Goal: Task Accomplishment & Management: Manage account settings

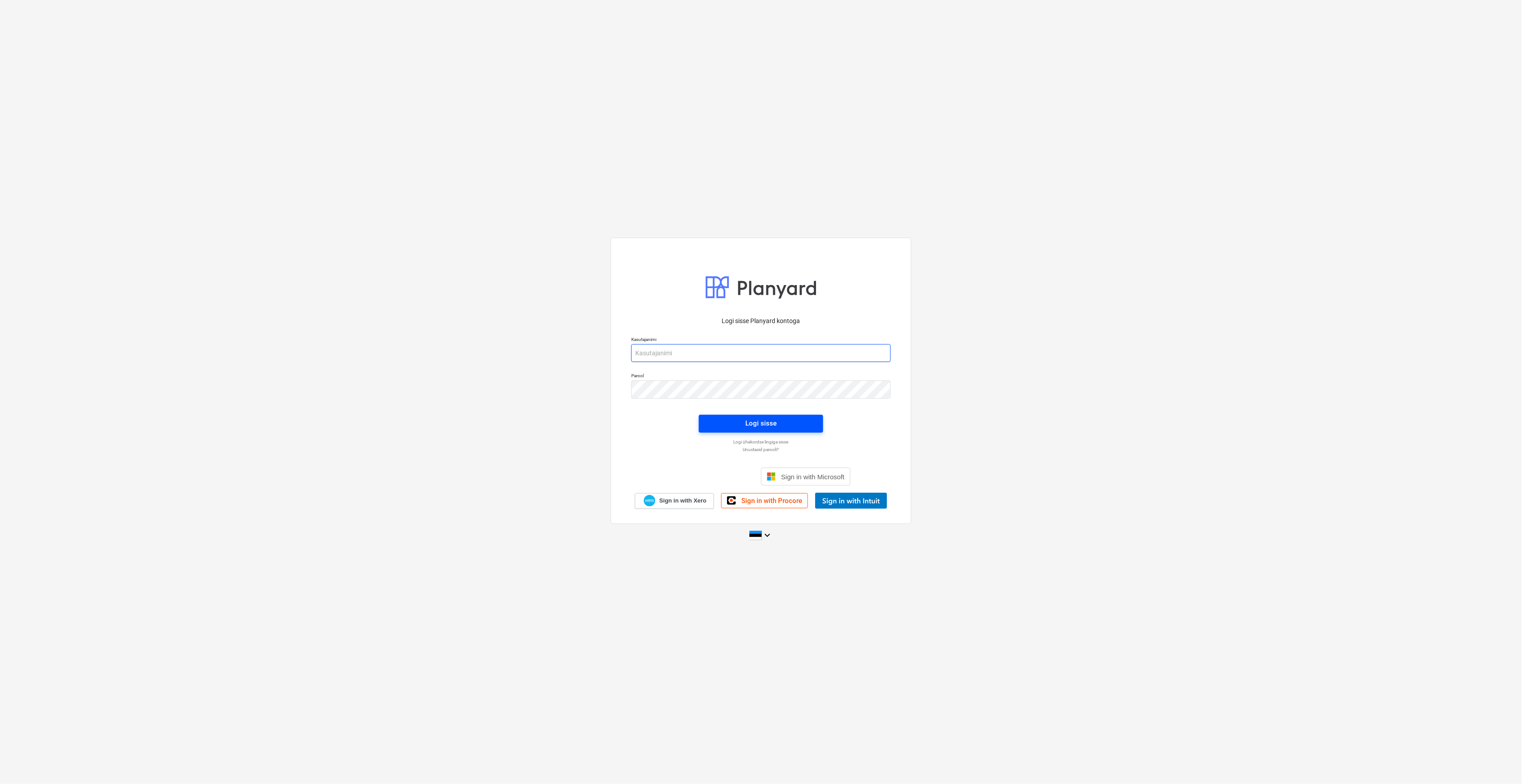
type input "[EMAIL_ADDRESS][DOMAIN_NAME]"
click at [736, 419] on span "Logi sisse" at bounding box center [761, 423] width 103 height 12
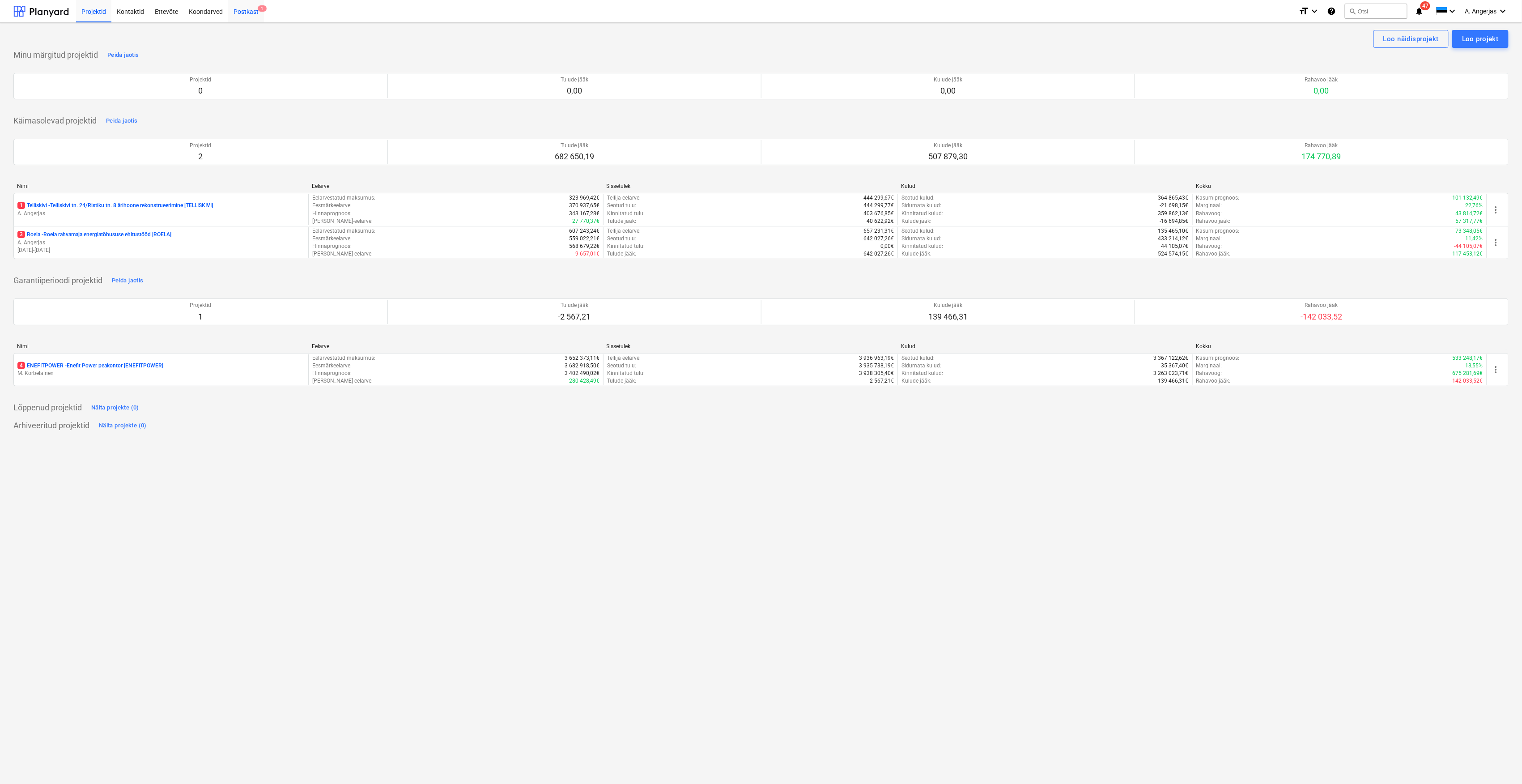
click at [239, 9] on div "Postkast 1" at bounding box center [246, 11] width 36 height 23
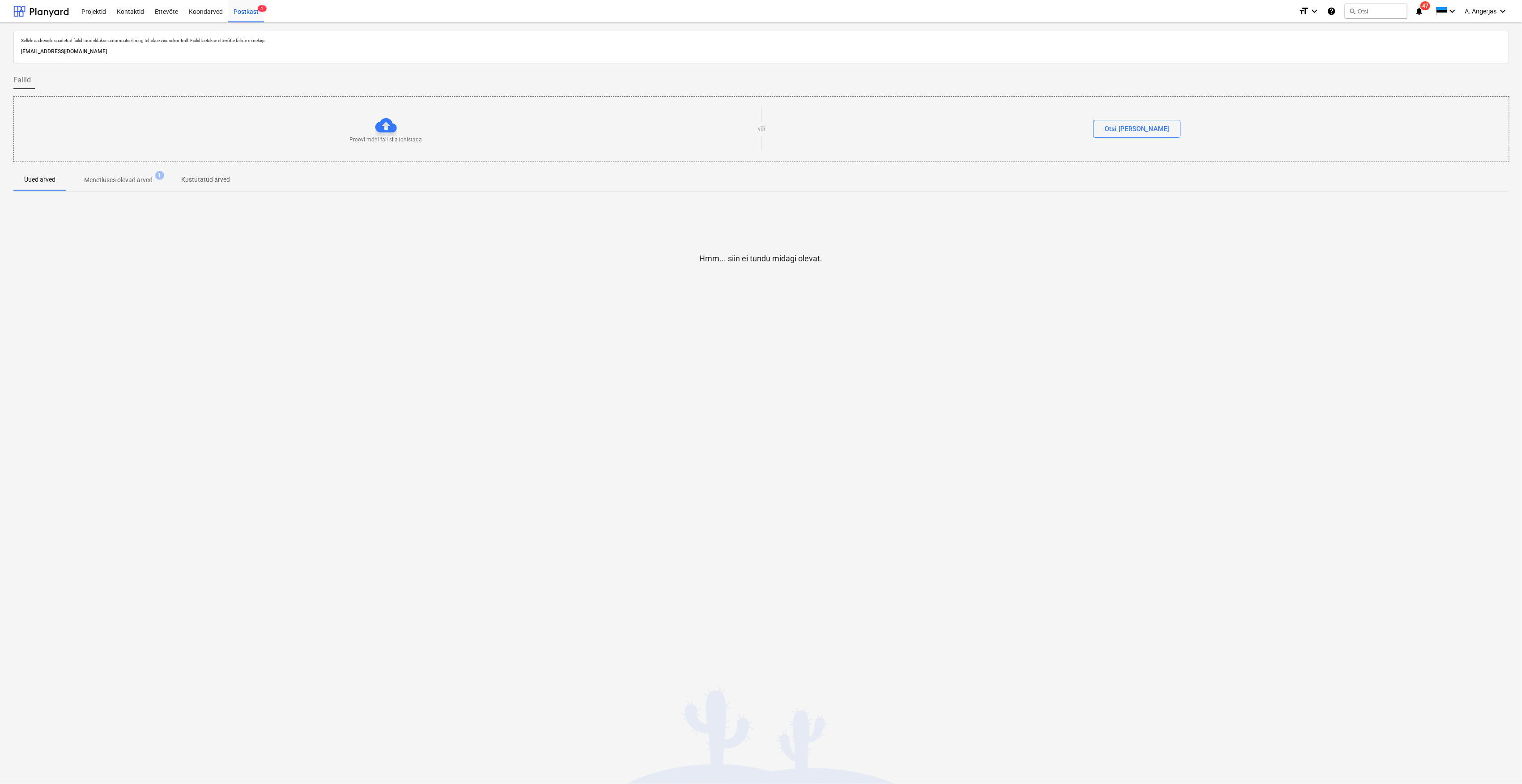
click at [136, 188] on span "Menetluses olevad arved 1" at bounding box center [118, 180] width 104 height 16
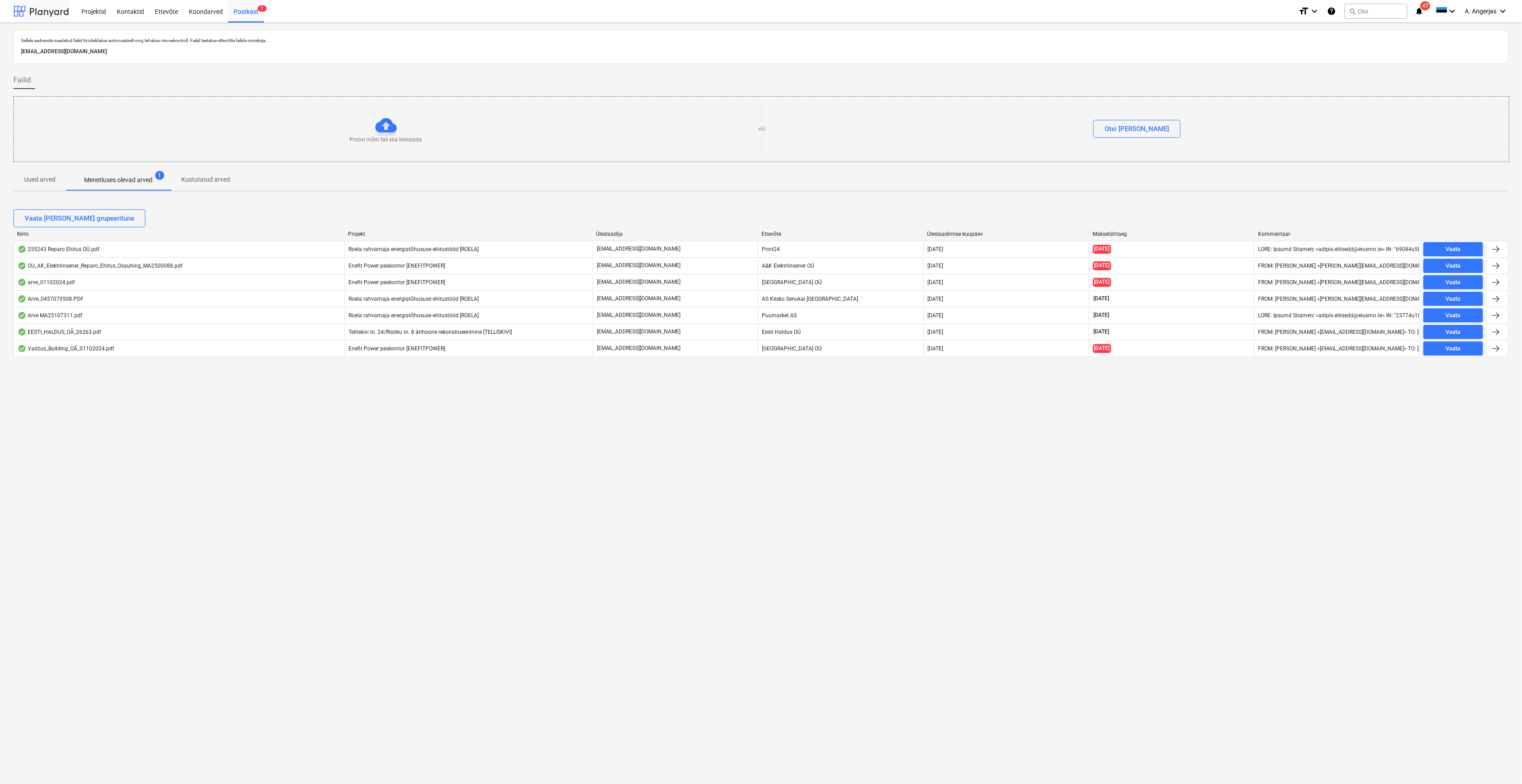
click at [45, 4] on div at bounding box center [41, 11] width 56 height 22
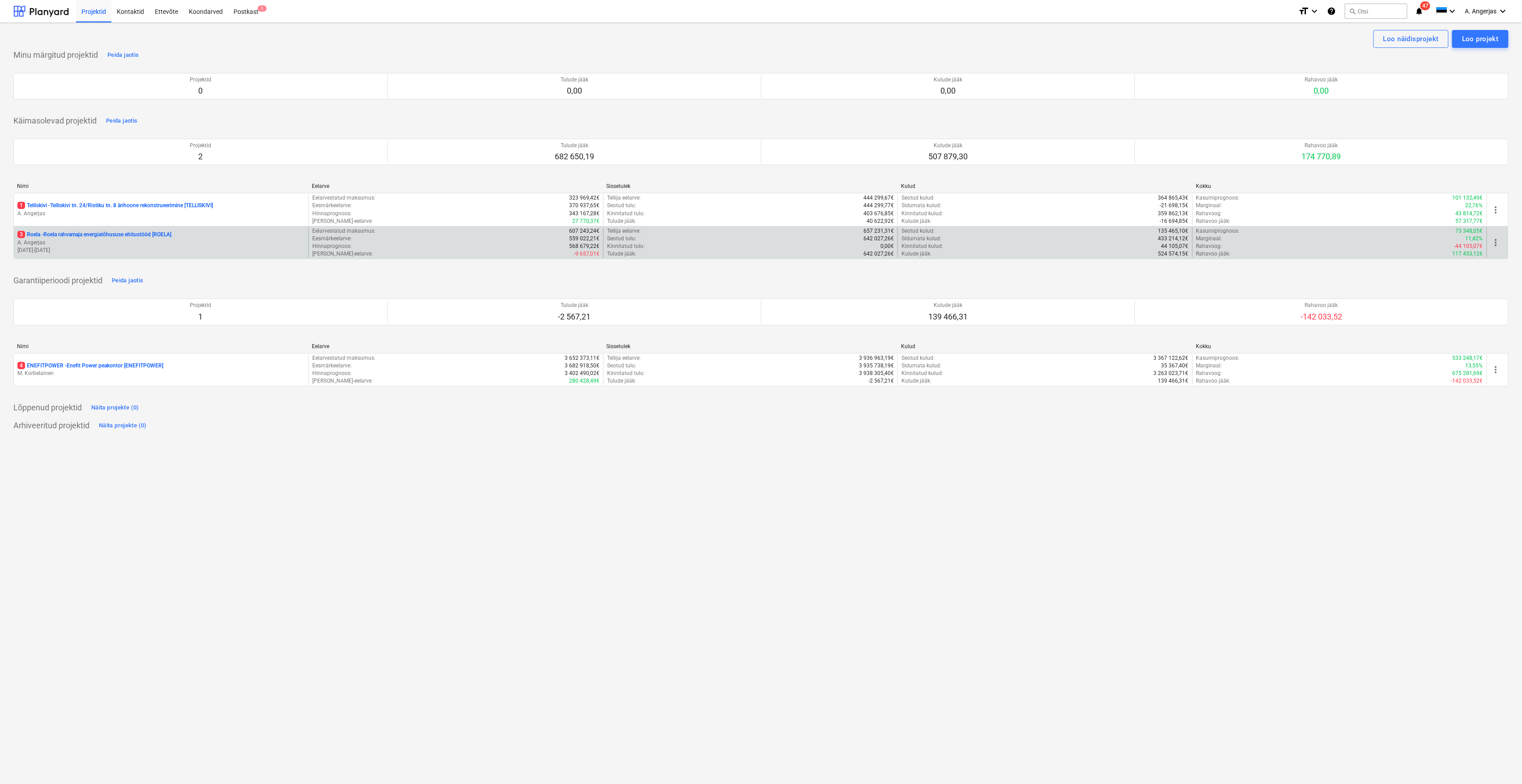
click at [161, 237] on p "3 Roela - Roela rahvamaja energiatõhususe ehitustööd [ROELA]" at bounding box center [95, 235] width 154 height 8
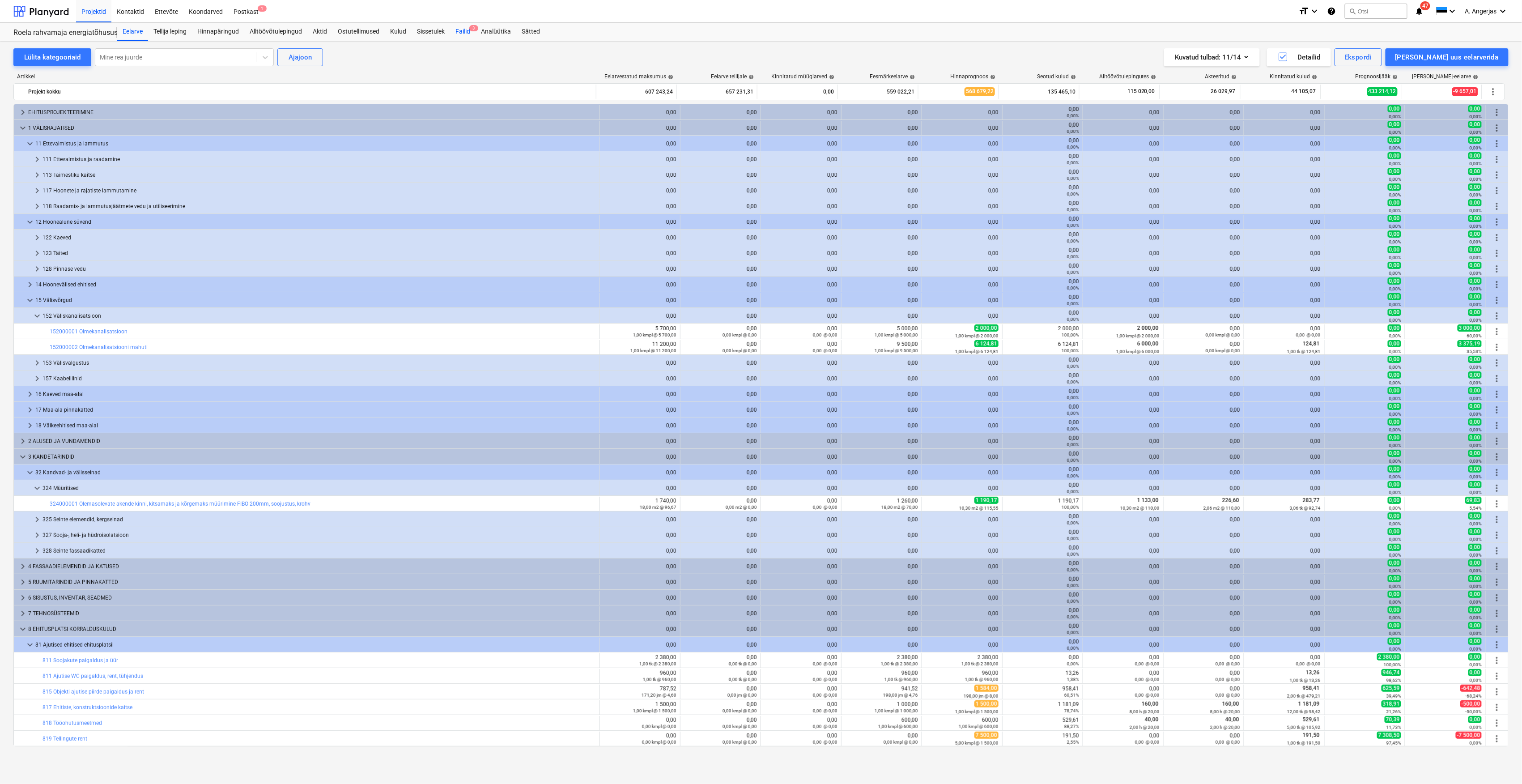
click at [463, 32] on div "Failid 3" at bounding box center [463, 32] width 25 height 18
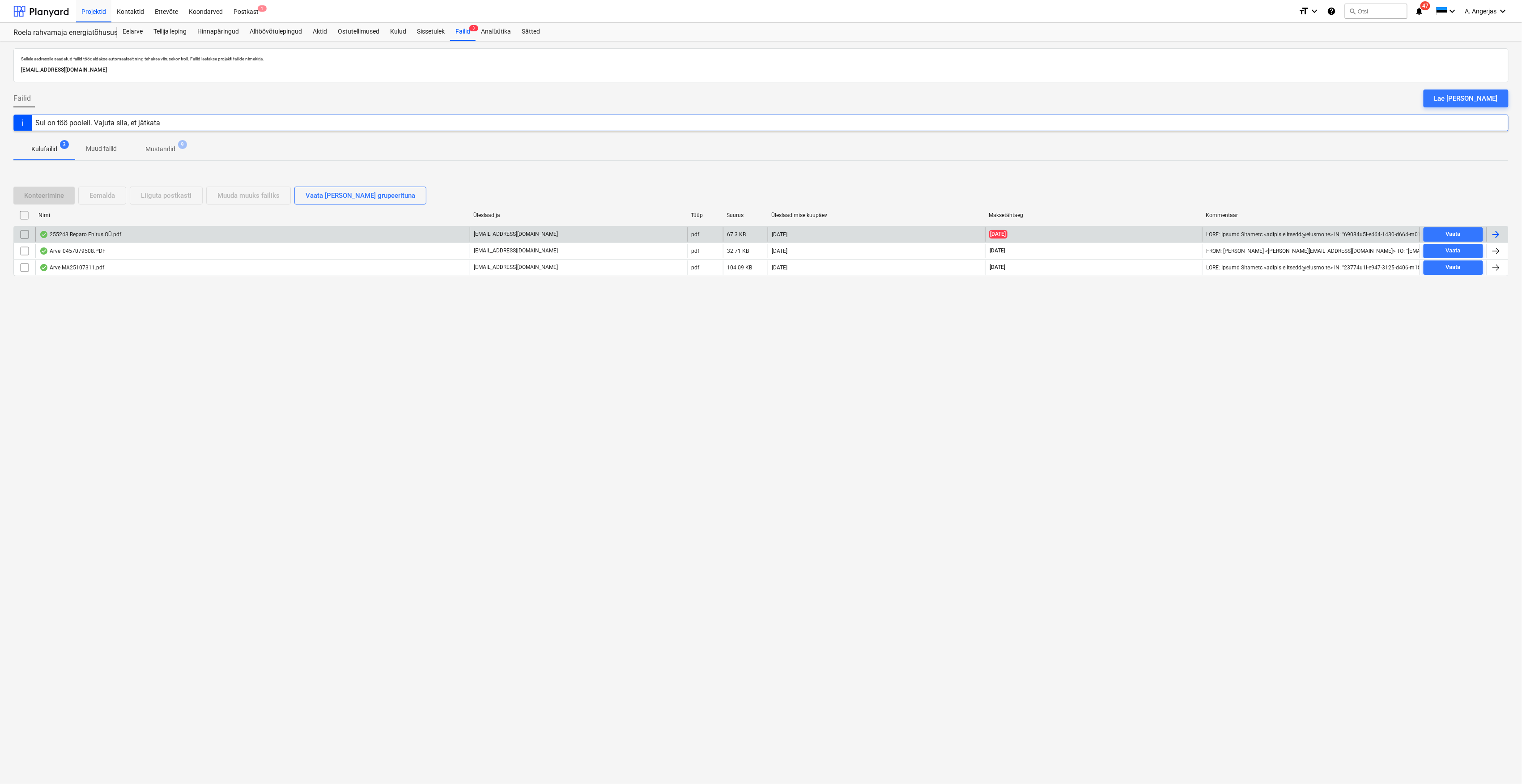
click at [349, 232] on div "255243 Reparo Ehitus OÜ.pdf" at bounding box center [252, 235] width 434 height 14
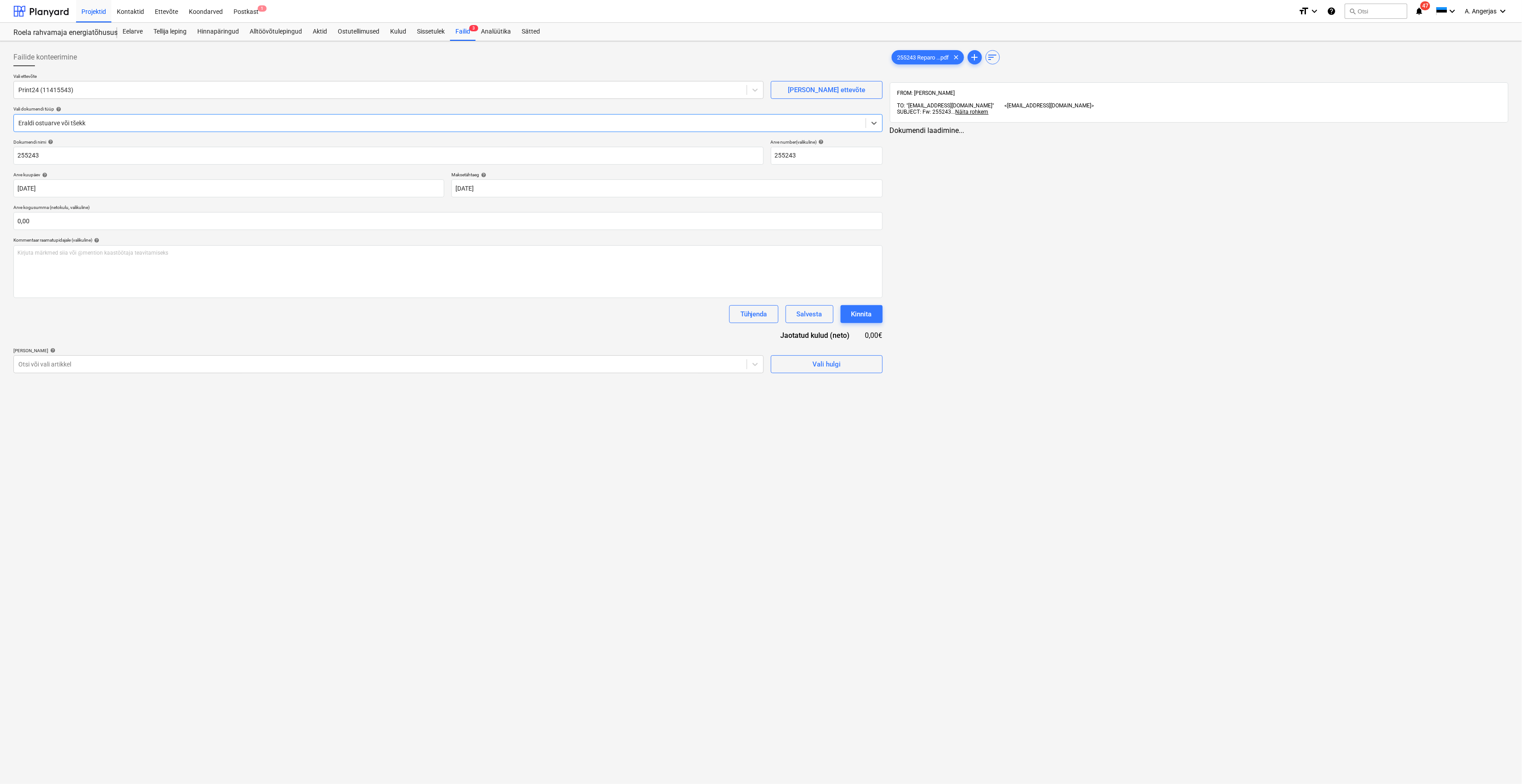
type input "255243"
type input "[DATE]"
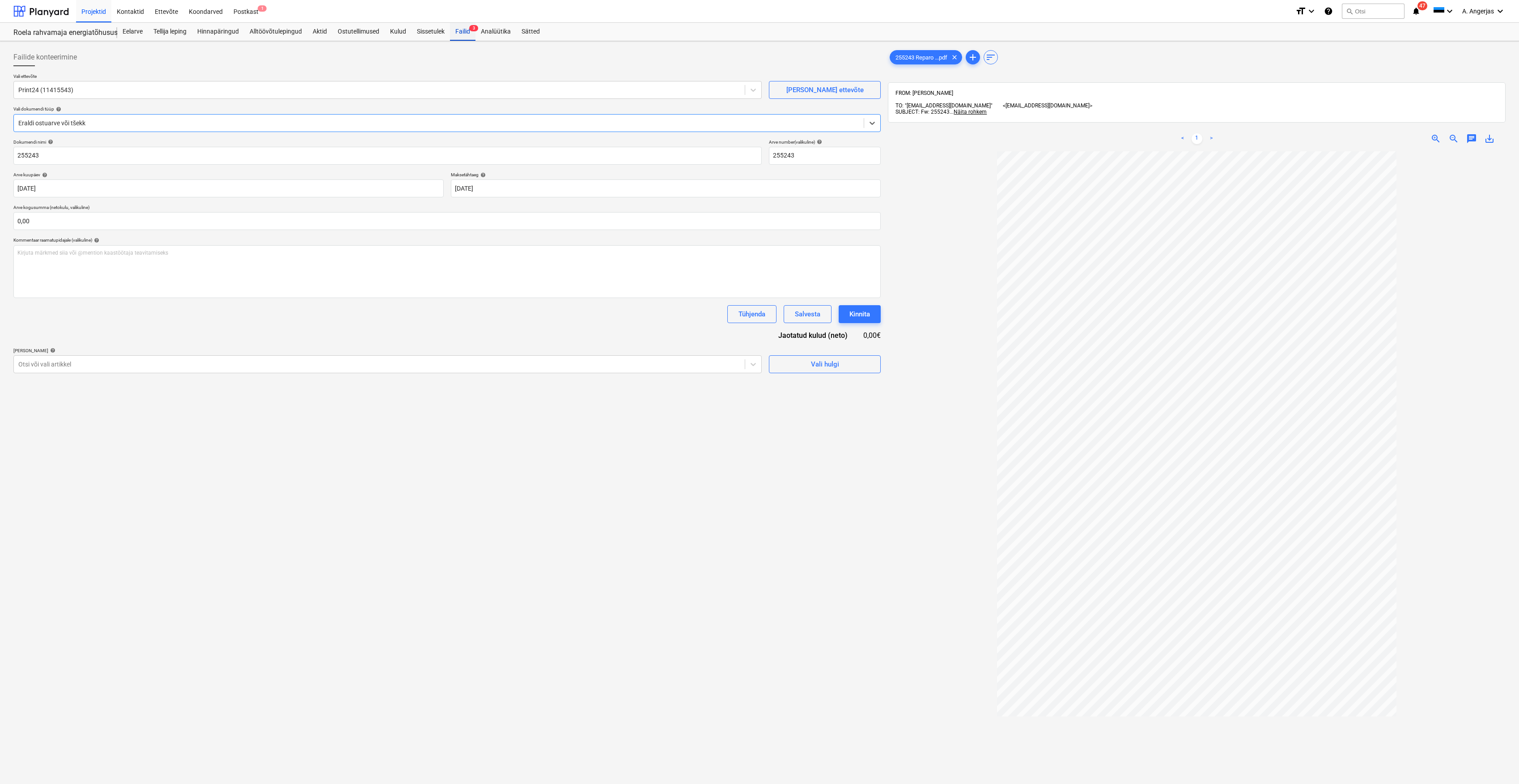
click at [461, 27] on div "Failid 3" at bounding box center [463, 32] width 25 height 18
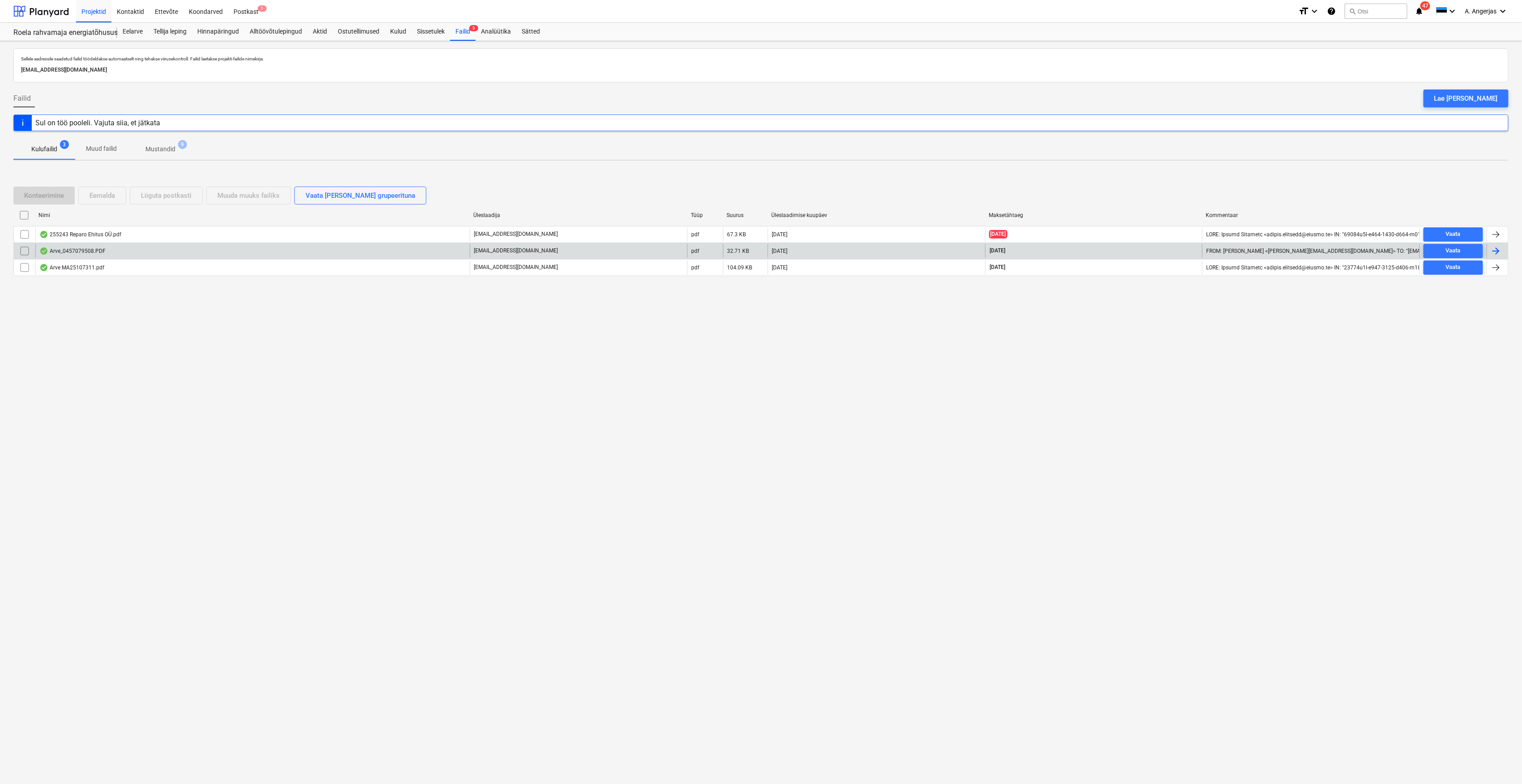
click at [223, 253] on div "Arve_0457079508.PDF" at bounding box center [252, 251] width 434 height 14
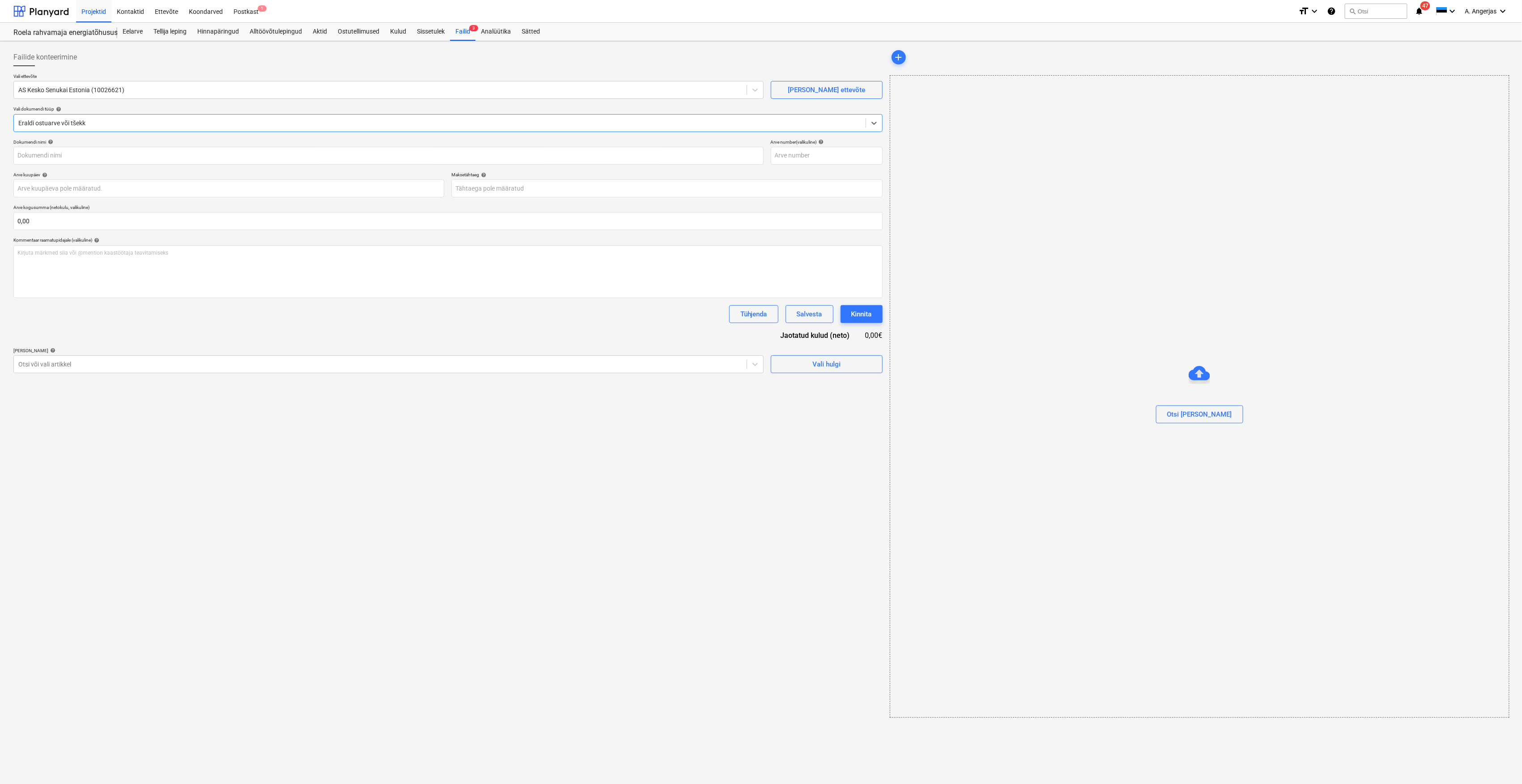
type input "457079508"
type input "[DATE]"
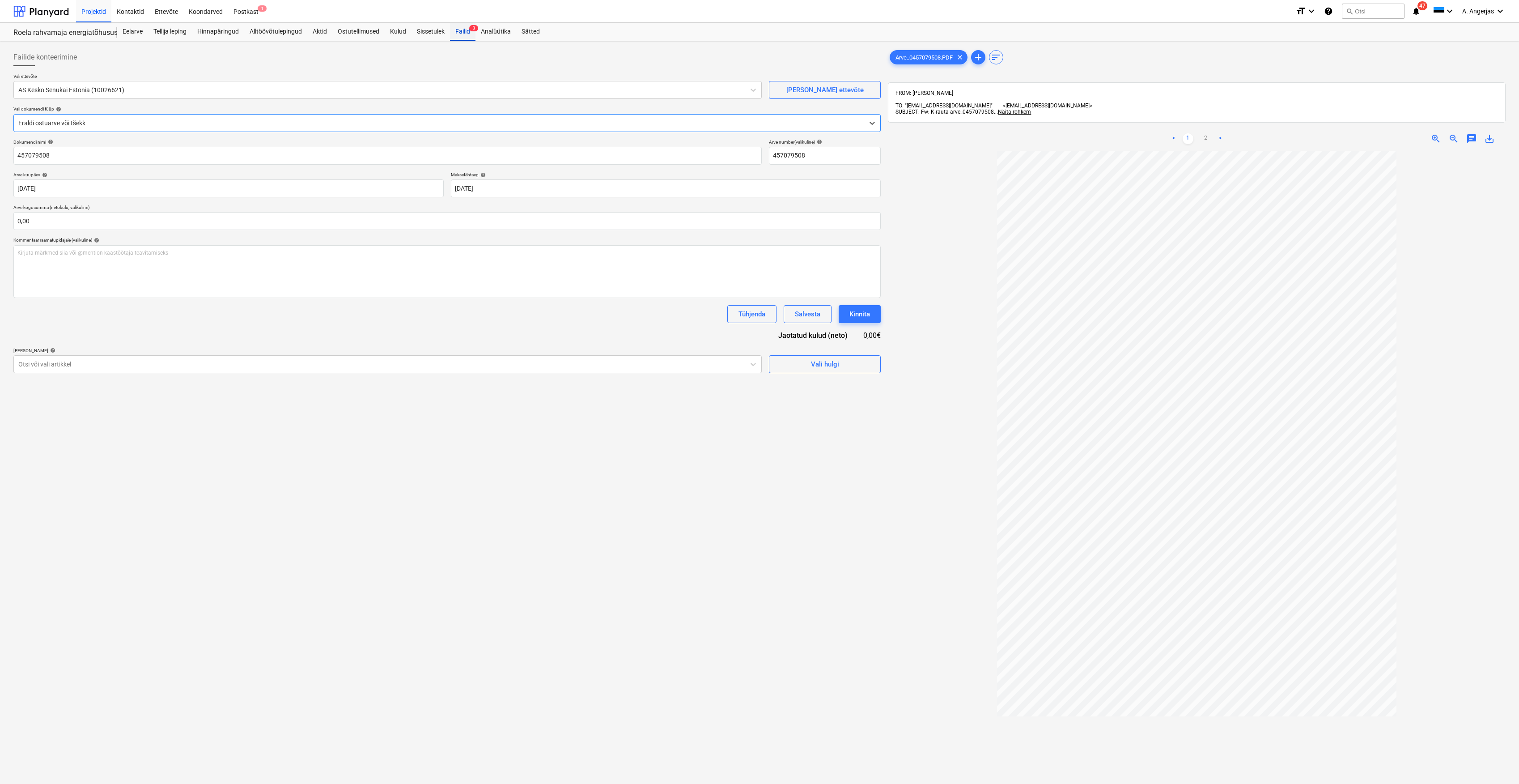
click at [460, 28] on div "Failid 3" at bounding box center [463, 32] width 25 height 18
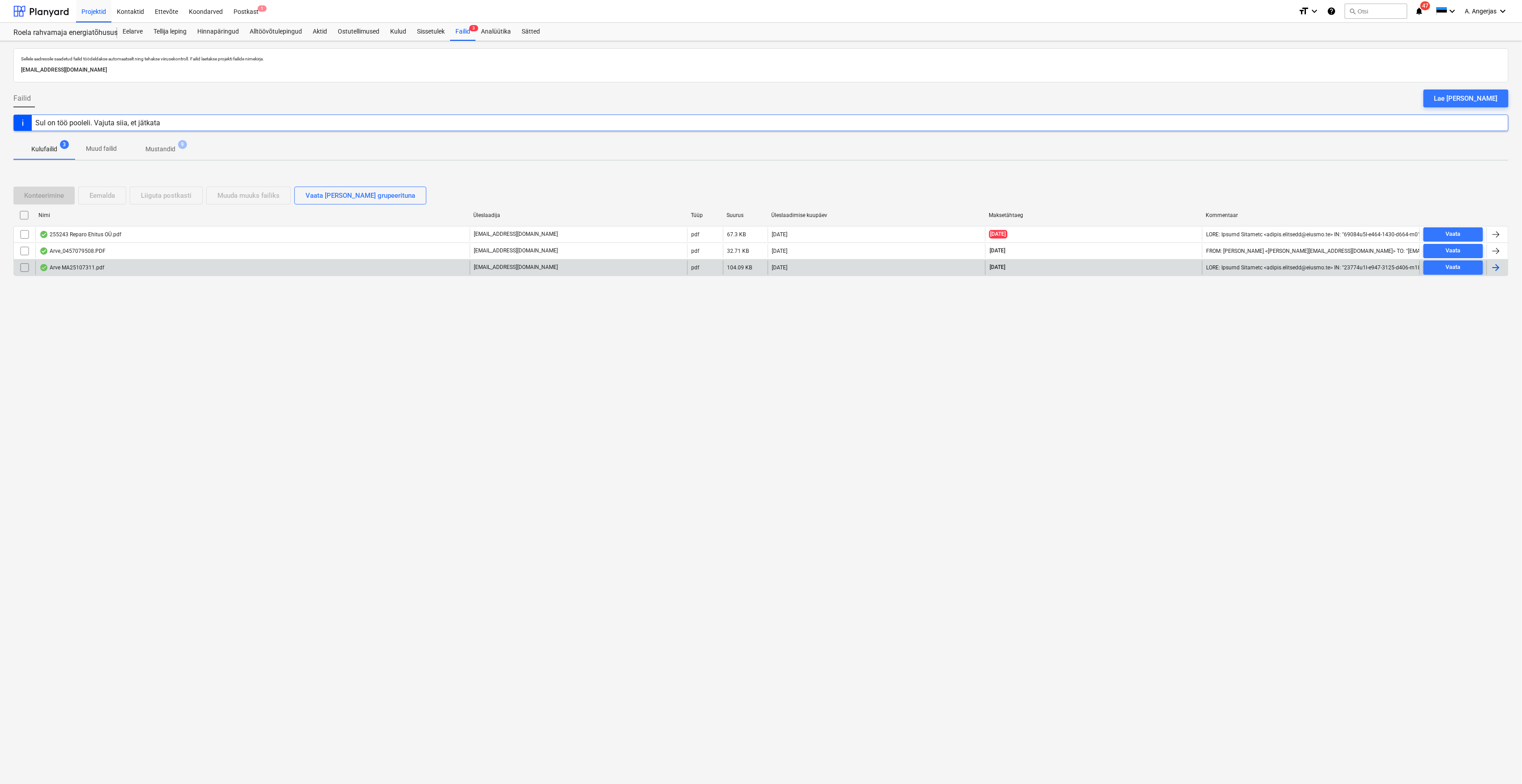
click at [158, 271] on div "Arve MA25107311.pdf" at bounding box center [252, 268] width 434 height 14
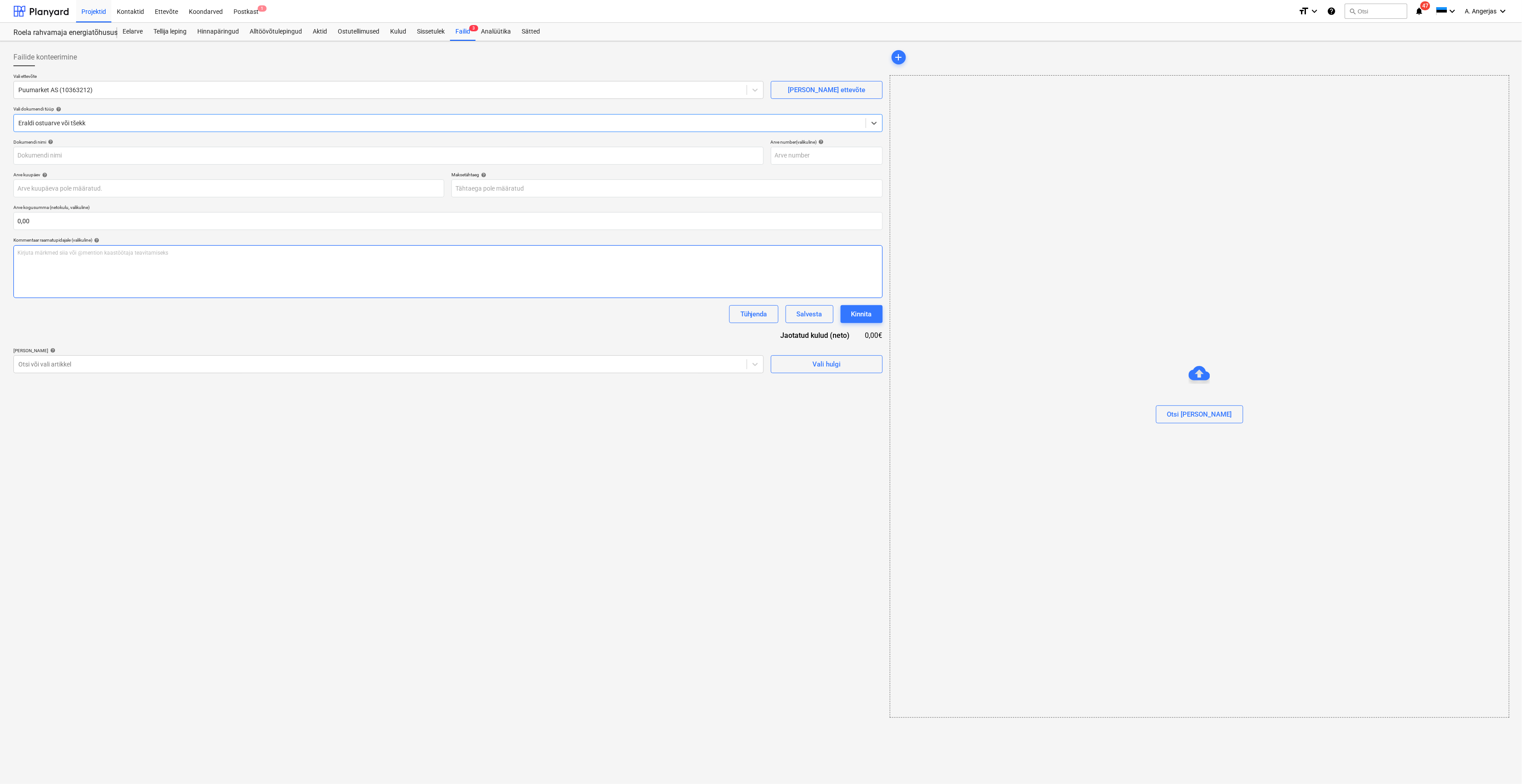
type input "MT25141463"
type input "[DATE]"
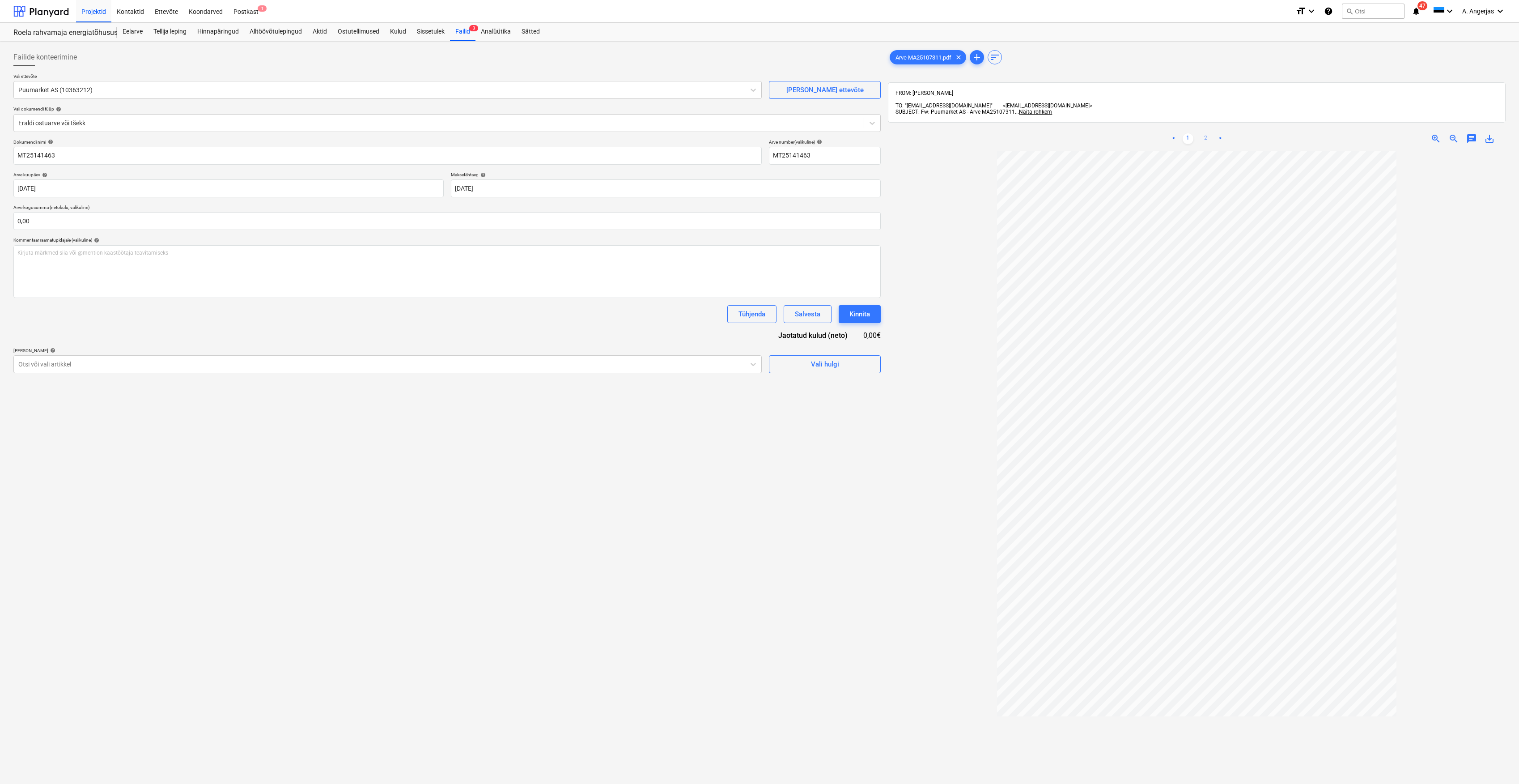
click at [1206, 134] on link "2" at bounding box center [1206, 139] width 11 height 11
click at [256, 18] on div "Postkast 1" at bounding box center [246, 11] width 36 height 23
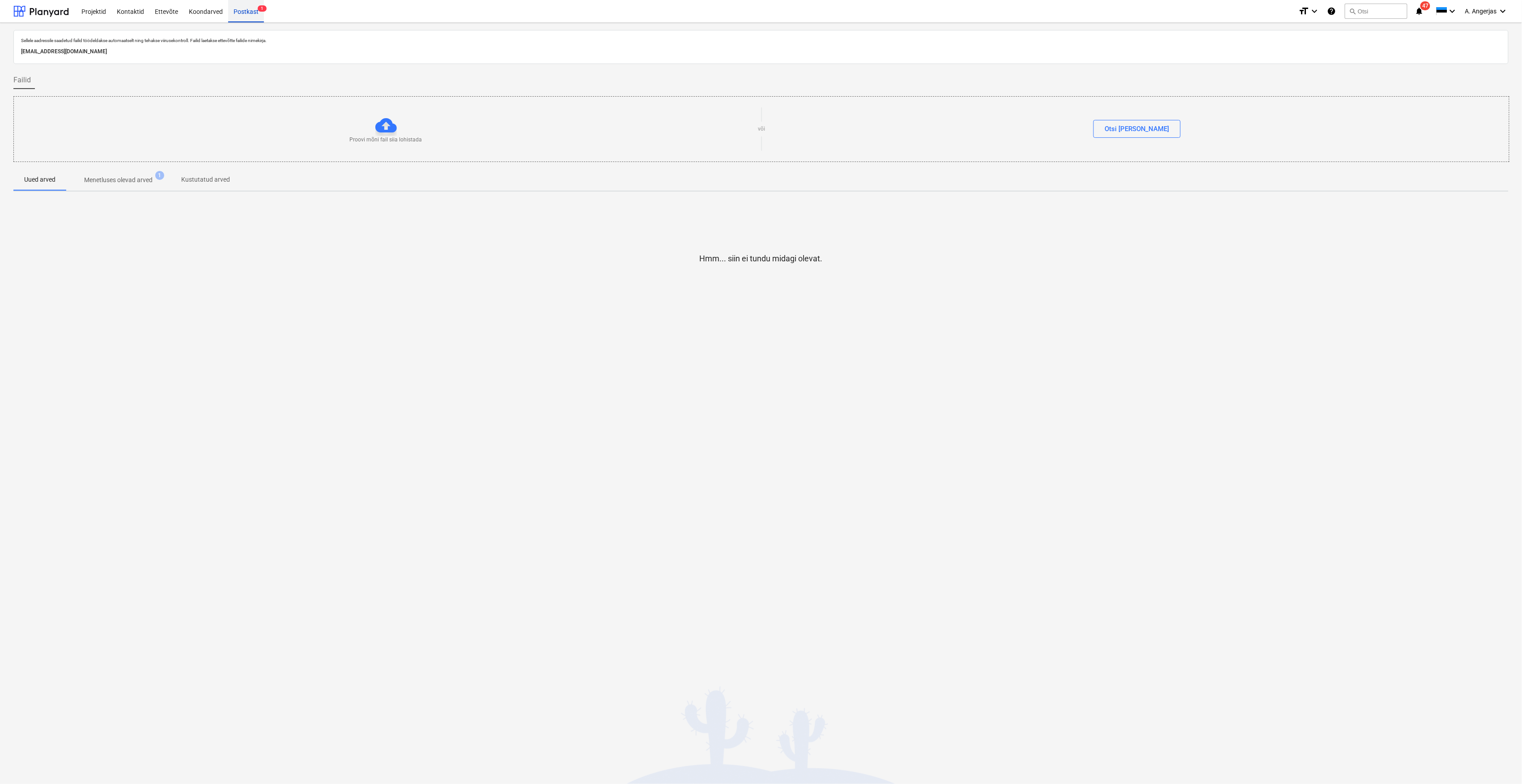
click at [233, 14] on div "Postkast 1" at bounding box center [246, 11] width 36 height 23
click at [45, 9] on div at bounding box center [41, 11] width 56 height 22
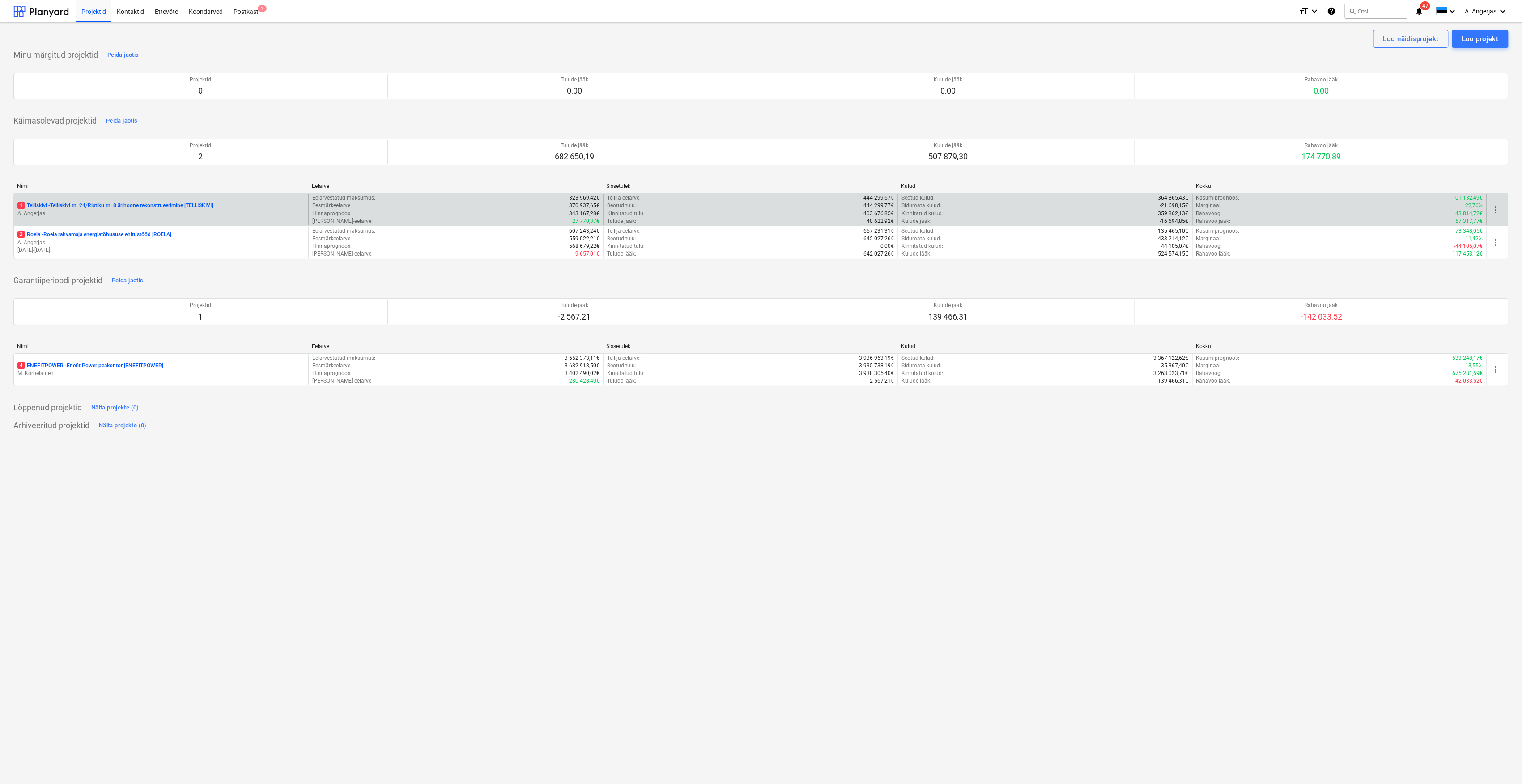
click at [115, 201] on div "1 Telliskivi - Telliskivi tn. 24/Ristiku tn. 8 ärihoone rekonstrueerimine [TELL…" at bounding box center [161, 210] width 294 height 31
click at [108, 212] on p "A. Angerjas" at bounding box center [161, 213] width 287 height 8
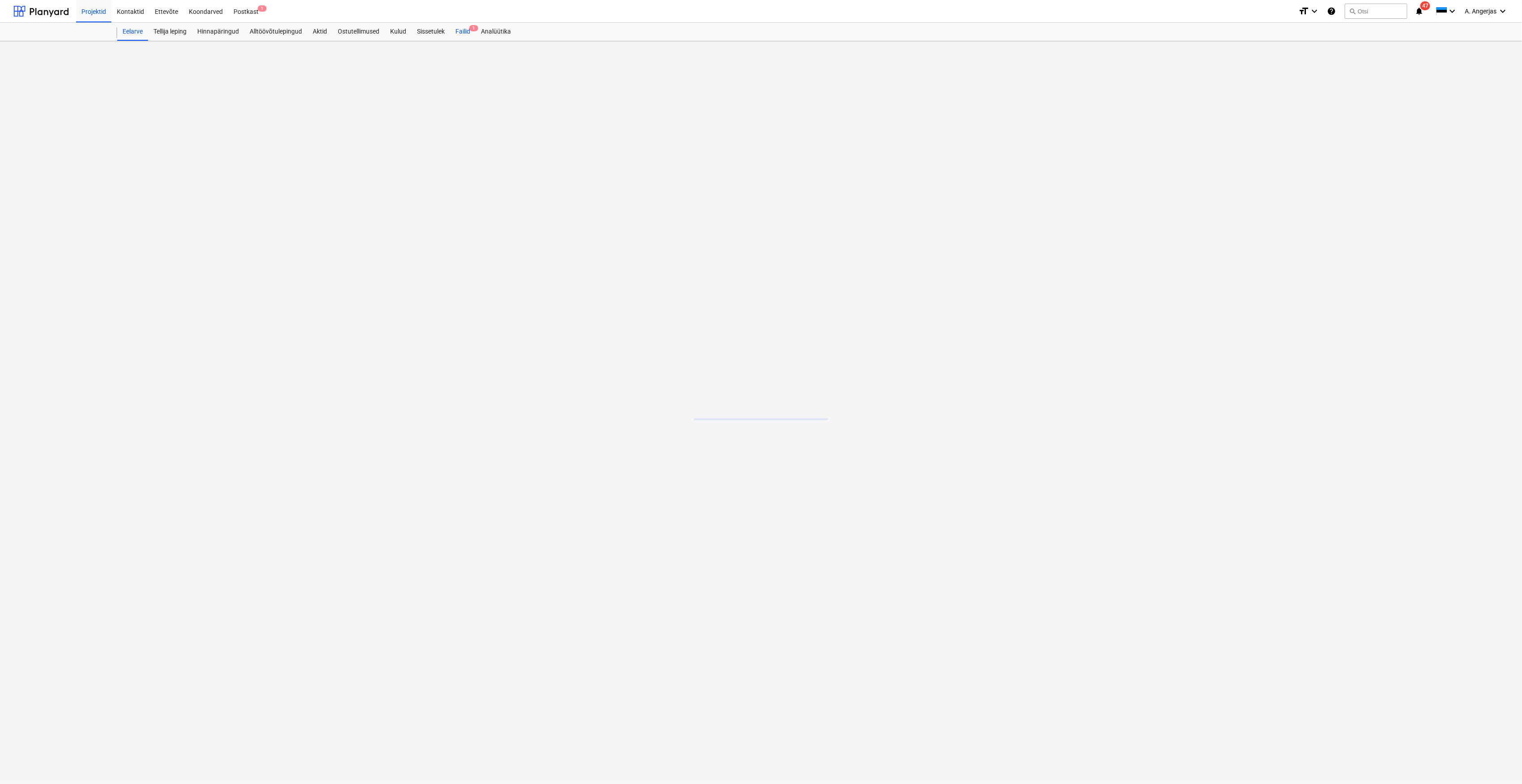
click at [454, 40] on link "Failid 1" at bounding box center [463, 32] width 25 height 18
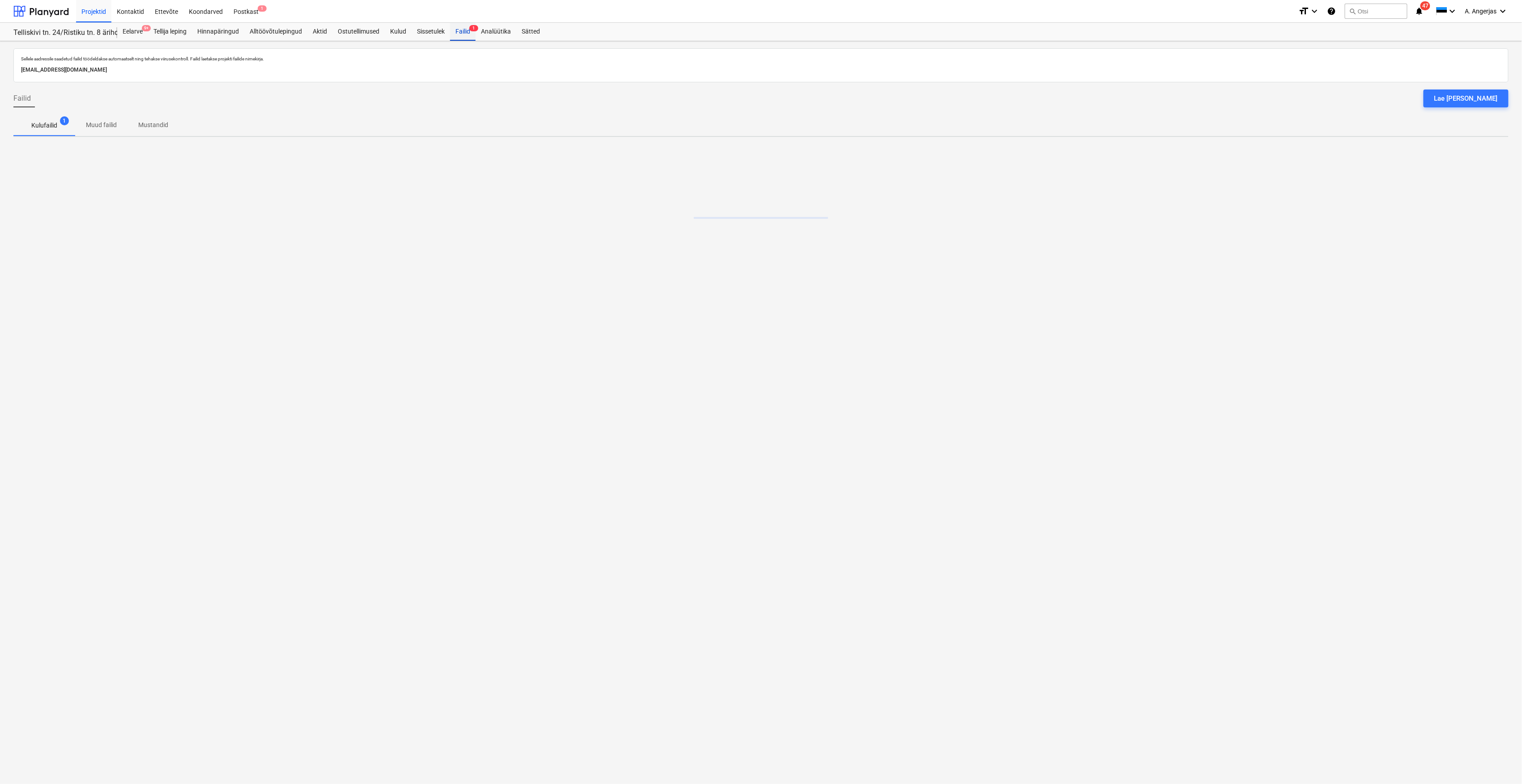
click at [462, 28] on div "Failid 1" at bounding box center [463, 32] width 25 height 18
click at [37, 8] on div at bounding box center [41, 11] width 56 height 22
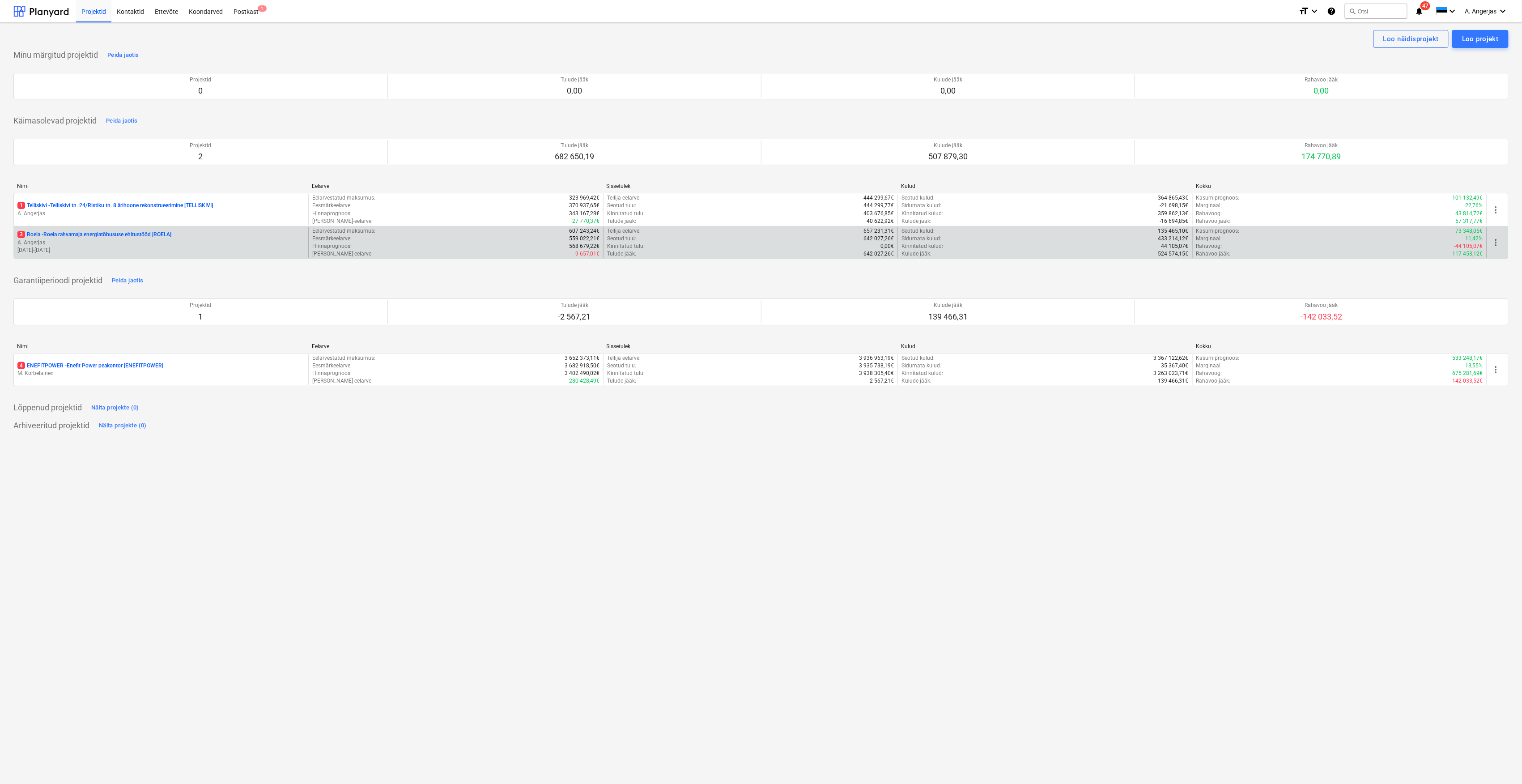
click at [183, 246] on p "A. Angerjas" at bounding box center [161, 242] width 287 height 8
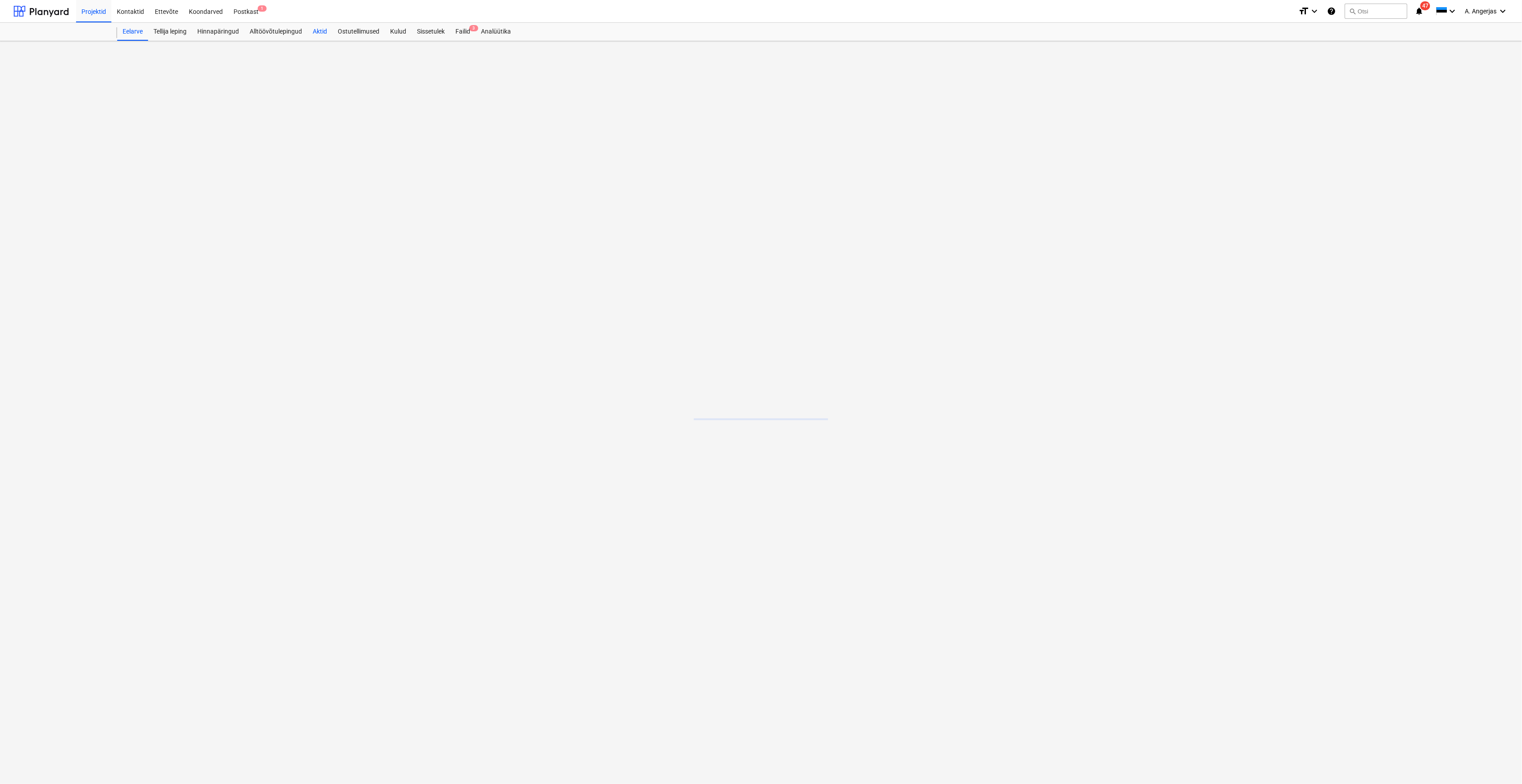
click at [323, 30] on div "Aktid" at bounding box center [320, 32] width 25 height 18
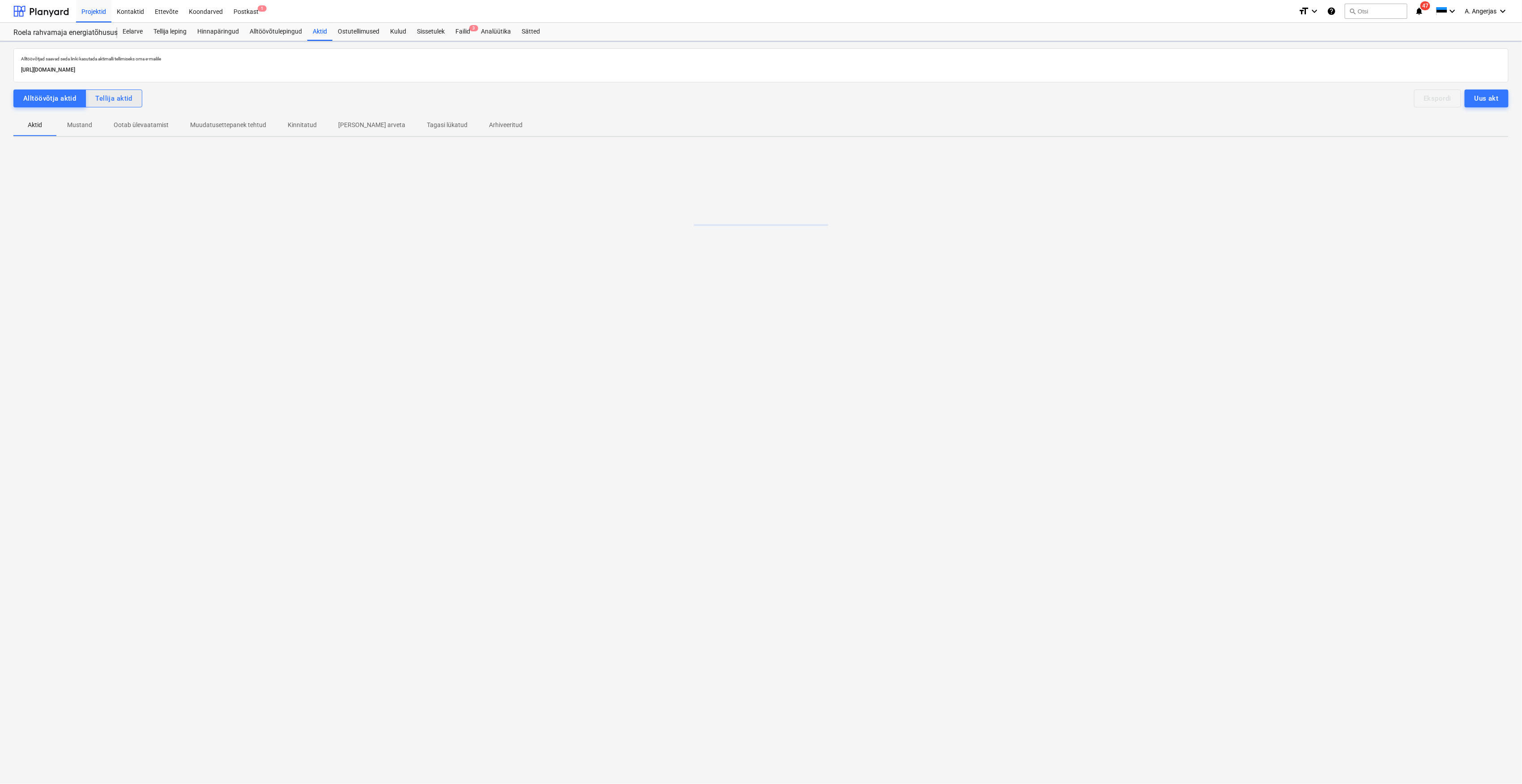
click at [108, 99] on div "Tellija aktid" at bounding box center [113, 99] width 37 height 12
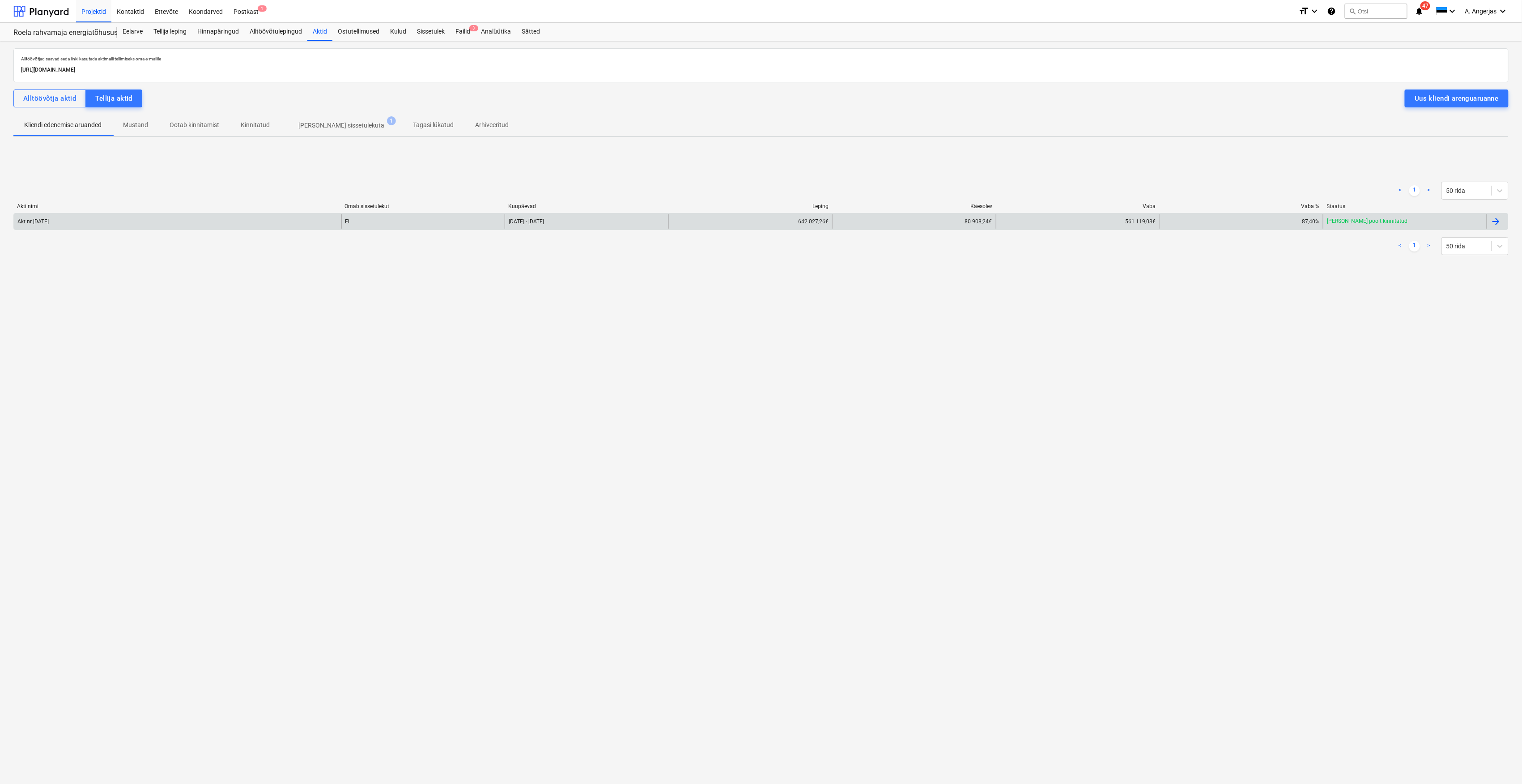
click at [1499, 220] on div at bounding box center [1496, 222] width 11 height 11
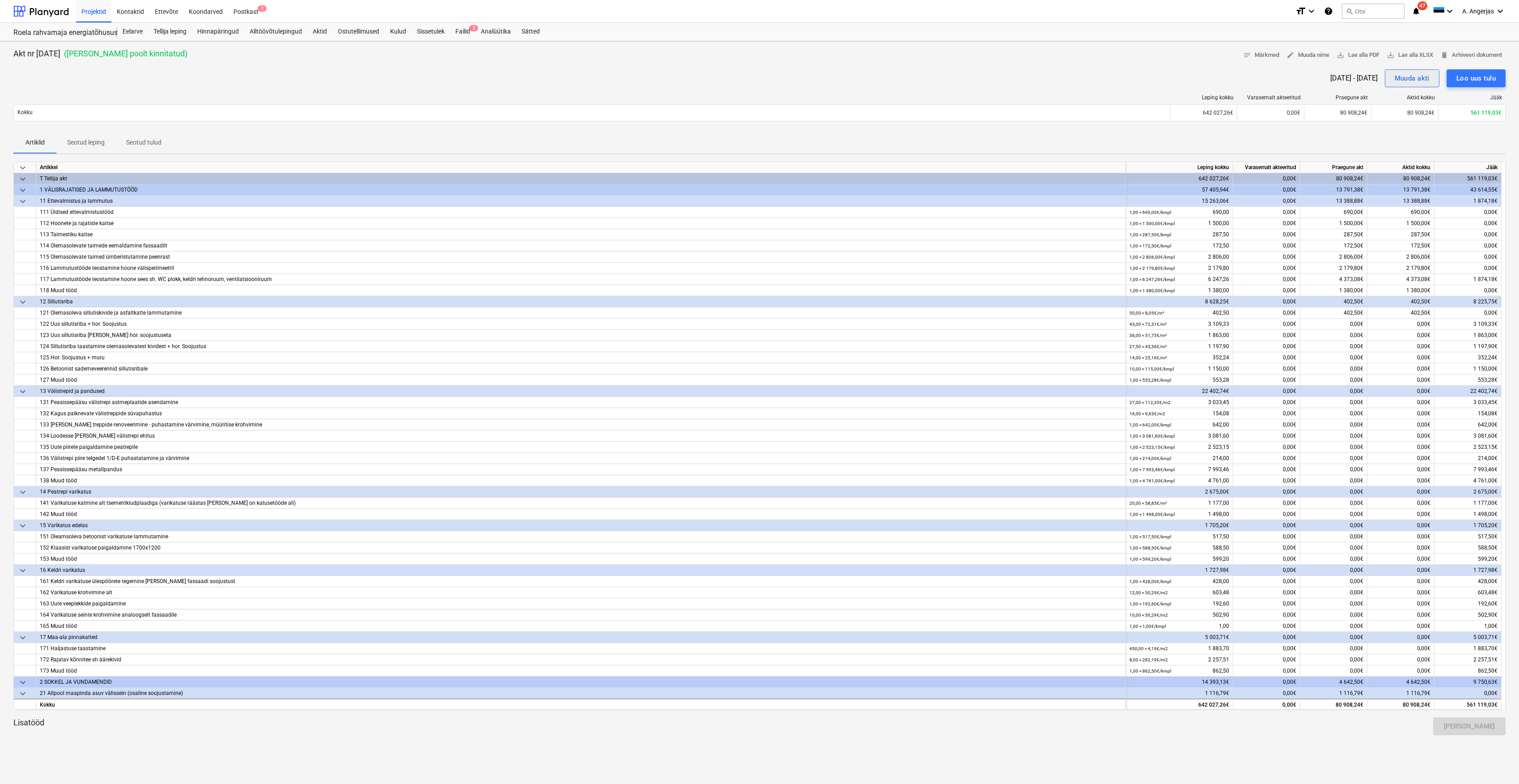
click at [1428, 82] on div "Muuda akti" at bounding box center [1412, 79] width 35 height 12
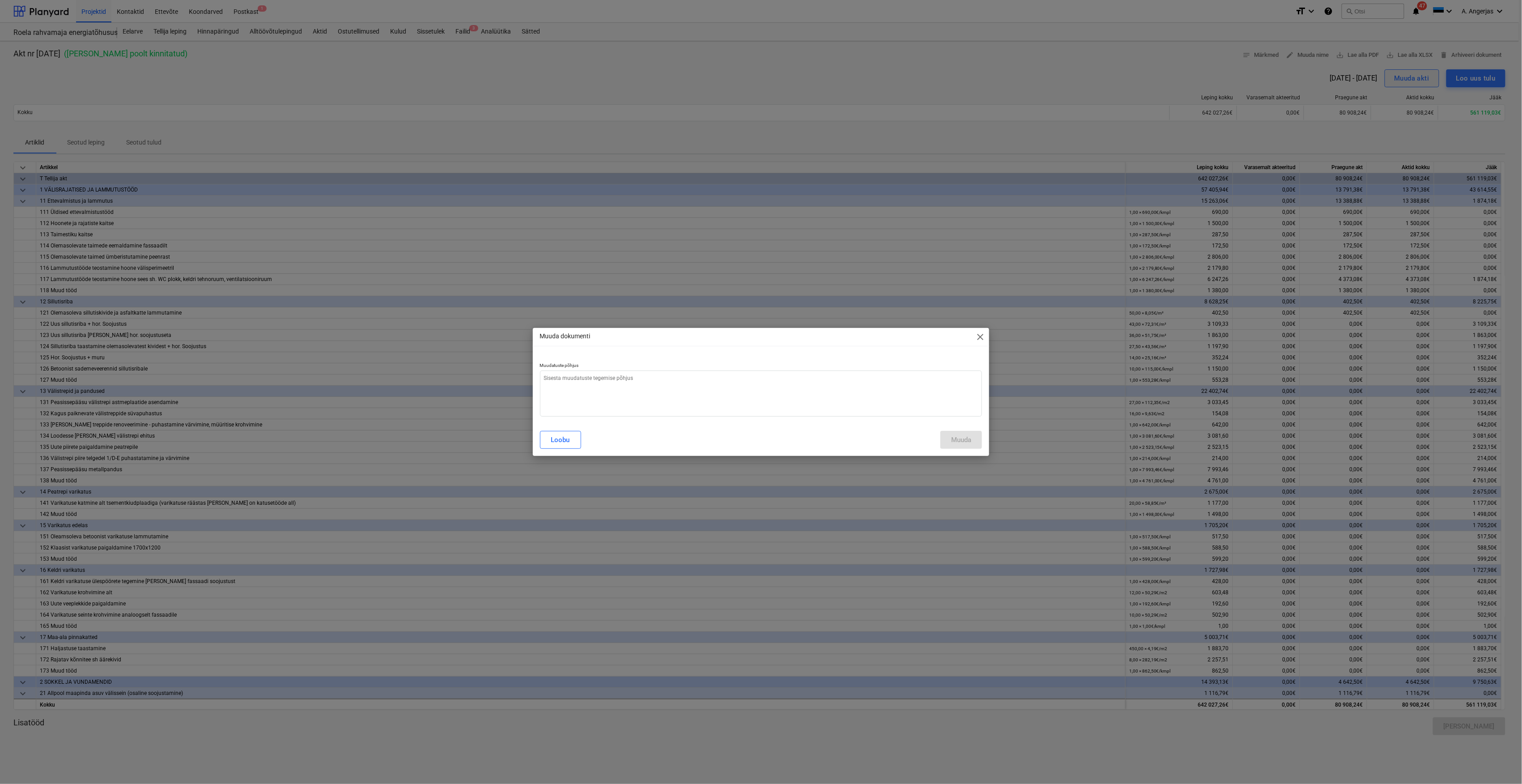
type textarea "x"
click at [668, 383] on textarea at bounding box center [761, 393] width 443 height 46
type textarea "L"
type textarea "x"
type textarea "Li"
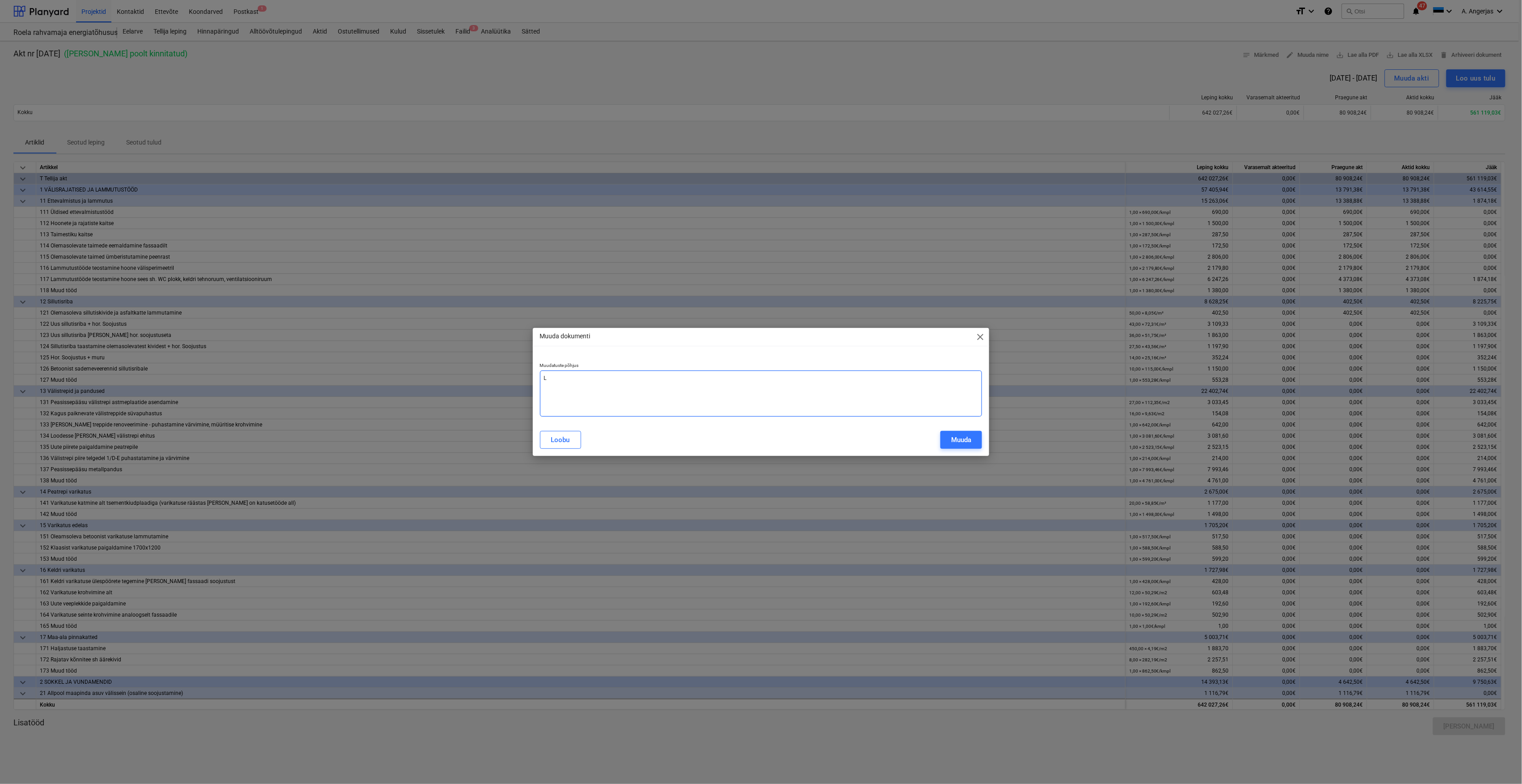
type textarea "x"
type textarea "Lis"
type textarea "x"
type textarea "[PERSON_NAME]"
type textarea "x"
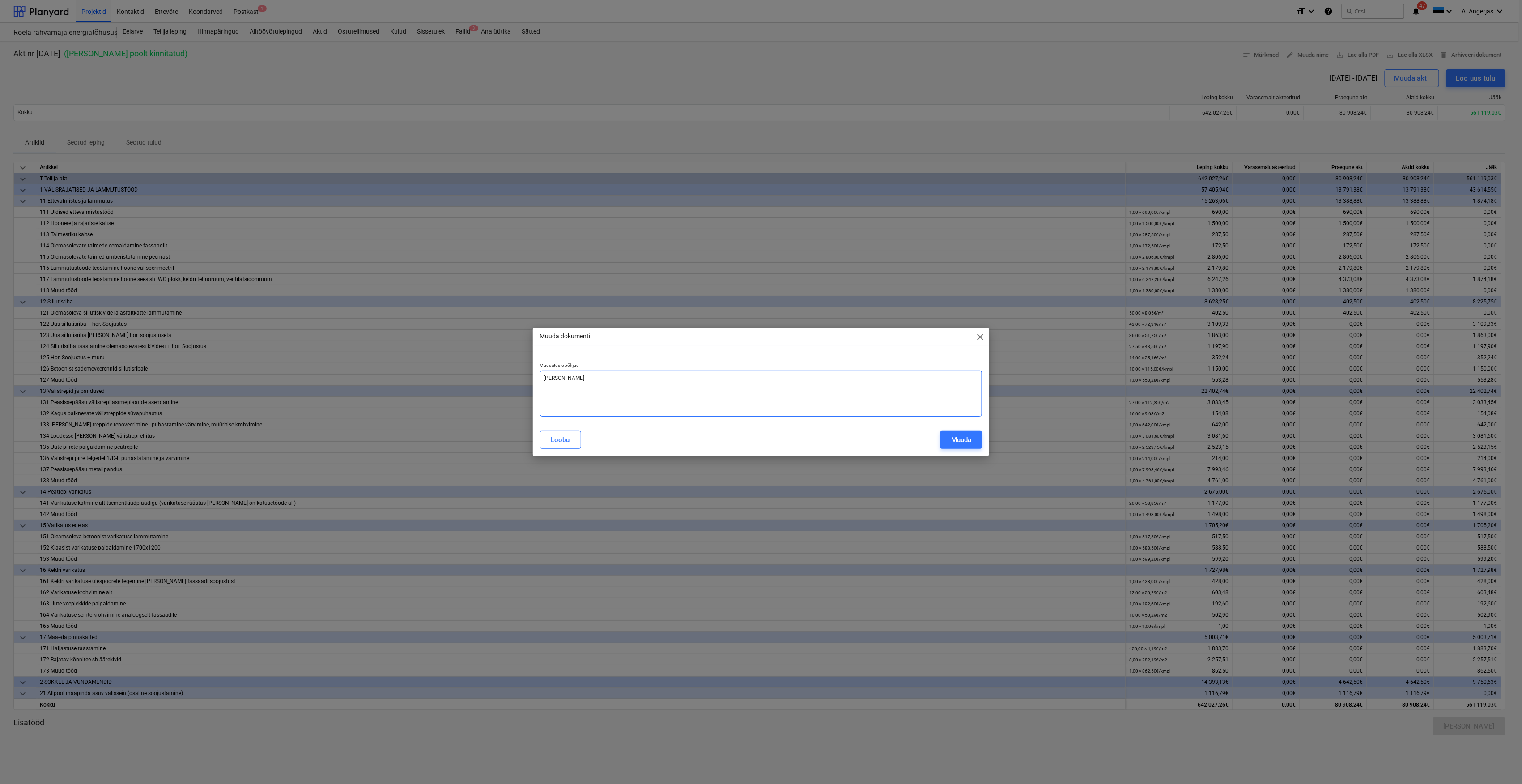
type textarea "Lisam"
type textarea "x"
type textarea "Lisame"
type textarea "x"
type textarea "Lisame"
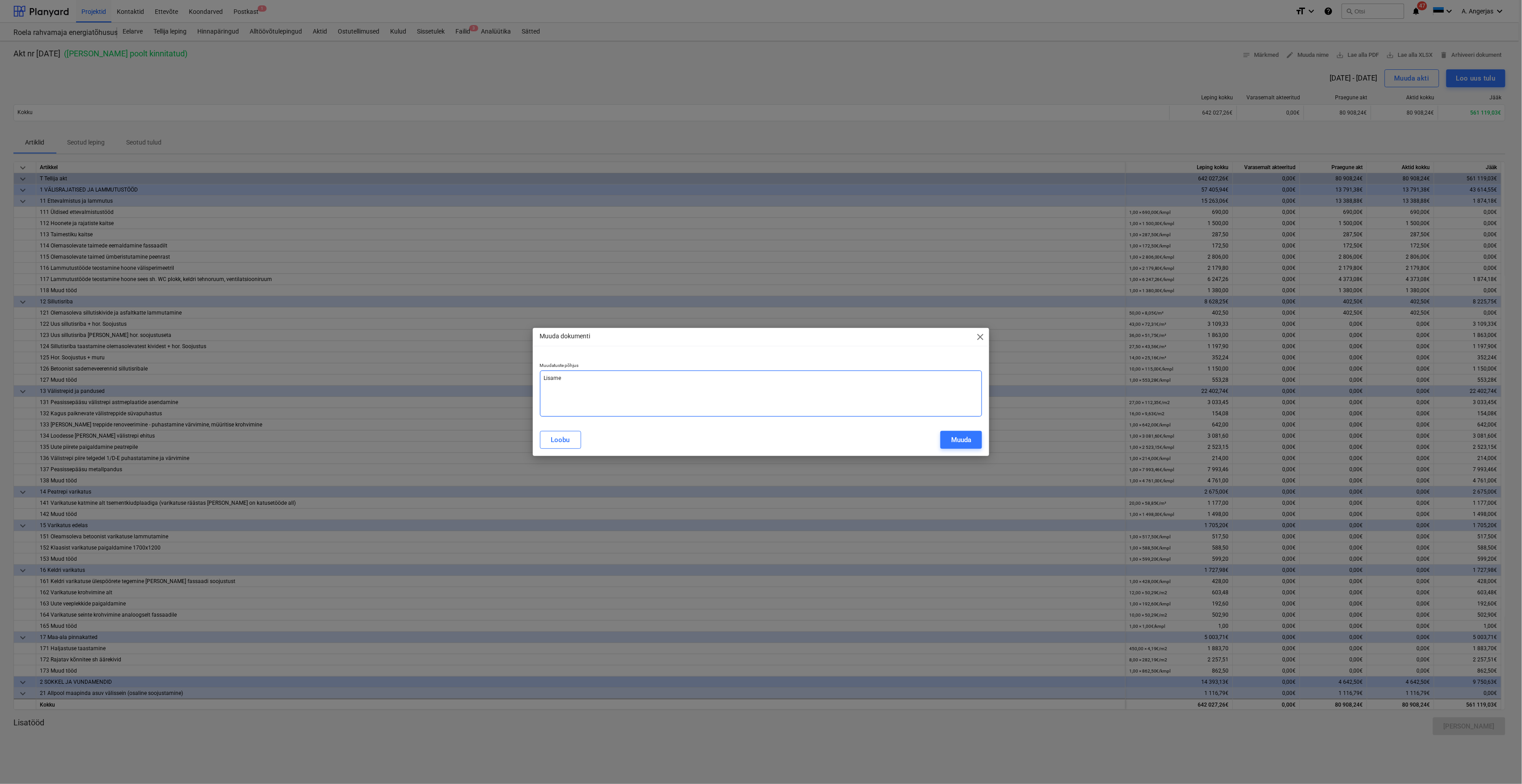
type textarea "x"
type textarea "Lisame m"
type textarea "x"
type textarea "Lisame mu"
type textarea "x"
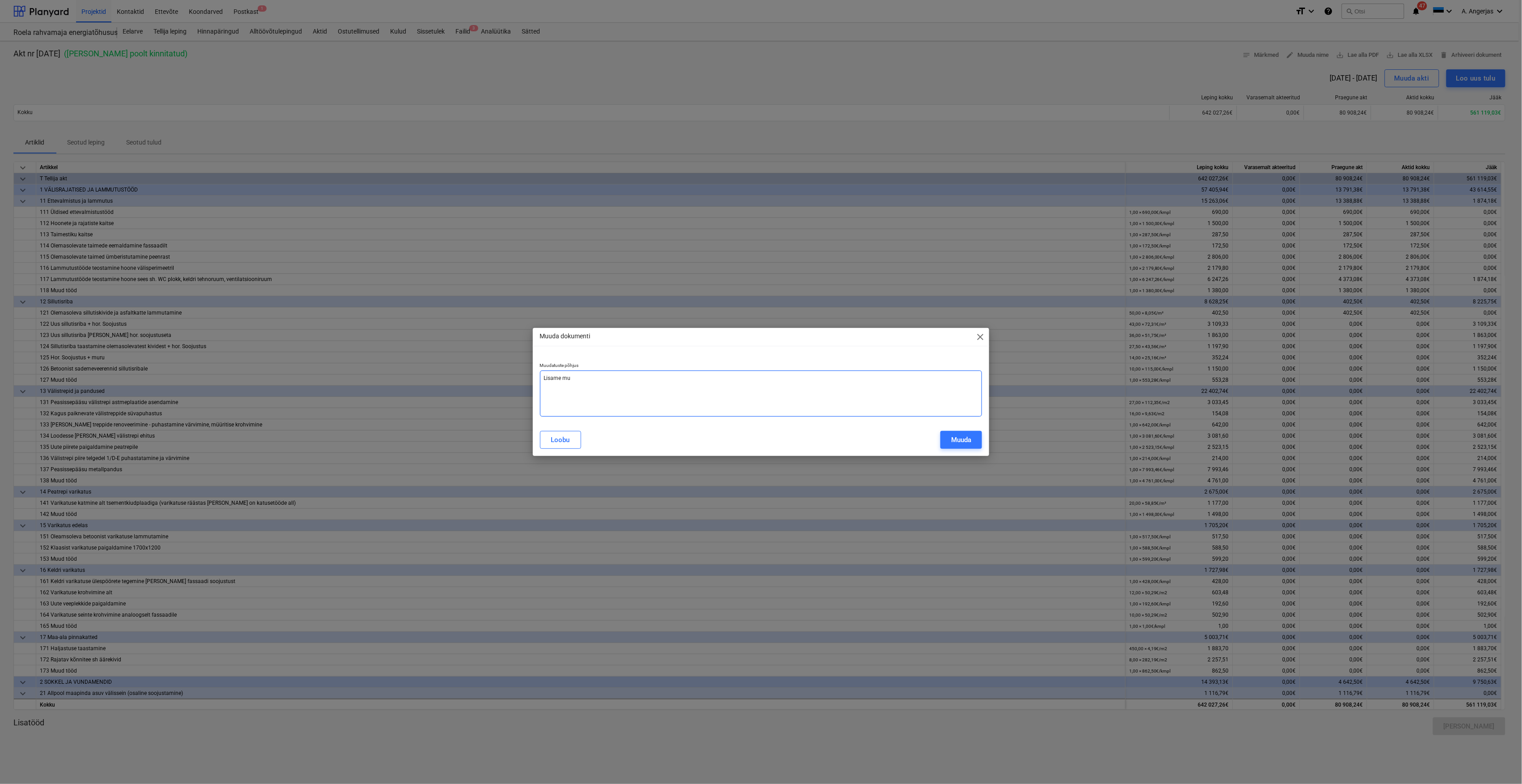
type textarea "[PERSON_NAME]"
type textarea "x"
type textarea "Lisame muud"
type textarea "x"
type textarea "Lisame muuda"
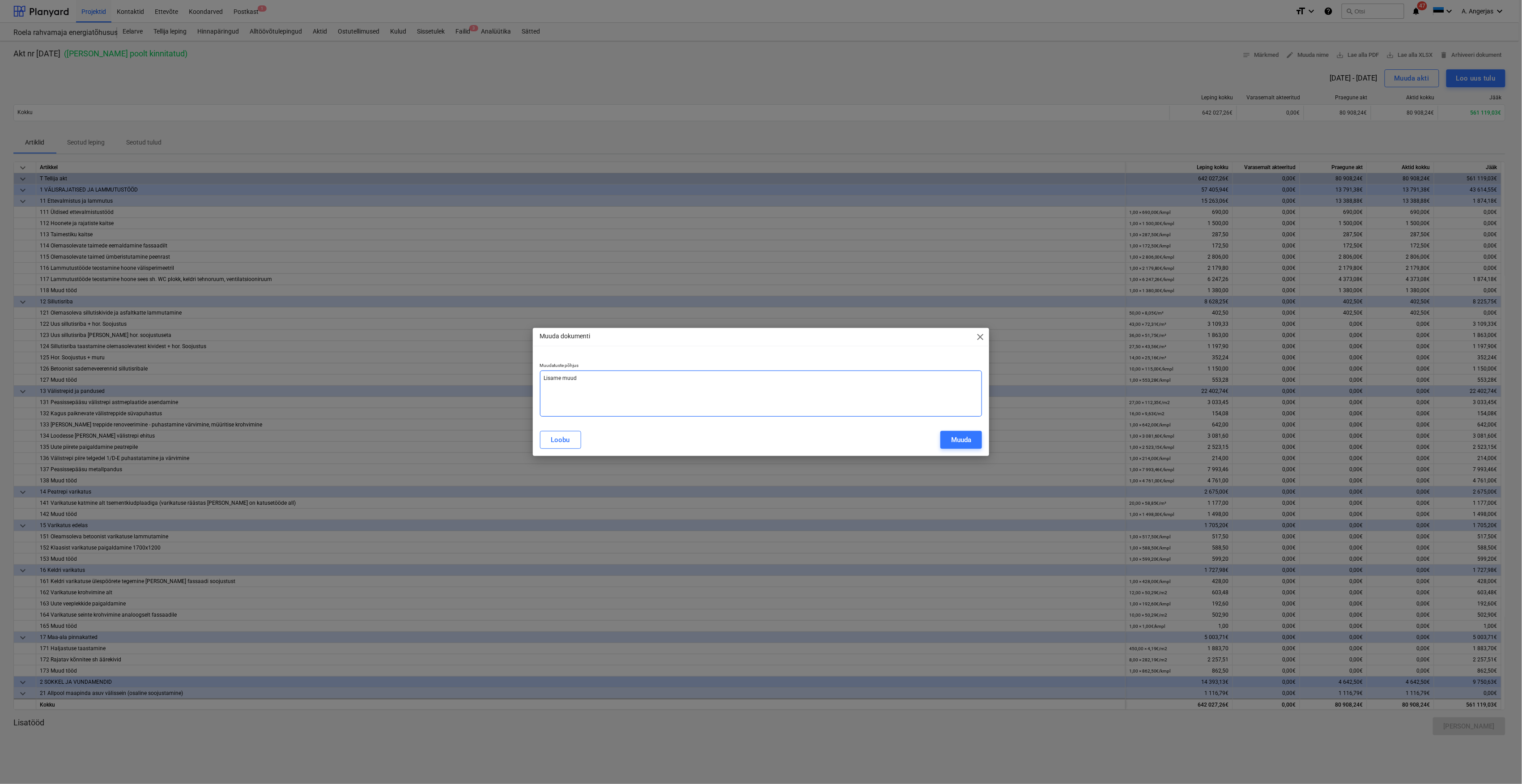
type textarea "x"
type textarea "Lisame muudat"
type textarea "x"
type textarea "Lisame muudatu"
type textarea "x"
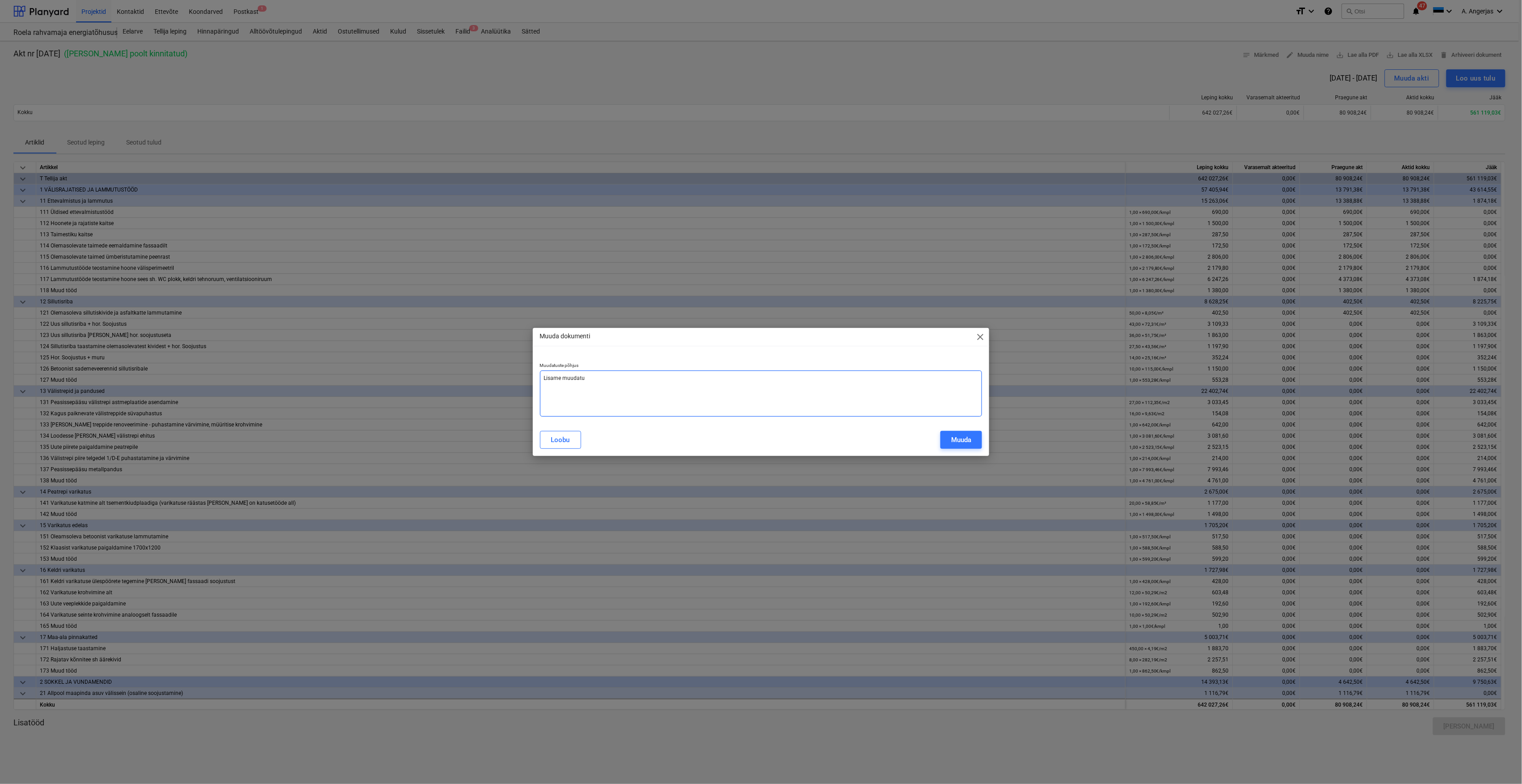
type textarea "Lisame muudatus"
type textarea "x"
type textarea "Lisame muudatus"
type textarea "x"
type textarea "Lisame muudatus"
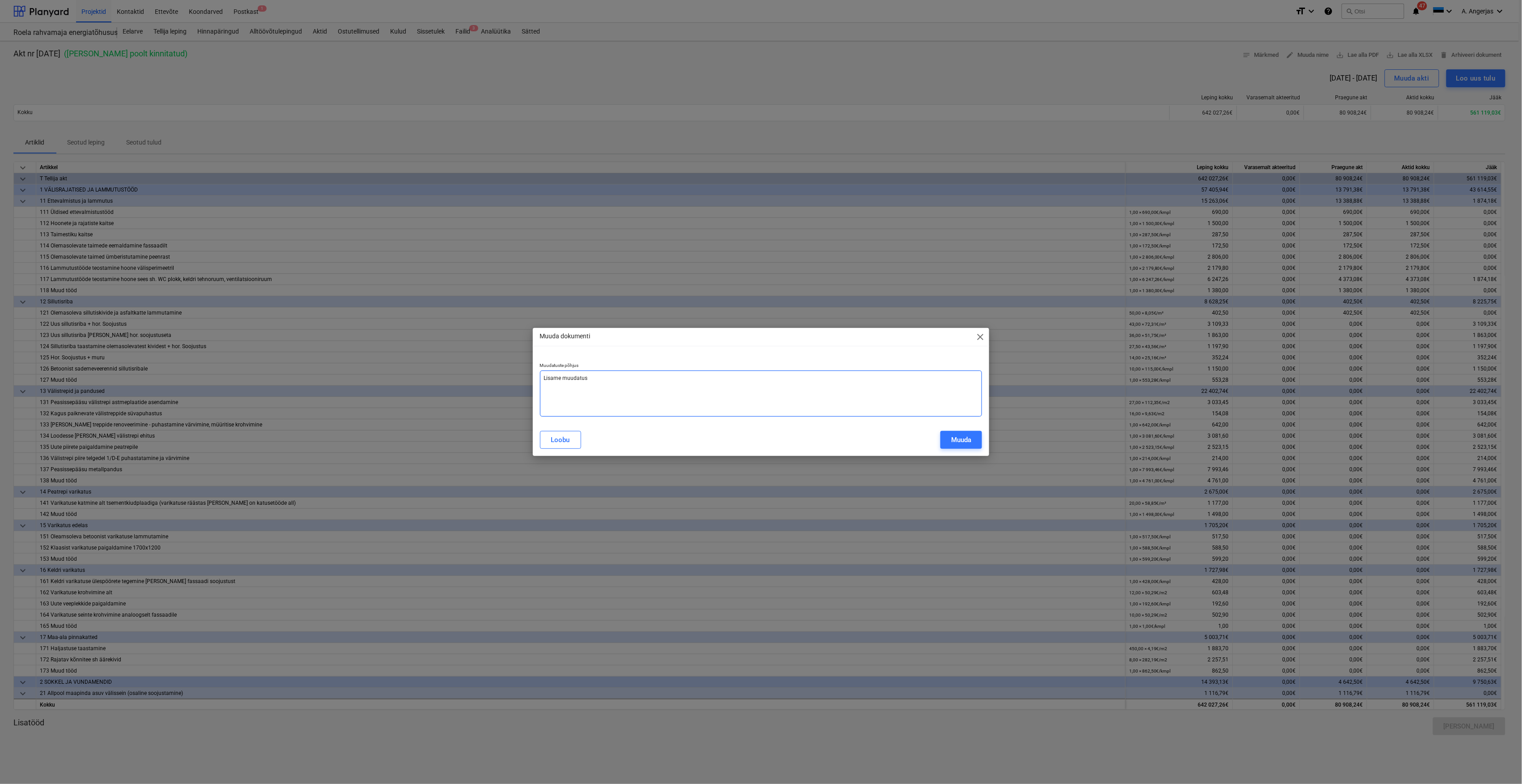
type textarea "x"
type textarea "Lisame muudatus-"
type textarea "x"
type textarea "Lisame muudatus-"
type textarea "x"
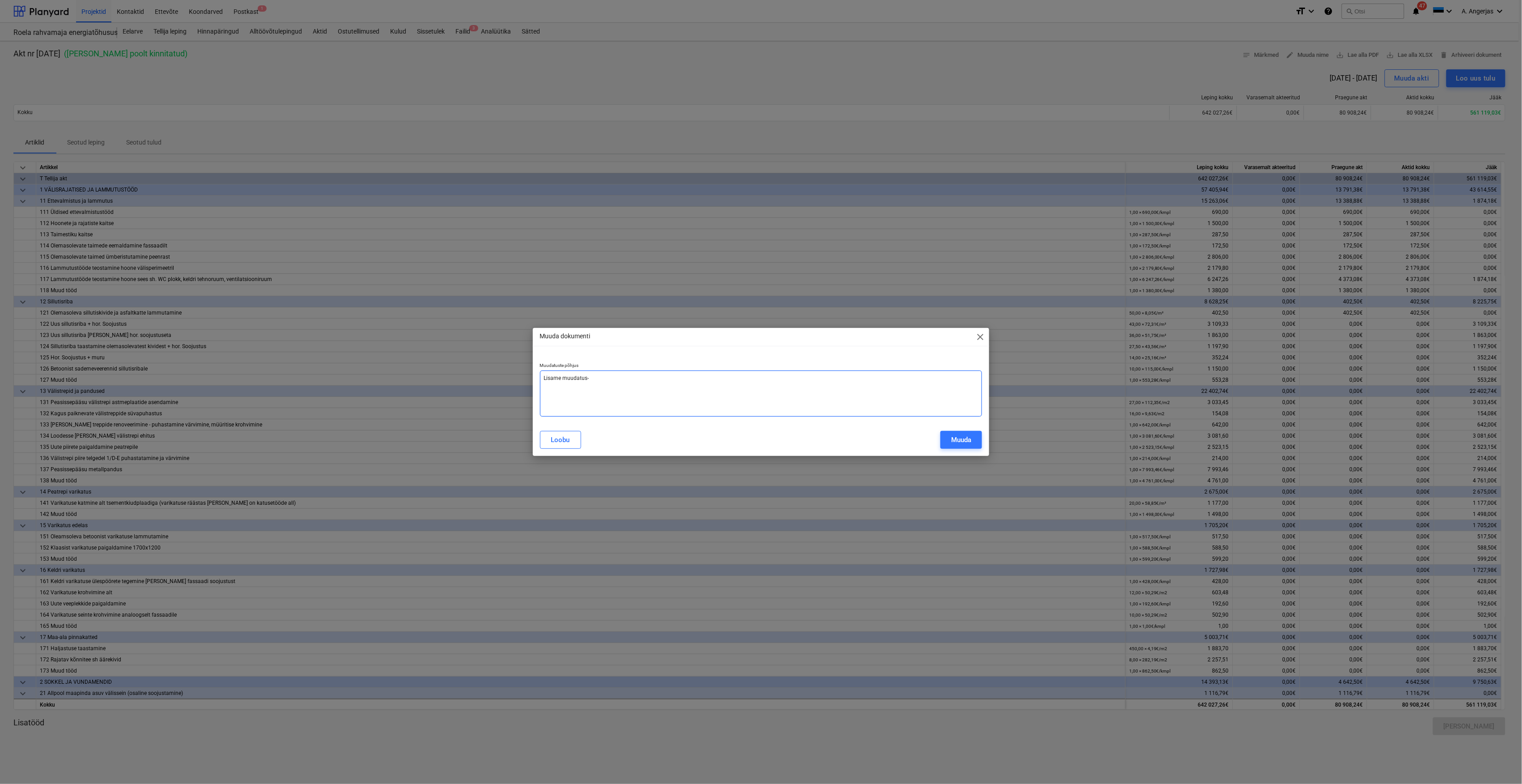
type textarea "Lisame muudatus- j"
type textarea "x"
type textarea "Lisame muudatus- ja"
type textarea "x"
type textarea "Lisame muudatus- ja"
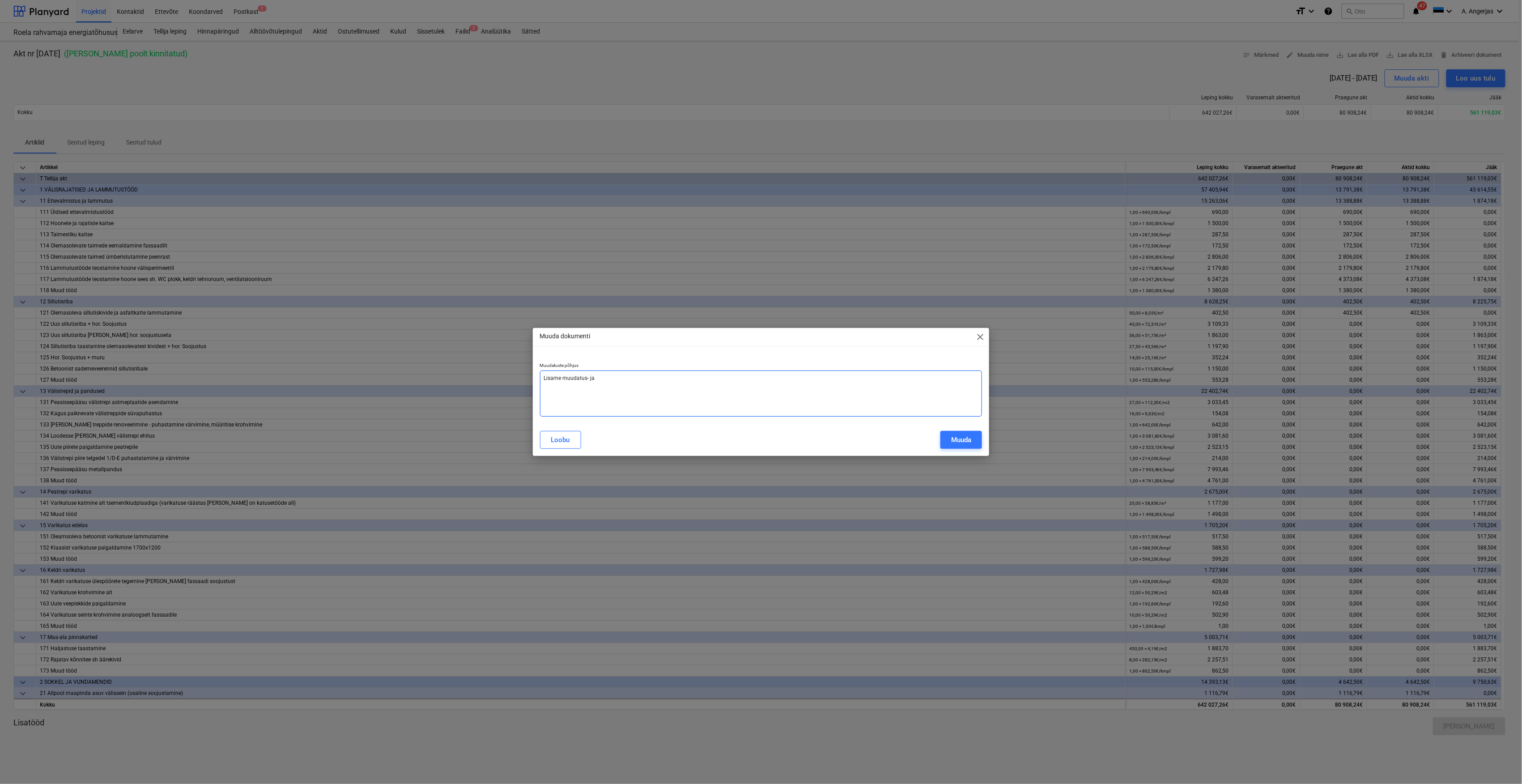
type textarea "x"
type textarea "Lisame muudatus- ja t"
type textarea "x"
type textarea "Lisame muudatus- ja"
type textarea "x"
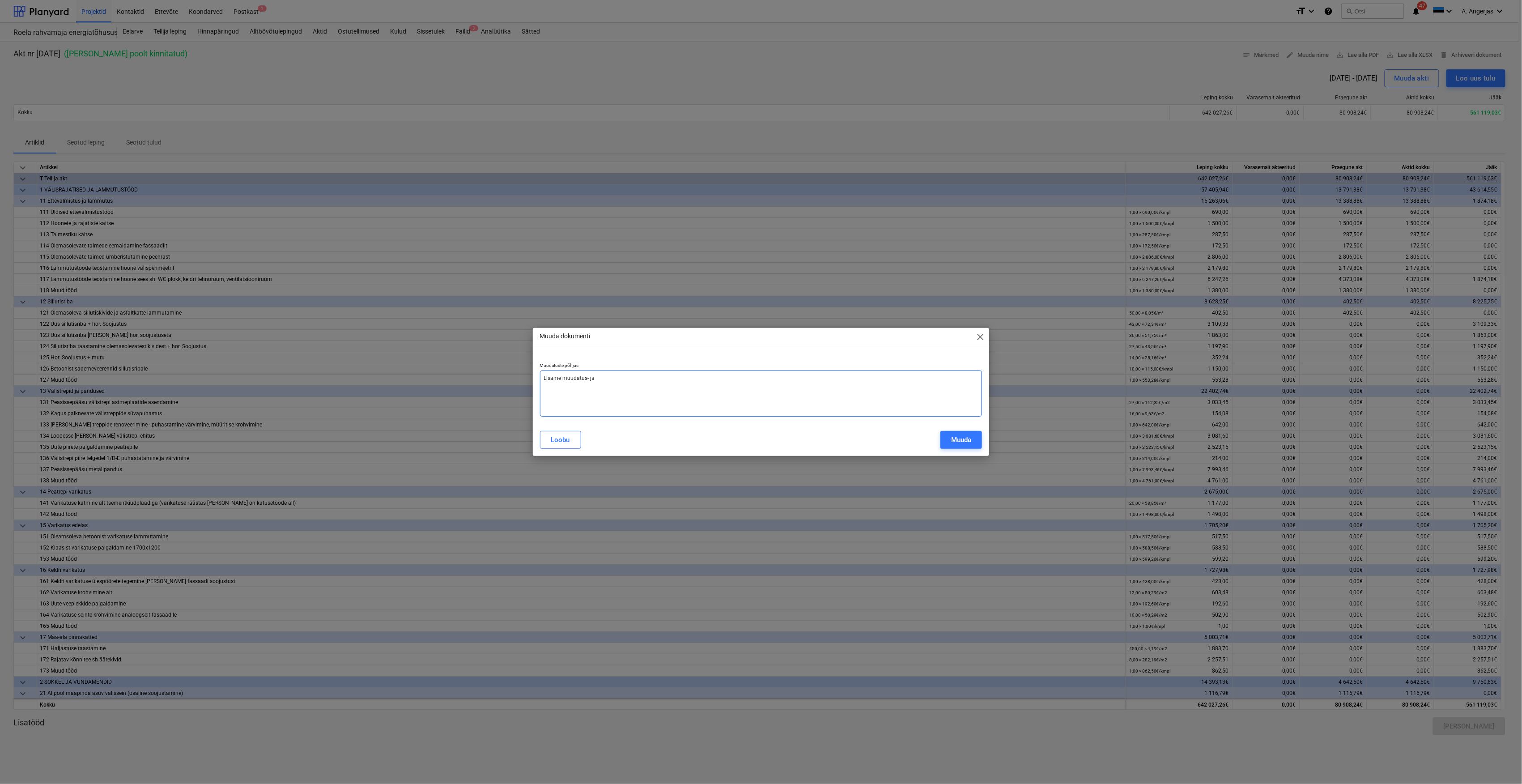
type textarea "Lisame muudatus- ja l"
type textarea "x"
type textarea "Lisame muudatus- [PERSON_NAME]"
type textarea "x"
type textarea "Lisame muudatus- [PERSON_NAME]"
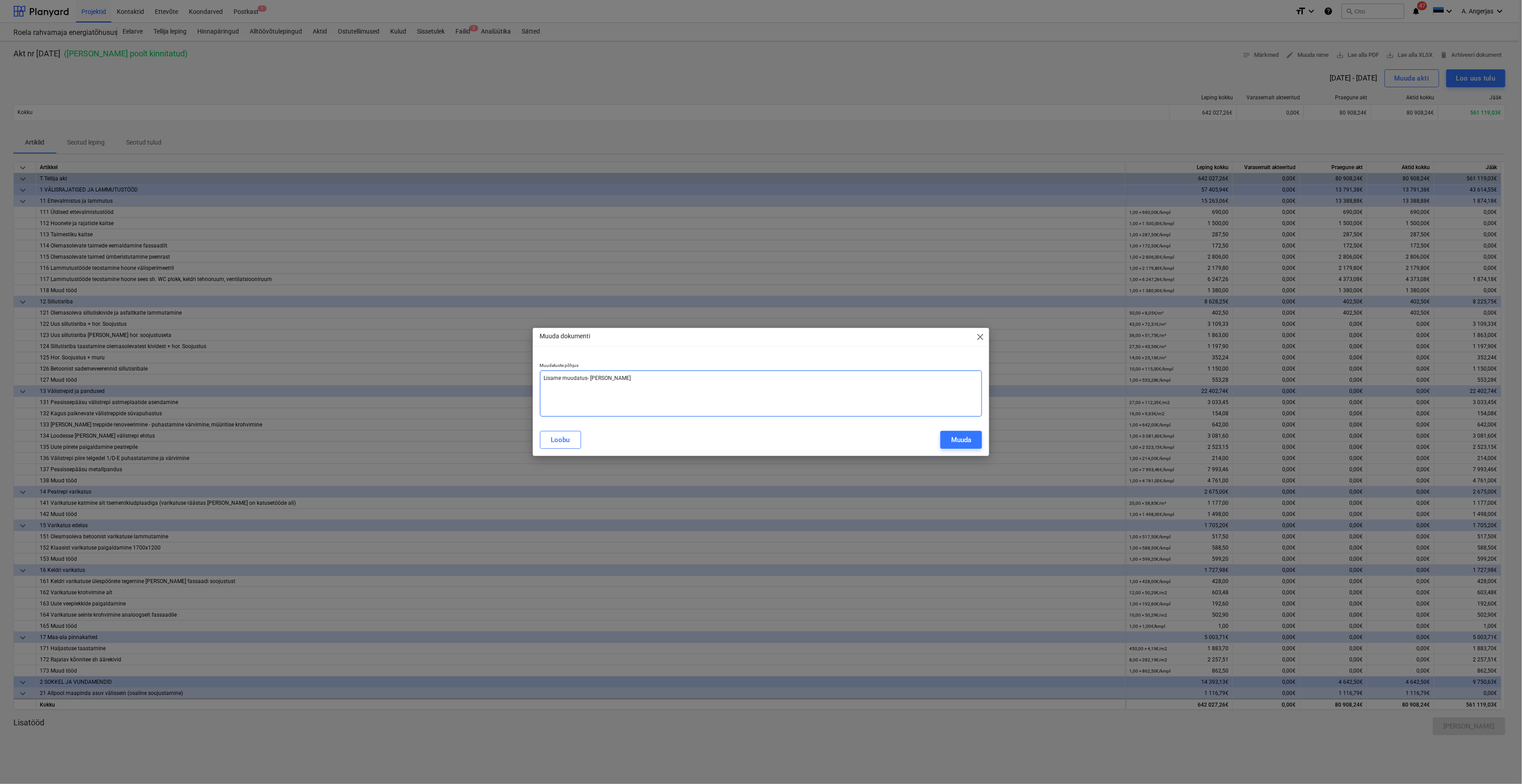
type textarea "x"
type textarea "Lisame muudatus- ja [PERSON_NAME]"
type textarea "x"
type textarea "Lisame muudatus- ja lisat"
type textarea "x"
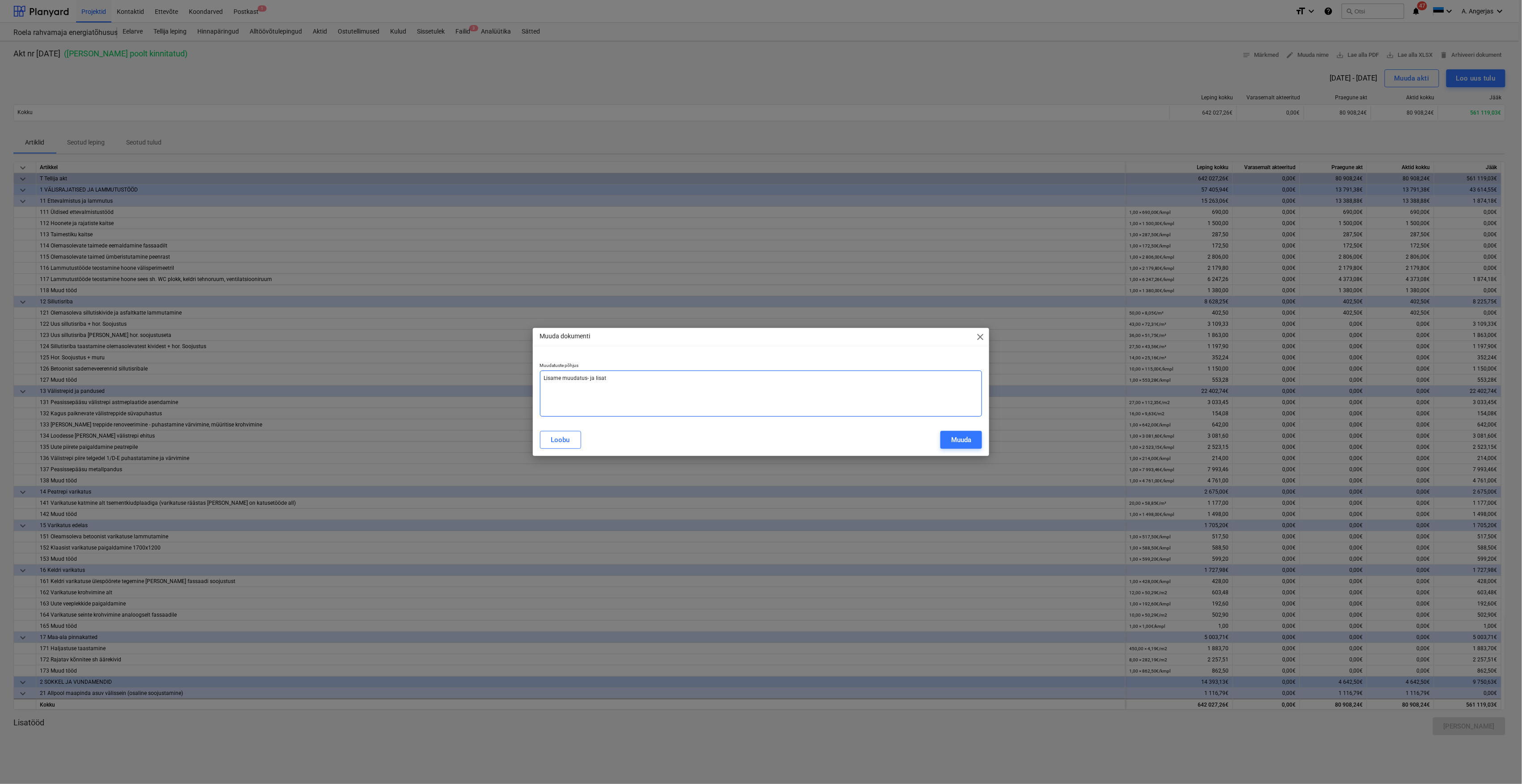
type textarea "Lisame muudatus- ja lisatö"
type textarea "x"
type textarea "Lisame muudatus- ja lisatöä"
type textarea "x"
type textarea "Lisame muudatus- ja lisatöäö"
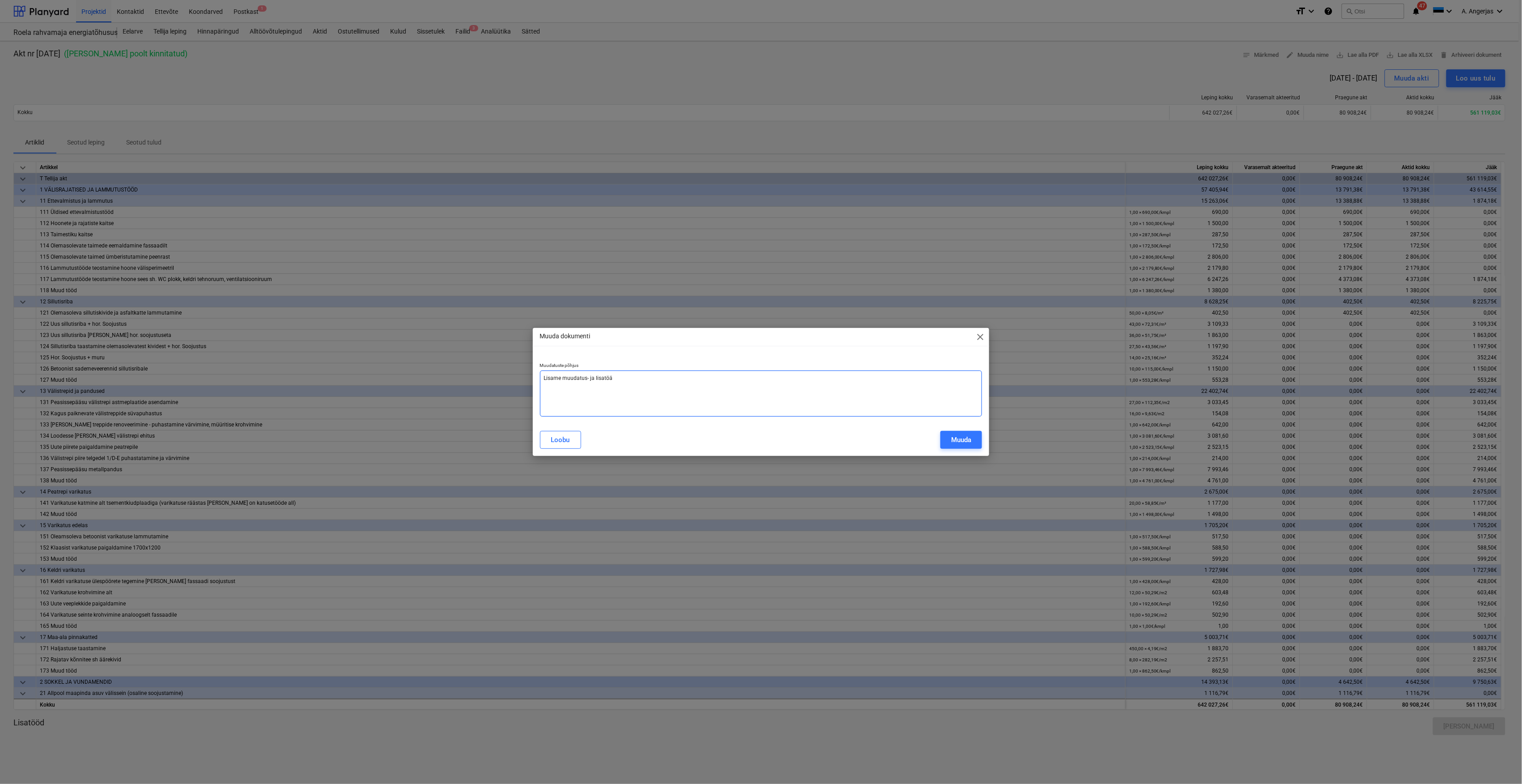
type textarea "x"
type textarea "Lisame muudatus- ja lisatöäöd"
type textarea "x"
type textarea "Lisame muudatus- ja lisatöäö"
type textarea "x"
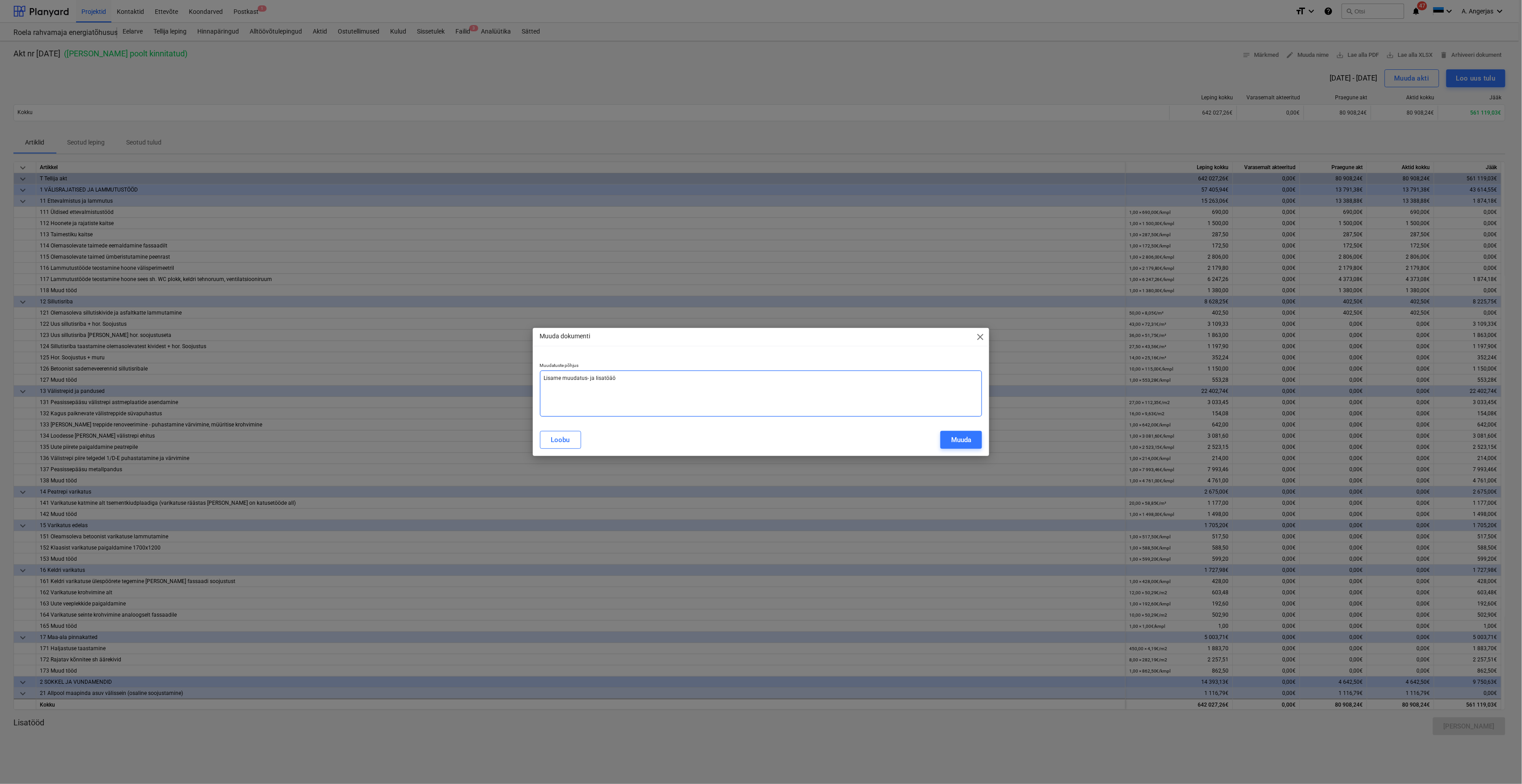
type textarea "Lisame muudatus- ja lisatöä"
type textarea "x"
type textarea "Lisame muudatus- ja lisatö"
type textarea "x"
type textarea "Lisame muudatus- ja lisatöö"
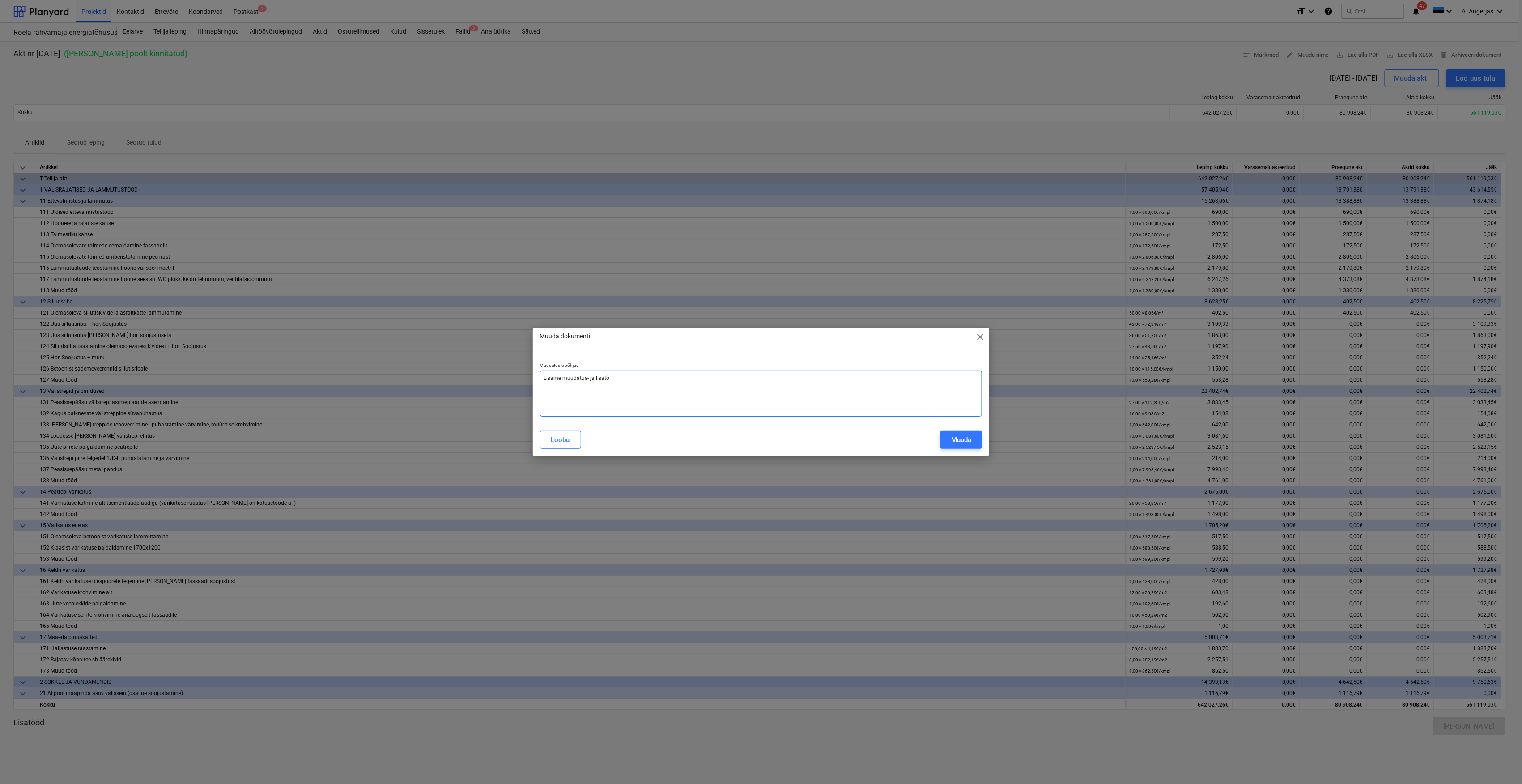
type textarea "x"
type textarea "Lisame muudatus- ja lisatööö"
type textarea "x"
type textarea "Lisame muudatus- ja lisatöööd"
type textarea "x"
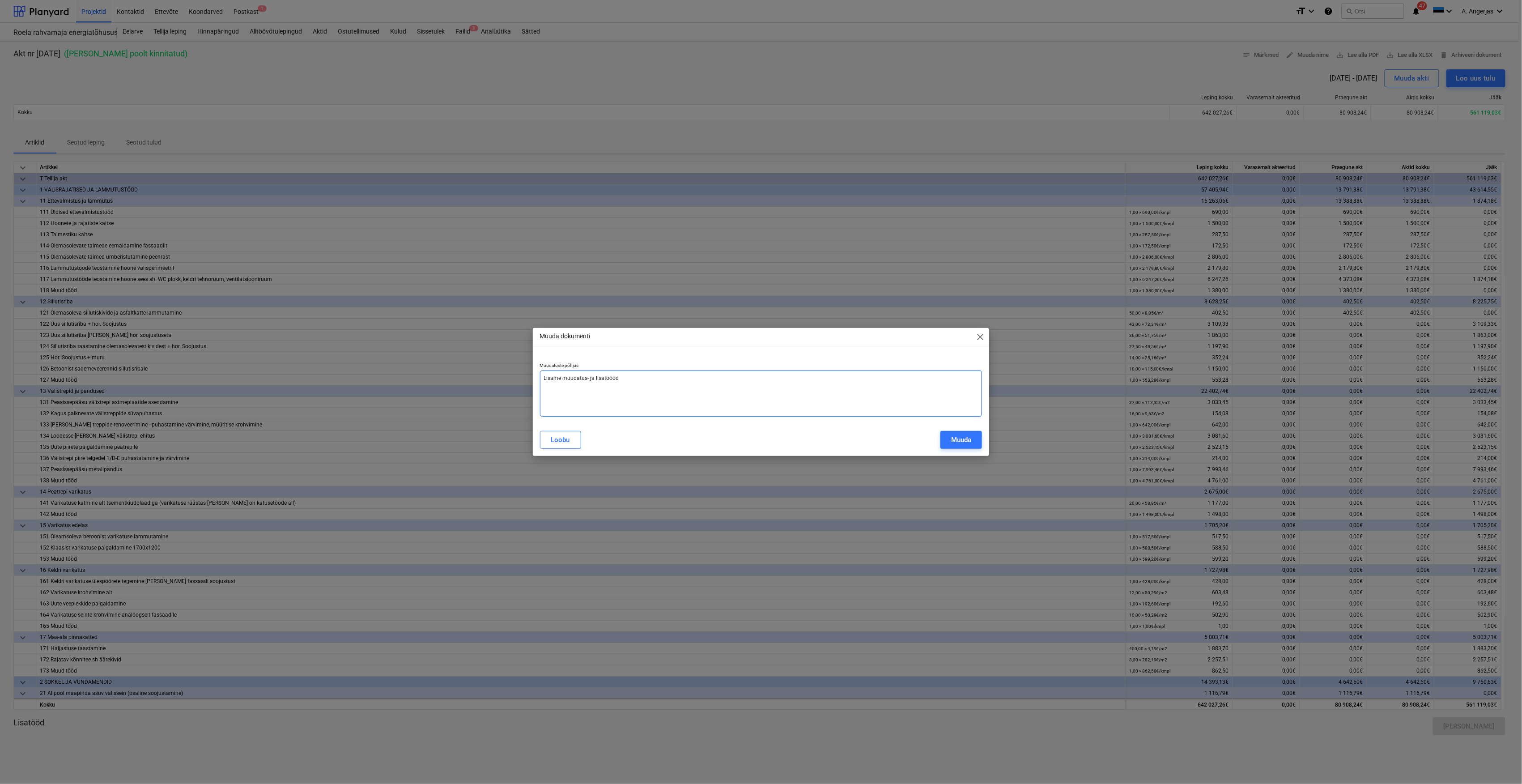
type textarea "Lisame muudatus- ja lisatöööd"
type textarea "x"
type textarea "Lisame muudatus- ja lisatöööd"
type textarea "x"
type textarea "Lisame muudatus- ja lisatööö"
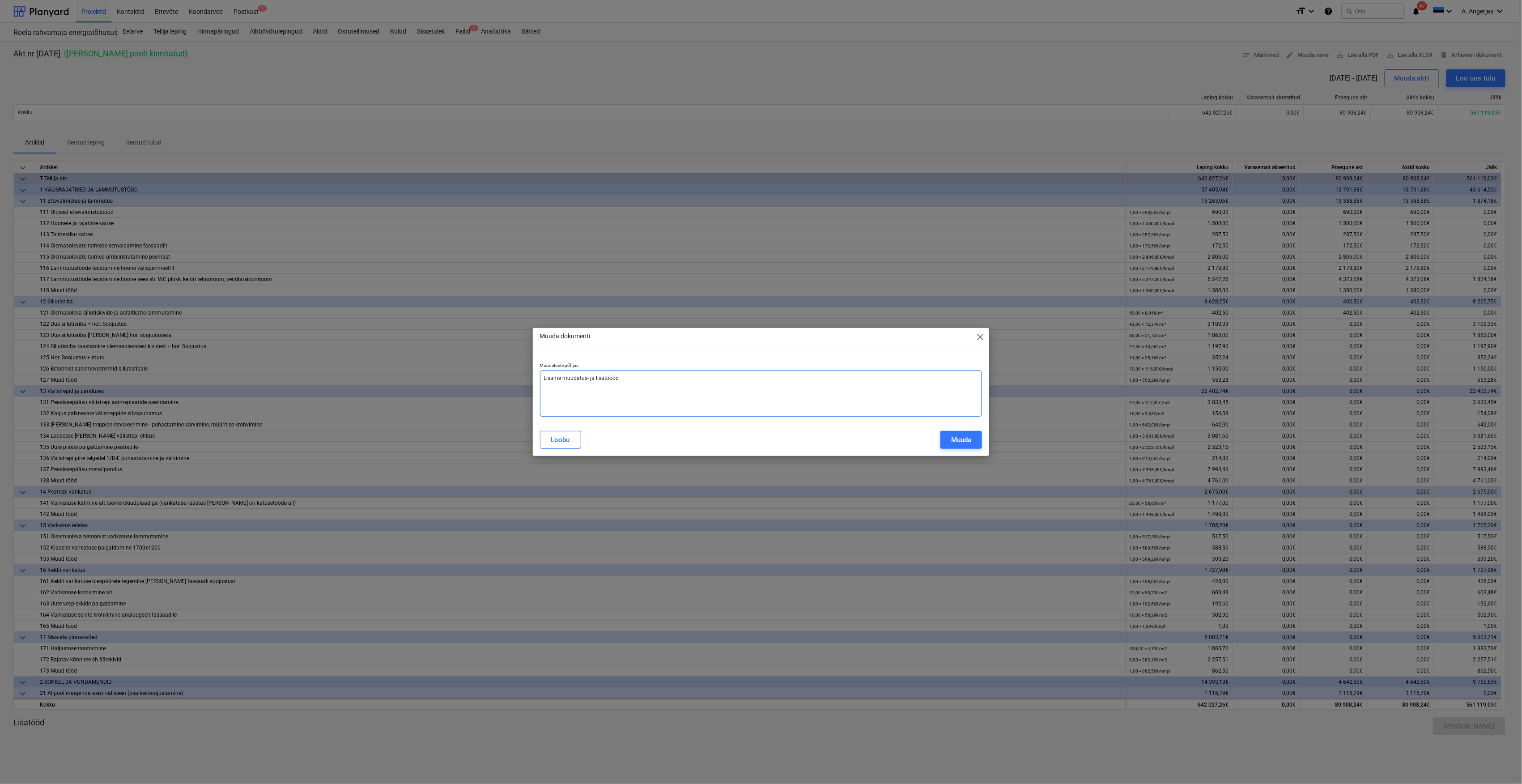
type textarea "x"
type textarea "Lisame muudatus- ja lisatöö"
type textarea "x"
type textarea "Lisame muudatus- ja lisatööd"
type textarea "x"
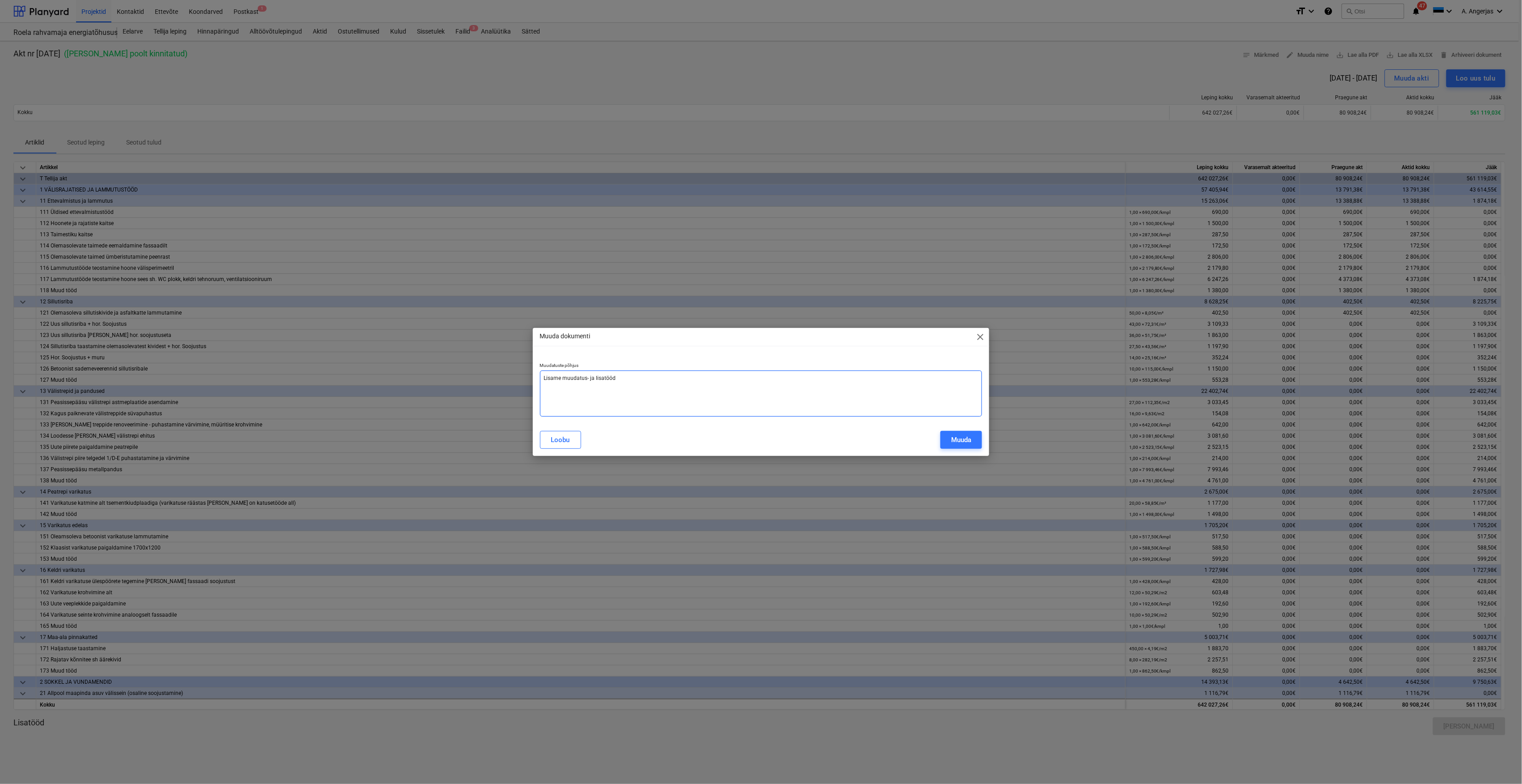
type textarea "Lisame muudatus- ja lisatööd"
type textarea "x"
type textarea "Lisame muudatus- ja lisatööd a"
type textarea "x"
type textarea "Lisame muudatus- ja lisatööd ak"
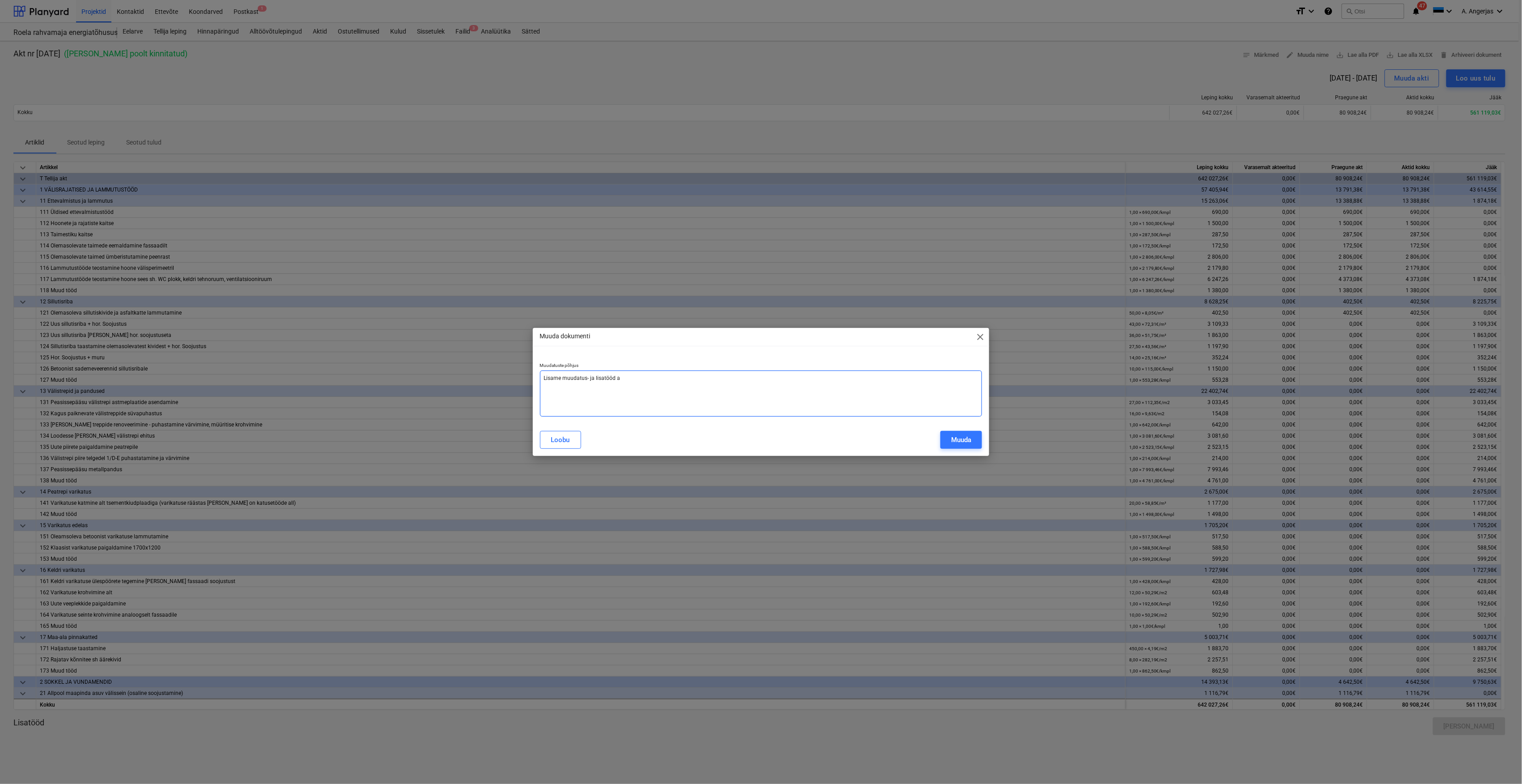
type textarea "x"
type textarea "Lisame muudatus- ja lisatööd akt"
type textarea "x"
type textarea "Lisame muudatus- ja lisatööd akti"
type textarea "x"
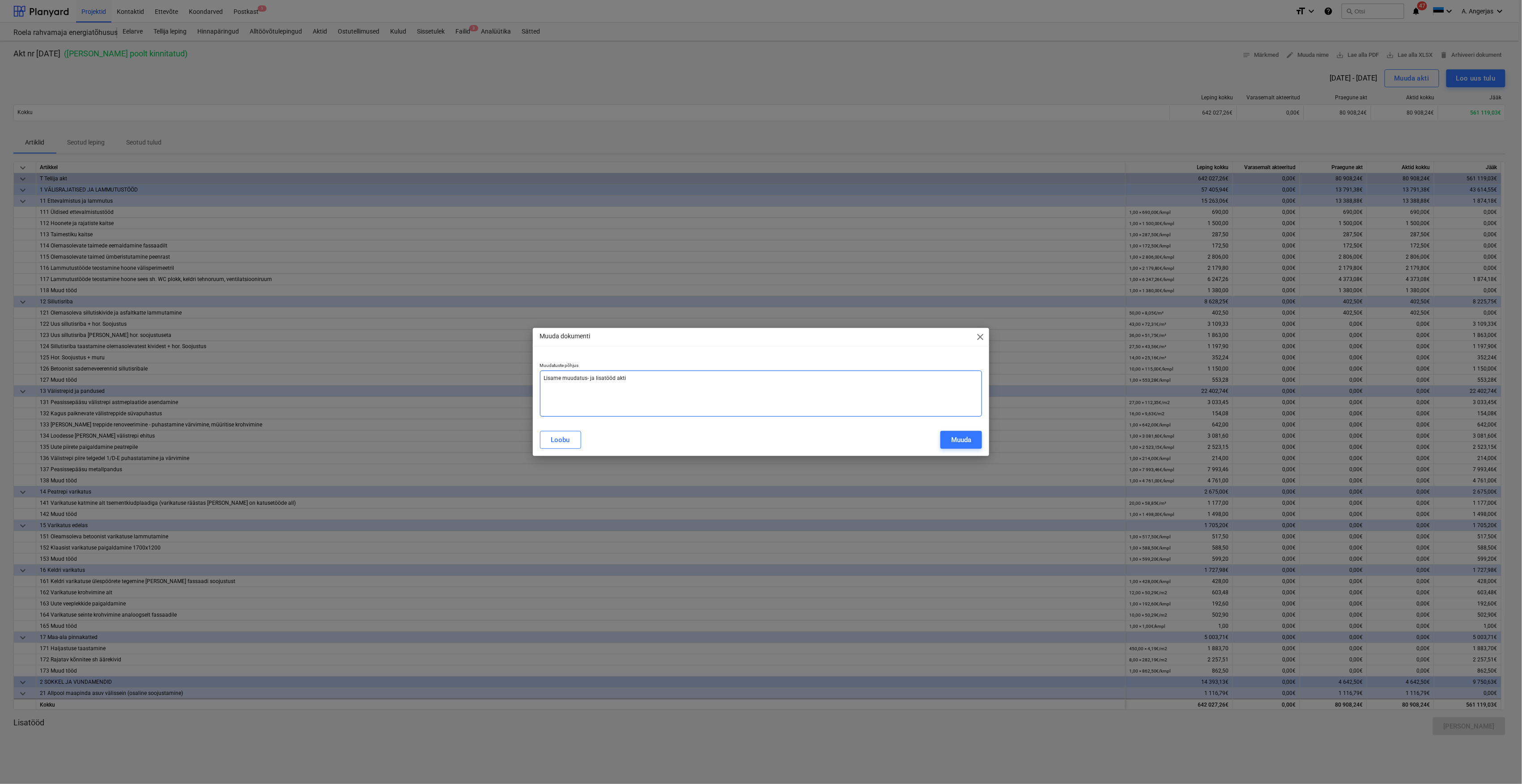
type textarea "Lisame muudatus- ja lisatööd aktil"
type textarea "x"
type textarea "Lisame muudatus- ja lisatööd aktile"
type textarea "x"
type textarea "Lisame muudatus- ja lisatööd aktile."
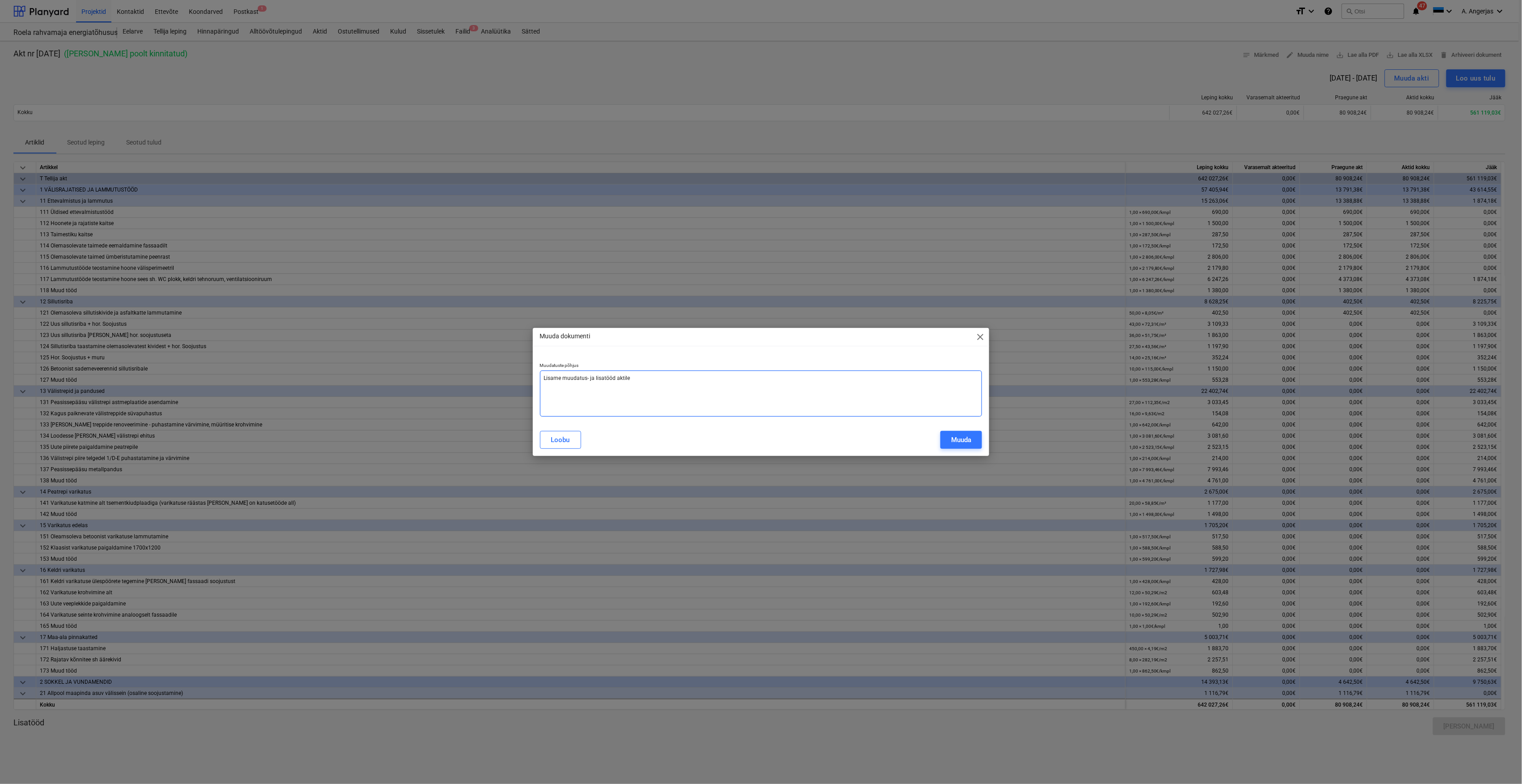
type textarea "x"
type textarea "Lisame muudatus- ja lisatööd aktile."
click at [949, 440] on button "Muuda" at bounding box center [961, 440] width 41 height 18
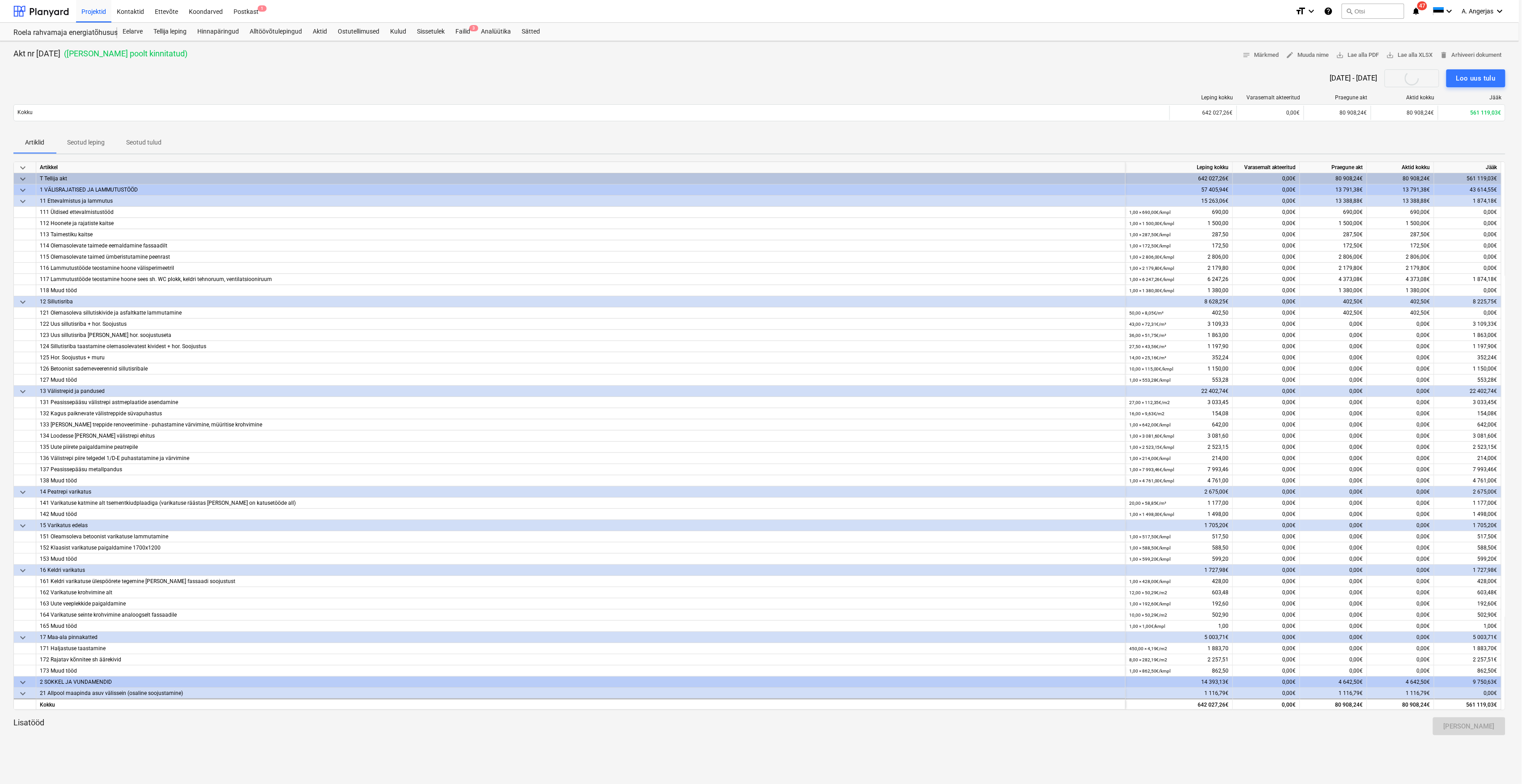
type textarea "x"
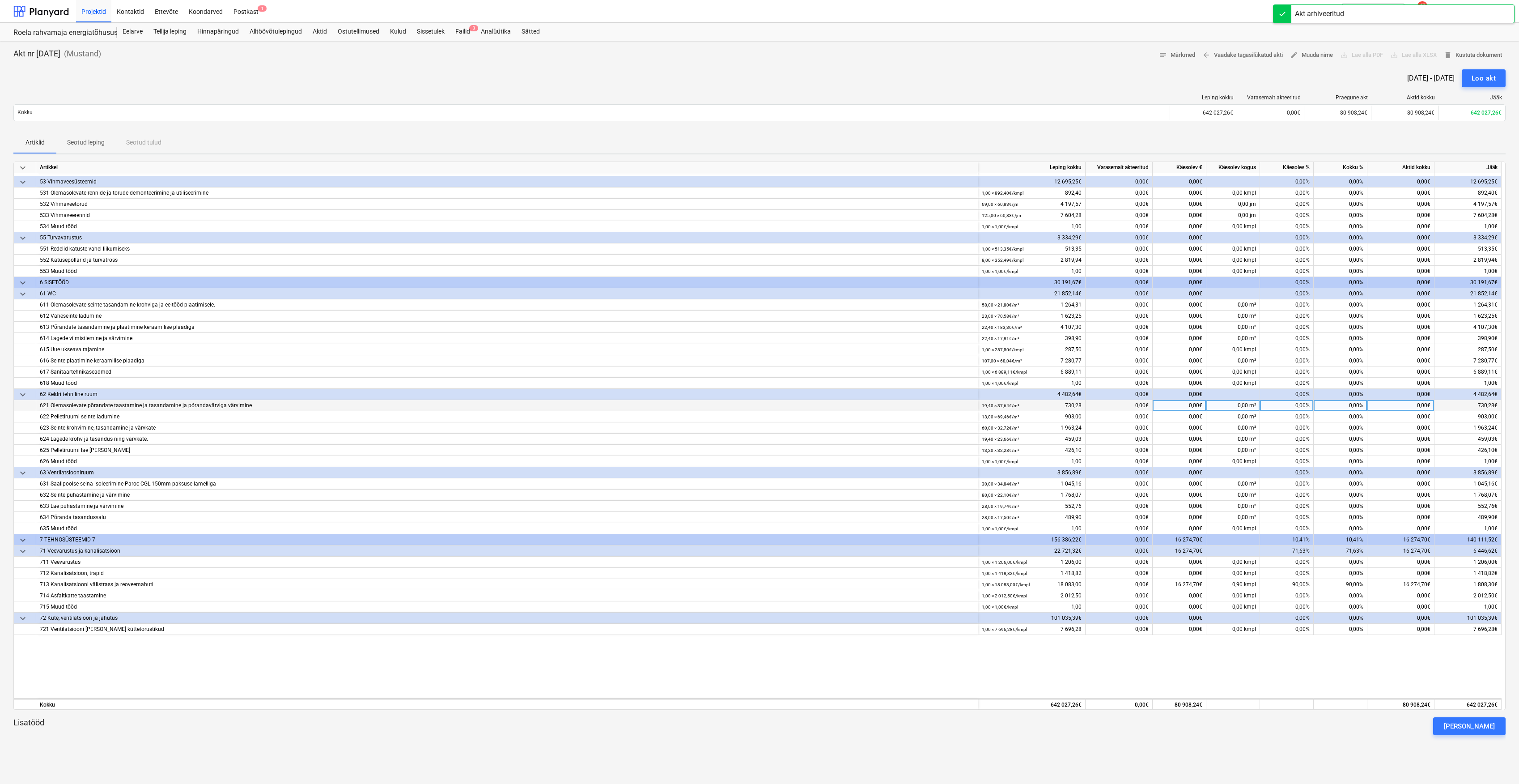
scroll to position [1655, 0]
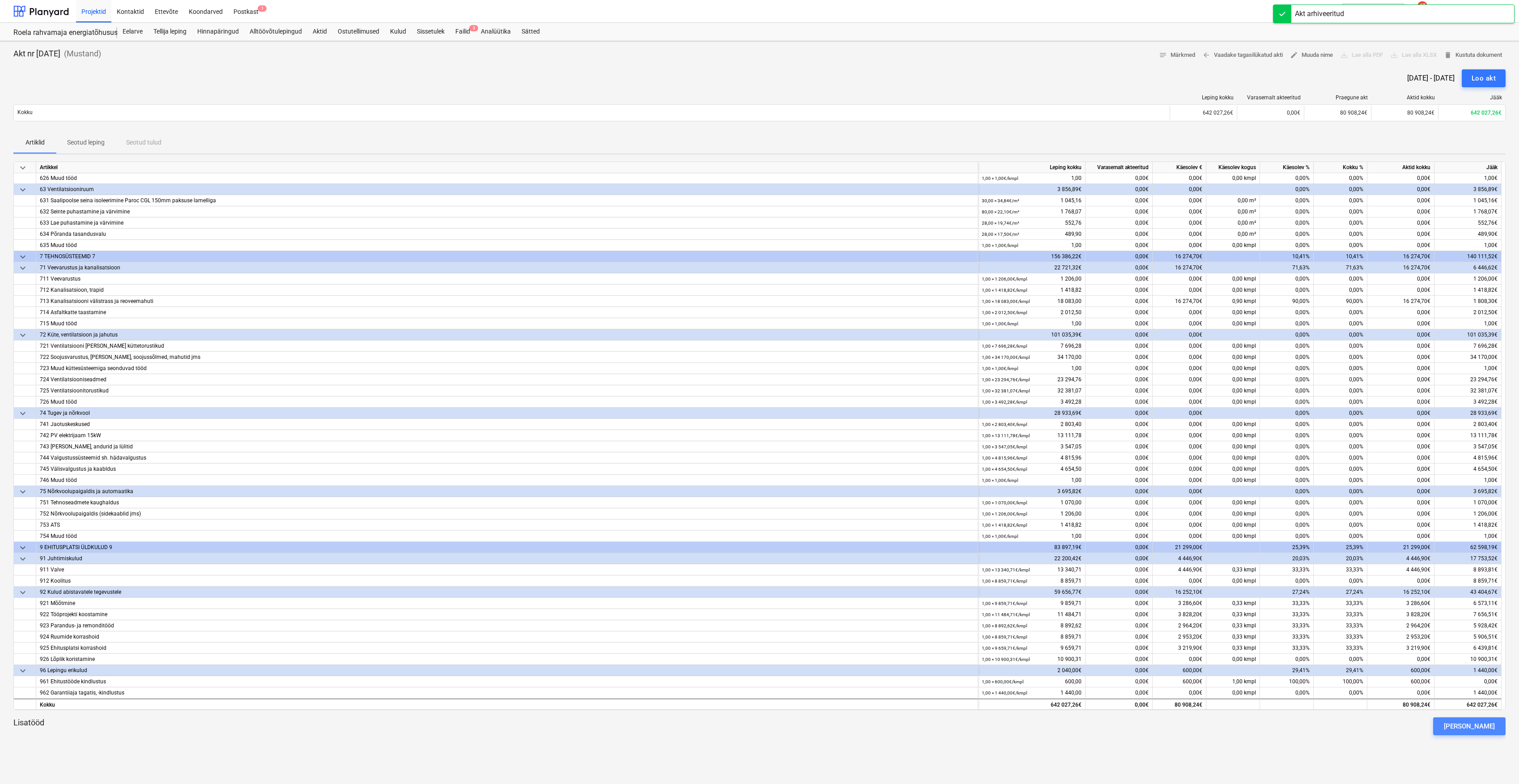
click at [1497, 731] on button "[PERSON_NAME]" at bounding box center [1469, 726] width 73 height 18
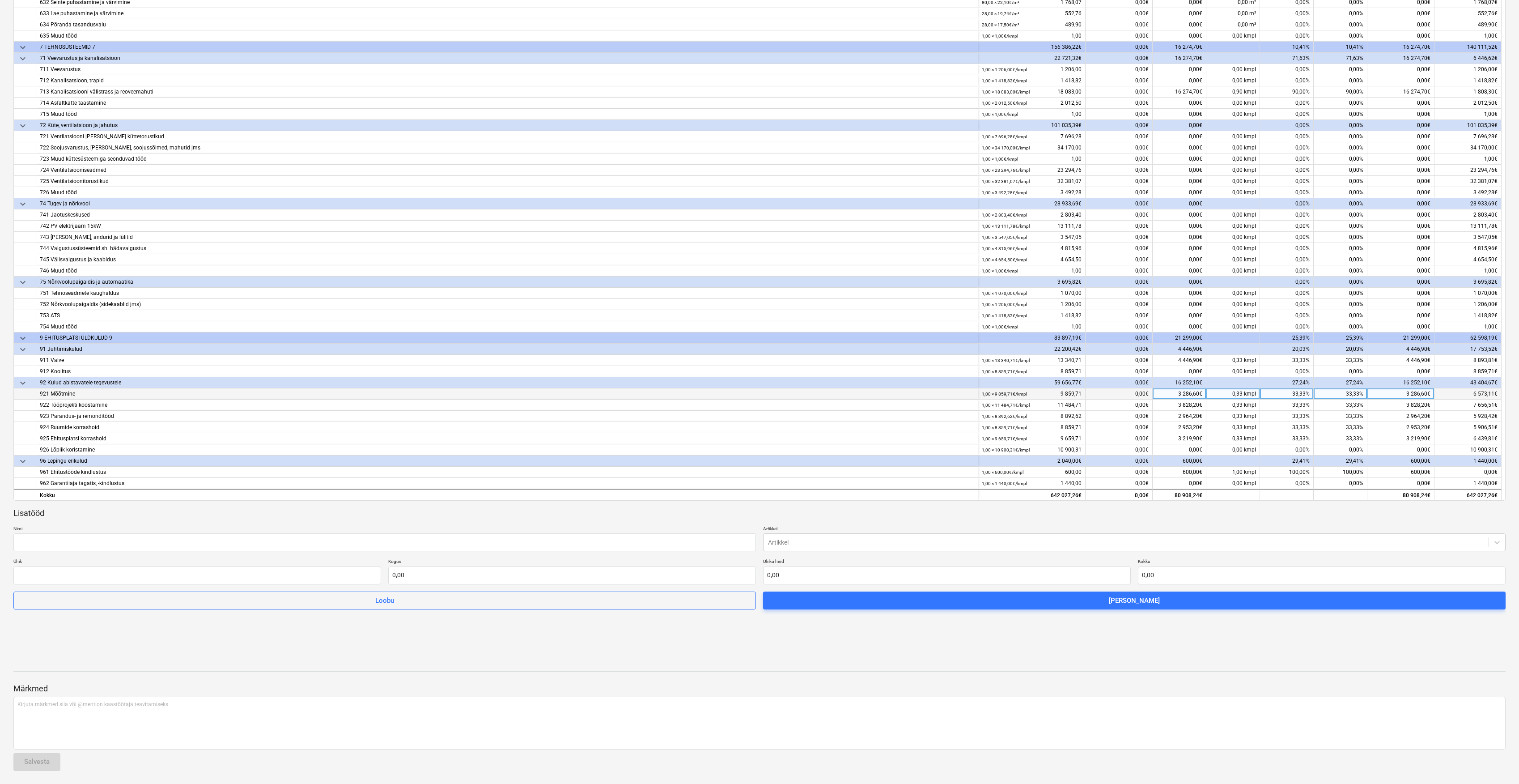
scroll to position [211, 0]
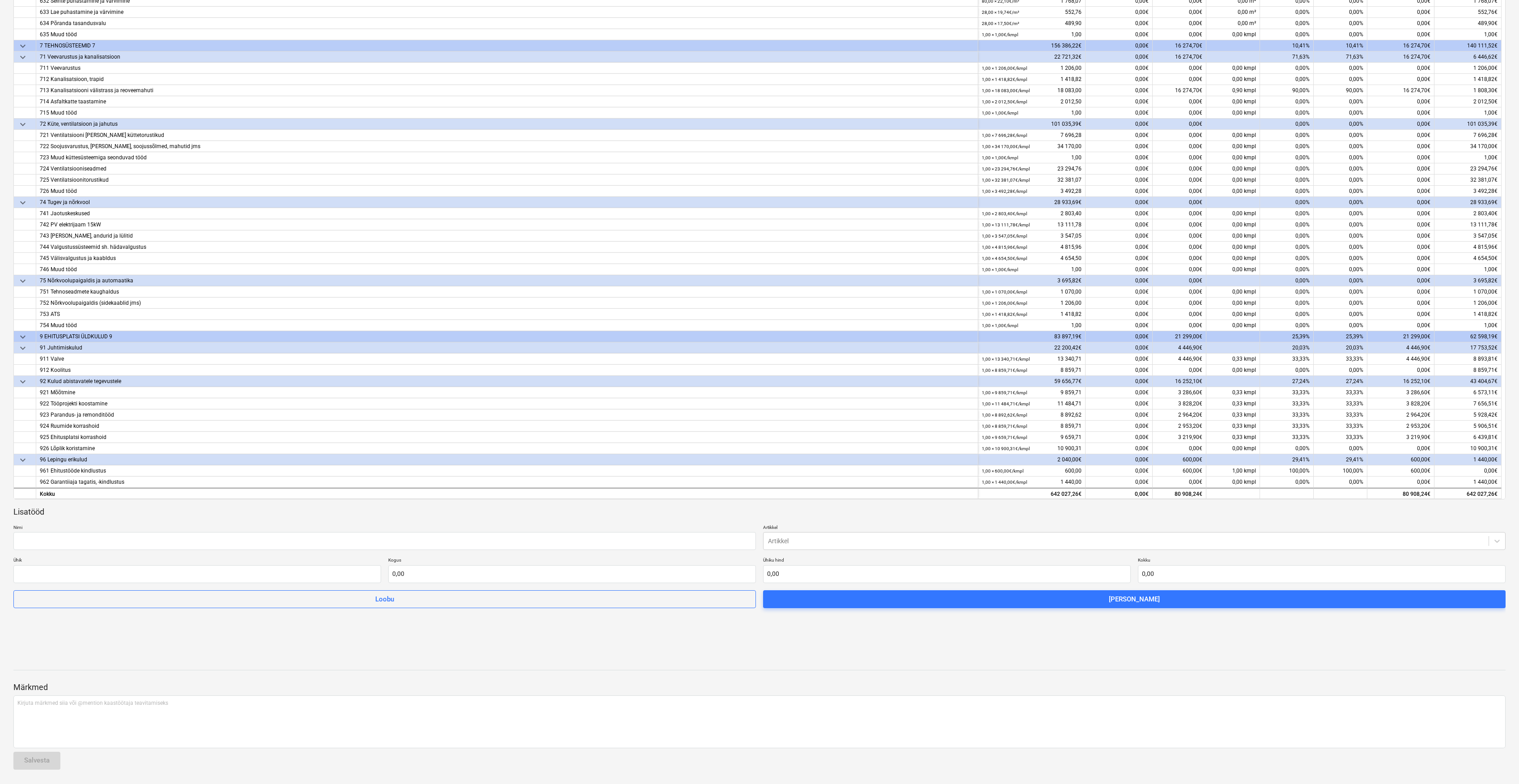
click at [535, 530] on p "Nimi" at bounding box center [385, 528] width 743 height 8
click at [526, 535] on input "text" at bounding box center [385, 541] width 743 height 18
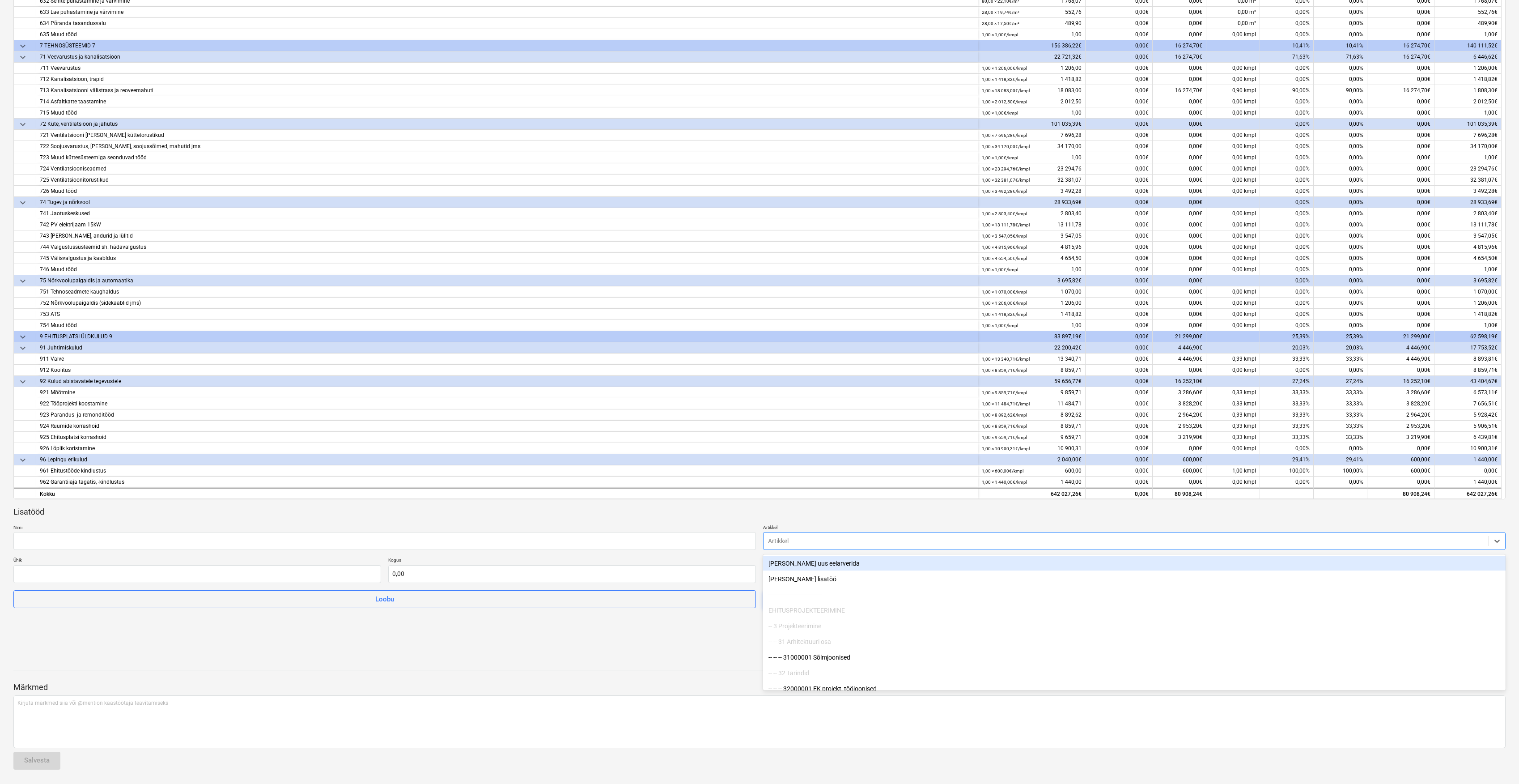
click at [814, 542] on div at bounding box center [1126, 541] width 716 height 9
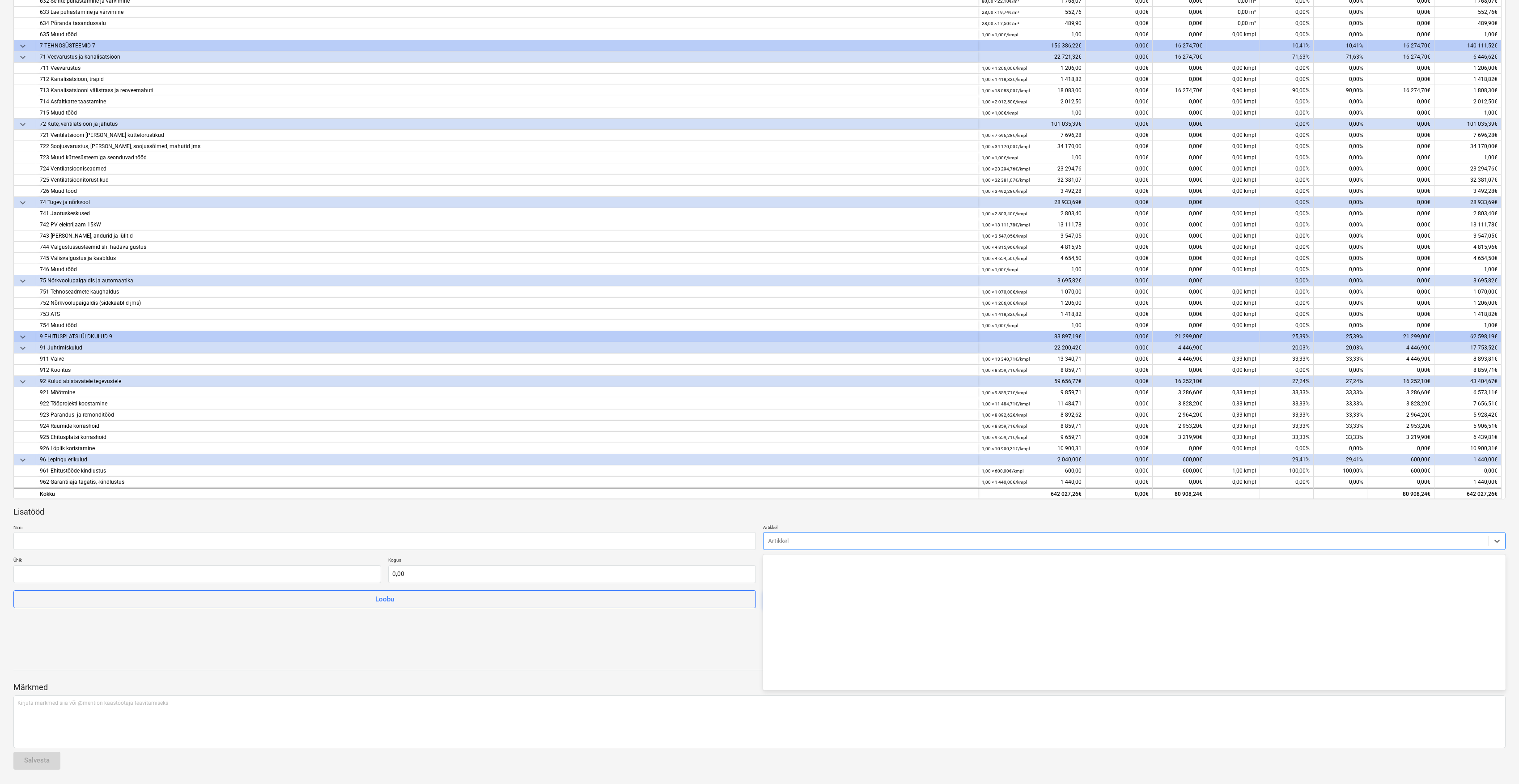
scroll to position [8634, 0]
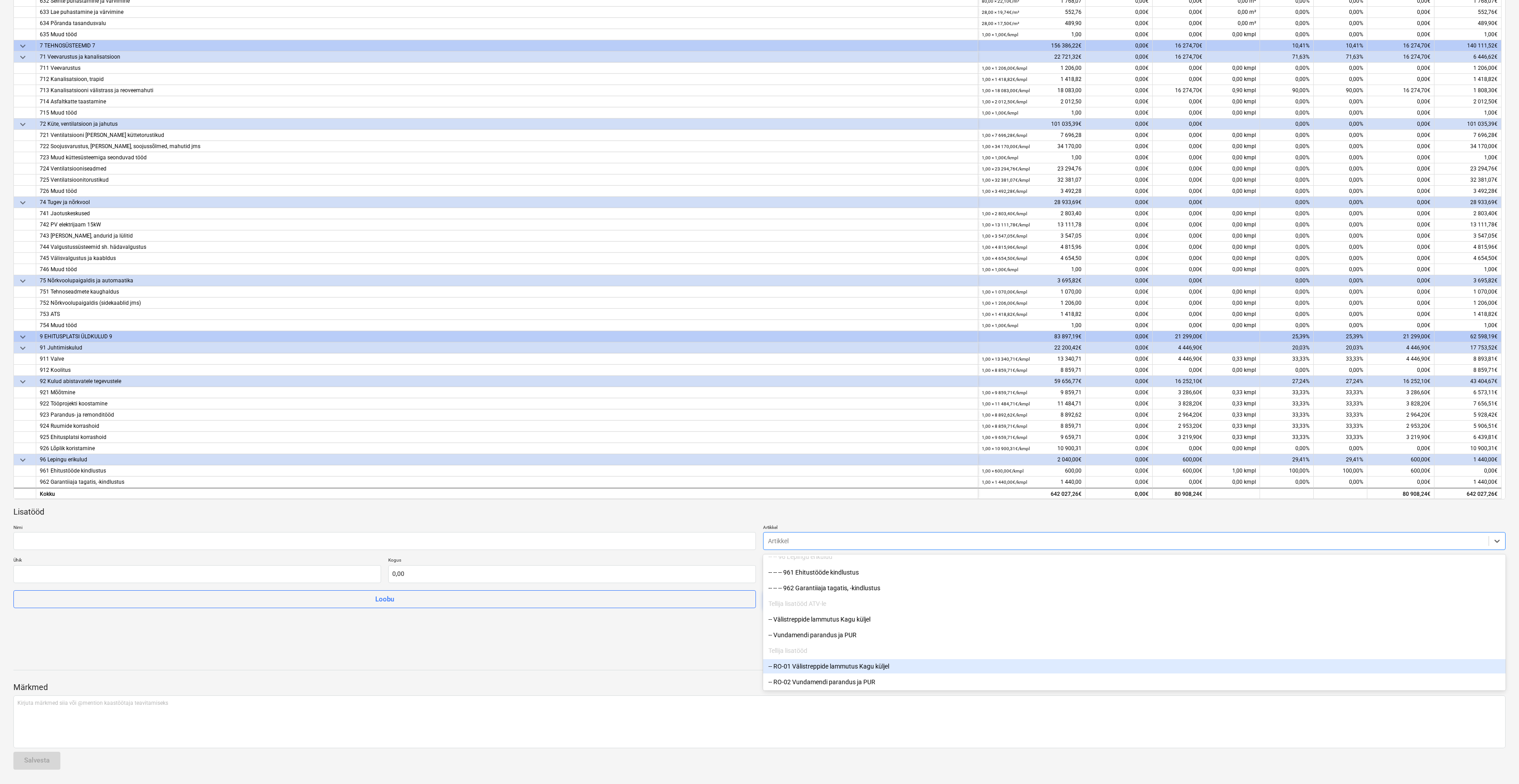
click at [806, 668] on div "-- RO-01 Välistreppide lammutus Kagu küljel" at bounding box center [1134, 666] width 743 height 14
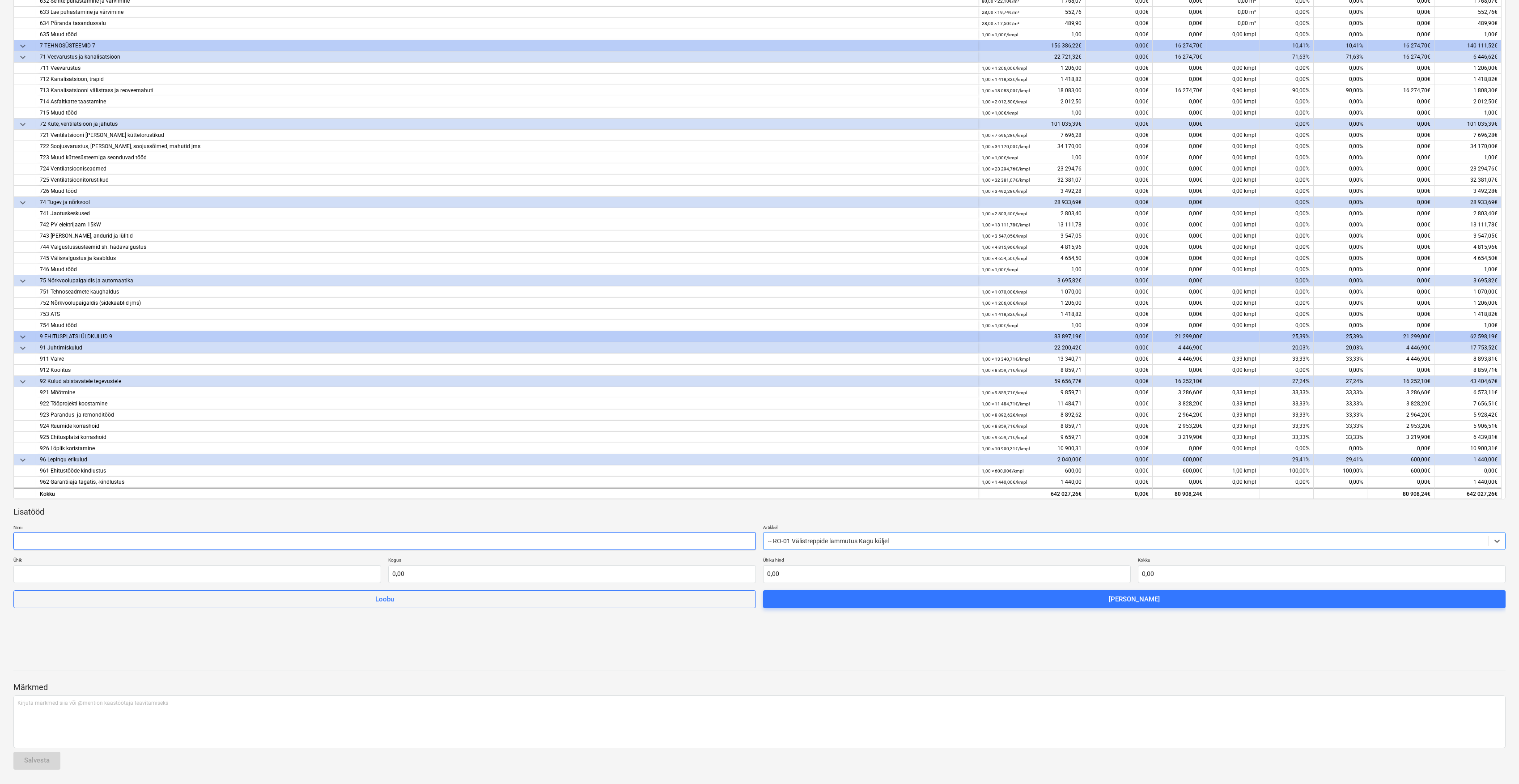
click at [720, 544] on input "text" at bounding box center [385, 541] width 743 height 18
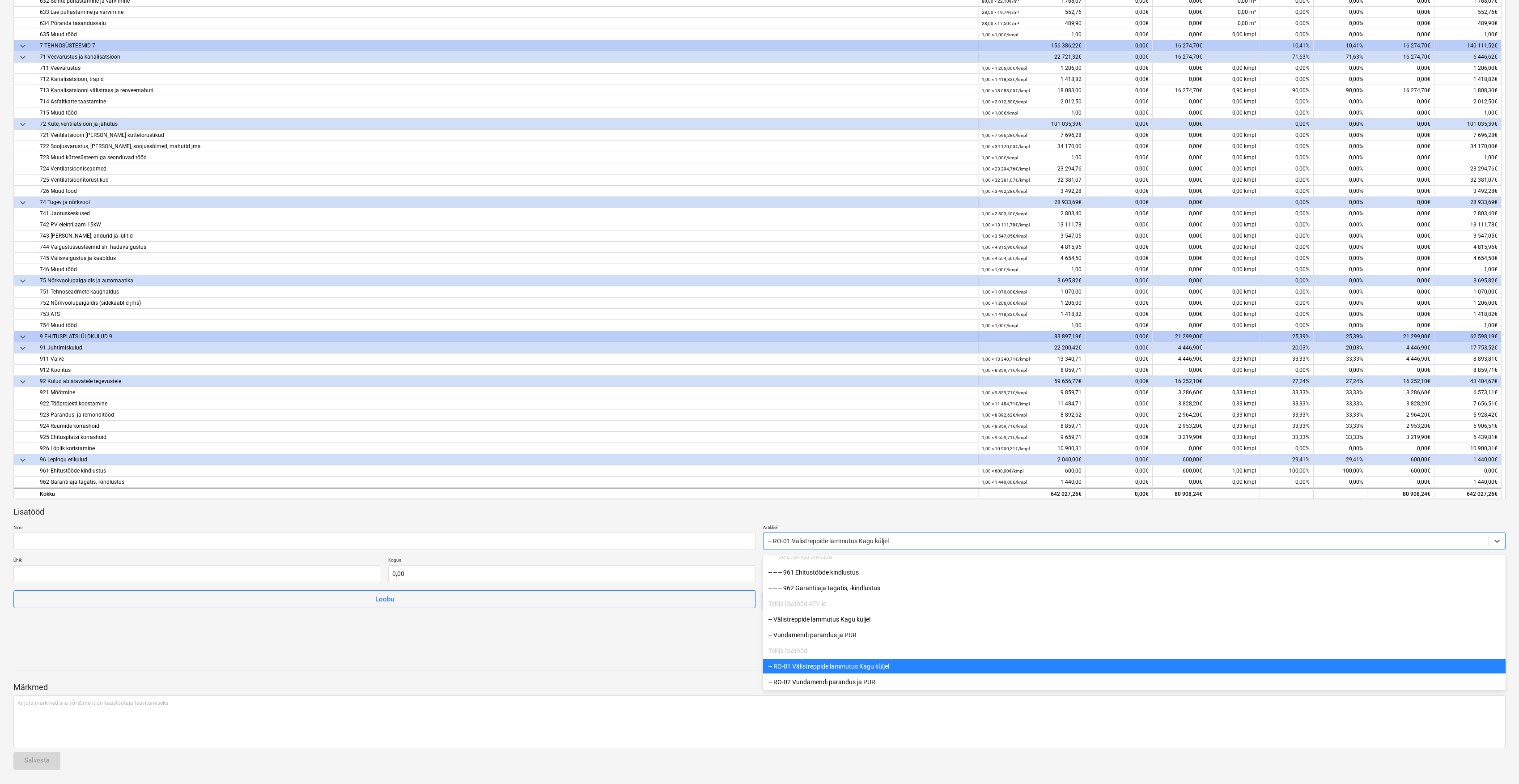
drag, startPoint x: 900, startPoint y: 541, endPoint x: 870, endPoint y: 542, distance: 30.0
click at [870, 542] on div at bounding box center [1126, 541] width 716 height 9
click at [662, 539] on input "text" at bounding box center [385, 541] width 743 height 18
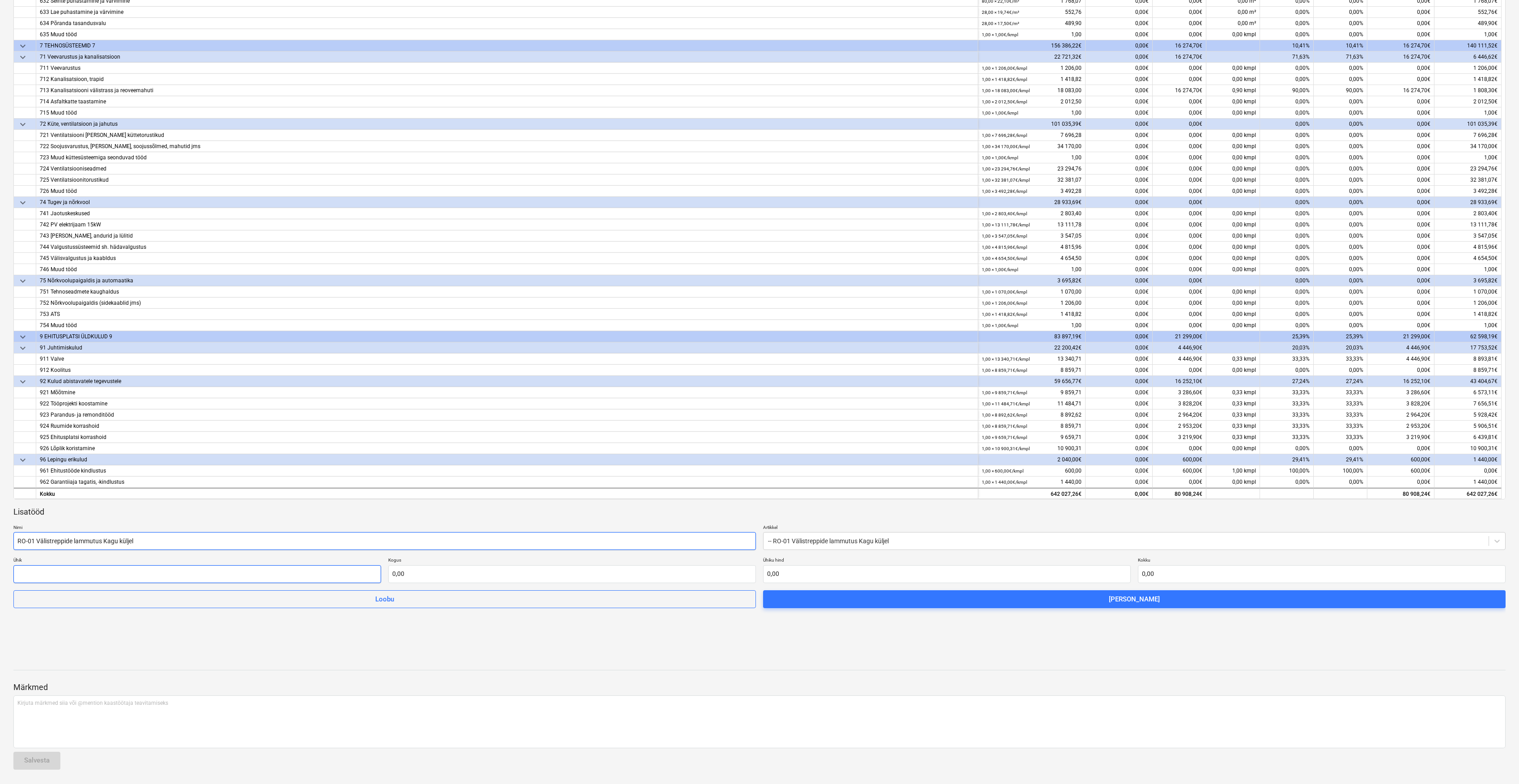
type input "RO-01 Välistreppide lammutus Kagu küljel"
click at [350, 578] on input "text" at bounding box center [197, 574] width 367 height 18
type input "kmpl"
click at [484, 576] on input "text" at bounding box center [572, 574] width 367 height 18
type input "1,00"
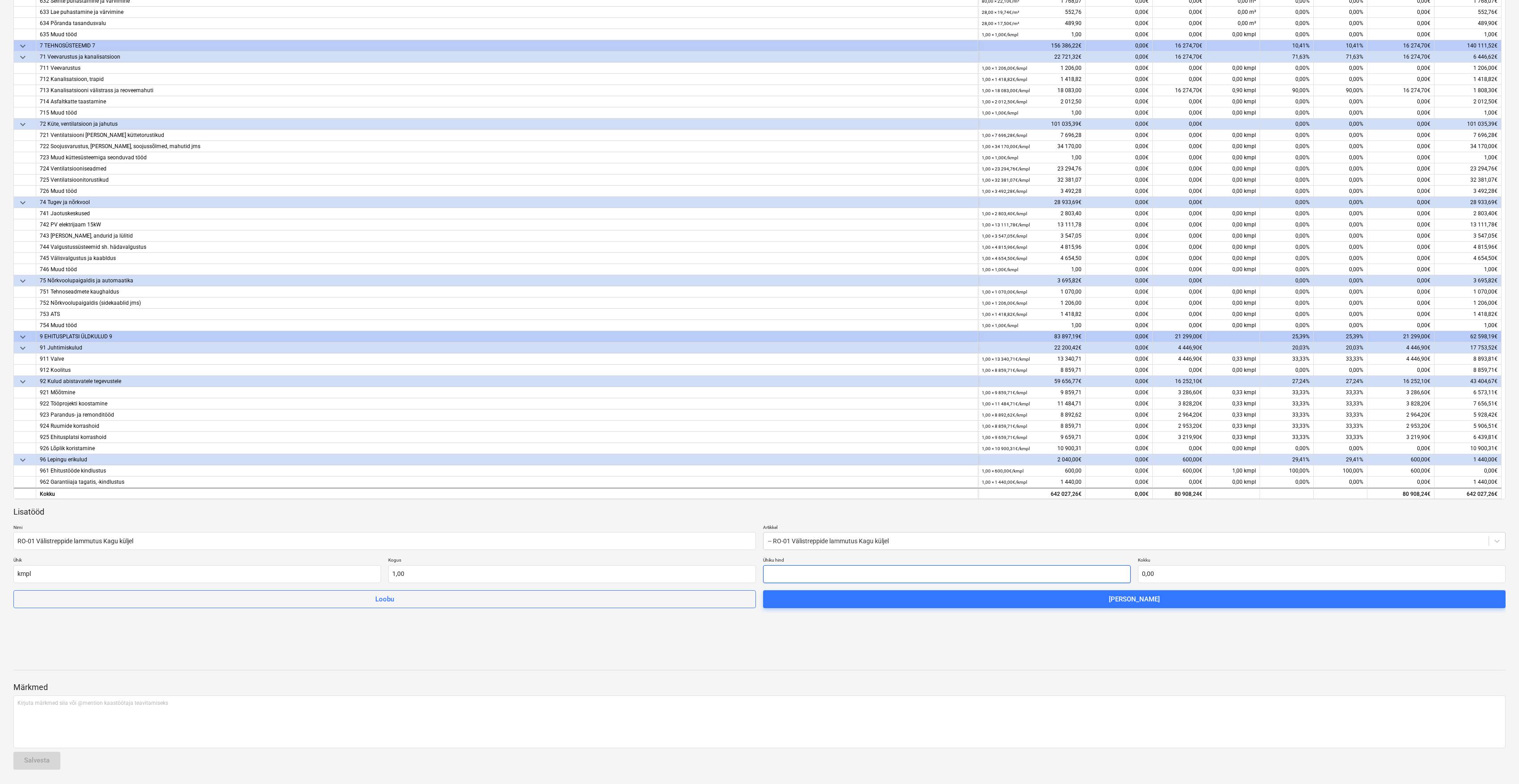
click at [812, 575] on input "text" at bounding box center [947, 574] width 367 height 18
type input "0,00"
click at [902, 574] on input "text" at bounding box center [947, 574] width 367 height 18
type input "3"
type input "3,00"
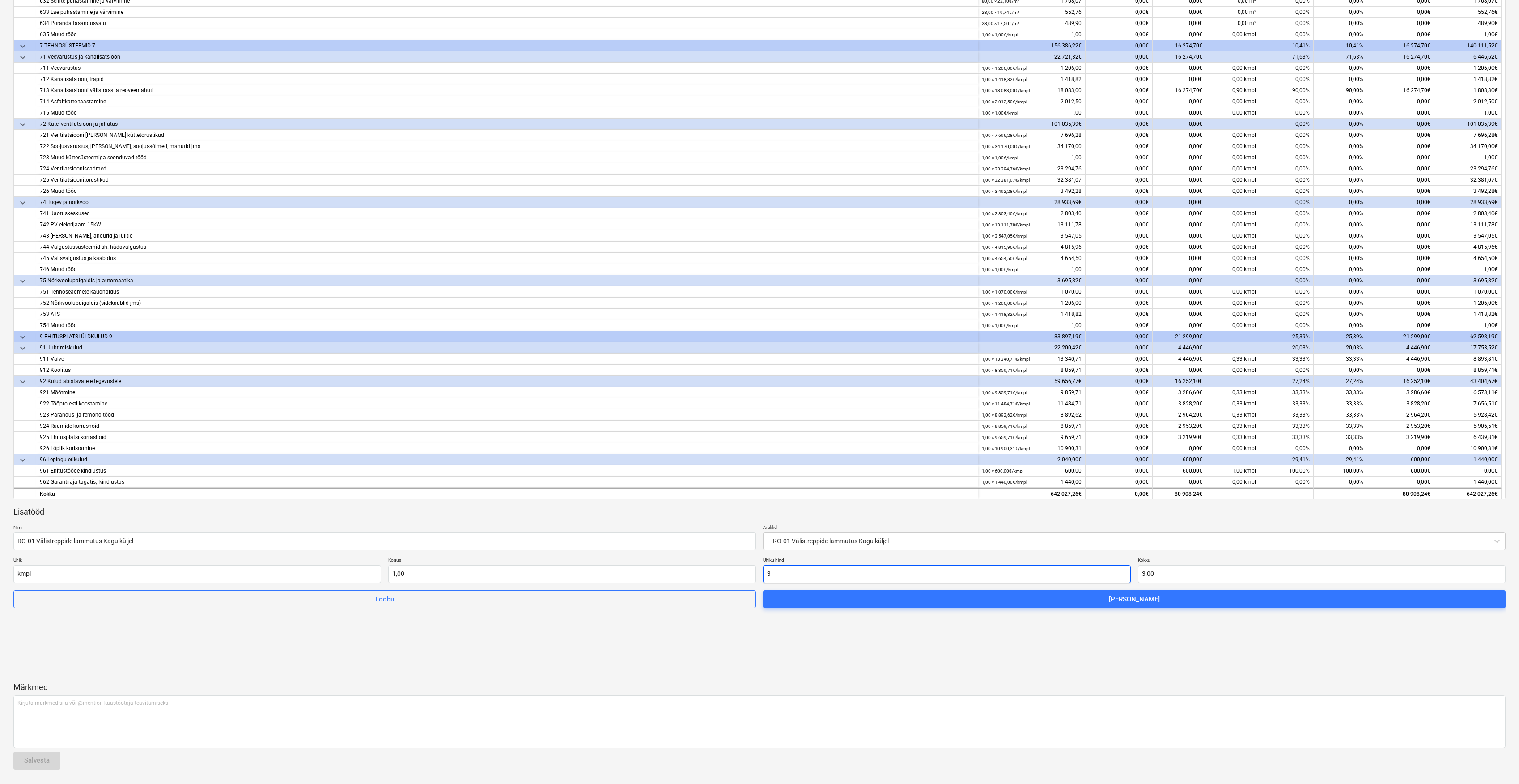
type input "39"
type input "39,00"
type input "399"
type input "399,00"
type input "3993"
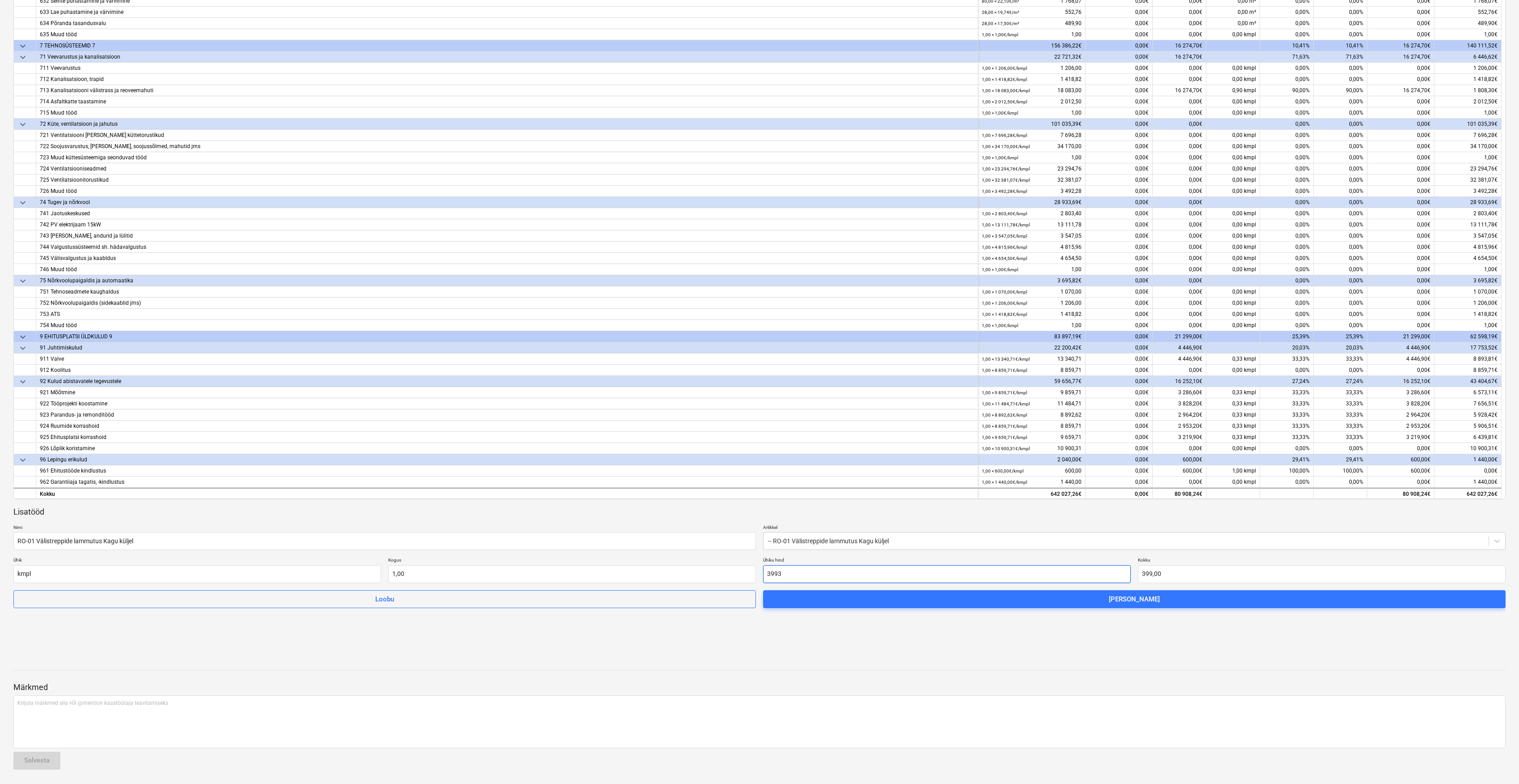
type input "3 993,00"
type input "3993,6"
type input "3 993,60"
click at [856, 645] on div at bounding box center [760, 647] width 1492 height 21
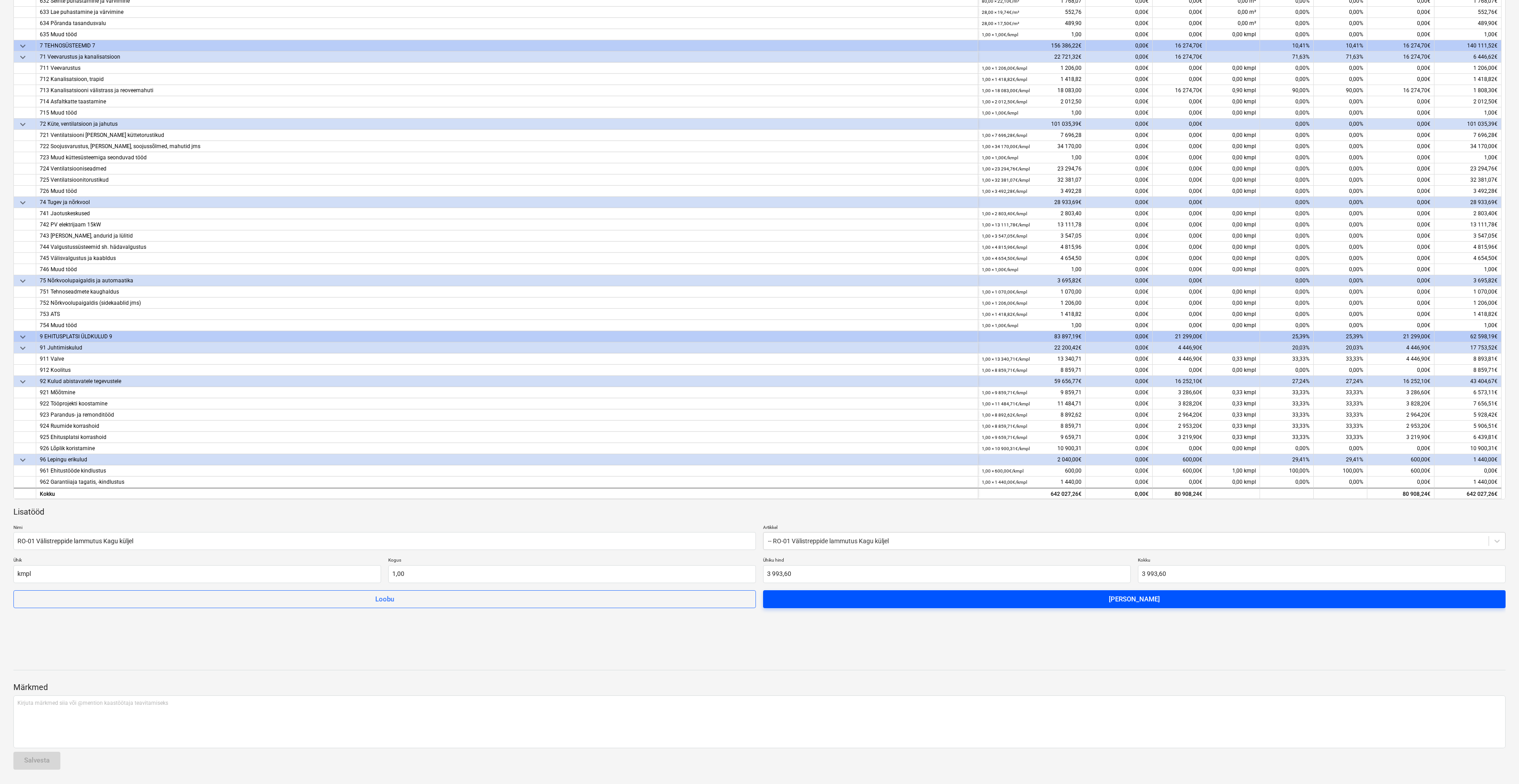
click at [978, 602] on span "[PERSON_NAME]" at bounding box center [1134, 599] width 721 height 12
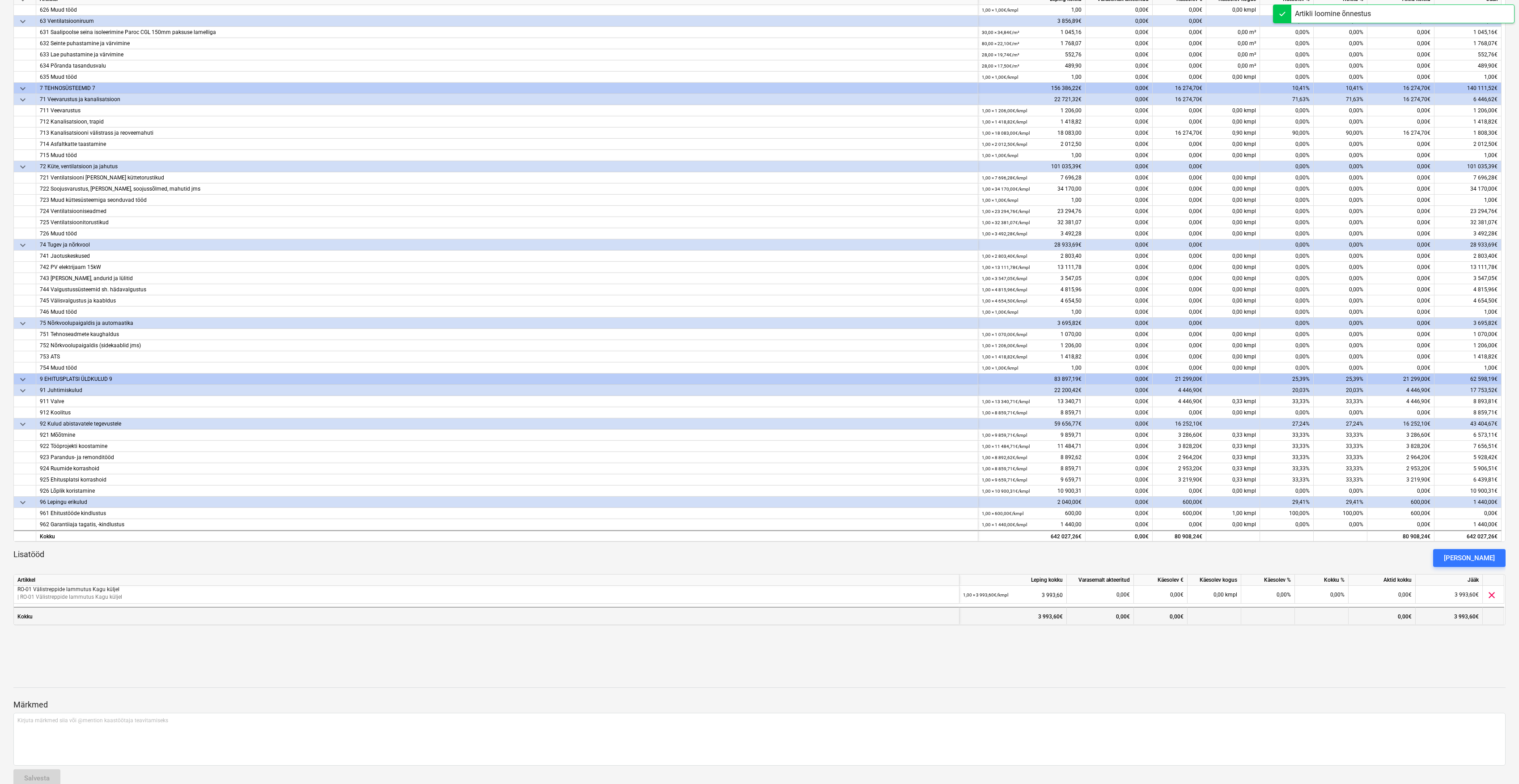
scroll to position [187, 0]
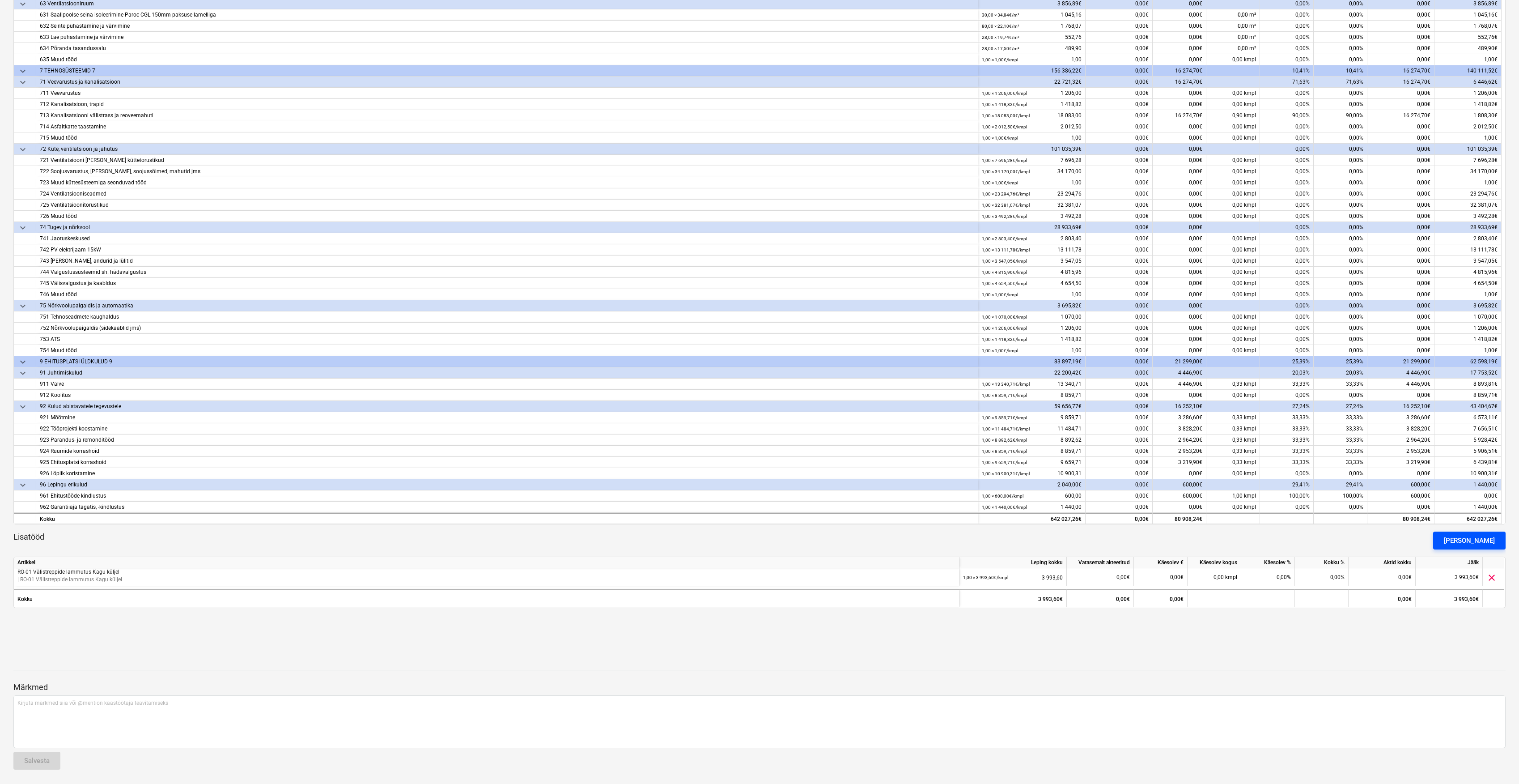
click at [1472, 535] on div "[PERSON_NAME]" at bounding box center [1469, 541] width 51 height 12
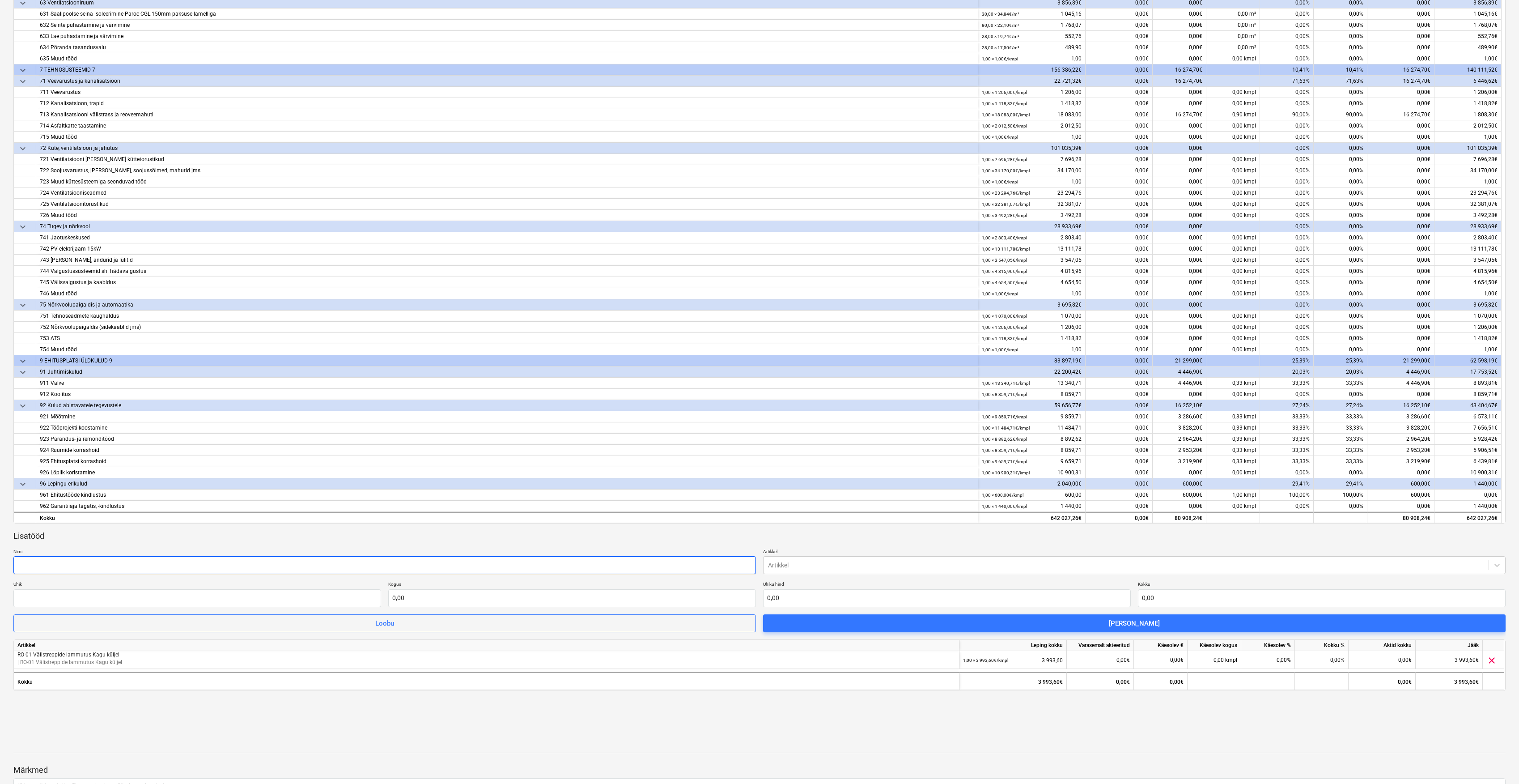
click at [396, 565] on input "text" at bounding box center [385, 565] width 743 height 18
click at [832, 567] on div at bounding box center [1126, 565] width 716 height 9
drag, startPoint x: 1506, startPoint y: 585, endPoint x: 1502, endPoint y: 613, distance: 28.3
click at [1502, 613] on div "Akt nr [DATE] ( Mustand ) notes Märkmed arrow_back Vaadake tagasilükatud akti e…" at bounding box center [759, 360] width 1519 height 1012
drag, startPoint x: 1502, startPoint y: 613, endPoint x: 1480, endPoint y: 567, distance: 51.0
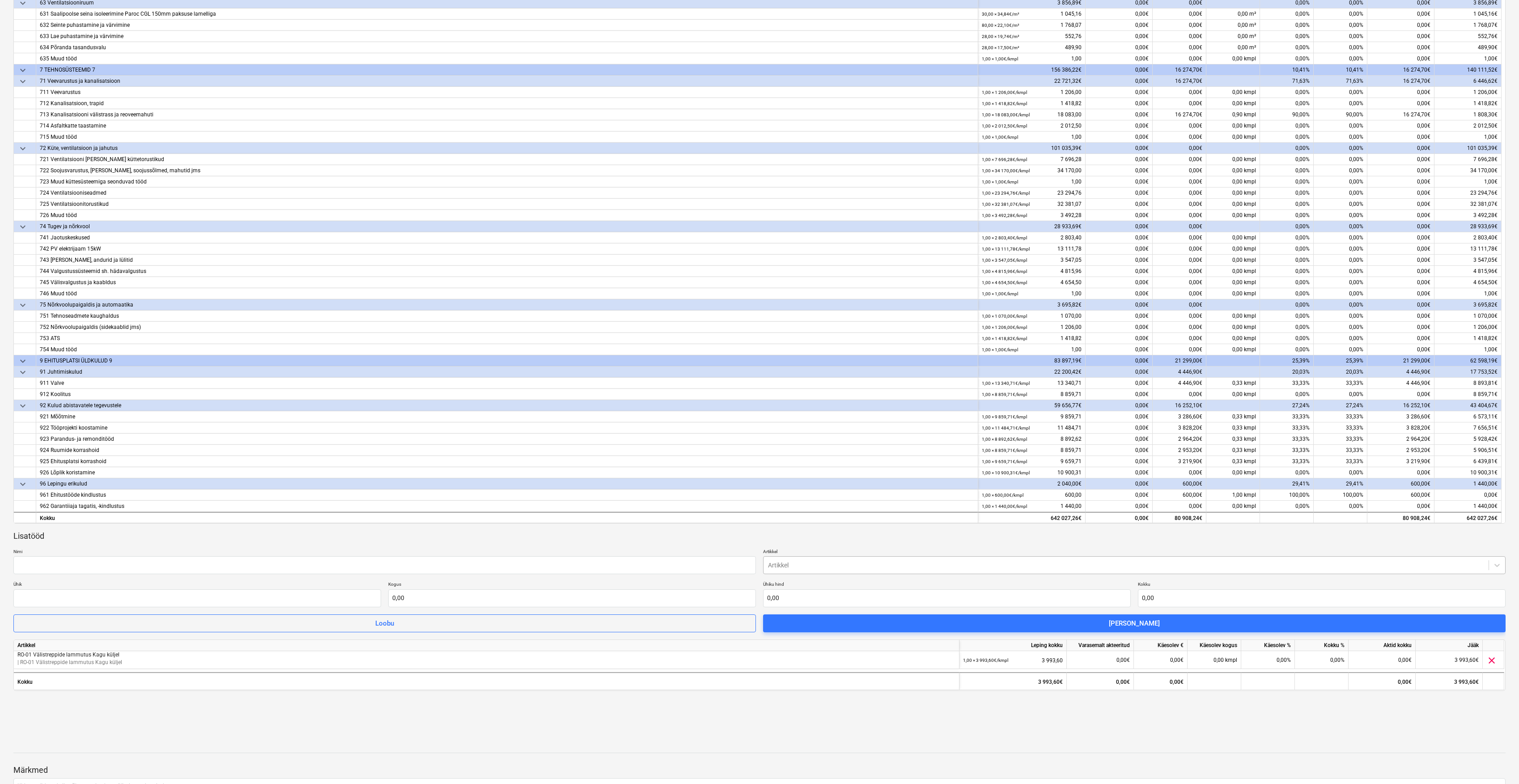
click at [1480, 567] on div at bounding box center [1126, 565] width 716 height 9
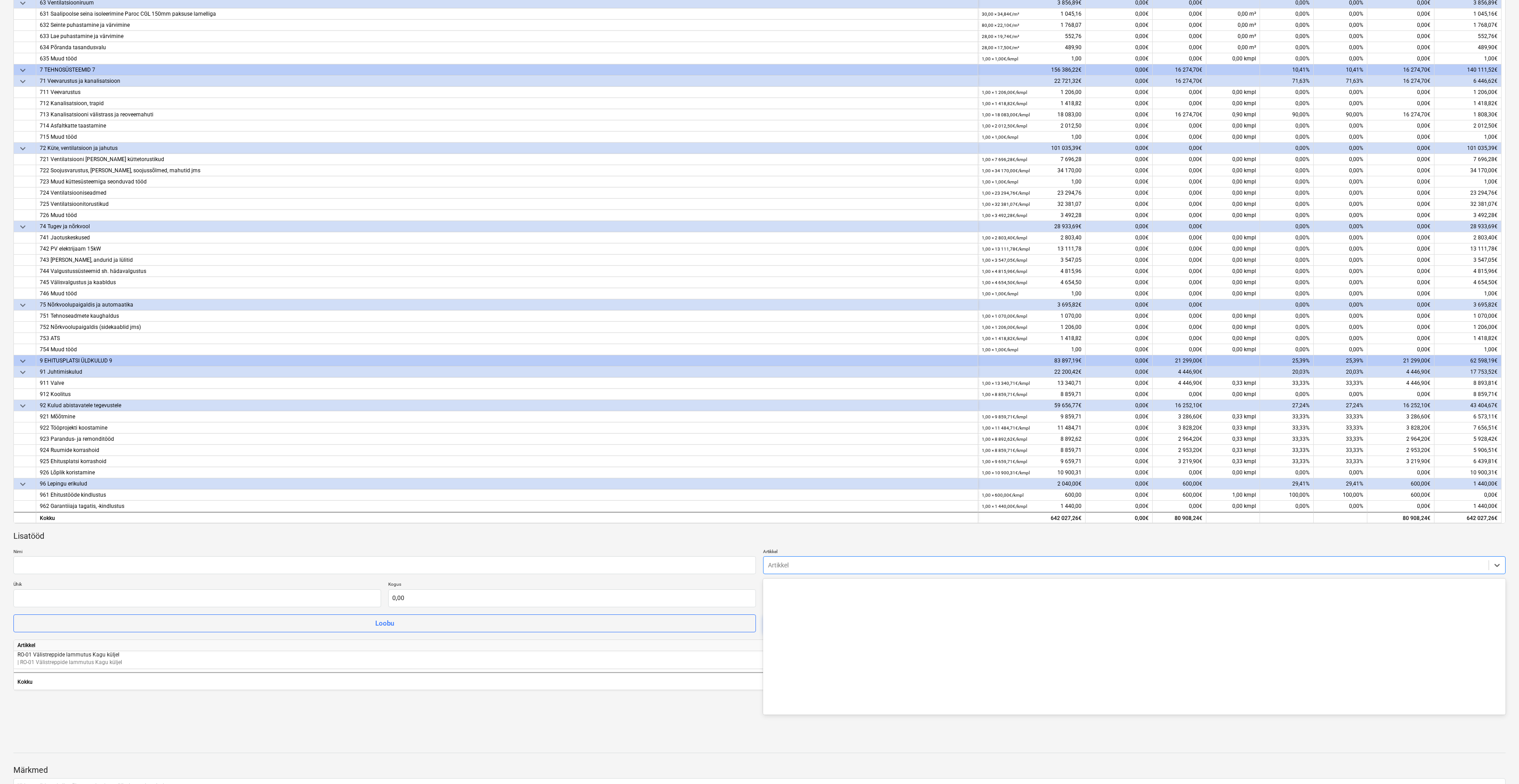
scroll to position [8634, 0]
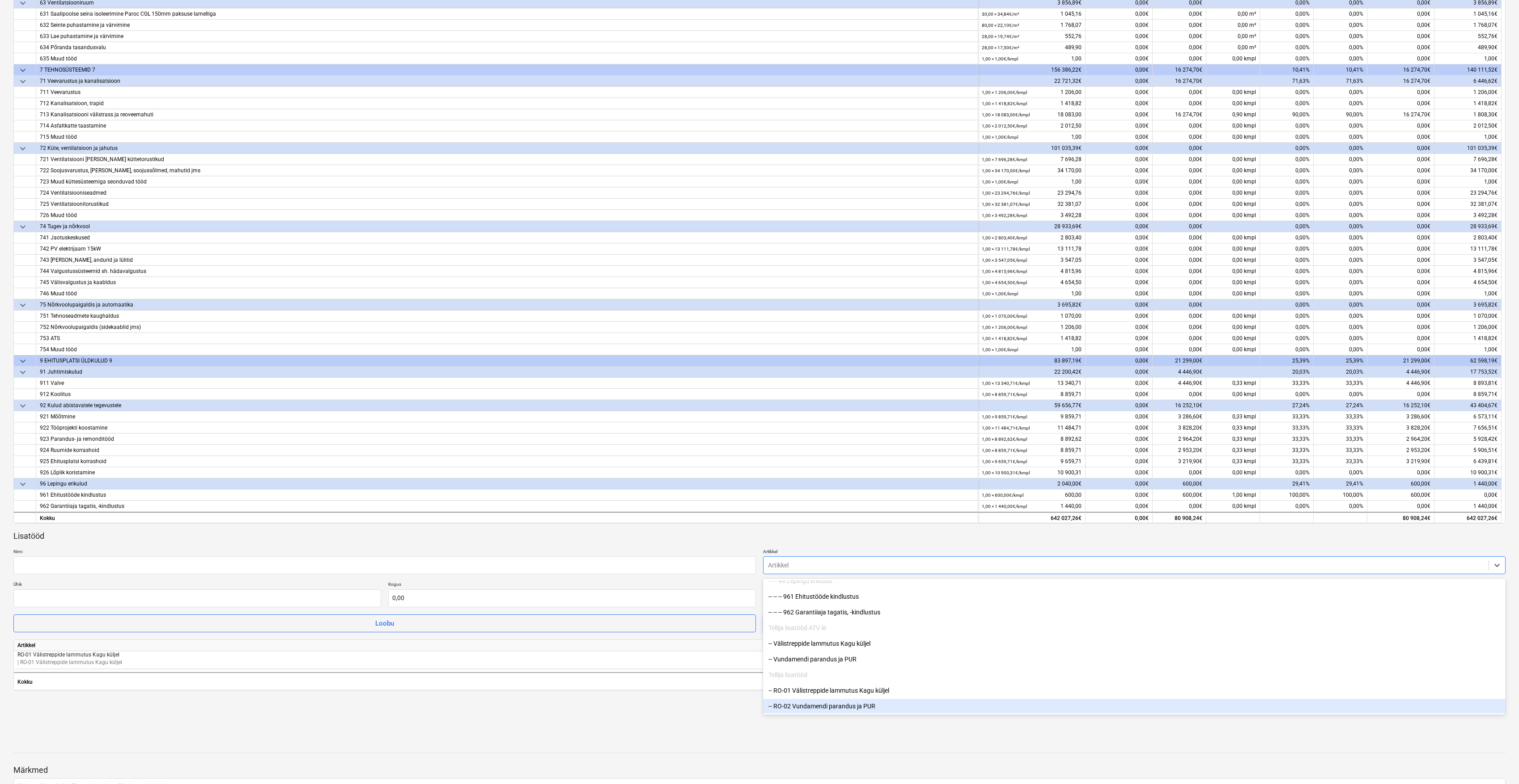
click at [819, 710] on div "-- RO-02 Vundamendi parandus ja PUR" at bounding box center [1134, 706] width 743 height 14
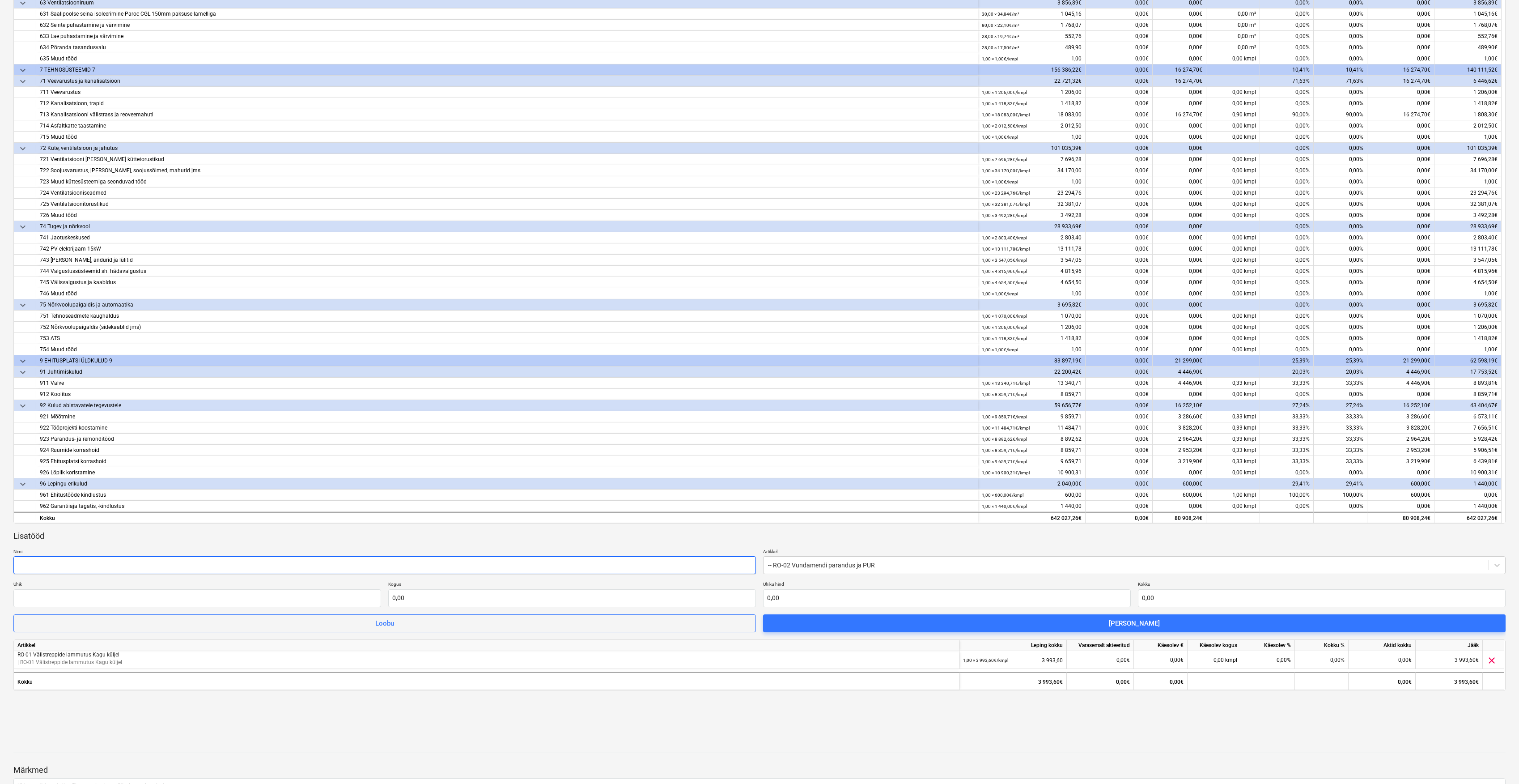
click at [638, 563] on input "text" at bounding box center [385, 565] width 743 height 18
type input "T"
type input "RO-02 Vundamendi parandus ja PUR"
click at [170, 588] on p "Ühik" at bounding box center [197, 585] width 367 height 8
click at [164, 596] on input "text" at bounding box center [197, 598] width 367 height 18
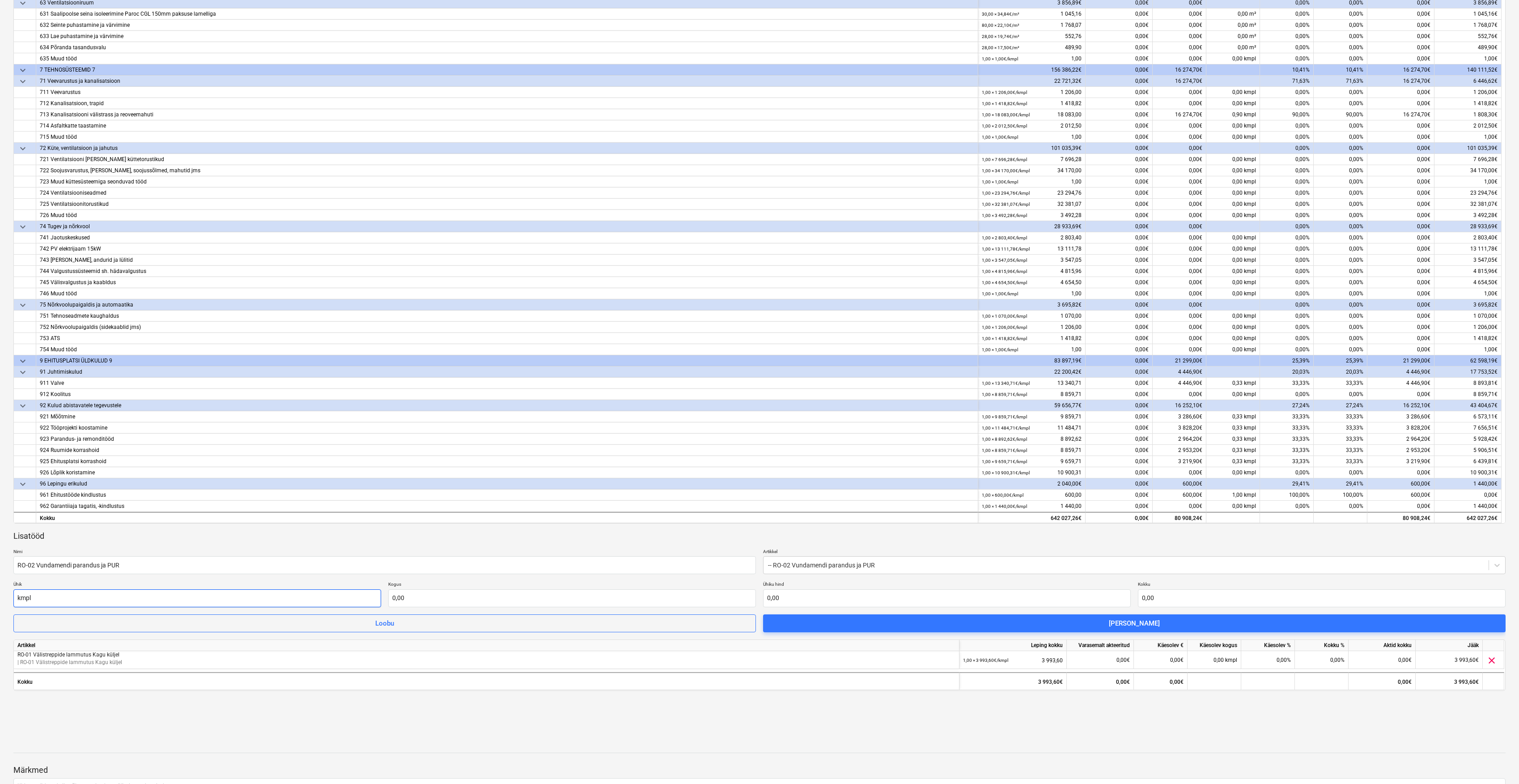
type input "kmpl"
type input "1,00"
type input "0,00"
click at [788, 600] on input "text" at bounding box center [947, 598] width 367 height 18
type input "1"
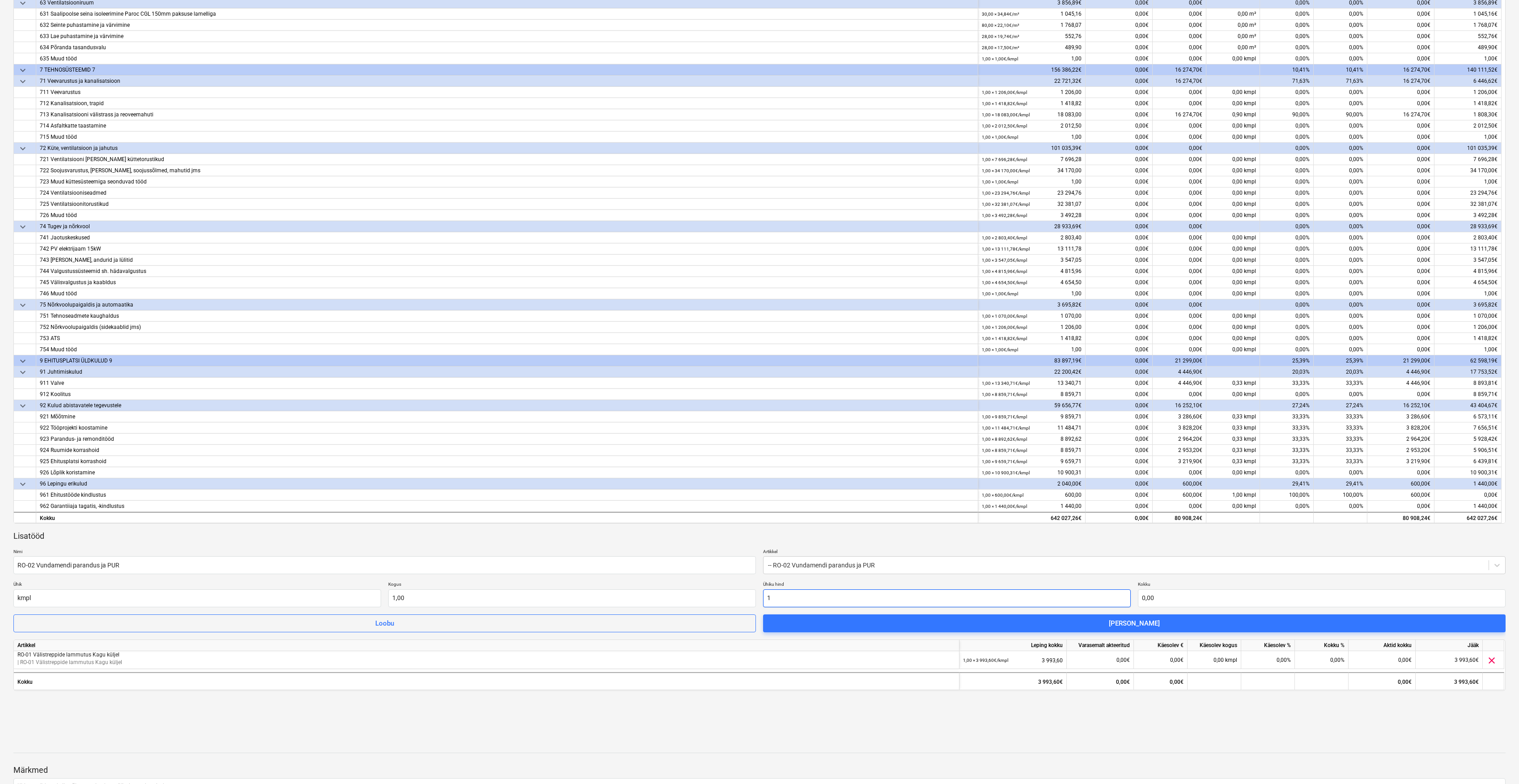
type input "1,00"
type input "11"
type input "11,00"
type input "112"
type input "112,00"
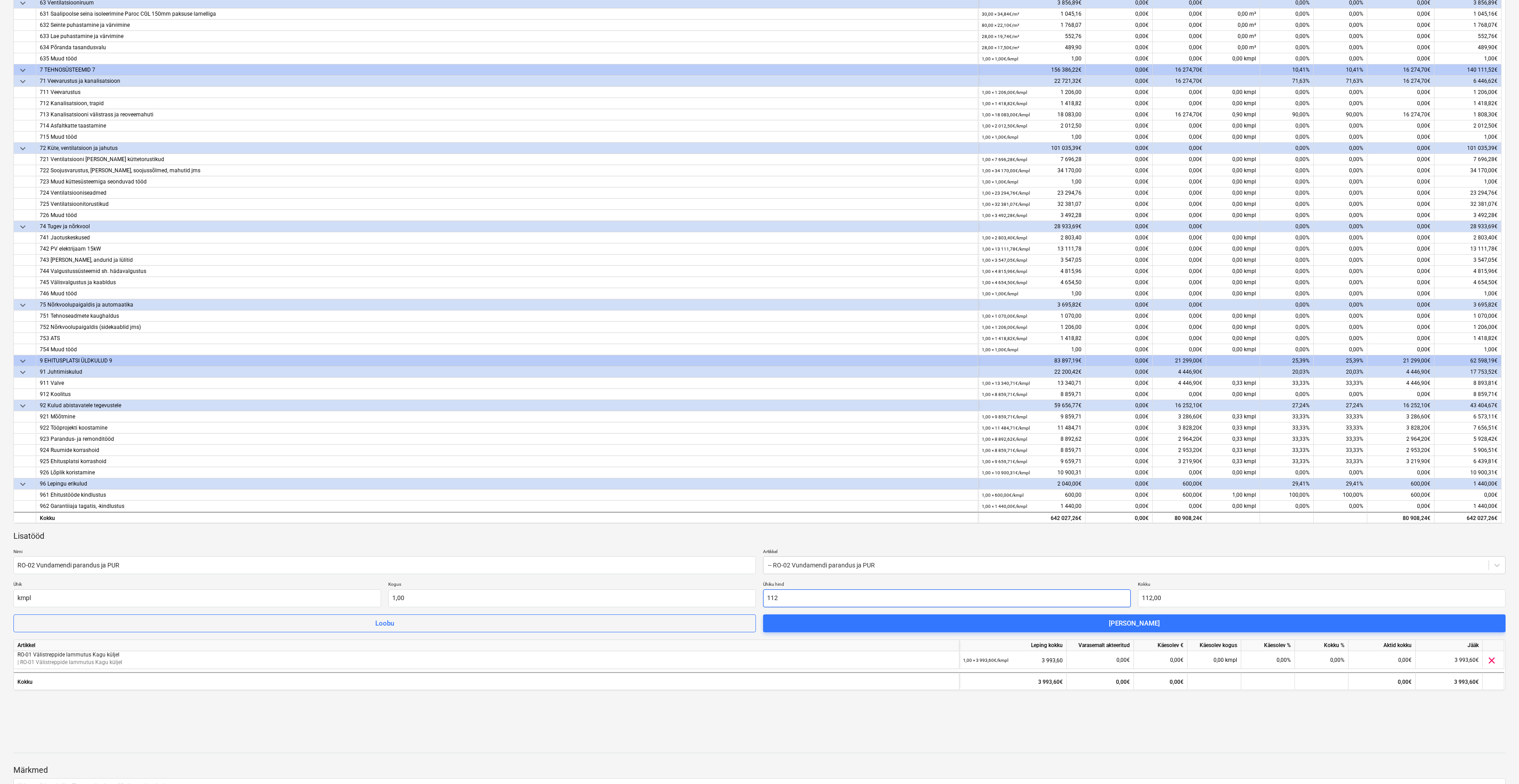
type input "1121"
type input "1 121,00"
type input "11210"
type input "11 210,00"
type input "11210,4"
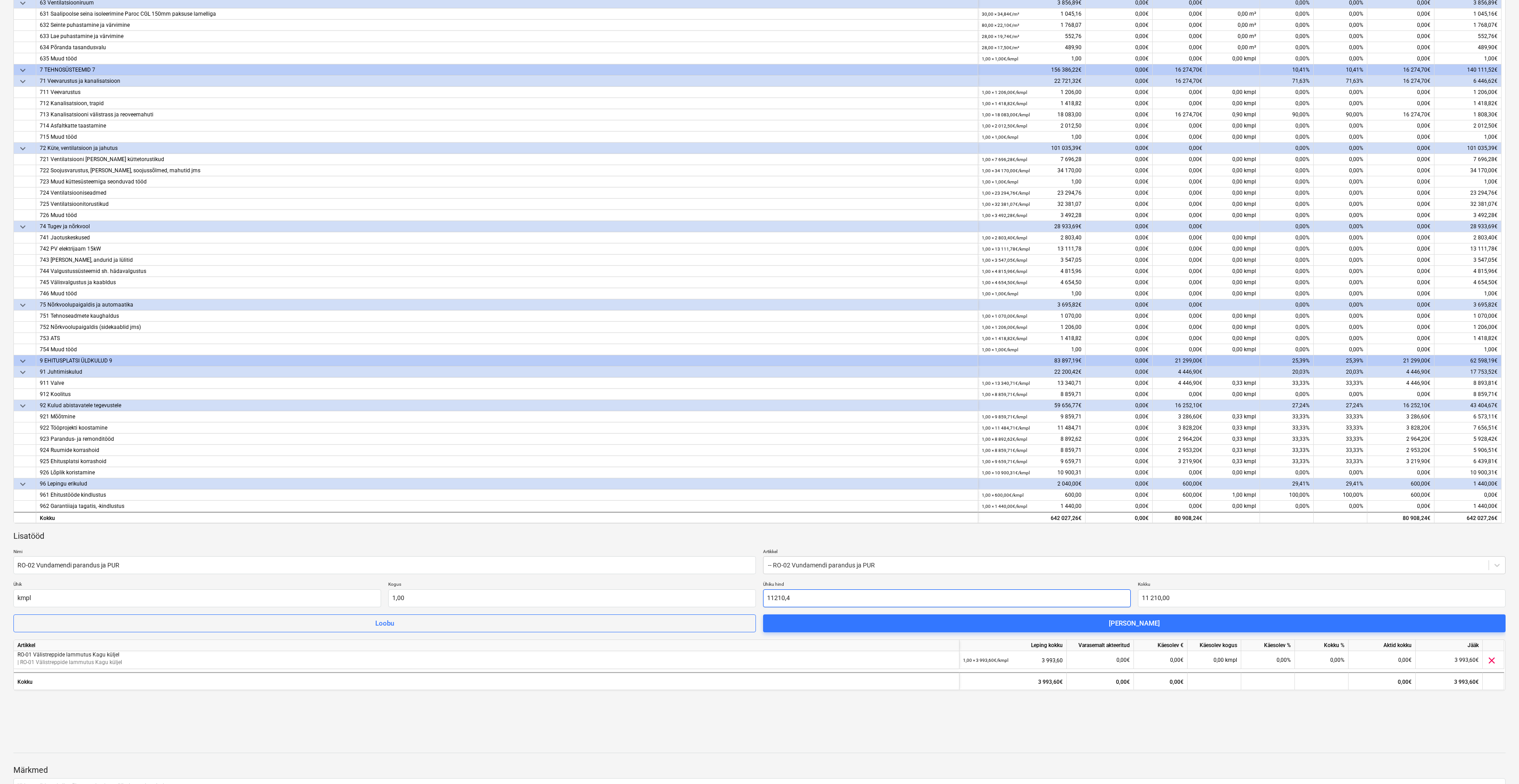
type input "11 210,40"
type input "11210,45"
type input "11 210,45"
click at [718, 539] on div "Lisatööd" at bounding box center [760, 536] width 1492 height 11
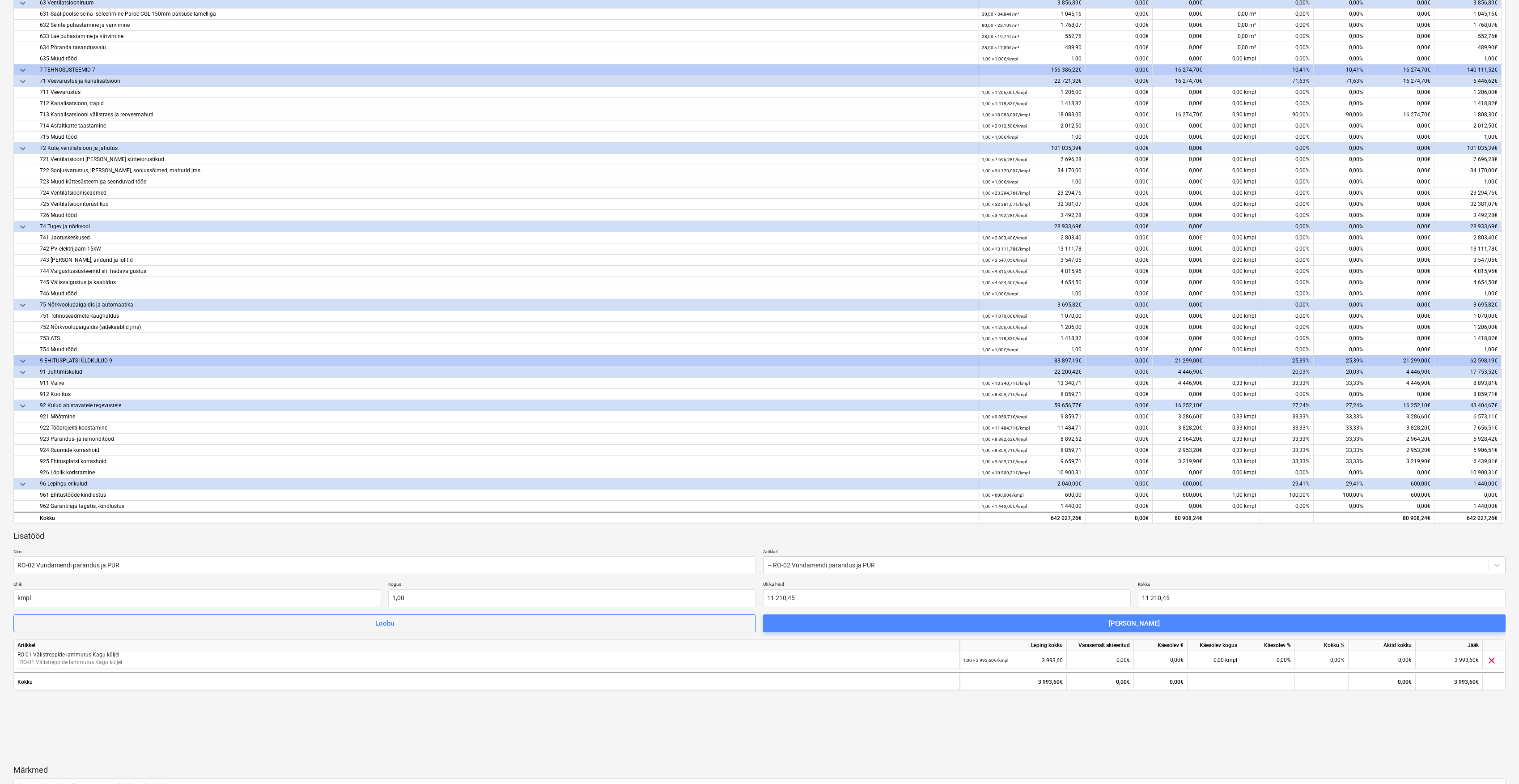
click at [975, 625] on span "[PERSON_NAME]" at bounding box center [1134, 623] width 721 height 12
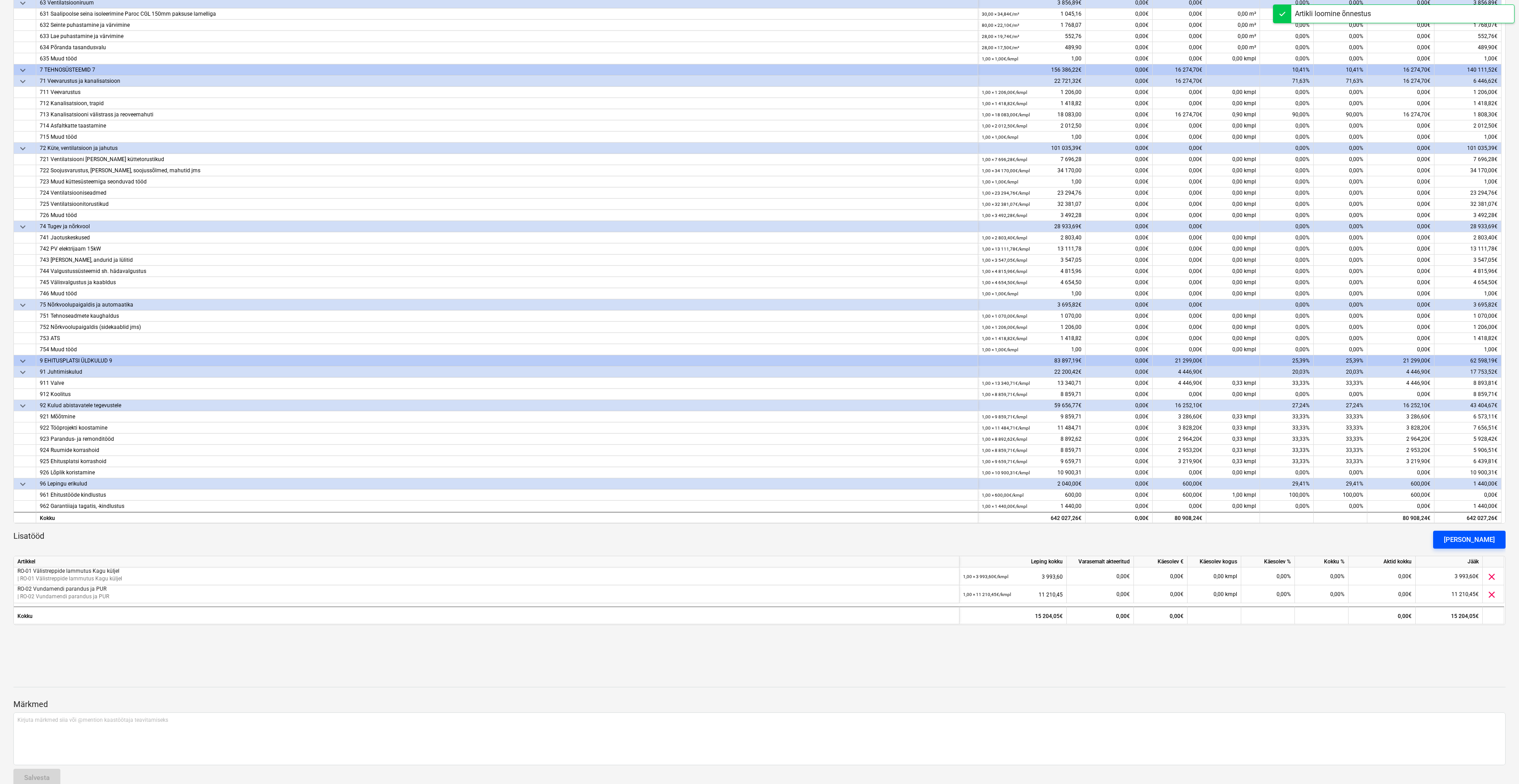
click at [1477, 538] on div "[PERSON_NAME]" at bounding box center [1469, 539] width 51 height 12
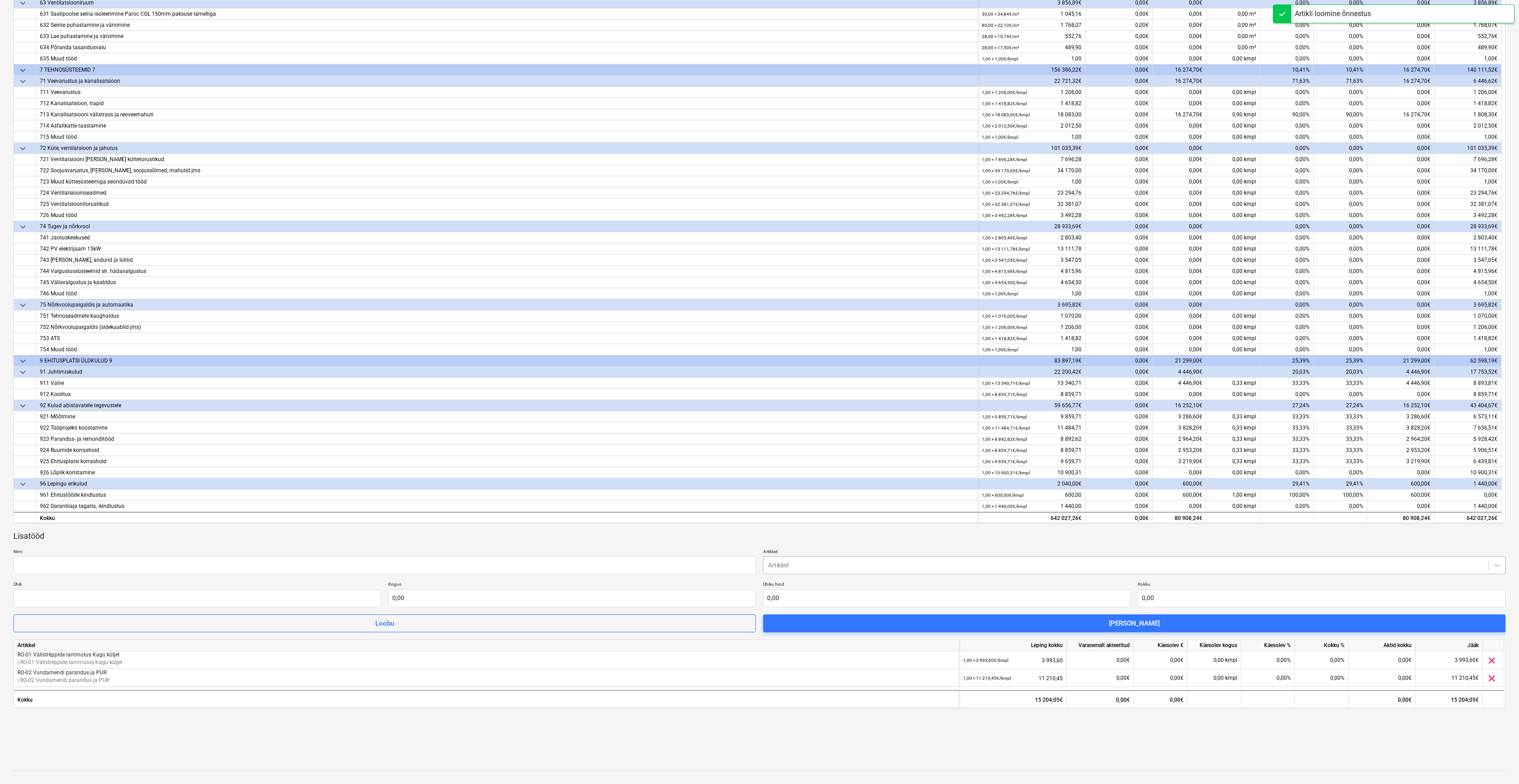
click at [848, 574] on div "Artikkel" at bounding box center [1134, 565] width 743 height 18
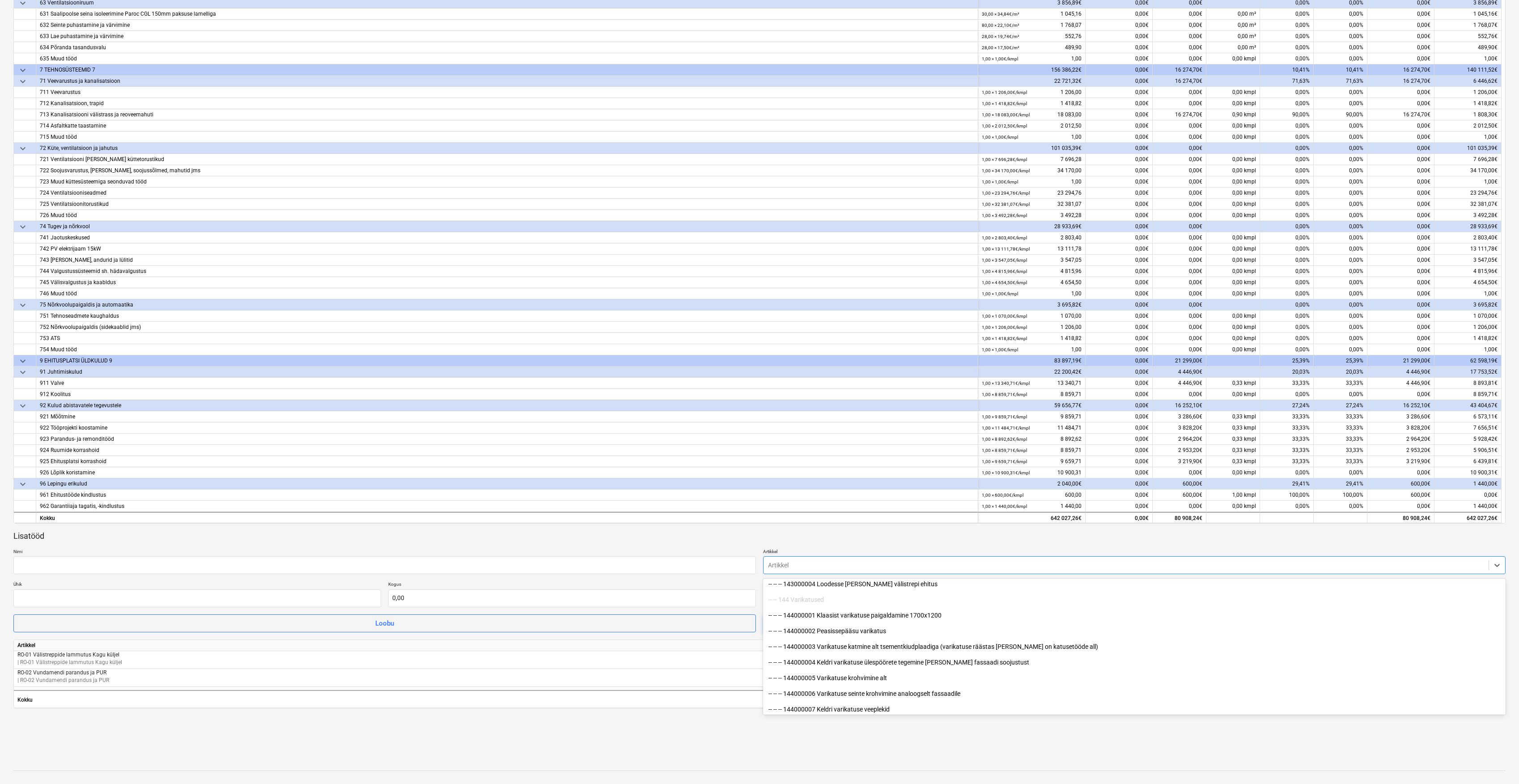
scroll to position [894, 0]
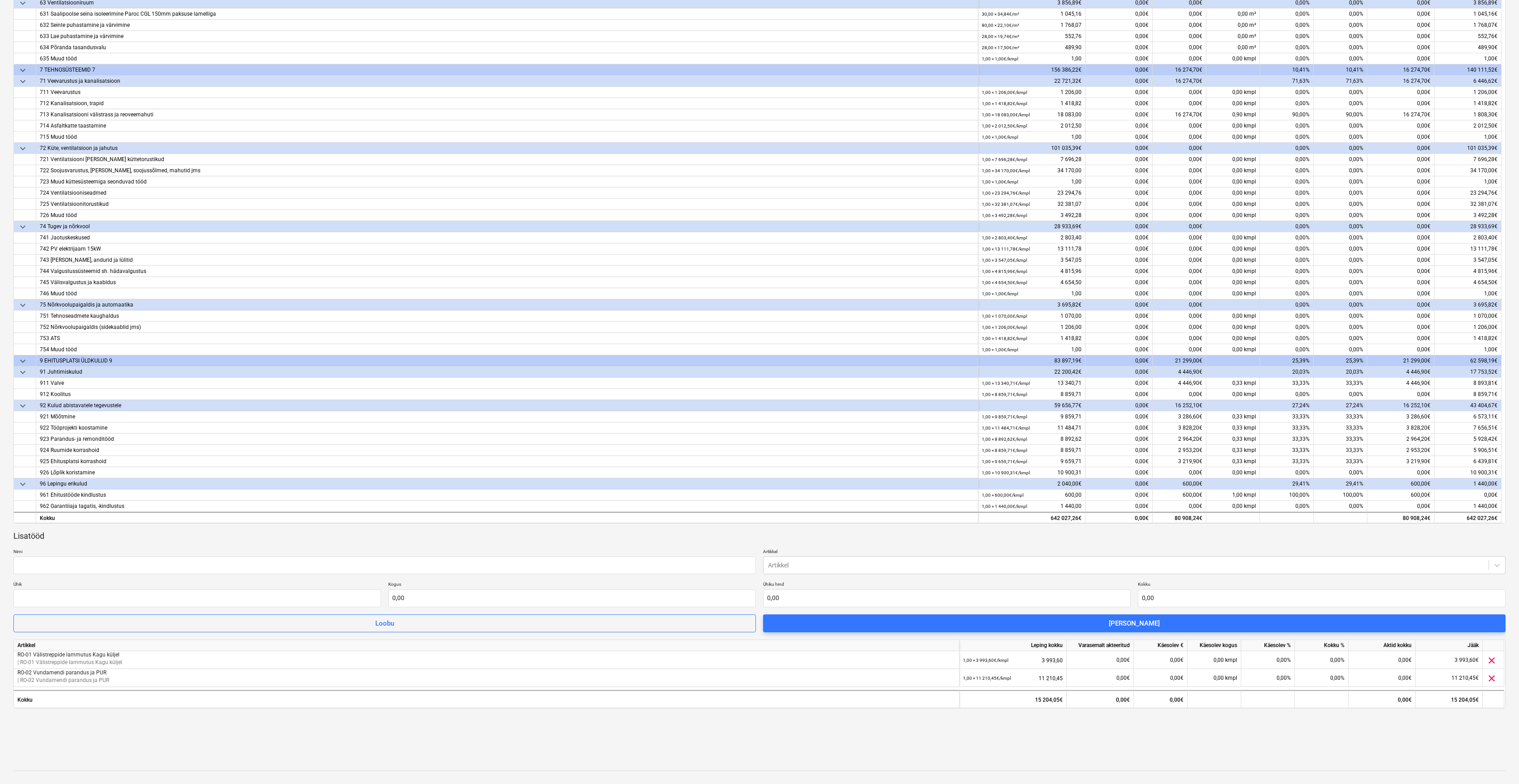
click at [618, 531] on div "Lisatööd" at bounding box center [760, 536] width 1492 height 11
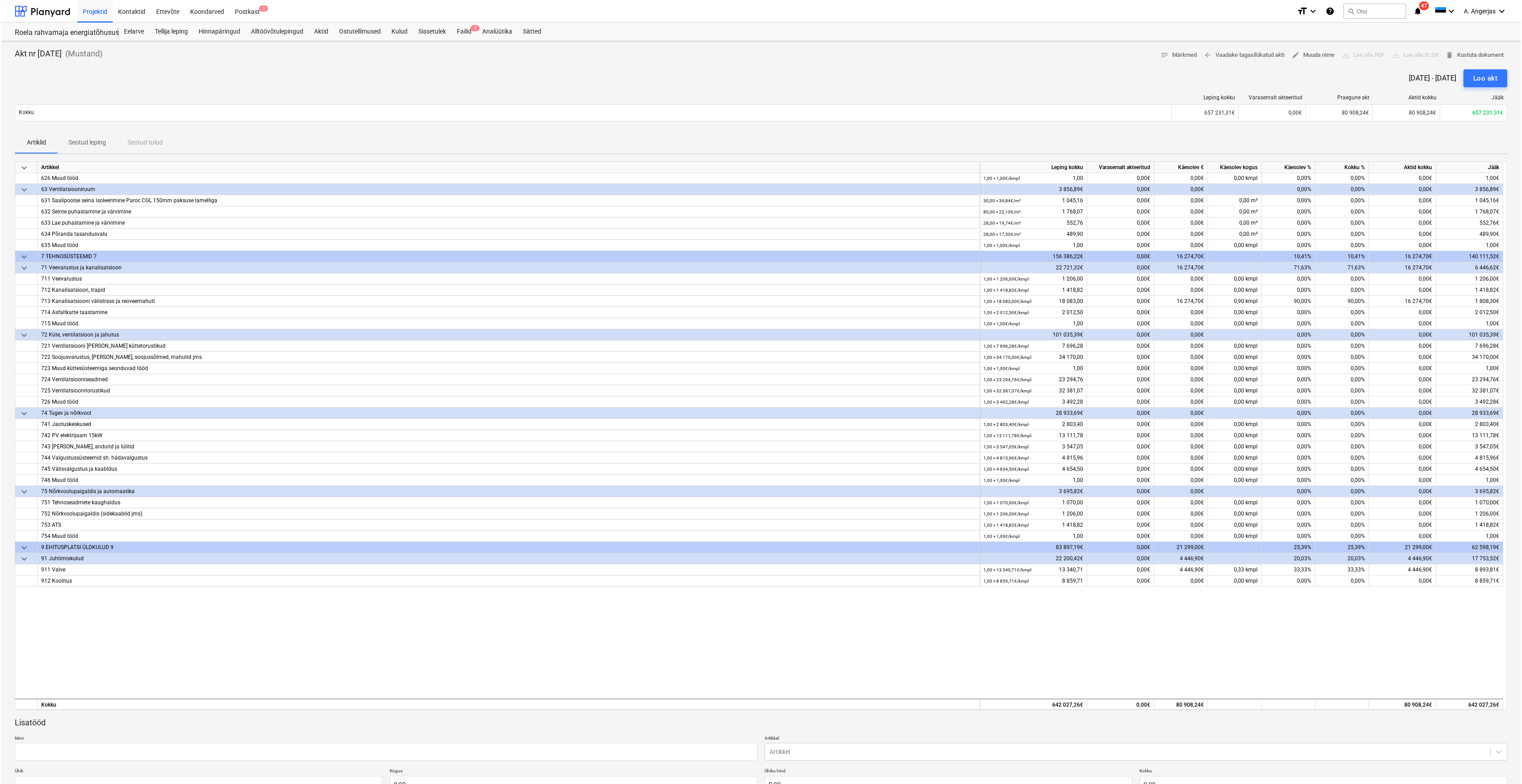
scroll to position [1298, 0]
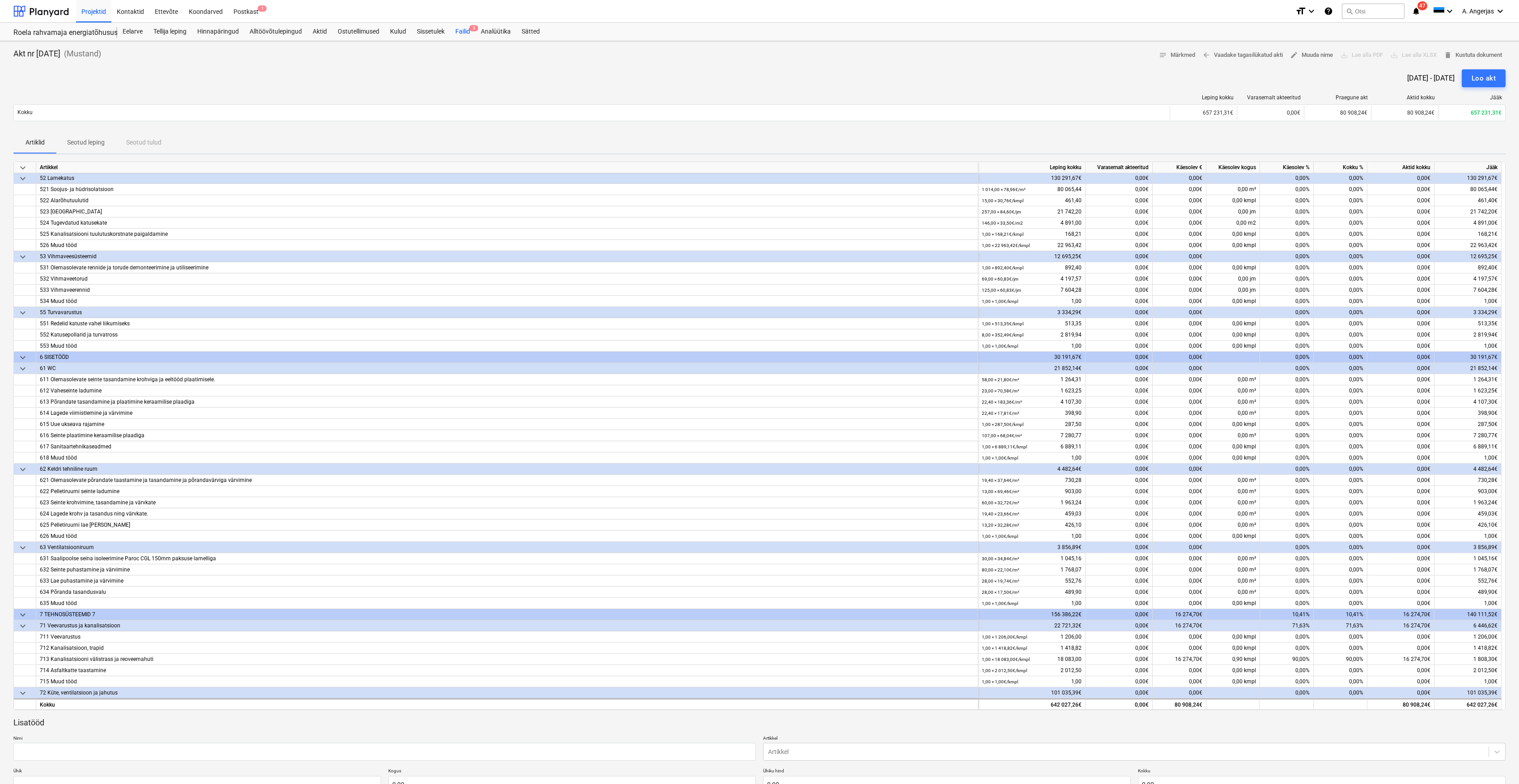
click at [451, 30] on div "Failid 3" at bounding box center [463, 32] width 25 height 18
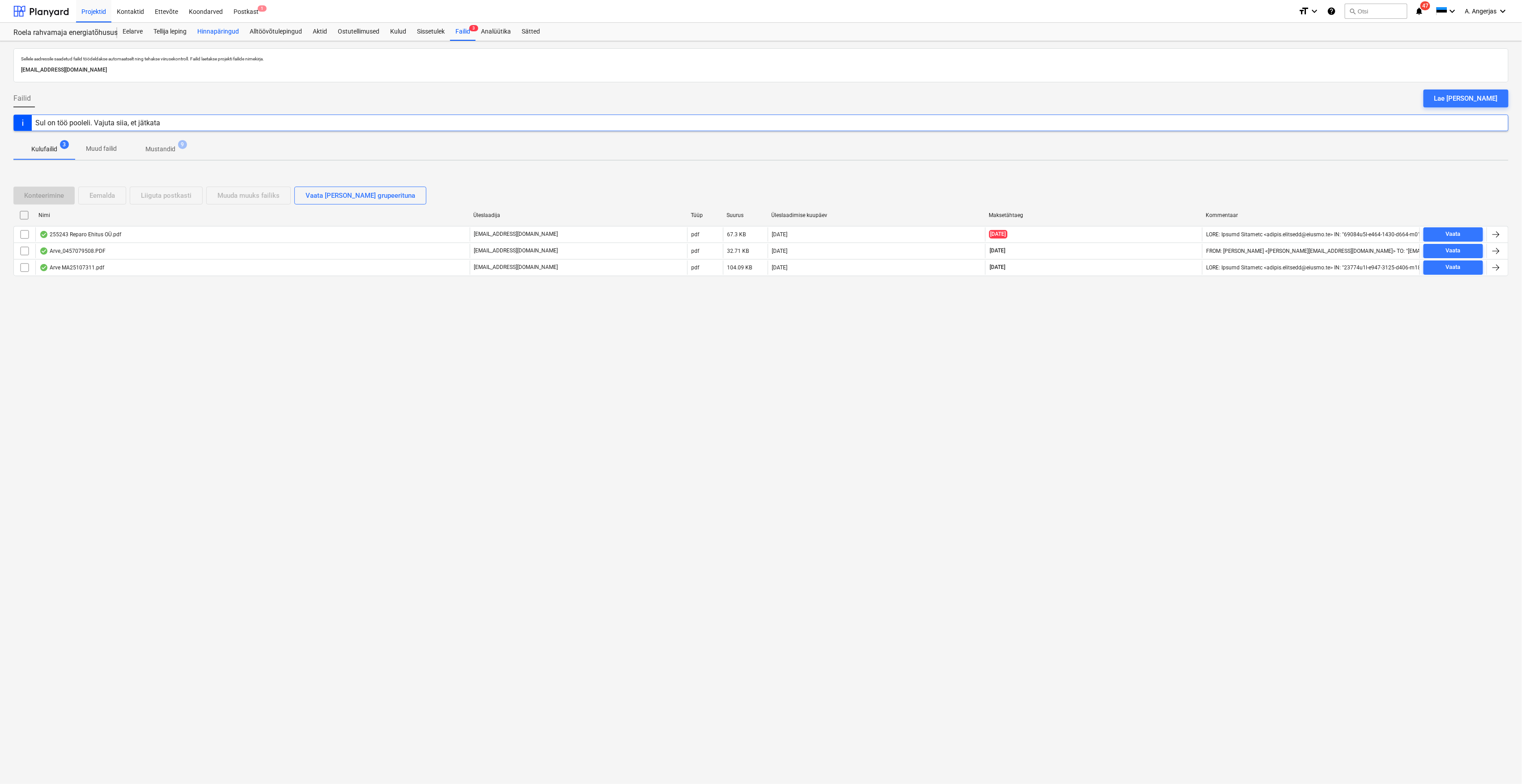
click at [210, 37] on div "Hinnapäringud" at bounding box center [218, 32] width 53 height 18
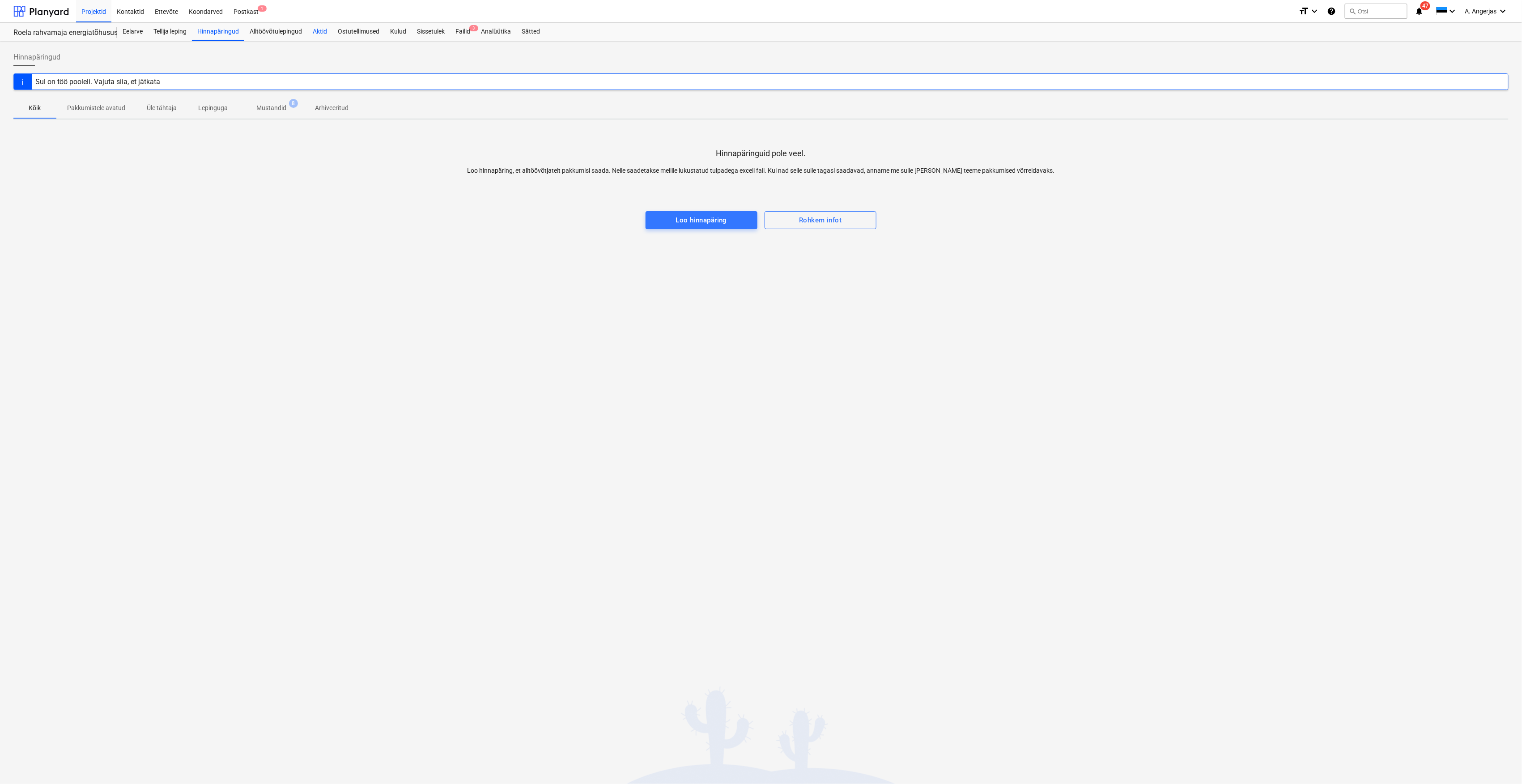
click at [320, 31] on div "Aktid" at bounding box center [320, 32] width 25 height 18
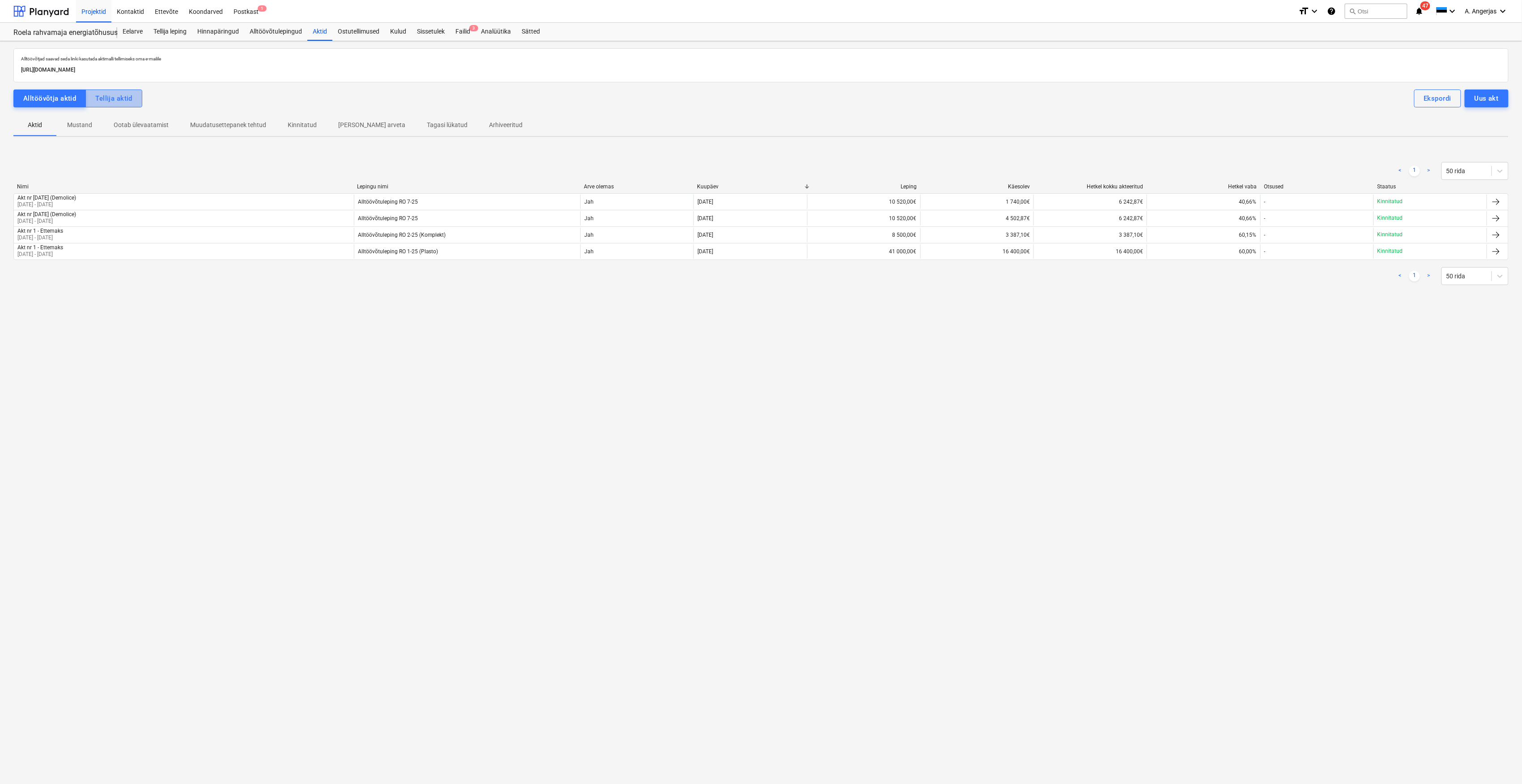
click at [121, 97] on div "Tellija aktid" at bounding box center [113, 99] width 37 height 12
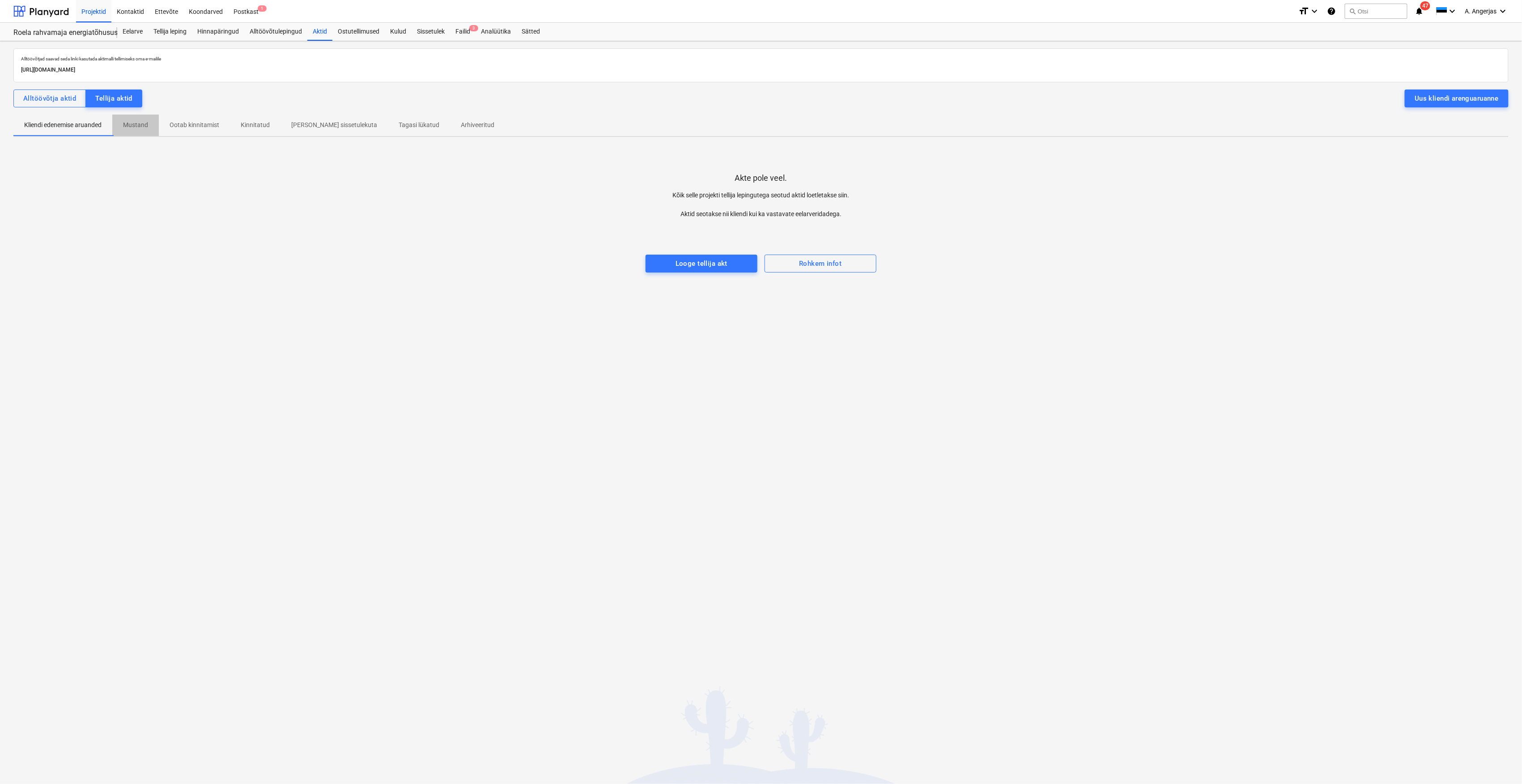
click at [135, 121] on p "Mustand" at bounding box center [135, 125] width 25 height 9
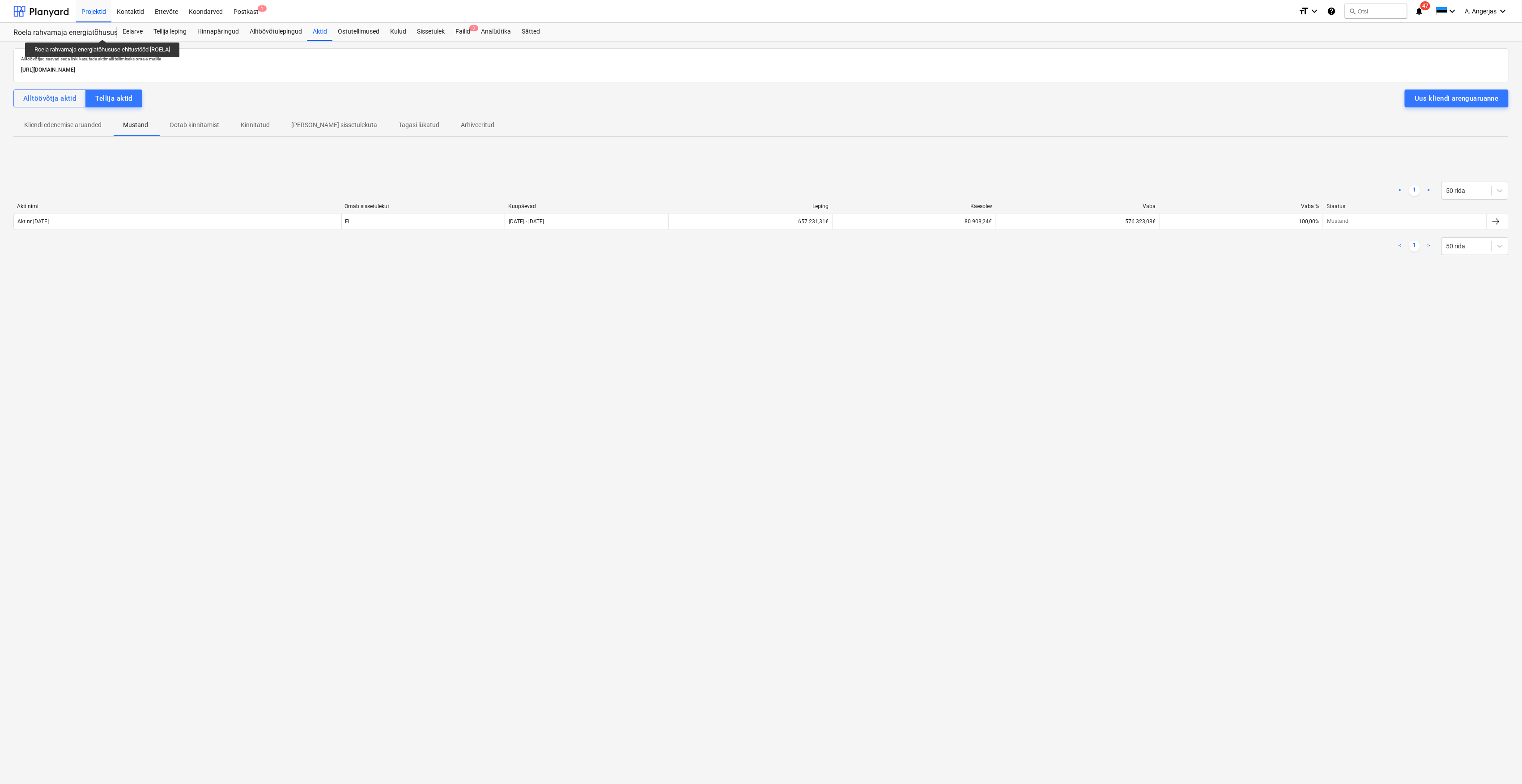
click at [88, 36] on div "Roela rahvamaja energiatõhususe ehitustööd [ROELA]" at bounding box center [60, 33] width 93 height 9
click at [89, 27] on div "Roela rahvamaja energiatõhususe ehitustööd [ROELA] Roela rahvamaja energiatõhus…" at bounding box center [66, 32] width 104 height 18
click at [47, 6] on div at bounding box center [41, 11] width 56 height 22
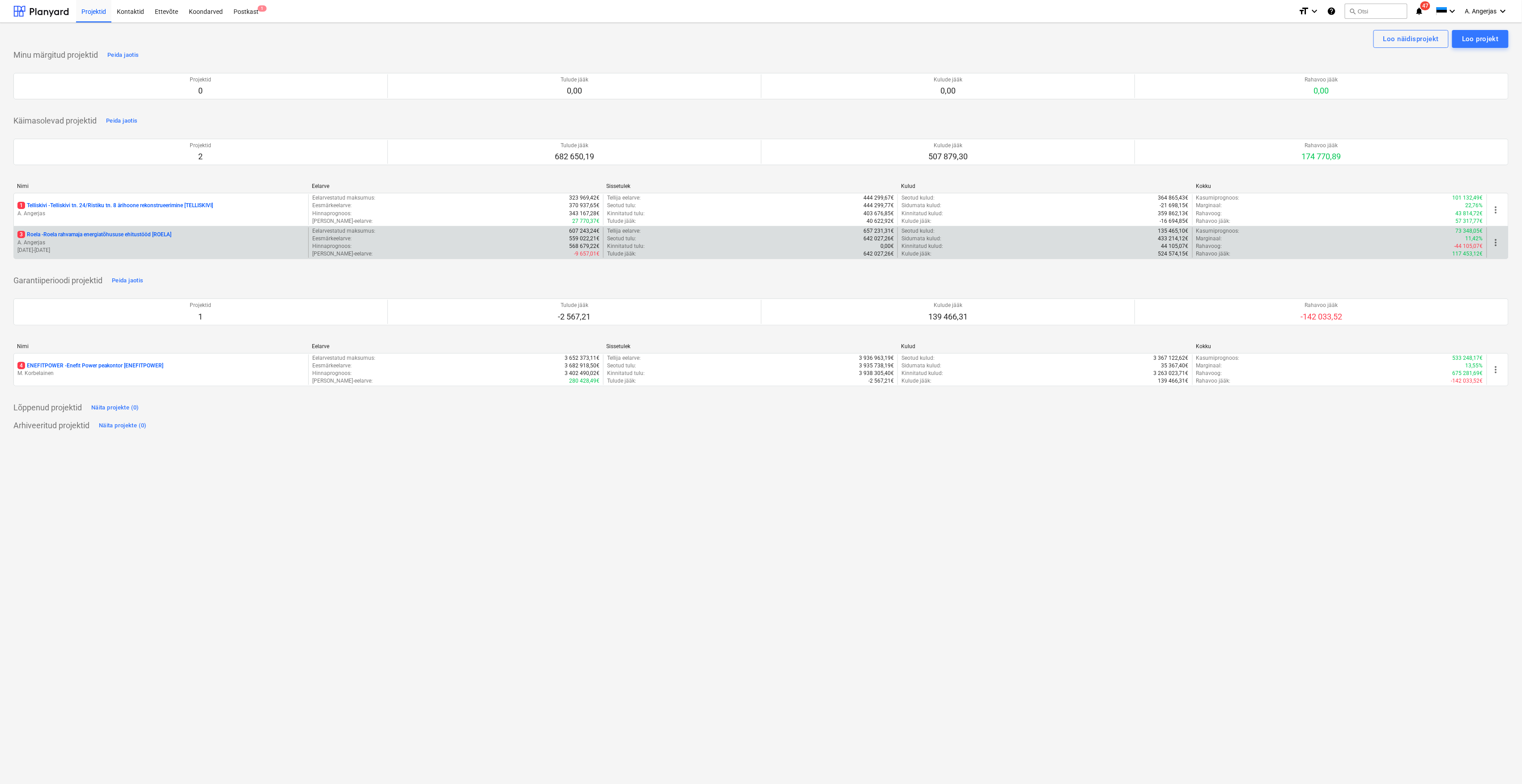
click at [95, 248] on p "[DATE] - [DATE]" at bounding box center [161, 250] width 287 height 8
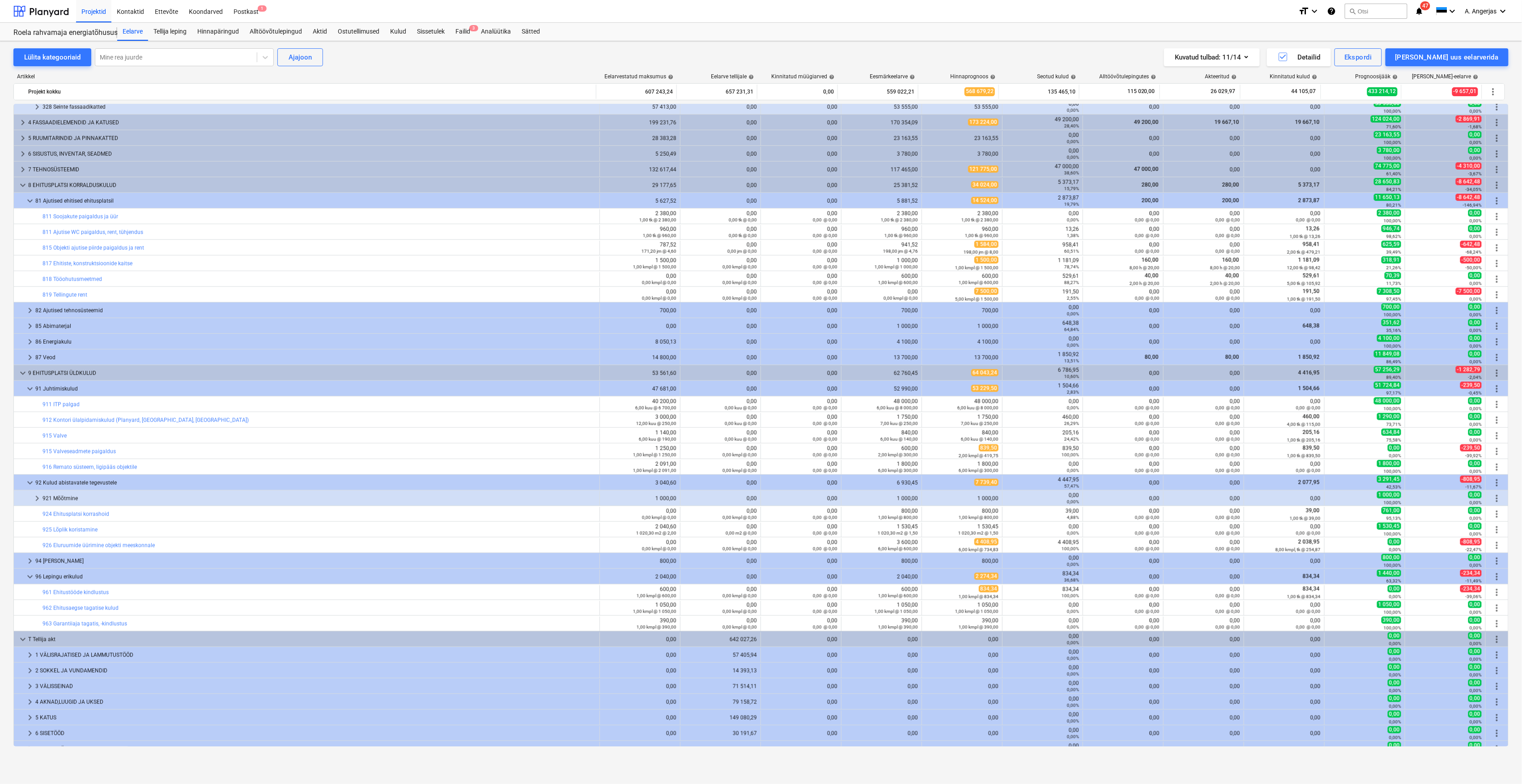
scroll to position [563, 0]
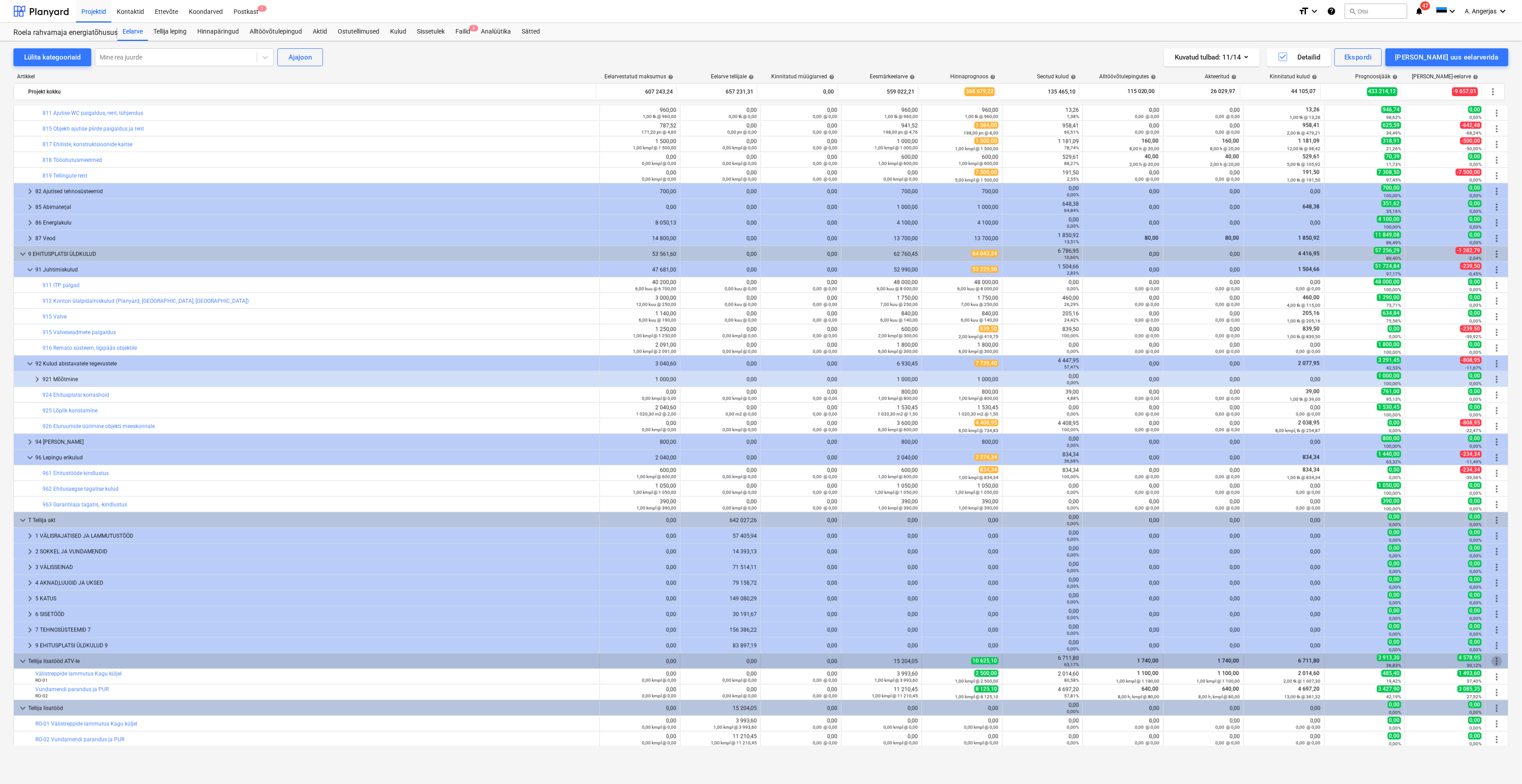
click at [1493, 658] on span "more_vert" at bounding box center [1497, 661] width 11 height 11
click at [1459, 684] on li "[PERSON_NAME] uus eelarverida" at bounding box center [1444, 680] width 135 height 21
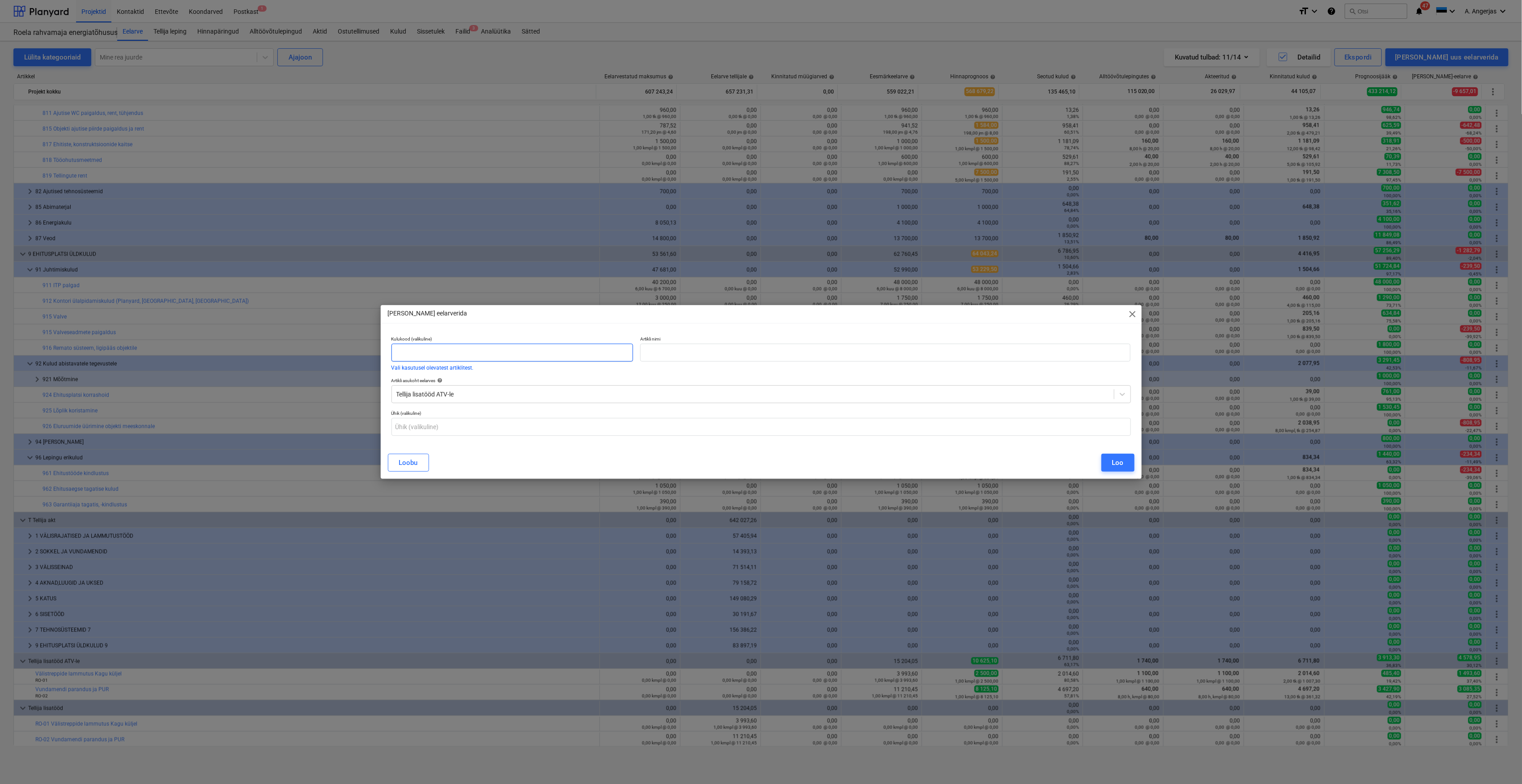
click at [428, 347] on input "text" at bounding box center [512, 353] width 242 height 18
click at [473, 351] on input "text" at bounding box center [512, 353] width 242 height 18
paste input "Ol ol soojustuse eemaldamine ja uue soojustuse [PERSON_NAME]"
type input "Ol ol soojustuse eemaldamine ja uue soojustuse [PERSON_NAME]"
click at [686, 359] on input "text" at bounding box center [886, 353] width 491 height 18
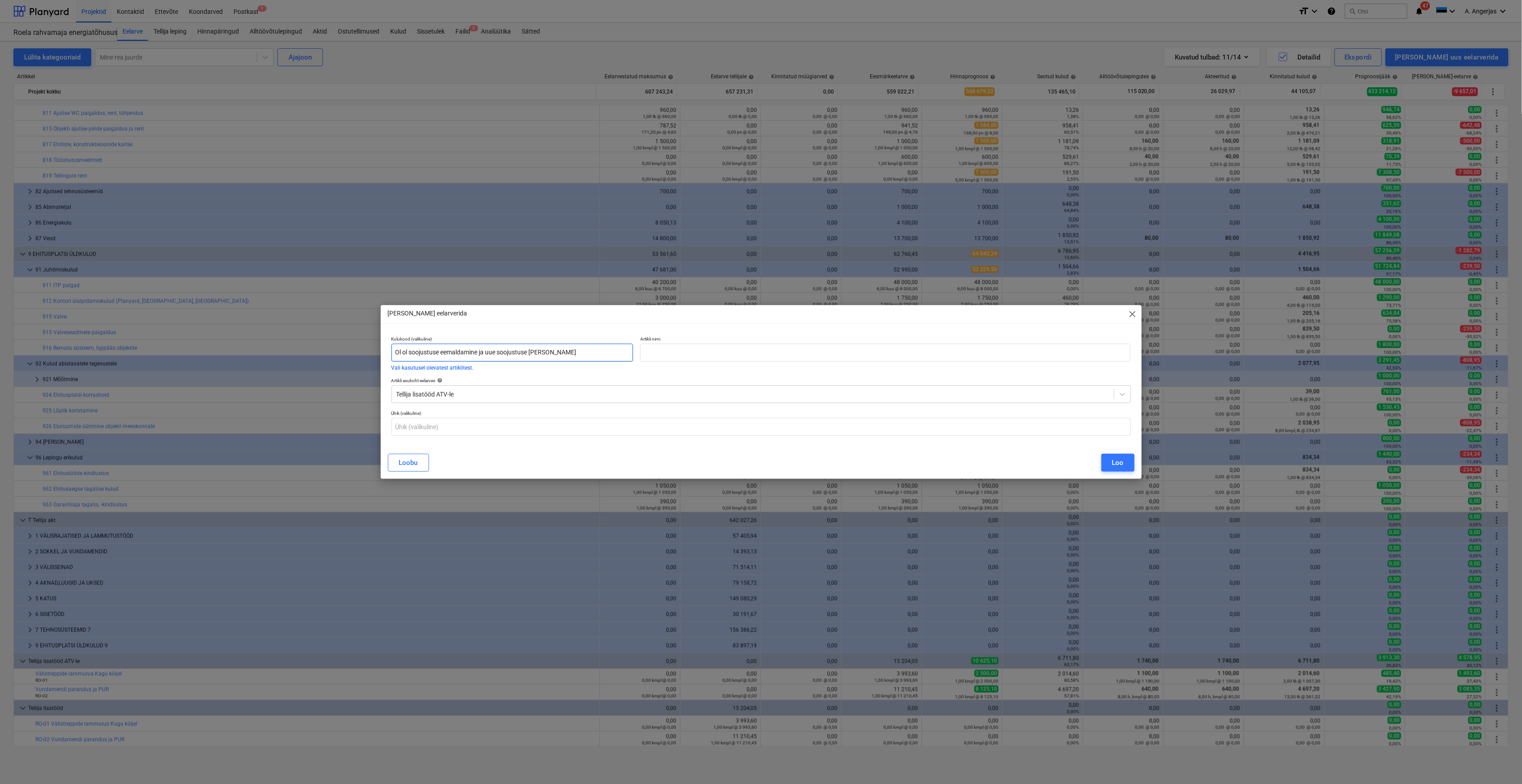
drag, startPoint x: 569, startPoint y: 352, endPoint x: 391, endPoint y: 342, distance: 178.3
click at [392, 342] on div "Kulukood (valikuline) Ol ol soojustuse eemaldamine ja uue soojustuse [PERSON_NA…" at bounding box center [512, 353] width 242 height 34
click at [741, 362] on div "Artikli nimi" at bounding box center [885, 353] width 498 height 41
click at [738, 359] on input "text" at bounding box center [886, 353] width 491 height 18
paste input "Ol ol soojustuse eemaldamine ja uue soojustuse [PERSON_NAME]"
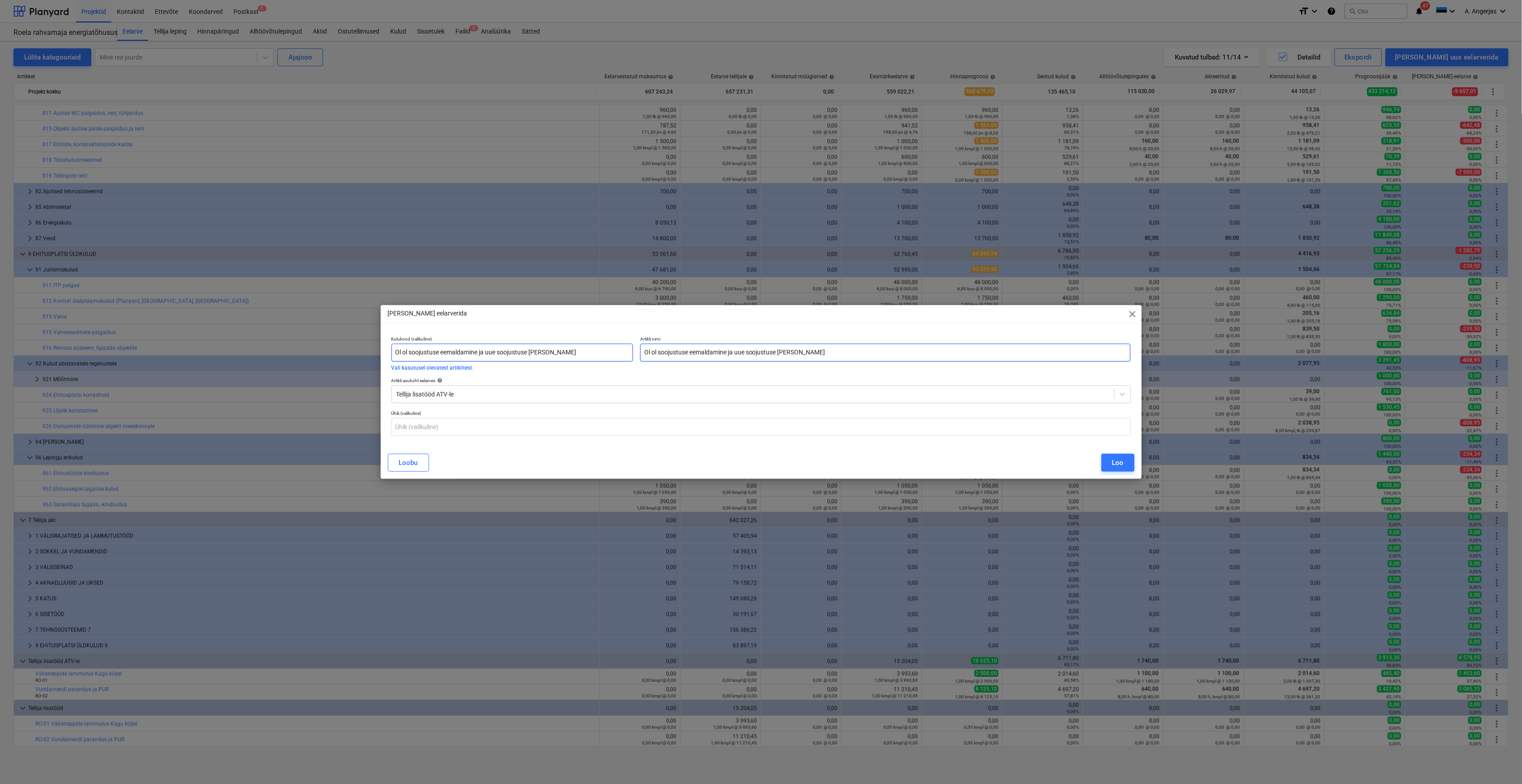
type input "Ol ol soojustuse eemaldamine ja uue soojustuse [PERSON_NAME]"
drag, startPoint x: 560, startPoint y: 351, endPoint x: 392, endPoint y: 346, distance: 168.1
click at [392, 346] on input "Ol ol soojustuse eemaldamine ja uue soojustuse [PERSON_NAME]" at bounding box center [512, 353] width 242 height 18
click at [464, 421] on input "text" at bounding box center [762, 427] width 740 height 18
type input "kmpl"
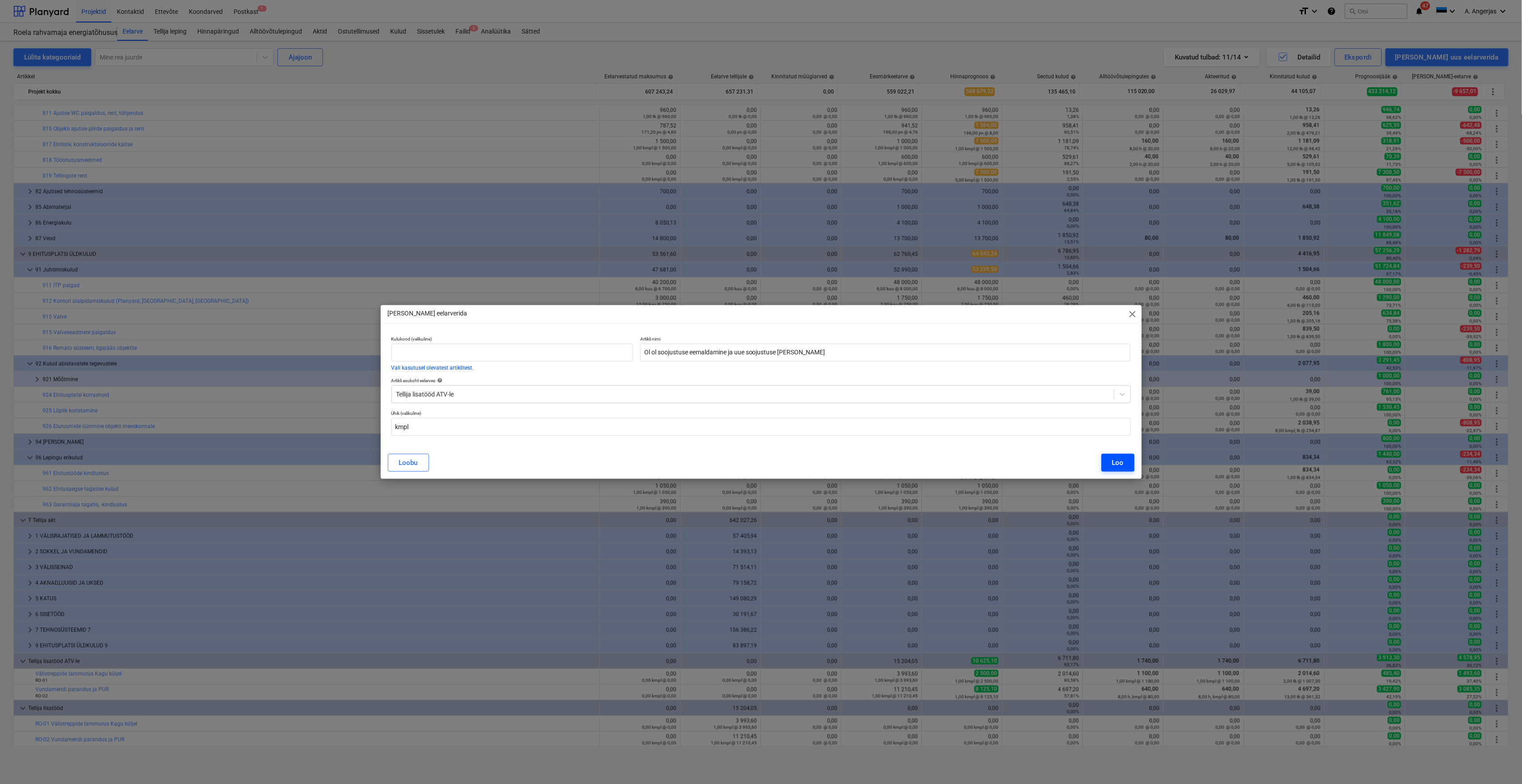
click at [1111, 458] on button "Loo" at bounding box center [1118, 463] width 33 height 18
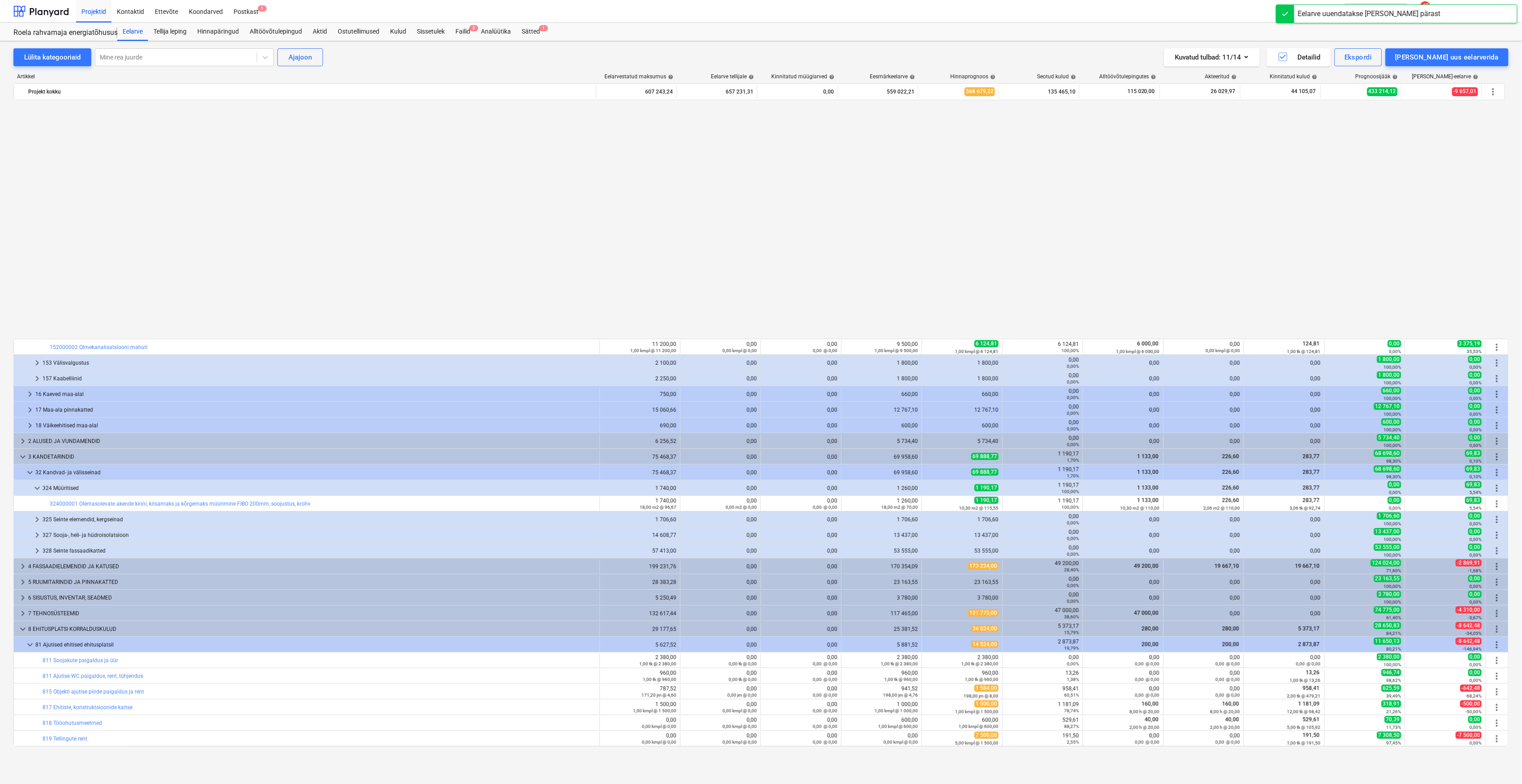
scroll to position [563, 0]
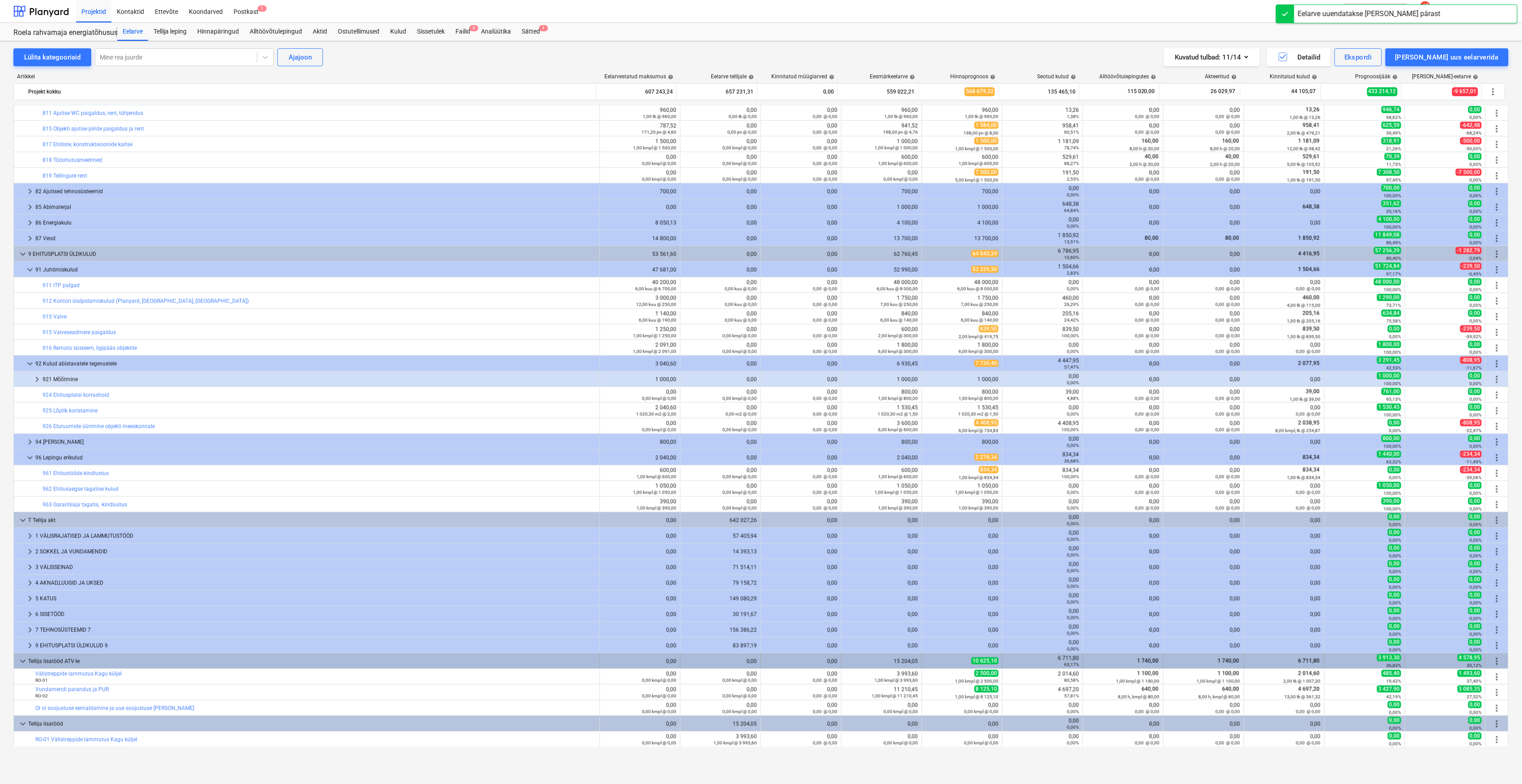
click at [1495, 658] on span "more_vert" at bounding box center [1497, 661] width 11 height 11
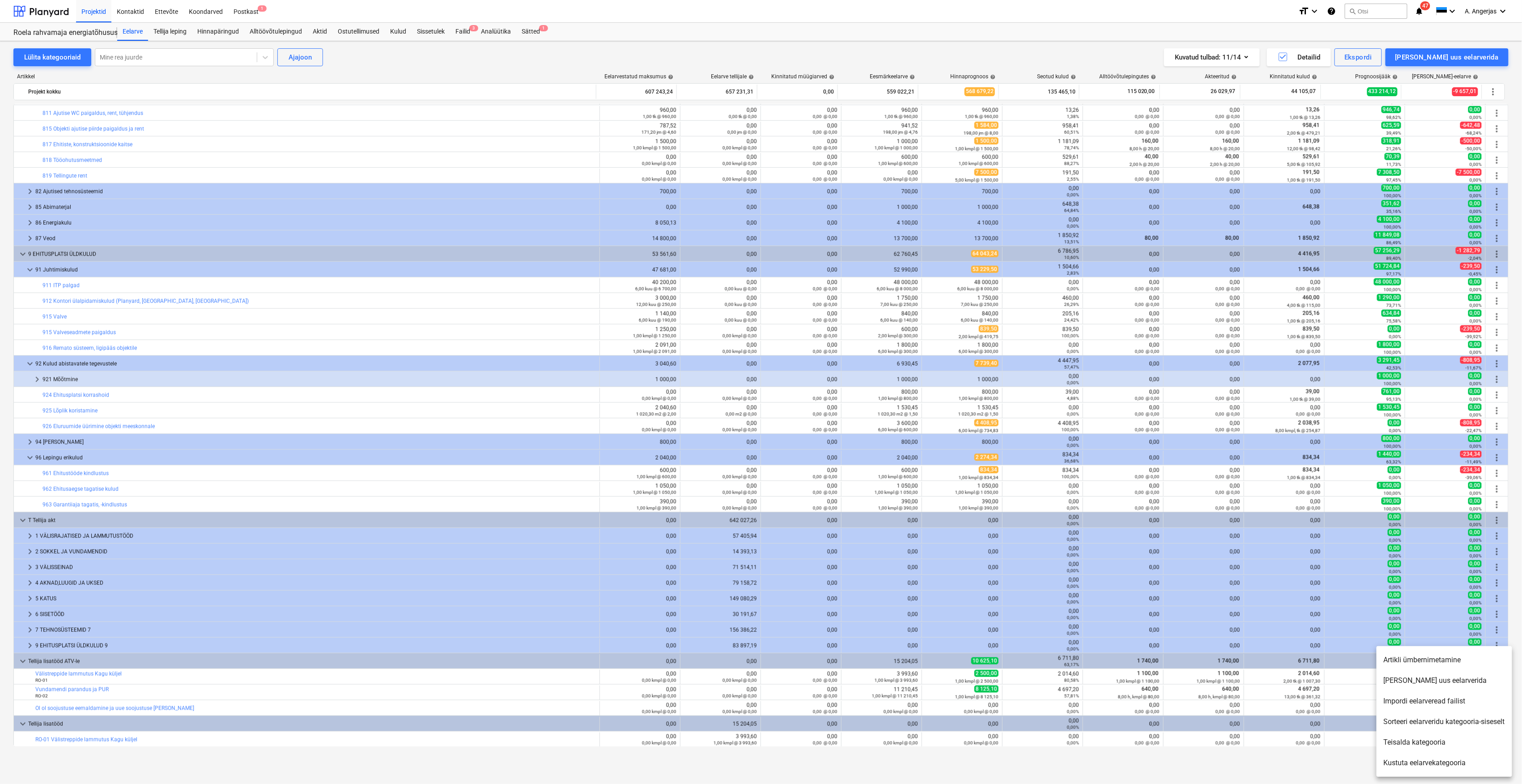
click at [1436, 679] on li "[PERSON_NAME] uus eelarverida" at bounding box center [1444, 680] width 135 height 21
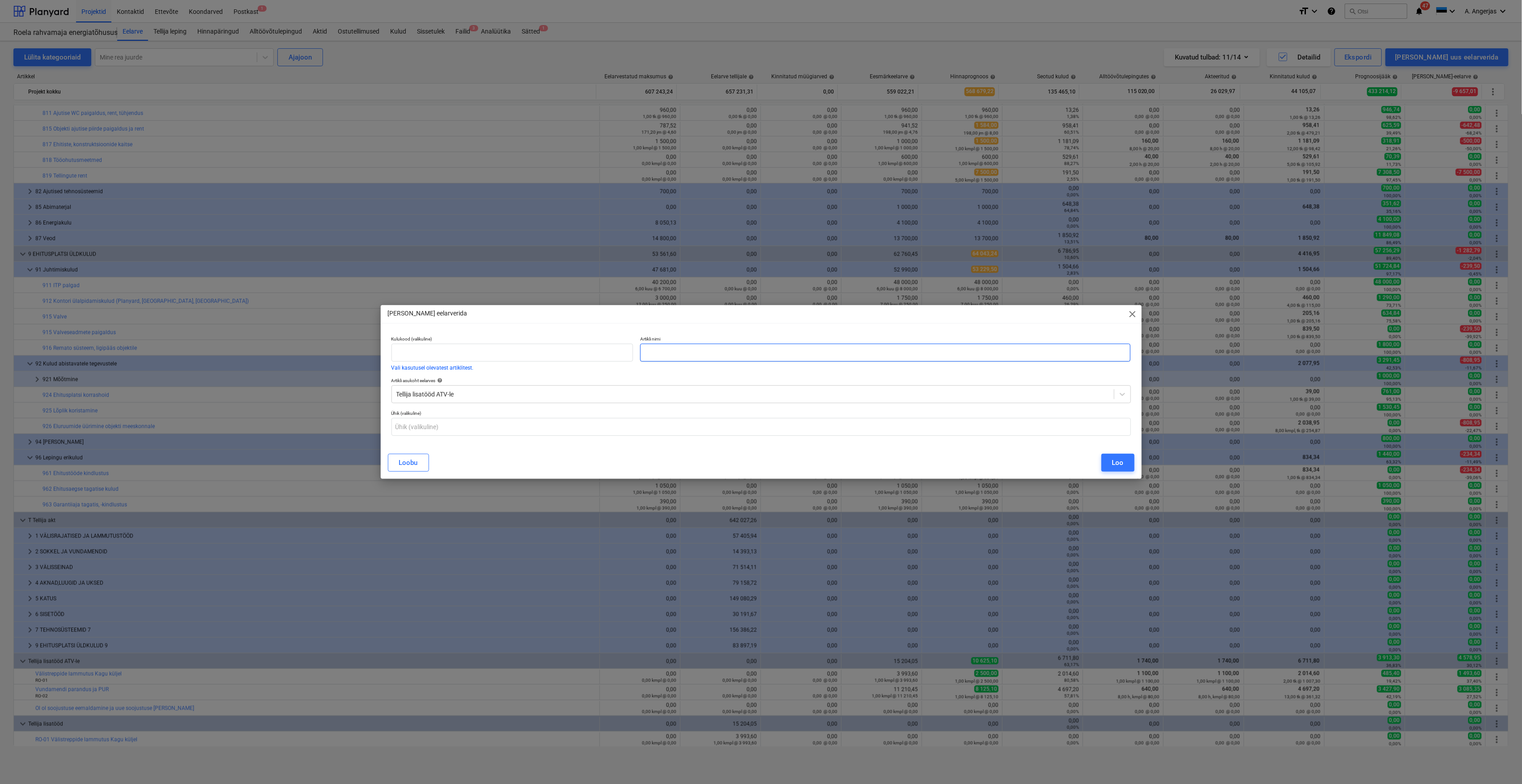
click at [688, 357] on input "text" at bounding box center [886, 353] width 491 height 18
paste input "WC-ploki lae [PERSON_NAME] isolatsiooni eemaldamine"
type input "WC-ploki lae [PERSON_NAME] isolatsiooni eemaldamine"
click at [469, 424] on input "text" at bounding box center [762, 427] width 740 height 18
type input "kmpl"
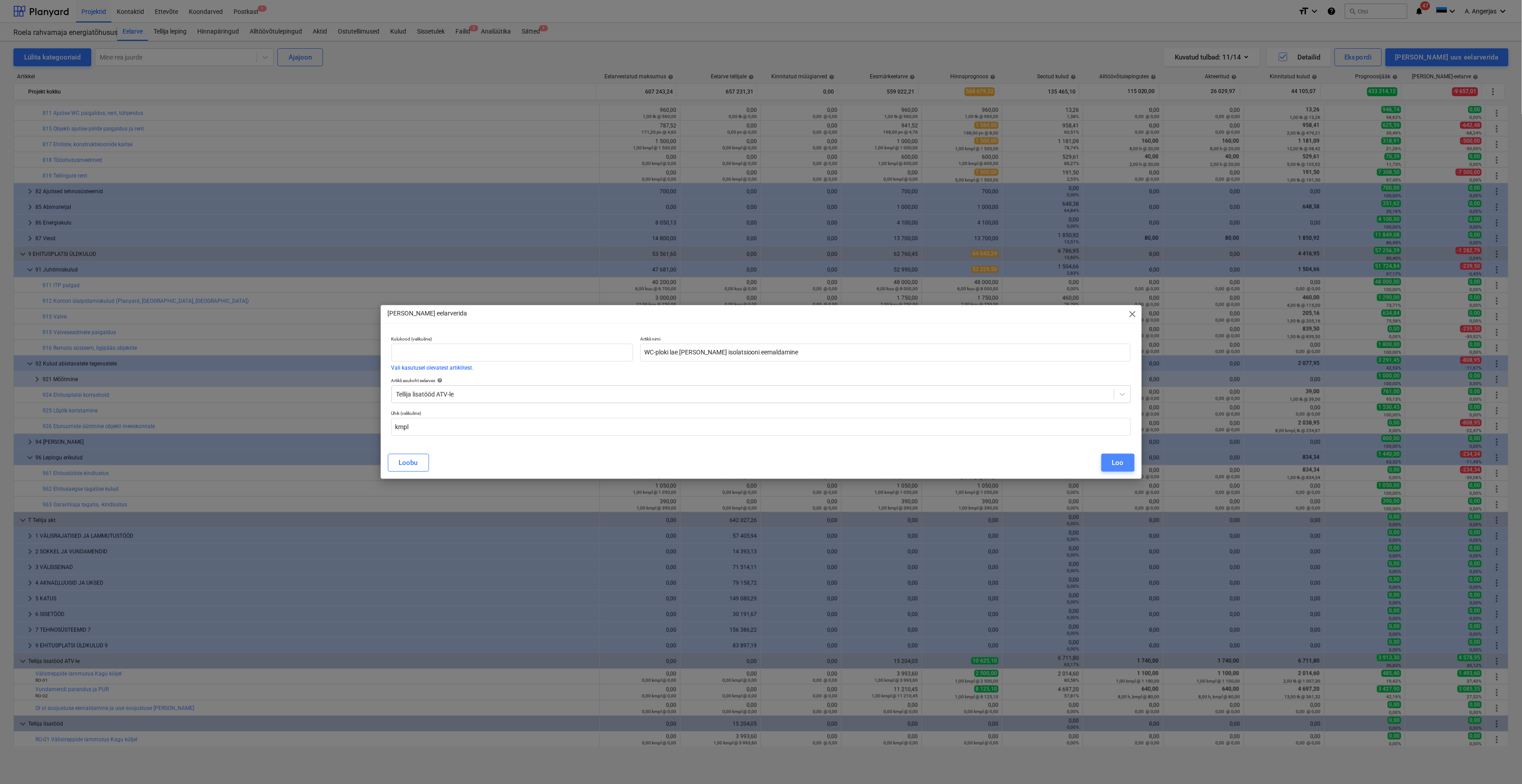
click at [1112, 459] on div "Loo" at bounding box center [1118, 463] width 12 height 12
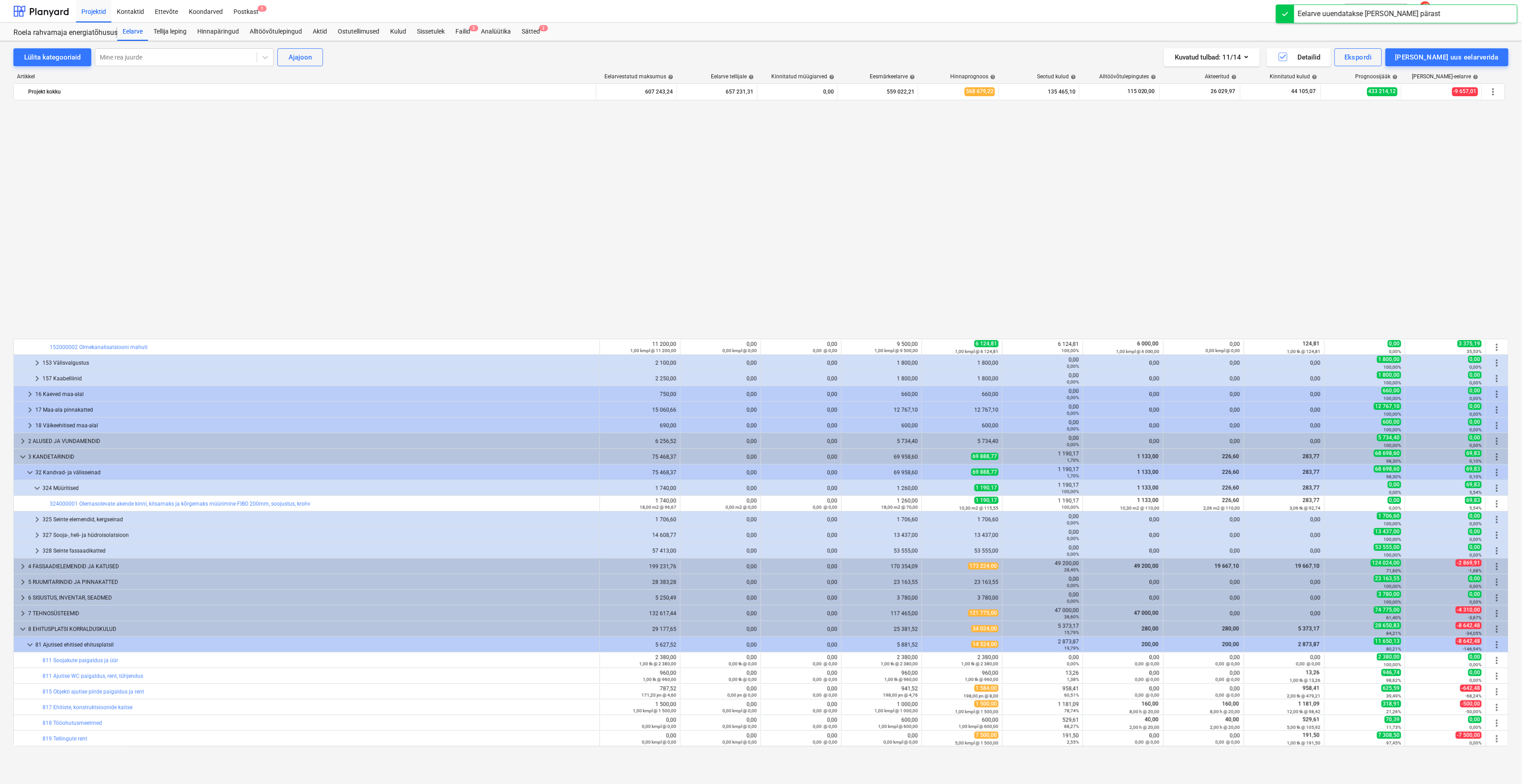
scroll to position [563, 0]
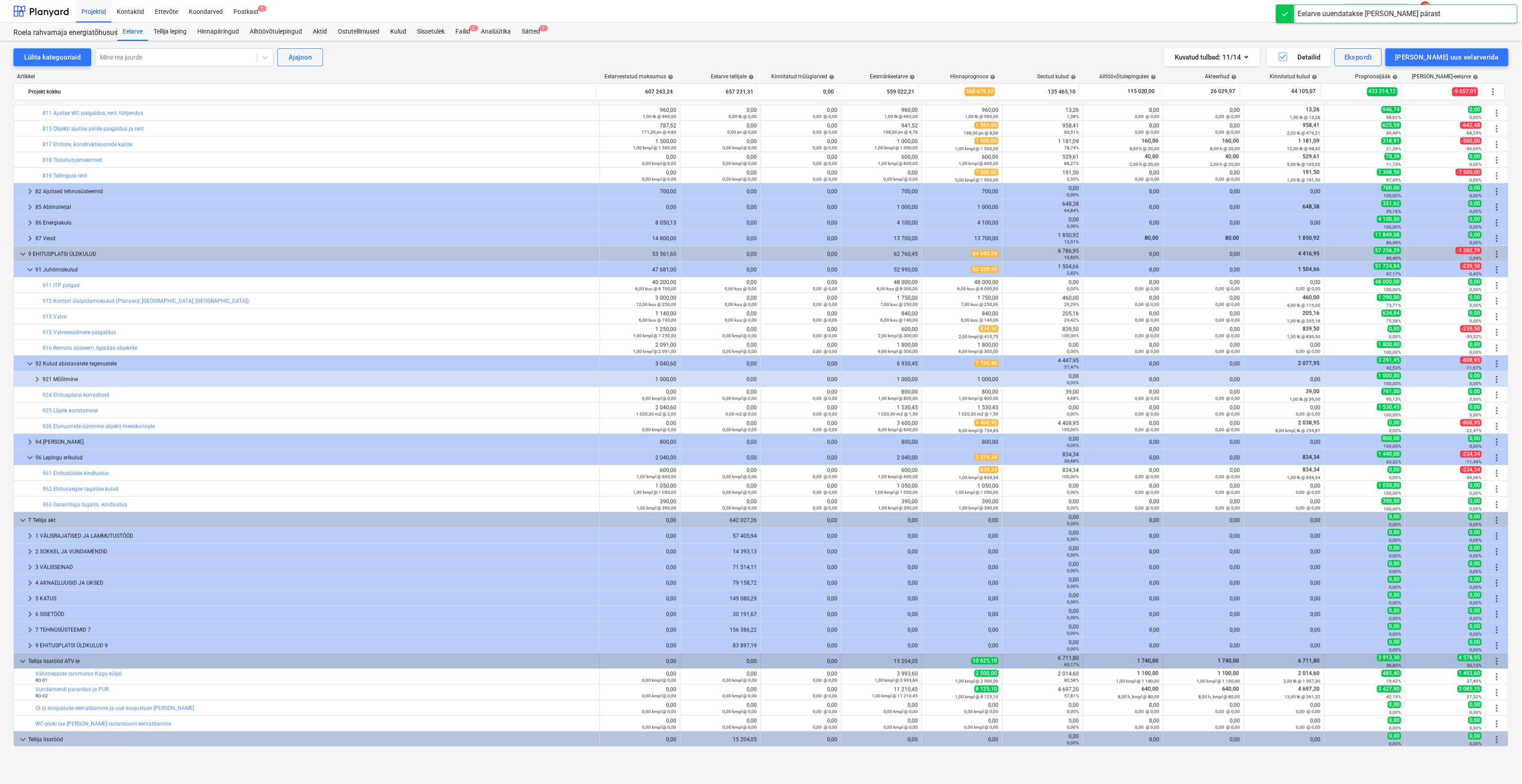
click at [1493, 658] on span "more_vert" at bounding box center [1497, 661] width 11 height 11
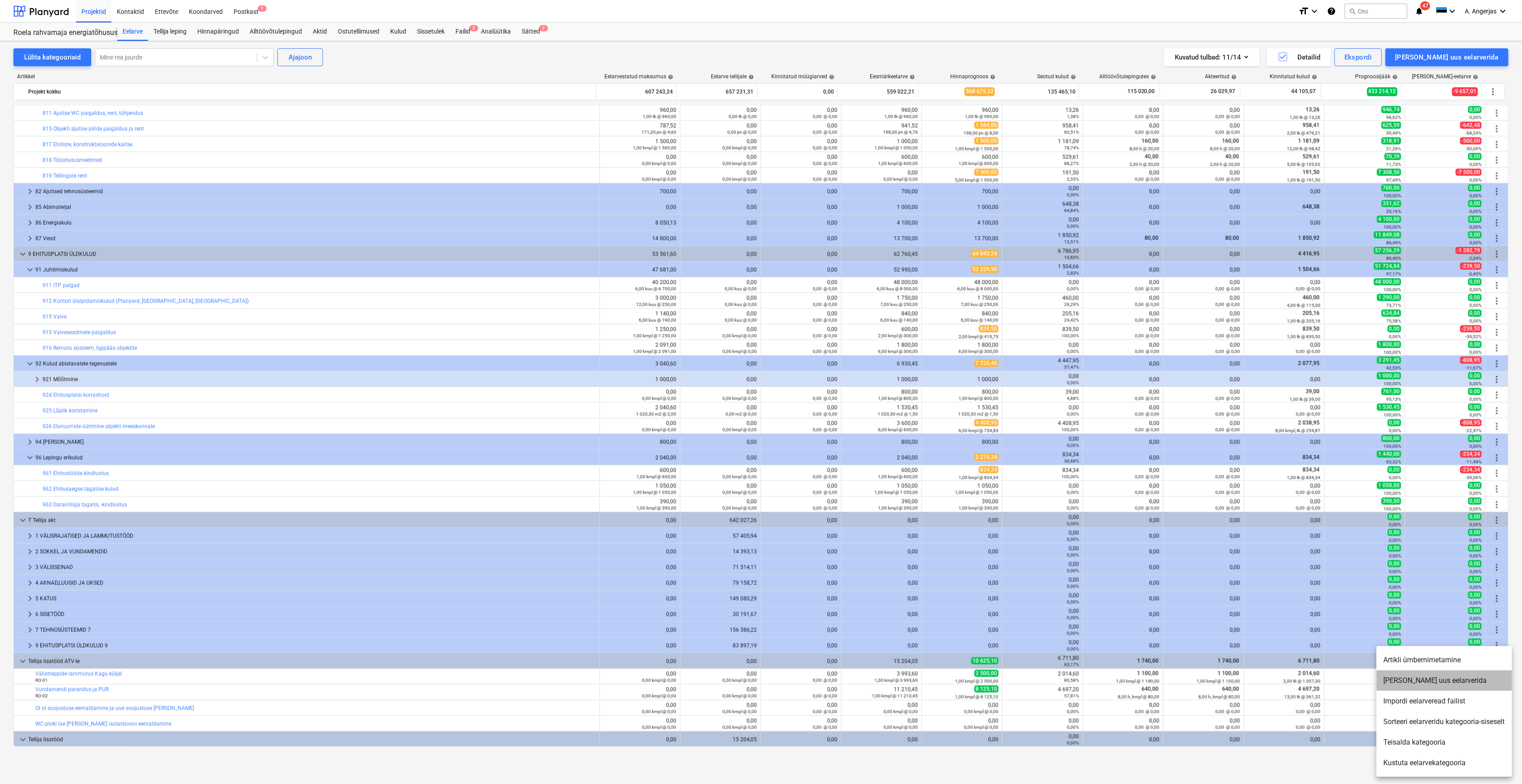
click at [1425, 677] on li "[PERSON_NAME] uus eelarverida" at bounding box center [1444, 680] width 135 height 21
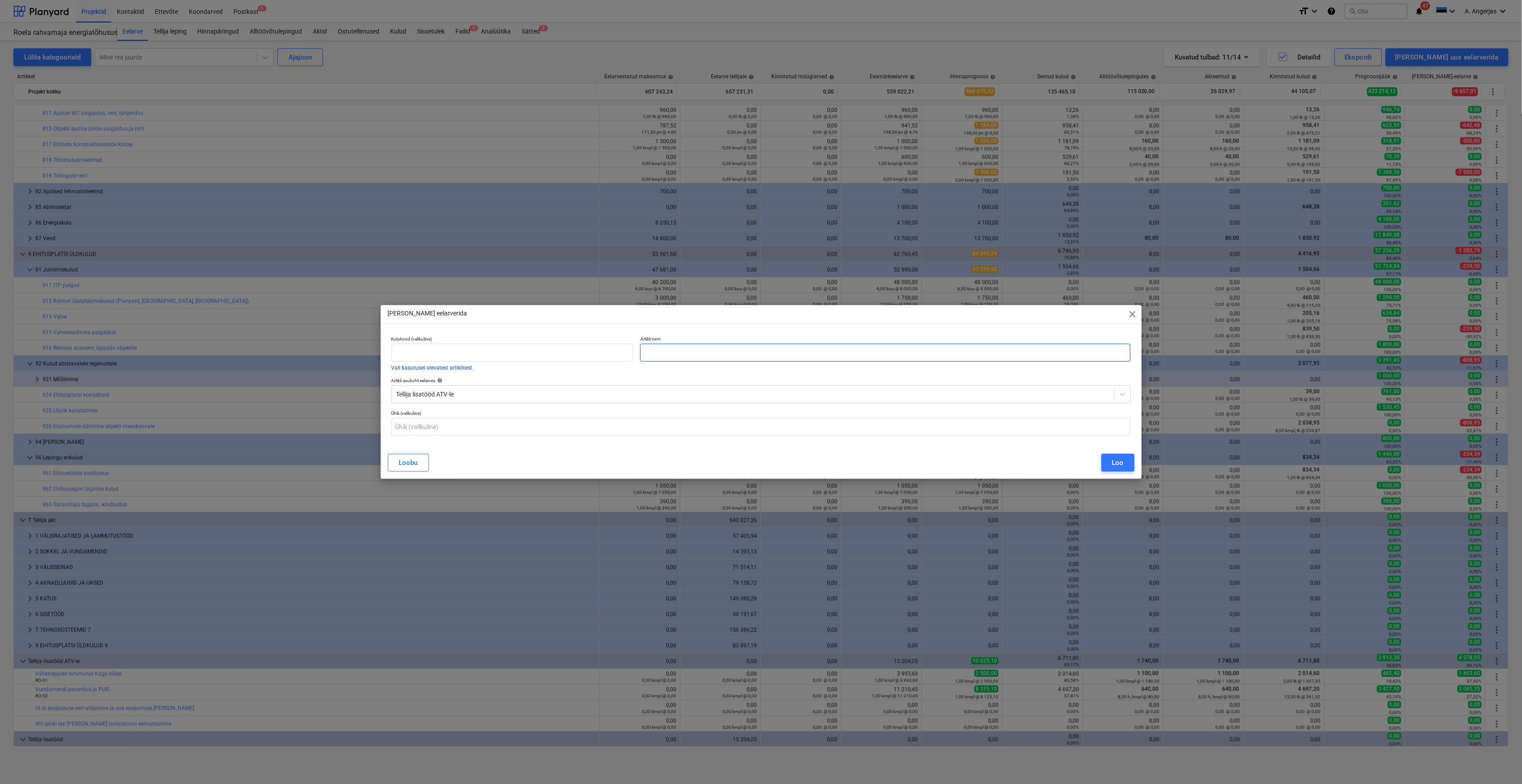
click at [695, 355] on input "text" at bounding box center [886, 353] width 491 height 18
paste input "WC-ploki kanalisatsiooni ühendamine mahutiga"
type input "WC-ploki kanalisatsiooni ühendamine mahutiga"
click at [435, 428] on input "text" at bounding box center [762, 427] width 740 height 18
type input "kmpl"
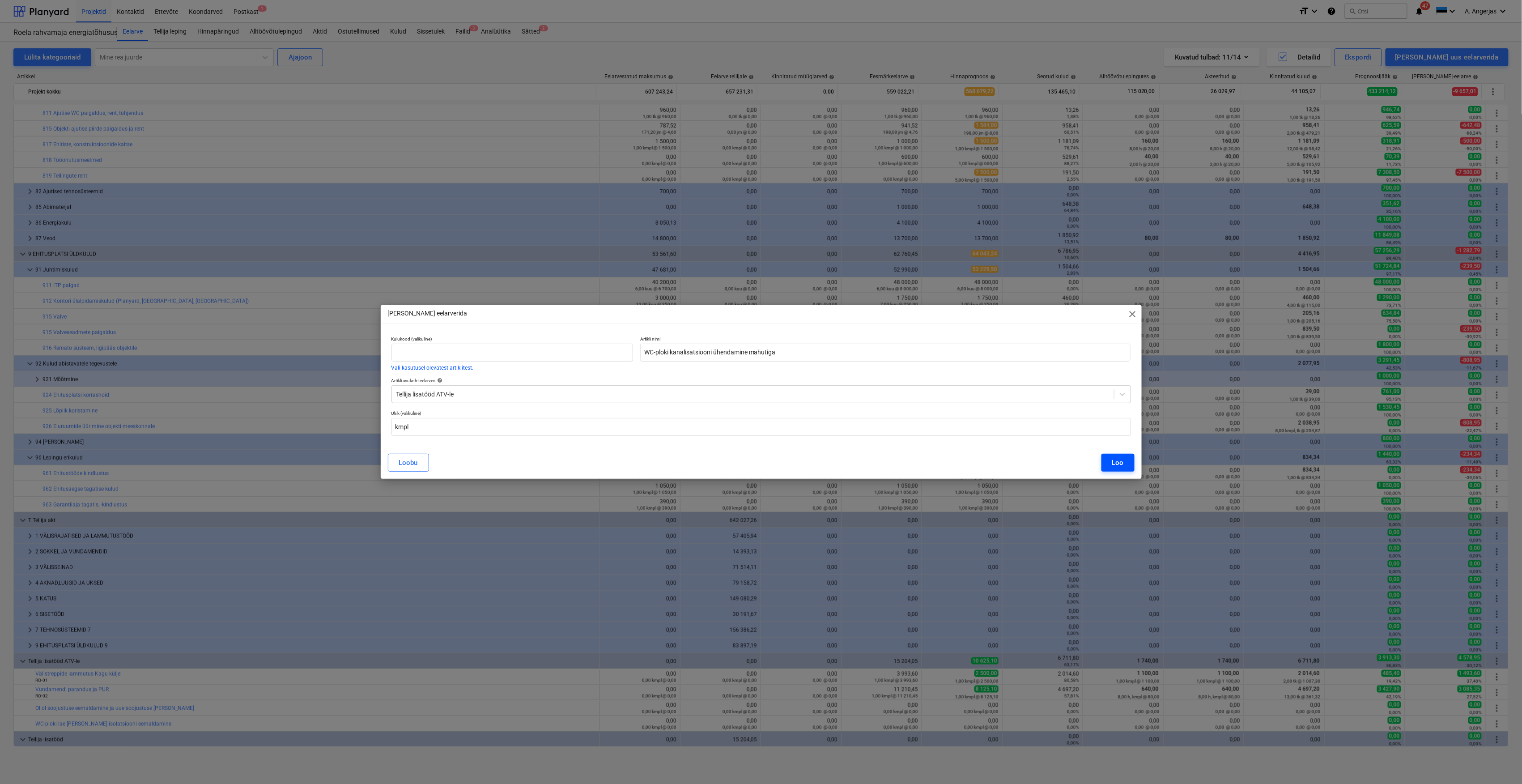
click at [1115, 458] on div "Loo" at bounding box center [1118, 463] width 12 height 12
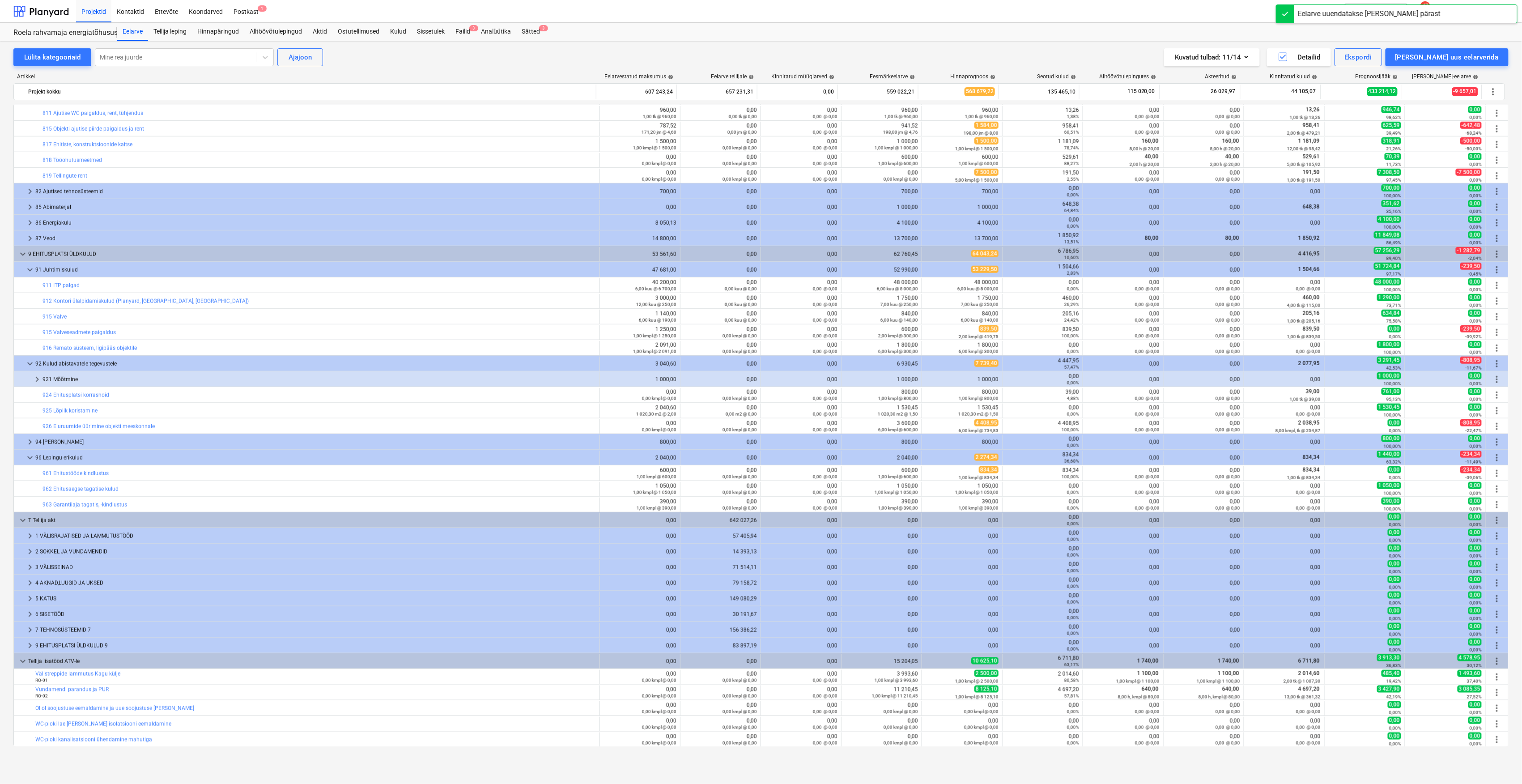
scroll to position [610, 0]
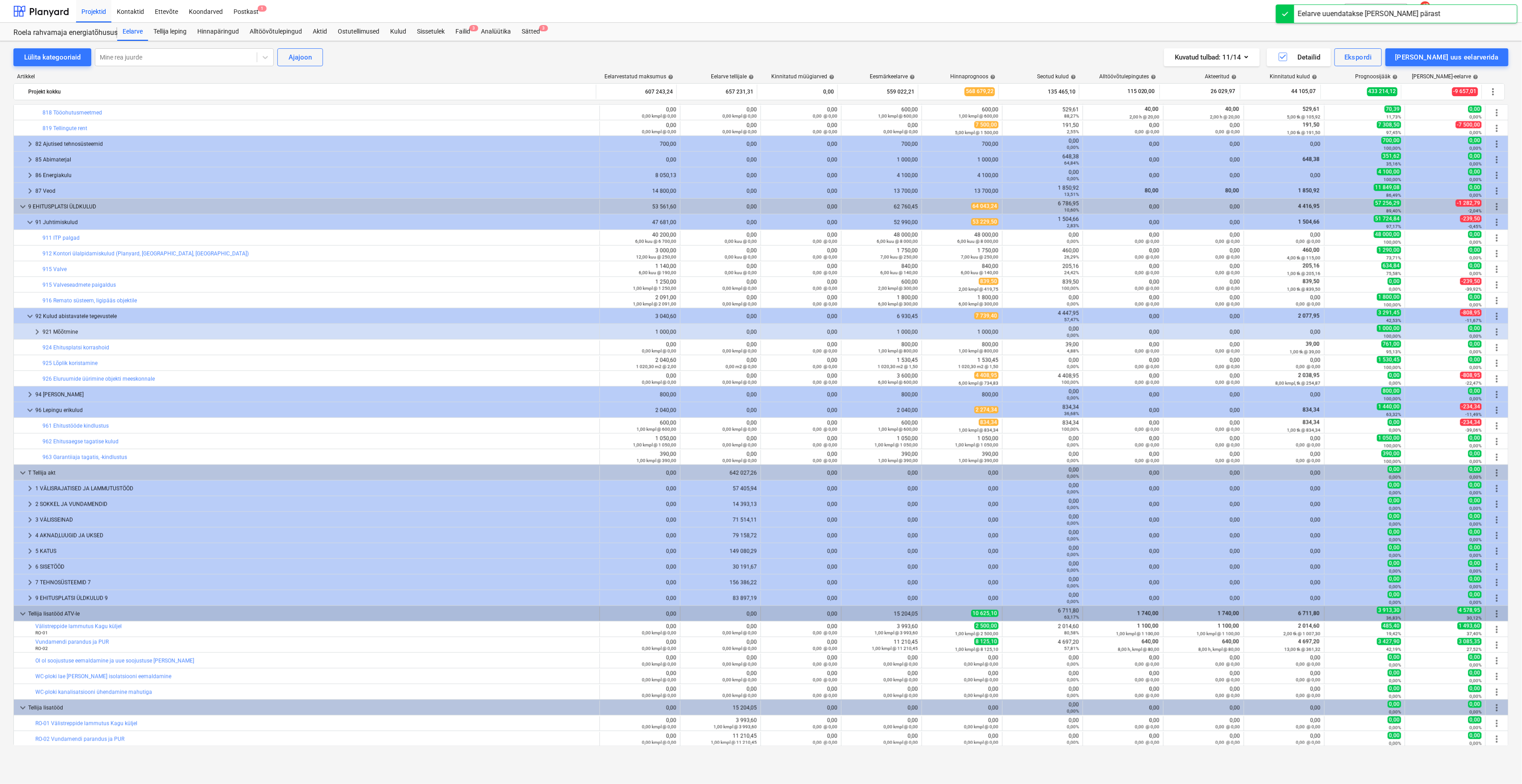
click at [1492, 611] on span "more_vert" at bounding box center [1497, 614] width 11 height 11
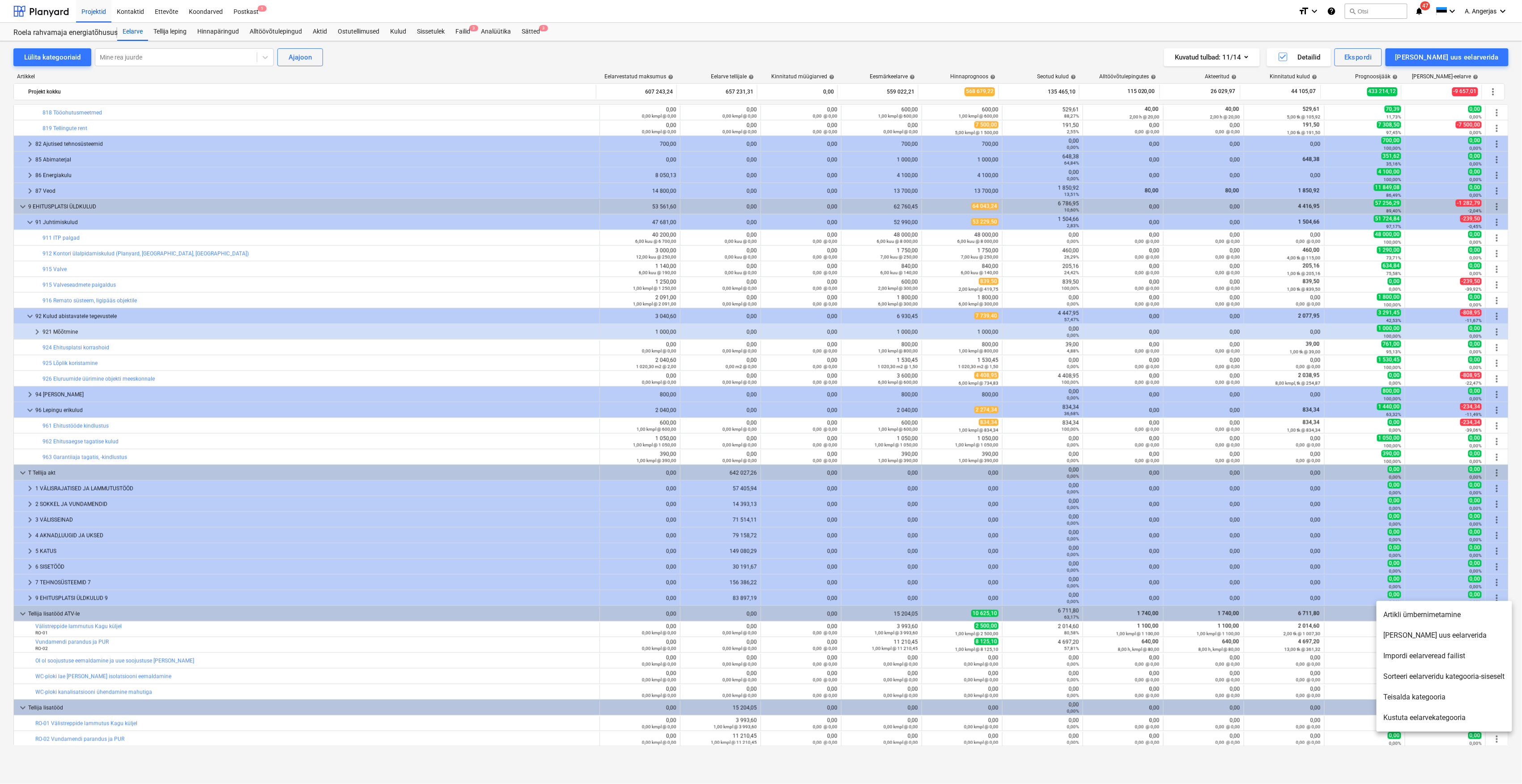
click at [1435, 638] on li "[PERSON_NAME] uus eelarverida" at bounding box center [1444, 635] width 135 height 21
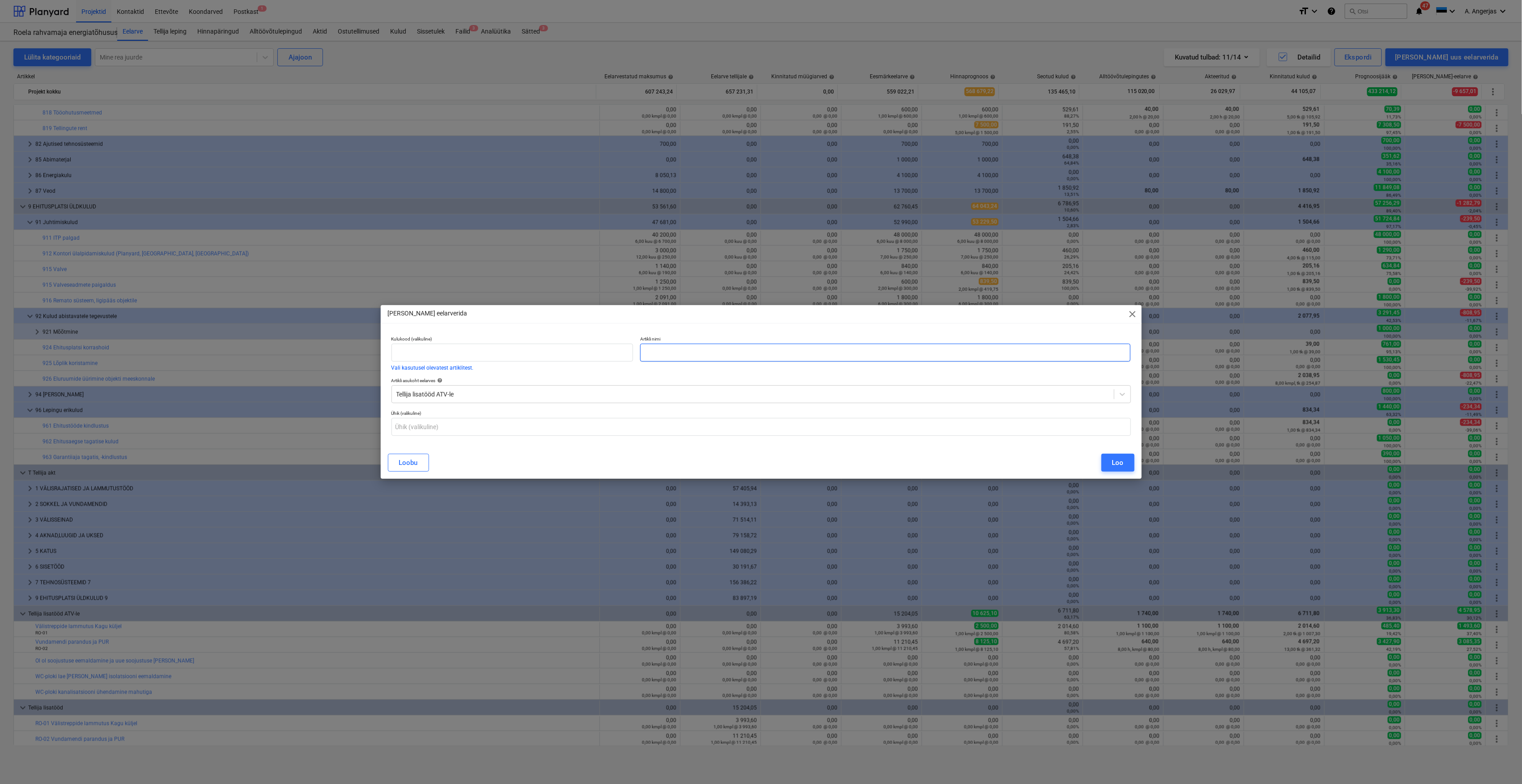
click at [900, 351] on input "text" at bounding box center [886, 353] width 491 height 18
paste input "Pumbajaama toitekaabel ja PJK maandus"
type input "Pumbajaama toitekaabel ja PJK maandus"
click at [440, 427] on input "text" at bounding box center [762, 427] width 740 height 18
type input "kmpl"
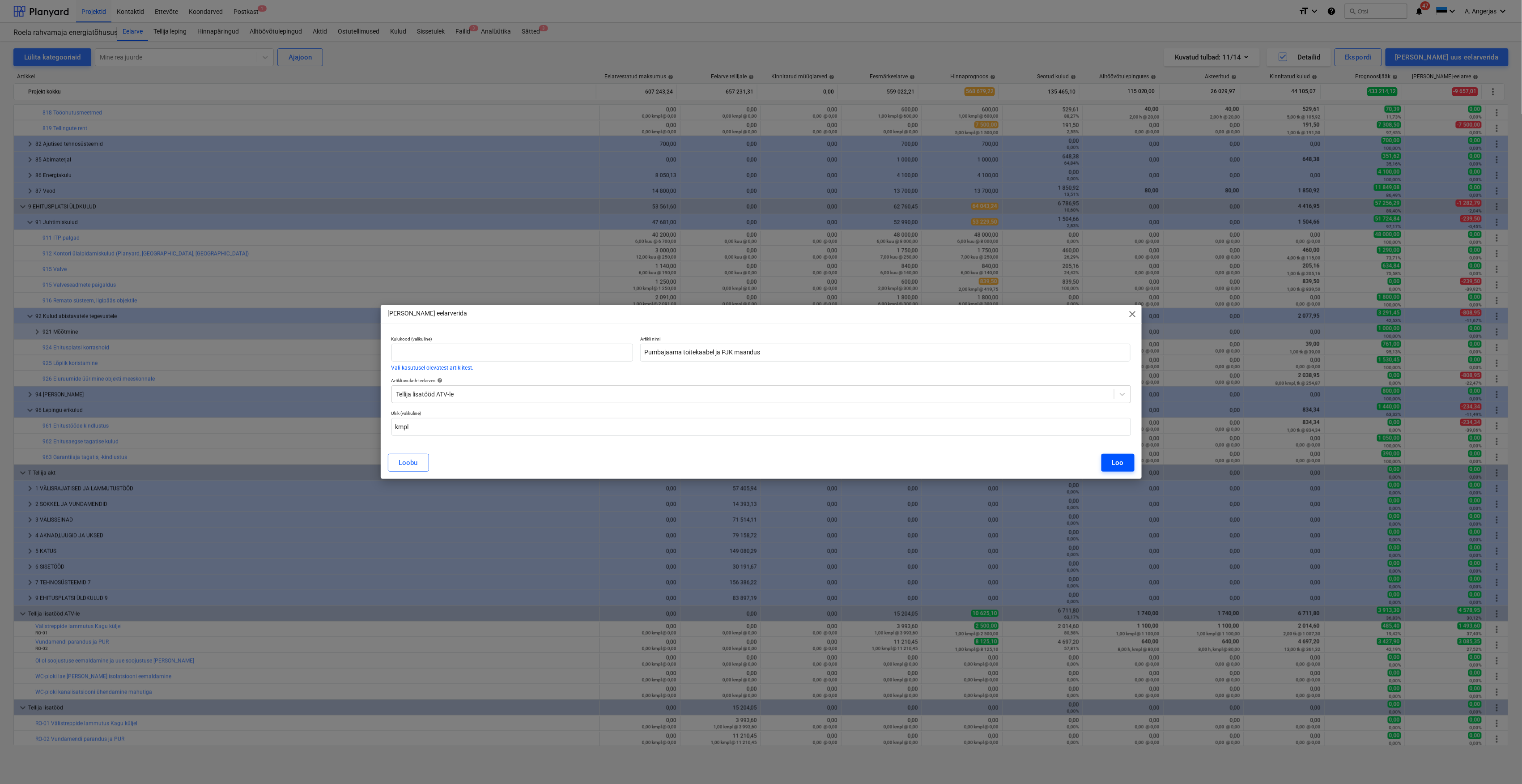
click at [1130, 465] on button "Loo" at bounding box center [1118, 463] width 33 height 18
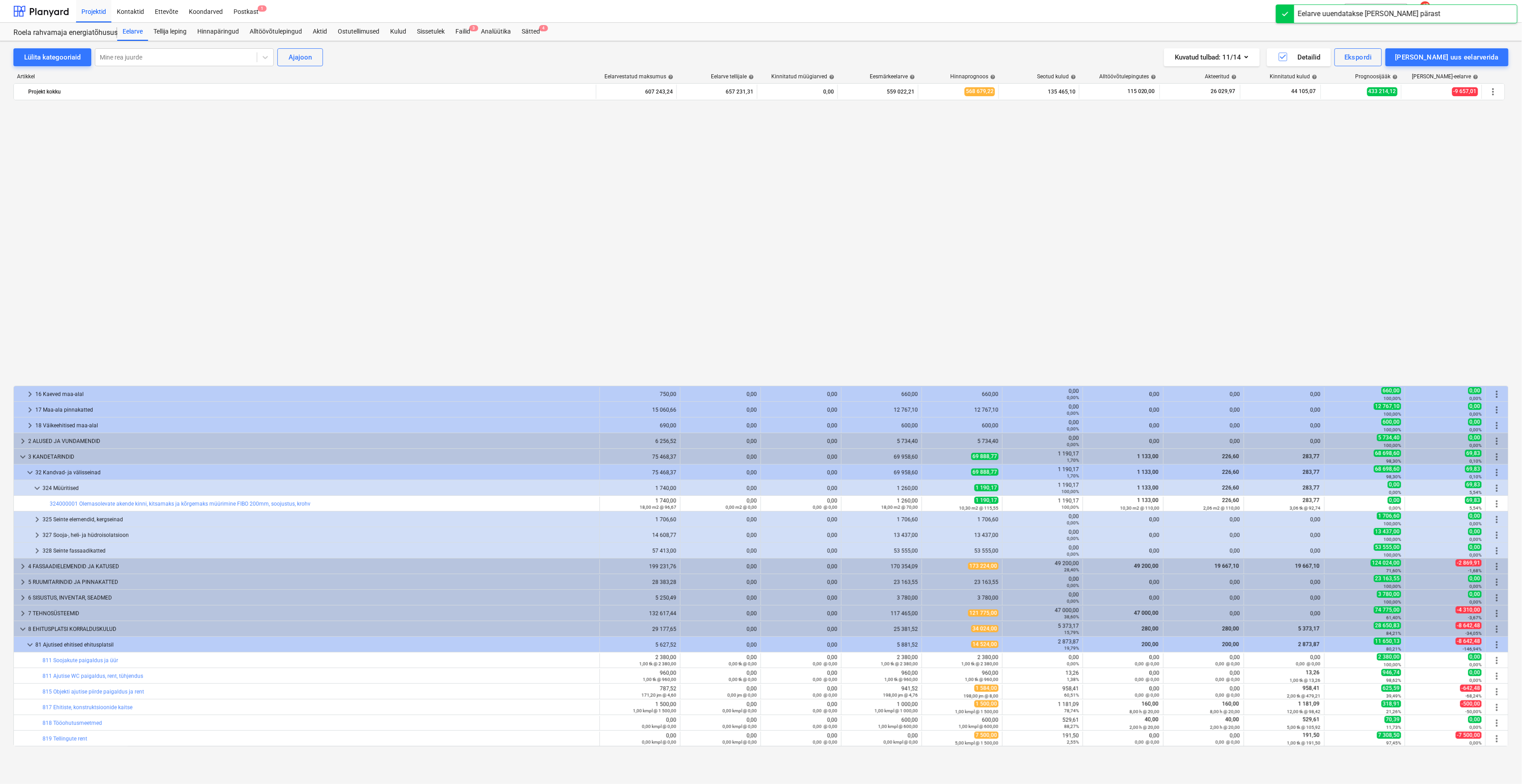
scroll to position [610, 0]
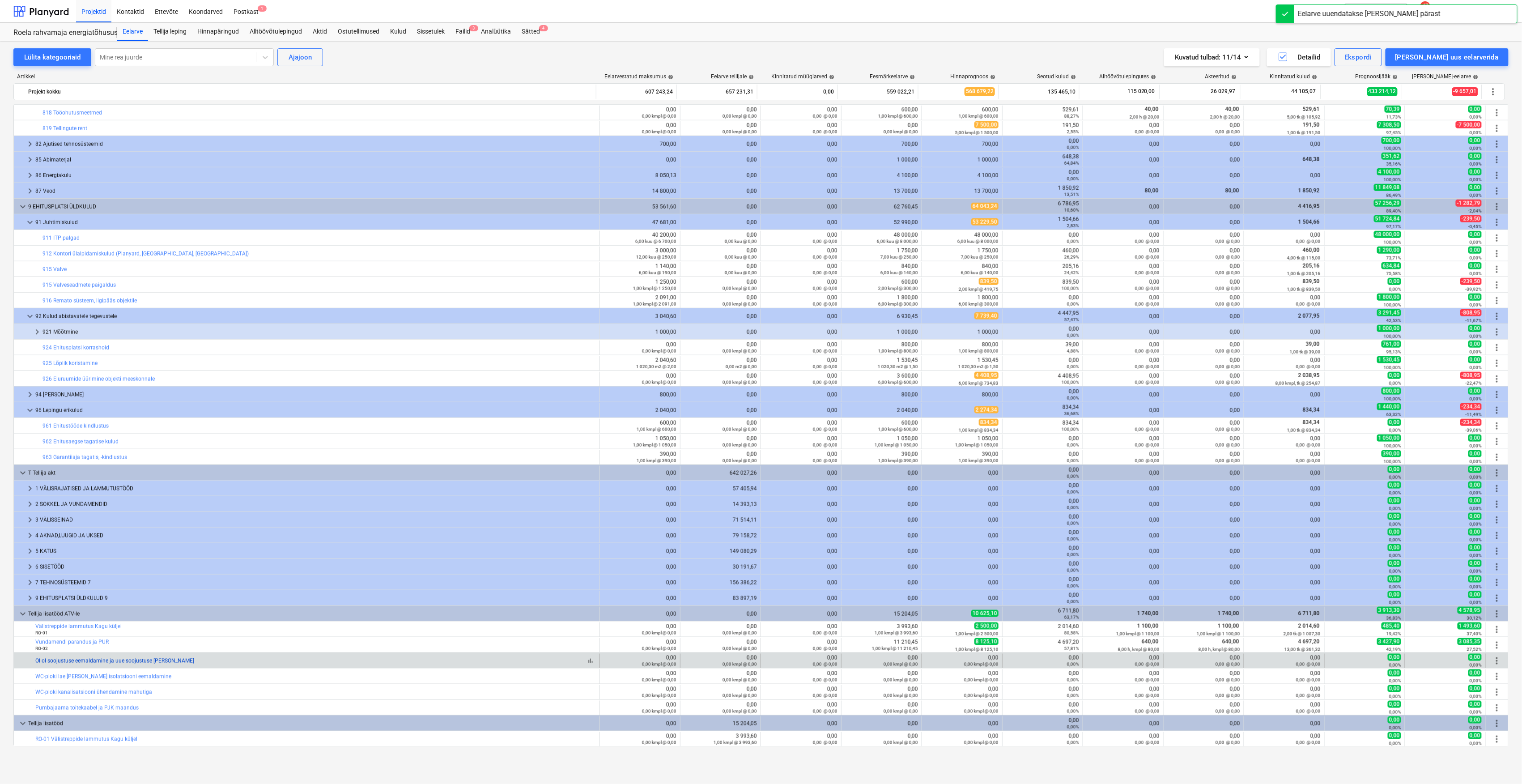
click at [129, 661] on link "Ol ol soojustuse eemaldamine ja uue soojustuse [PERSON_NAME]" at bounding box center [115, 661] width 159 height 6
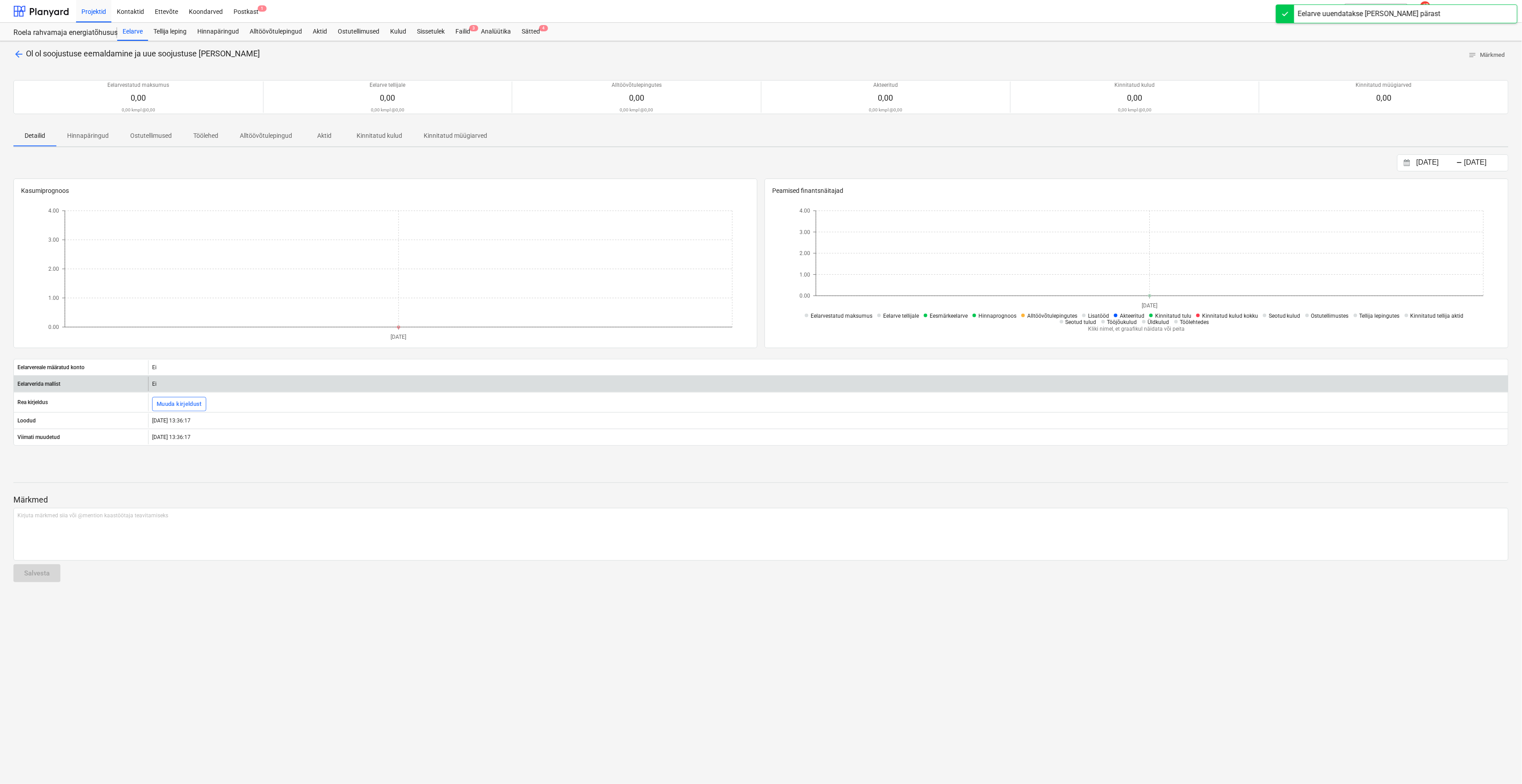
click at [178, 385] on div "Ei" at bounding box center [828, 384] width 1360 height 14
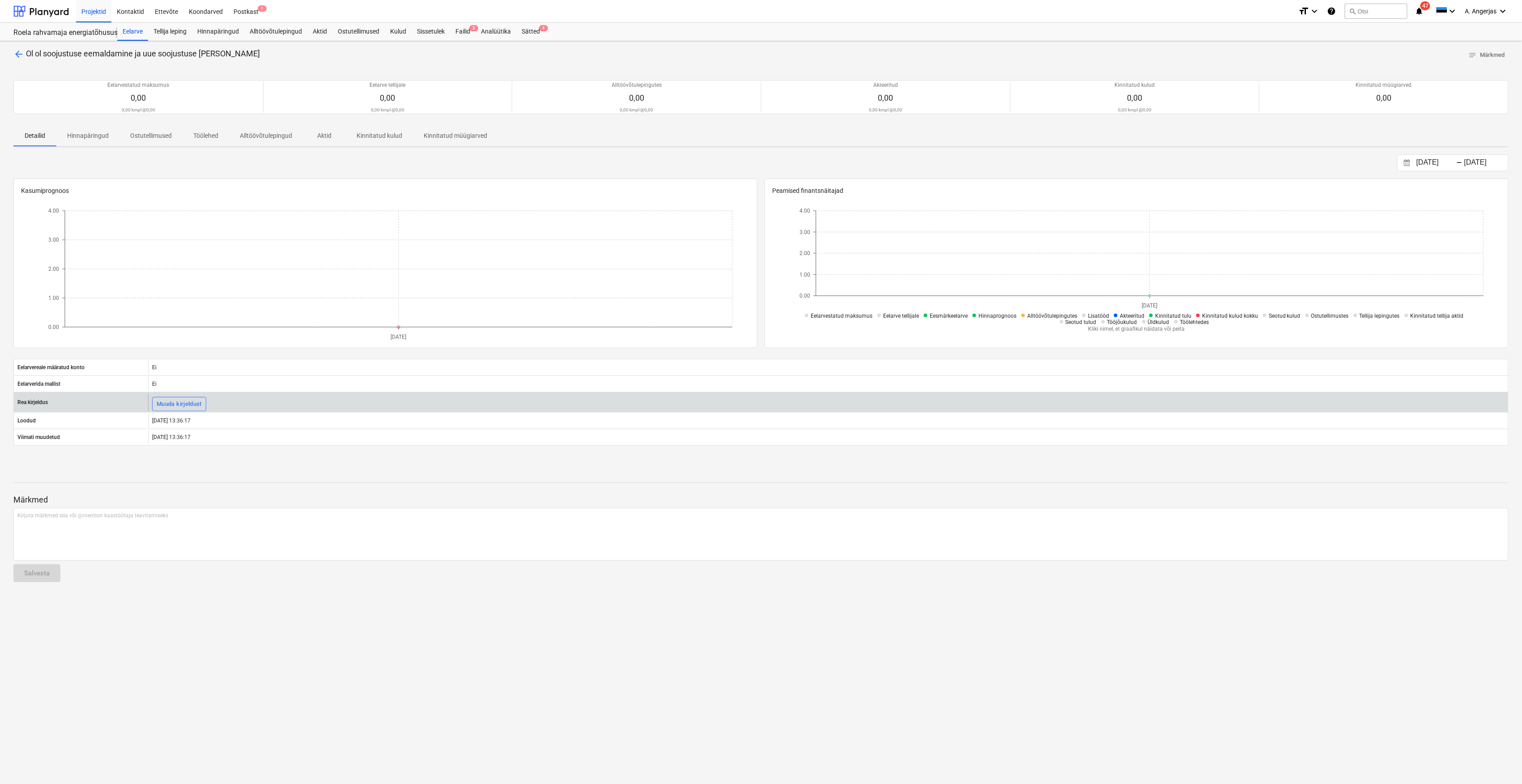
click at [173, 397] on div at bounding box center [179, 395] width 54 height 4
click at [170, 403] on div "Muuda kirjeldust" at bounding box center [179, 404] width 45 height 10
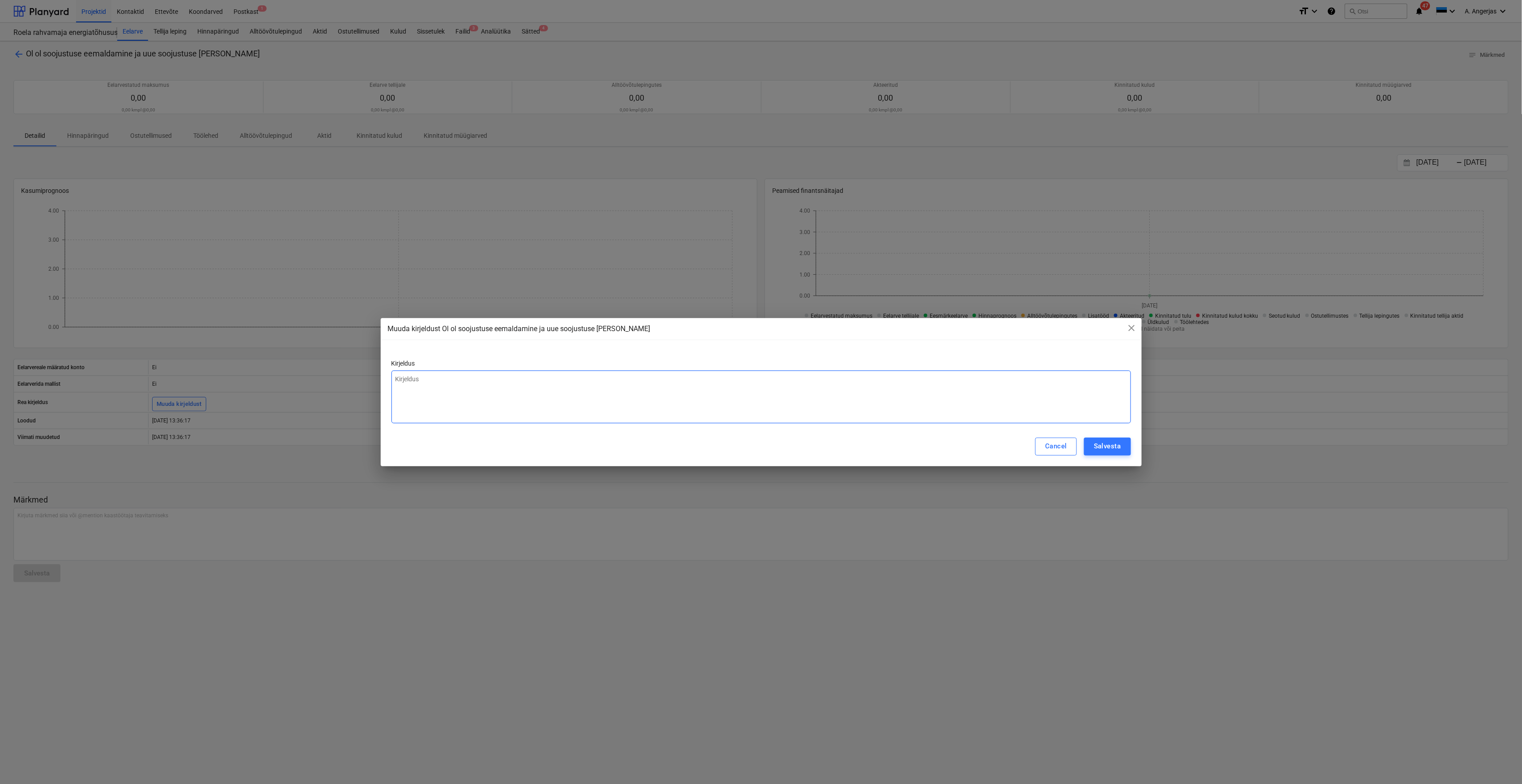
click at [433, 405] on textarea at bounding box center [762, 396] width 740 height 53
type textarea "RO-03"
click at [1114, 444] on div "Salvesta" at bounding box center [1107, 446] width 27 height 12
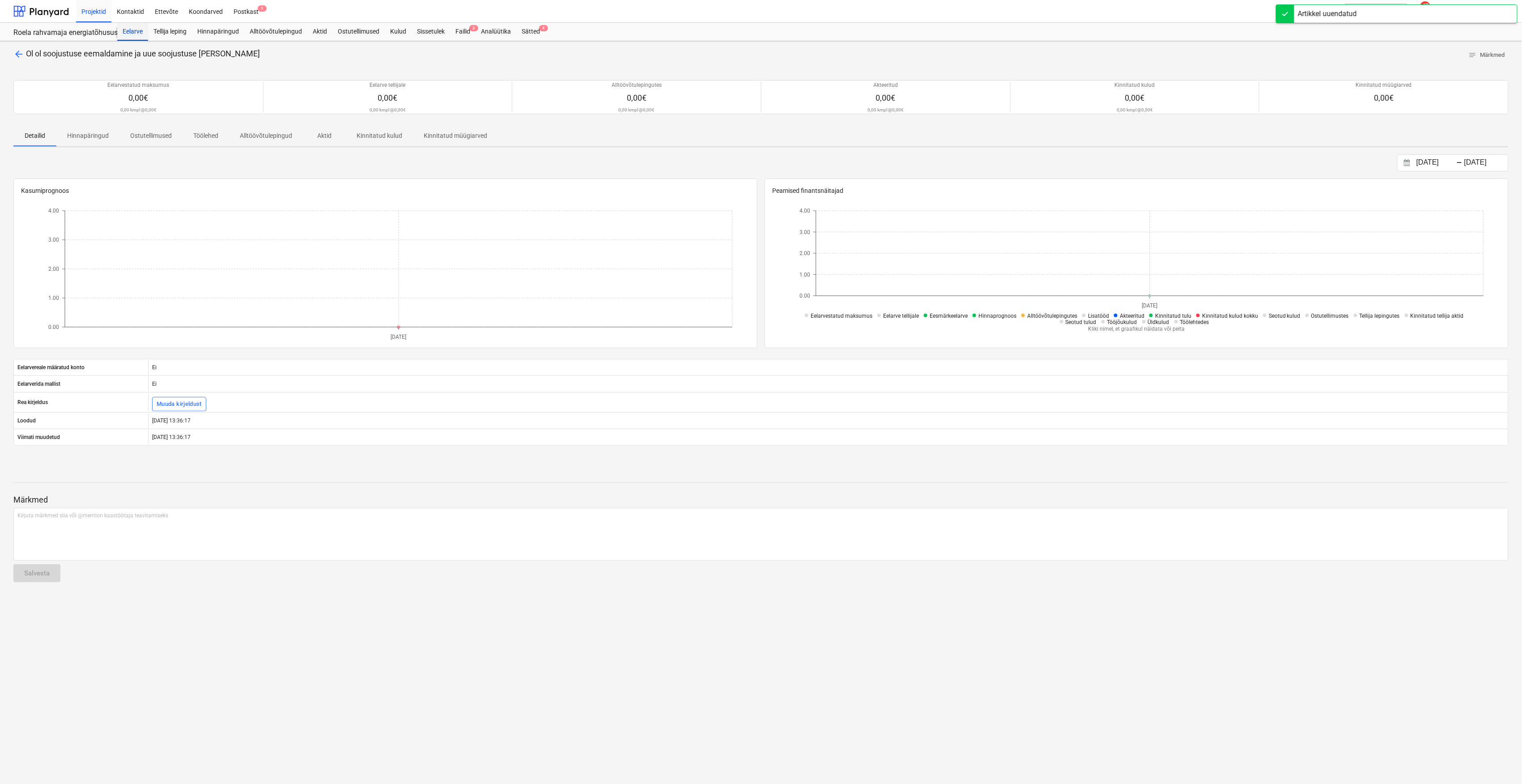
click at [132, 31] on div "Eelarve" at bounding box center [132, 32] width 31 height 18
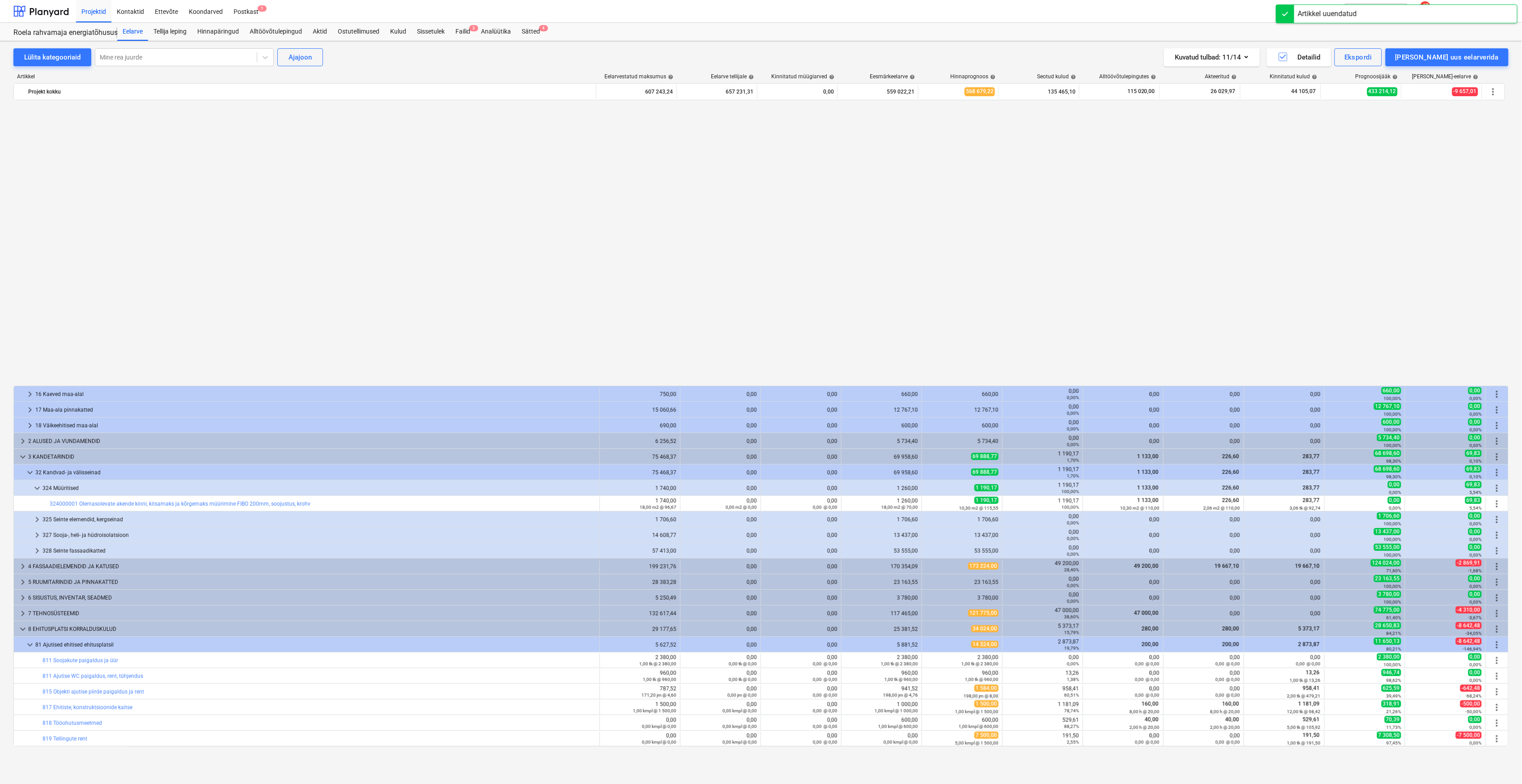
scroll to position [610, 0]
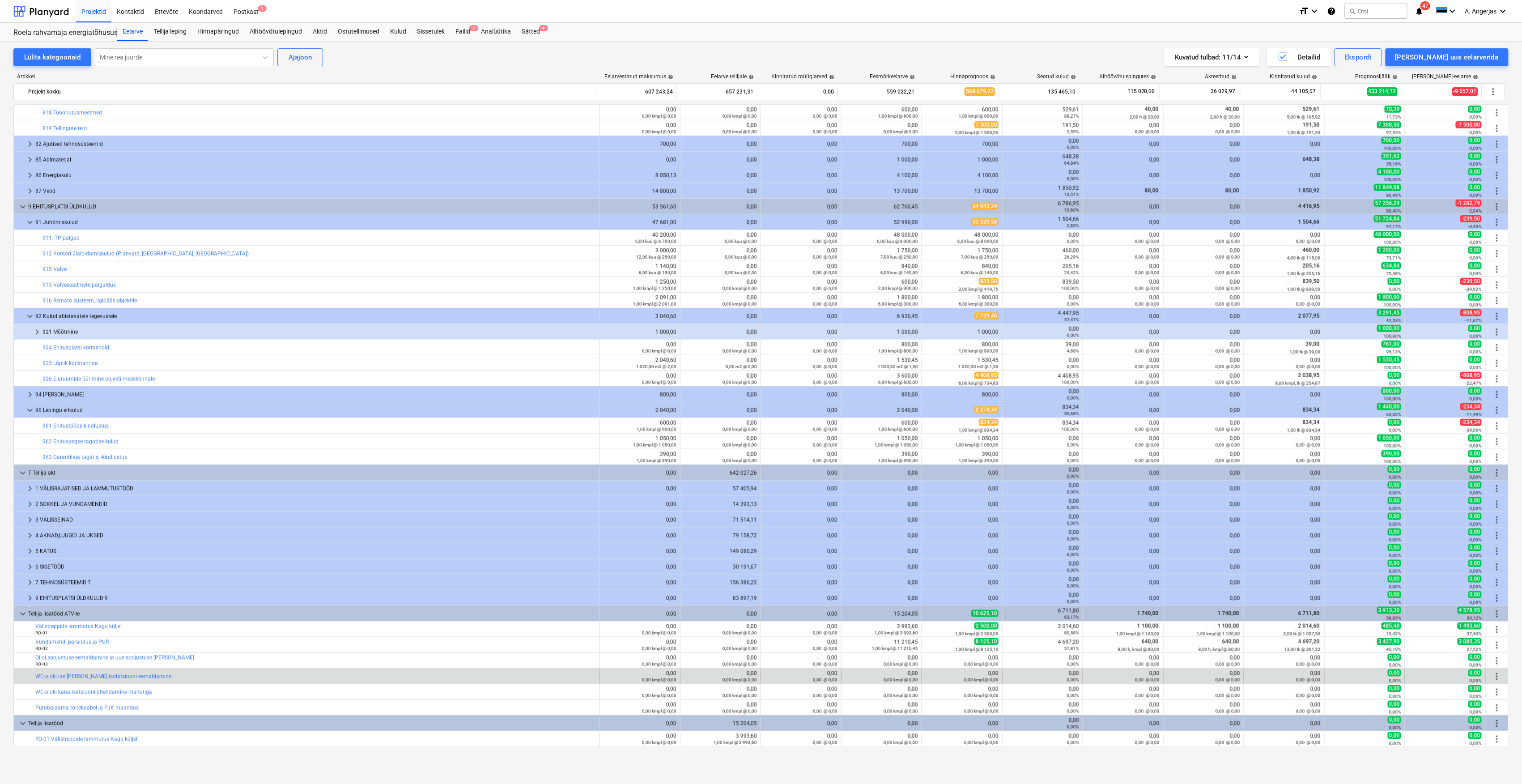
click at [80, 682] on div "bar_chart WC-ploki lae [PERSON_NAME] isolatsiooni eemaldamine" at bounding box center [316, 676] width 561 height 14
click at [84, 679] on link "WC-ploki lae [PERSON_NAME] isolatsiooni eemaldamine" at bounding box center [103, 676] width 136 height 6
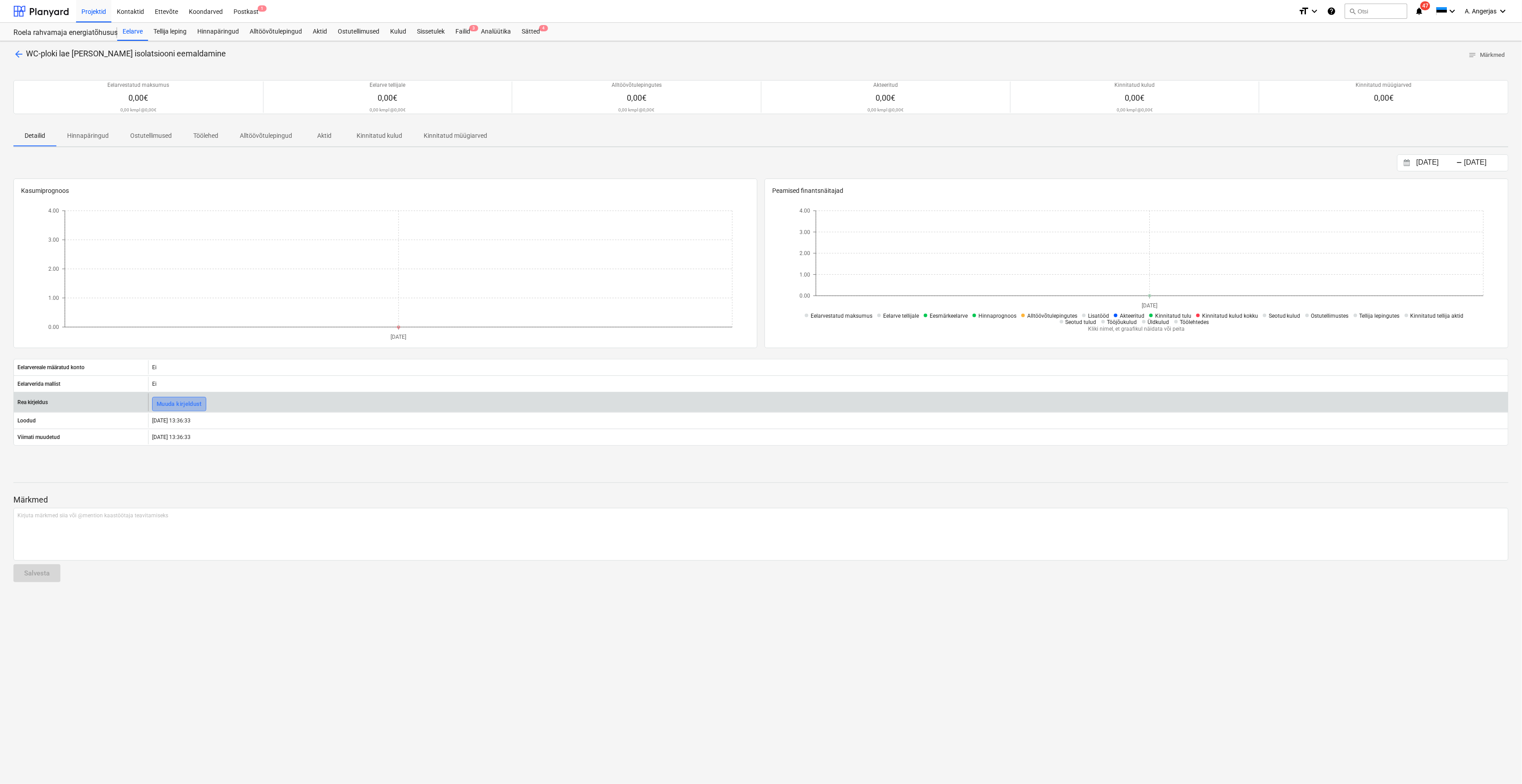
click at [185, 405] on div "Muuda kirjeldust" at bounding box center [179, 404] width 45 height 10
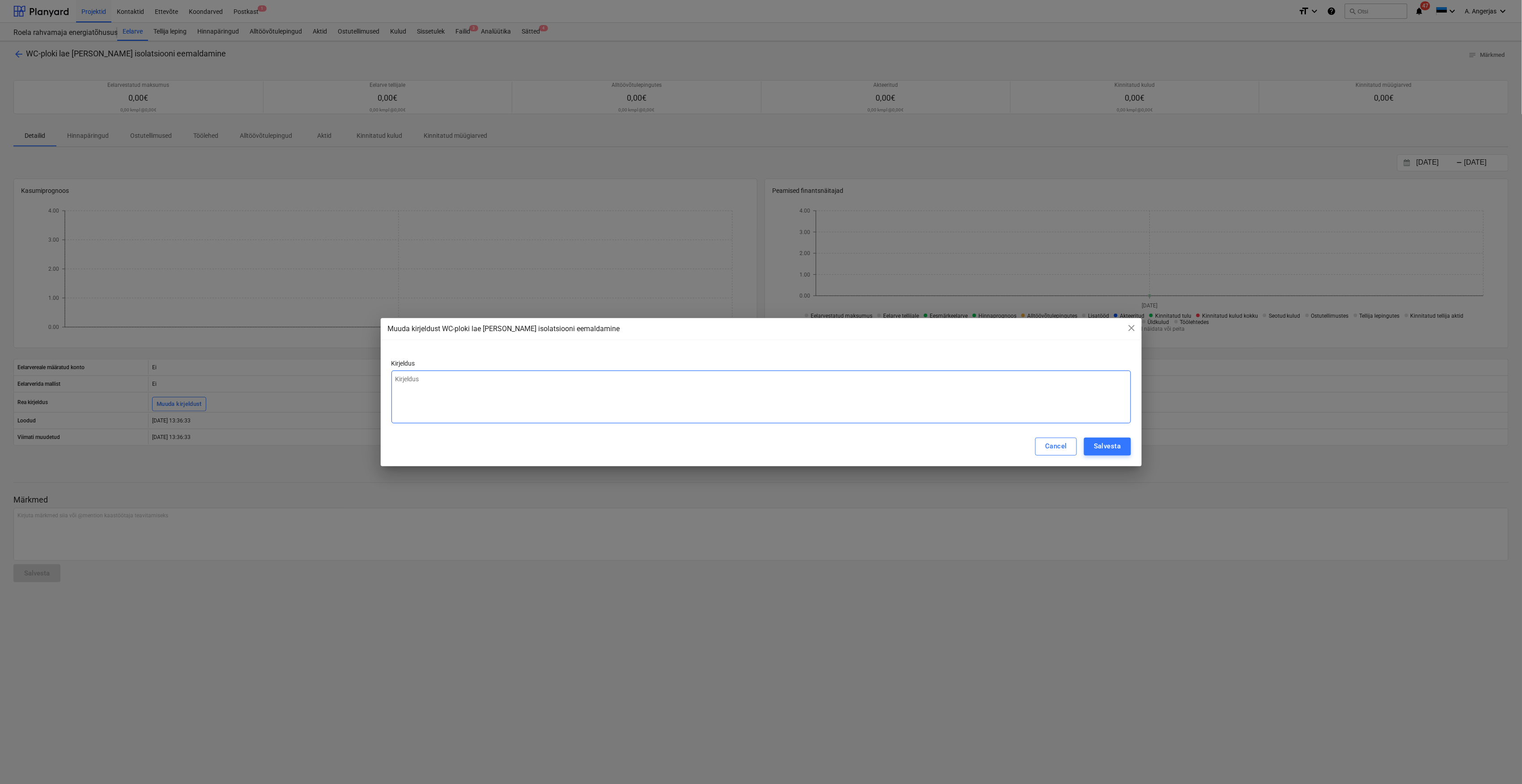
click at [476, 406] on textarea at bounding box center [762, 396] width 740 height 53
type textarea "RO-04"
click at [1113, 449] on div "Salvesta" at bounding box center [1107, 446] width 27 height 12
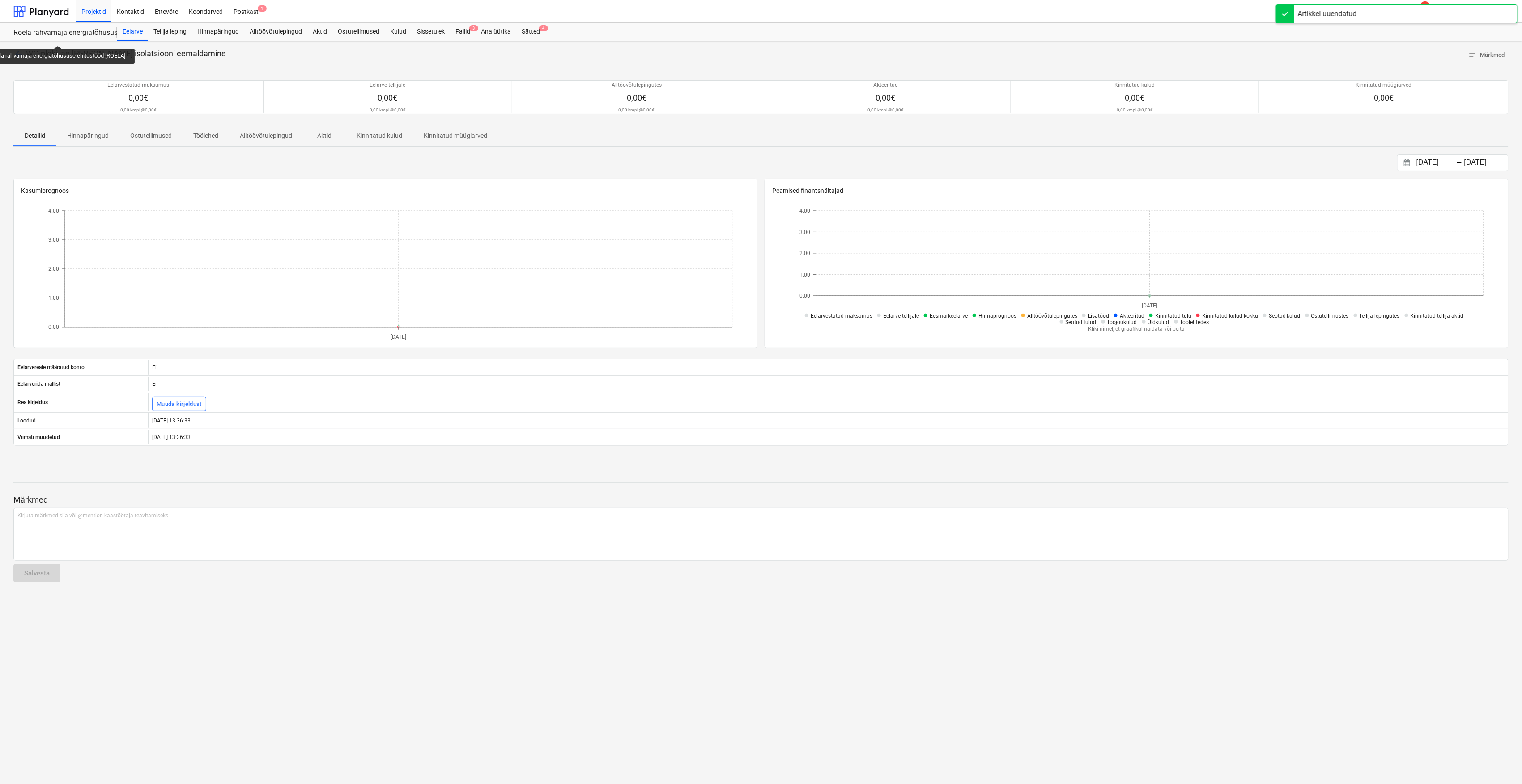
click at [59, 38] on div "Roela rahvamaja energiatõhususe ehitustööd [ROELA]" at bounding box center [60, 33] width 93 height 9
click at [63, 32] on div "Roela rahvamaja energiatõhususe ehitustööd [ROELA]" at bounding box center [60, 33] width 93 height 9
click at [42, 6] on div at bounding box center [41, 11] width 56 height 22
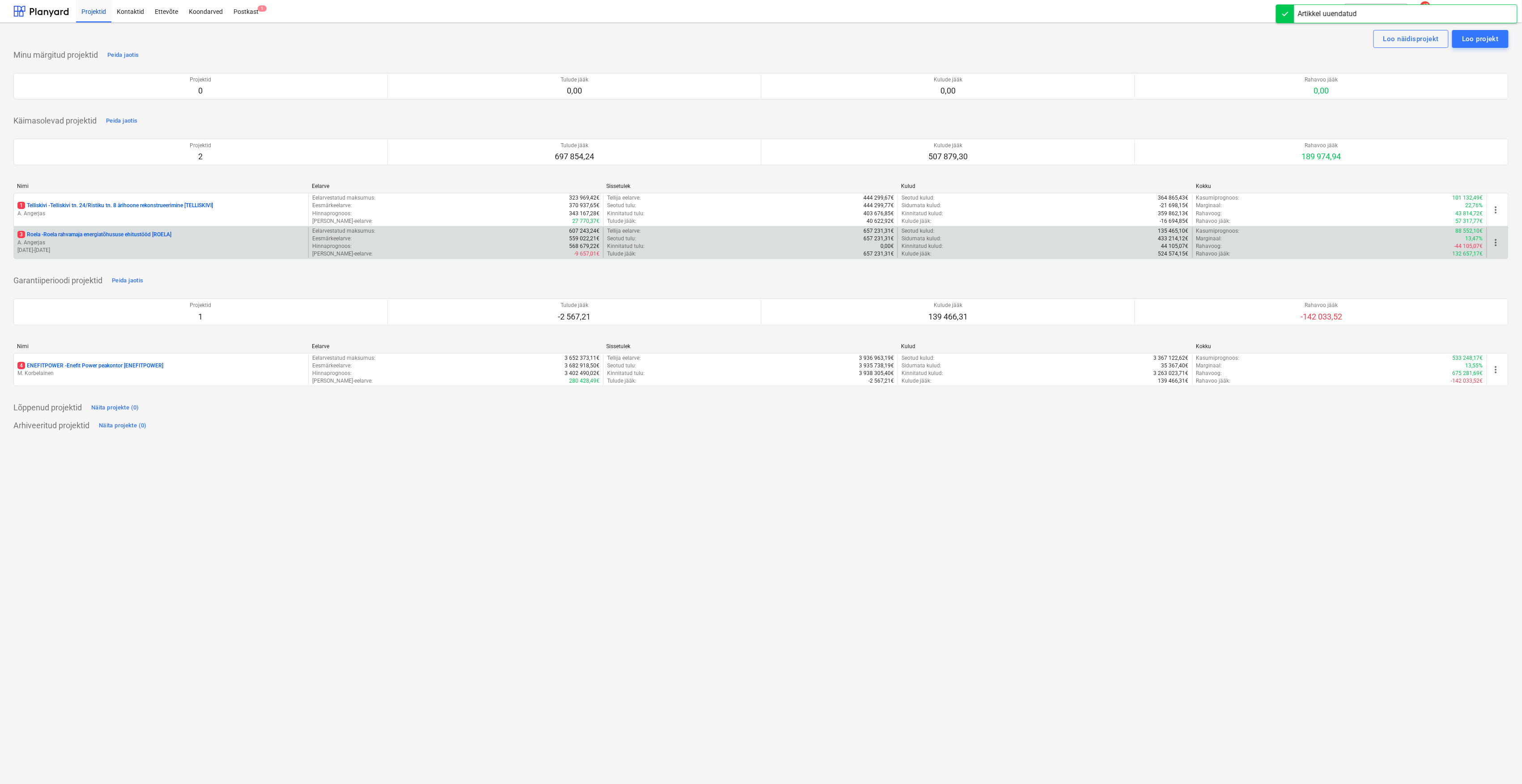
click at [76, 246] on p "A. Angerjas" at bounding box center [161, 242] width 287 height 8
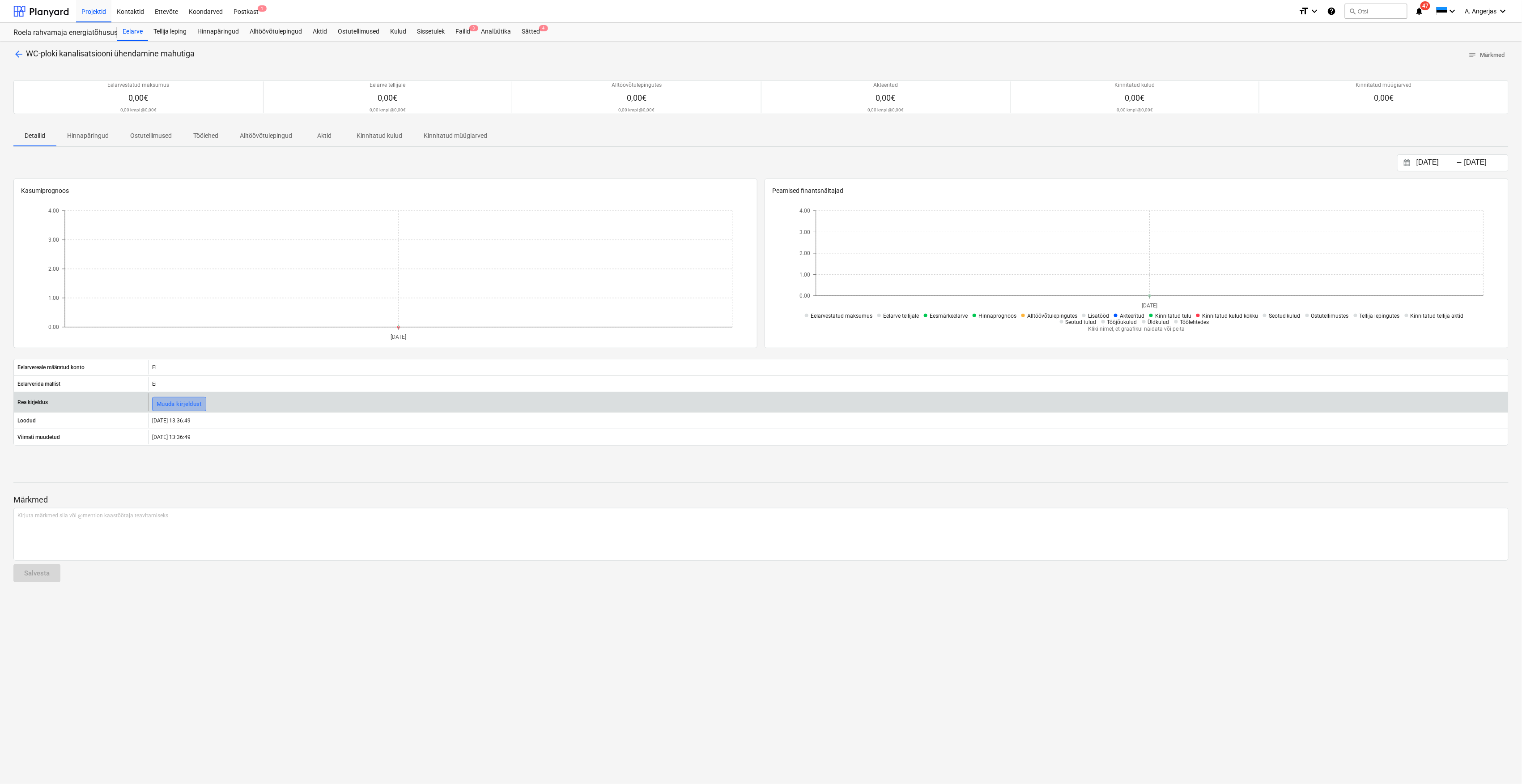
click at [175, 401] on div "Muuda kirjeldust" at bounding box center [179, 404] width 45 height 10
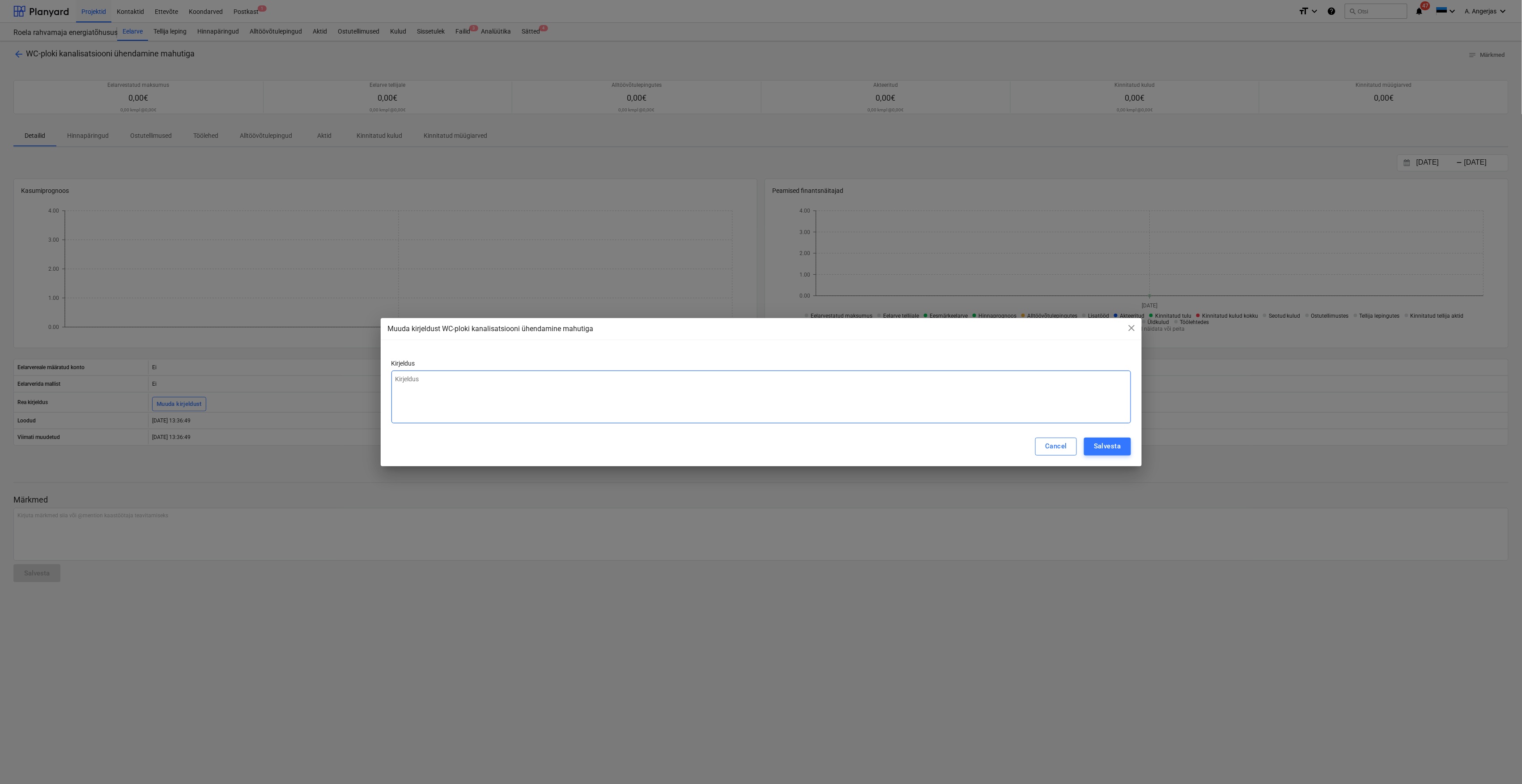
click at [461, 391] on textarea at bounding box center [762, 396] width 740 height 53
type textarea "RO-05"
click at [1125, 448] on button "Salvesta" at bounding box center [1107, 447] width 47 height 18
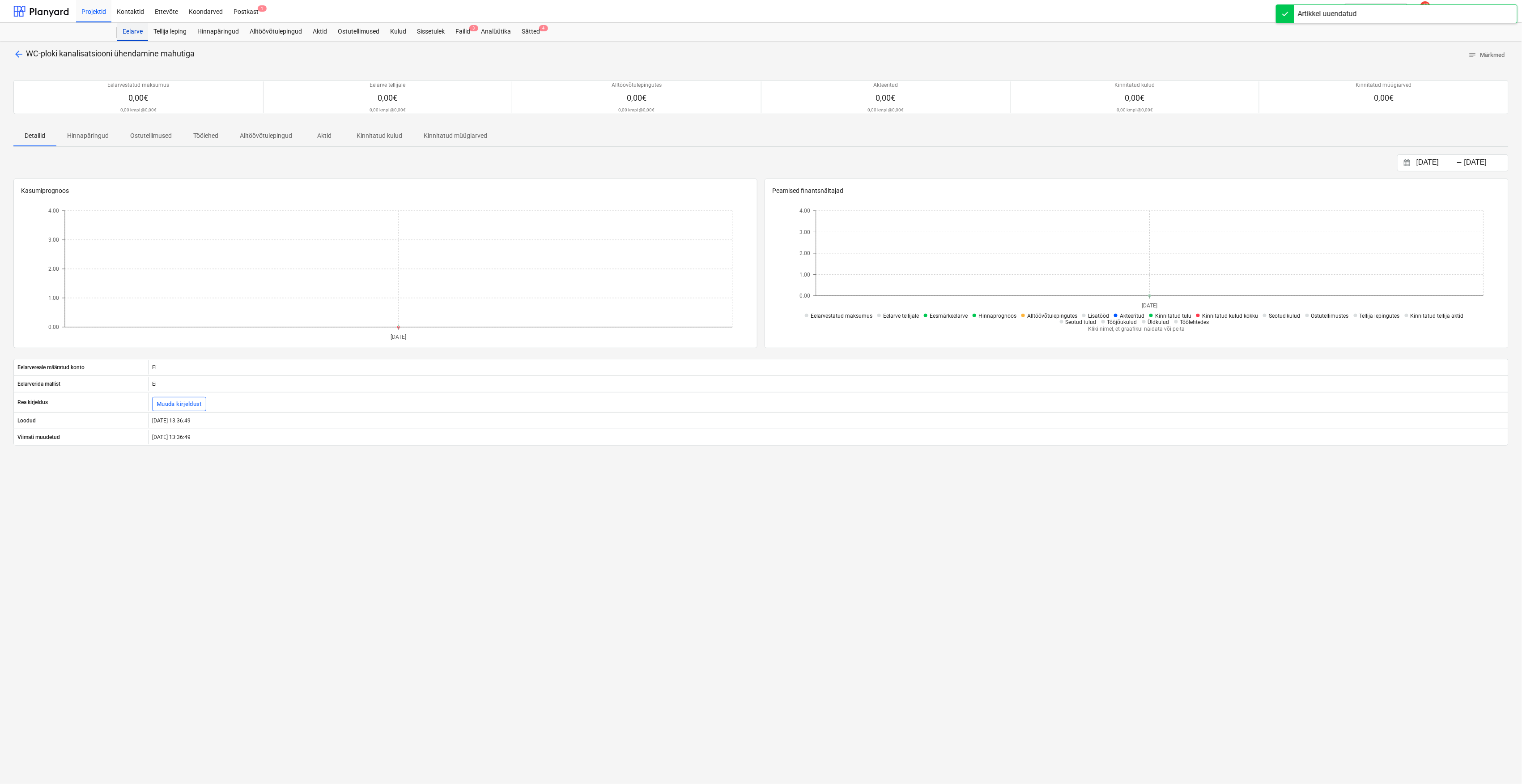
click at [128, 33] on div "Eelarve" at bounding box center [132, 32] width 31 height 18
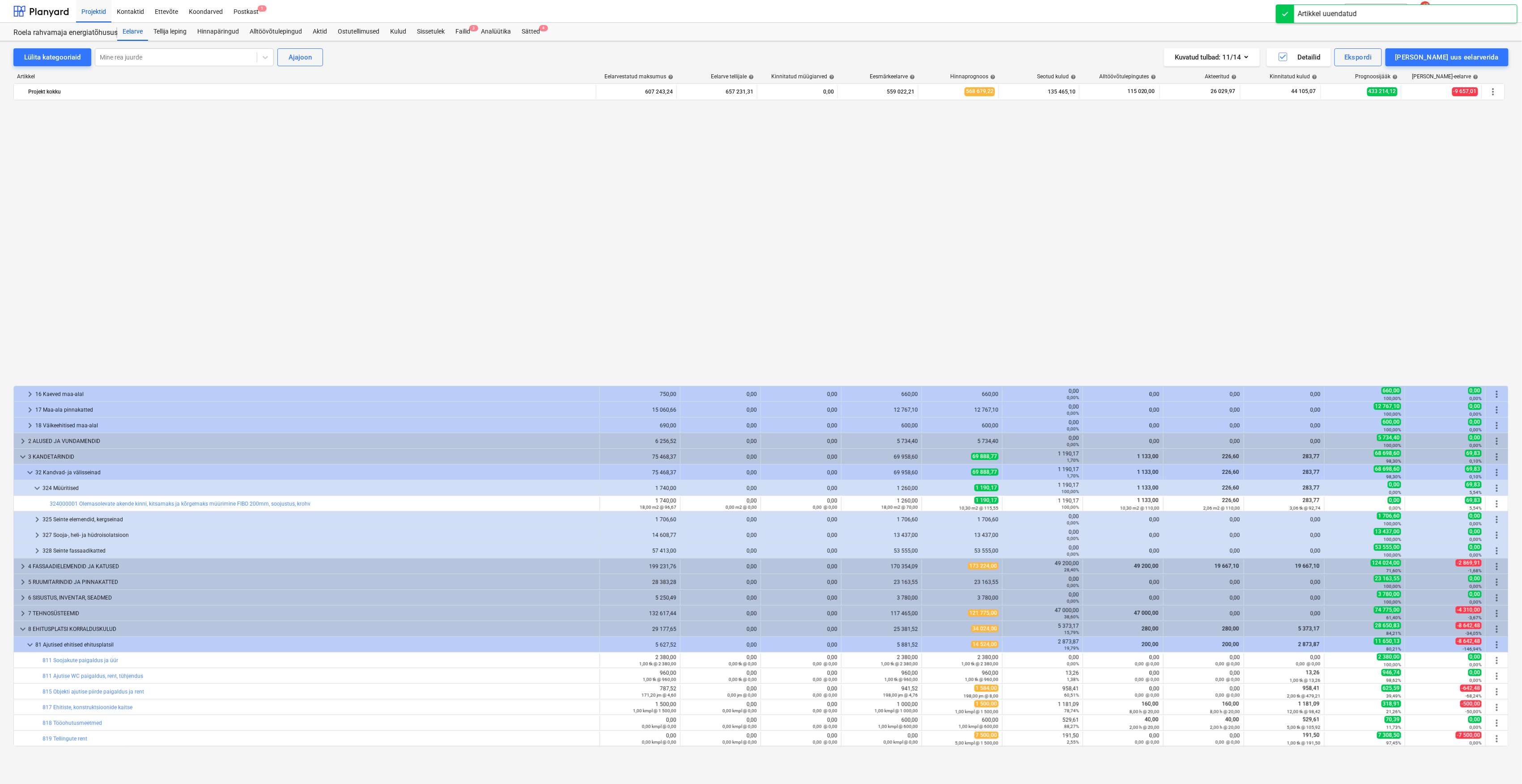
scroll to position [610, 0]
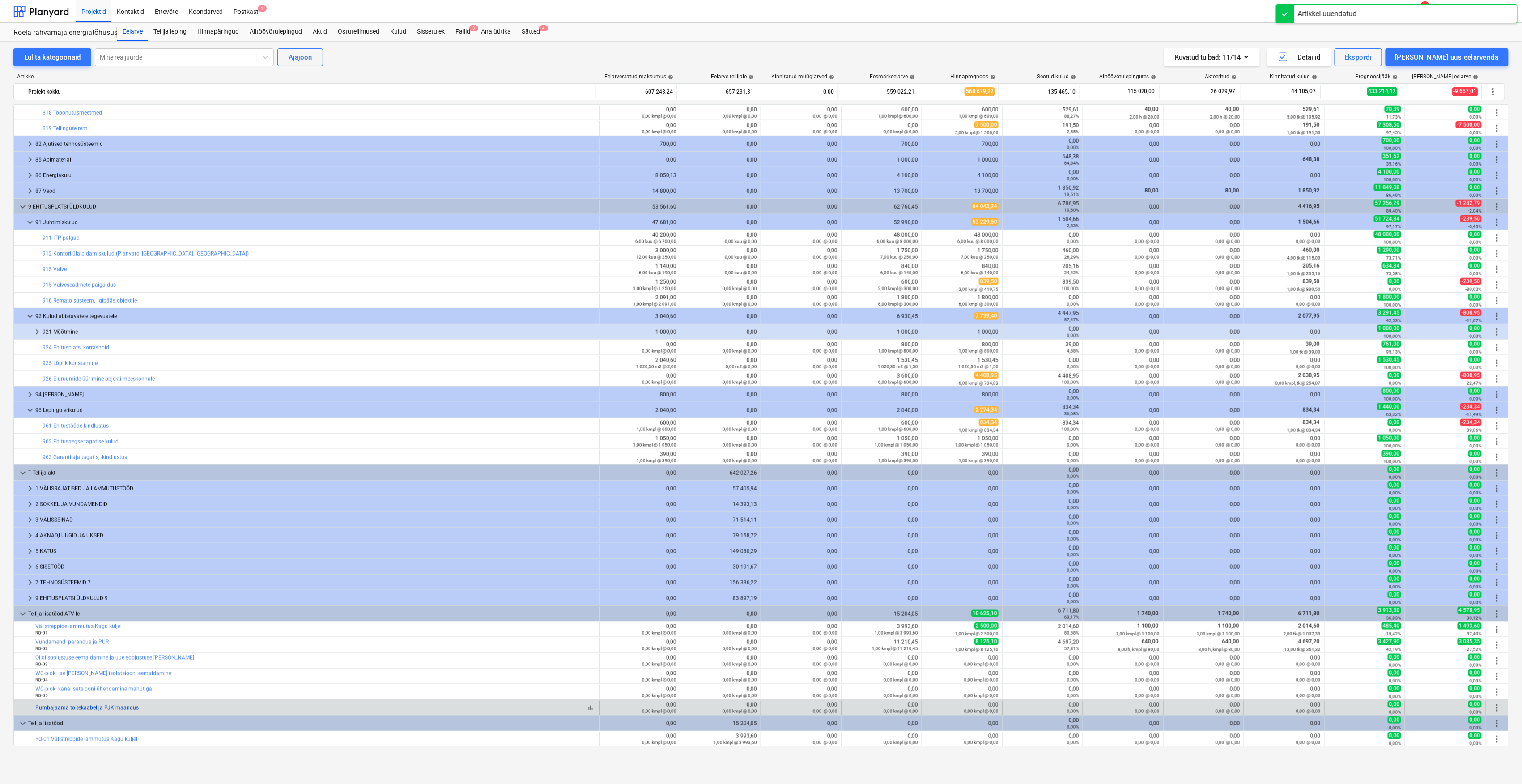
click at [58, 706] on link "Pumbajaama toitekaabel ja PJK maandus" at bounding box center [87, 708] width 103 height 6
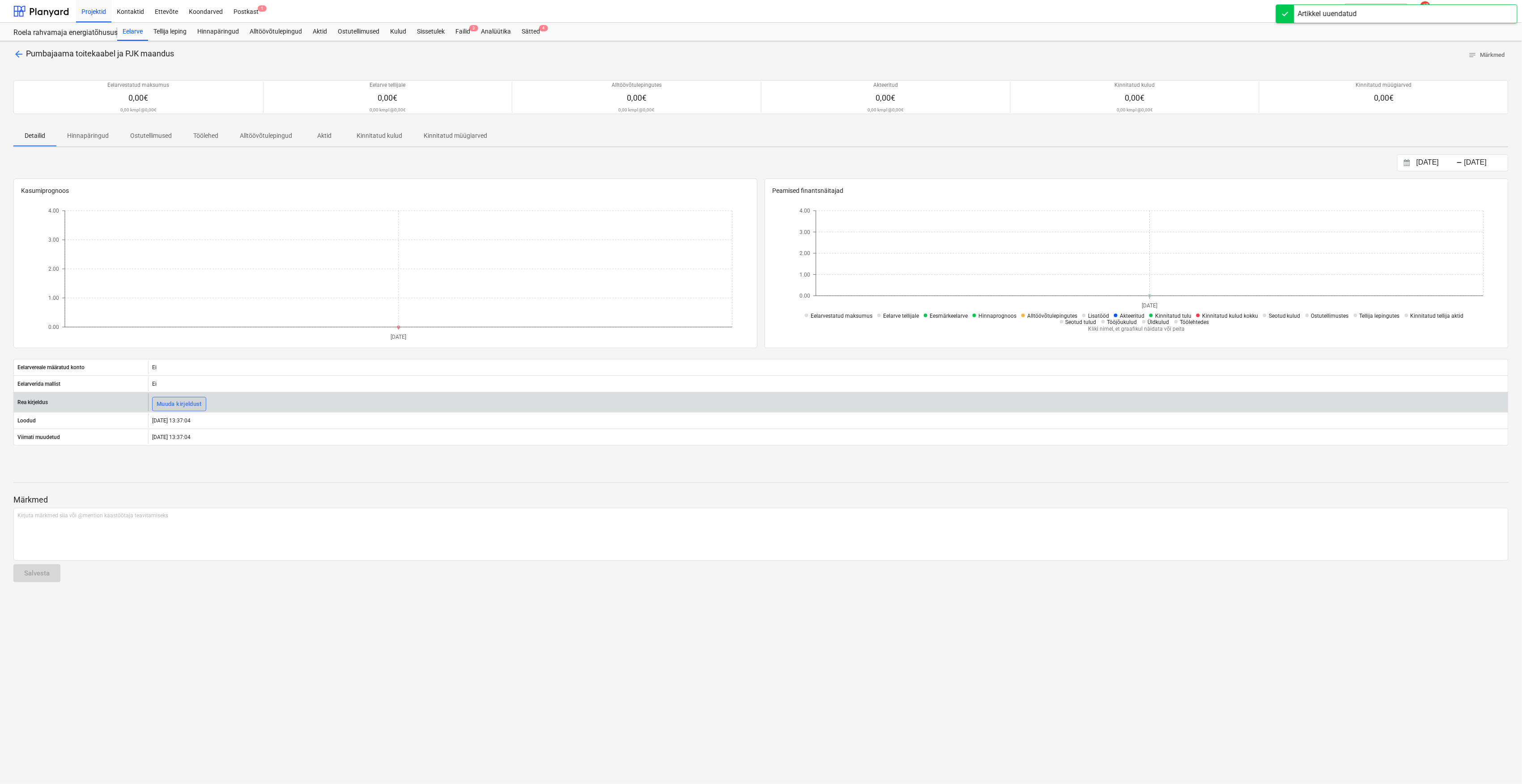
click at [174, 406] on div "Muuda kirjeldust" at bounding box center [179, 404] width 45 height 10
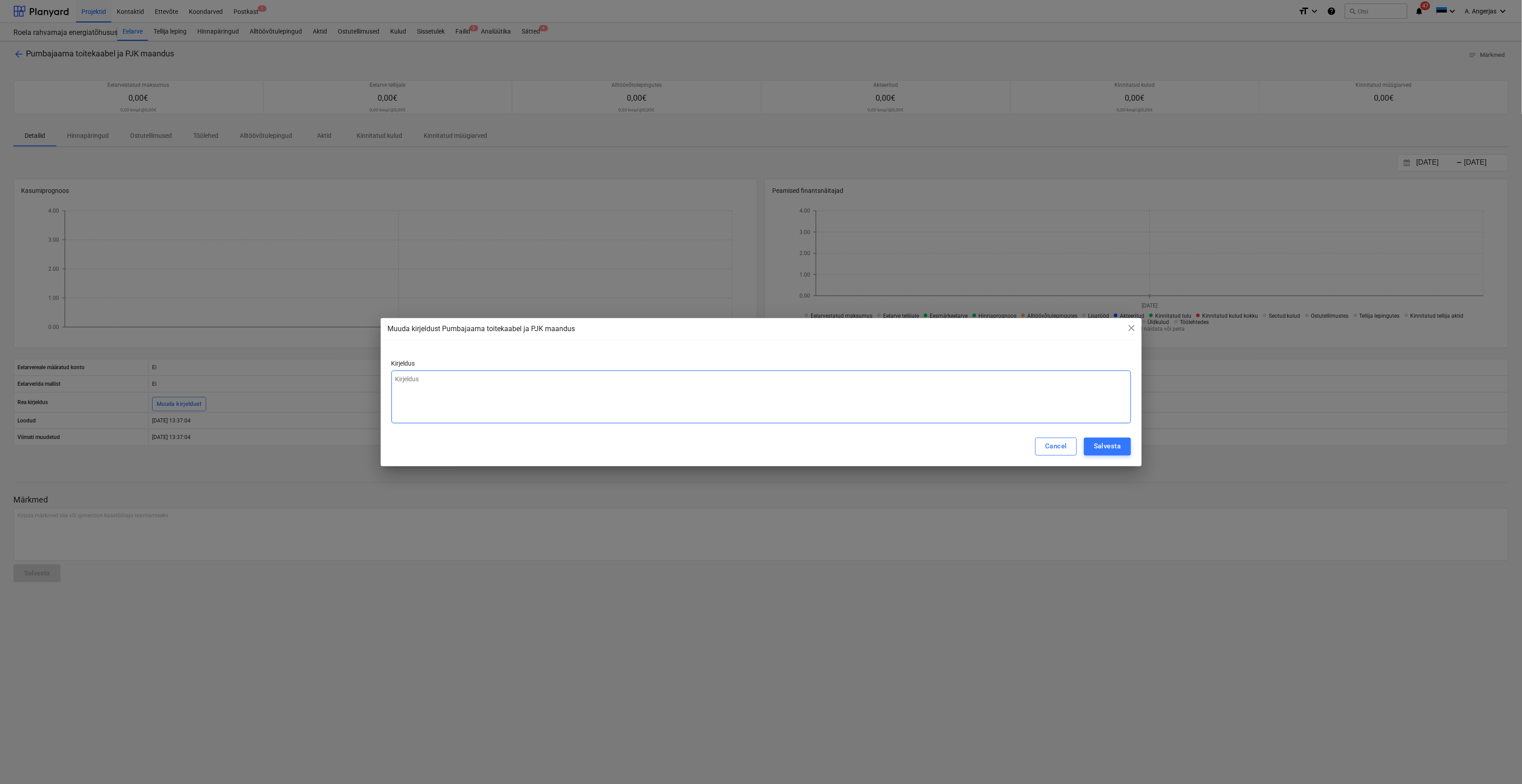
click at [450, 373] on textarea at bounding box center [762, 396] width 740 height 53
type textarea "RO-06"
click at [1105, 445] on div "Salvesta" at bounding box center [1107, 446] width 27 height 12
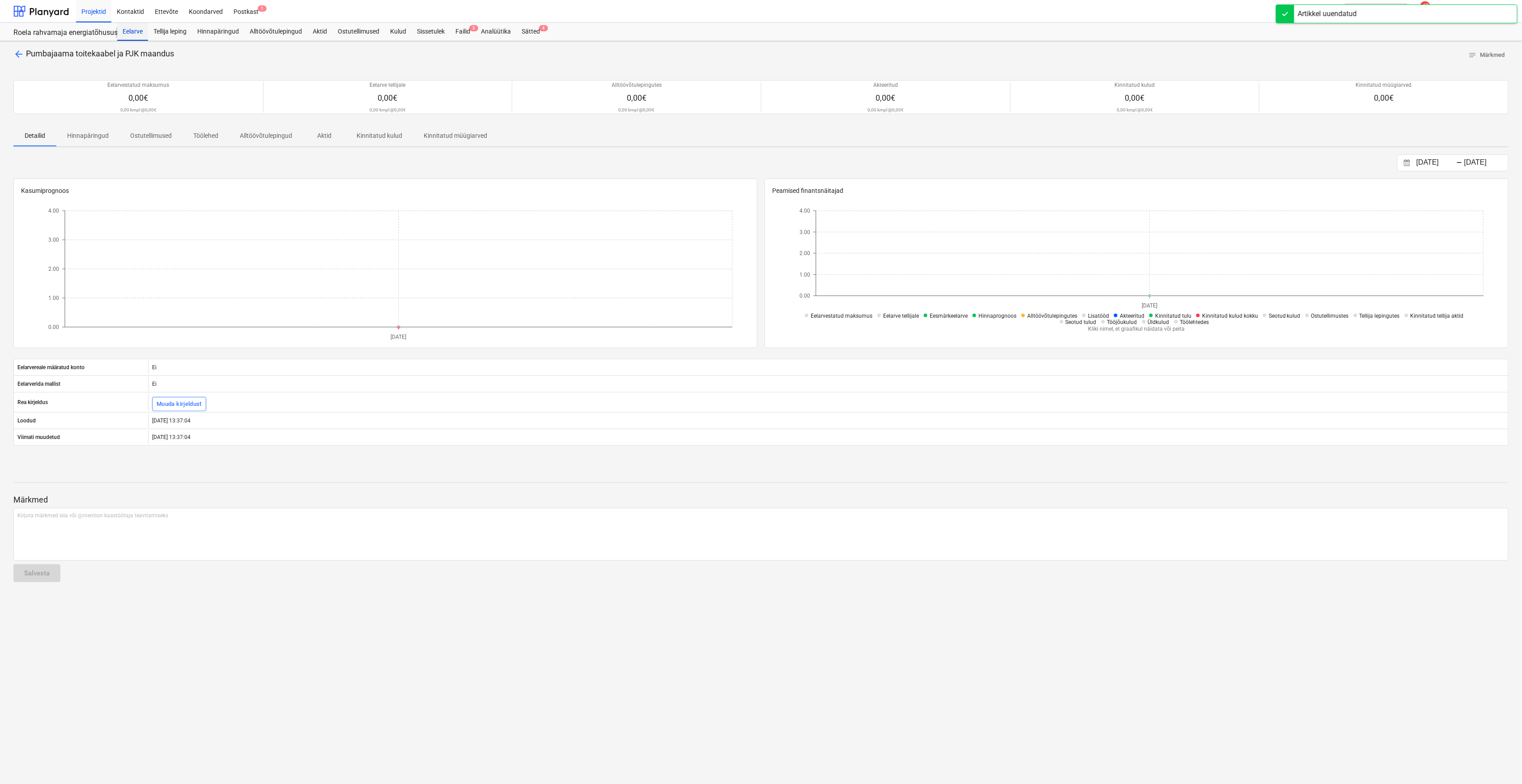
click at [142, 34] on div "Eelarve" at bounding box center [132, 32] width 31 height 18
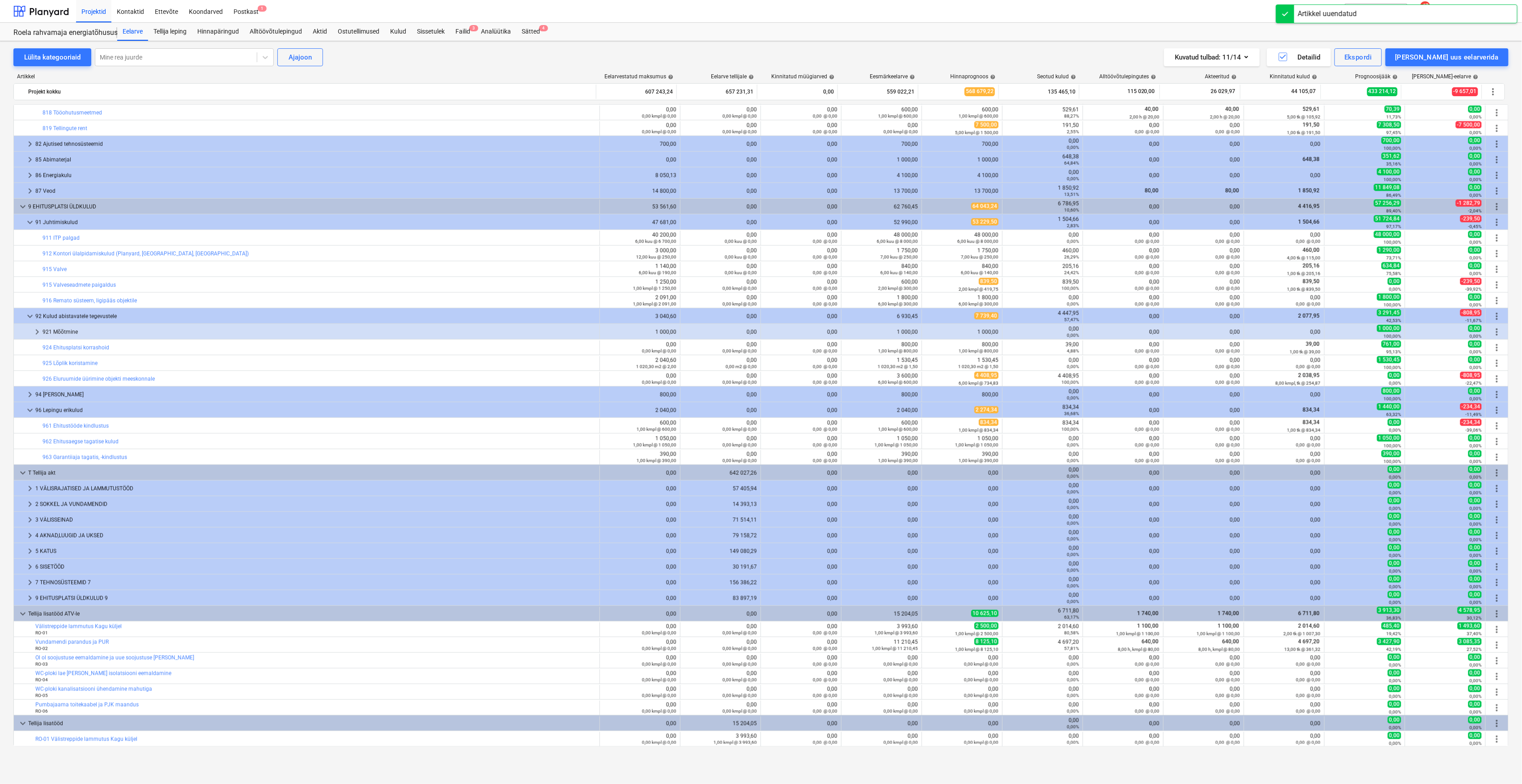
scroll to position [626, 0]
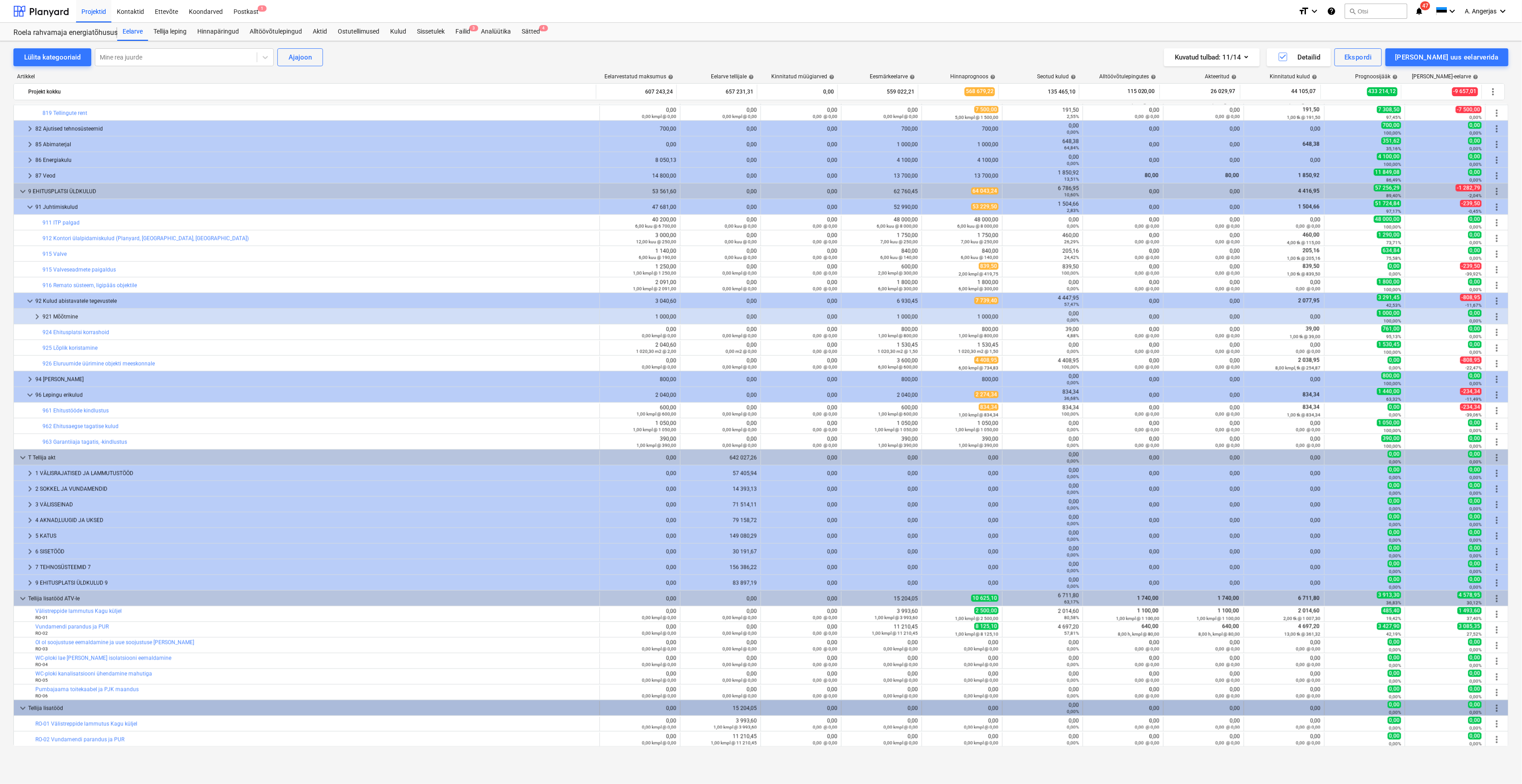
click at [1492, 707] on span "more_vert" at bounding box center [1497, 708] width 11 height 11
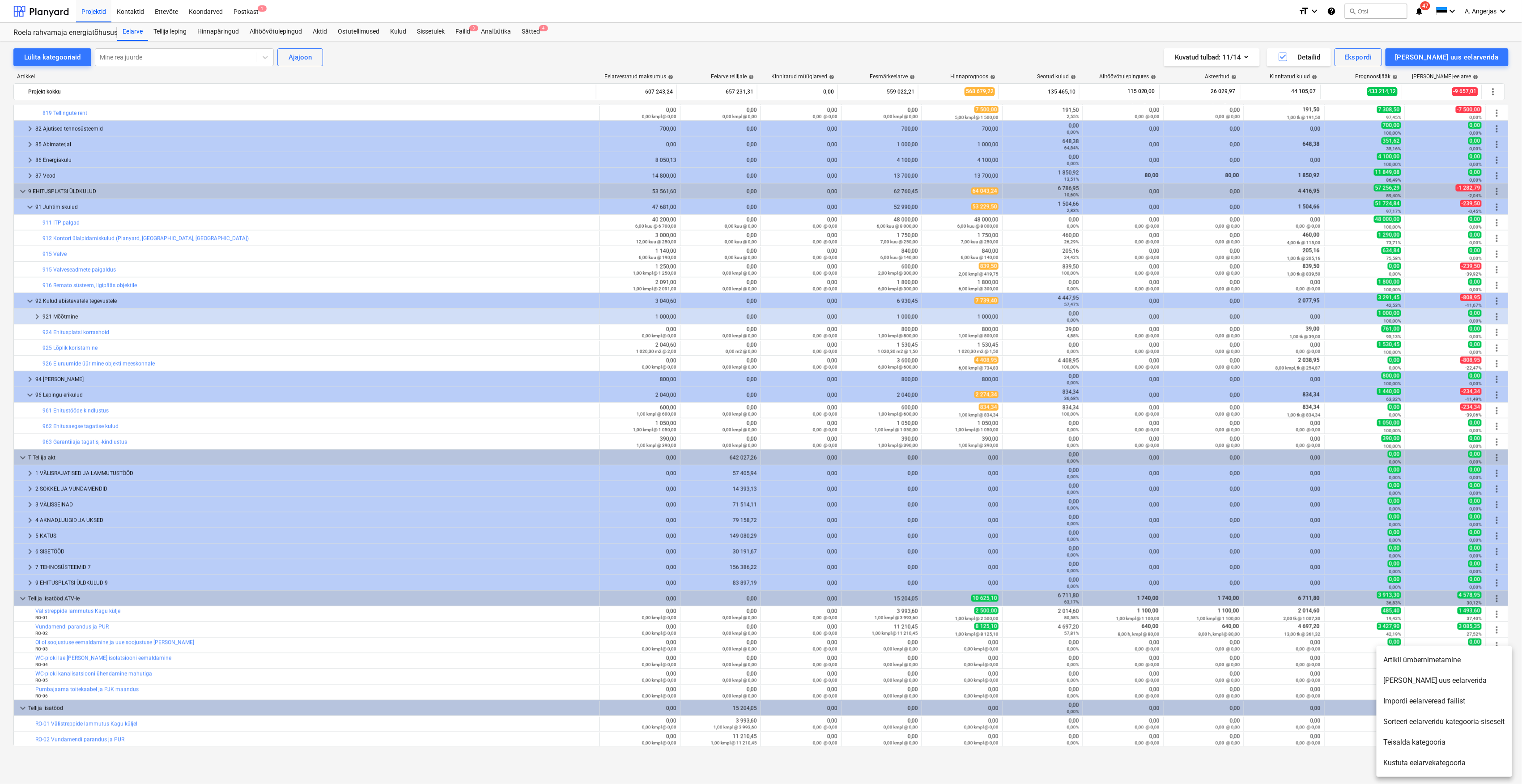
click at [1426, 689] on li "[PERSON_NAME] uus eelarverida" at bounding box center [1444, 680] width 135 height 21
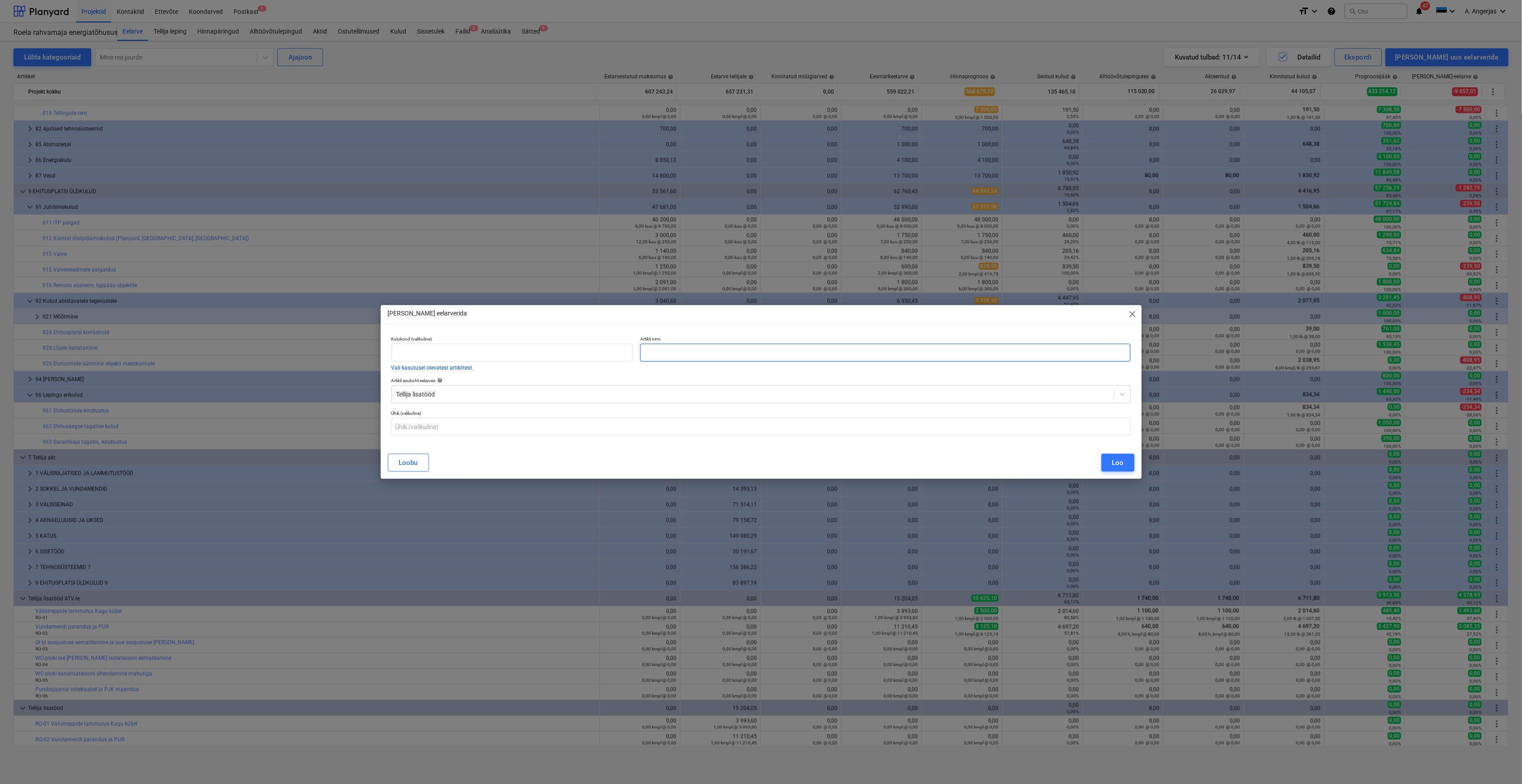
click at [705, 360] on input "text" at bounding box center [886, 353] width 491 height 18
click at [679, 348] on input "text" at bounding box center [886, 353] width 491 height 18
paste input "Ol ol soojustuse eemaldamine ja uue soojustuse [PERSON_NAME]"
type input "RO-02 Ol ol soojustuse eemaldamine ja uue soojustuse [PERSON_NAME]"
click at [520, 435] on input "text" at bounding box center [762, 427] width 740 height 18
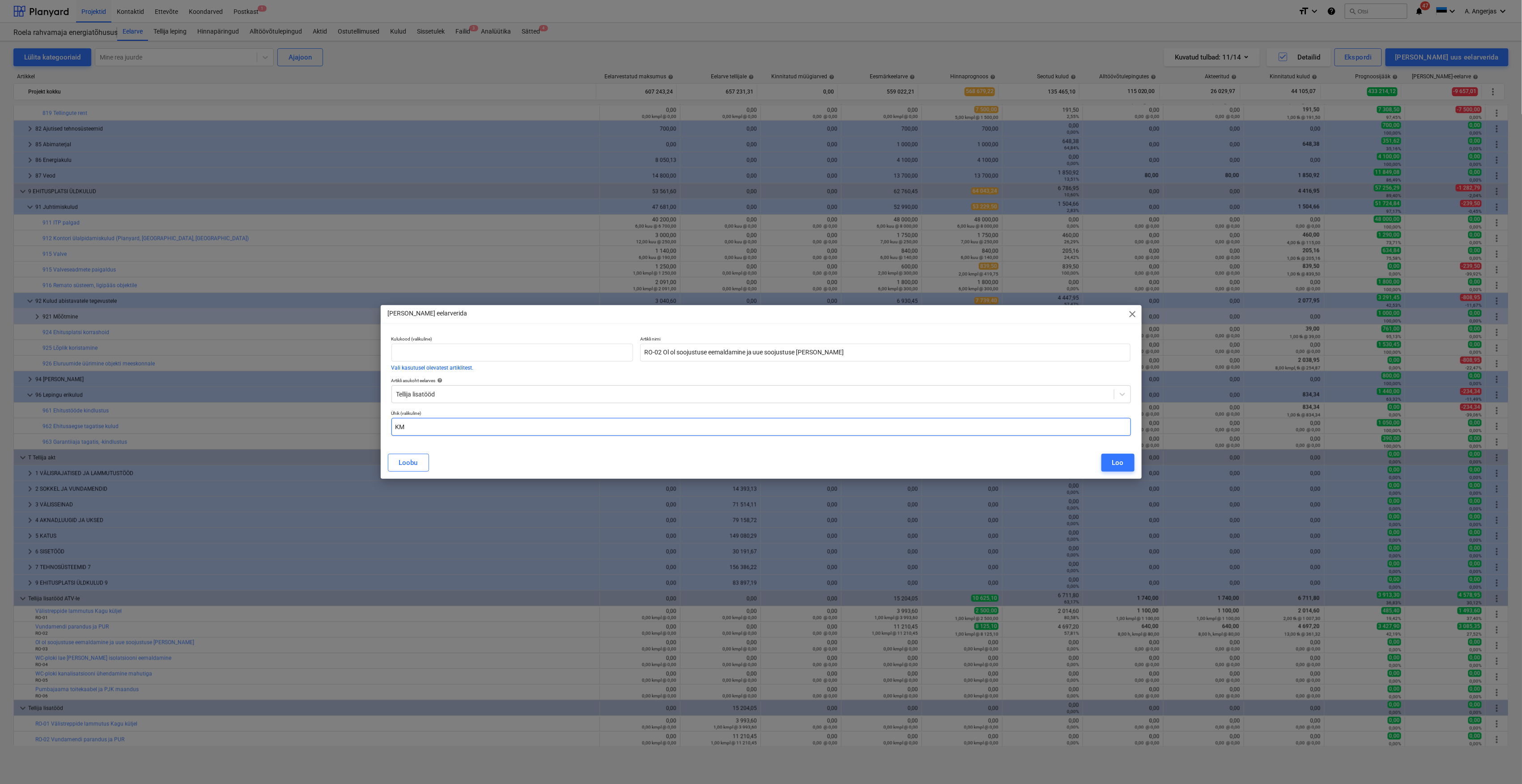
type input "K"
type input "kmpl"
click at [1118, 459] on div "Loo" at bounding box center [1118, 463] width 12 height 12
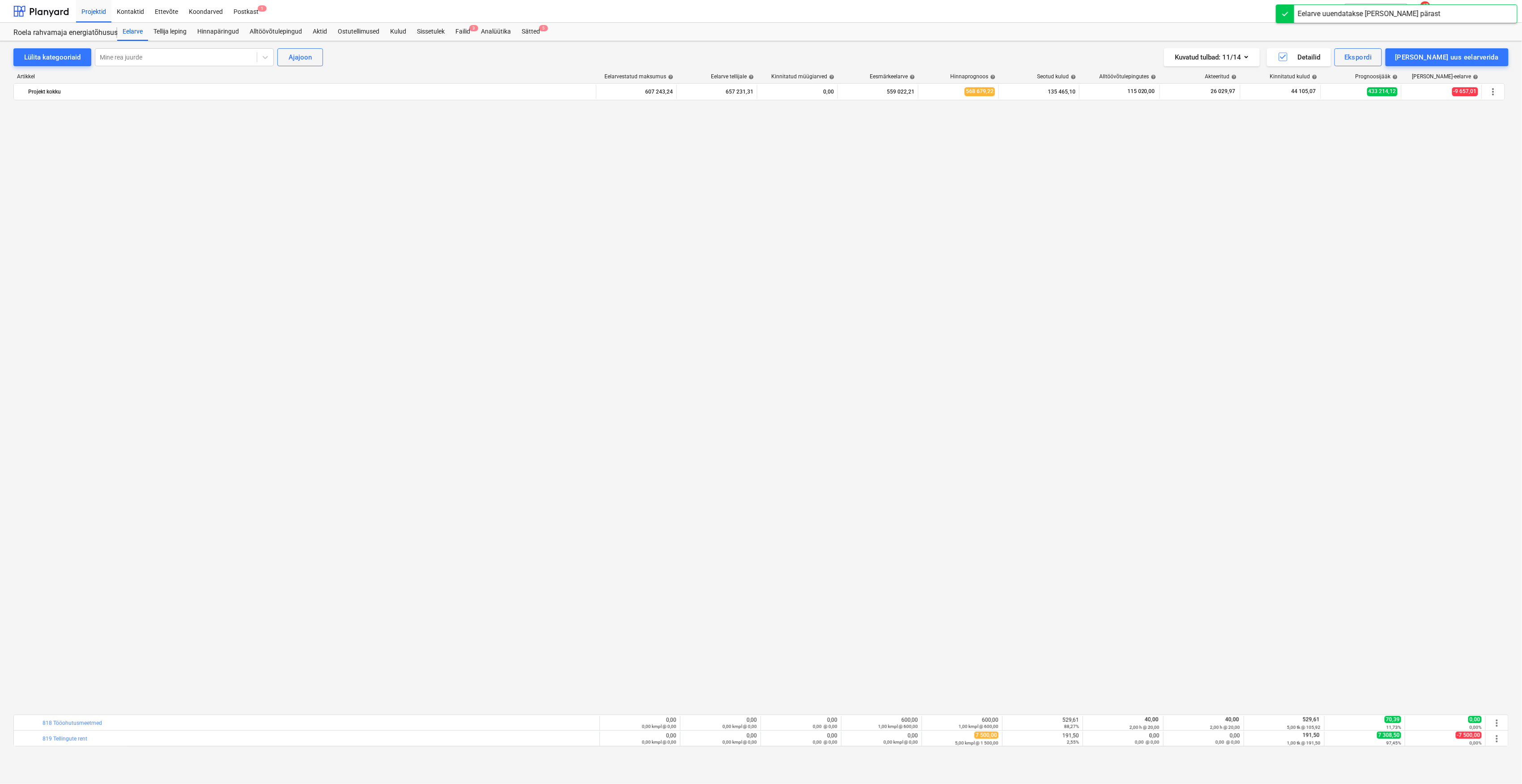
scroll to position [642, 0]
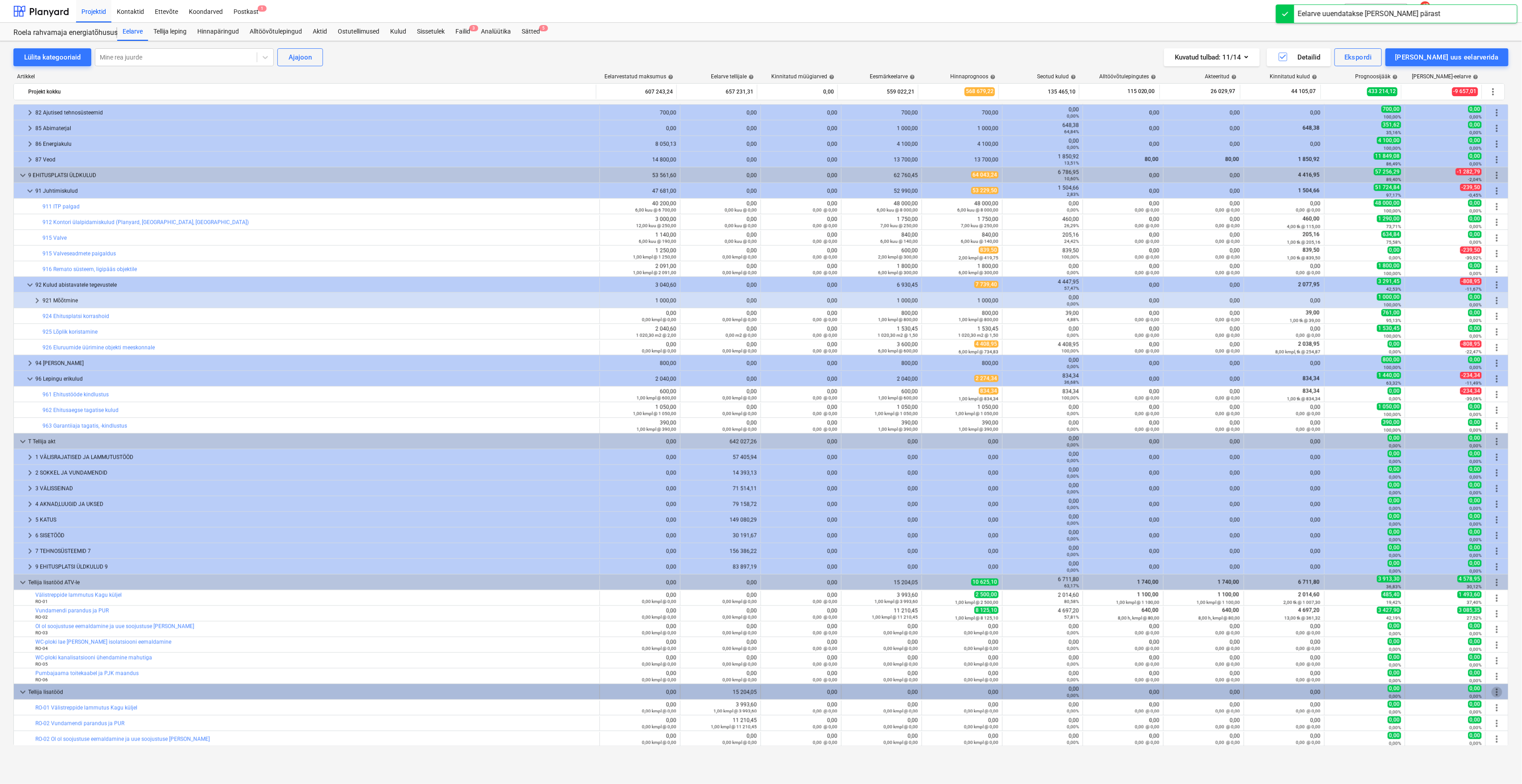
click at [1497, 689] on span "more_vert" at bounding box center [1497, 692] width 11 height 11
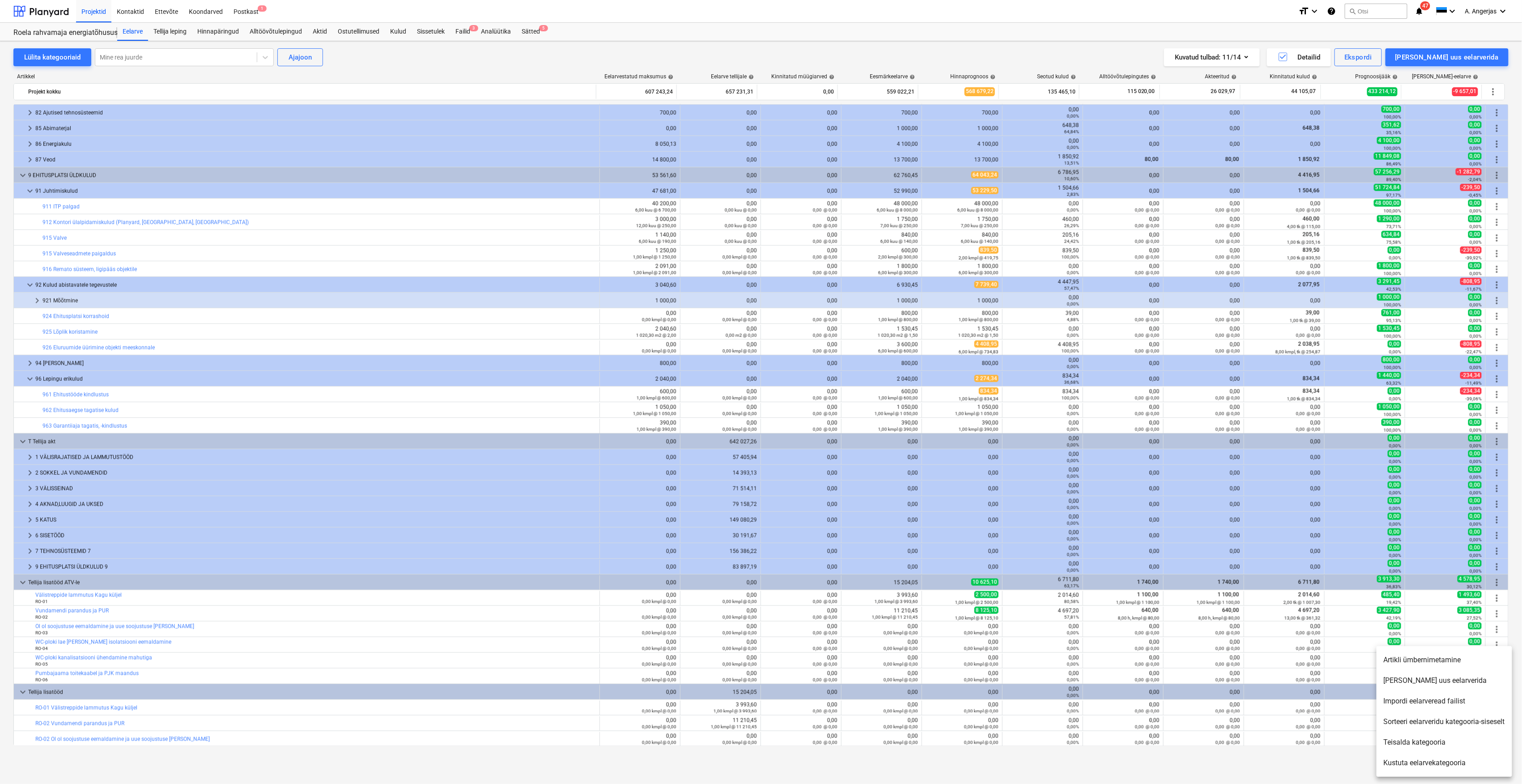
click at [1432, 682] on li "[PERSON_NAME] uus eelarverida" at bounding box center [1444, 680] width 135 height 21
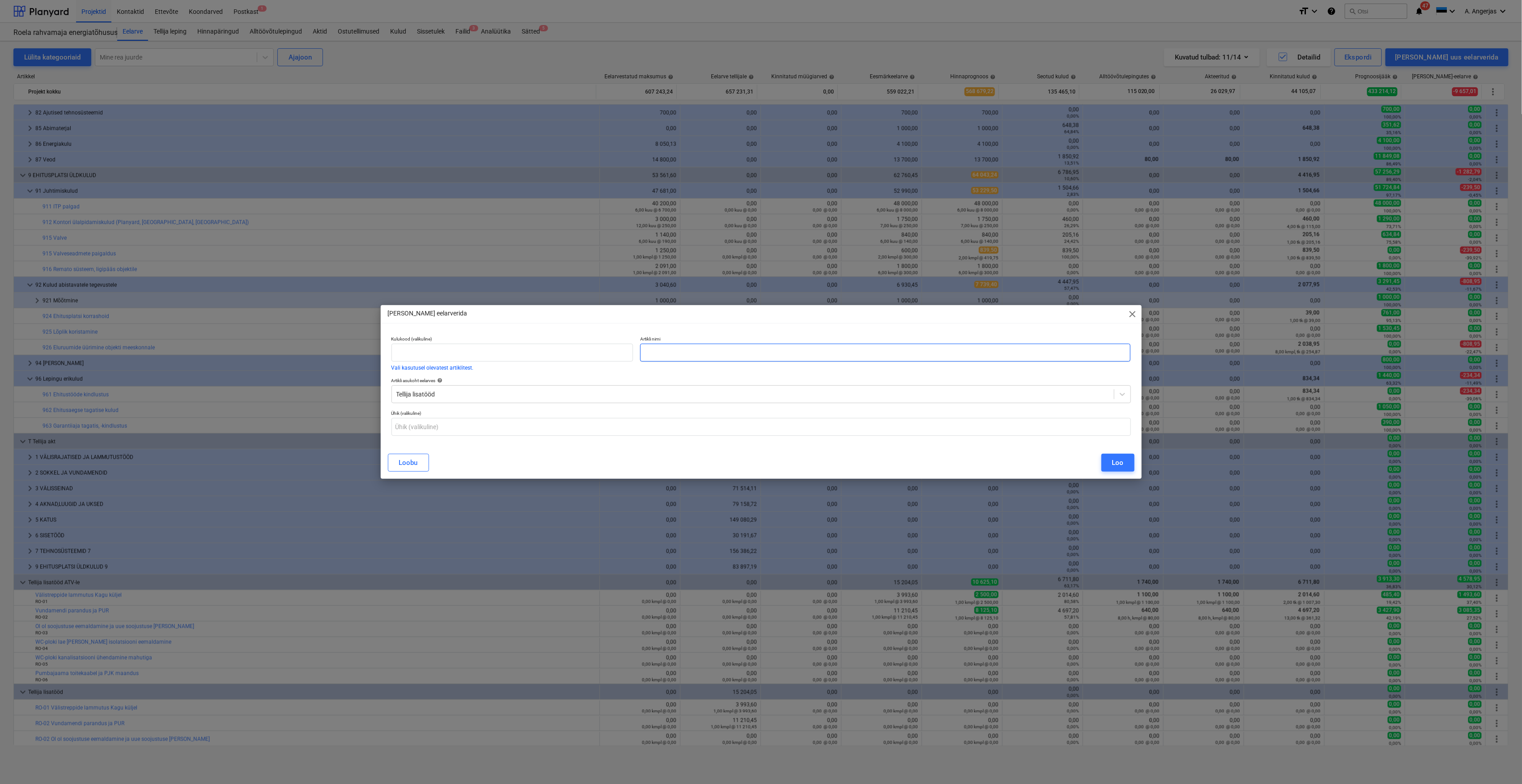
click at [760, 347] on input "text" at bounding box center [886, 353] width 491 height 18
click at [758, 351] on input "text" at bounding box center [886, 353] width 491 height 18
paste input "WC-ploki lae [PERSON_NAME] isolatsiooni eemaldamine"
type input "RO-04 WC-ploki lae [PERSON_NAME] isolatsiooni eemaldamine"
click at [485, 428] on input "text" at bounding box center [762, 427] width 740 height 18
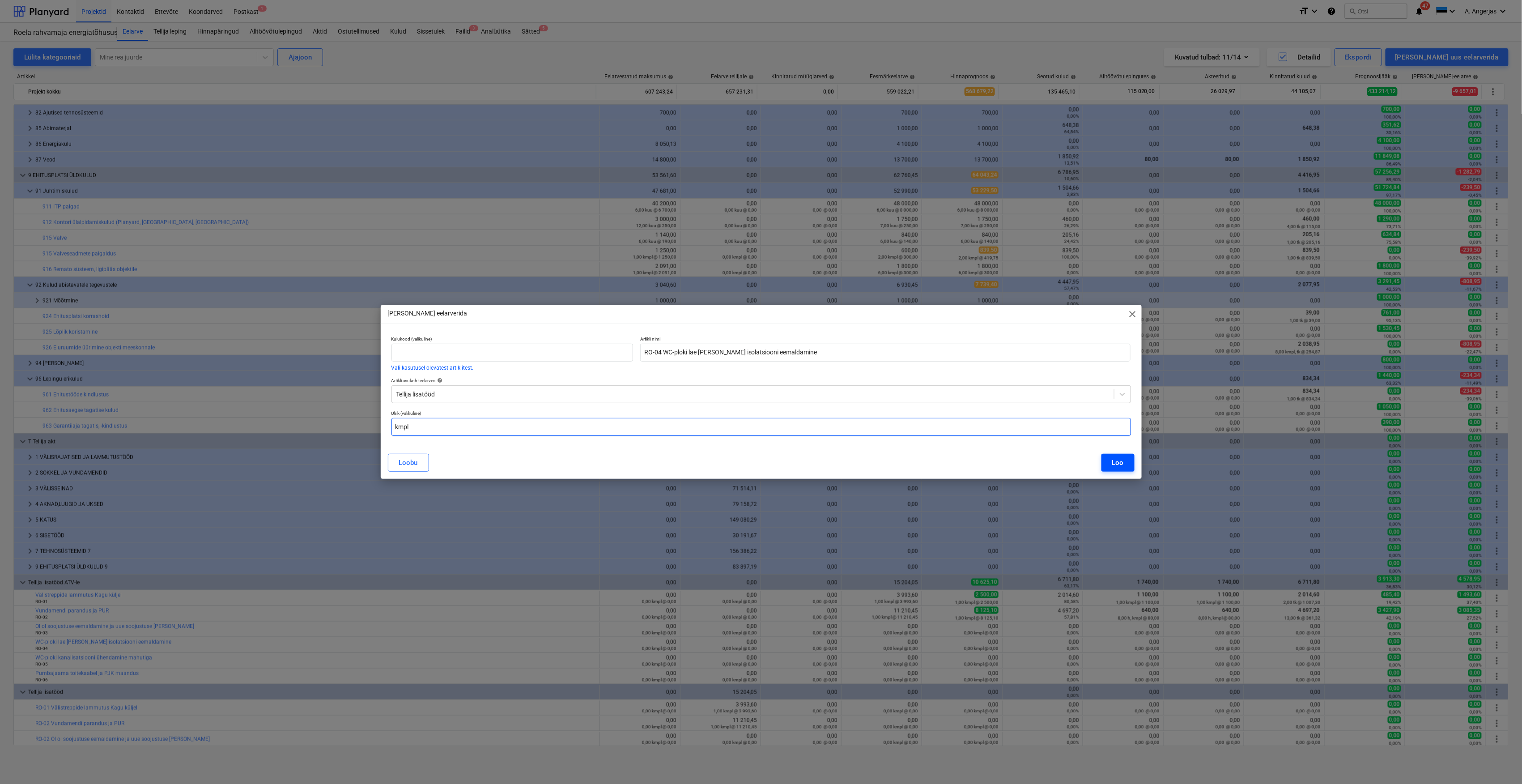
type input "kmpl"
click at [1108, 465] on button "Loo" at bounding box center [1118, 463] width 33 height 18
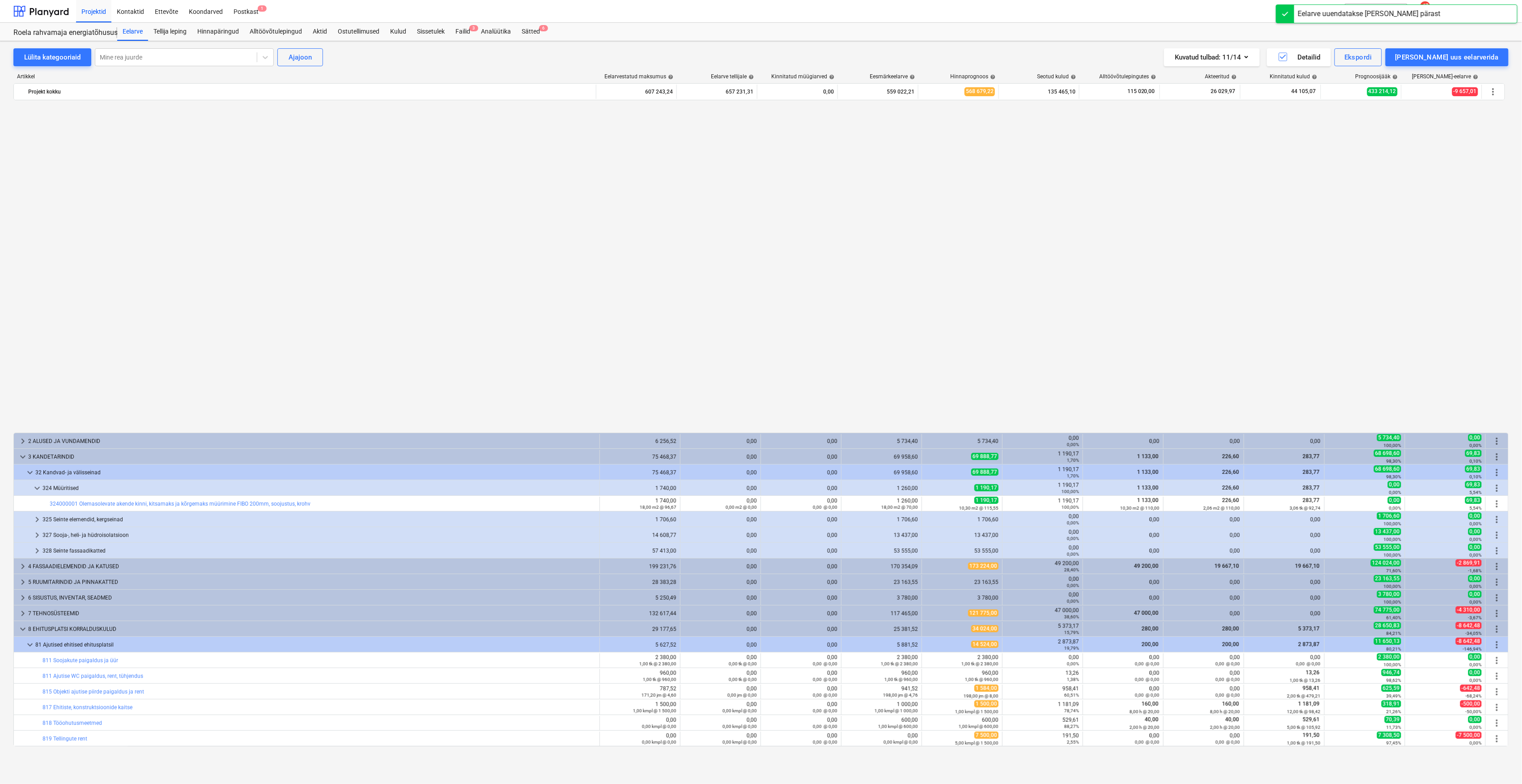
scroll to position [657, 0]
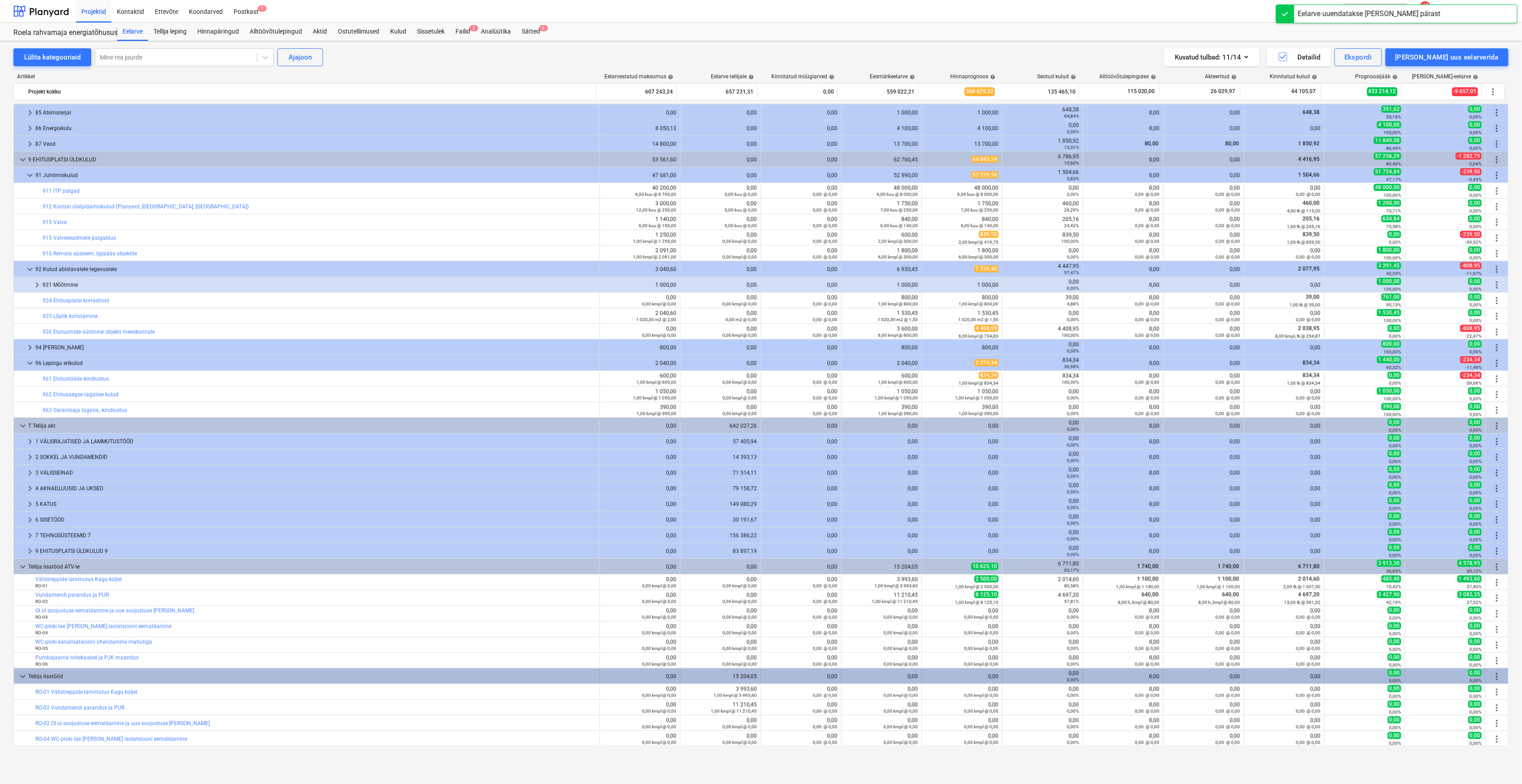
click at [1492, 672] on span "more_vert" at bounding box center [1497, 676] width 11 height 11
click at [1426, 685] on li "[PERSON_NAME] uus eelarverida" at bounding box center [1444, 680] width 135 height 21
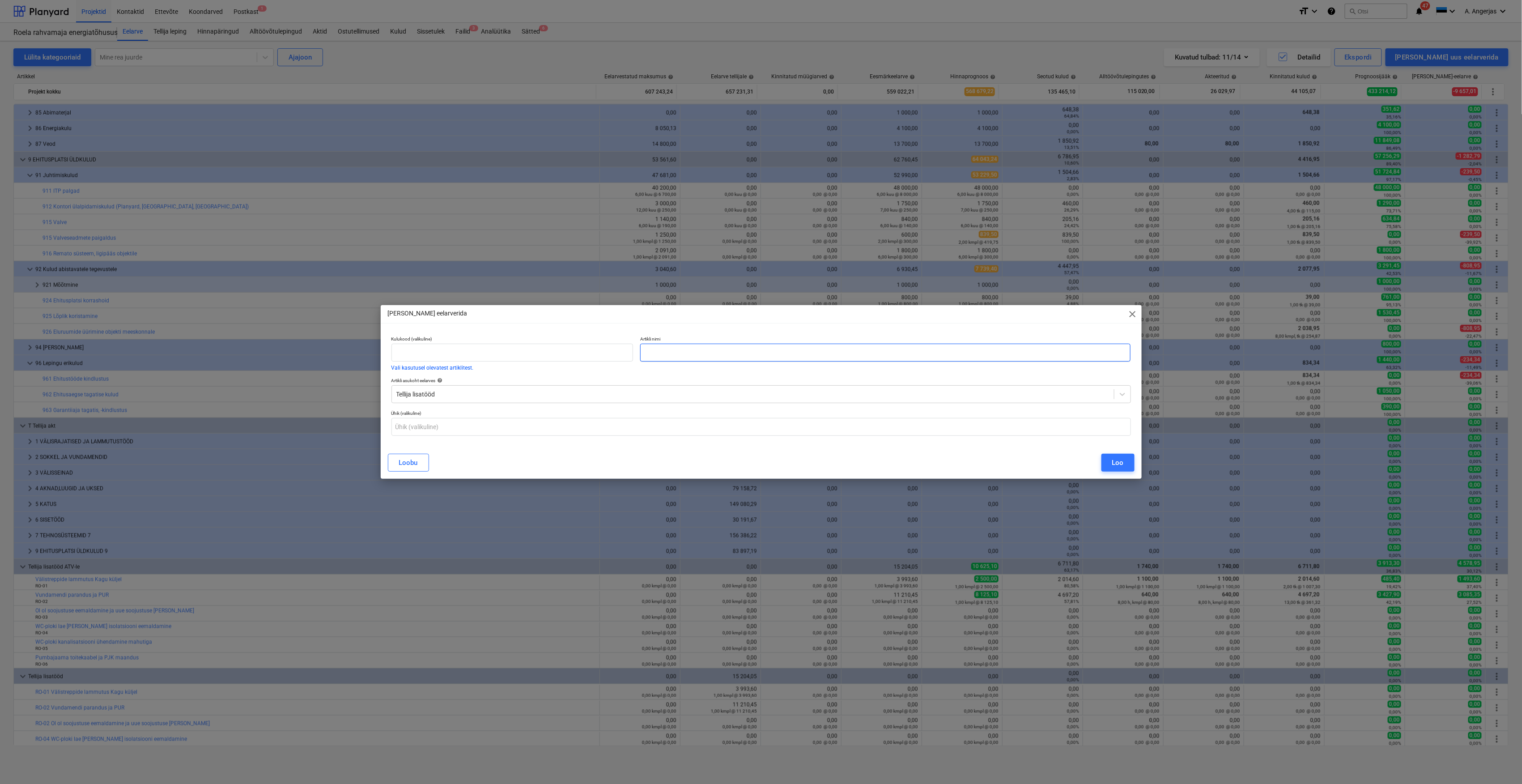
click at [733, 359] on input "text" at bounding box center [886, 353] width 491 height 18
paste input "WC-ploki kanalisatsiooni ühendamine mahutiga"
click at [642, 352] on input "WC-ploki kanalisatsiooni ühendamine mahutiga" at bounding box center [886, 353] width 491 height 18
type input "RO-05 WC-ploki kanalisatsiooni ühendamine mahutiga"
click at [500, 431] on input "text" at bounding box center [762, 427] width 740 height 18
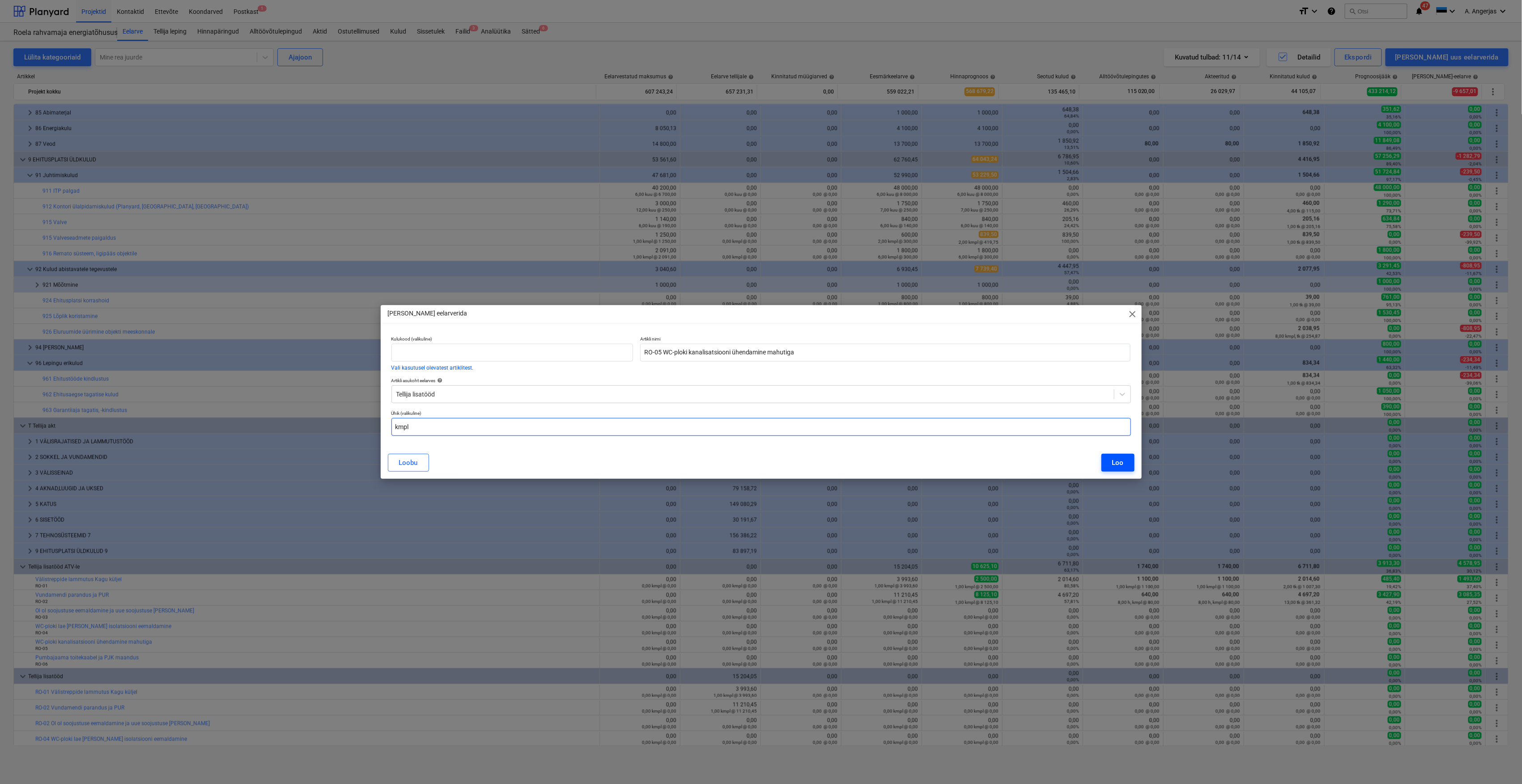
type input "kmpl"
click at [1121, 460] on div "Loo" at bounding box center [1118, 463] width 12 height 12
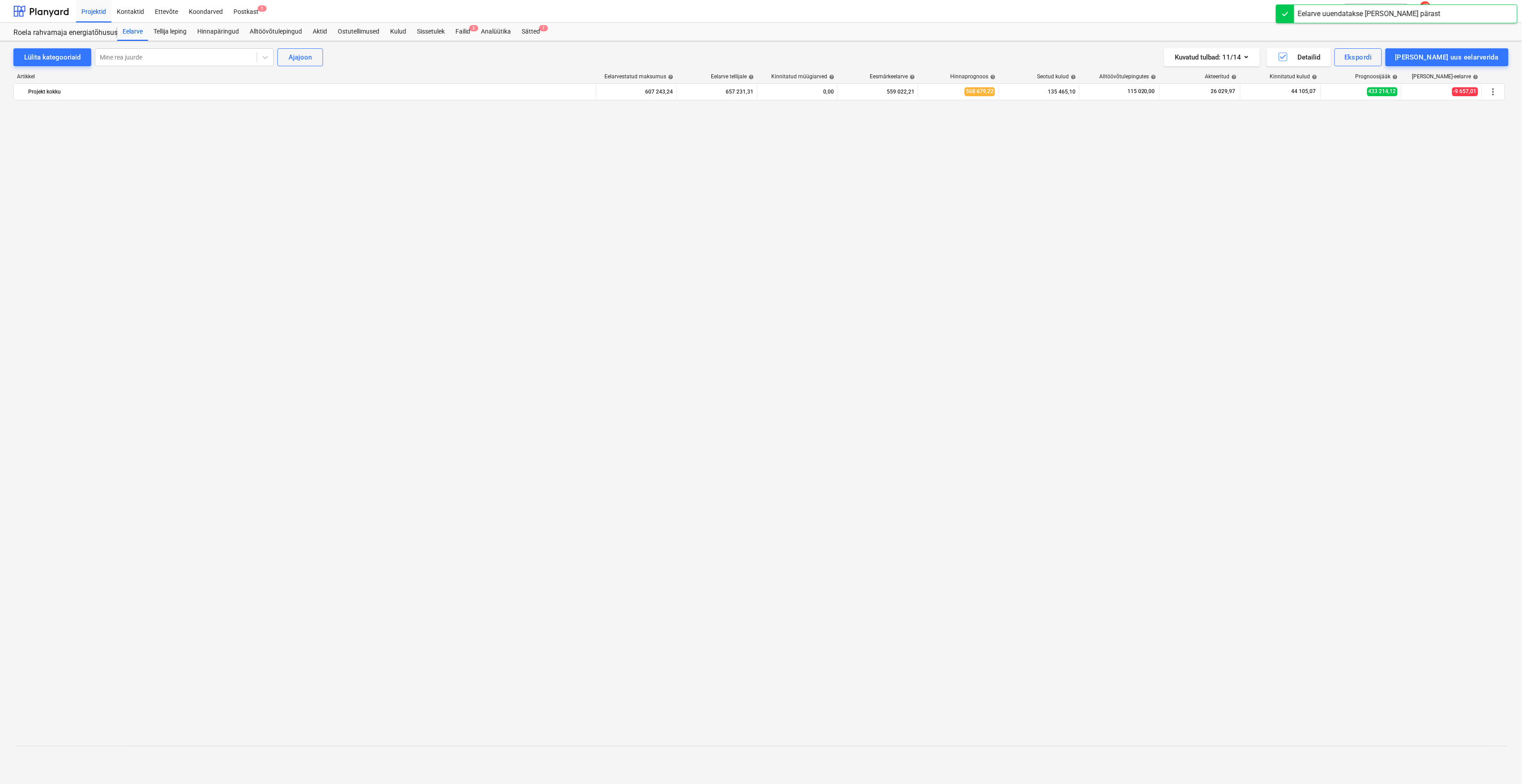
scroll to position [673, 0]
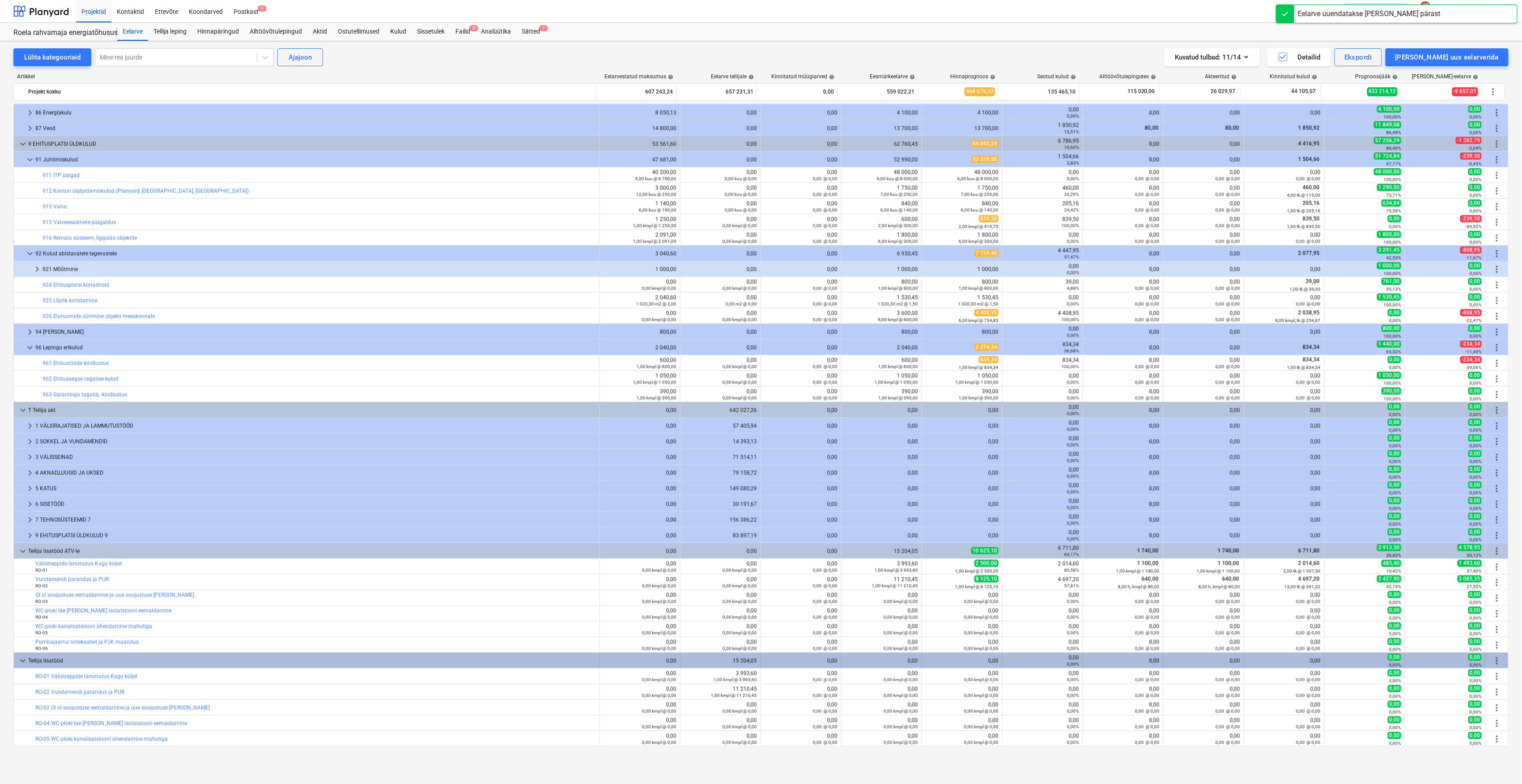
click at [1499, 661] on span "more_vert" at bounding box center [1497, 661] width 11 height 11
click at [1446, 682] on li "[PERSON_NAME] uus eelarverida" at bounding box center [1444, 680] width 135 height 21
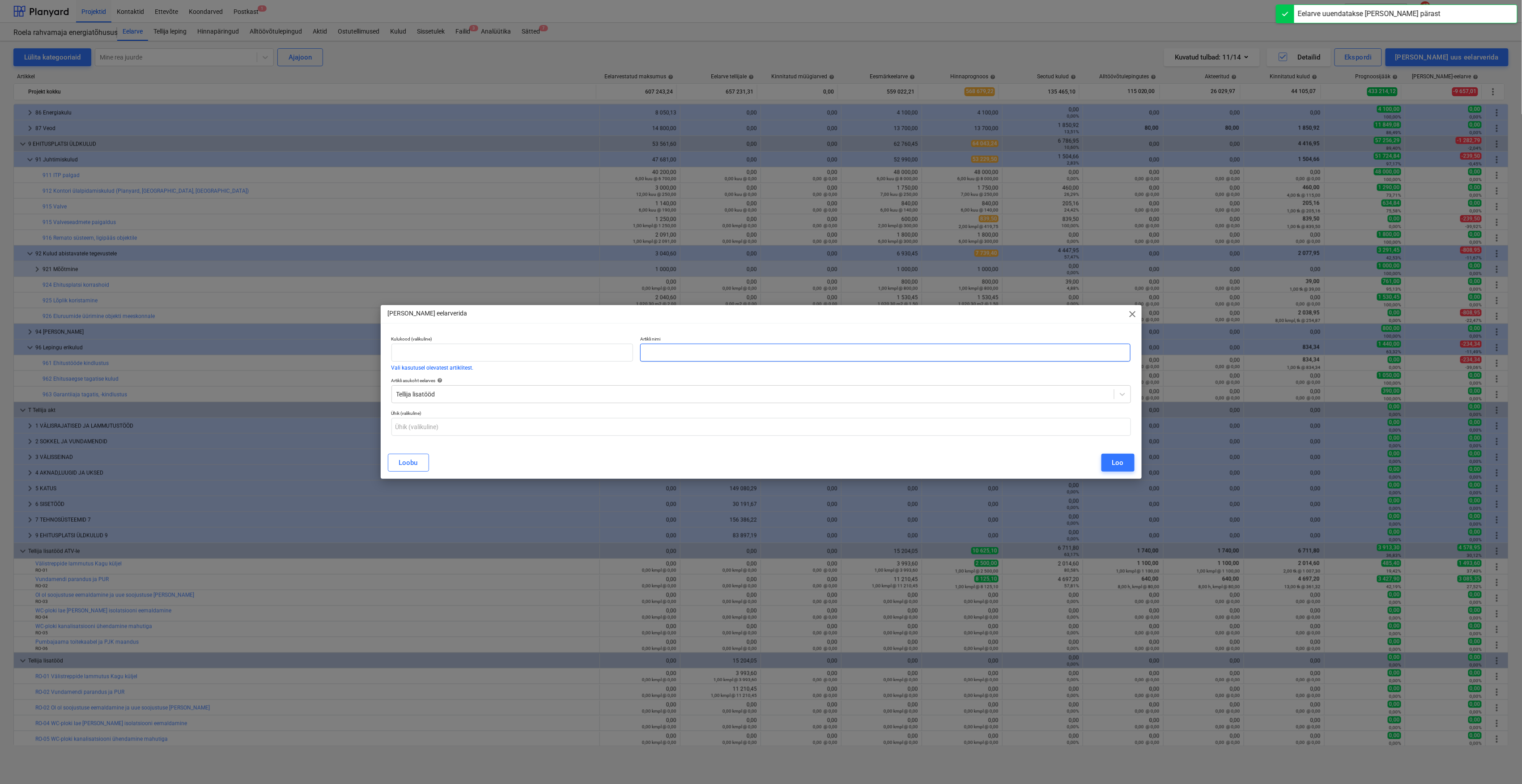
click at [694, 356] on input "text" at bounding box center [886, 353] width 491 height 18
drag, startPoint x: 712, startPoint y: 358, endPoint x: 718, endPoint y: 351, distance: 9.2
click at [712, 358] on input "RO-06" at bounding box center [886, 353] width 491 height 18
paste input "Pumbajaama toitekaabel ja PJK maandus"
type input "RO-06 Pumbajaama toitekaabel ja PJK maandus"
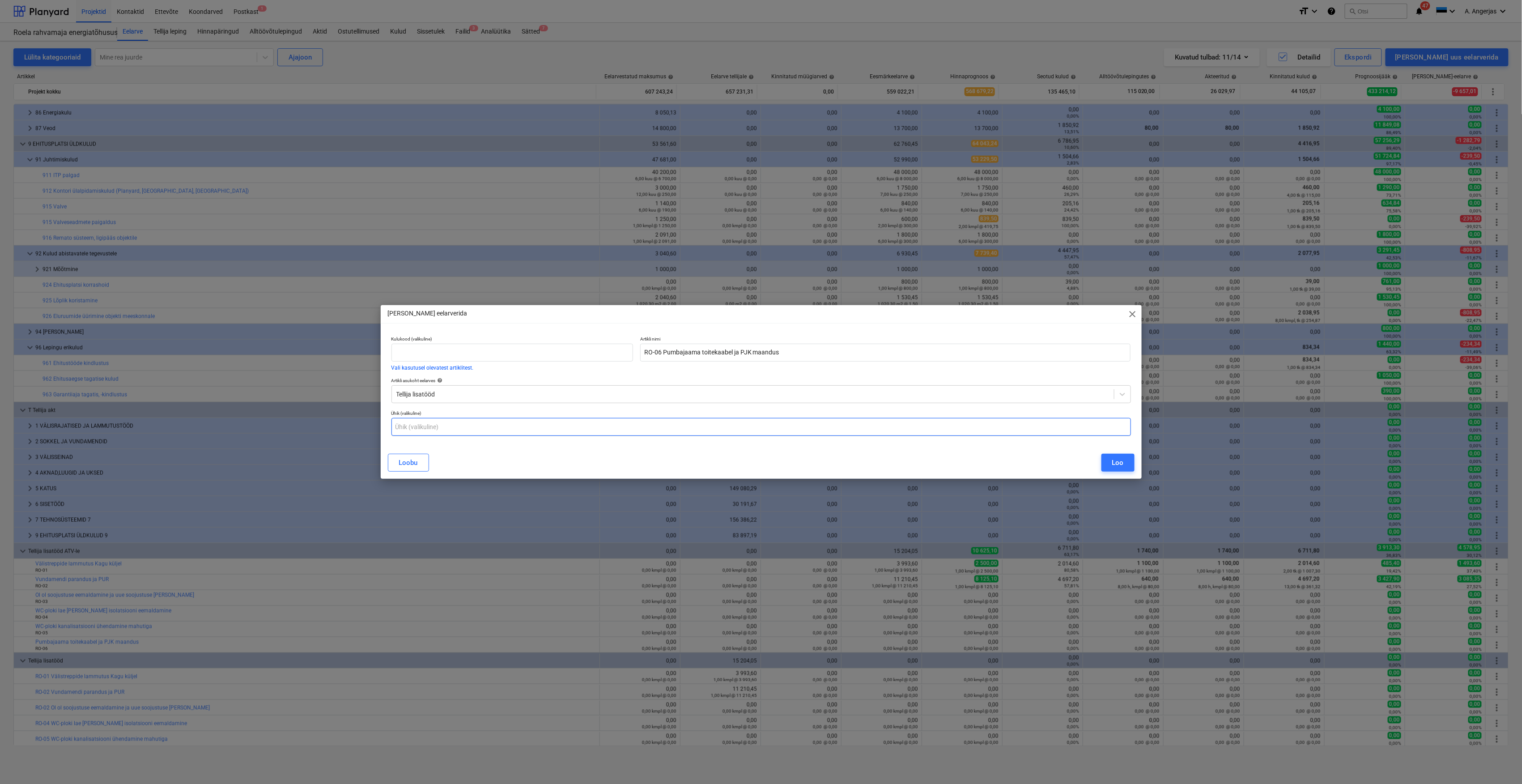
click at [522, 423] on input "text" at bounding box center [762, 427] width 740 height 18
type input "kmpl"
click at [1117, 464] on div "Loo" at bounding box center [1118, 463] width 12 height 12
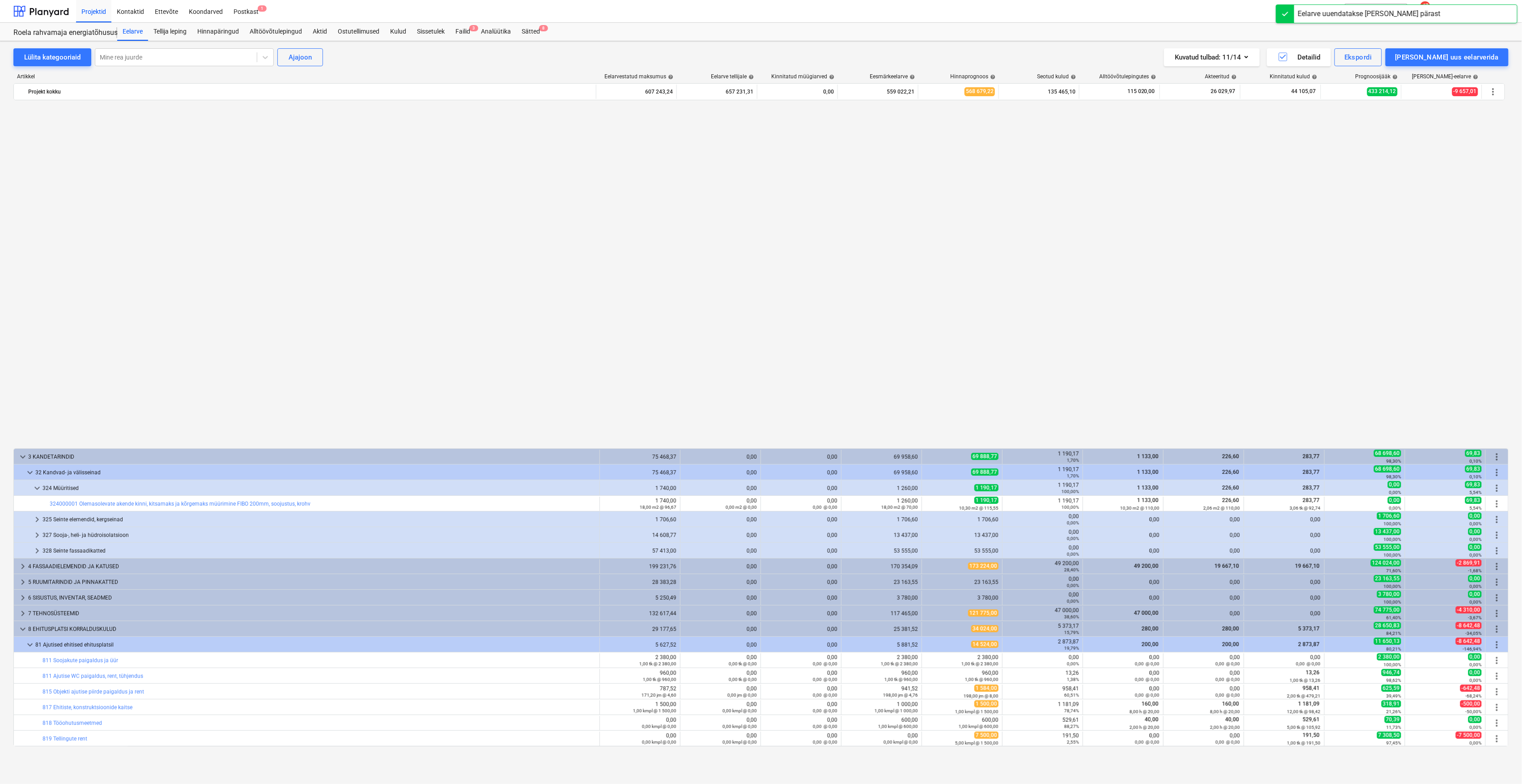
scroll to position [688, 0]
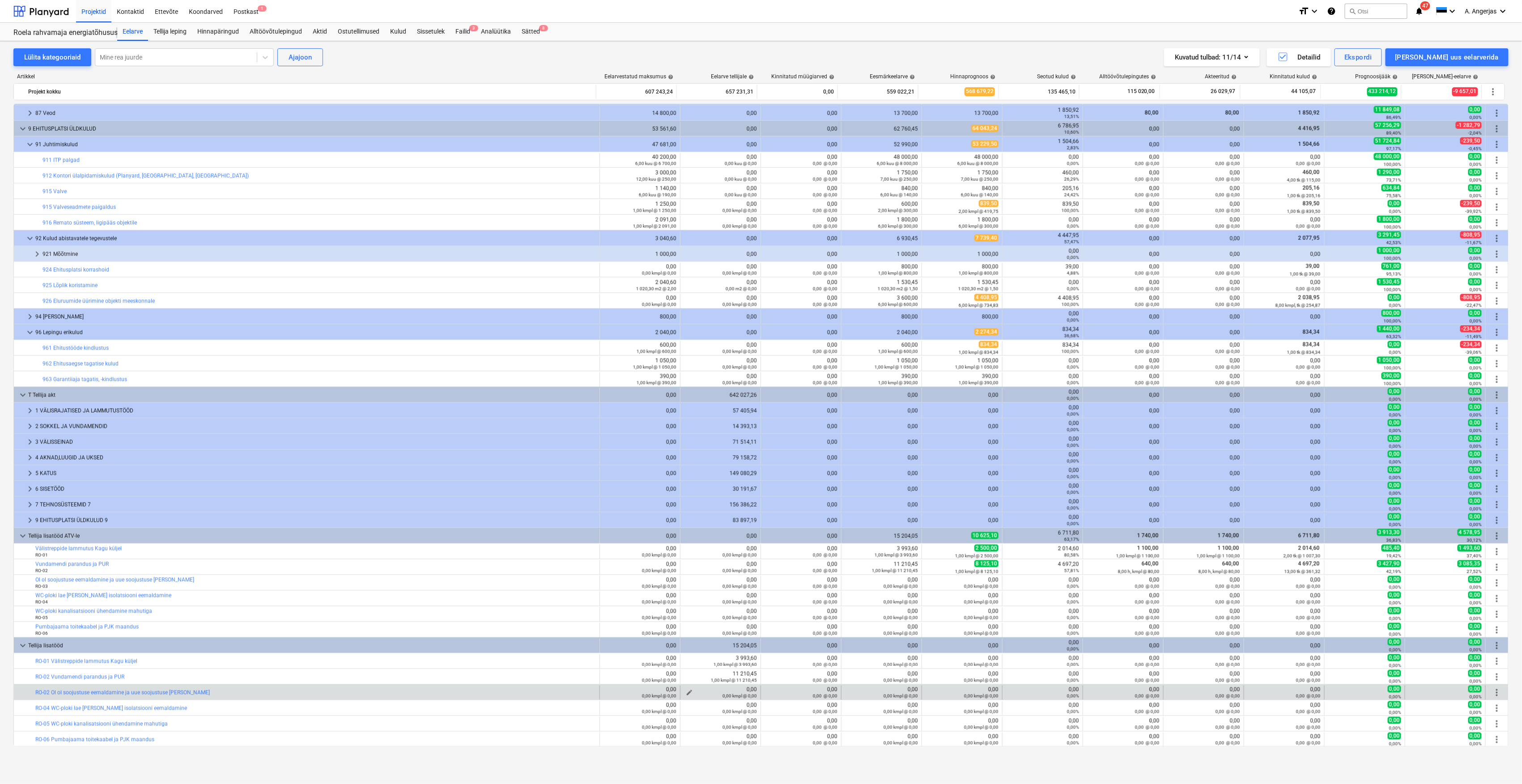
click at [686, 691] on span "edit" at bounding box center [690, 692] width 7 height 7
click at [670, 643] on input "text" at bounding box center [683, 642] width 61 height 18
type input "1,00"
click at [733, 638] on input "text" at bounding box center [752, 642] width 61 height 18
type input "3"
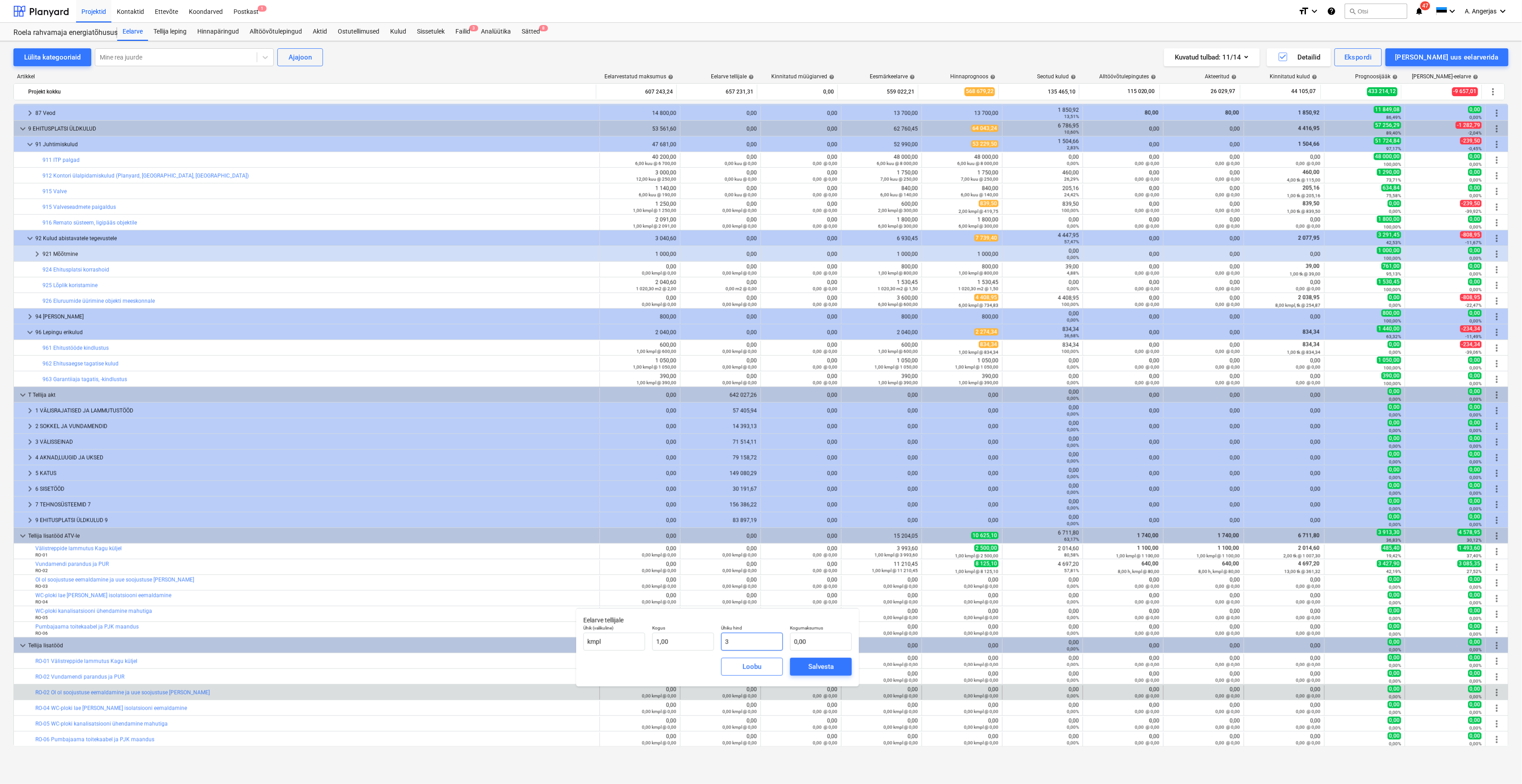
type input "3,00"
type input "37"
type input "37,00"
type input "371"
type input "371,00"
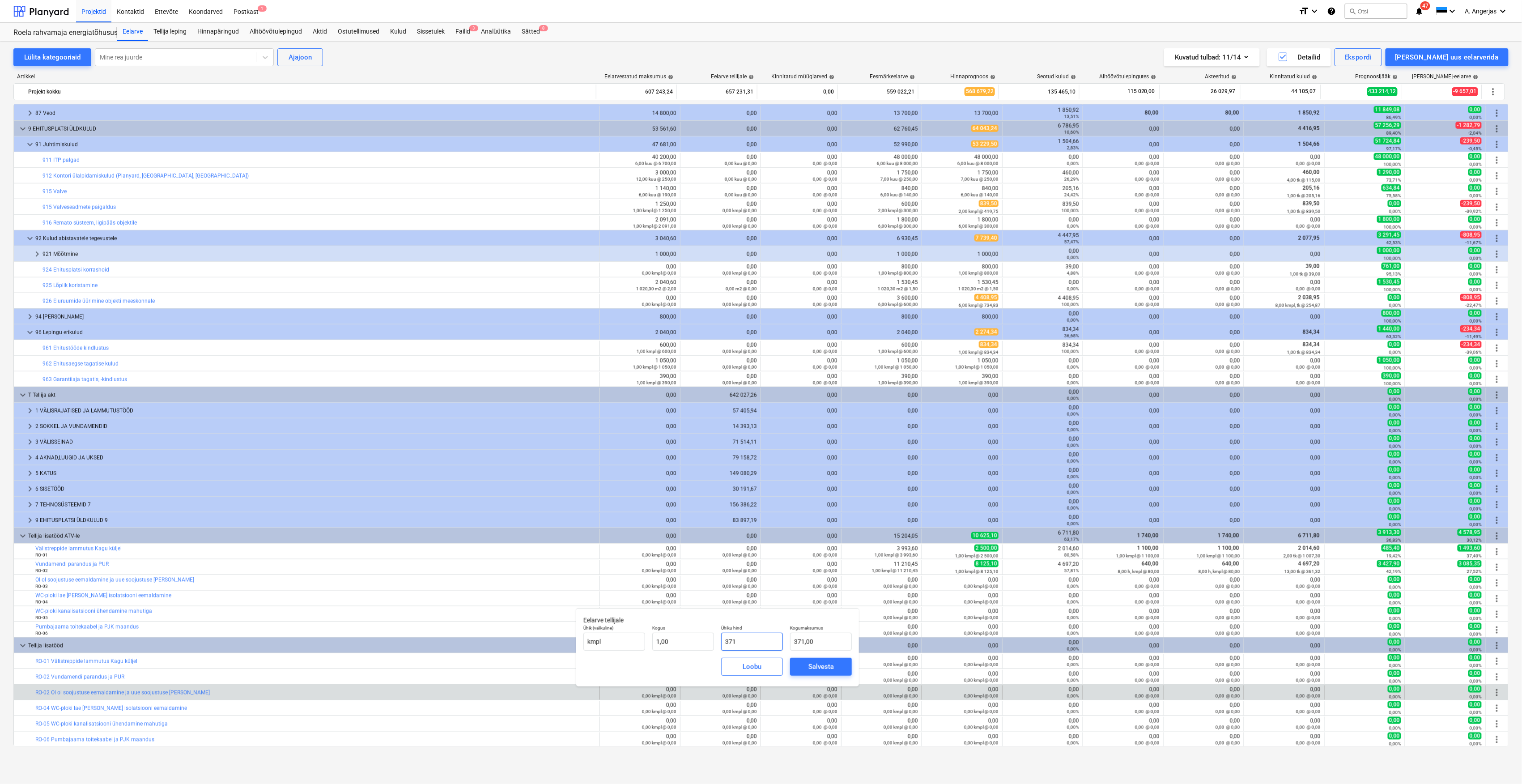
type input "3713"
type input "3 713,00"
type input "3713,4"
type input "3 713,40"
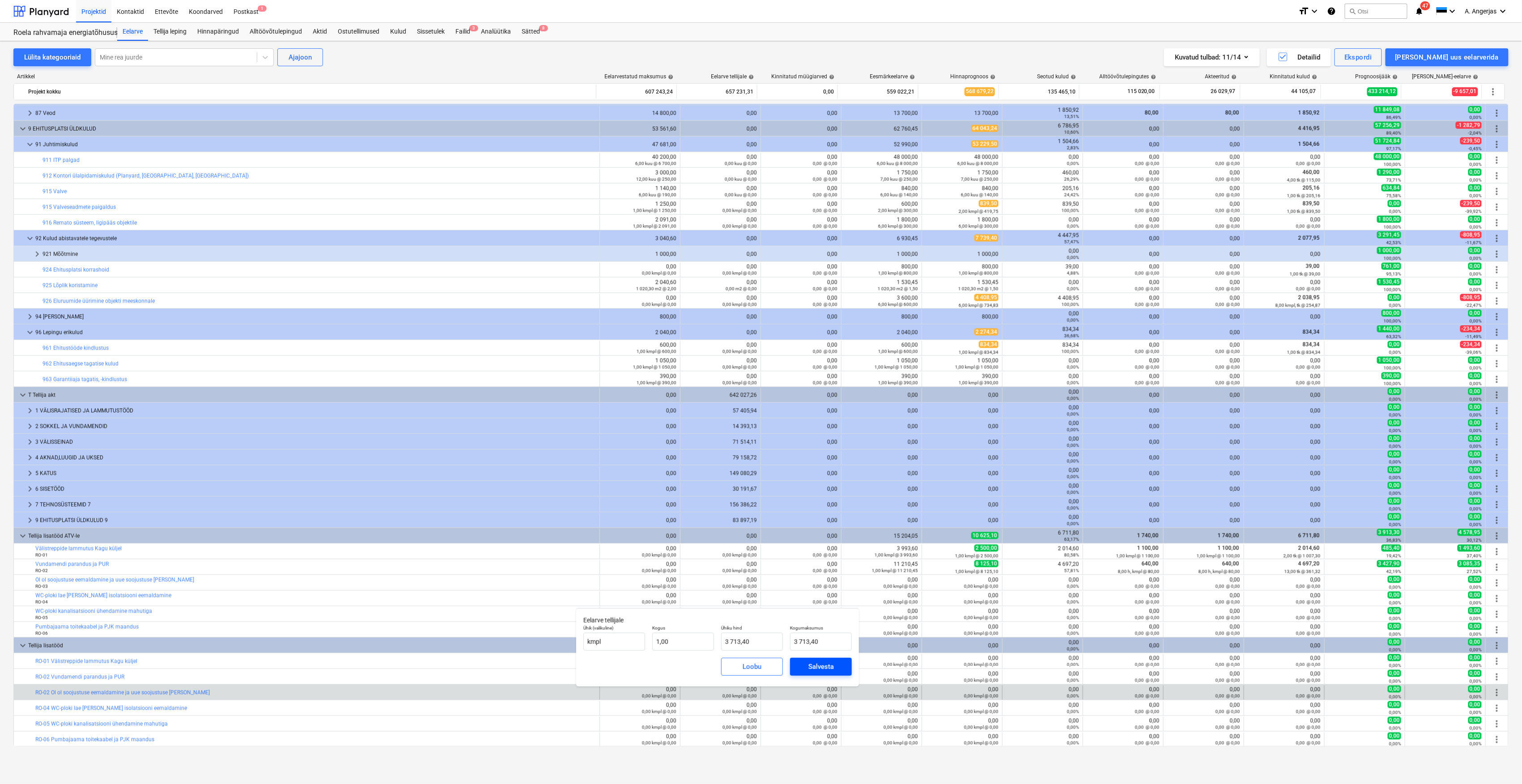
click at [814, 661] on button "Salvesta" at bounding box center [821, 666] width 61 height 18
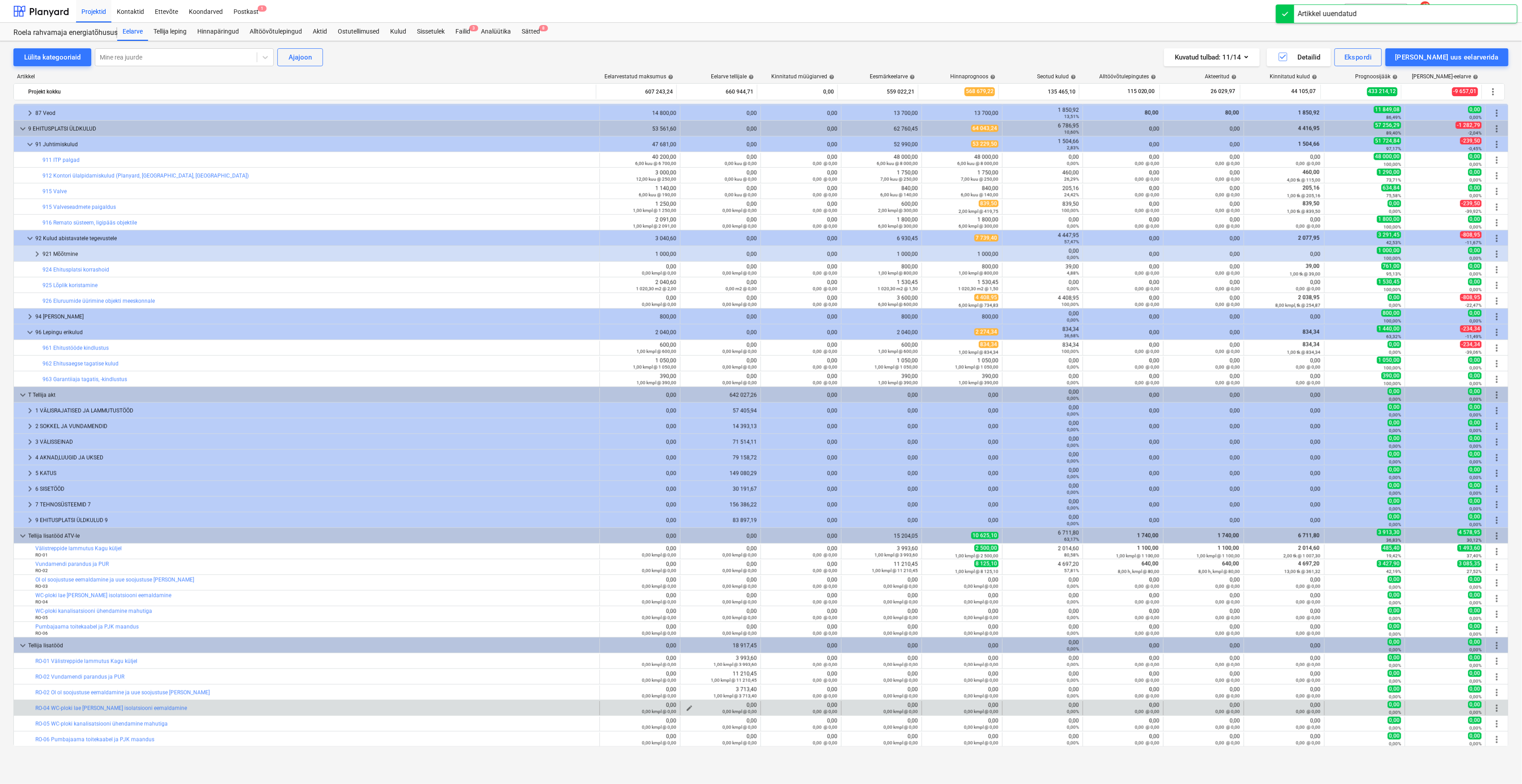
click at [686, 708] on span "edit" at bounding box center [690, 708] width 7 height 7
click at [753, 653] on input "text" at bounding box center [752, 657] width 61 height 18
type input "0,00"
click at [668, 655] on input "text" at bounding box center [683, 657] width 61 height 18
type input "1,00"
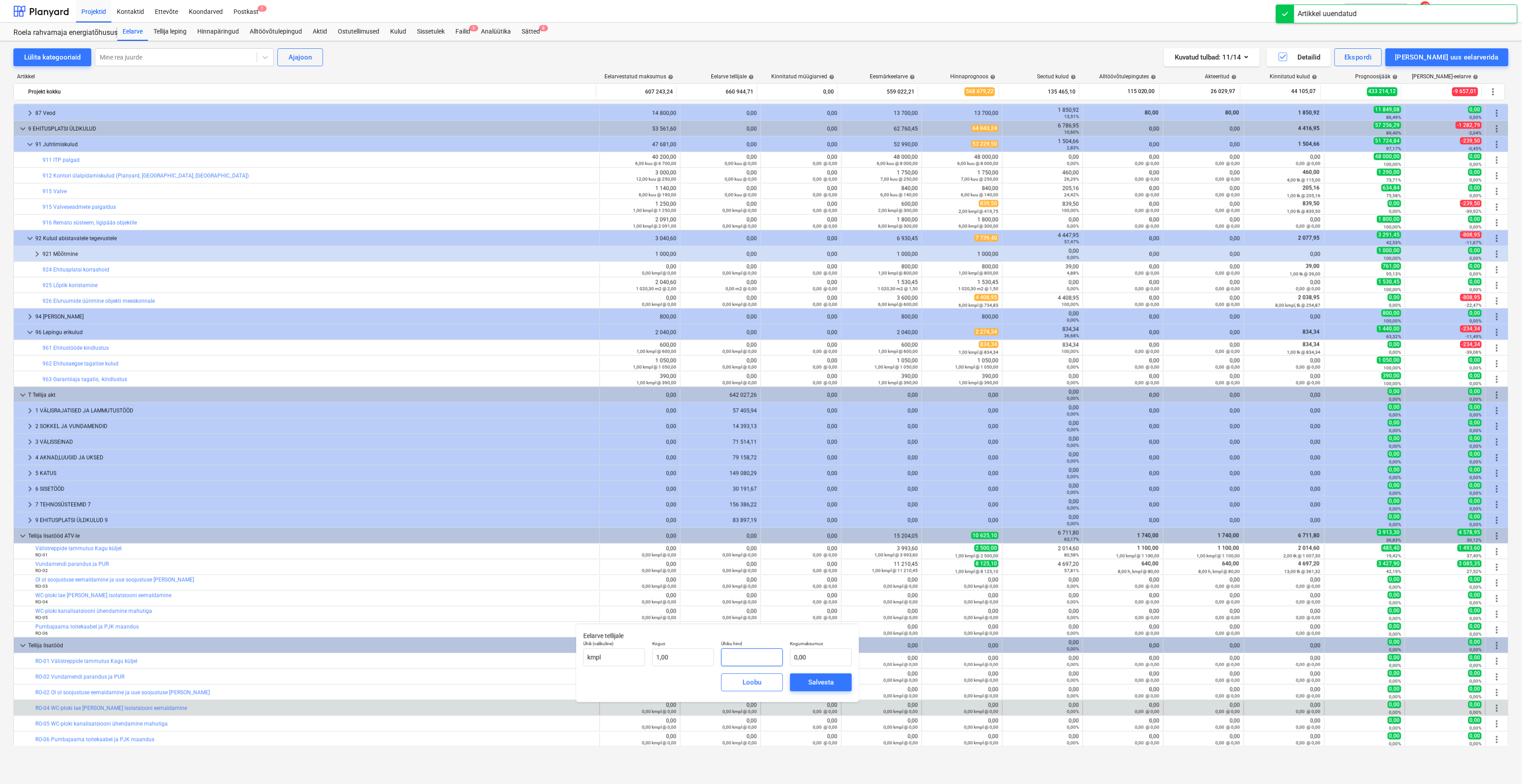
click at [750, 652] on input "text" at bounding box center [752, 657] width 61 height 18
type input "9"
type input "9,00"
type input "95"
type input "95,00"
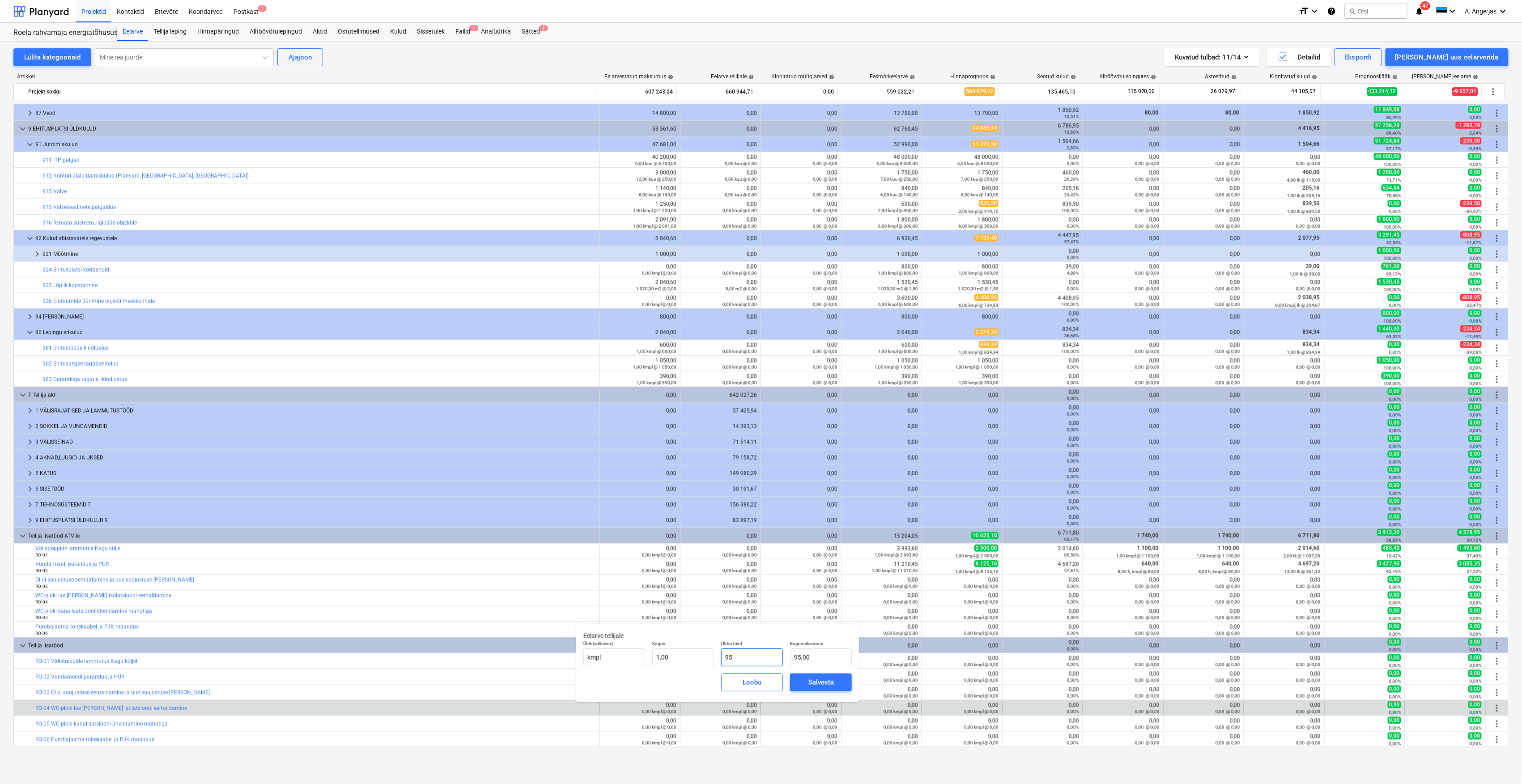
type input "952"
type input "952,00"
click at [822, 682] on div "Salvesta" at bounding box center [821, 682] width 25 height 12
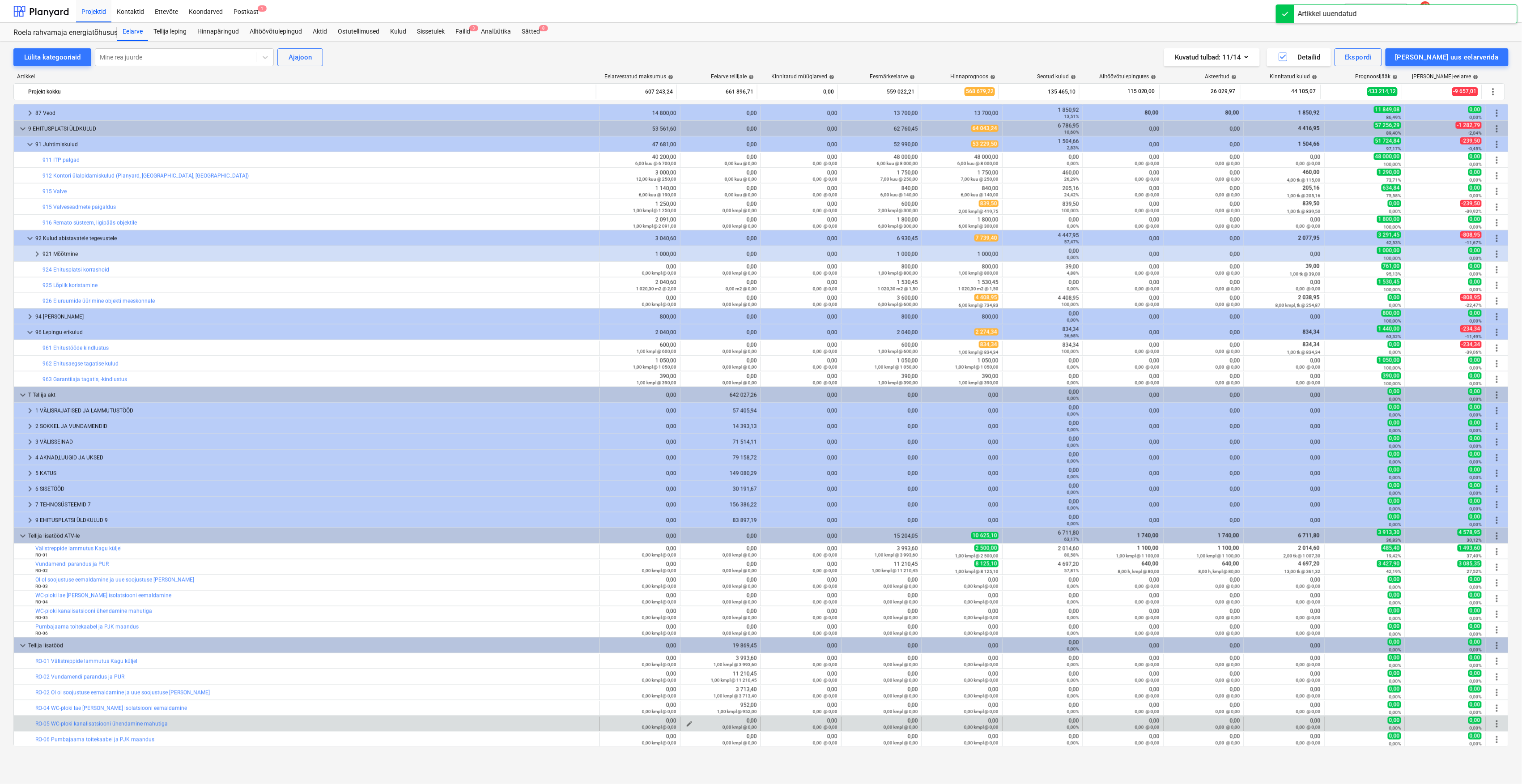
click at [687, 727] on div "0,00 kmpl @ 0,00" at bounding box center [720, 727] width 73 height 6
click at [688, 722] on span "edit" at bounding box center [690, 724] width 7 height 7
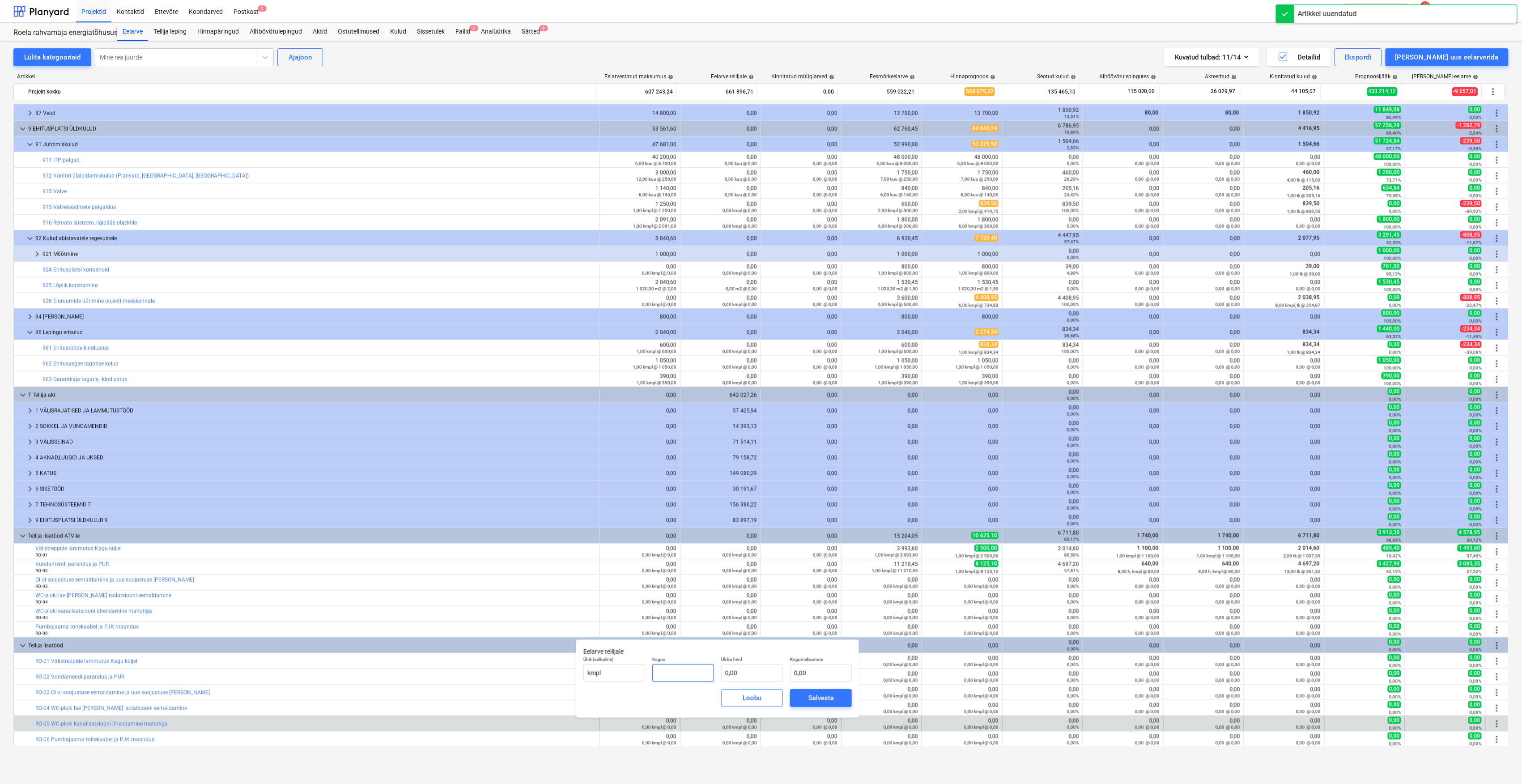
click at [695, 672] on input "text" at bounding box center [683, 673] width 61 height 18
click at [760, 670] on input "text" at bounding box center [752, 673] width 61 height 18
click at [842, 700] on button "Salvesta" at bounding box center [821, 698] width 61 height 18
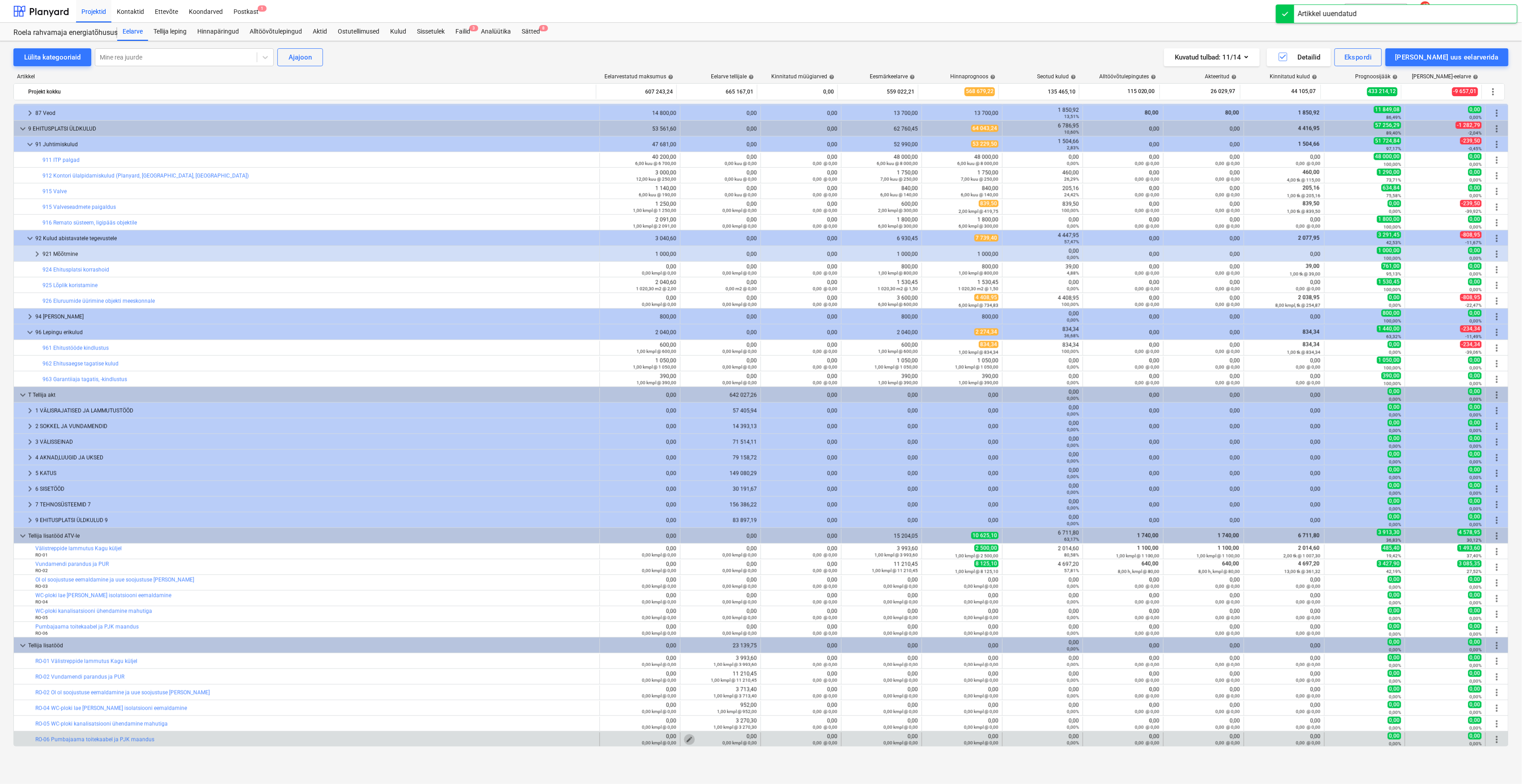
click at [684, 739] on button "edit" at bounding box center [690, 740] width 11 height 11
click at [704, 692] on input "text" at bounding box center [683, 688] width 61 height 18
click at [756, 685] on input "text" at bounding box center [752, 688] width 61 height 18
click at [809, 713] on div "Salvesta" at bounding box center [821, 714] width 25 height 12
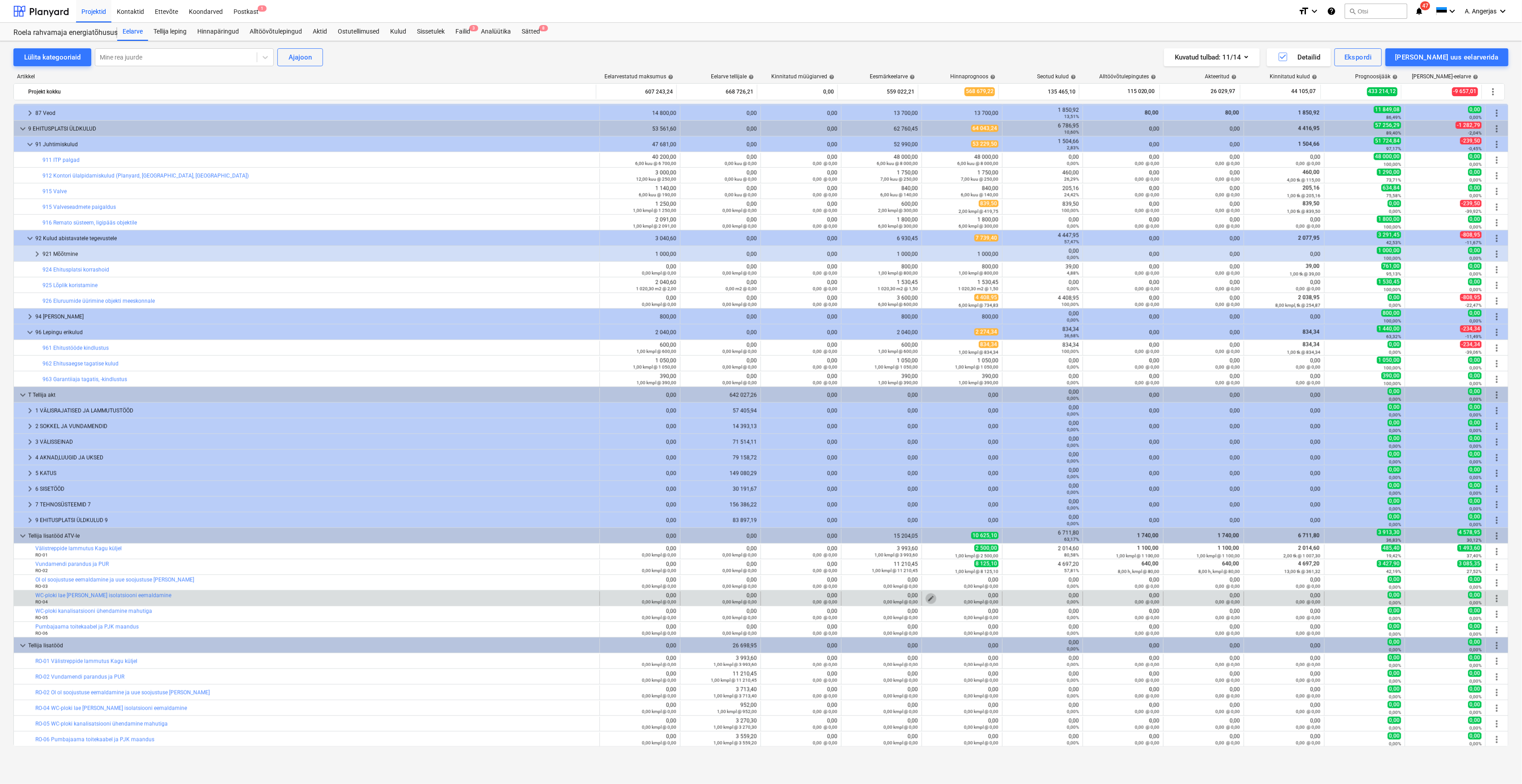
click at [929, 598] on span "edit" at bounding box center [931, 598] width 7 height 7
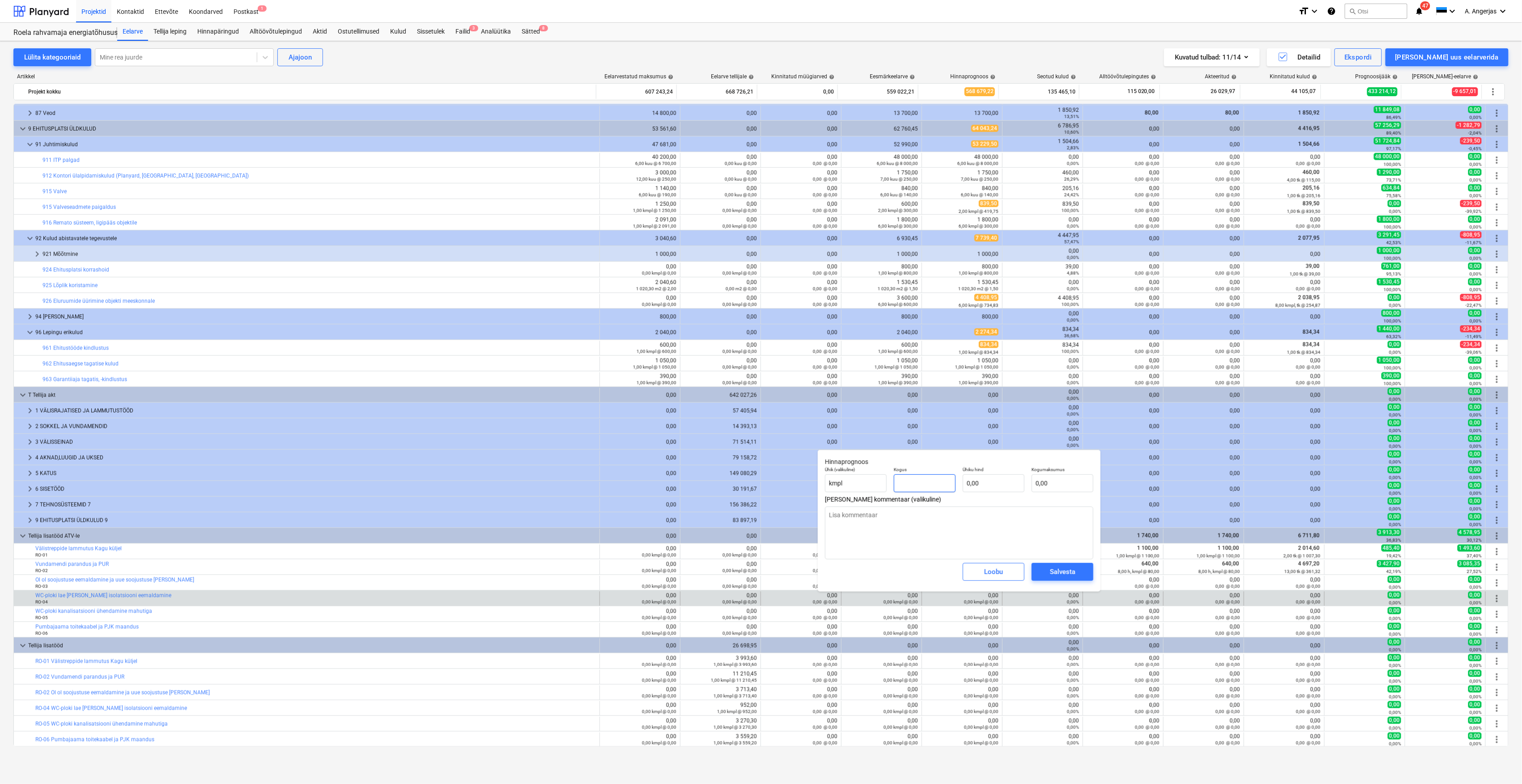
click at [915, 478] on input "text" at bounding box center [925, 483] width 61 height 18
click at [993, 486] on input "text" at bounding box center [993, 483] width 61 height 18
click at [1071, 574] on div "Salvesta" at bounding box center [1062, 572] width 25 height 12
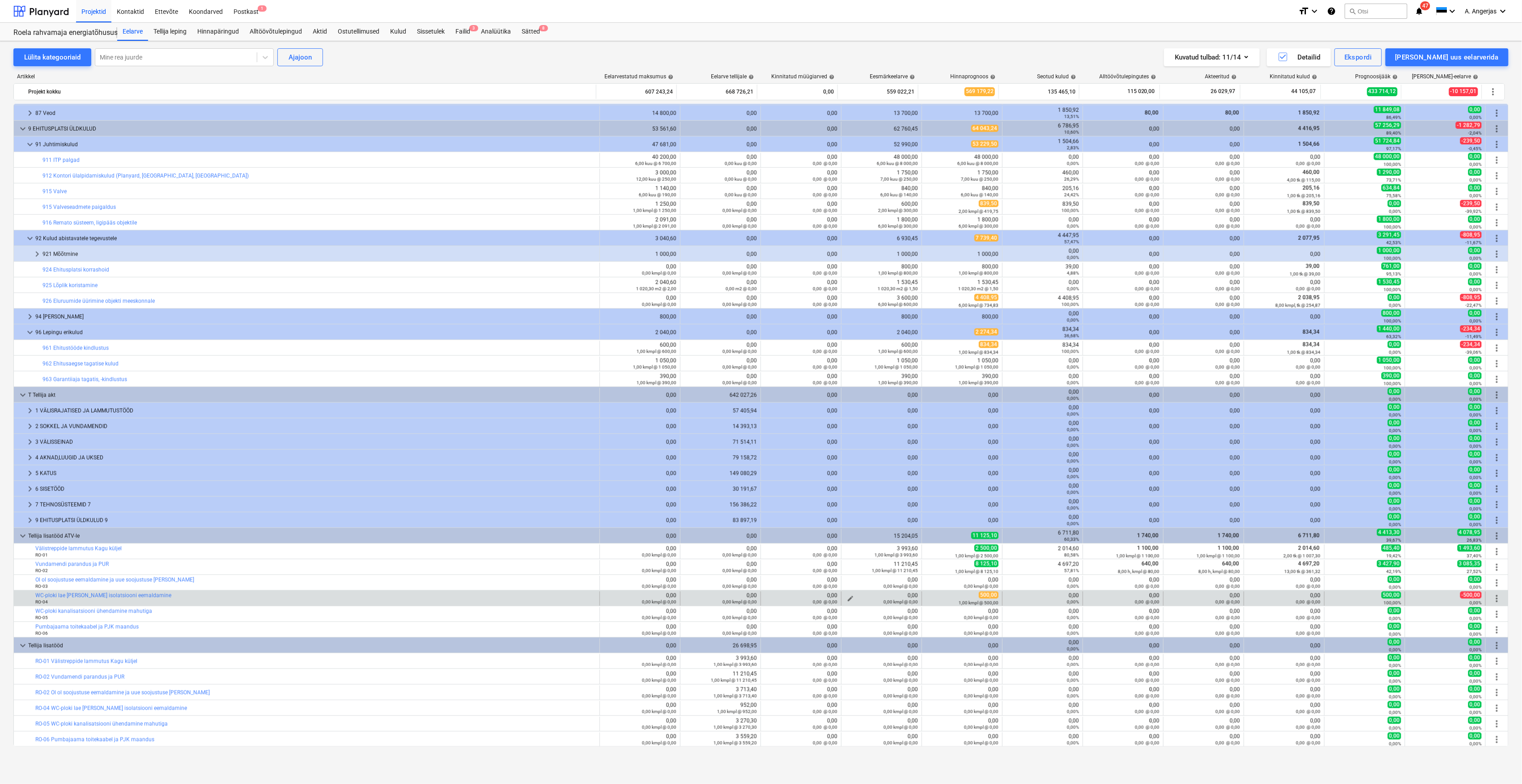
click at [847, 598] on span "edit" at bounding box center [850, 598] width 7 height 7
click at [835, 635] on input "text" at bounding box center [844, 639] width 61 height 18
click at [919, 635] on input "text" at bounding box center [913, 639] width 61 height 18
click at [919, 639] on input "text" at bounding box center [913, 639] width 61 height 18
click at [971, 669] on div "Salvesta" at bounding box center [982, 665] width 25 height 12
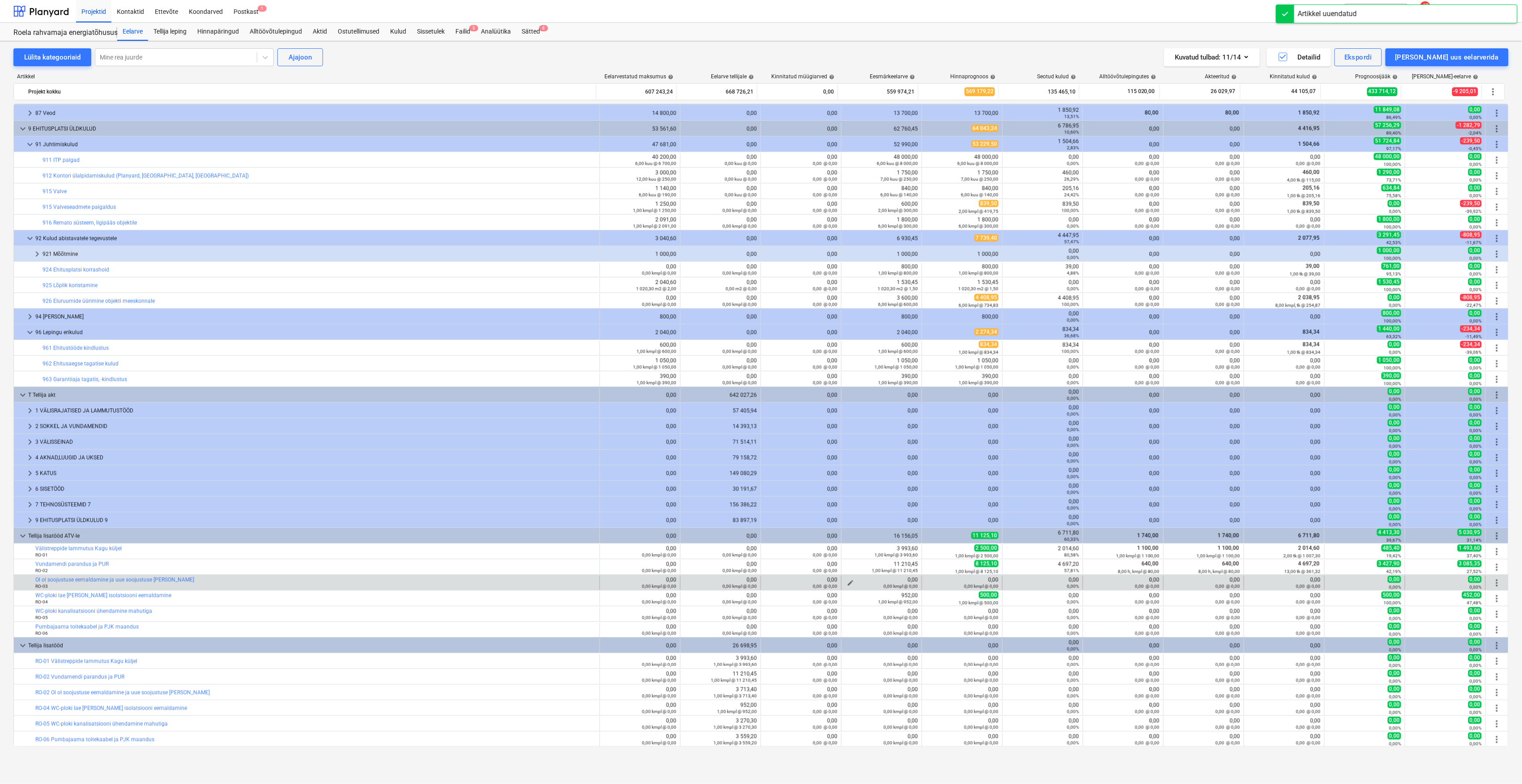
click at [850, 584] on div "0,00 kmpl @ 0,00" at bounding box center [881, 586] width 73 height 6
click at [847, 584] on div "0,00 kmpl @ 0,00" at bounding box center [881, 586] width 73 height 6
click at [847, 584] on div "0,00 kmpl @ 0,00" at bounding box center [881, 586] width 73 height 6
click at [852, 581] on button "edit" at bounding box center [850, 583] width 11 height 11
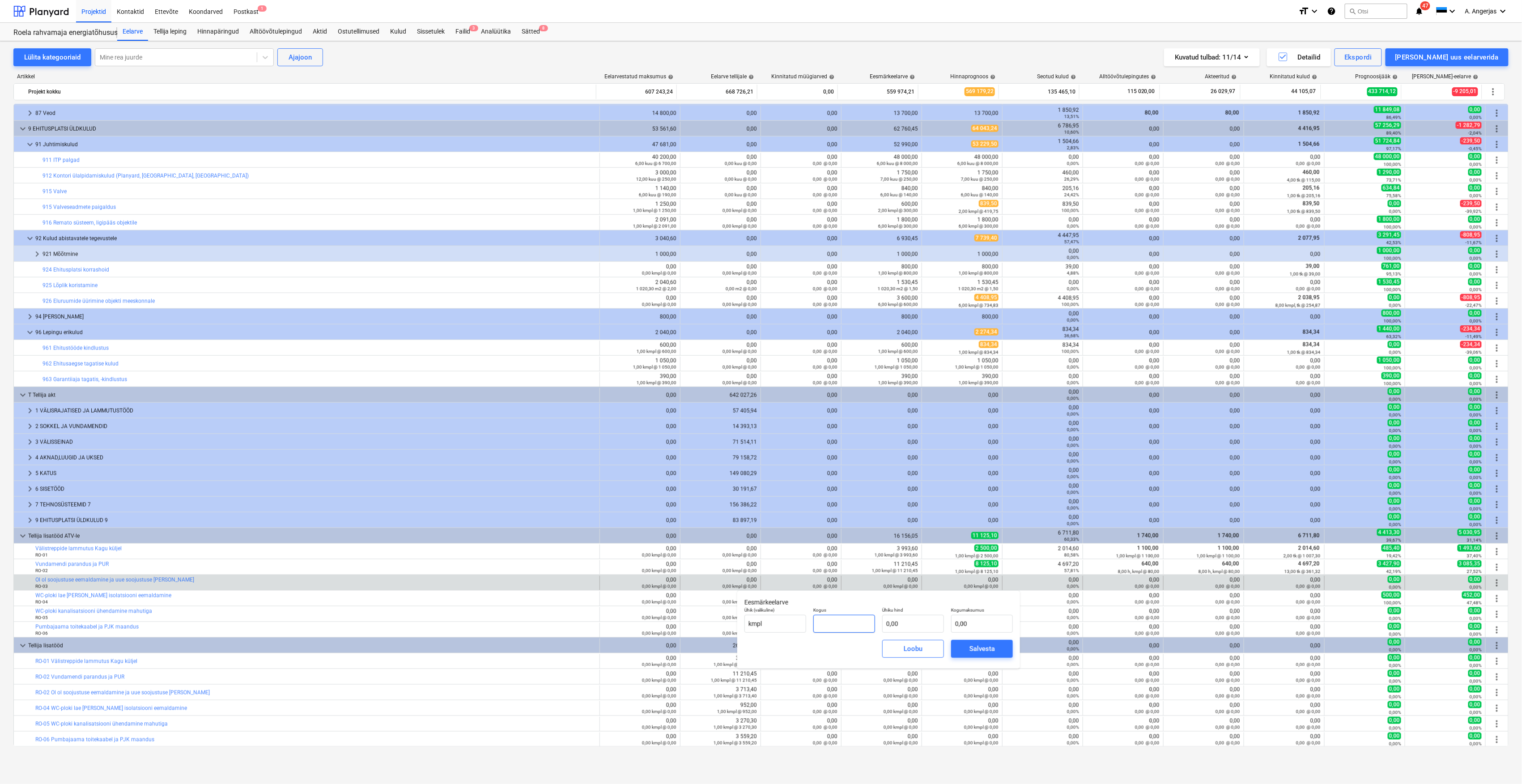
click at [841, 617] on input "text" at bounding box center [844, 623] width 61 height 18
click at [939, 622] on input "text" at bounding box center [913, 623] width 61 height 18
click at [994, 648] on div "Salvesta" at bounding box center [982, 649] width 25 height 12
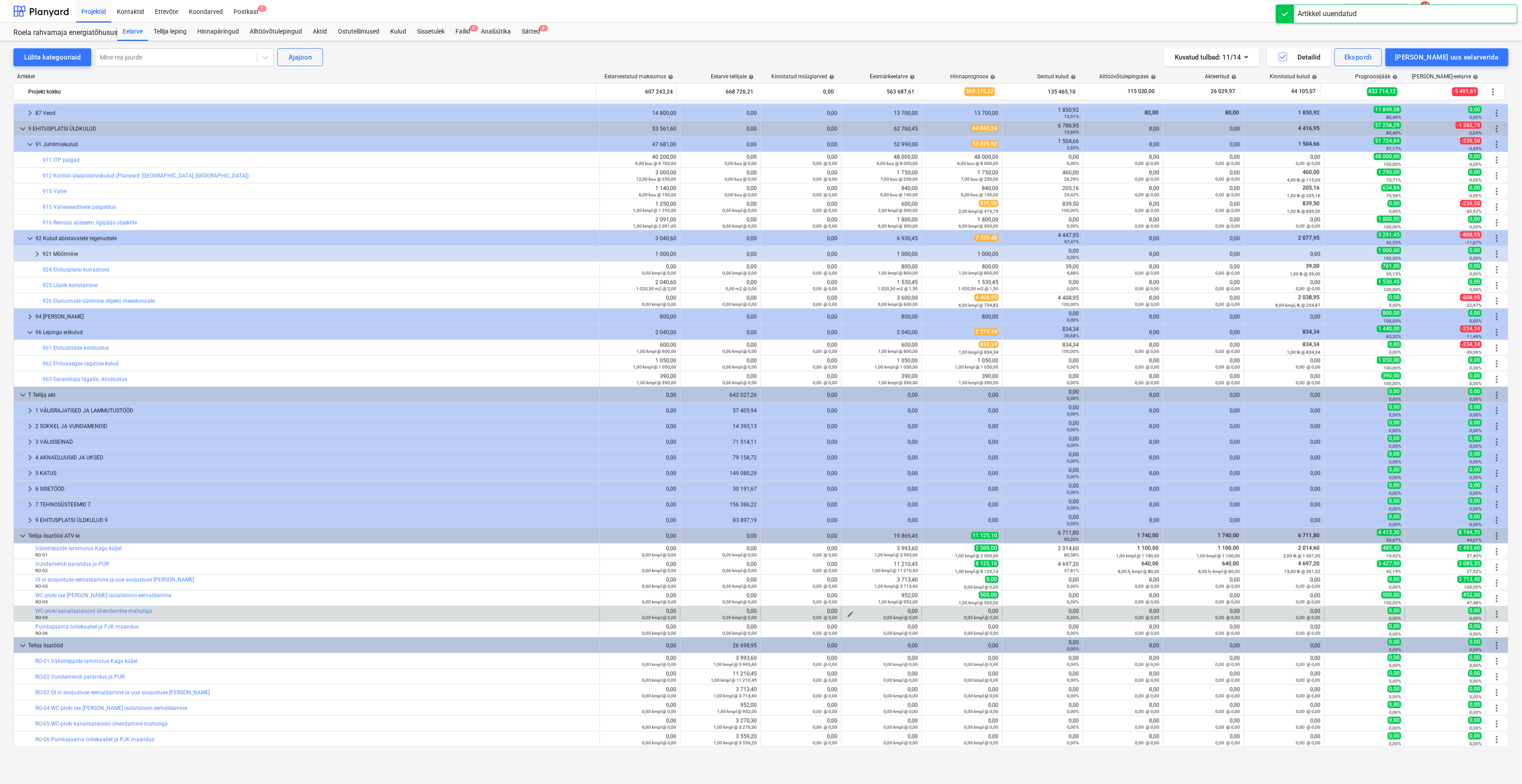
click at [847, 614] on div "0,00 kmpl @ 0,00" at bounding box center [881, 617] width 73 height 6
click at [848, 613] on span "edit" at bounding box center [850, 614] width 7 height 7
click at [825, 653] on input "text" at bounding box center [844, 655] width 61 height 18
click at [904, 653] on input "text" at bounding box center [913, 655] width 61 height 18
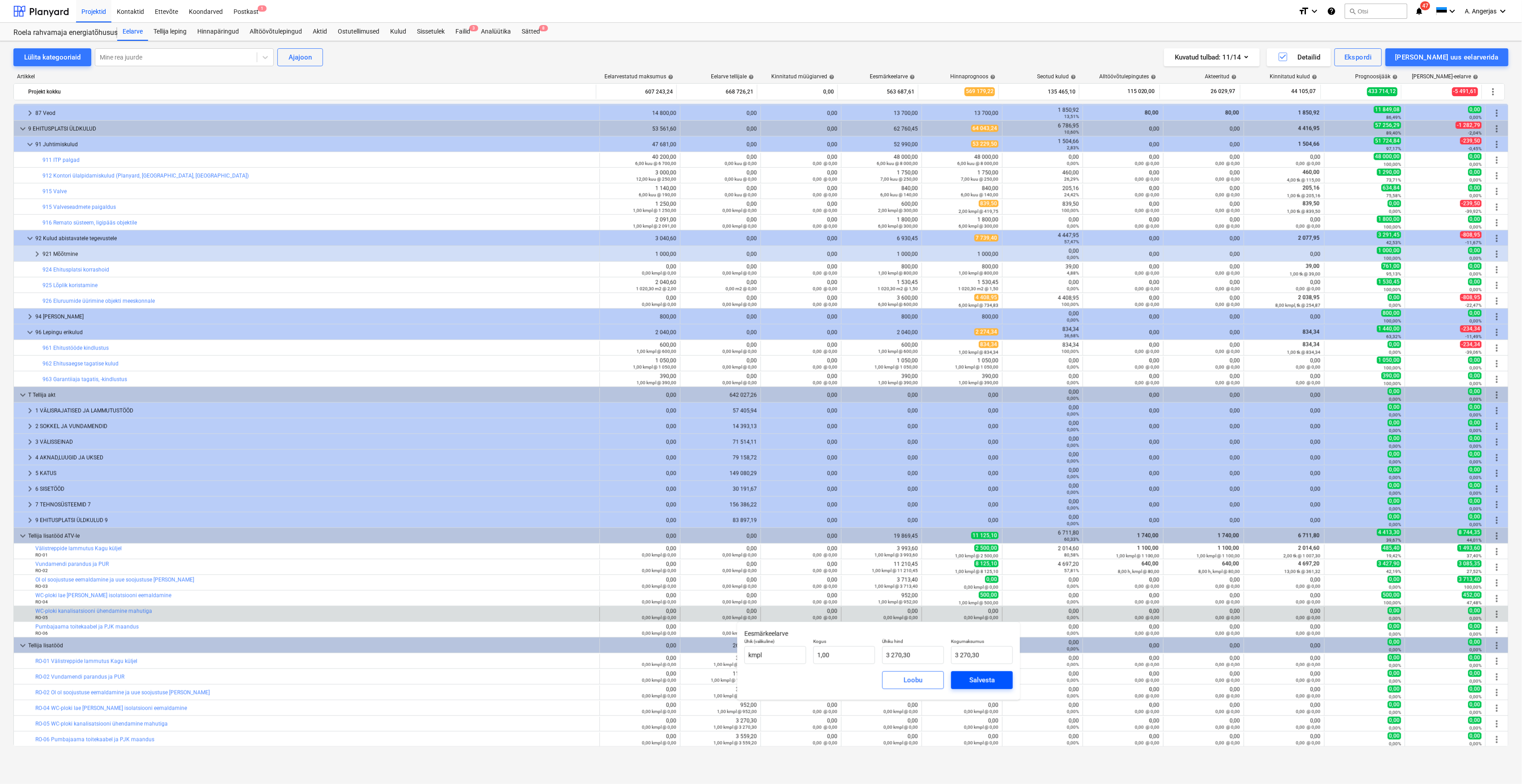
click at [978, 676] on div "Salvesta" at bounding box center [982, 680] width 25 height 12
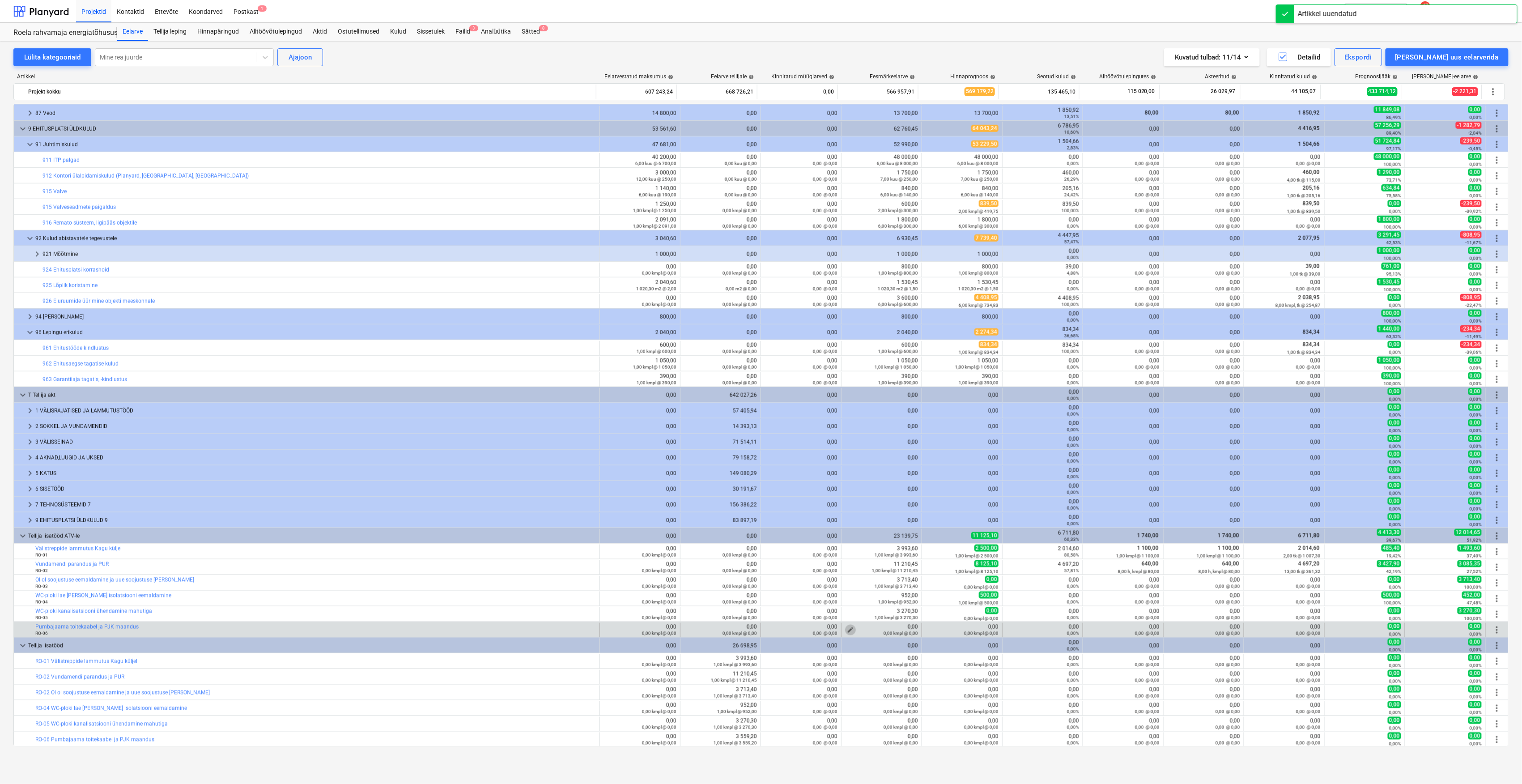
click at [849, 630] on span "edit" at bounding box center [850, 630] width 7 height 7
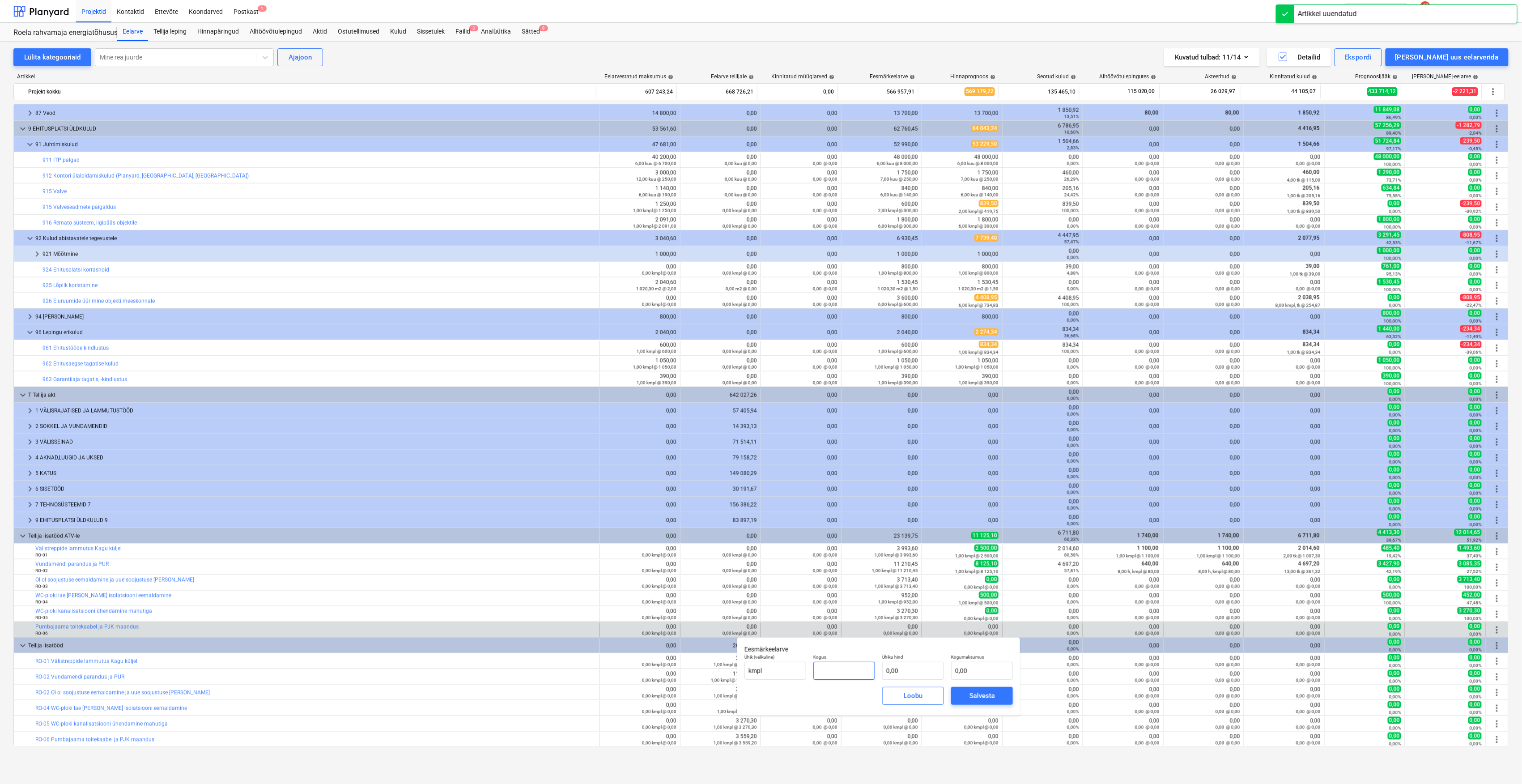
click at [860, 672] on input "text" at bounding box center [844, 671] width 61 height 18
click at [911, 670] on input "text" at bounding box center [913, 671] width 61 height 18
click at [972, 696] on div "Salvesta" at bounding box center [982, 696] width 25 height 12
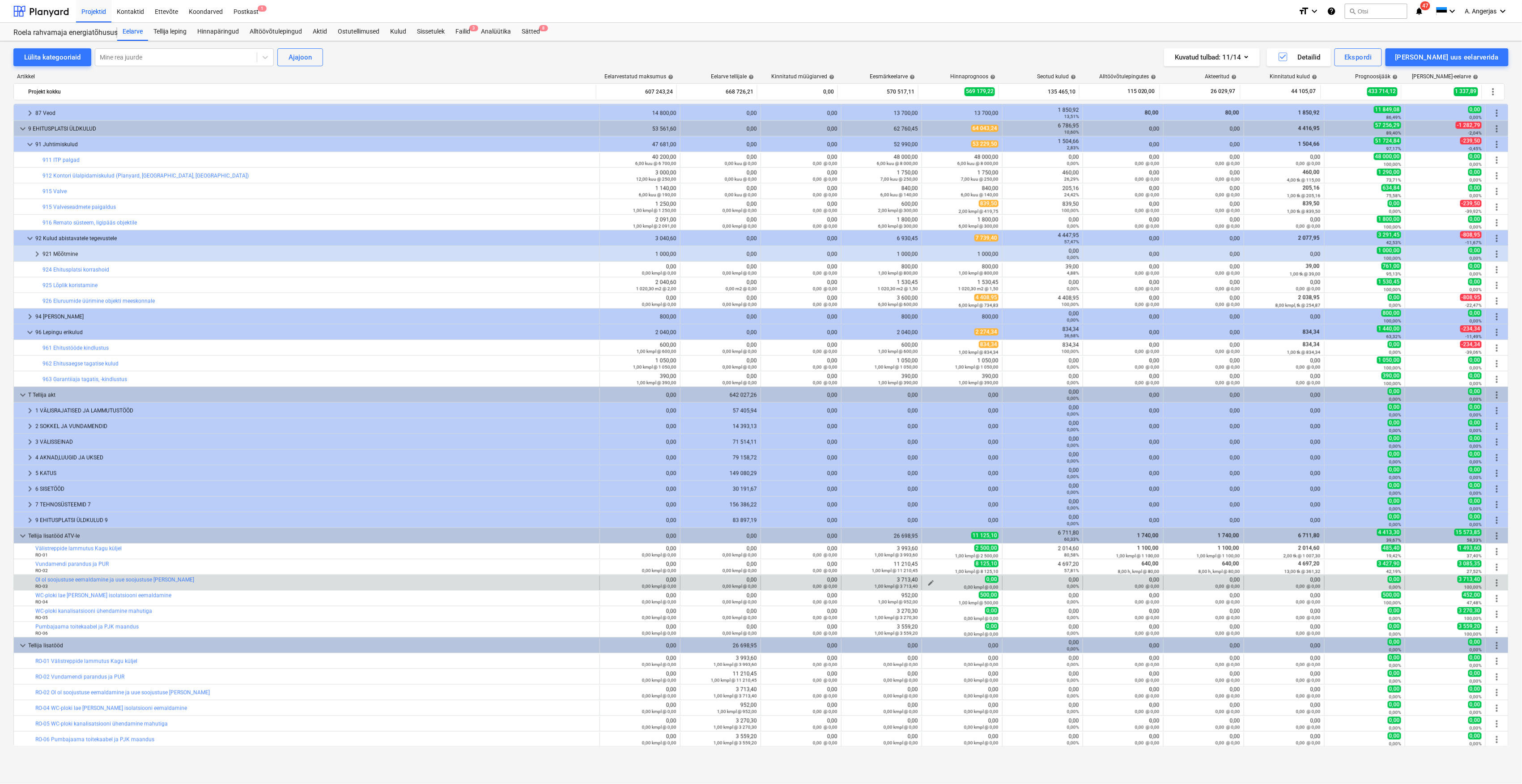
click at [928, 581] on span "edit" at bounding box center [931, 583] width 7 height 7
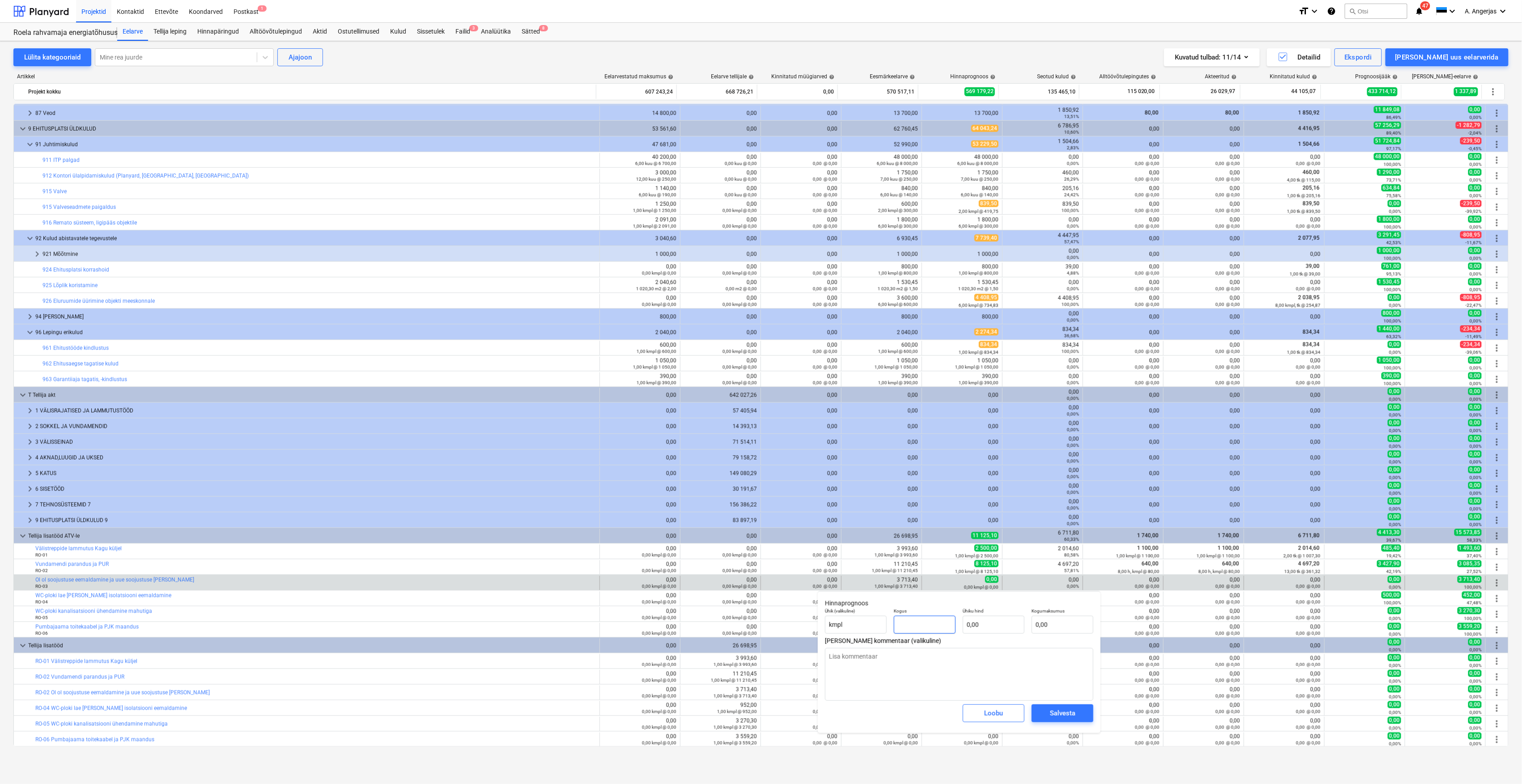
click at [931, 622] on input "text" at bounding box center [925, 624] width 61 height 18
click at [1001, 635] on div "Ühiku hind 0,00" at bounding box center [993, 620] width 69 height 32
click at [1000, 627] on input "text" at bounding box center [993, 624] width 61 height 18
click at [1048, 713] on span "Salvesta" at bounding box center [1062, 713] width 40 height 12
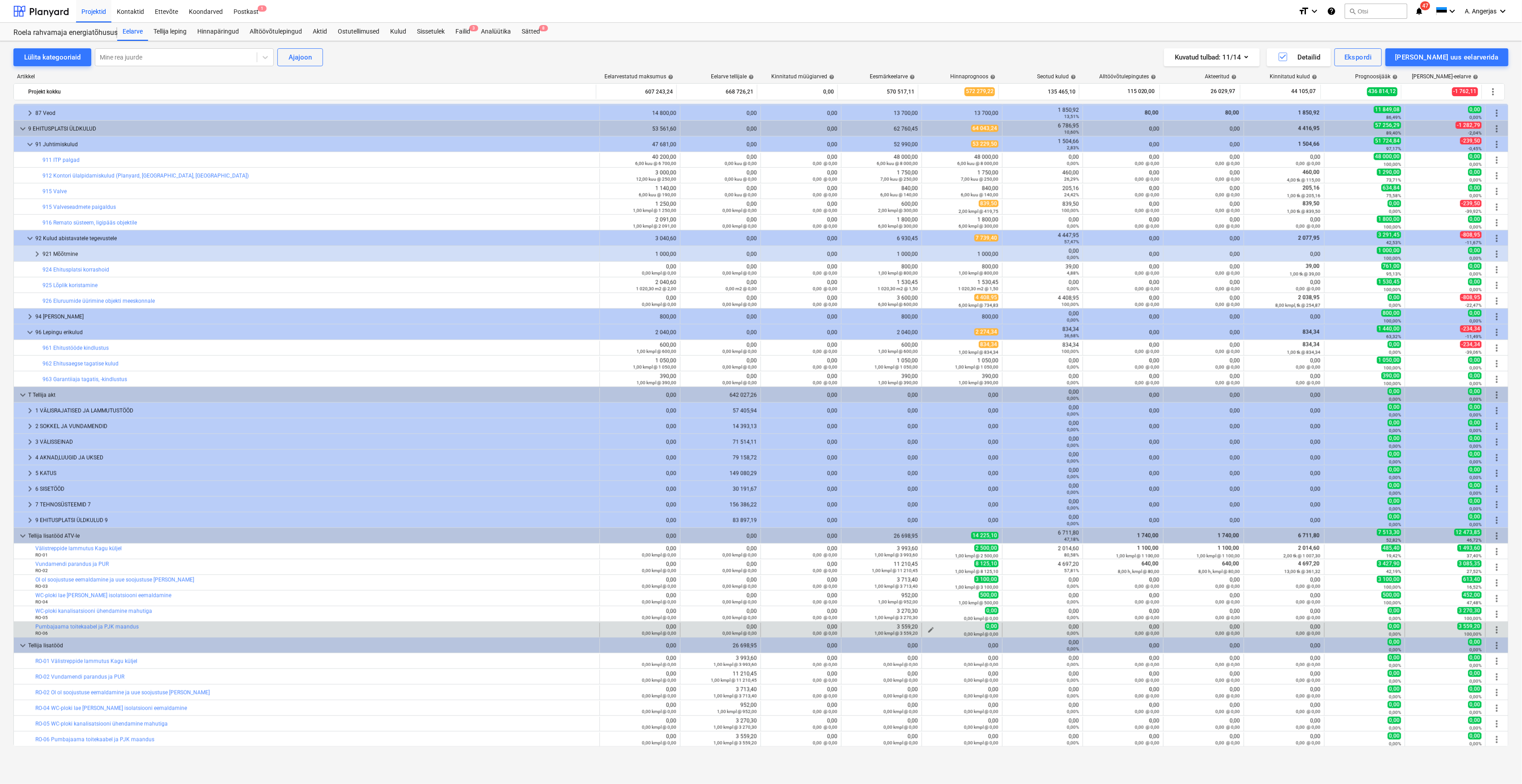
click at [928, 630] on span "edit" at bounding box center [931, 630] width 7 height 7
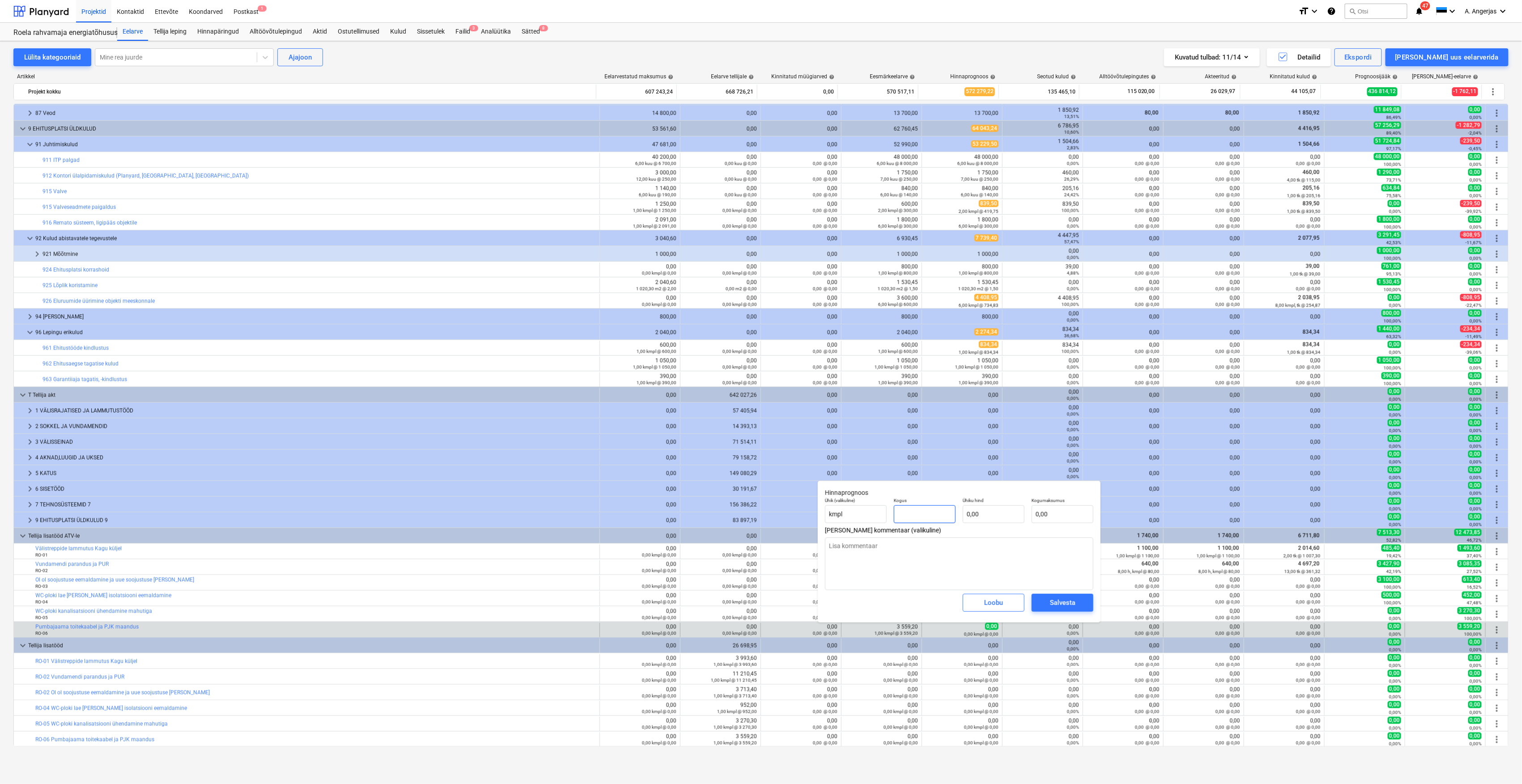
click at [925, 512] on input "text" at bounding box center [925, 514] width 61 height 18
click at [983, 508] on input "text" at bounding box center [993, 514] width 61 height 18
click at [1075, 598] on div "Salvesta" at bounding box center [1062, 603] width 25 height 12
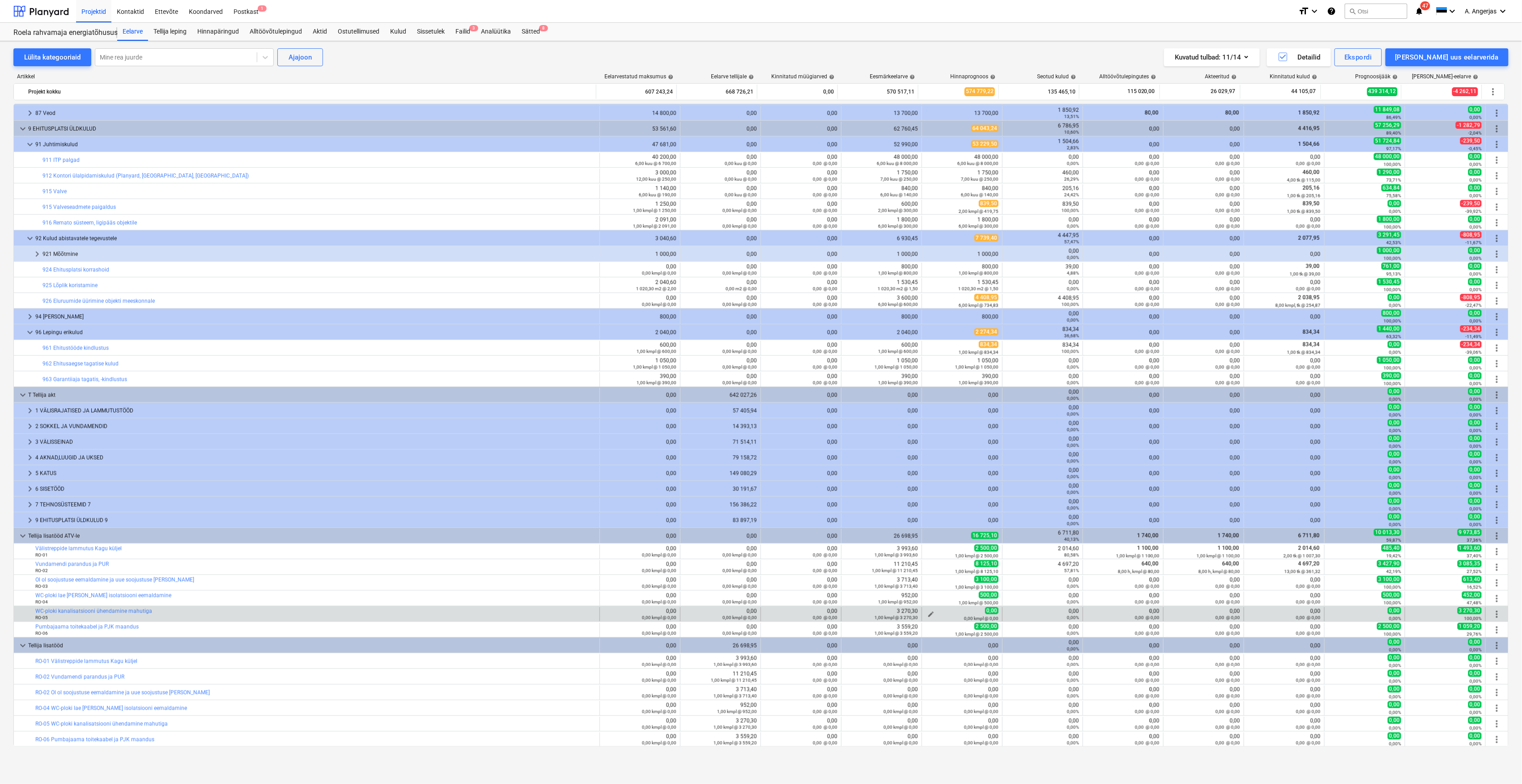
click at [929, 614] on span "edit" at bounding box center [931, 614] width 7 height 7
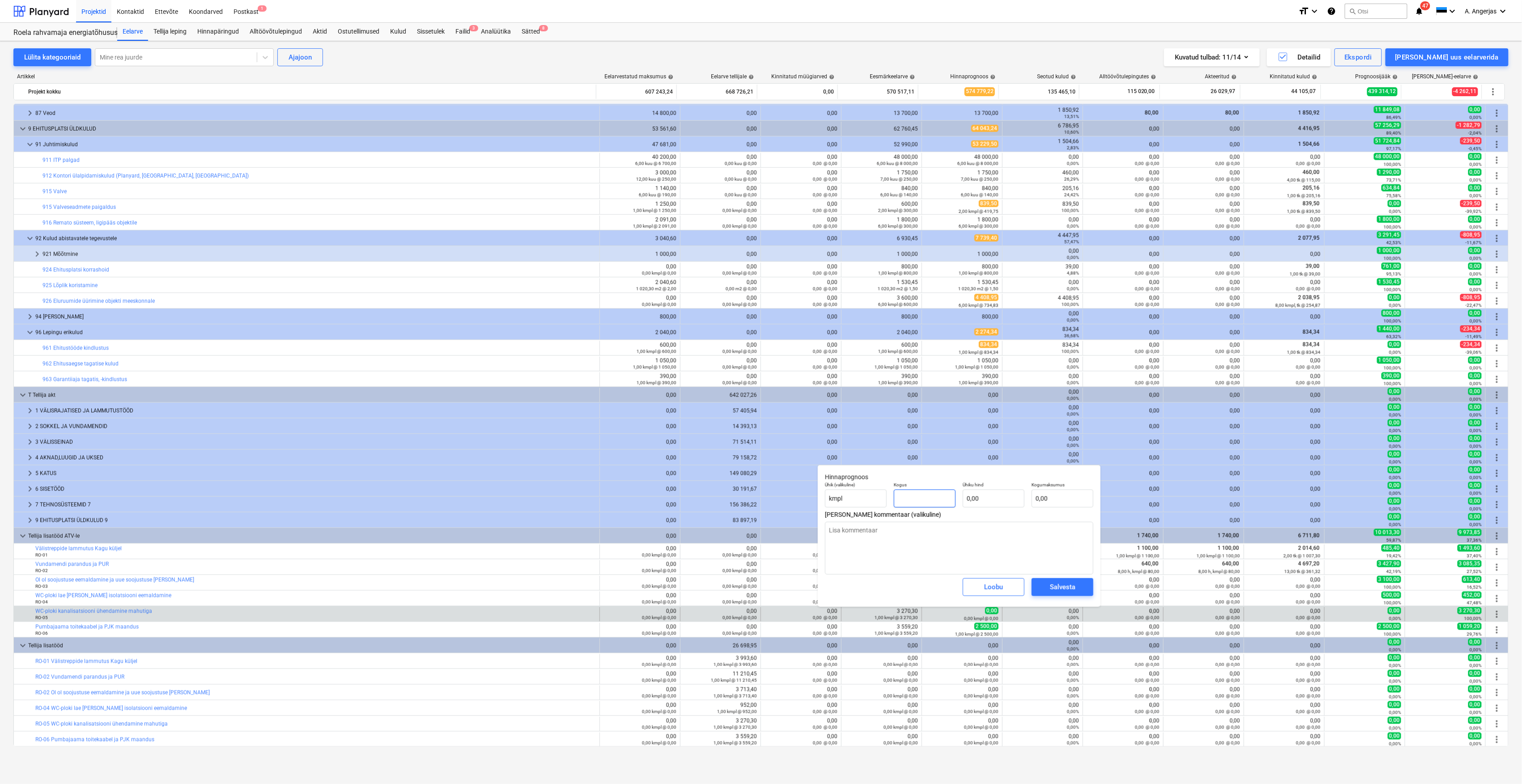
click at [938, 499] on input "text" at bounding box center [925, 498] width 61 height 18
click at [985, 492] on input "text" at bounding box center [993, 498] width 61 height 18
click at [1052, 584] on div "Salvesta" at bounding box center [1062, 587] width 25 height 12
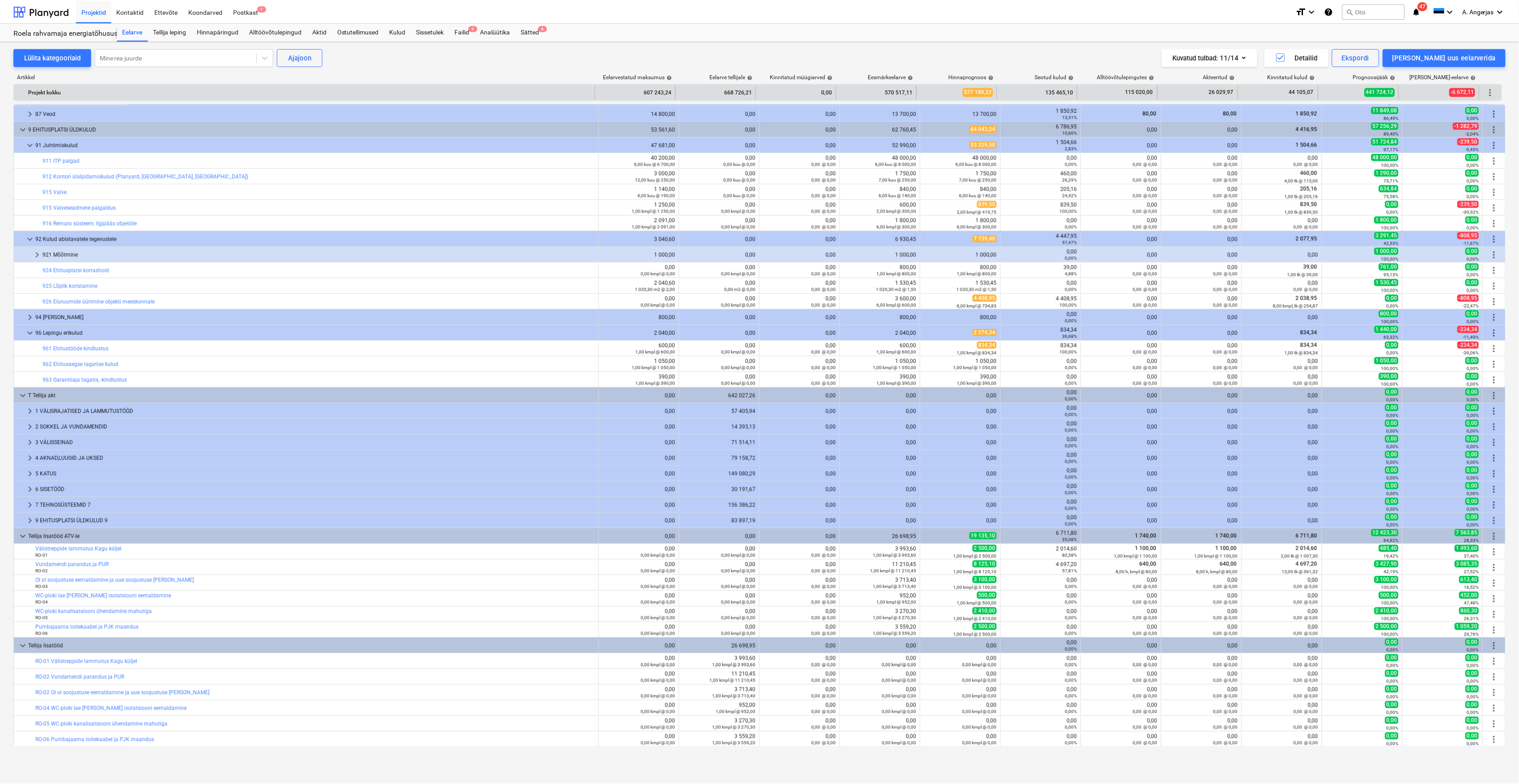
scroll to position [629, 0]
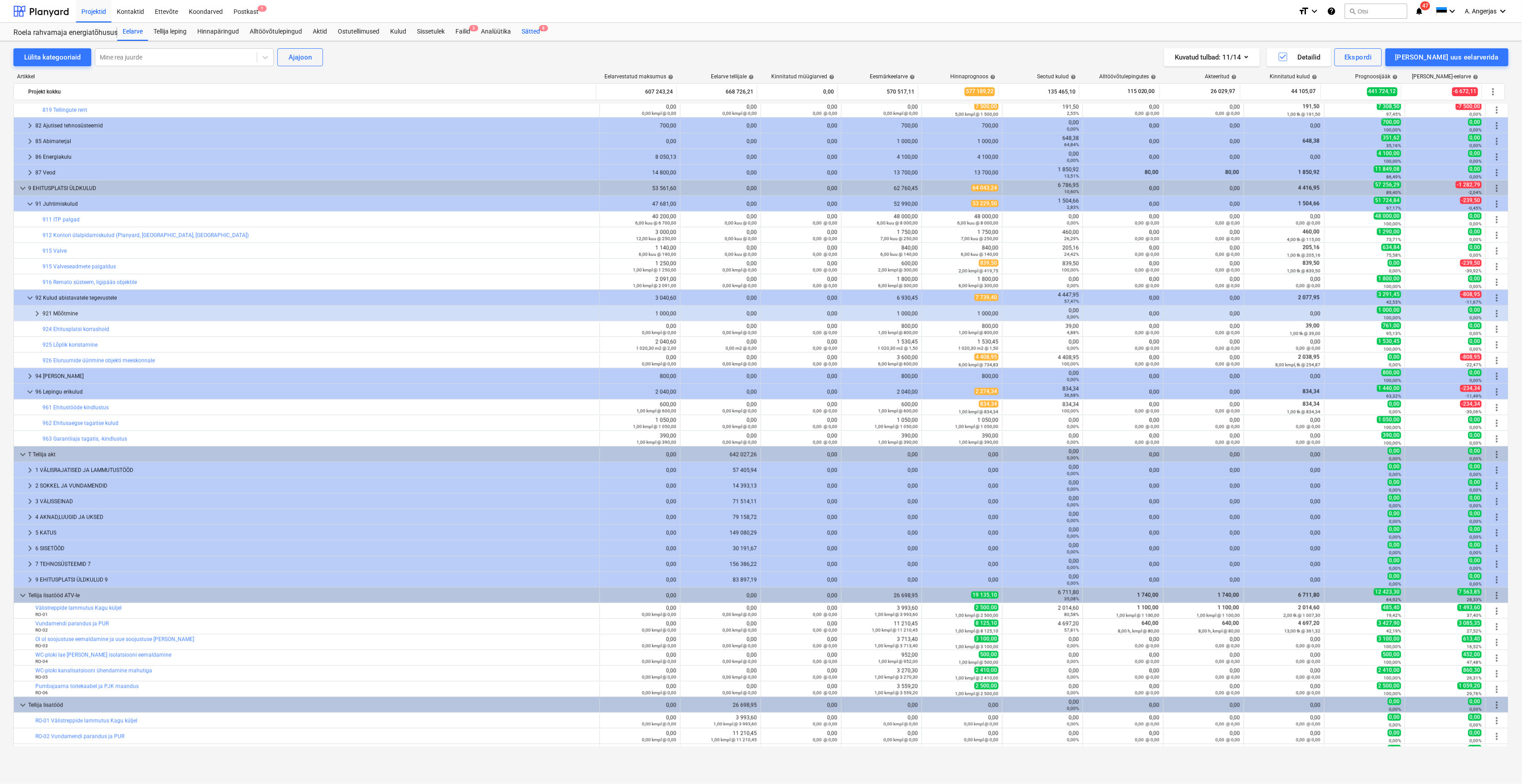
click at [530, 28] on div "Sätted 8" at bounding box center [531, 32] width 29 height 18
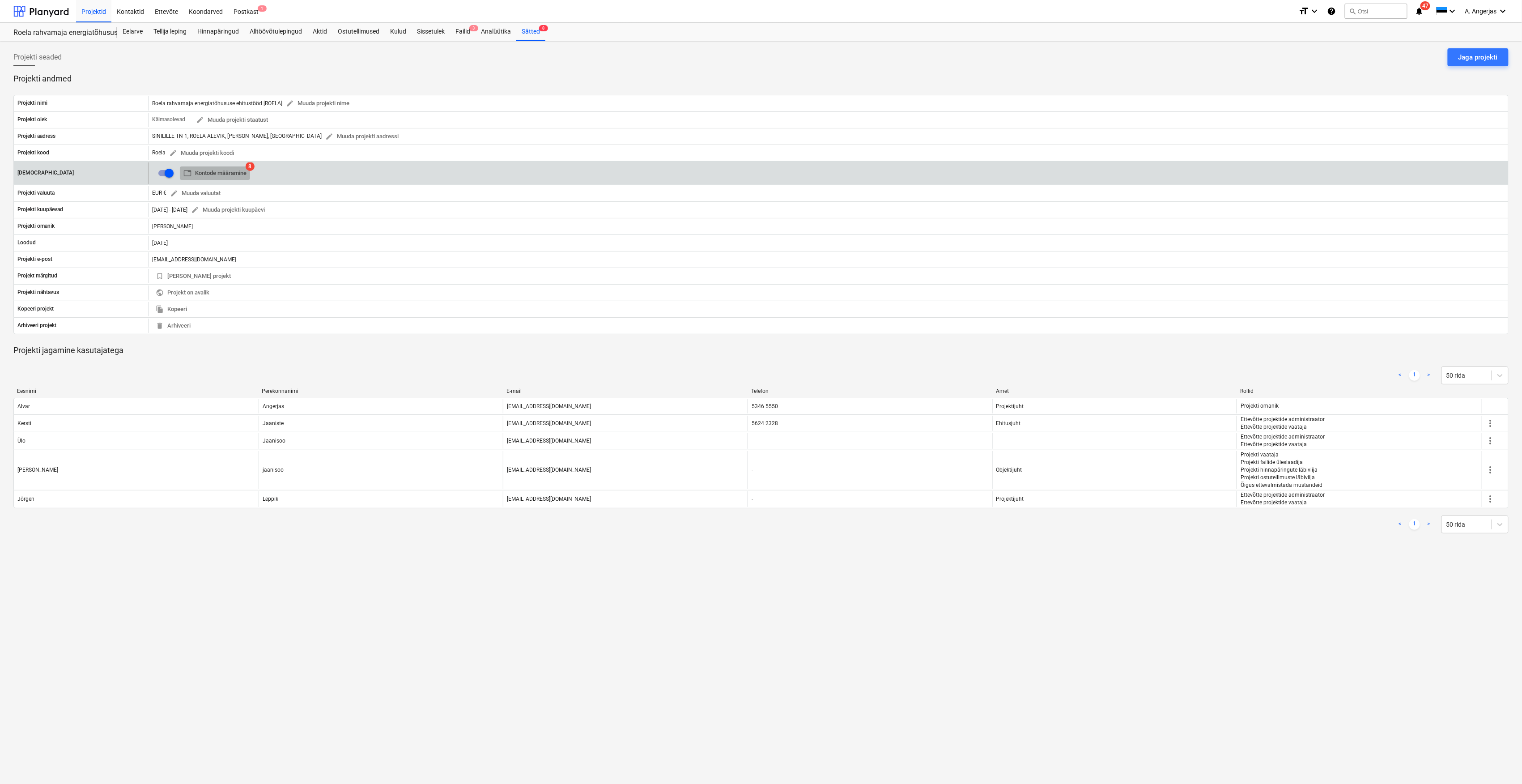
click at [214, 171] on span "table Kontode määramine" at bounding box center [214, 173] width 63 height 10
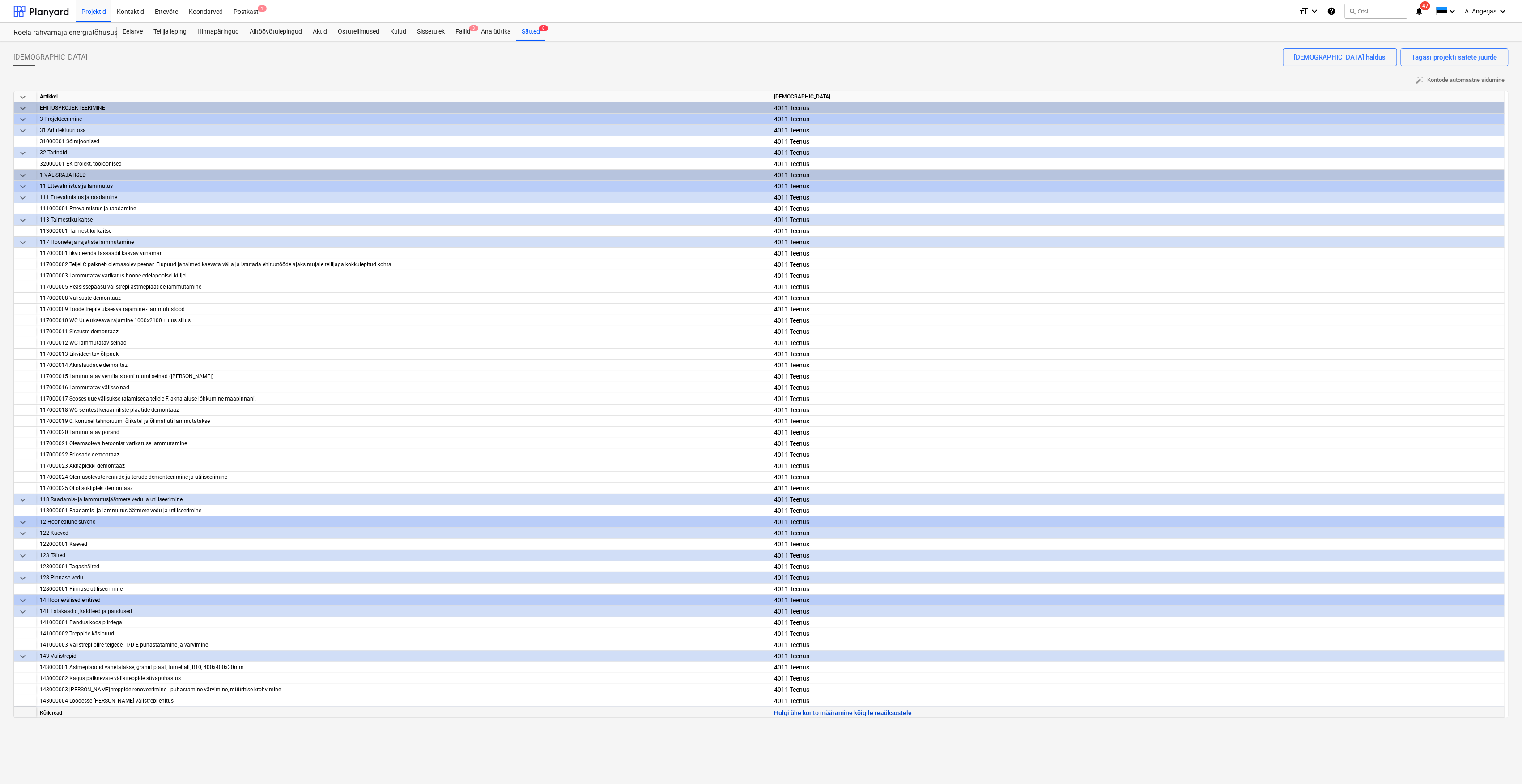
click at [797, 713] on button "Hulgi ühe konto määramine kõigile reaüksustele" at bounding box center [843, 712] width 138 height 11
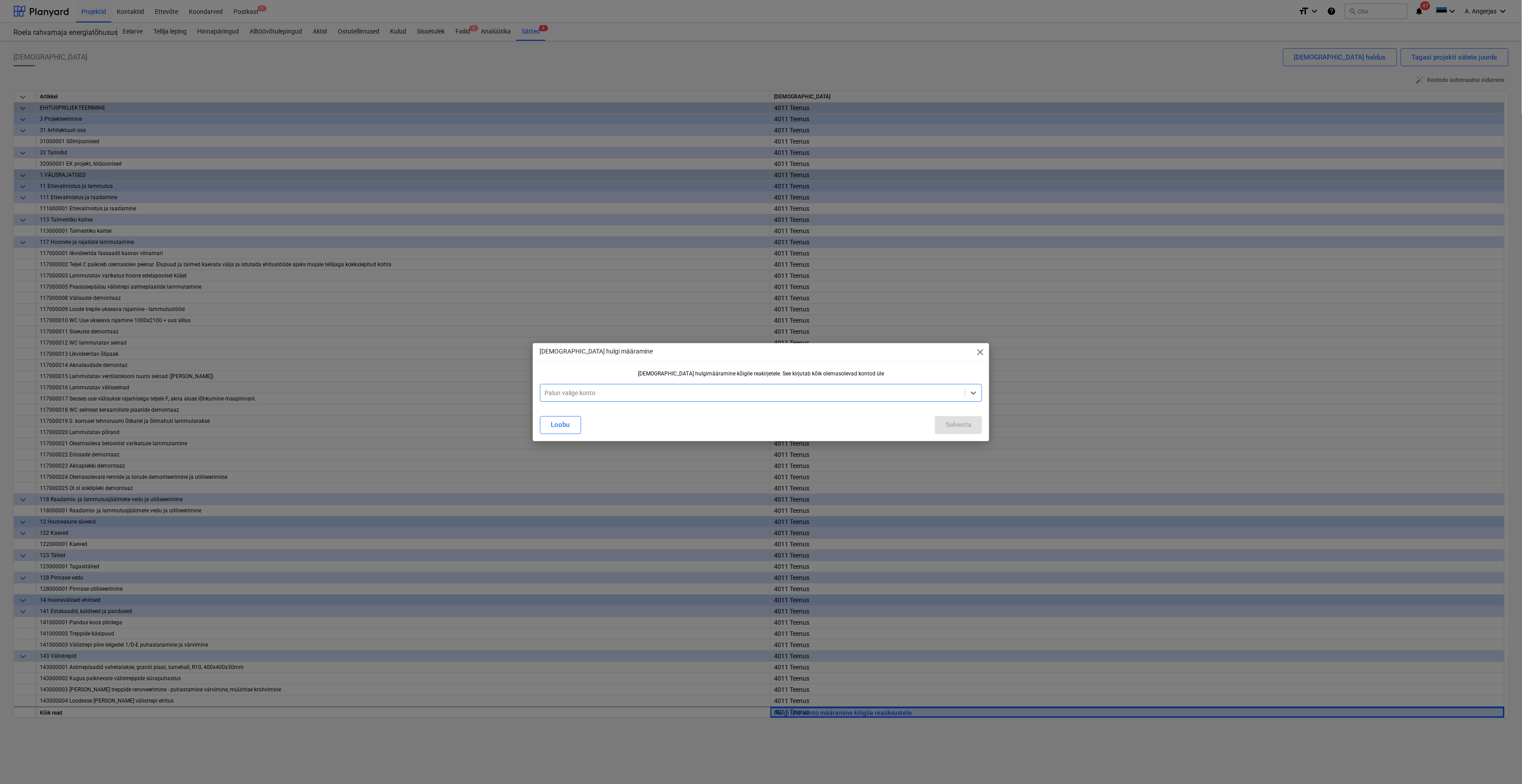
click at [670, 398] on div "Palun valige konto" at bounding box center [753, 392] width 425 height 12
click at [960, 417] on button "Salvesta" at bounding box center [959, 425] width 47 height 18
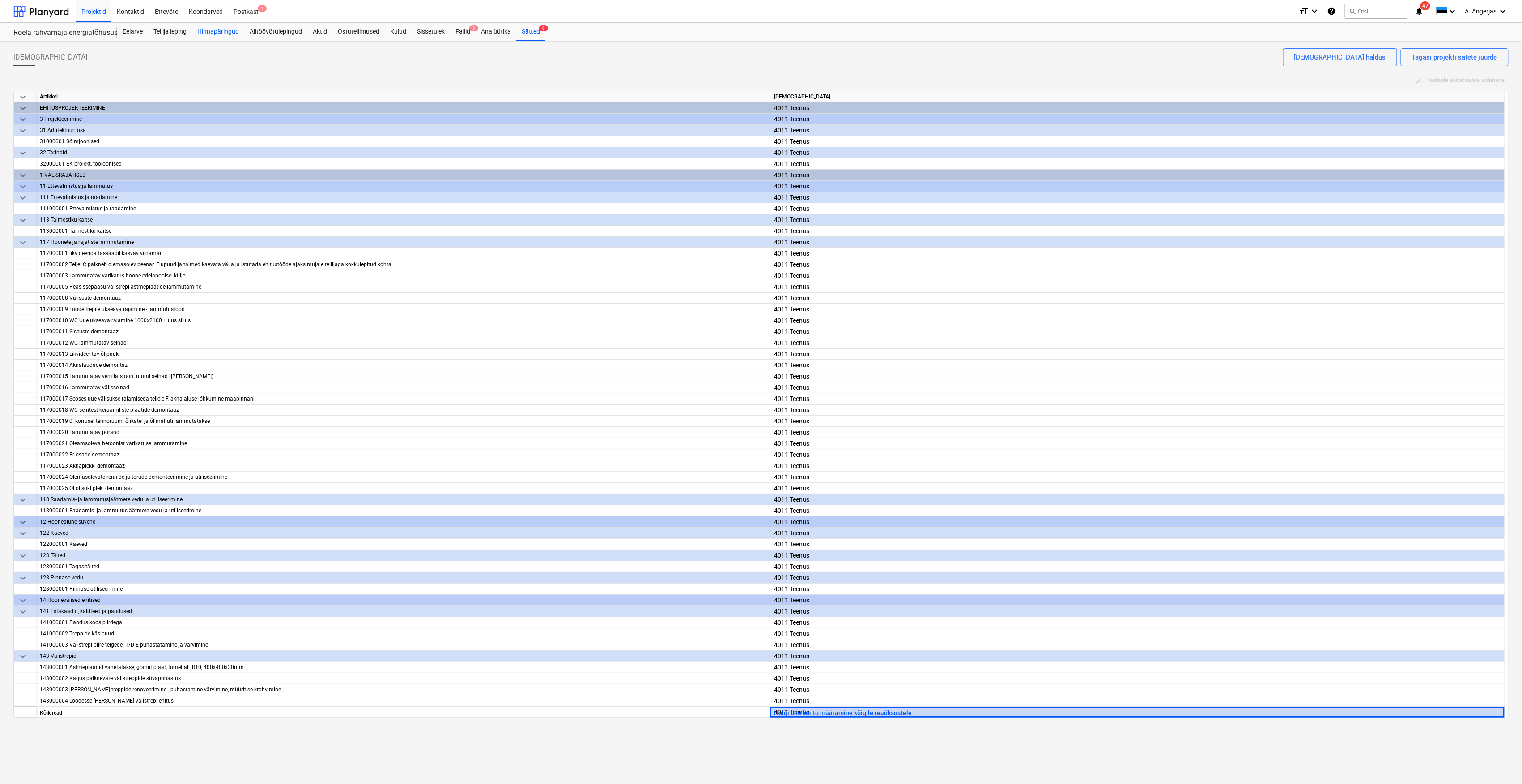
click at [206, 31] on div "Hinnapäringud" at bounding box center [218, 32] width 53 height 18
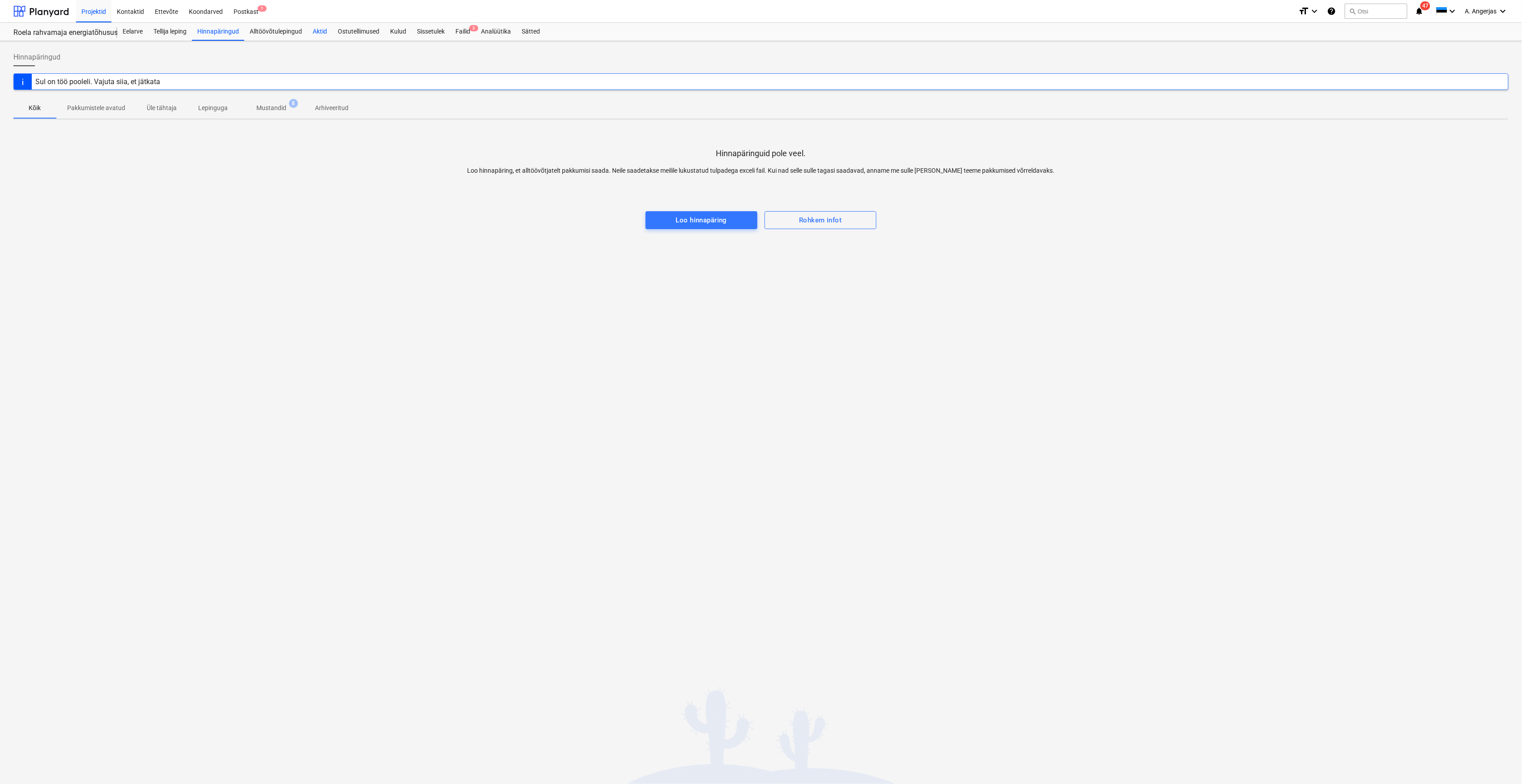
click at [323, 31] on div "Aktid" at bounding box center [320, 32] width 25 height 18
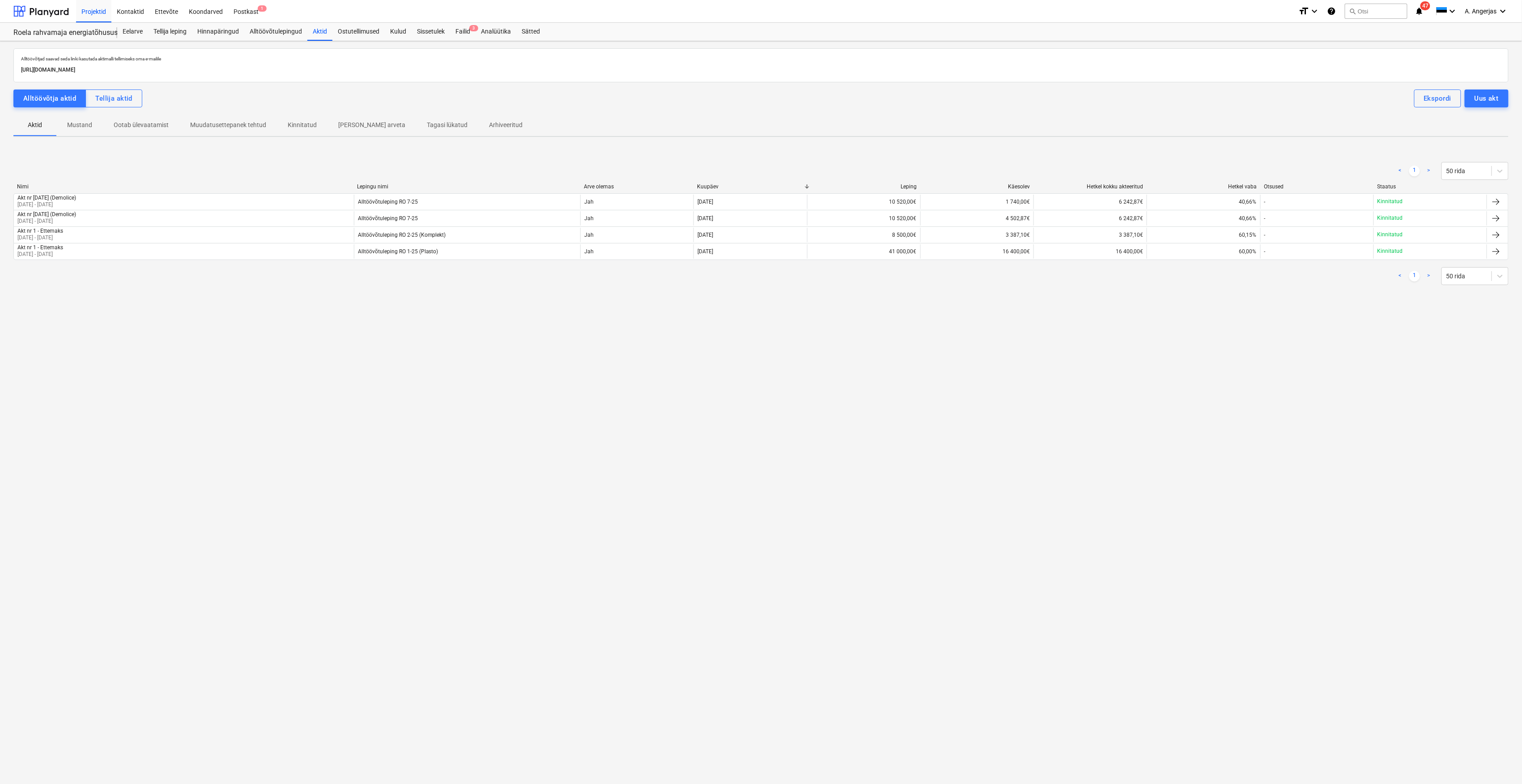
click at [79, 130] on p "Mustand" at bounding box center [80, 125] width 25 height 9
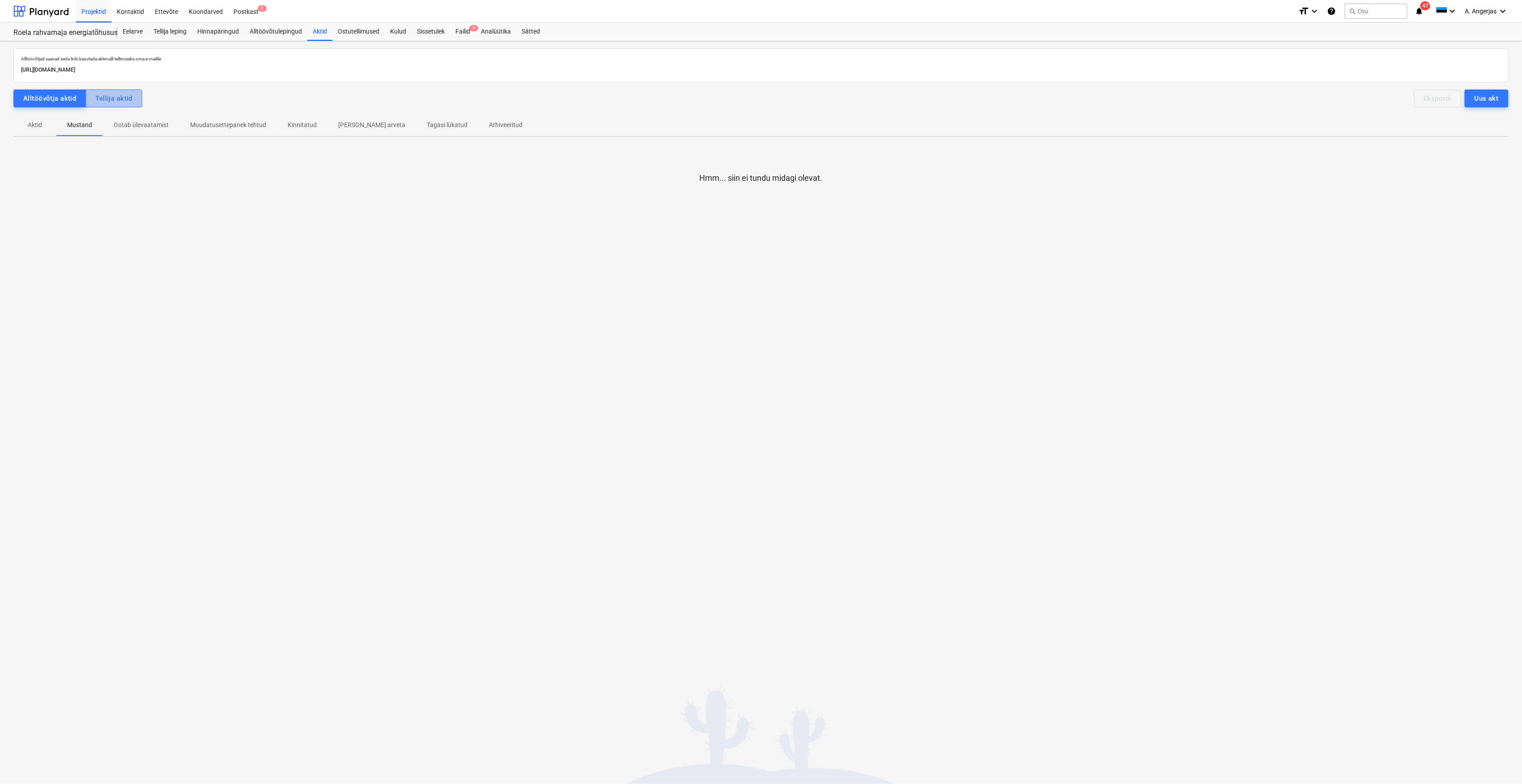
click at [131, 90] on button "Tellija aktid" at bounding box center [114, 98] width 57 height 18
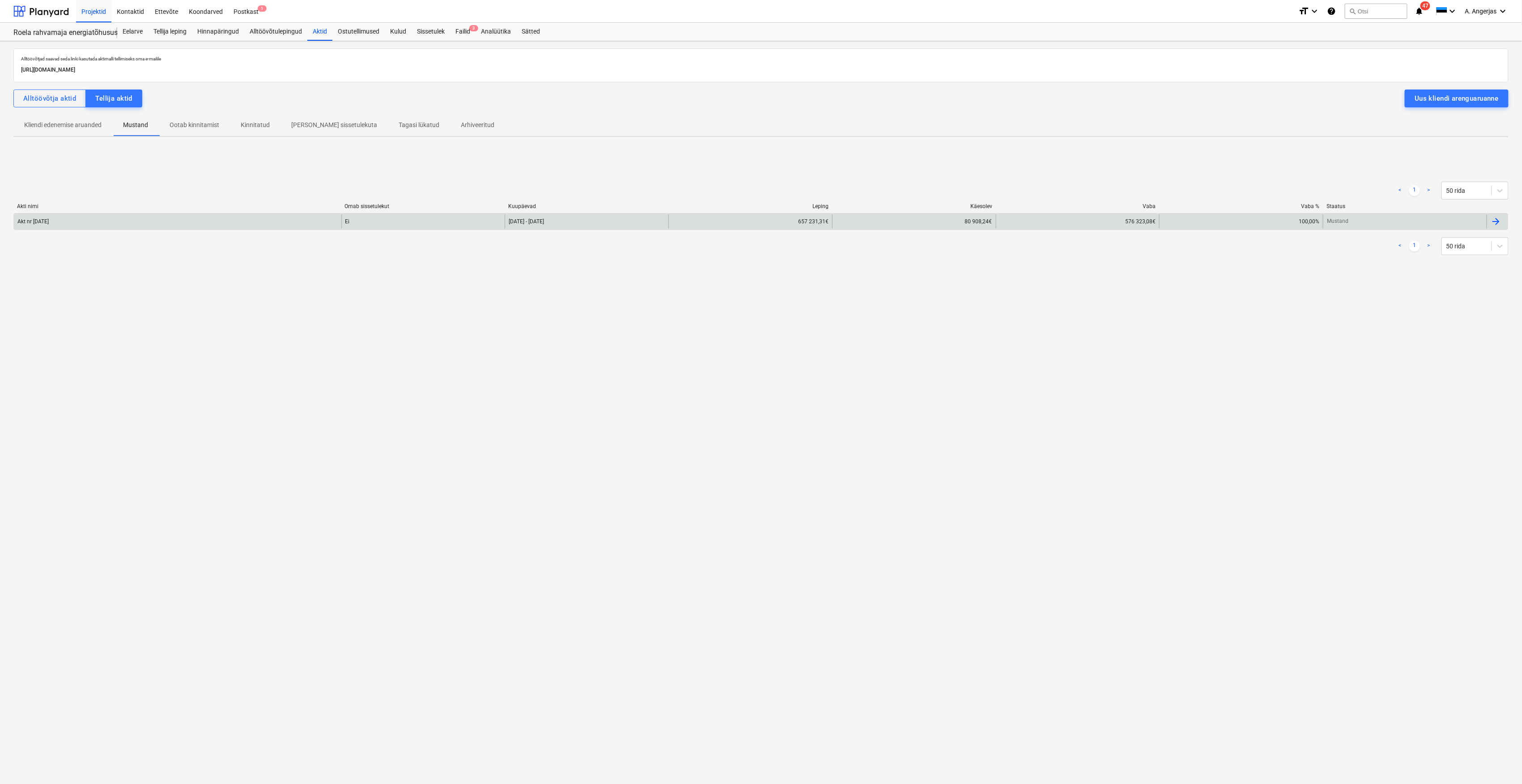
click at [81, 223] on div "Akt nr [DATE]" at bounding box center [177, 222] width 327 height 14
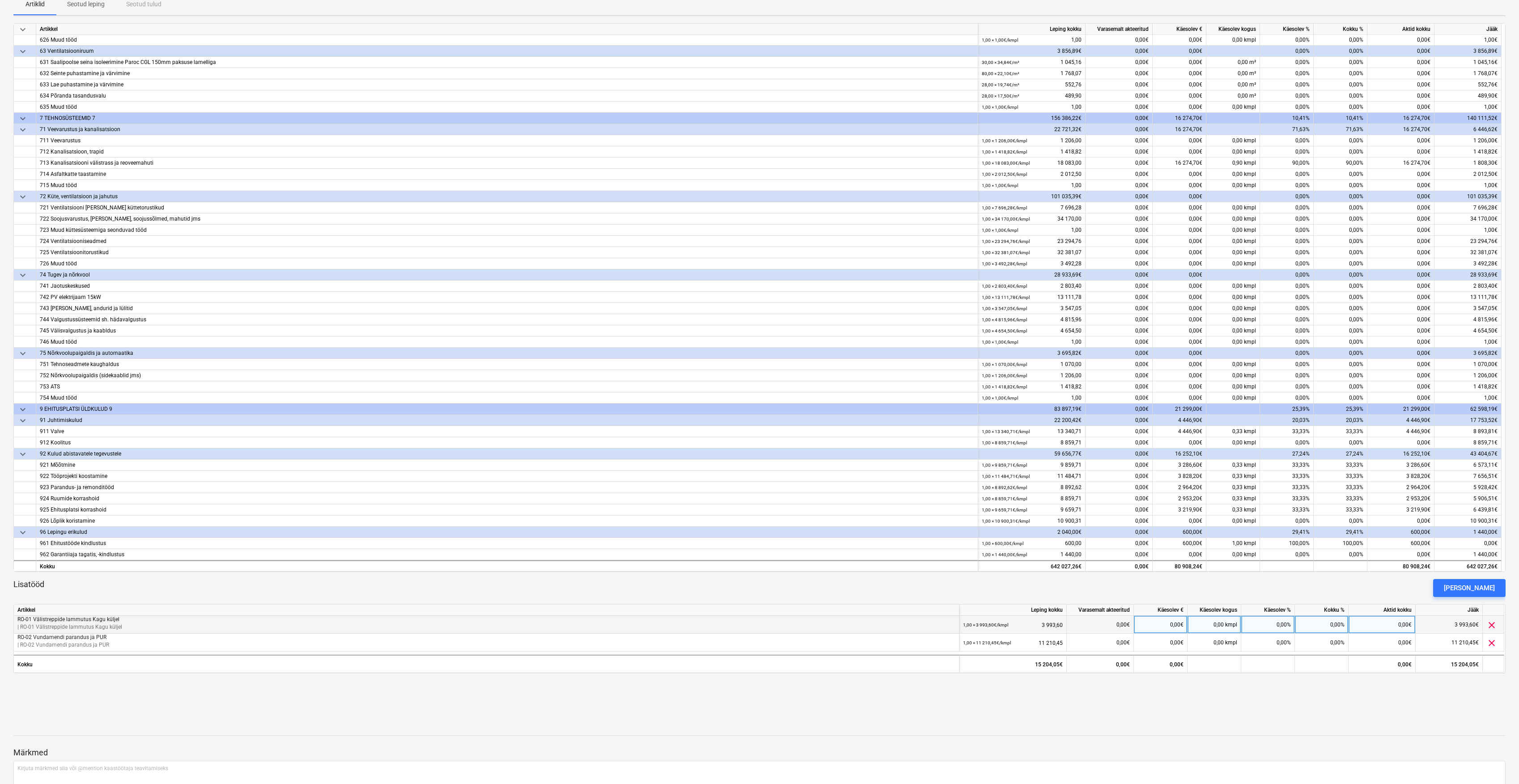
scroll to position [204, 0]
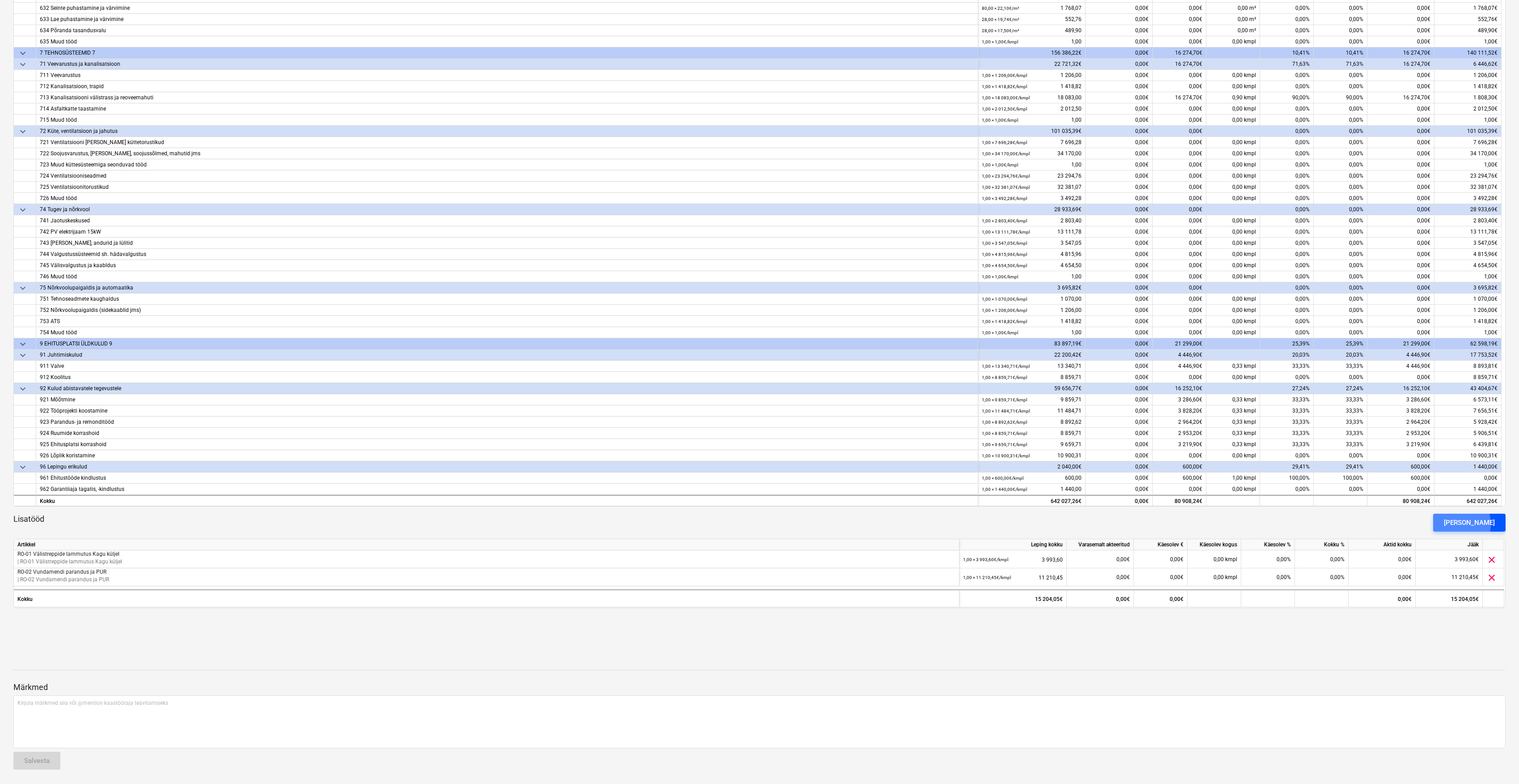
click at [1469, 523] on div "[PERSON_NAME]" at bounding box center [1469, 523] width 51 height 12
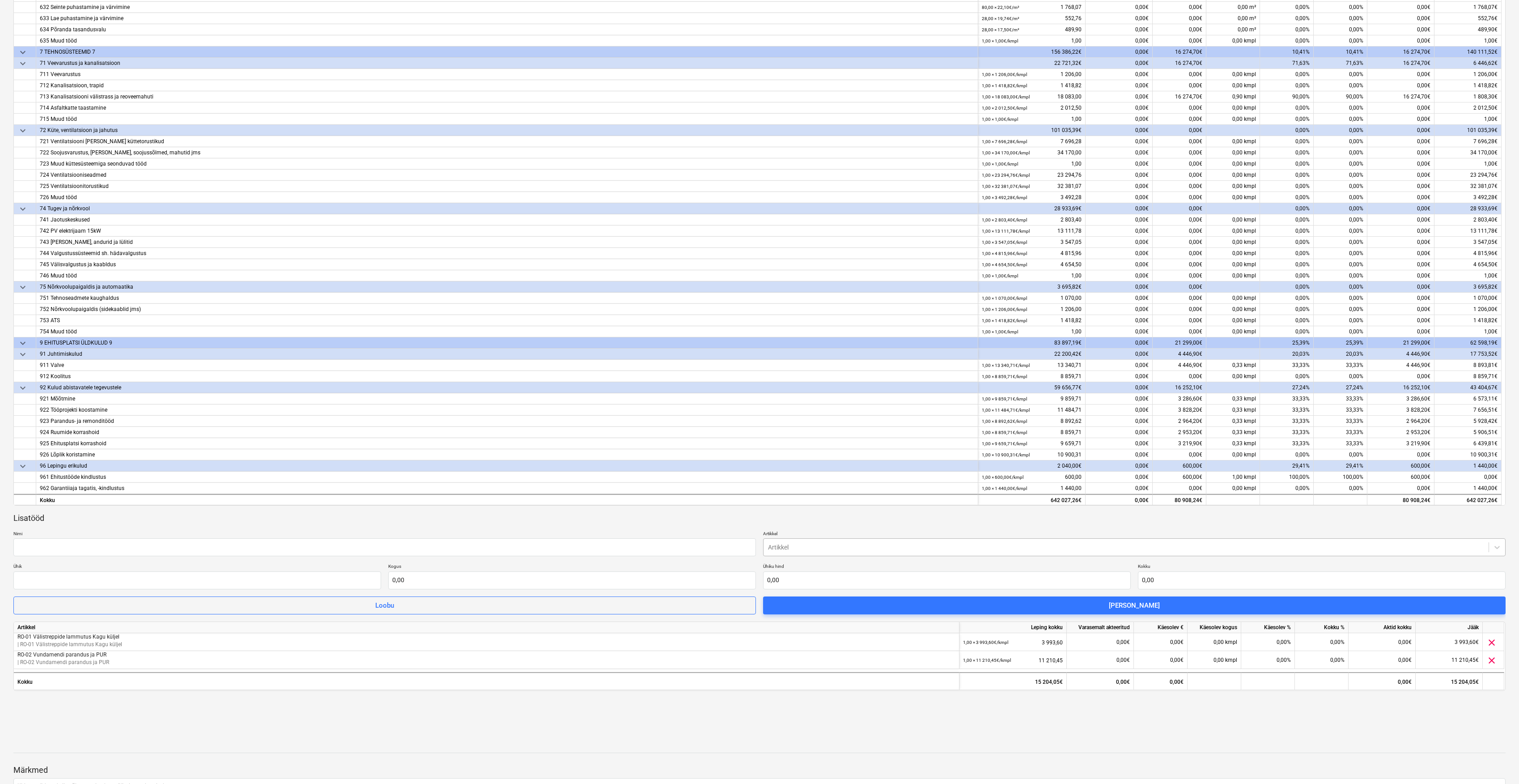
click at [856, 555] on div "Artikkel" at bounding box center [1134, 547] width 743 height 18
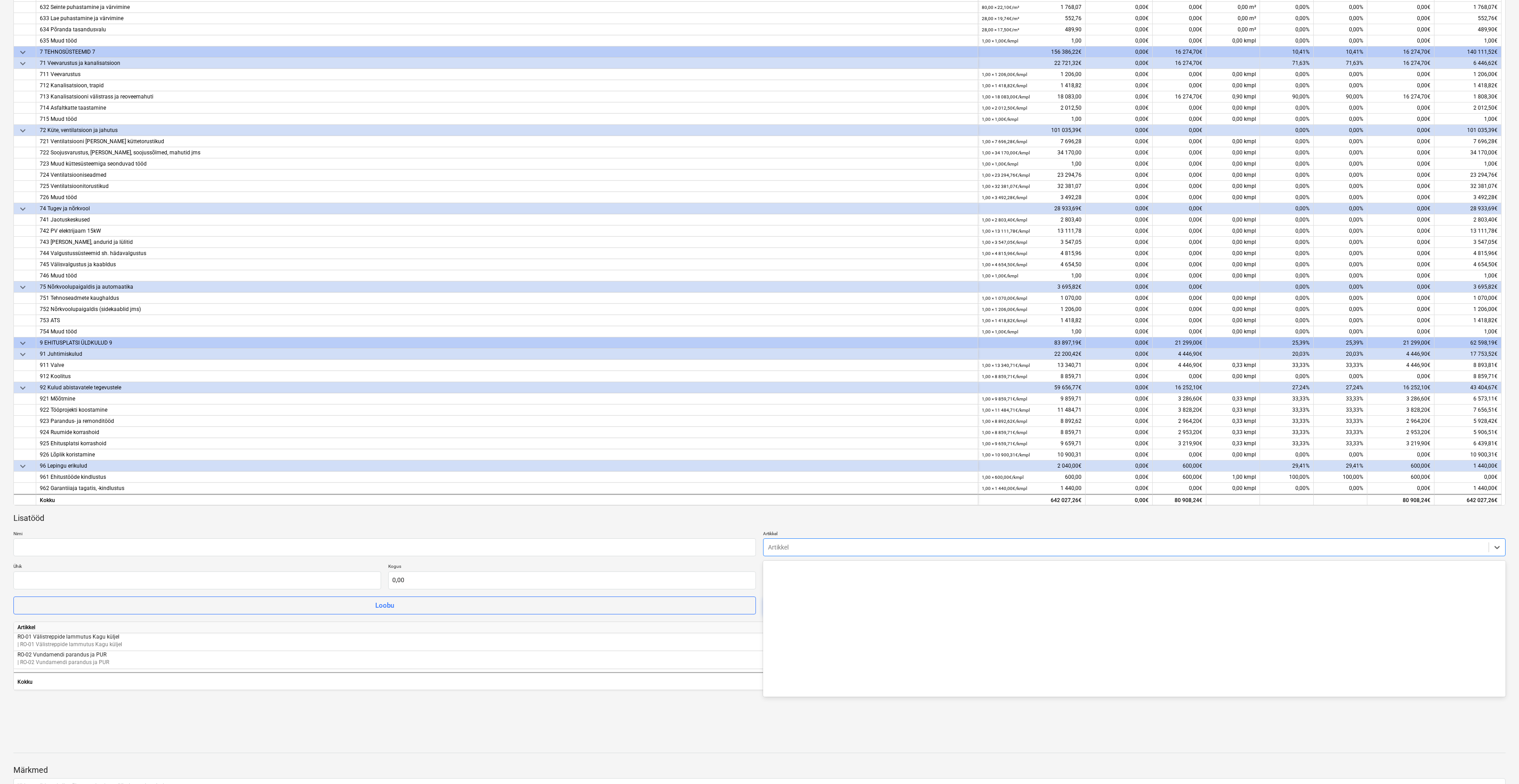
scroll to position [2445, 0]
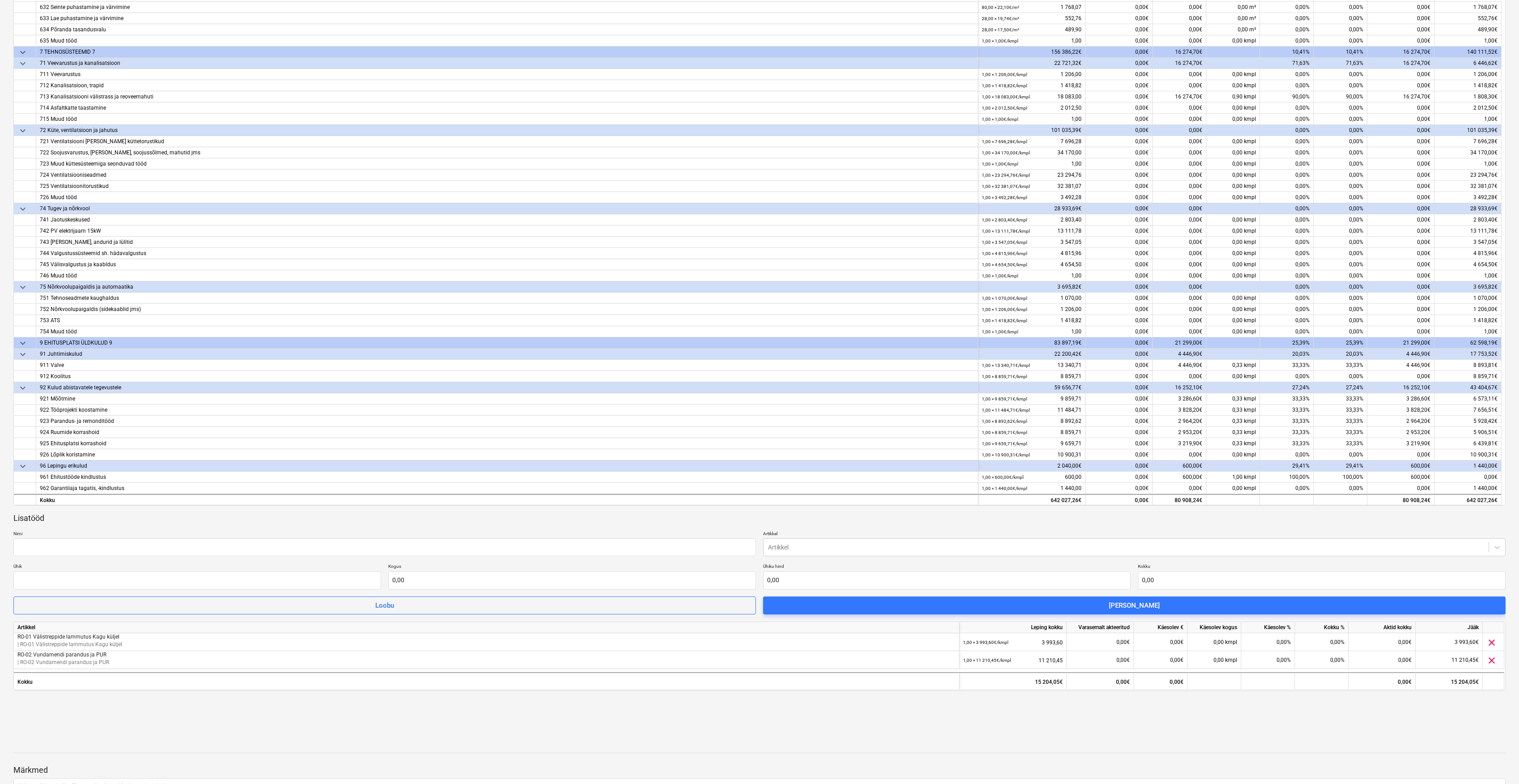
drag, startPoint x: 1506, startPoint y: 603, endPoint x: 1505, endPoint y: 646, distance: 43.0
click at [1505, 646] on div "Akt nr [DATE] ( Mustand ) notes Märkmed arrow_back Vaadake tagasilükatud akti e…" at bounding box center [759, 352] width 1519 height 1030
click at [1498, 542] on icon at bounding box center [1497, 546] width 9 height 9
drag, startPoint x: 1507, startPoint y: 568, endPoint x: 1507, endPoint y: 579, distance: 11.0
click at [1507, 579] on div "Akt nr [DATE] ( Mustand ) notes Märkmed arrow_back Vaadake tagasilükatud akti e…" at bounding box center [759, 352] width 1519 height 1030
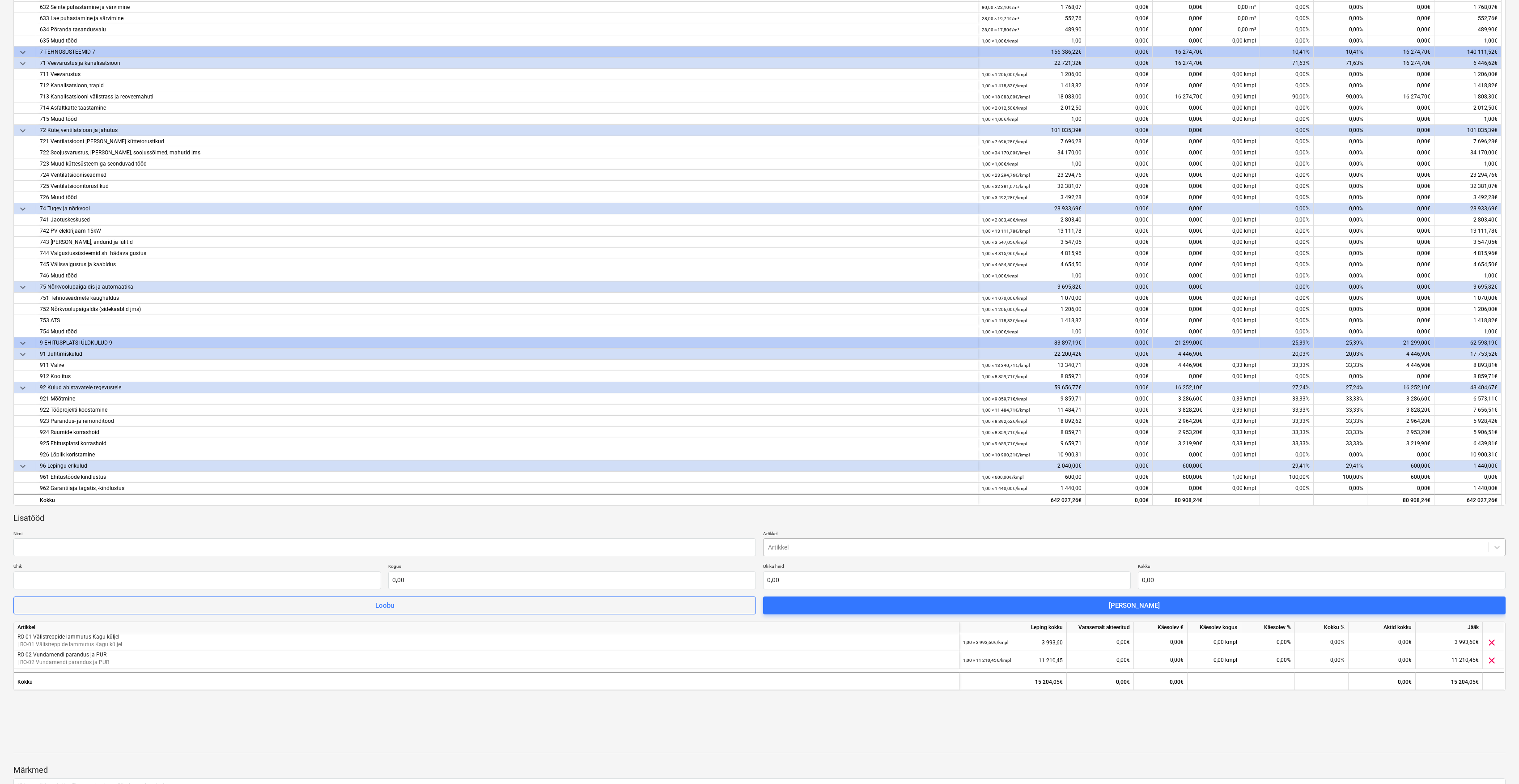
drag, startPoint x: 1507, startPoint y: 579, endPoint x: 1470, endPoint y: 555, distance: 44.1
click at [1454, 552] on div at bounding box center [1126, 546] width 716 height 9
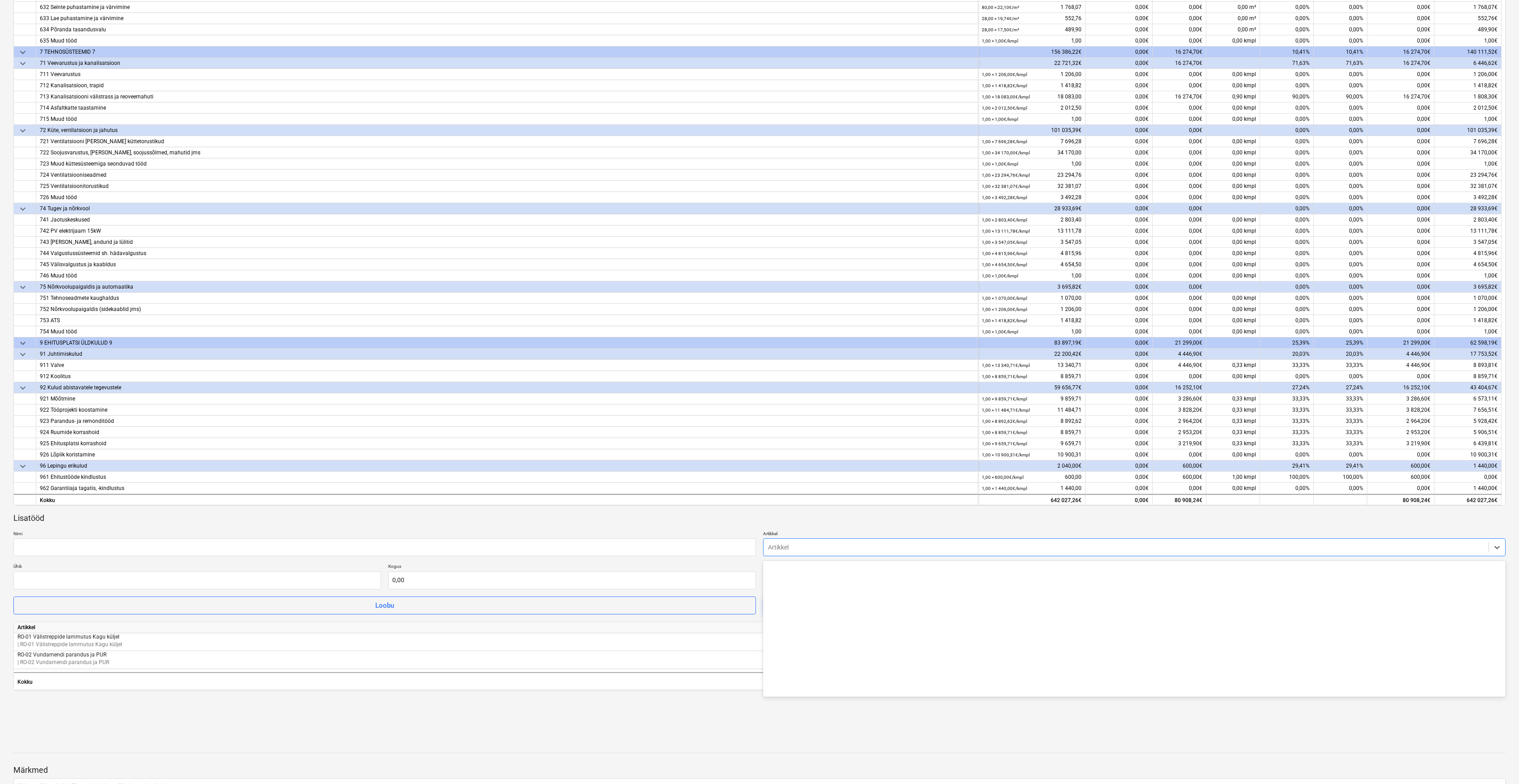
scroll to position [8759, 0]
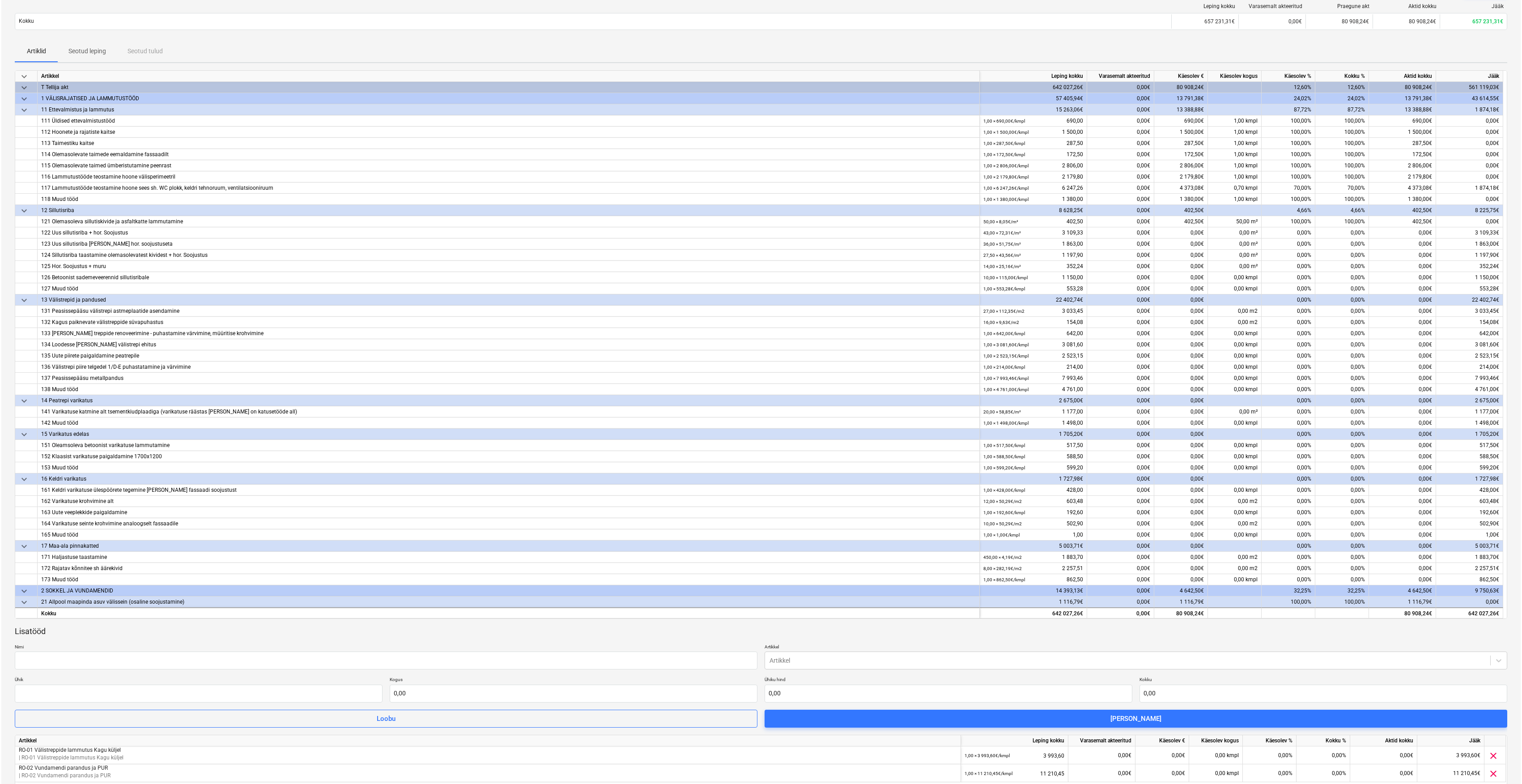
scroll to position [0, 0]
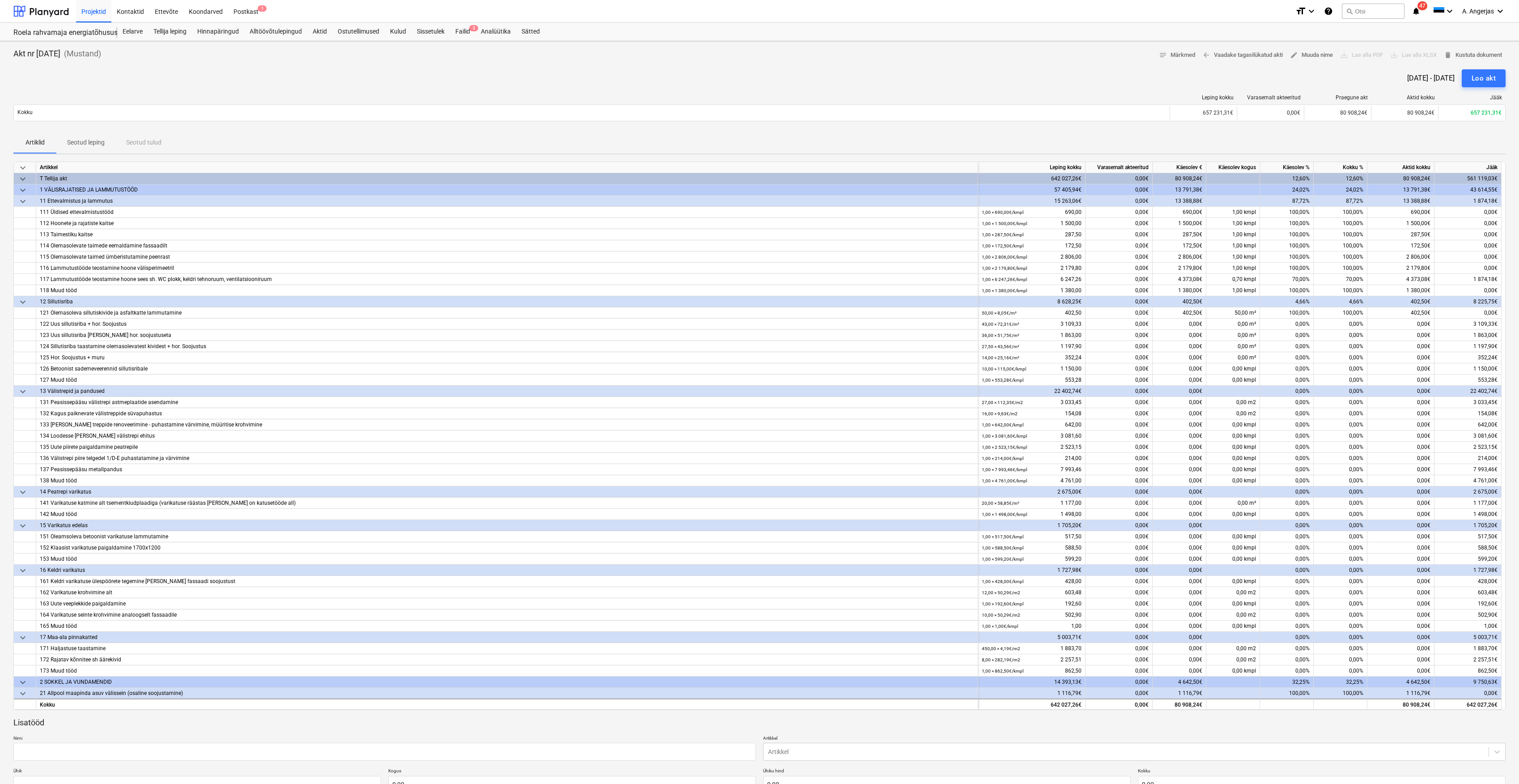
click at [58, 24] on div "Roela rahvamaja energiatõhususe ehitustööd [ROELA] Roela rahvamaja energiatõhus…" at bounding box center [66, 32] width 104 height 18
click at [43, 13] on div at bounding box center [41, 11] width 56 height 22
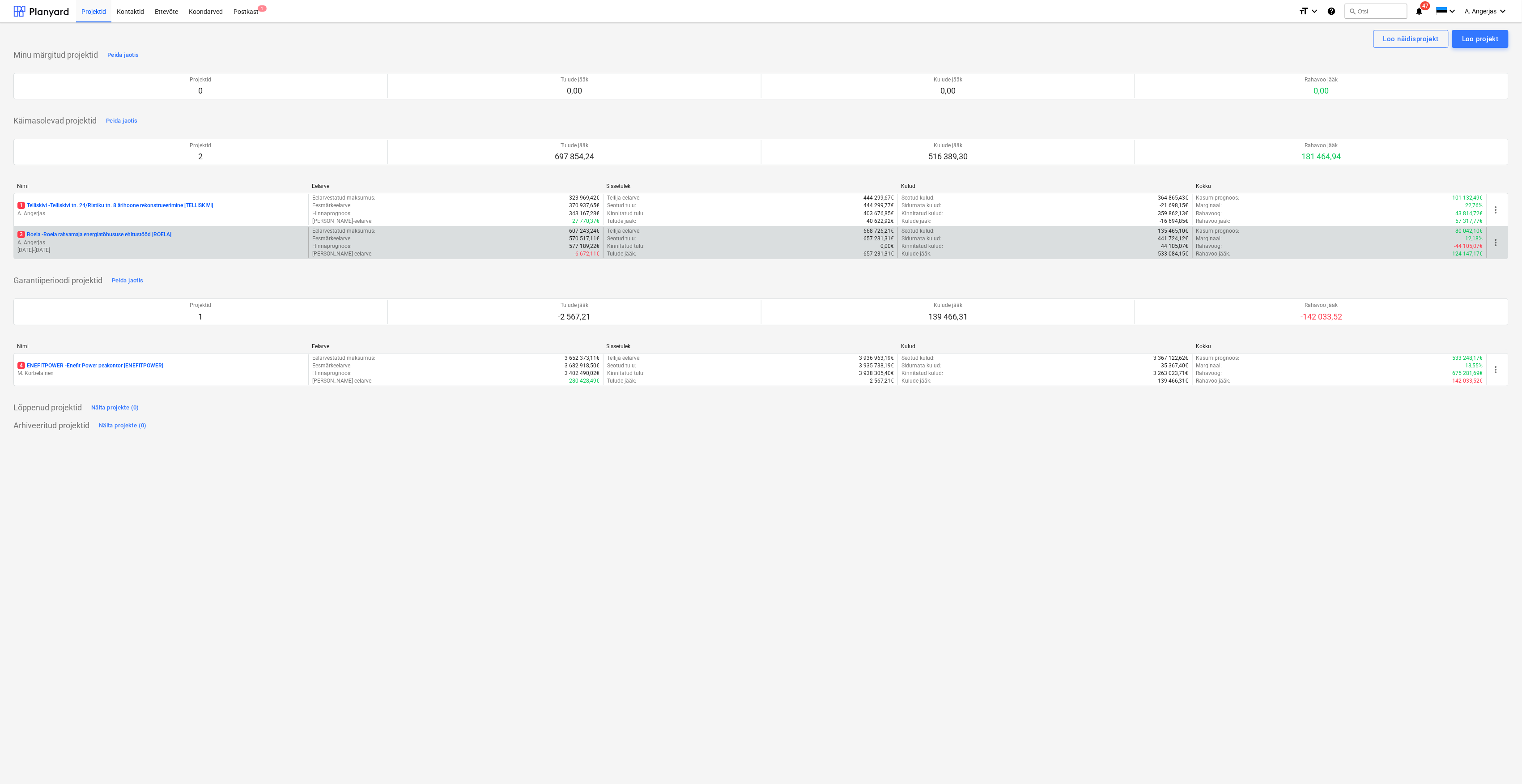
click at [82, 233] on p "3 Roela - Roela rahvamaja energiatõhususe ehitustööd [ROELA]" at bounding box center [95, 235] width 154 height 8
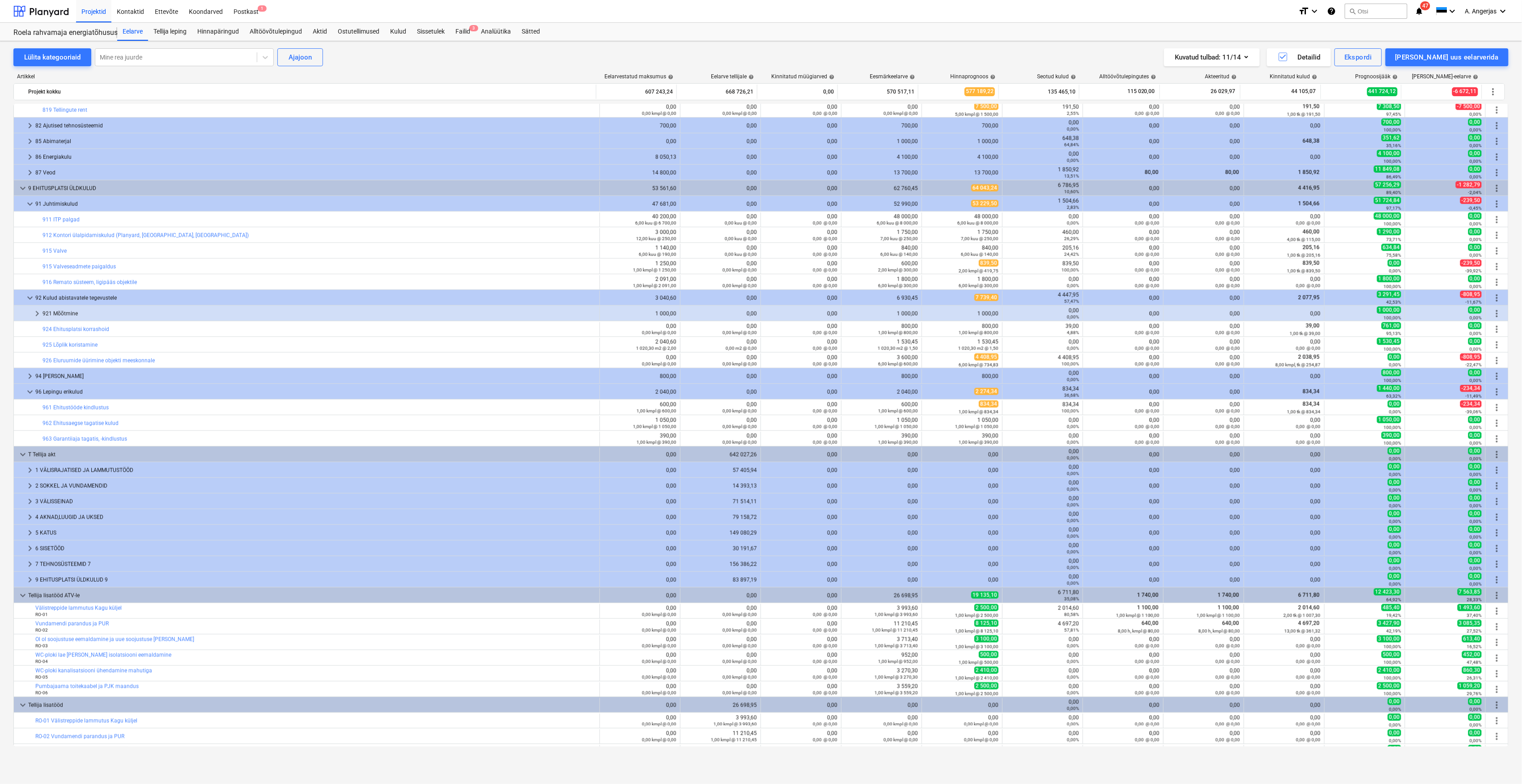
scroll to position [688, 0]
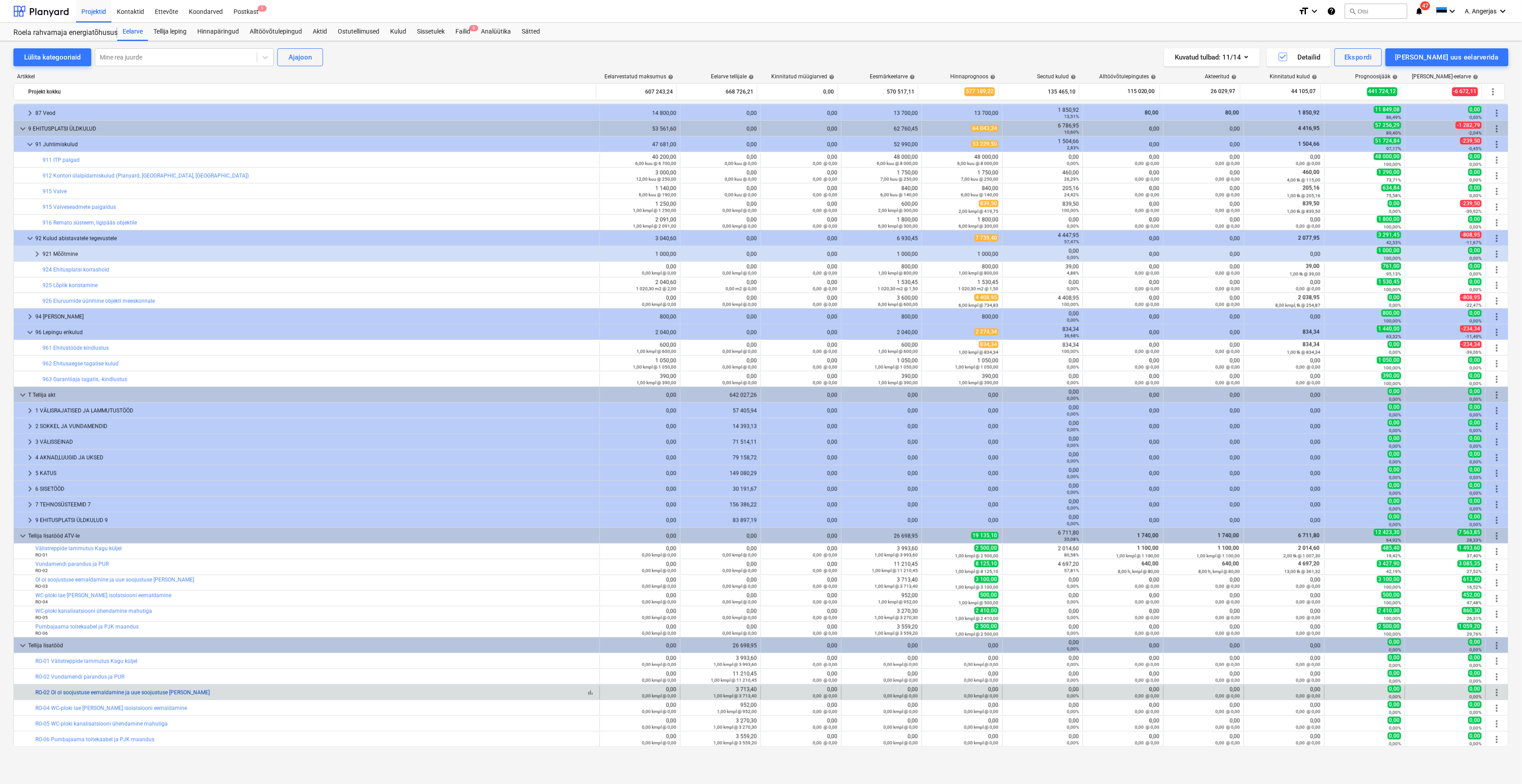
click at [142, 694] on link "RO-02 Ol ol soojustuse eemaldamine ja uue soojustuse [PERSON_NAME]" at bounding box center [122, 692] width 174 height 6
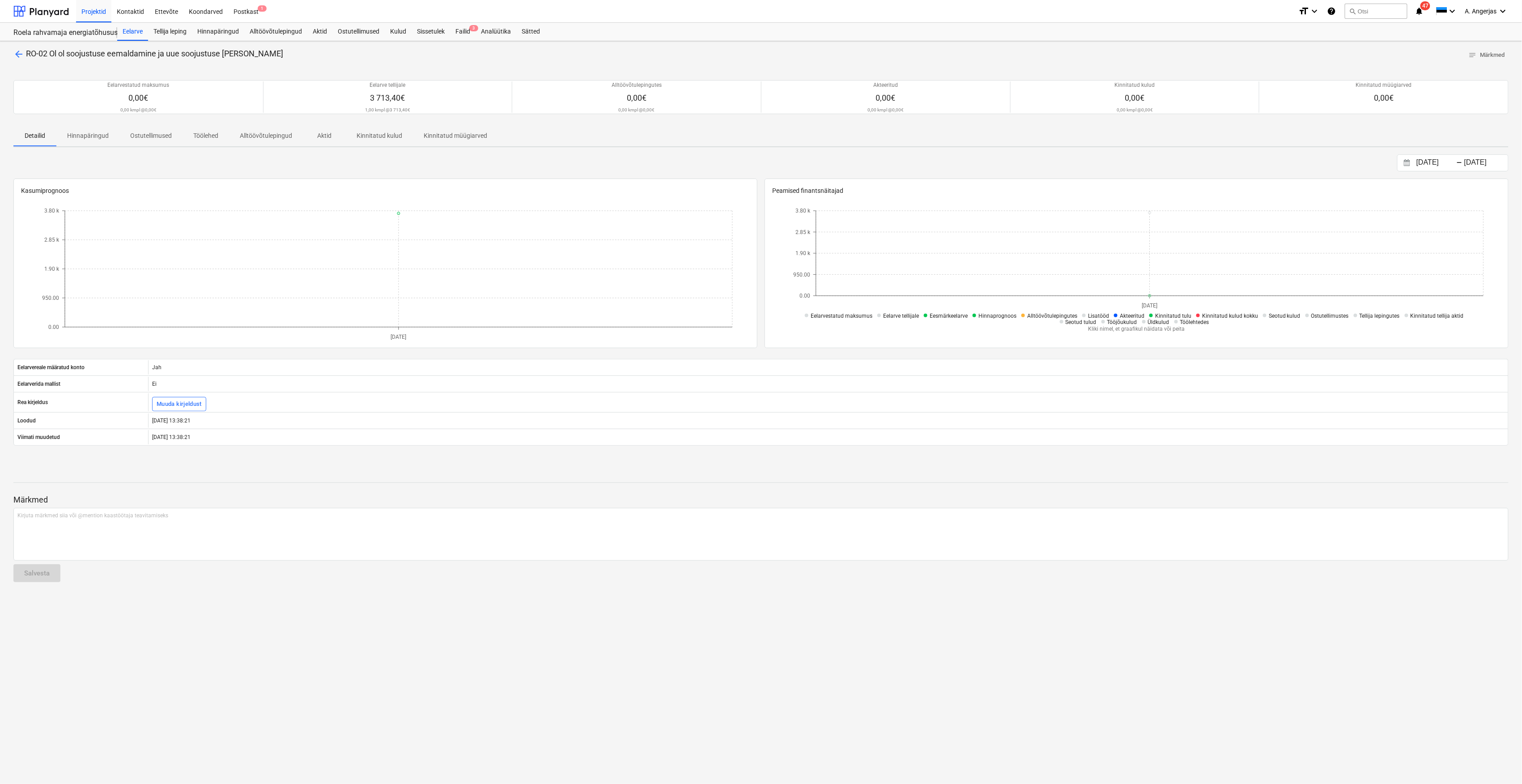
click at [17, 53] on span "arrow_back" at bounding box center [19, 54] width 11 height 11
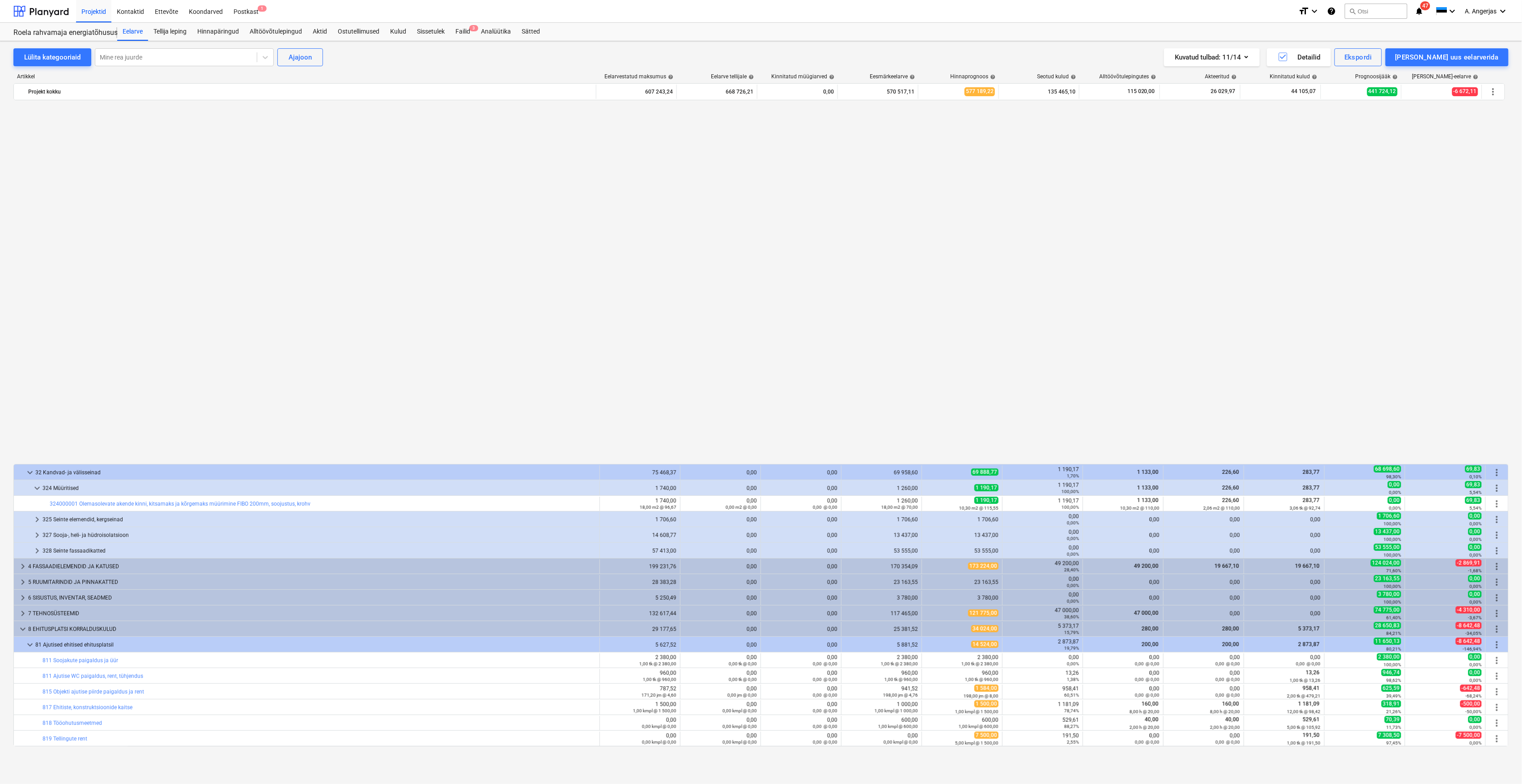
scroll to position [688, 0]
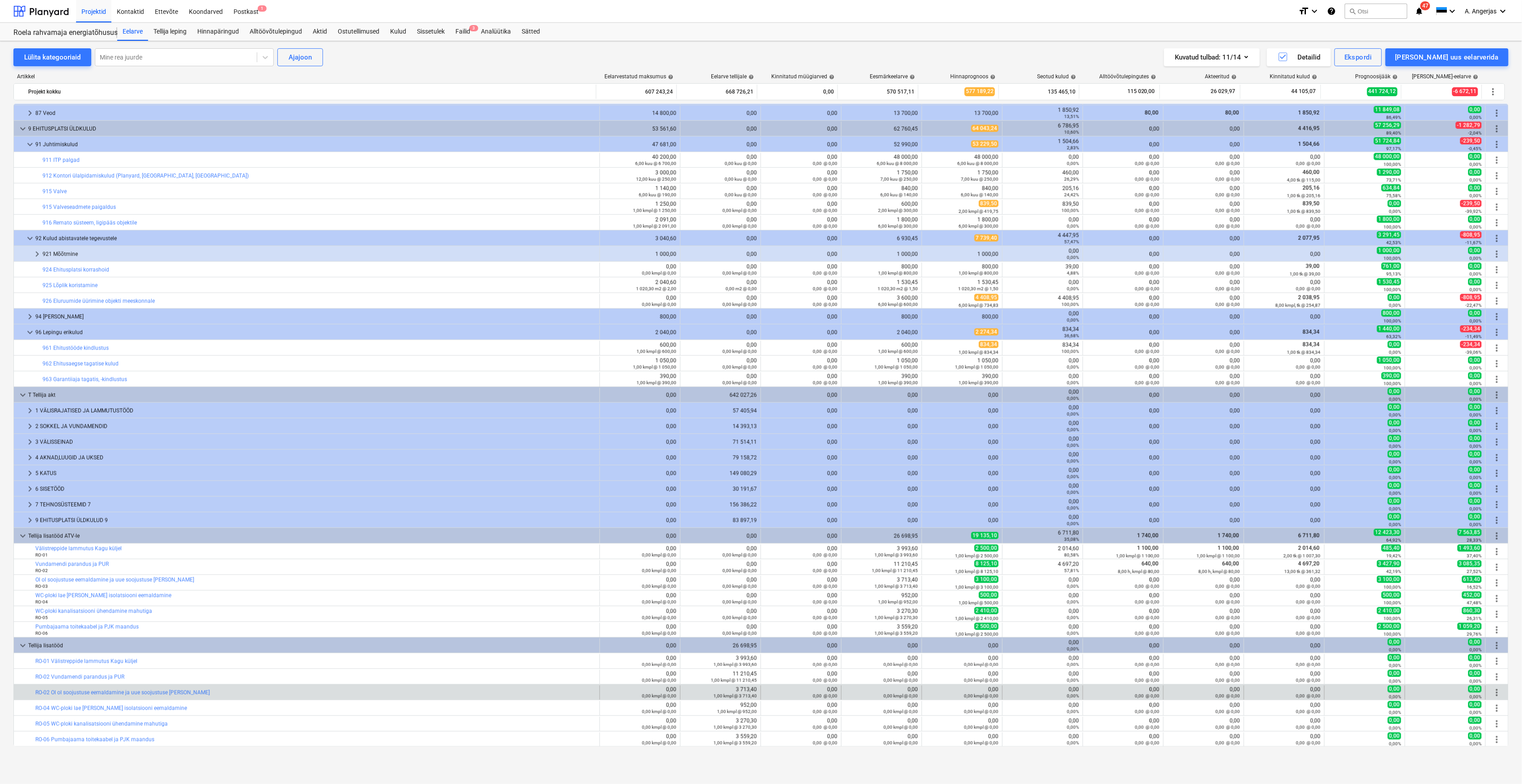
click at [1496, 697] on span "more_vert" at bounding box center [1497, 692] width 11 height 11
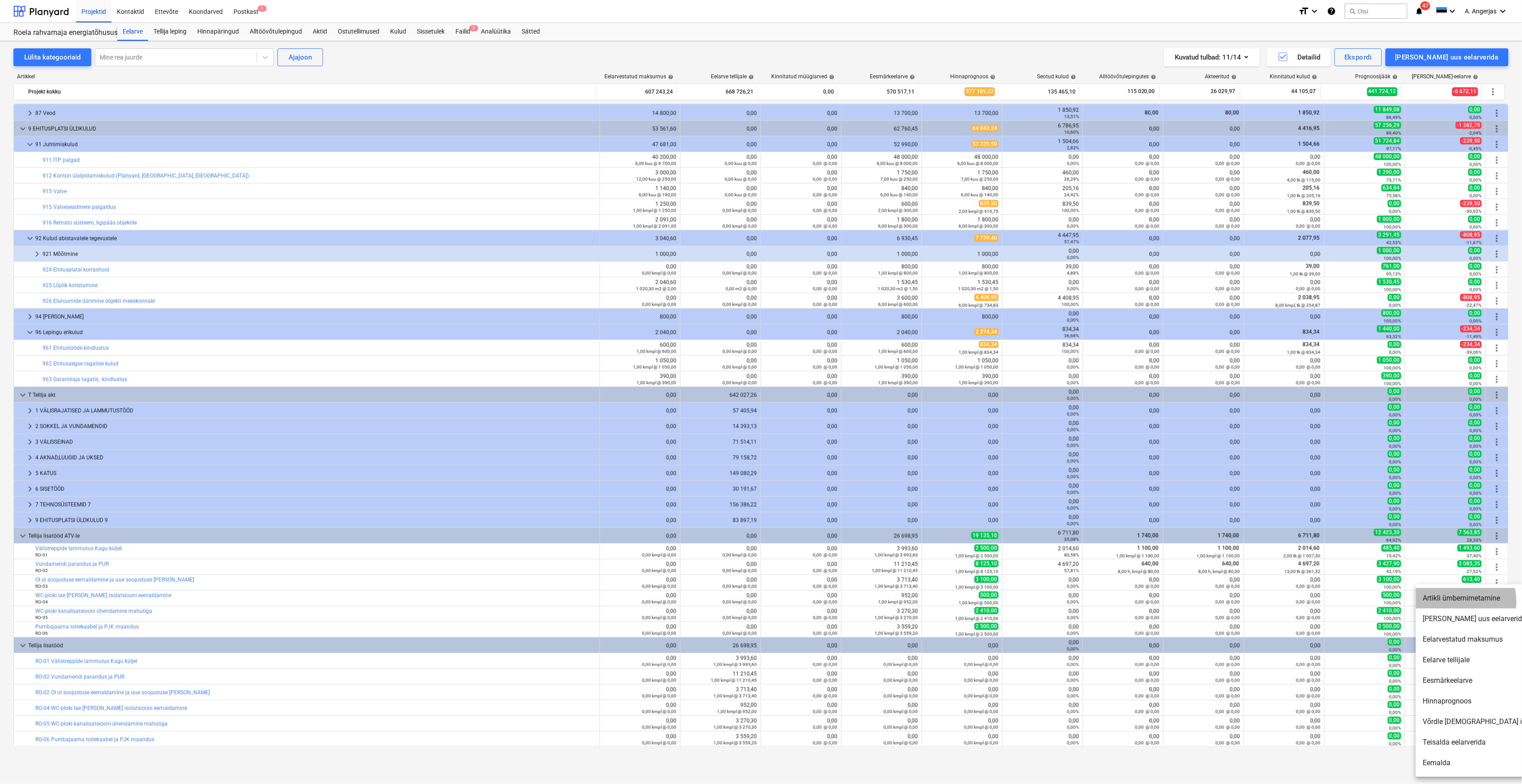
click at [1448, 601] on li "Artikli ümbernimetamine" at bounding box center [1493, 598] width 154 height 21
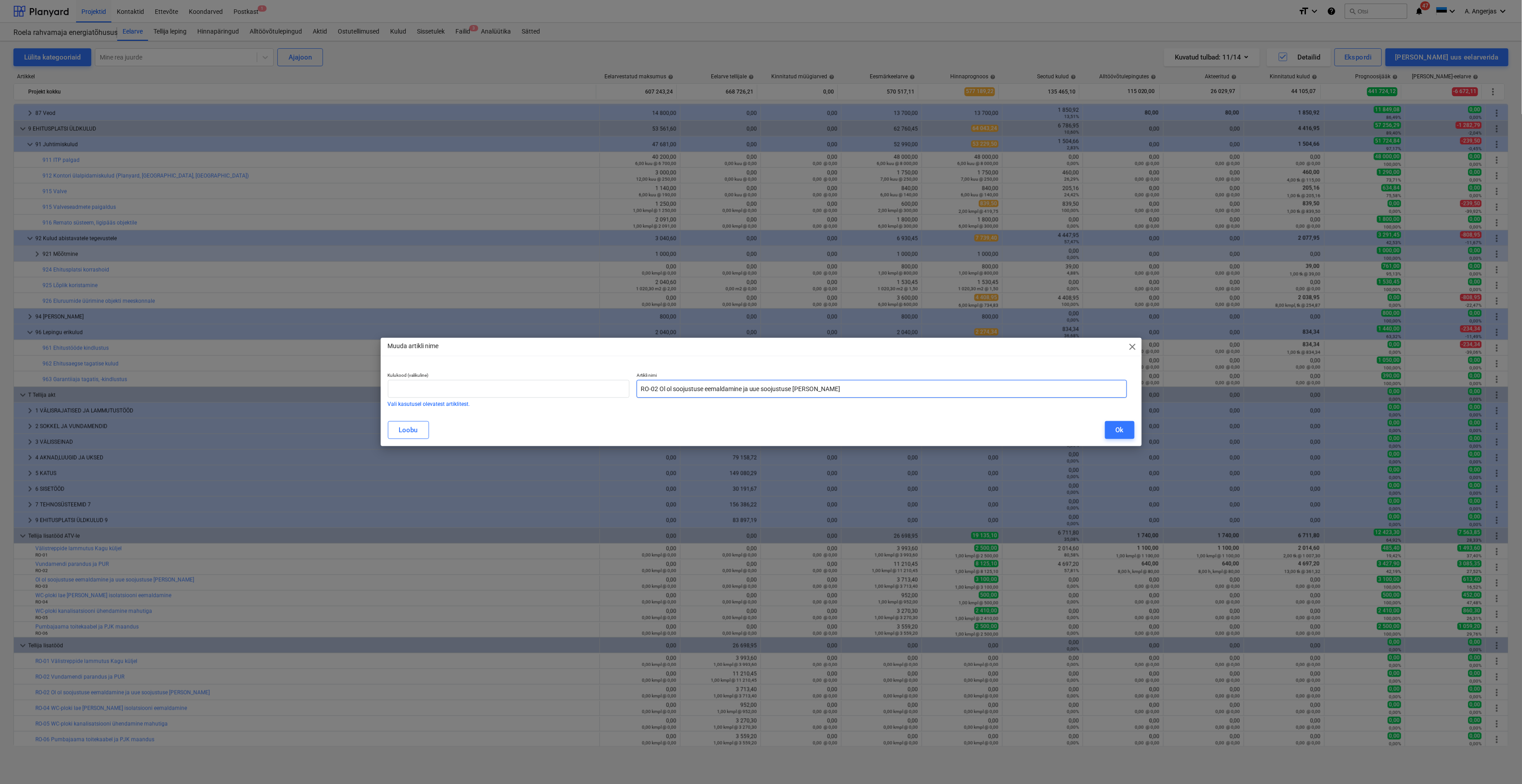
click at [659, 383] on input "RO-02 Ol ol soojustuse eemaldamine ja uue soojustuse [PERSON_NAME]" at bounding box center [882, 389] width 491 height 18
click at [1116, 428] on div "Ok" at bounding box center [1120, 430] width 8 height 12
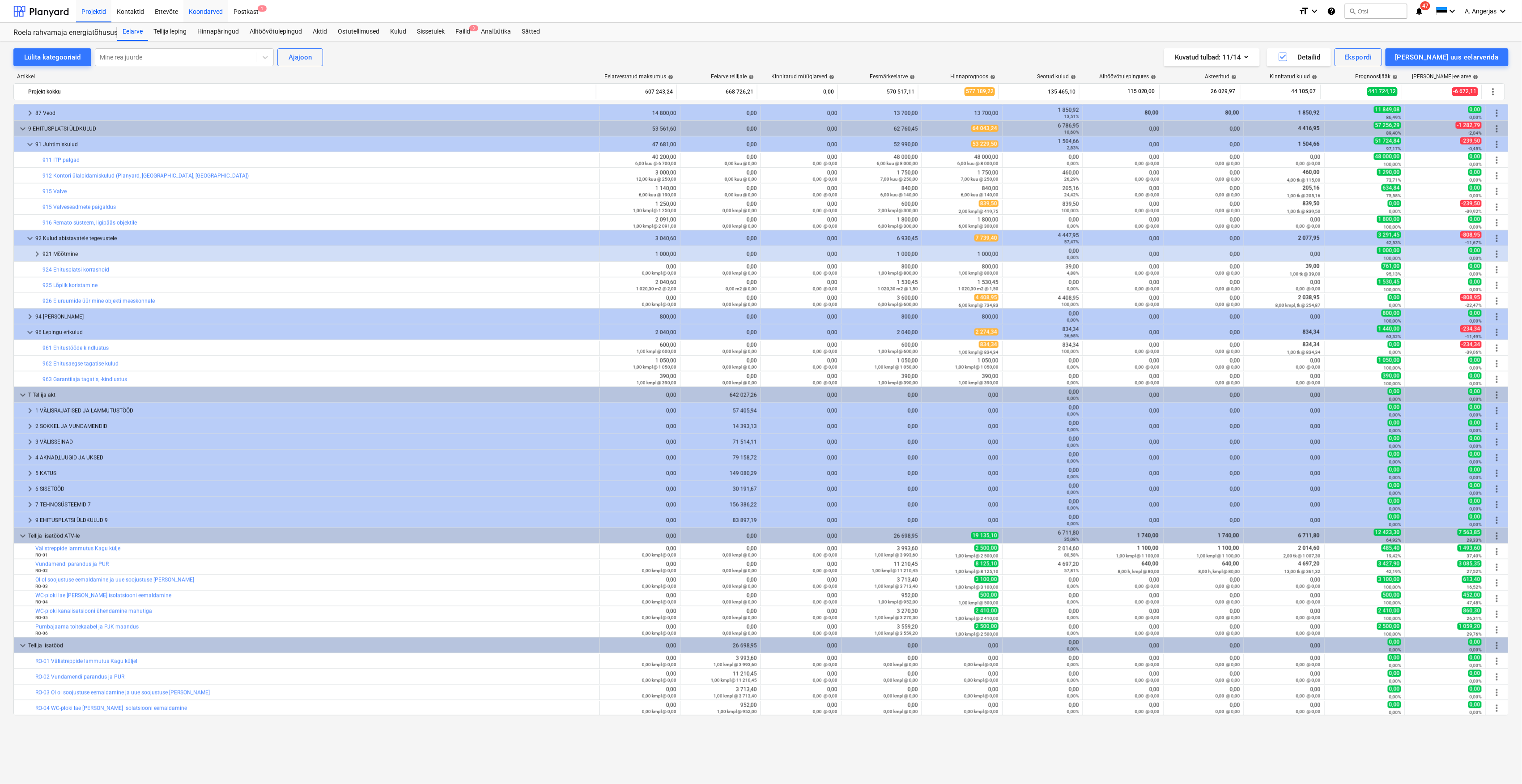
scroll to position [330, 0]
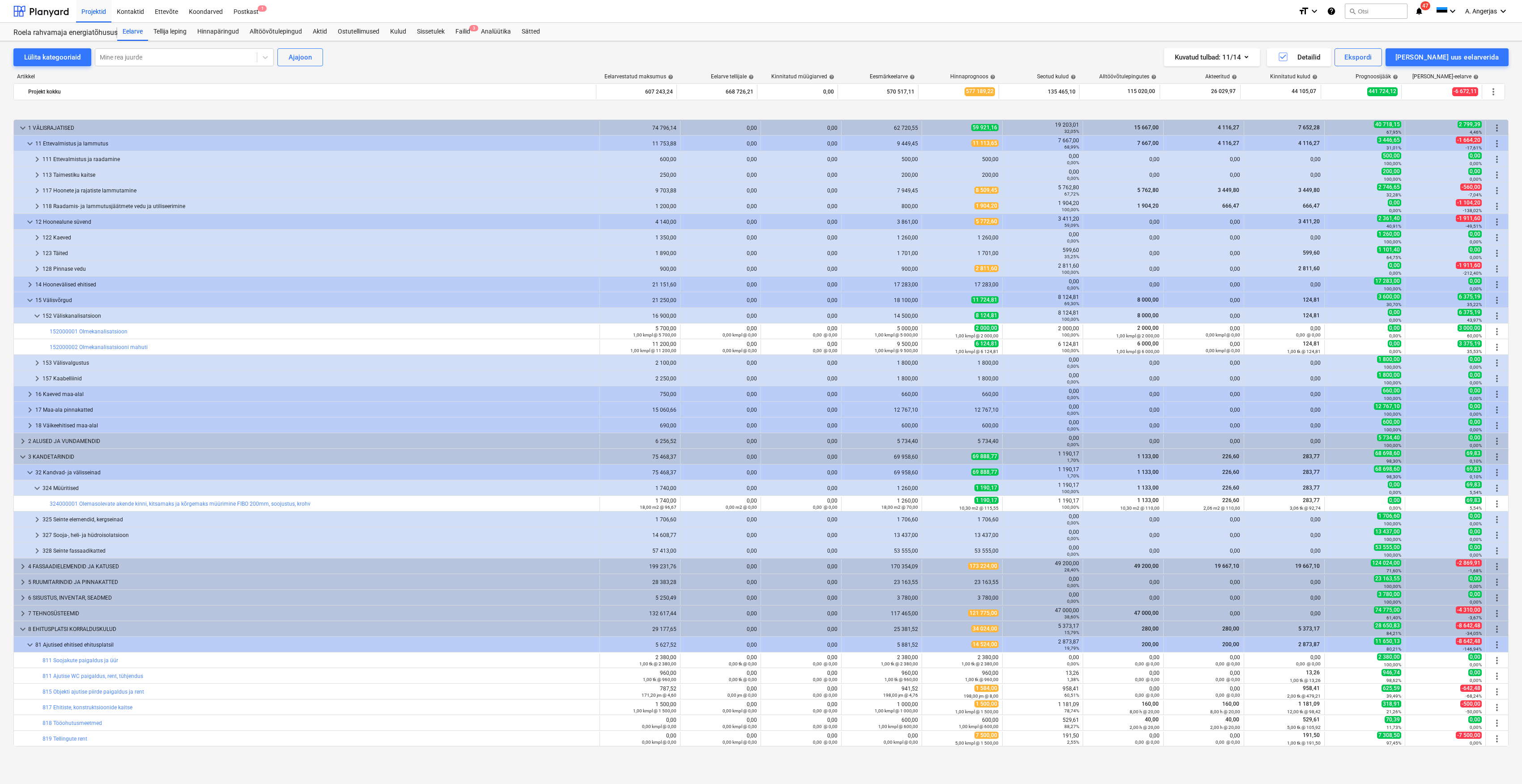
click at [327, 32] on div "Aktid" at bounding box center [320, 32] width 25 height 18
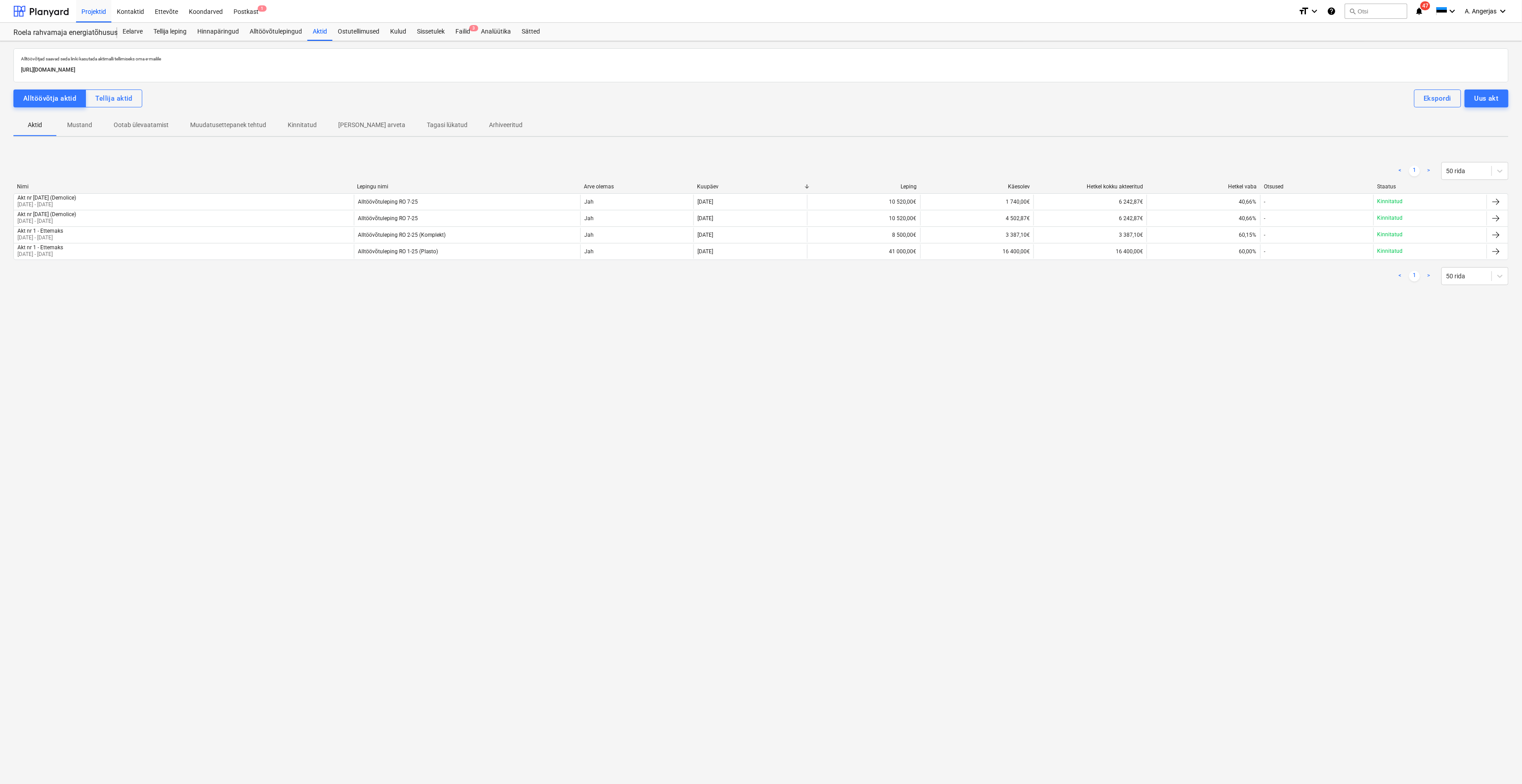
click at [75, 126] on p "Mustand" at bounding box center [80, 125] width 25 height 9
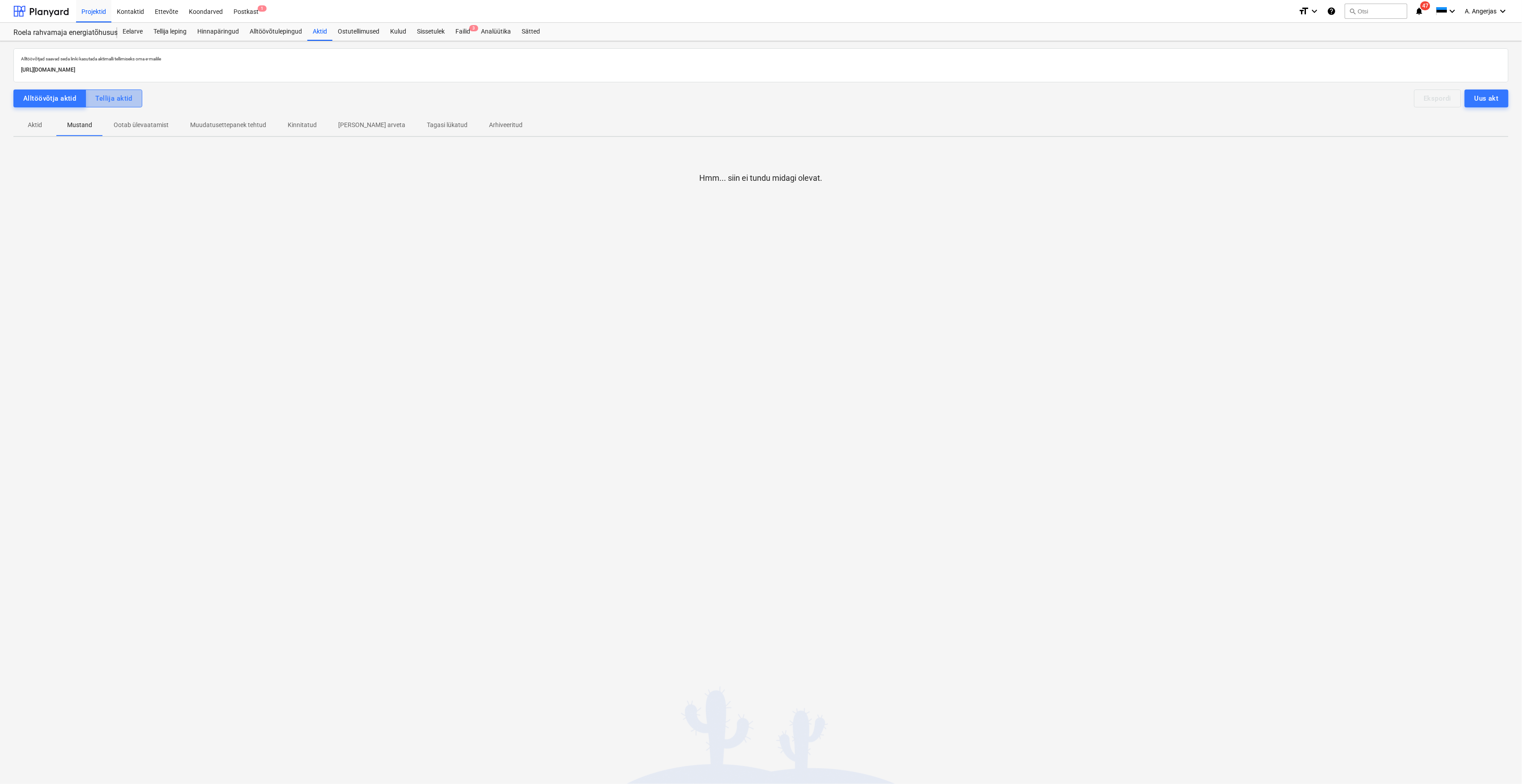
click at [108, 99] on div "Tellija aktid" at bounding box center [113, 99] width 37 height 12
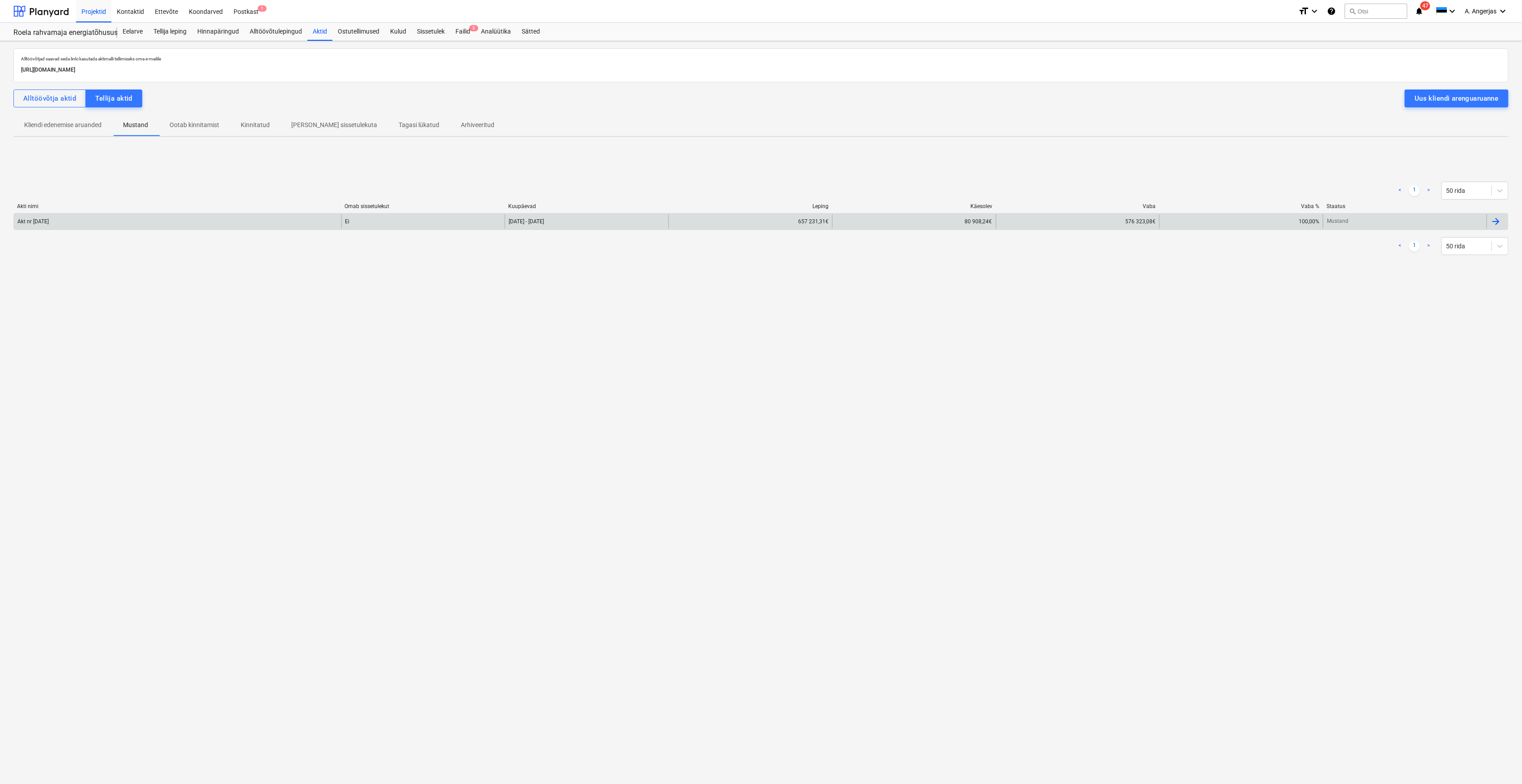
click at [90, 219] on div "Akt nr [DATE]" at bounding box center [177, 222] width 327 height 14
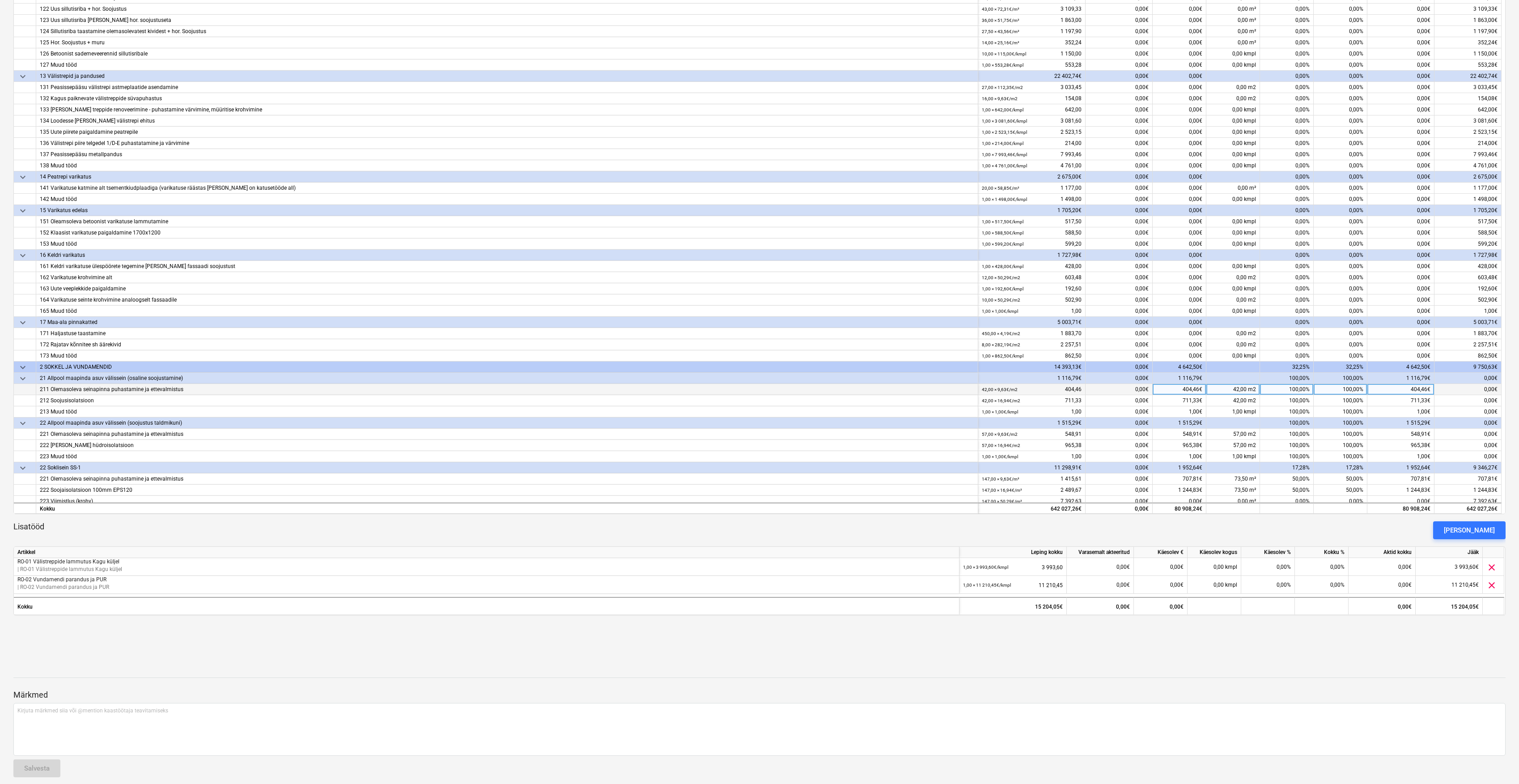
scroll to position [204, 0]
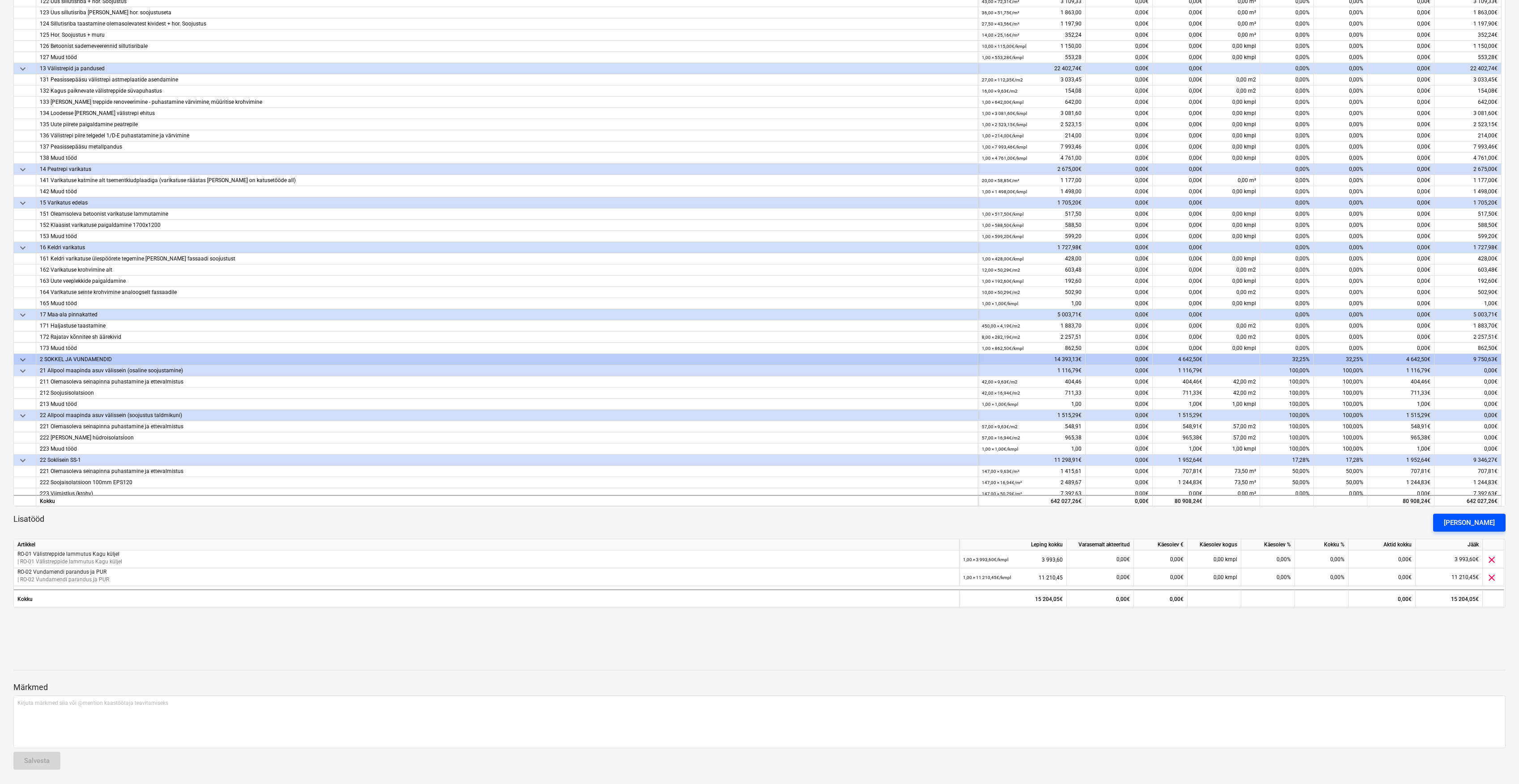
click at [1475, 520] on div "[PERSON_NAME]" at bounding box center [1469, 523] width 51 height 12
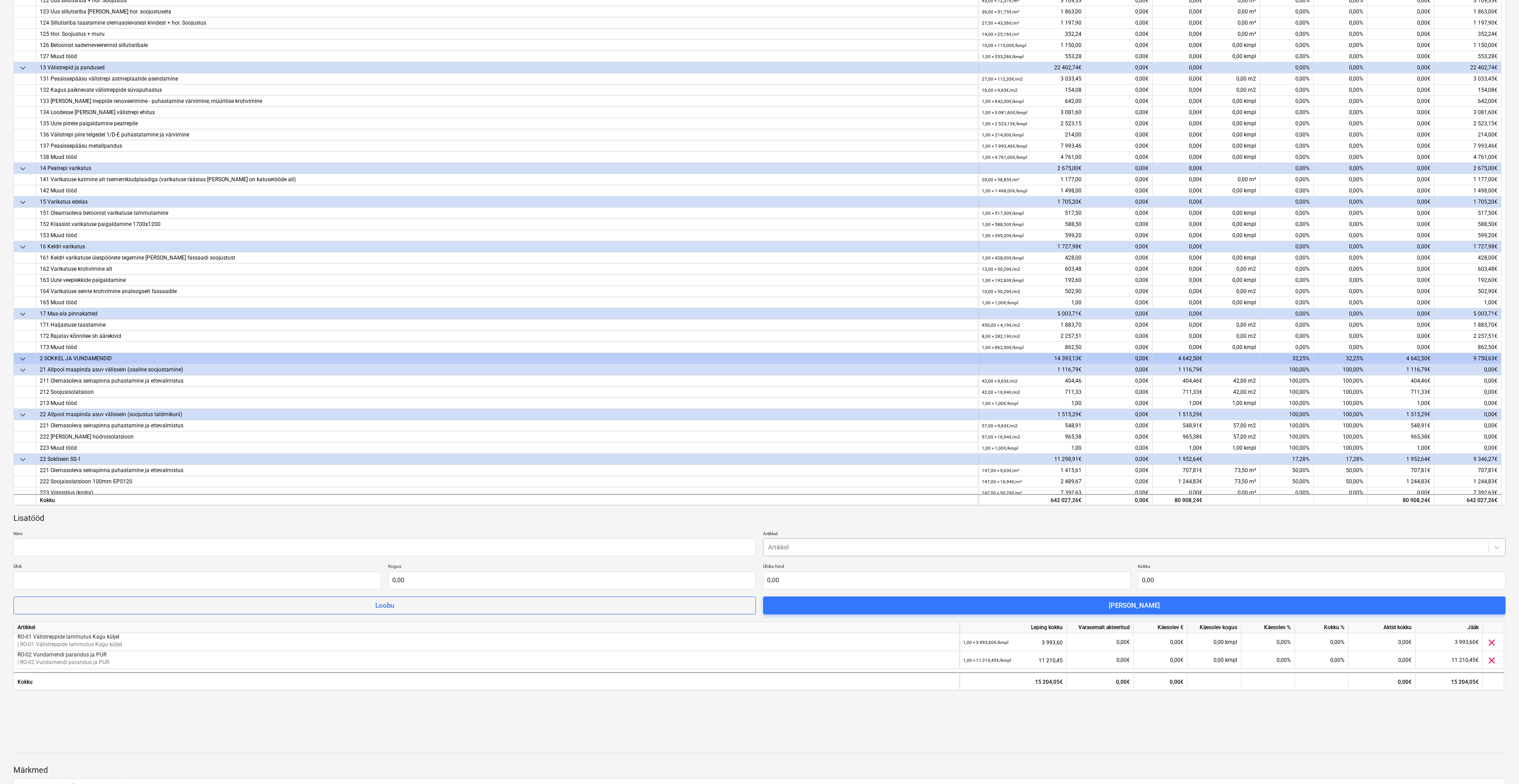
click at [920, 542] on div at bounding box center [1126, 546] width 716 height 9
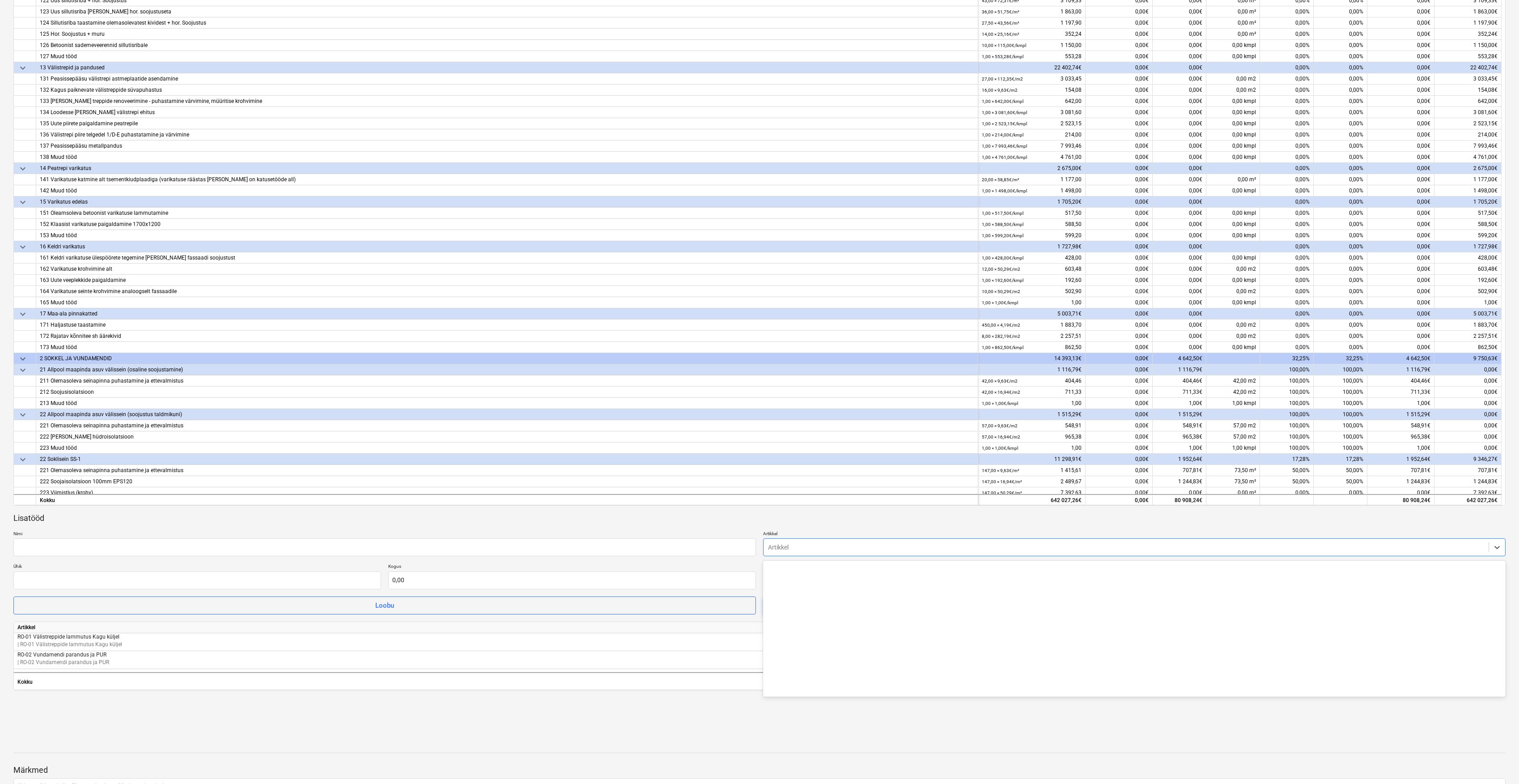
scroll to position [8759, 0]
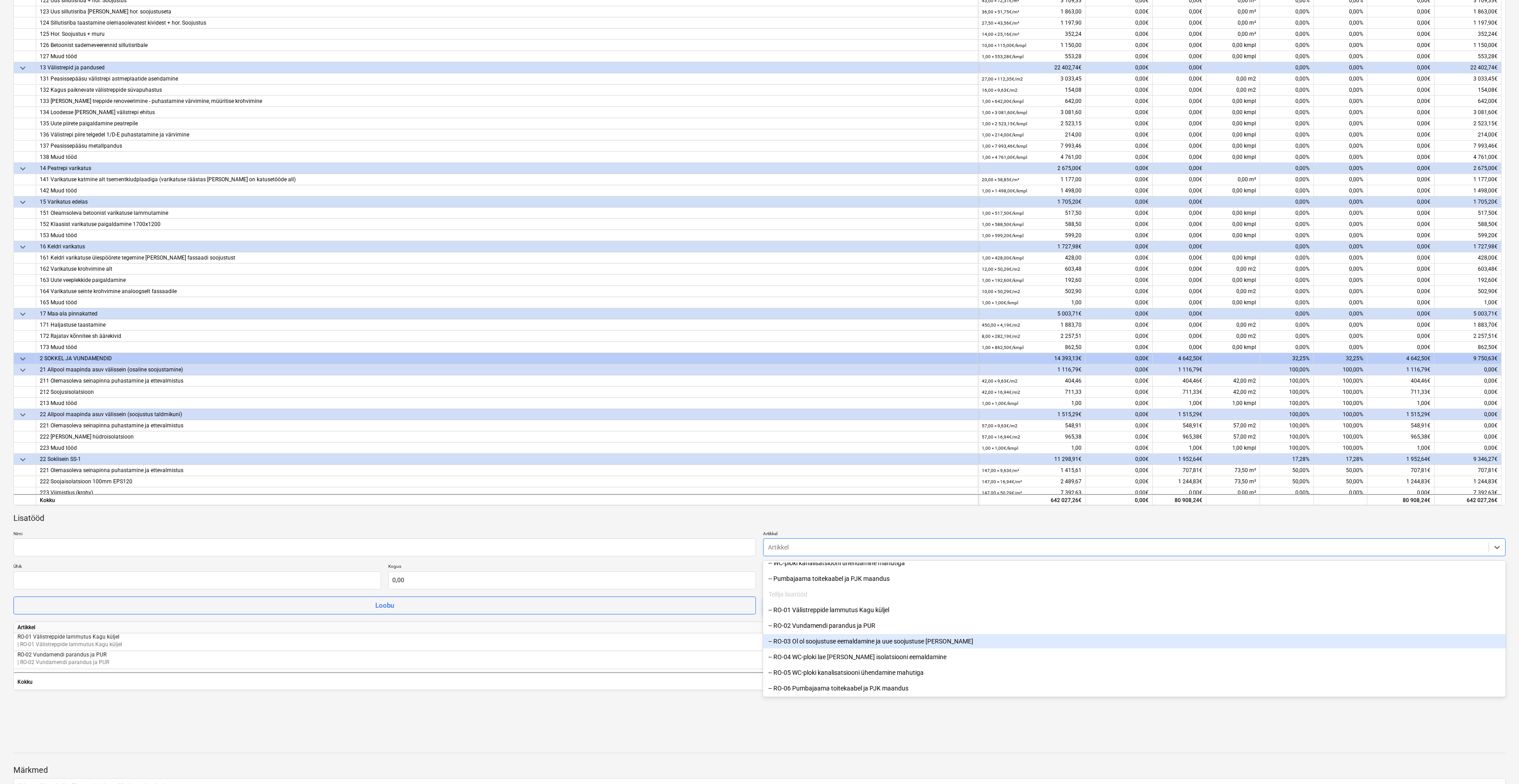
click at [804, 636] on div "-- RO-03 Ol ol soojustuse eemaldamine ja uue soojustuse lisa" at bounding box center [1134, 641] width 743 height 14
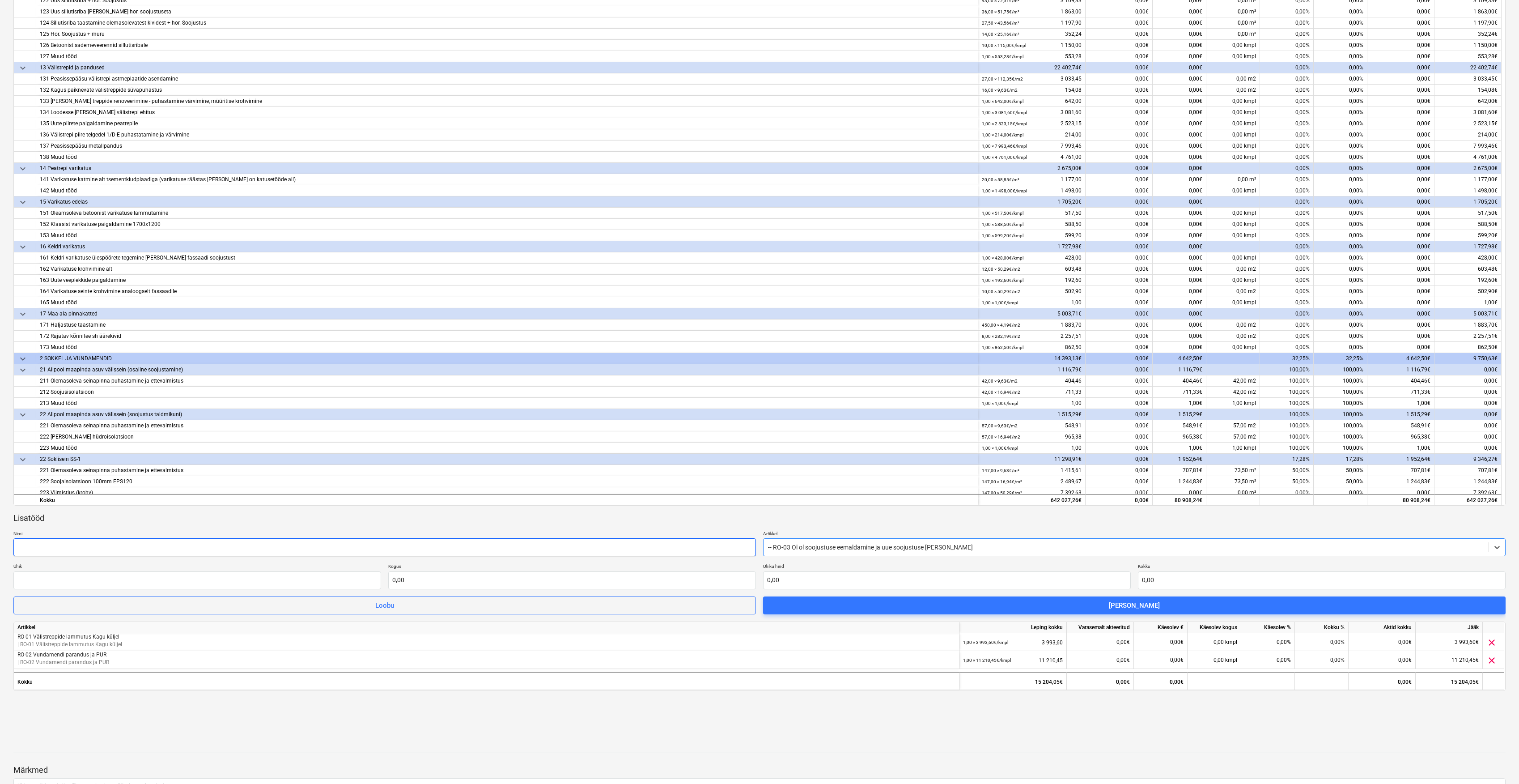
click at [687, 546] on input "text" at bounding box center [385, 547] width 743 height 18
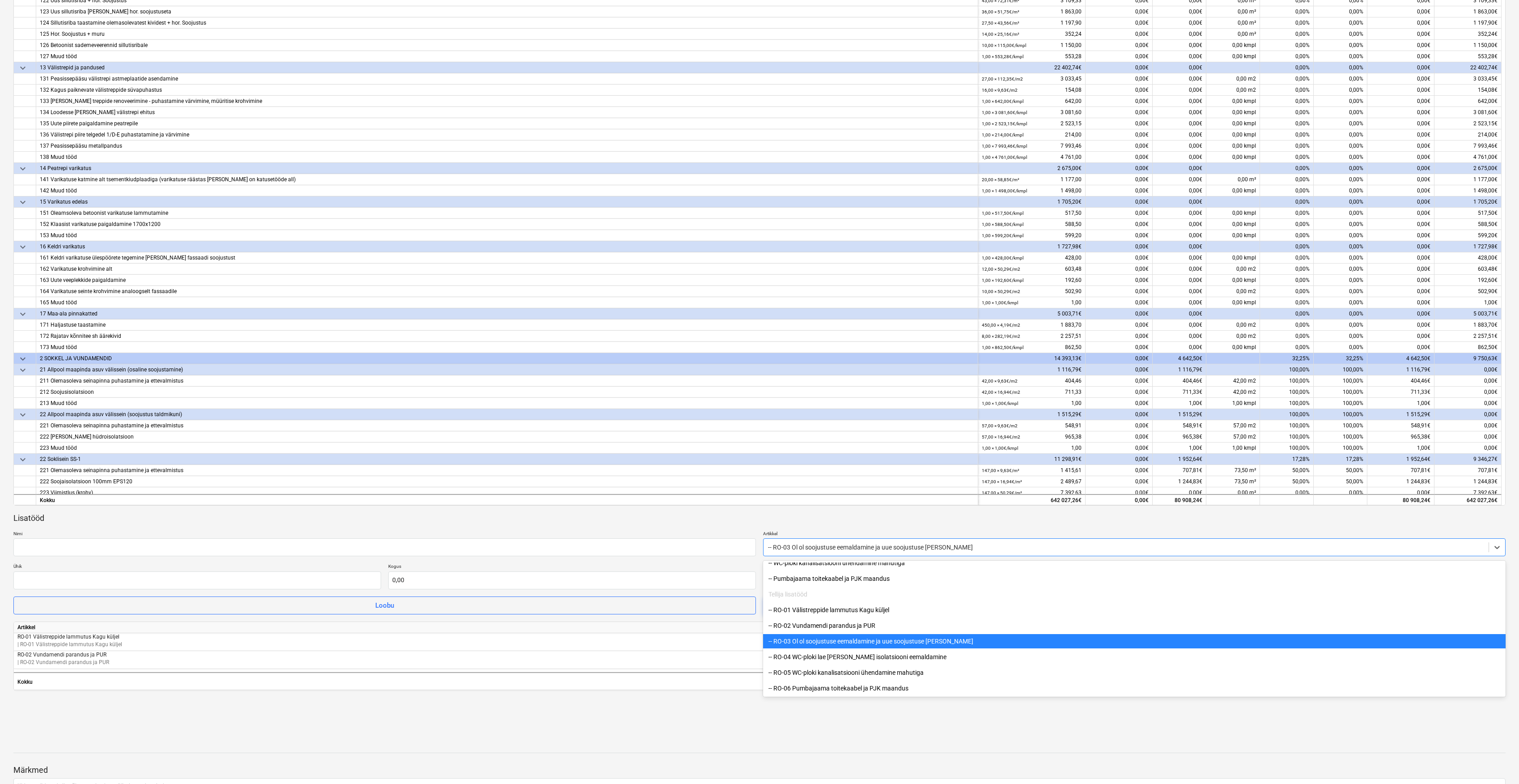
drag, startPoint x: 955, startPoint y: 548, endPoint x: 810, endPoint y: 546, distance: 145.0
click at [810, 546] on div at bounding box center [1126, 546] width 716 height 9
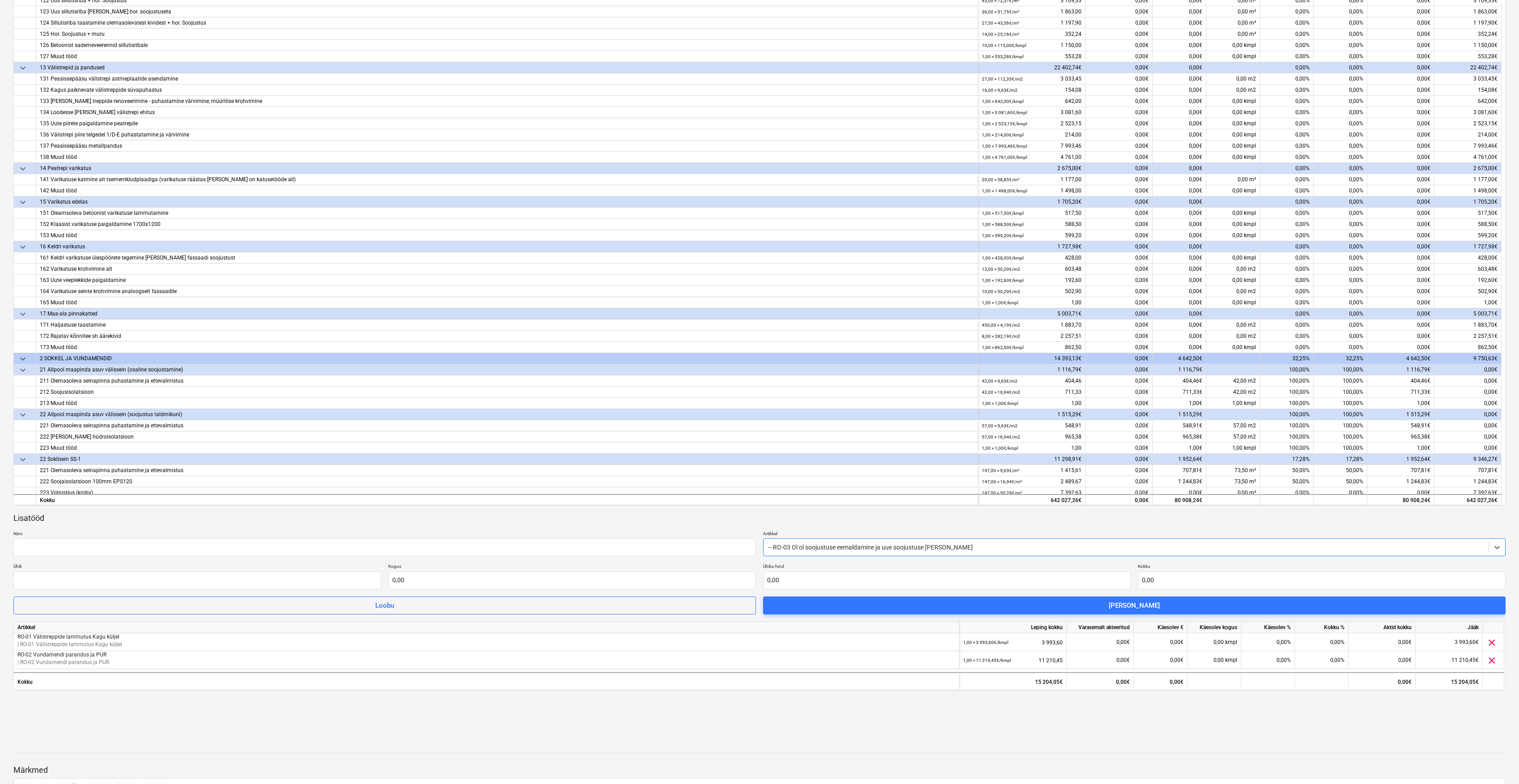
drag, startPoint x: 810, startPoint y: 546, endPoint x: 739, endPoint y: 516, distance: 77.1
click at [739, 516] on div "Lisatööd" at bounding box center [760, 518] width 1492 height 11
click at [596, 551] on input "text" at bounding box center [385, 547] width 743 height 18
type input "RO-03 Ol ol soojustuse eemaldamine ja uue soojustuse [PERSON_NAME]"
click at [301, 576] on input "text" at bounding box center [197, 580] width 367 height 18
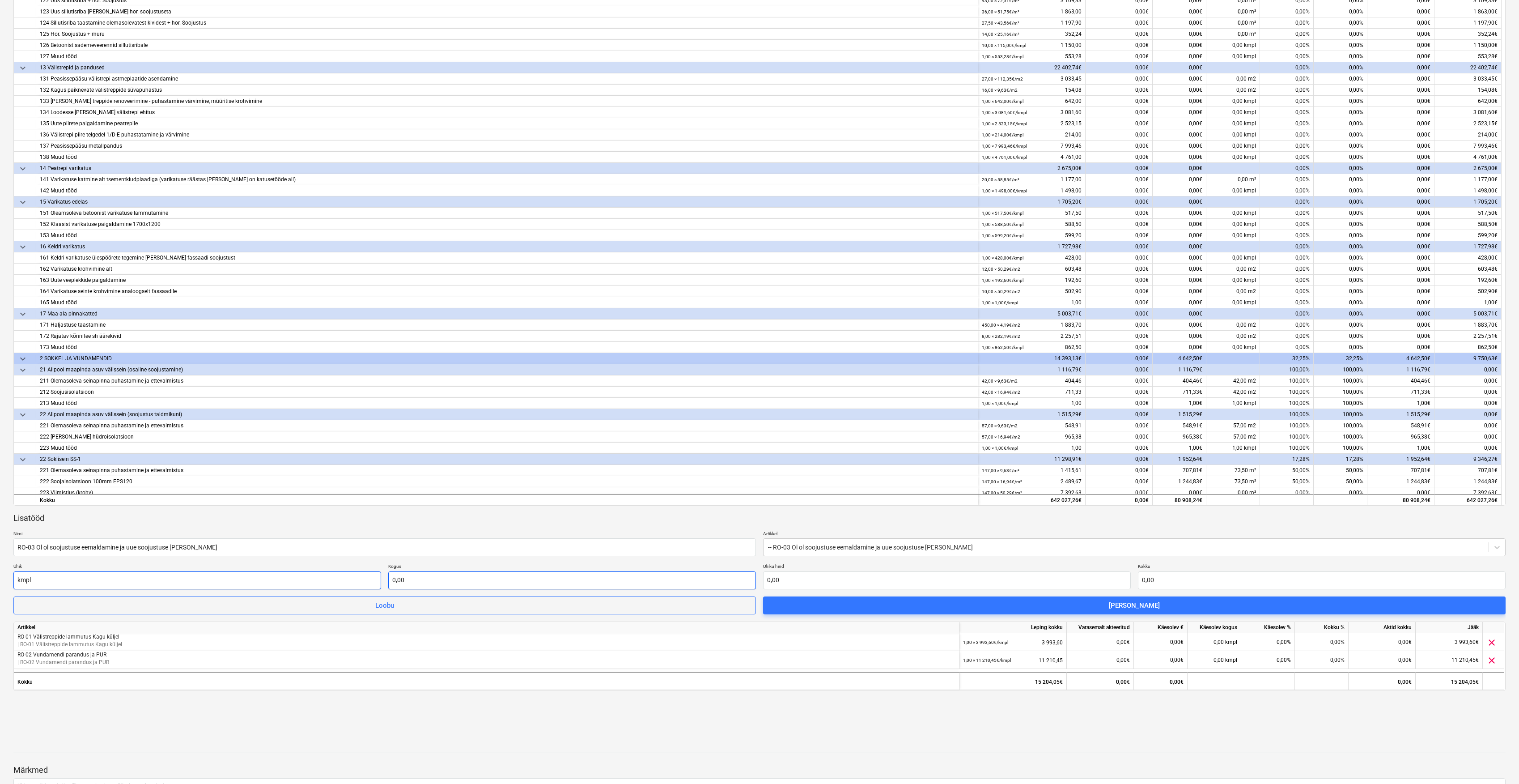
type input "kmpl"
click at [440, 586] on input "text" at bounding box center [572, 580] width 367 height 18
type input "1,00"
click at [810, 579] on input "text" at bounding box center [947, 580] width 367 height 18
type input "0,00"
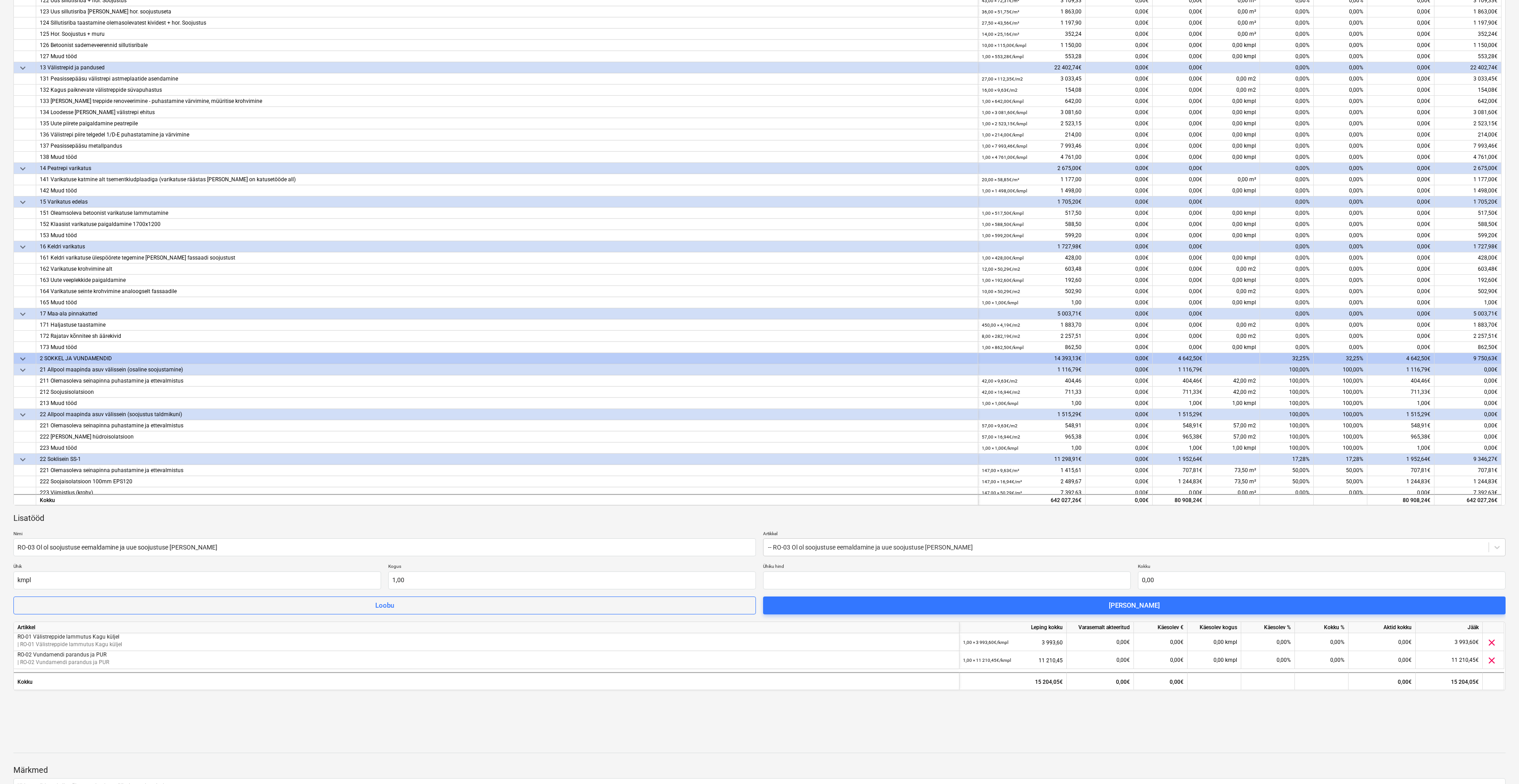
type input "0,00"
click at [957, 583] on input "0,00" at bounding box center [947, 580] width 367 height 18
paste input "3 713,40"
type input "3 713,40"
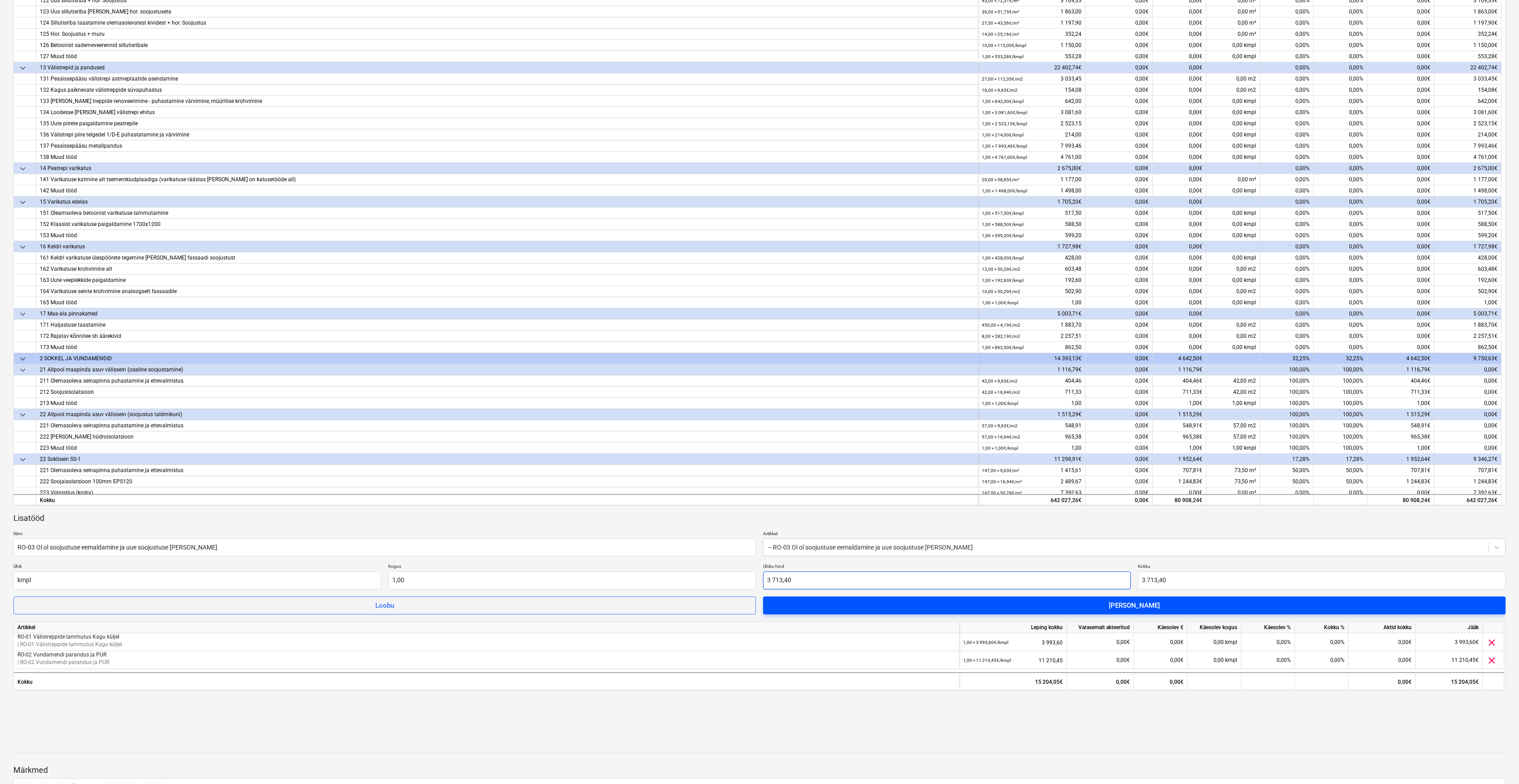
type input "3 713,40"
click at [988, 603] on span "[PERSON_NAME]" at bounding box center [1134, 606] width 721 height 12
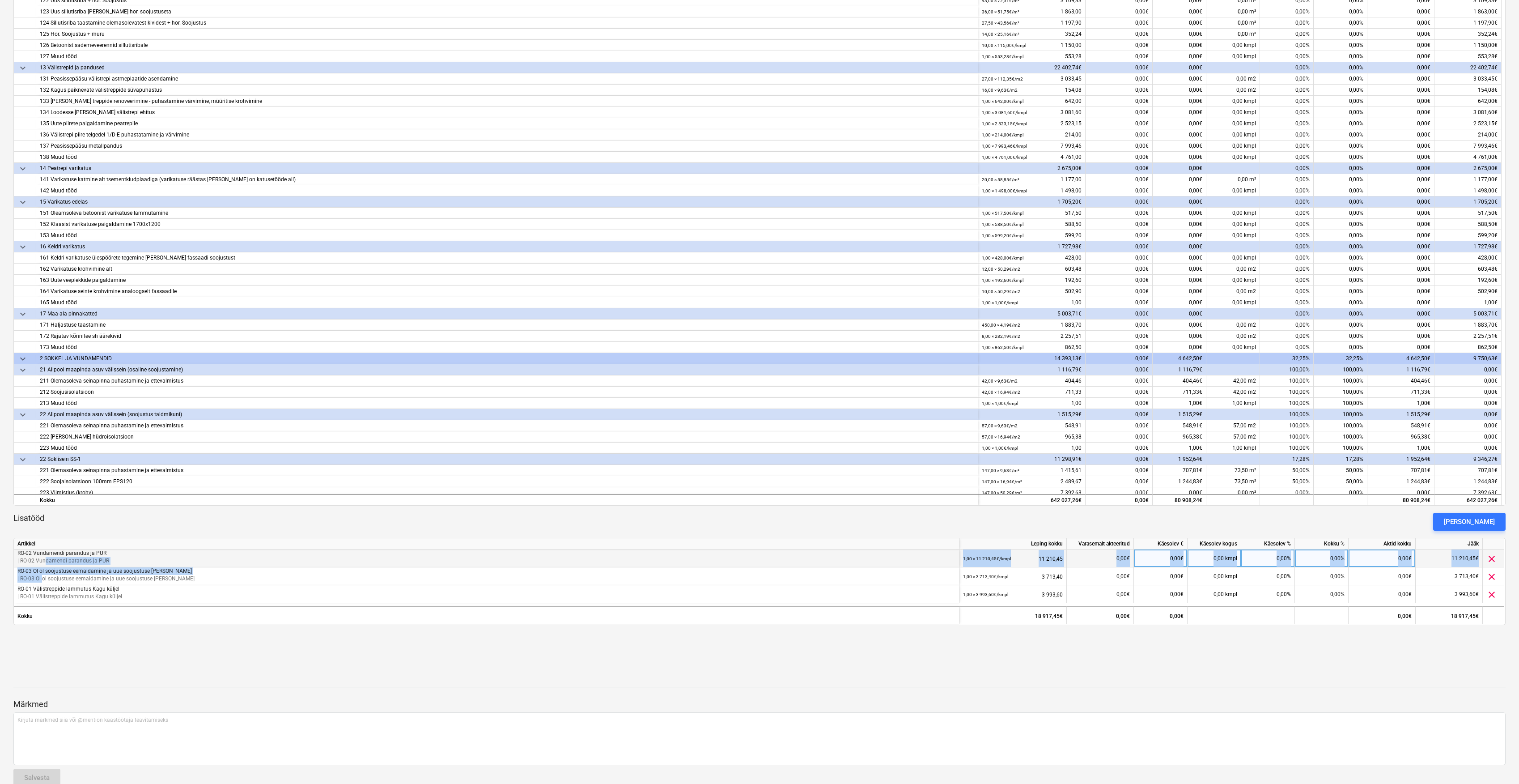
drag, startPoint x: 41, startPoint y: 577, endPoint x: 41, endPoint y: 557, distance: 20.0
click at [41, 557] on div "Artikkel Leping kokku Varasemalt akteeritud Käesolev € Käesolev kogus Käesolev …" at bounding box center [760, 581] width 1492 height 87
drag, startPoint x: 41, startPoint y: 557, endPoint x: 89, endPoint y: 581, distance: 53.7
click at [89, 581] on p "| RO-03 Ol ol soojustuse eemaldamine ja uue soojustuse lisa" at bounding box center [487, 578] width 938 height 8
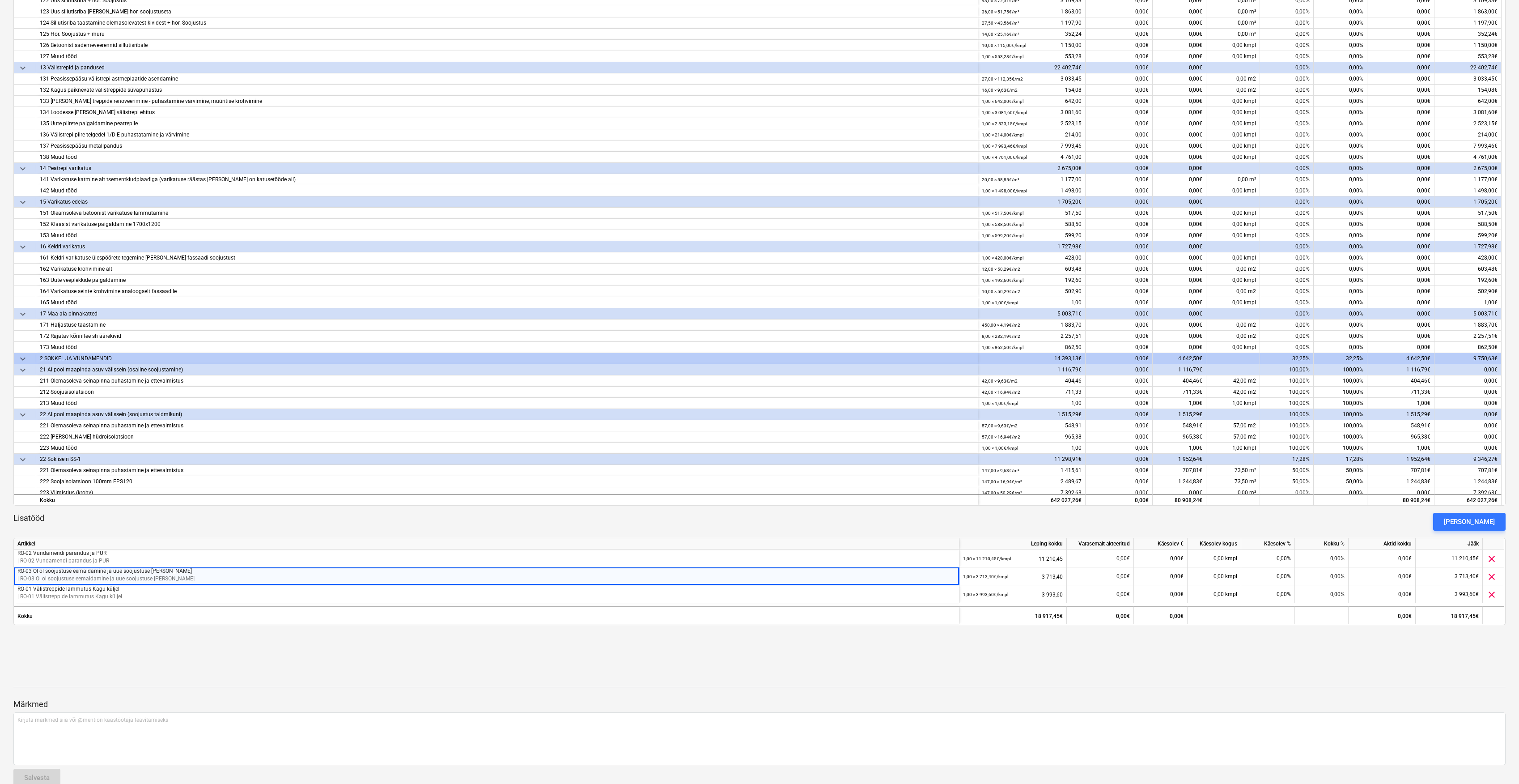
click at [79, 651] on div "Akt nr 1 - August 2025 ( Mustand ) notes Märkmed arrow_back Vaadake tagasilükat…" at bounding box center [759, 319] width 1519 height 964
click at [49, 577] on p "| RO-03 Ol ol soojustuse eemaldamine ja uue soojustuse lisa" at bounding box center [487, 578] width 938 height 8
click at [58, 566] on div "RO-02 Vundamendi parandus ja PUR | RO-02 Vundamendi parandus ja PUR" at bounding box center [486, 558] width 946 height 18
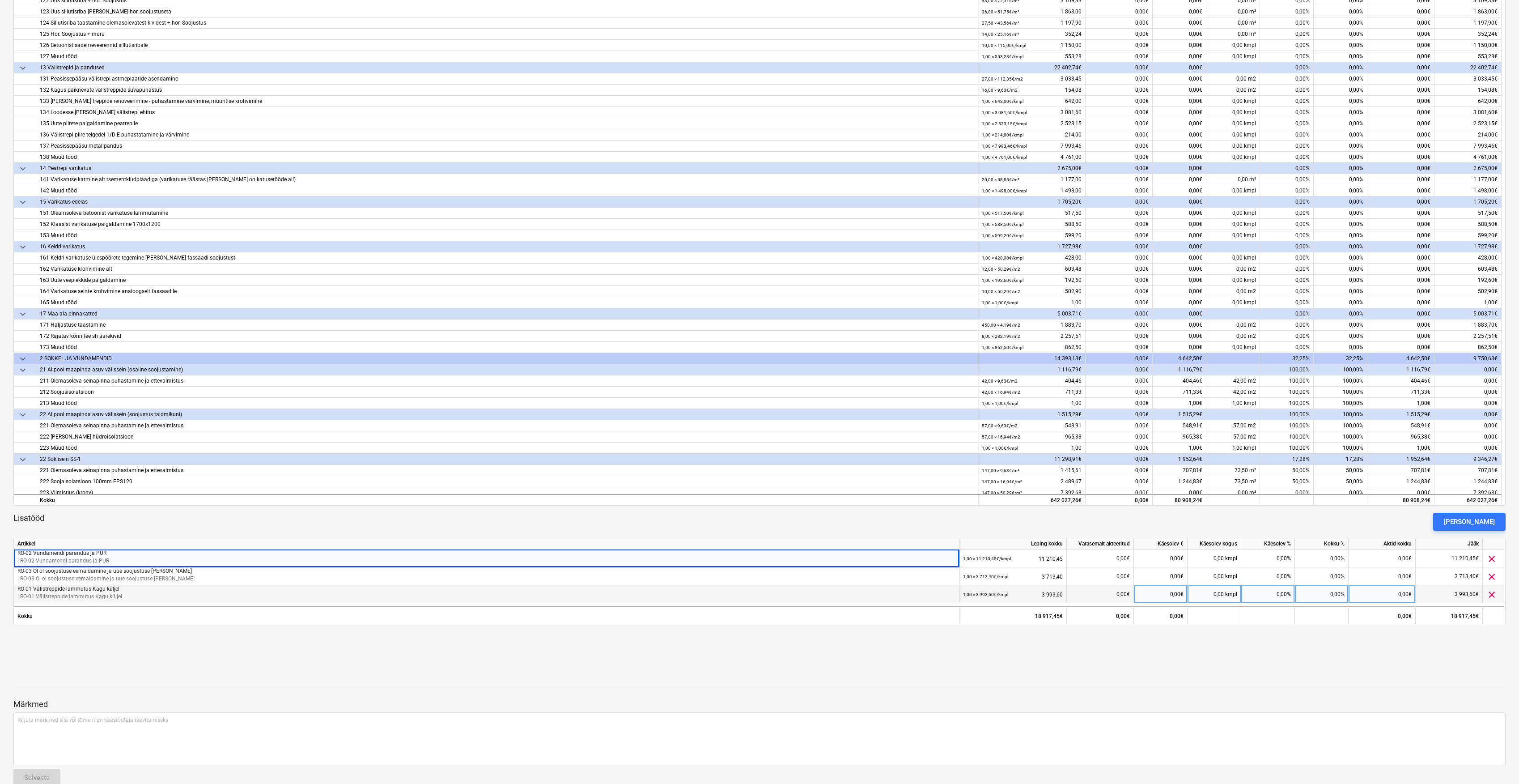
click at [45, 588] on p "RO-01 Välistreppide lammutus Kagu küljel" at bounding box center [487, 588] width 938 height 8
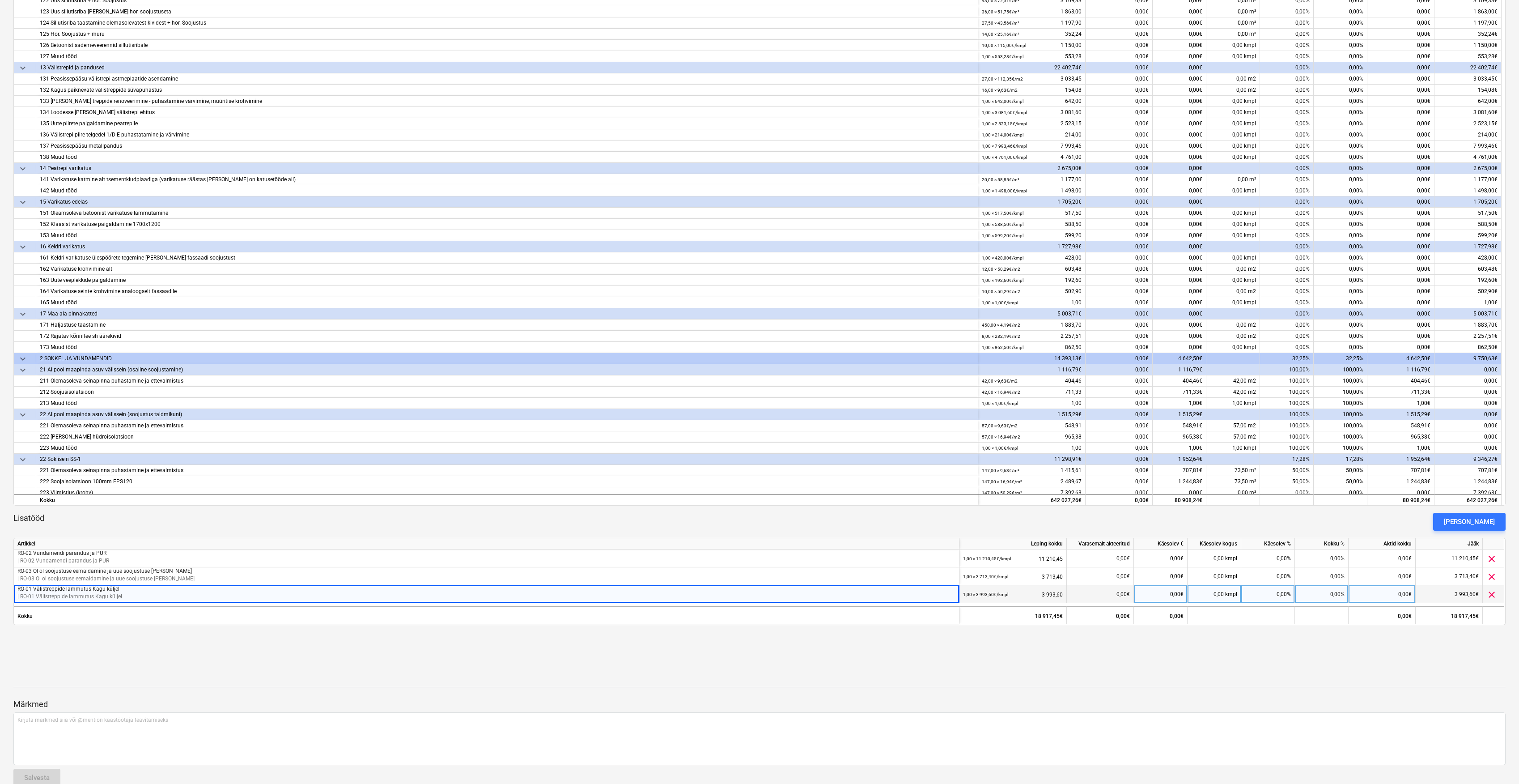
click at [40, 595] on p "| RO-01 Välistreppide lammutus Kagu küljel" at bounding box center [487, 596] width 938 height 8
click at [888, 666] on div at bounding box center [760, 664] width 1492 height 21
click at [845, 677] on div at bounding box center [760, 679] width 1492 height 7
click at [121, 526] on div "Lisatööd Lisa lisatöö" at bounding box center [760, 522] width 1492 height 18
click at [1470, 522] on div "[PERSON_NAME]" at bounding box center [1469, 522] width 51 height 12
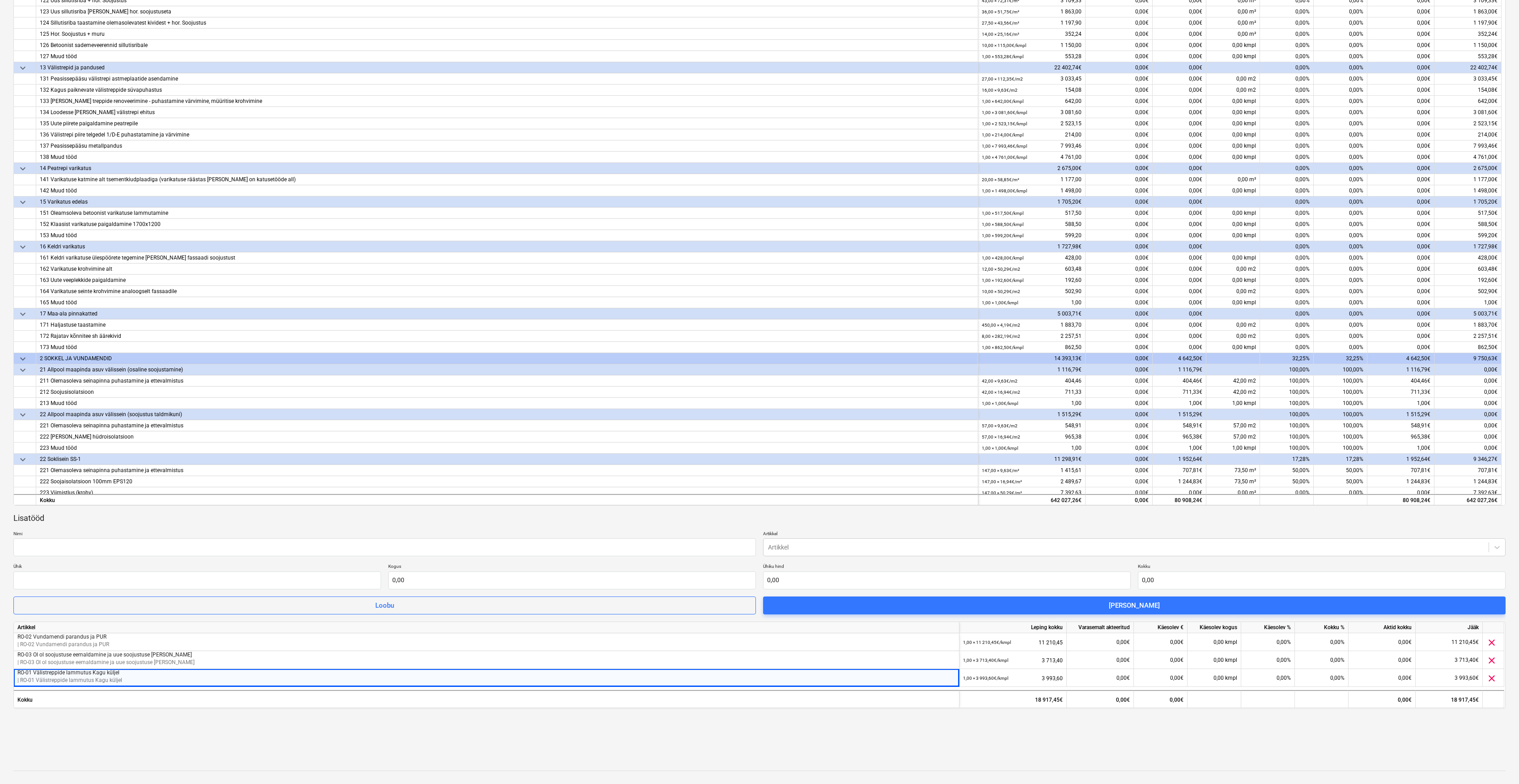
click at [816, 535] on p "Artikkel" at bounding box center [1134, 534] width 743 height 8
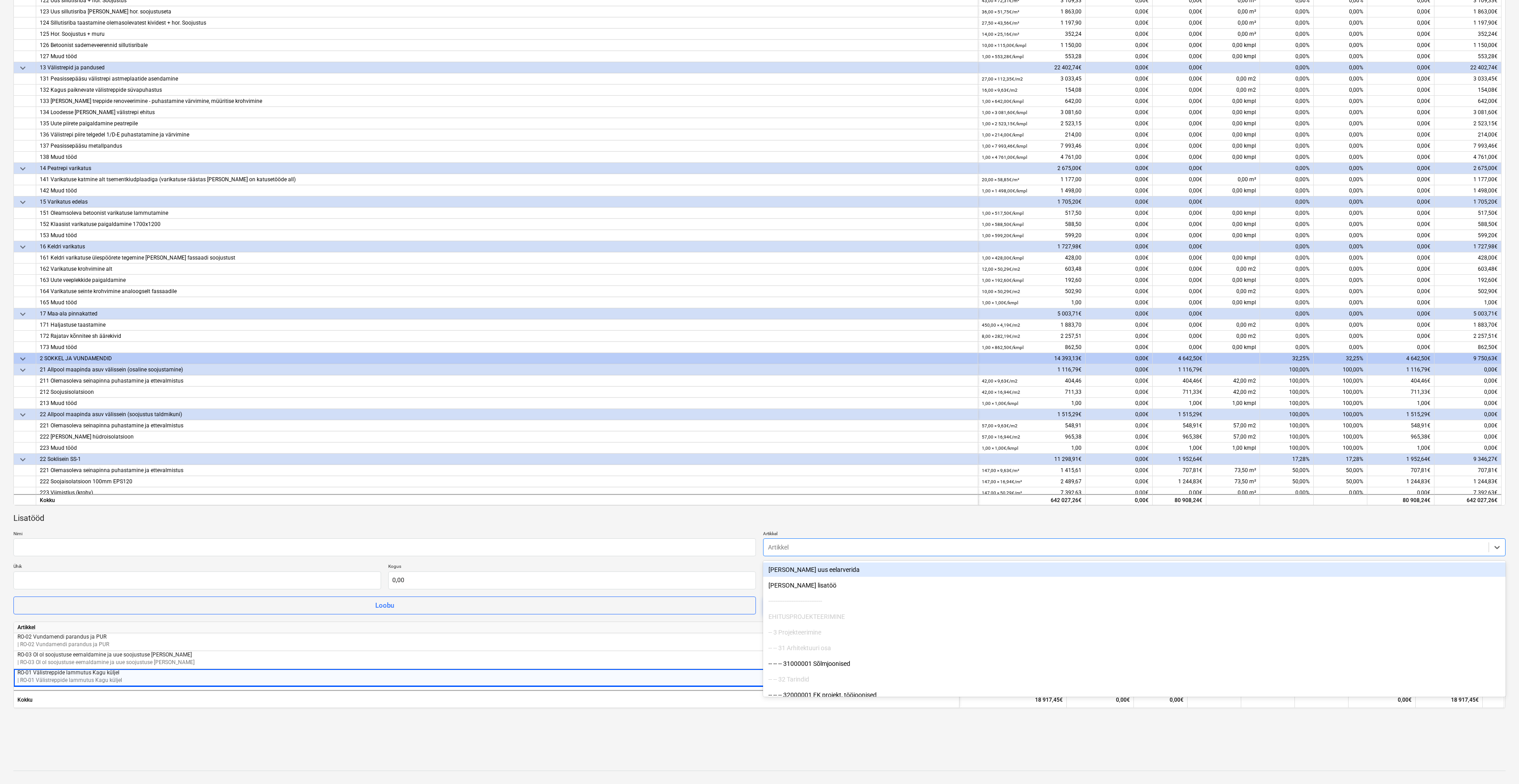
click at [808, 546] on div at bounding box center [1126, 546] width 716 height 9
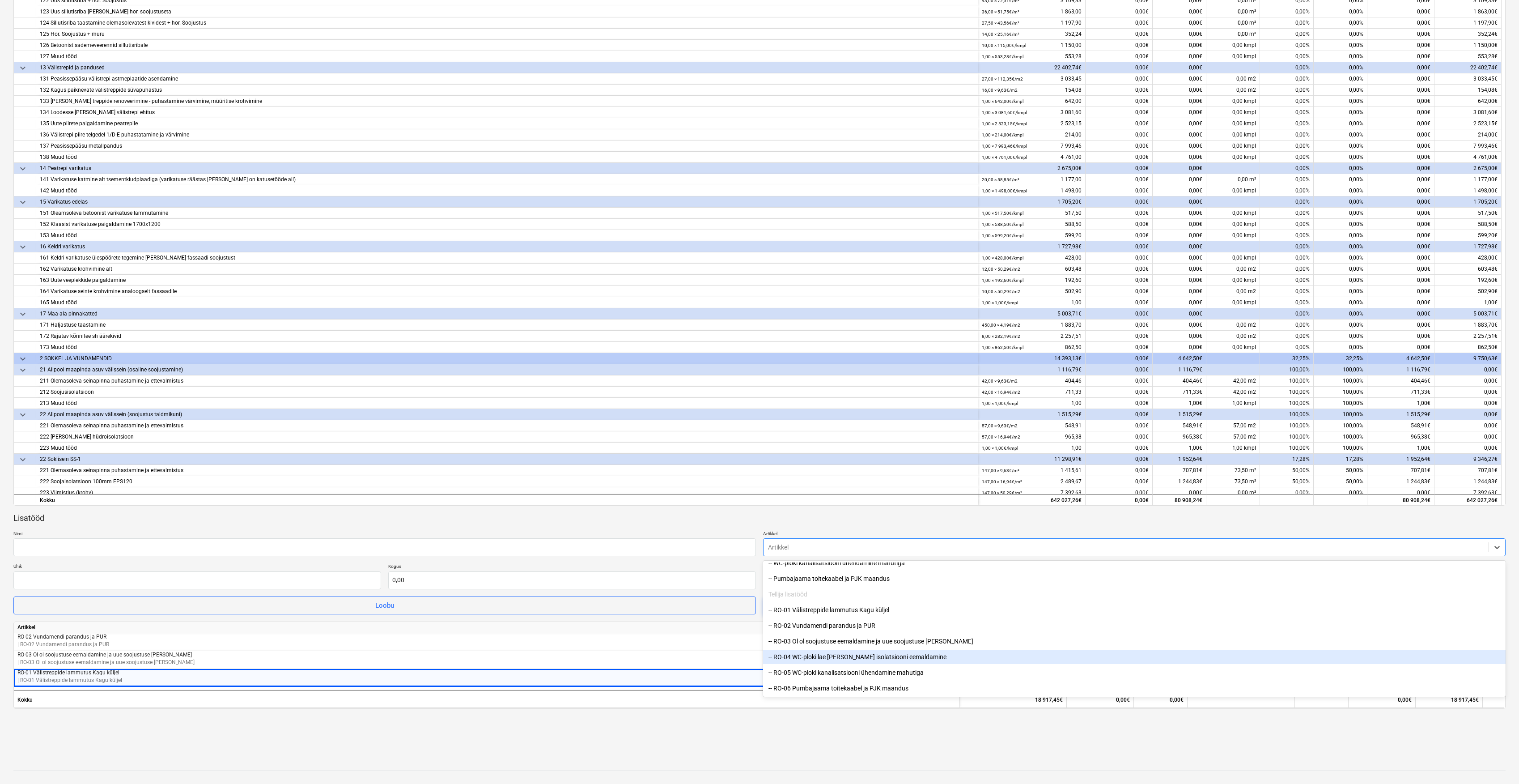
click at [799, 655] on div "-- RO-04 WC-ploki lae [PERSON_NAME] isolatsiooni eemaldamine" at bounding box center [1134, 656] width 743 height 14
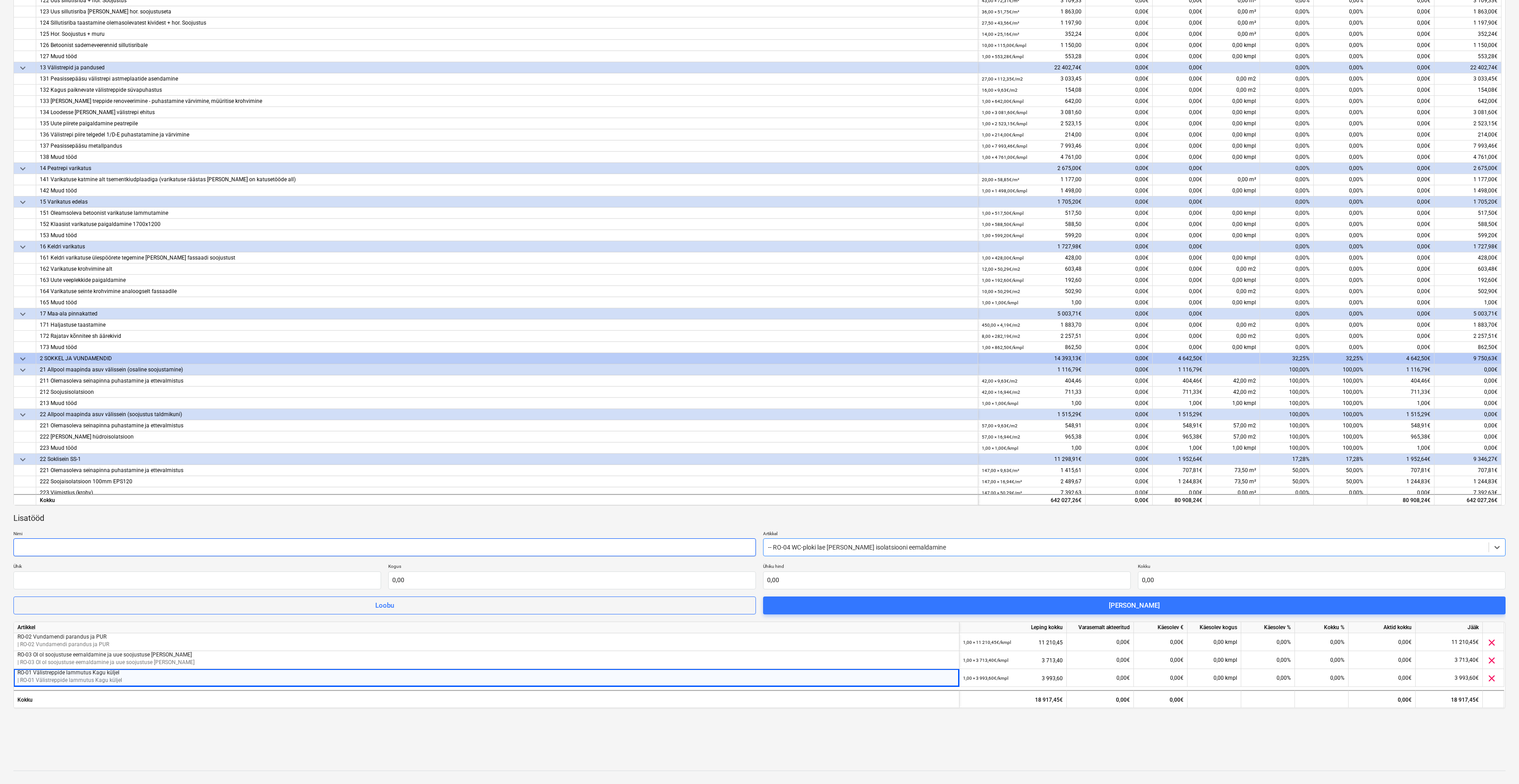
click at [296, 545] on input "text" at bounding box center [385, 547] width 743 height 18
type input "RO-04 WC-ploki lae [PERSON_NAME] isolatsiooni eemaldamine"
click at [193, 583] on input "text" at bounding box center [197, 580] width 367 height 18
type input "kmpl"
click at [466, 586] on input "text" at bounding box center [572, 580] width 367 height 18
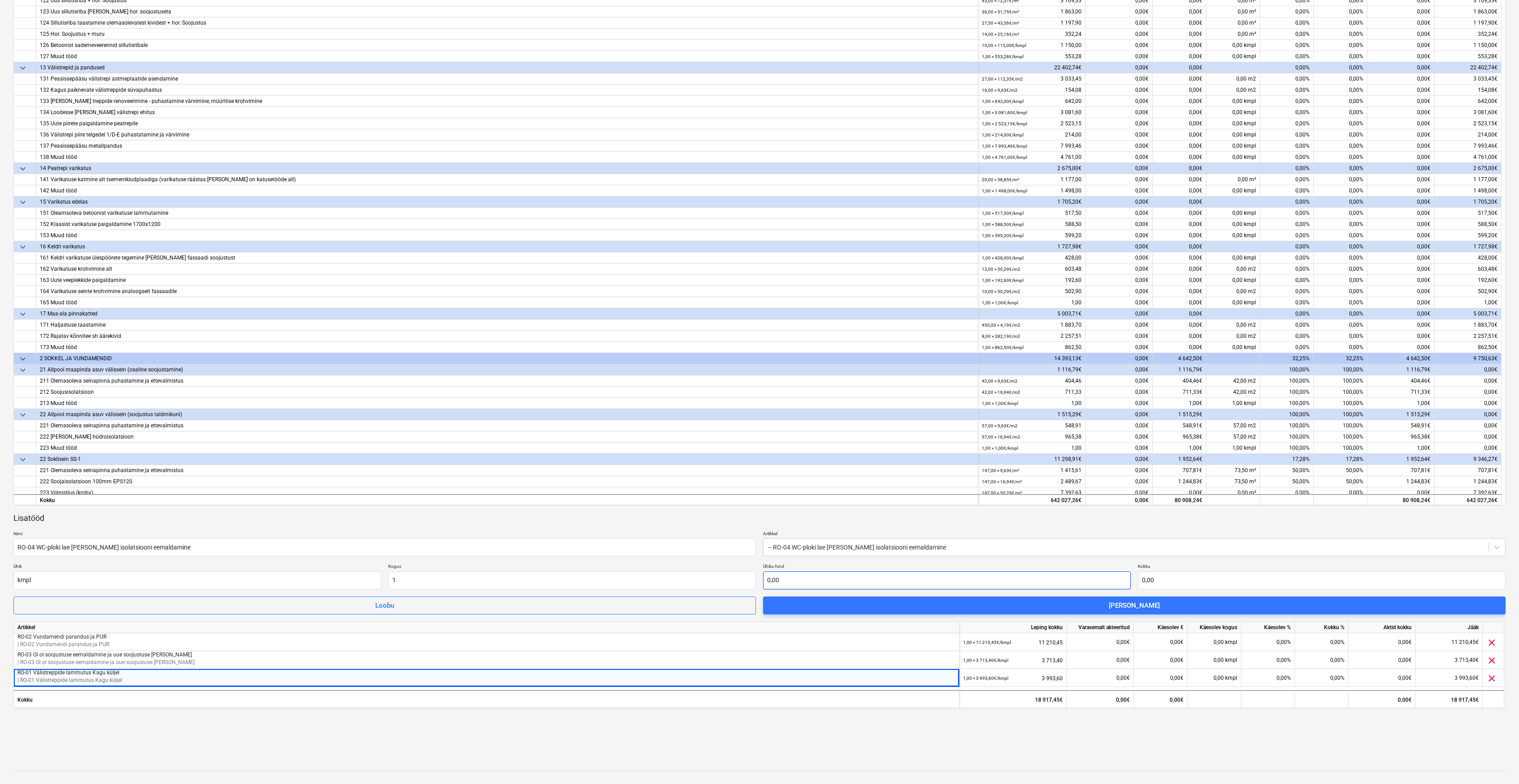
type input "1,00"
click at [816, 583] on input "text" at bounding box center [947, 580] width 367 height 18
type input "9"
type input "9,00"
type input "95"
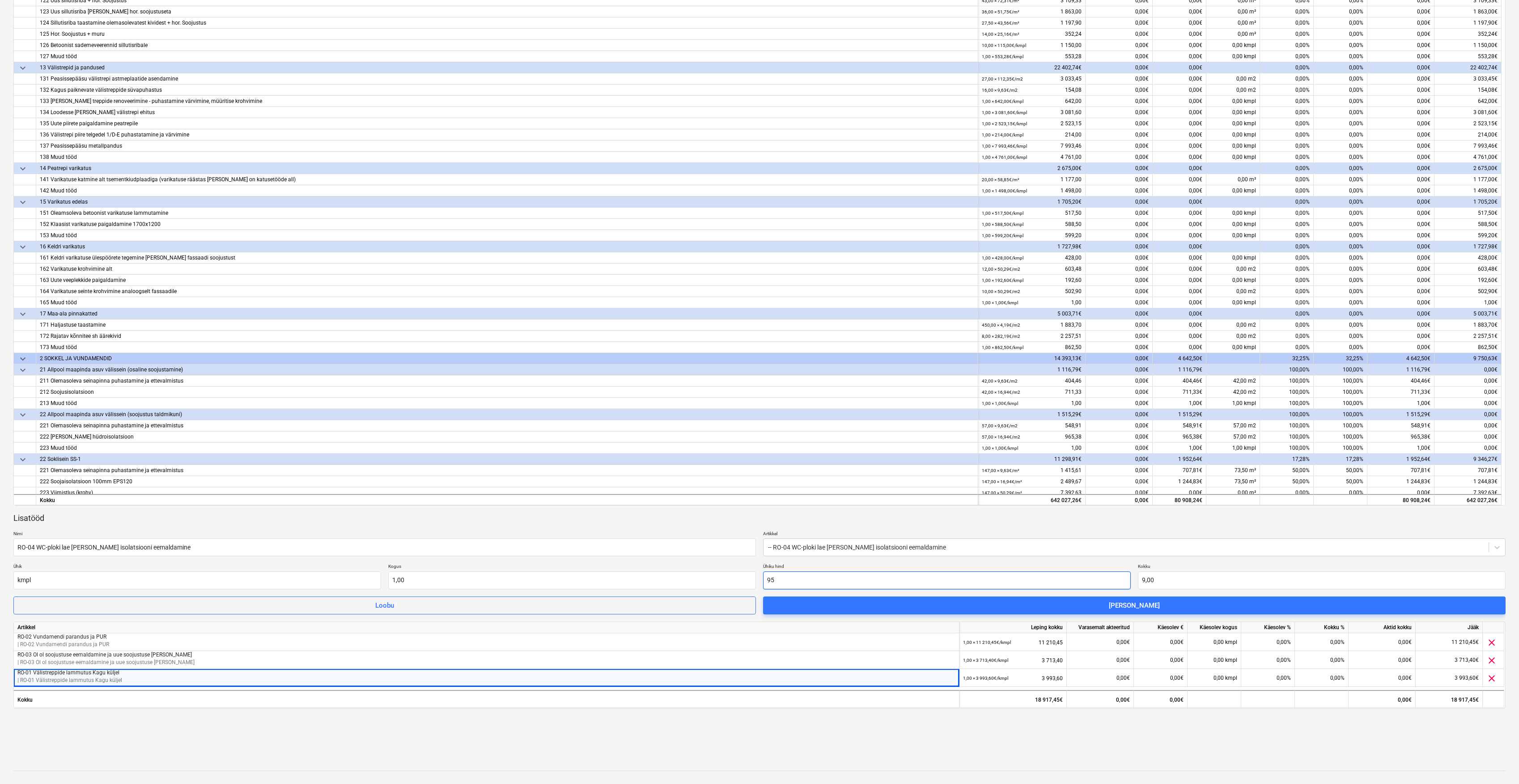
type input "95,00"
type input "952"
type input "952,00"
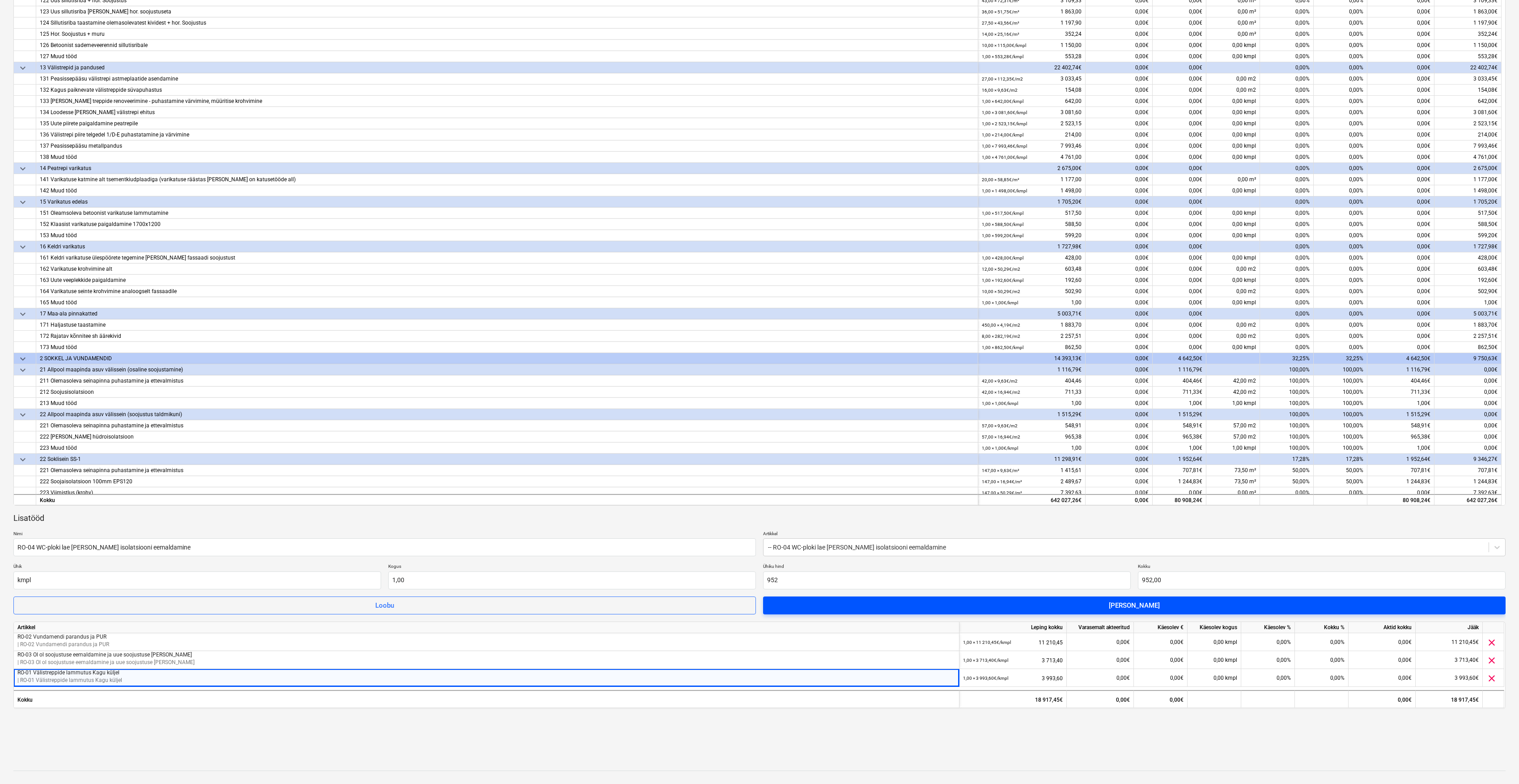
type input "952,00"
click at [887, 605] on span "[PERSON_NAME]" at bounding box center [1134, 606] width 721 height 12
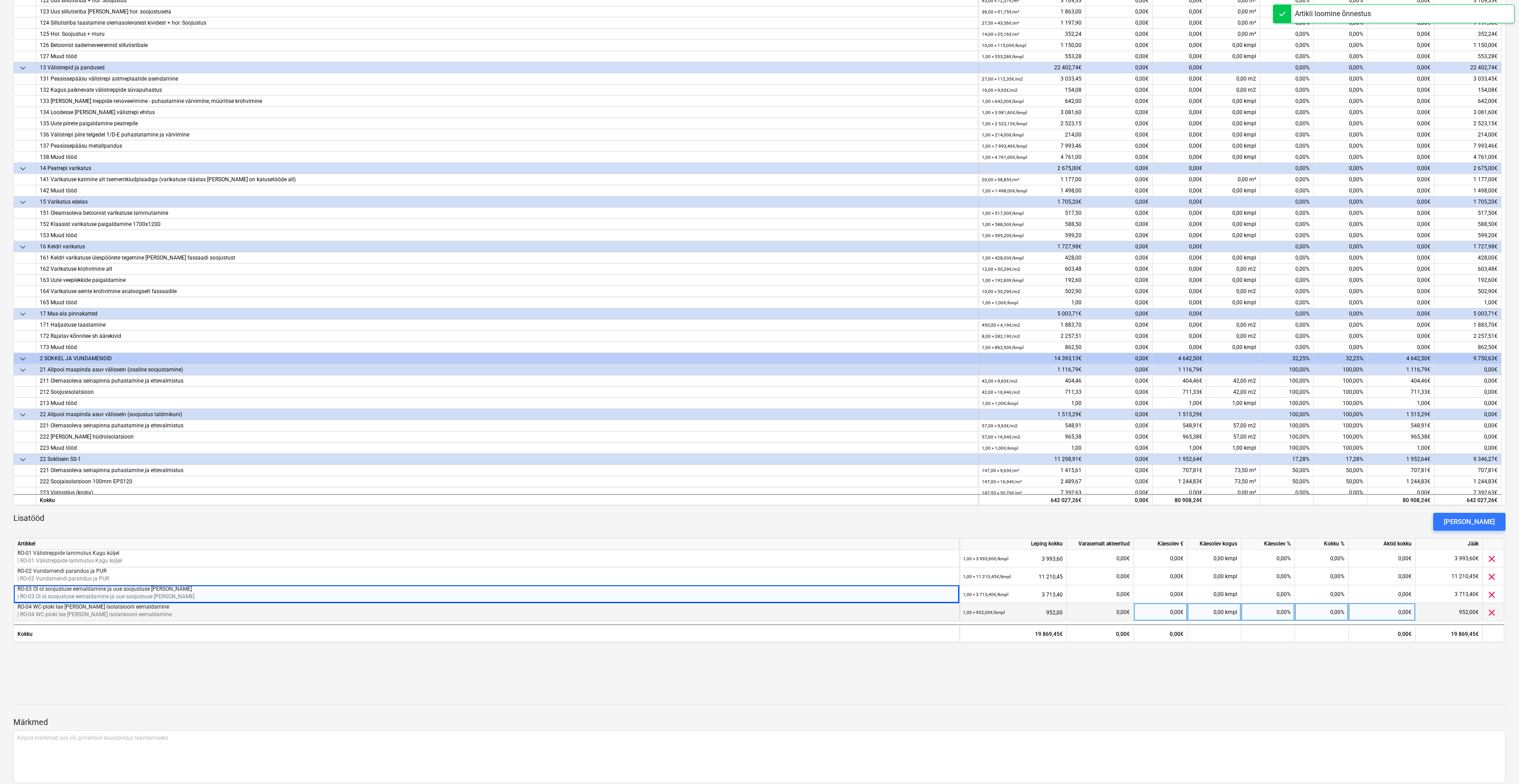
click at [53, 613] on p "| RO-04 WC-ploki lae laudise ja isolatsiooni eemaldamine" at bounding box center [487, 614] width 938 height 8
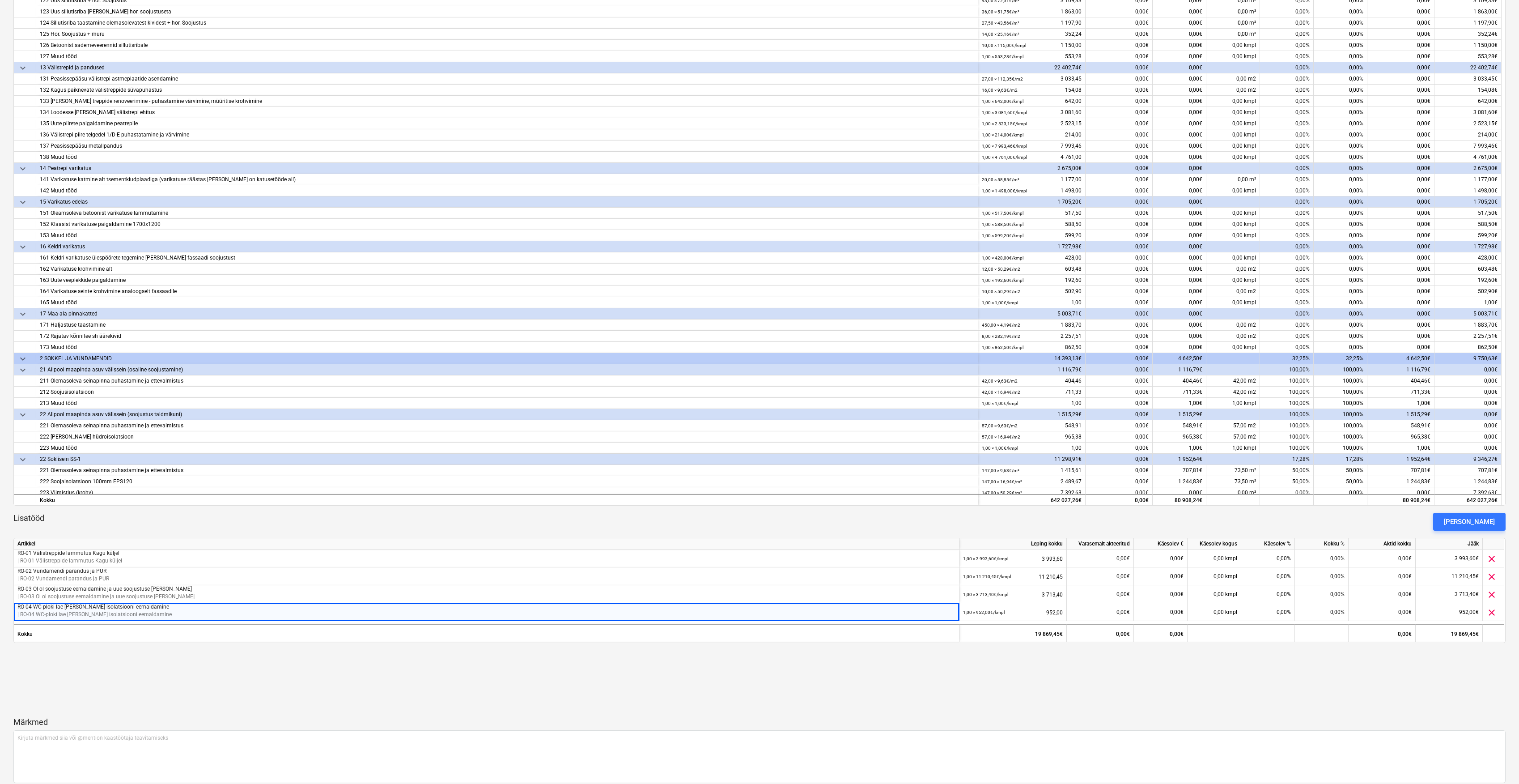
click at [1459, 522] on button "[PERSON_NAME]" at bounding box center [1469, 522] width 73 height 18
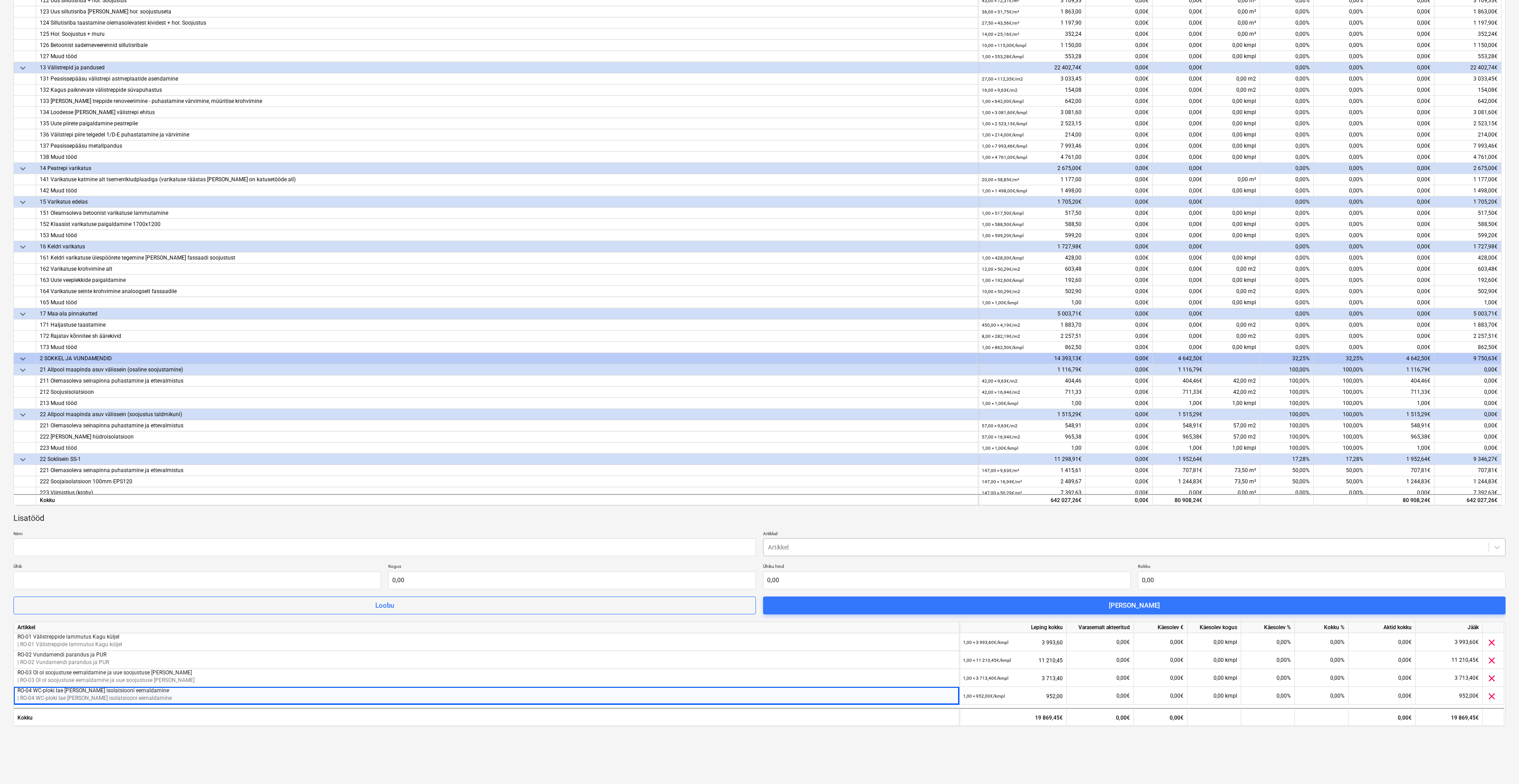
click at [774, 545] on div at bounding box center [1126, 546] width 716 height 9
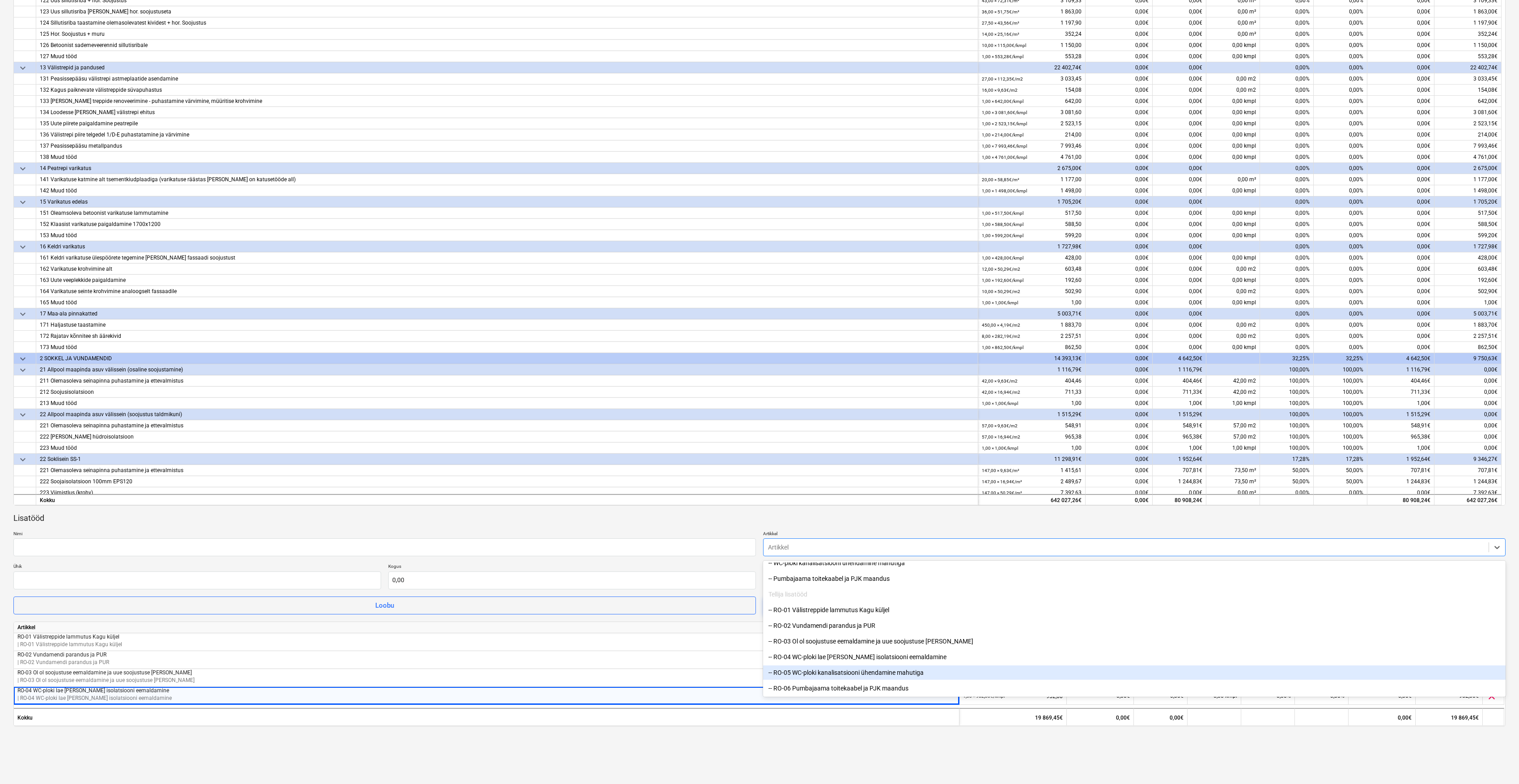
click at [800, 672] on div "-- RO-05 WC-ploki kanalisatsiooni ühendamine mahutiga" at bounding box center [1134, 672] width 743 height 14
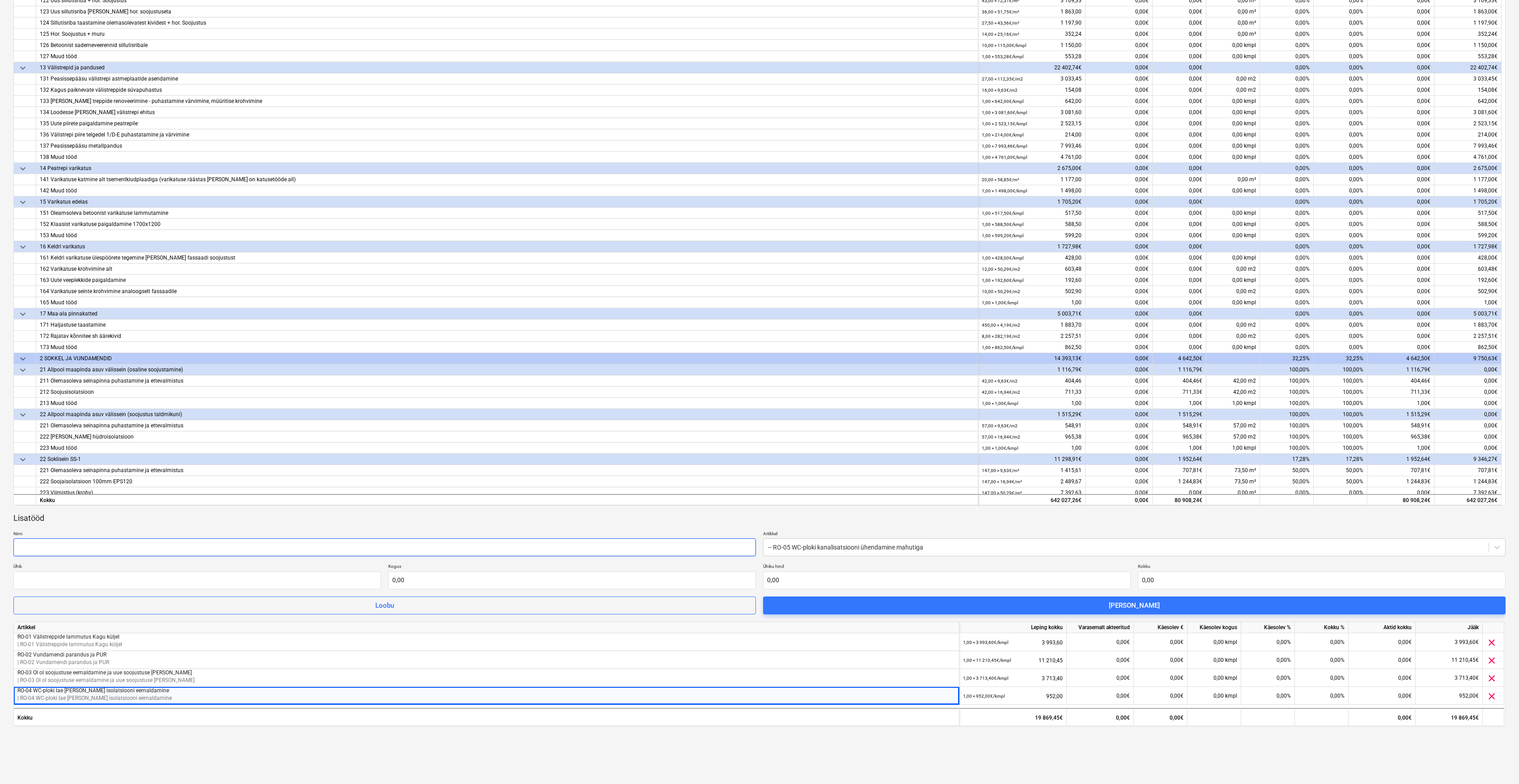
click at [640, 542] on input "text" at bounding box center [385, 547] width 743 height 18
type input "RO-05 WC-ploki kanalisatsiooni ühendamine mahutiga"
click at [363, 581] on input "text" at bounding box center [197, 580] width 367 height 18
type input "kmpl"
type input "1,00"
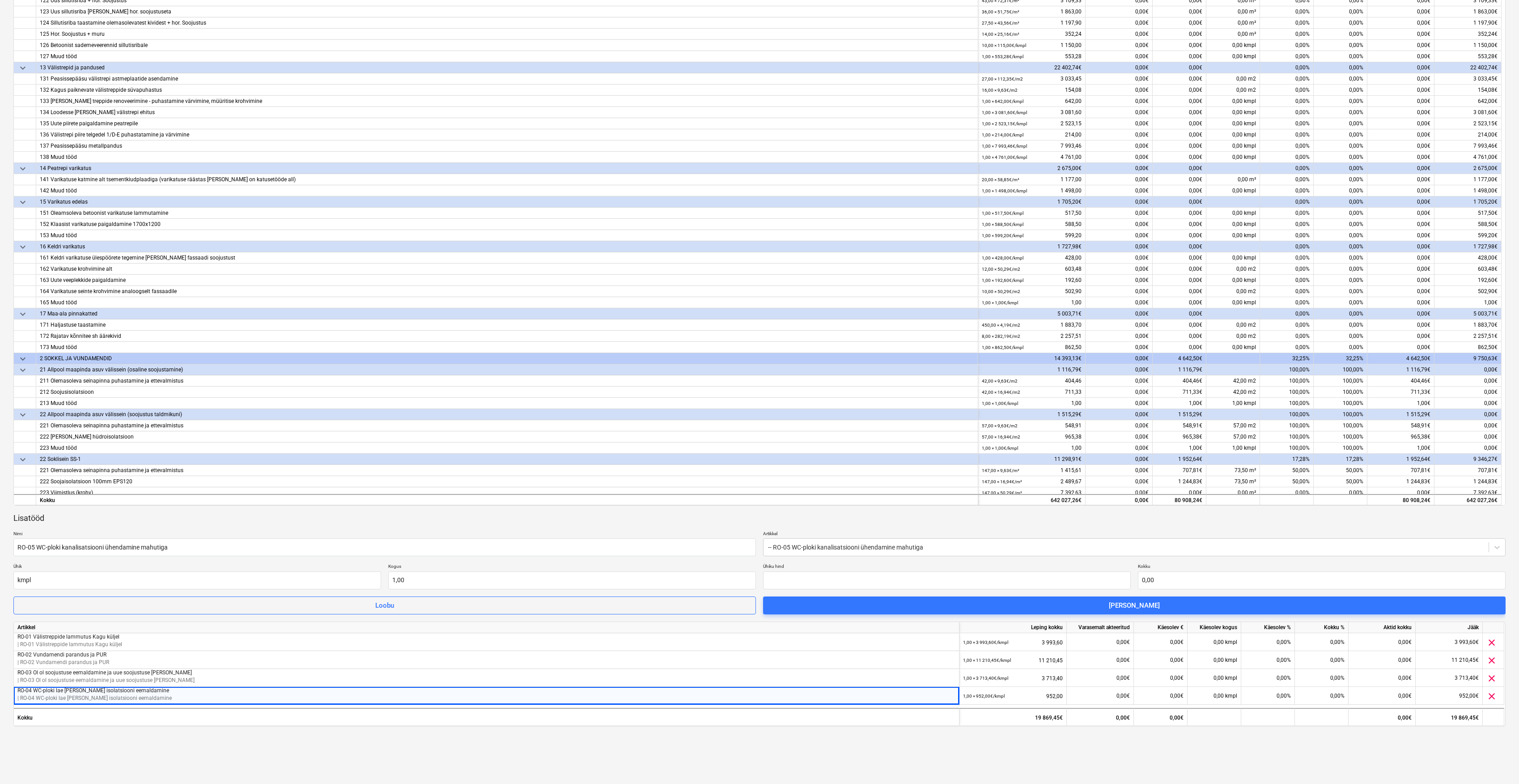
type input "0,00"
click at [880, 578] on input "0,00" at bounding box center [947, 580] width 367 height 18
paste input "3 270,30"
type input "3 270,30"
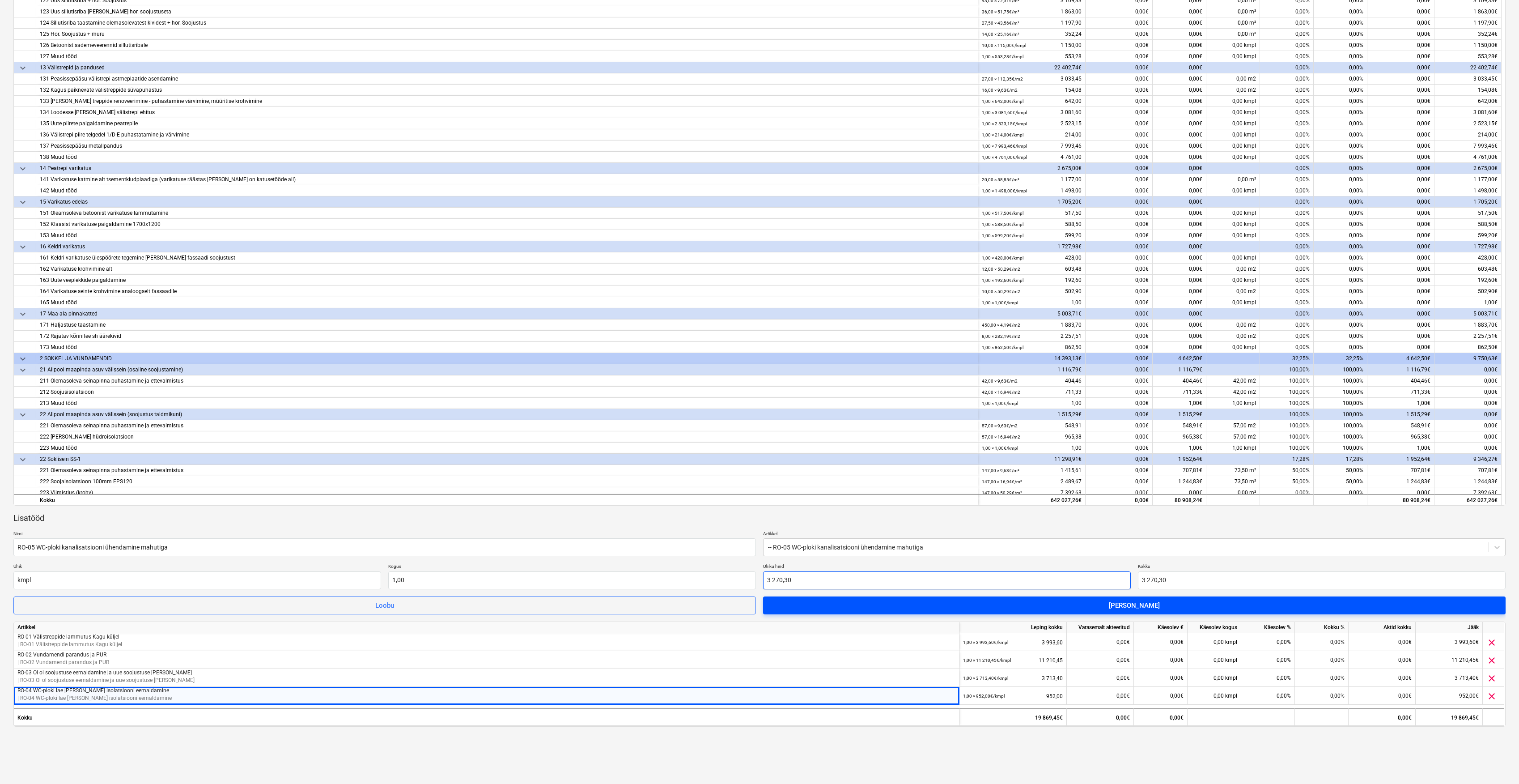
type input "3 270,30"
click at [911, 607] on span "[PERSON_NAME]" at bounding box center [1134, 606] width 721 height 12
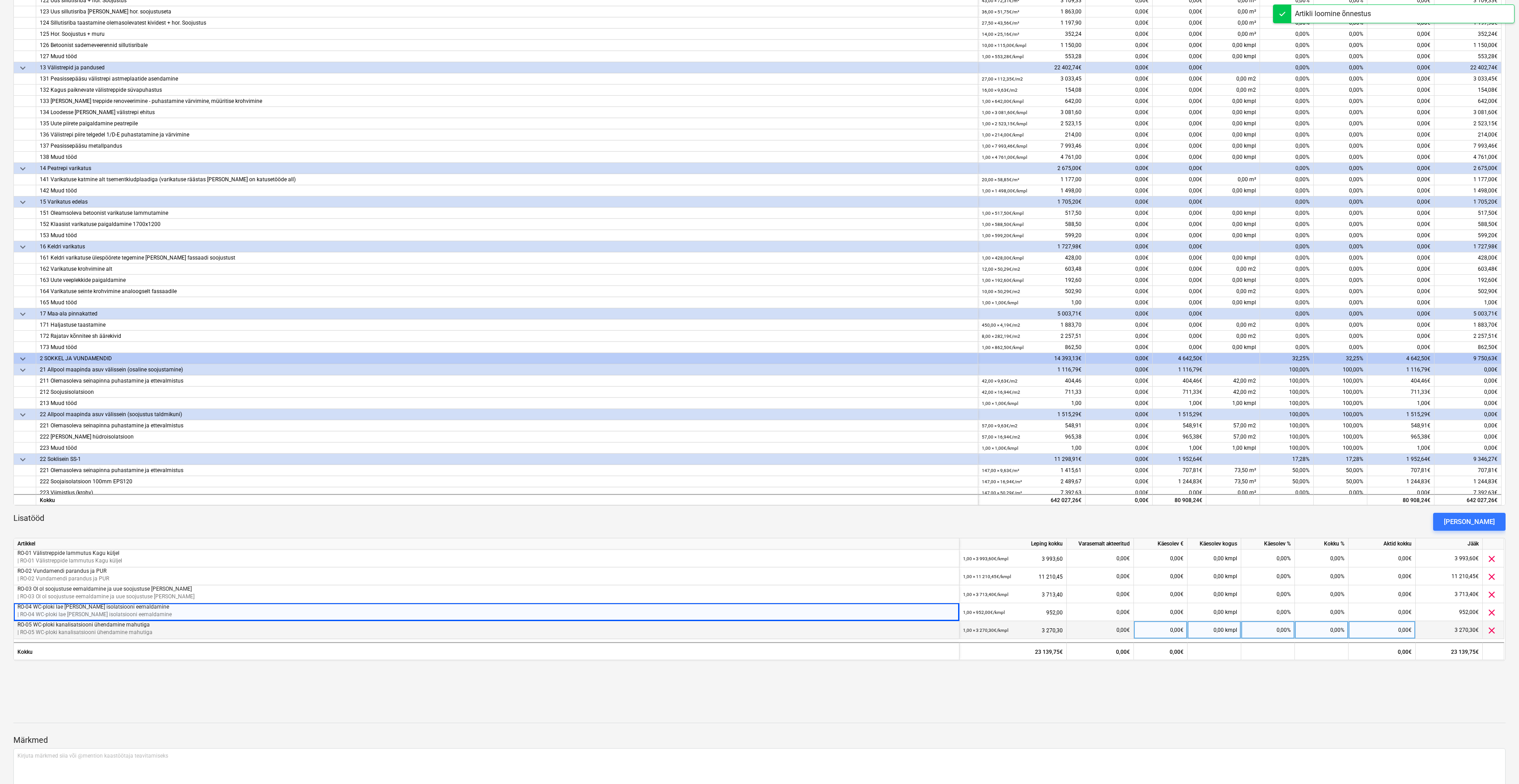
click at [818, 627] on p "RO-05 WC-ploki kanalisatsiooni ühendamine mahutiga" at bounding box center [487, 624] width 938 height 8
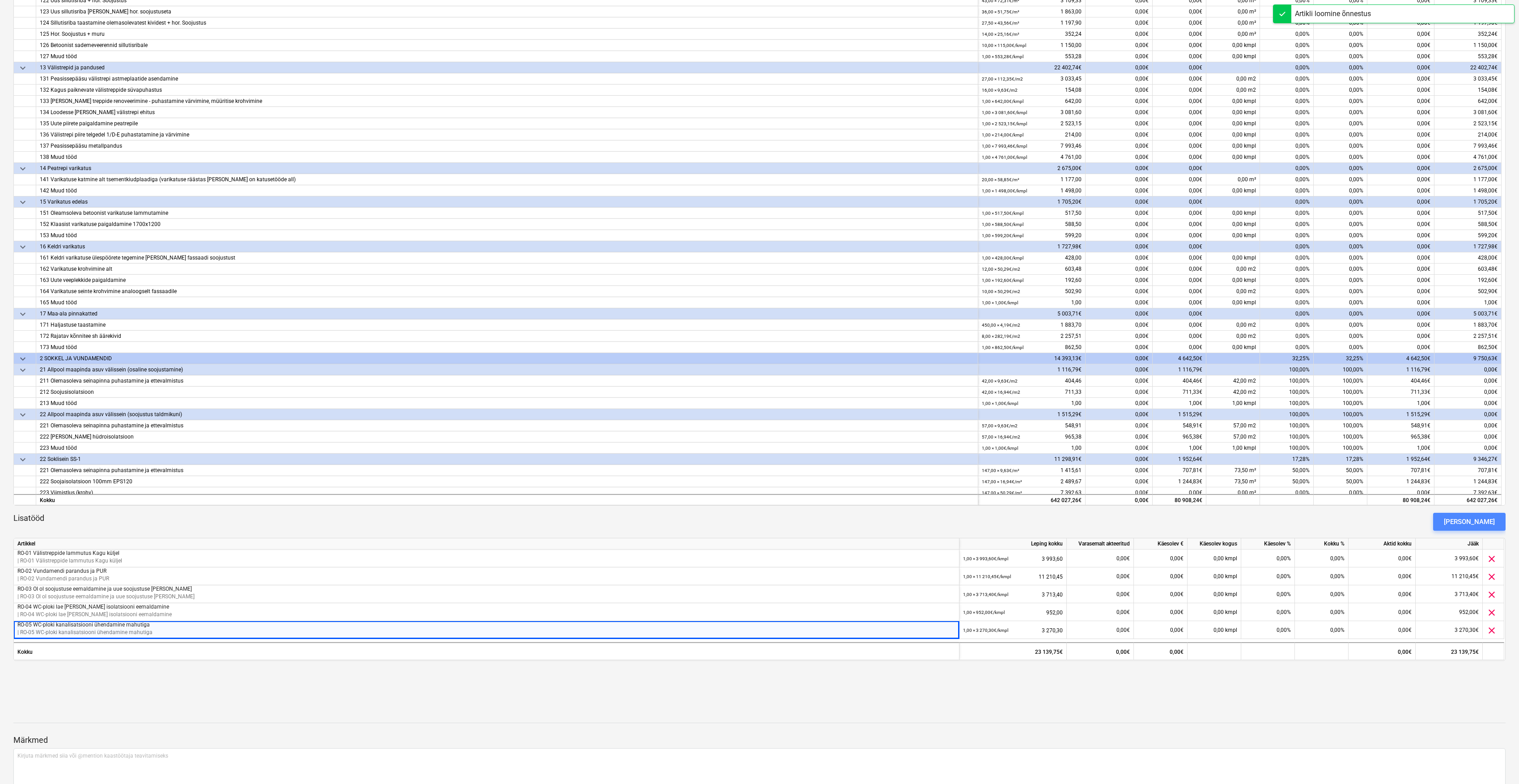
click at [1487, 521] on div "[PERSON_NAME]" at bounding box center [1469, 522] width 51 height 12
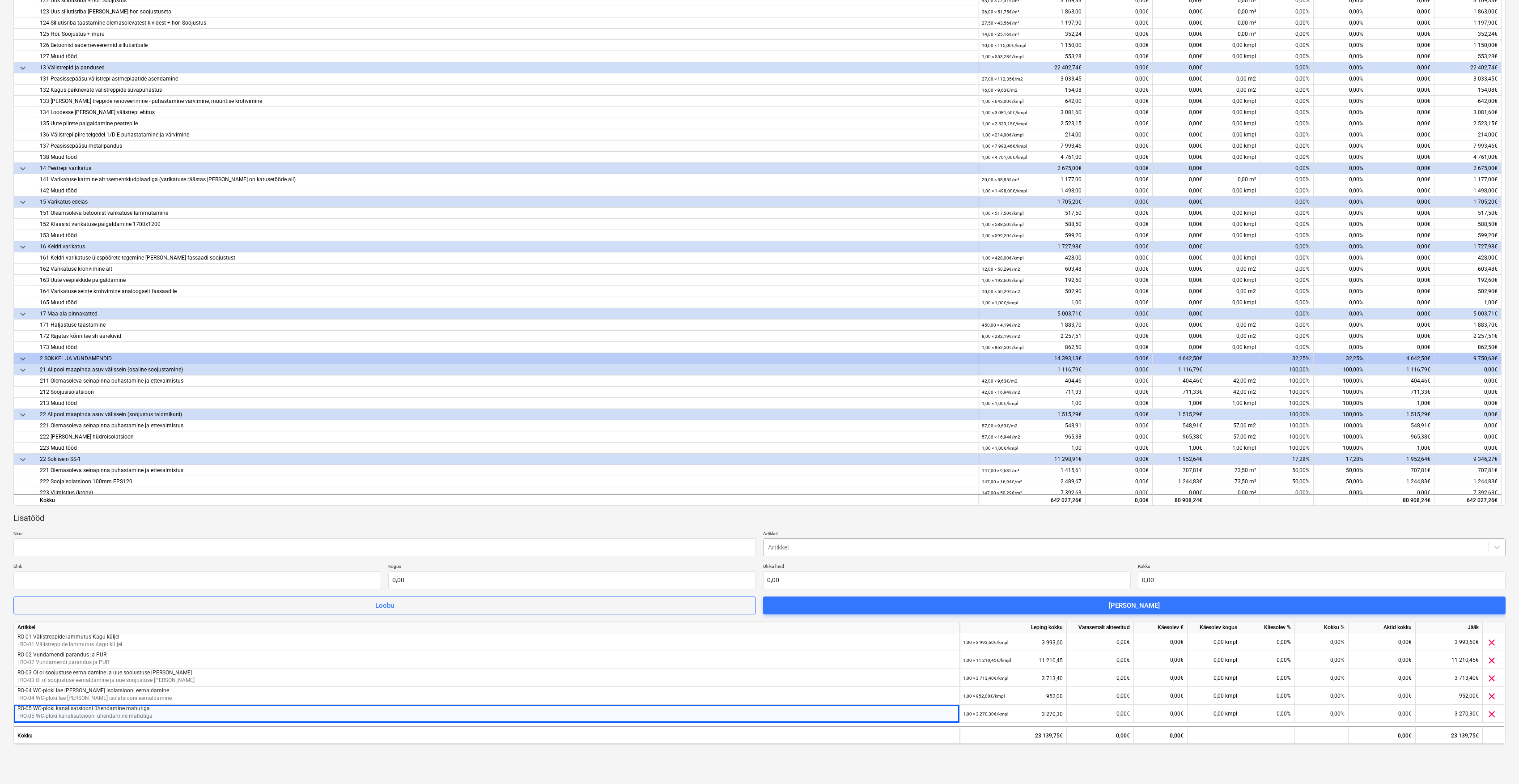
click at [779, 550] on div at bounding box center [1126, 546] width 716 height 9
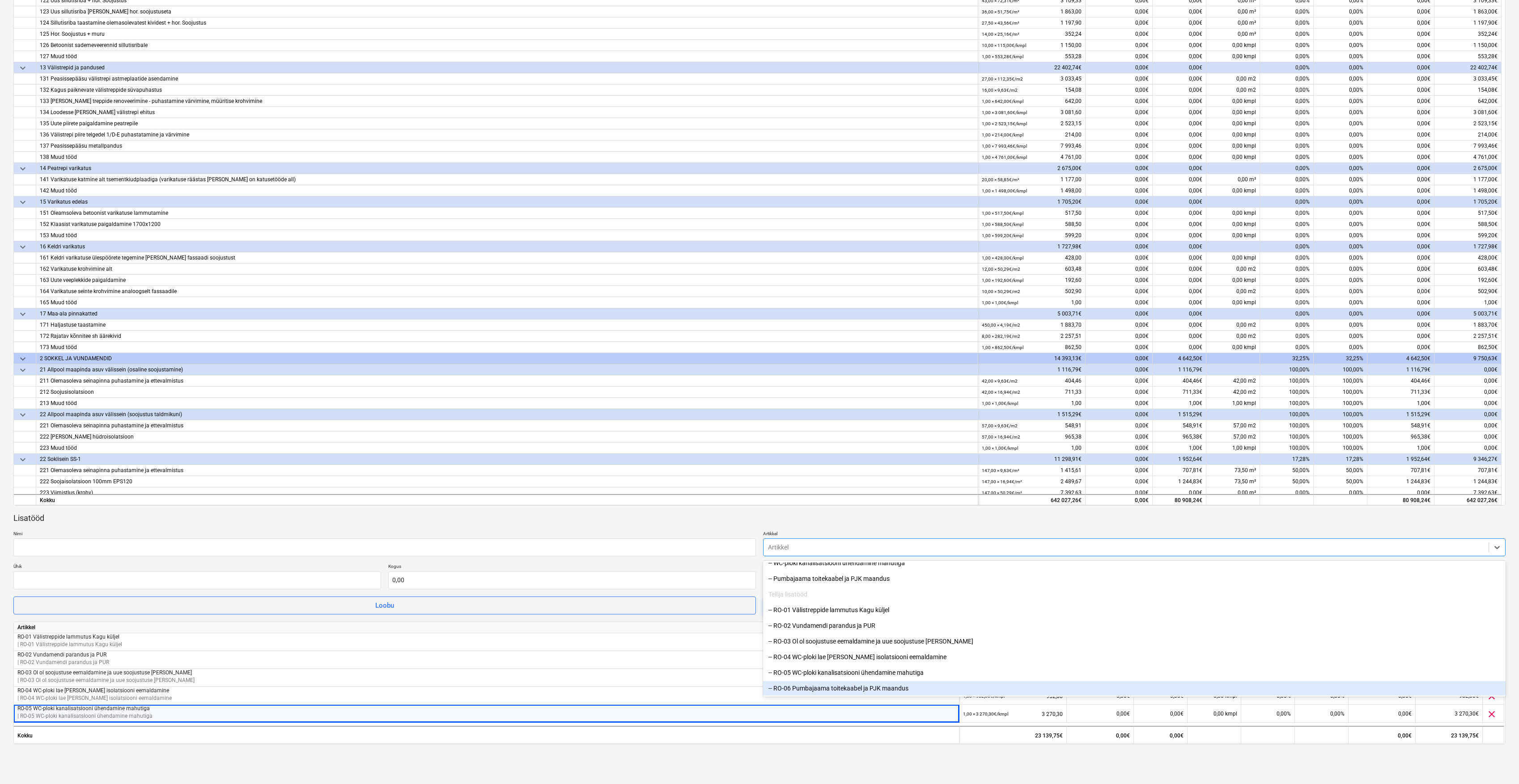
click at [868, 688] on div "-- RO-06 Pumbajaama toitekaabel ja PJK maandus" at bounding box center [1134, 688] width 743 height 14
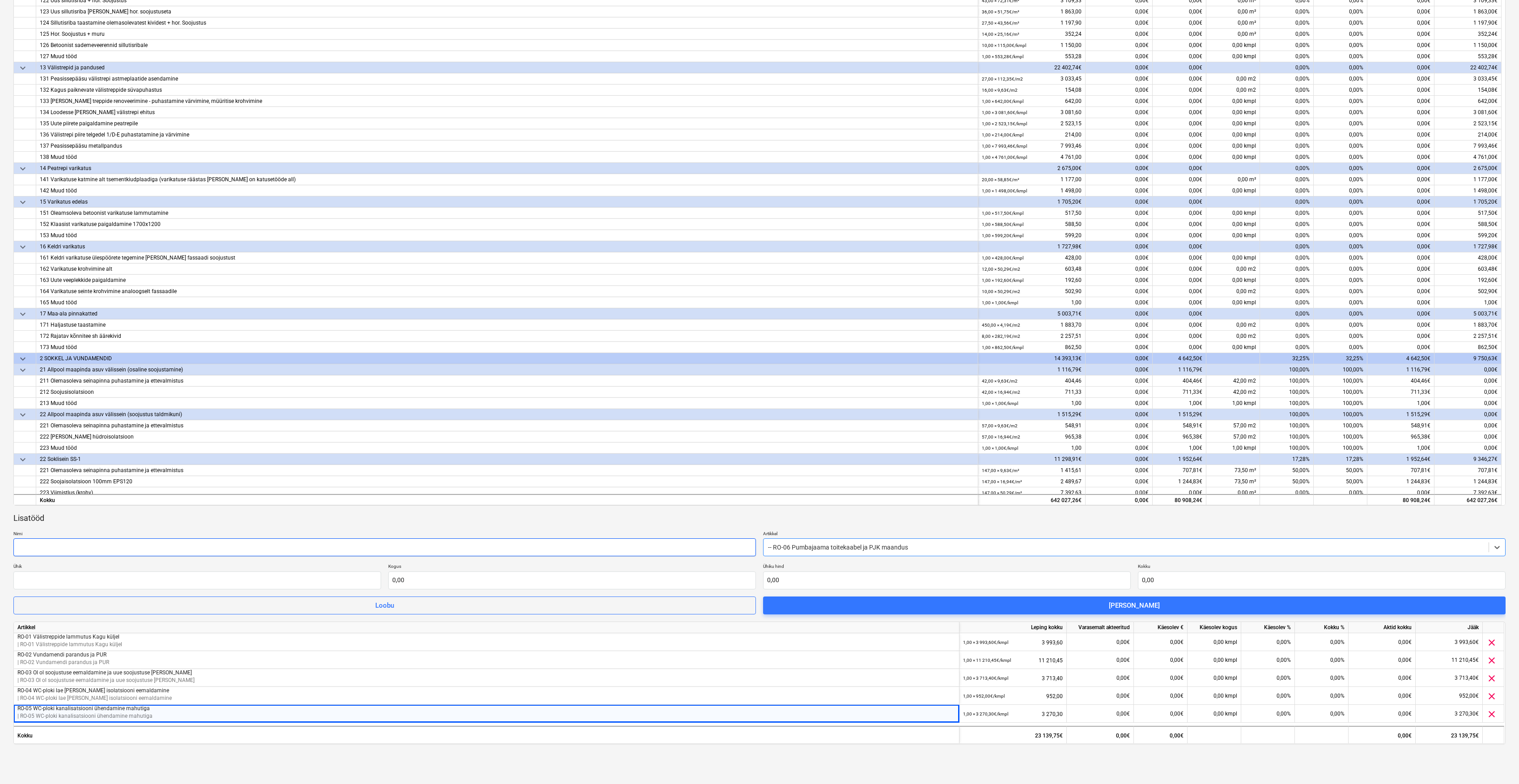
click at [627, 548] on input "text" at bounding box center [385, 547] width 743 height 18
type input "RO-06 Pumbajaama toitekaabel ja PJK maandus"
click at [320, 584] on input "text" at bounding box center [197, 580] width 367 height 18
type input "kmpl"
type input "1,00"
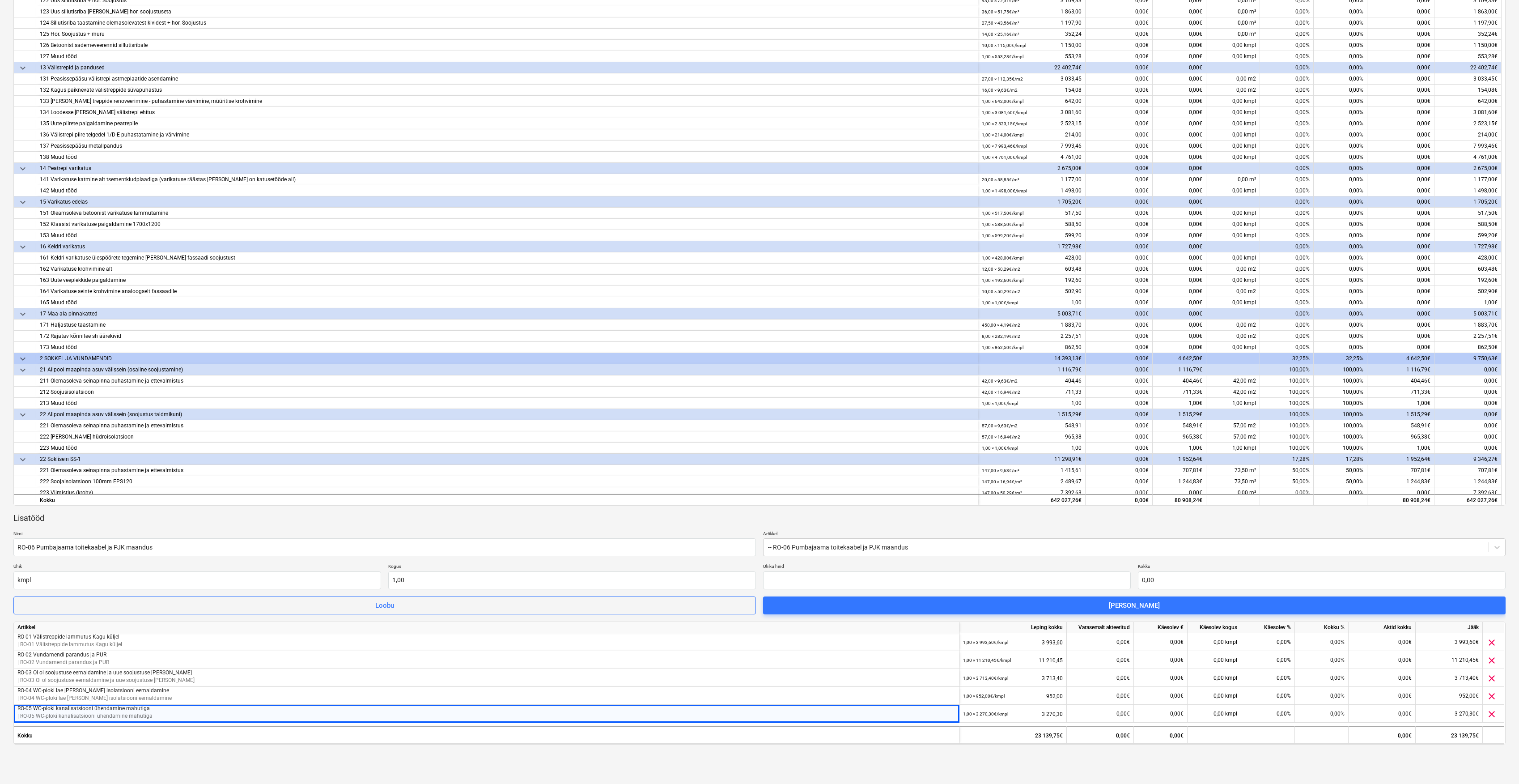
type input "0,00"
click at [793, 580] on input "text" at bounding box center [947, 580] width 367 height 18
paste input "3 559,20"
type input "3 559,20"
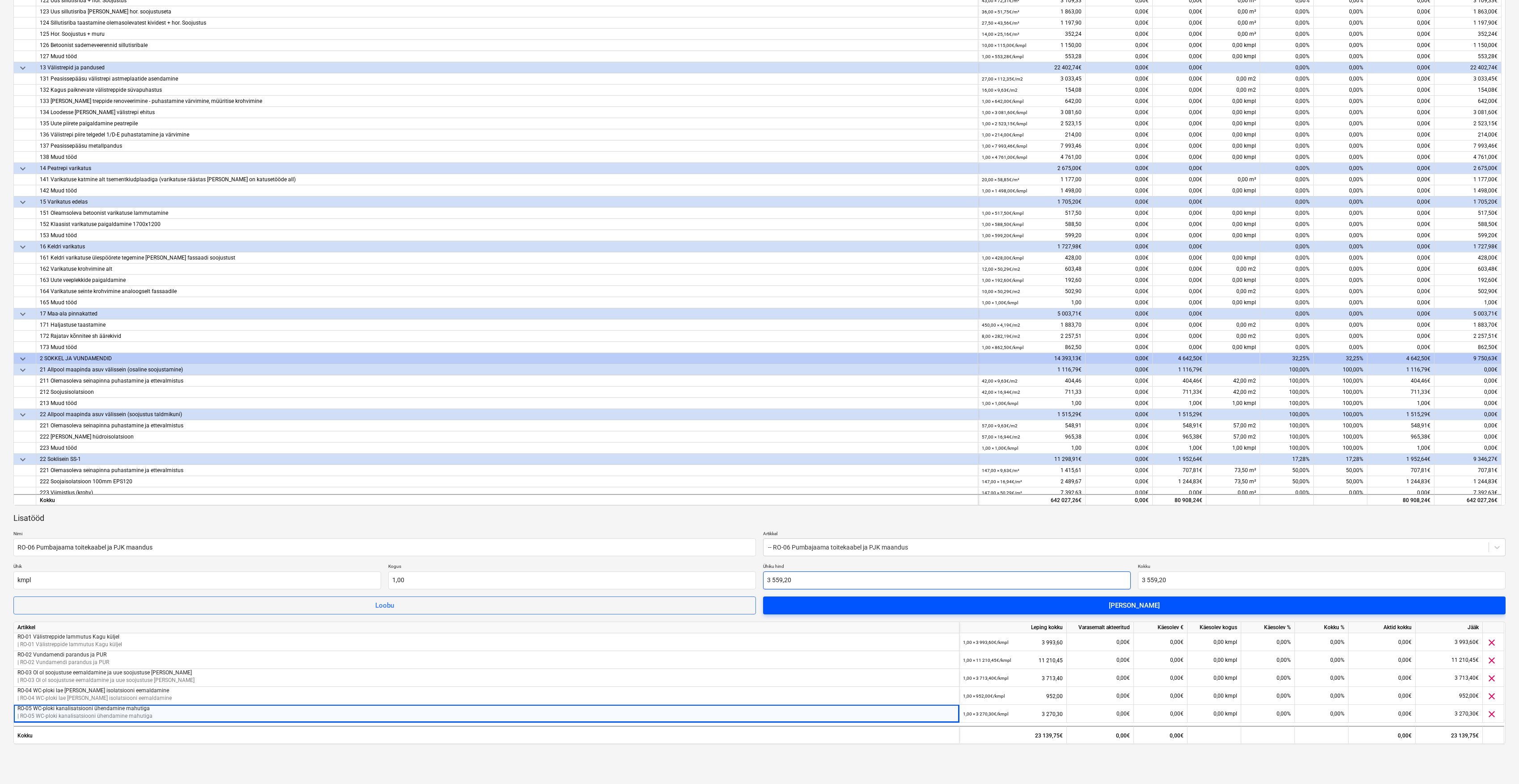
type input "3 559,20"
click at [886, 600] on span "[PERSON_NAME]" at bounding box center [1134, 606] width 721 height 12
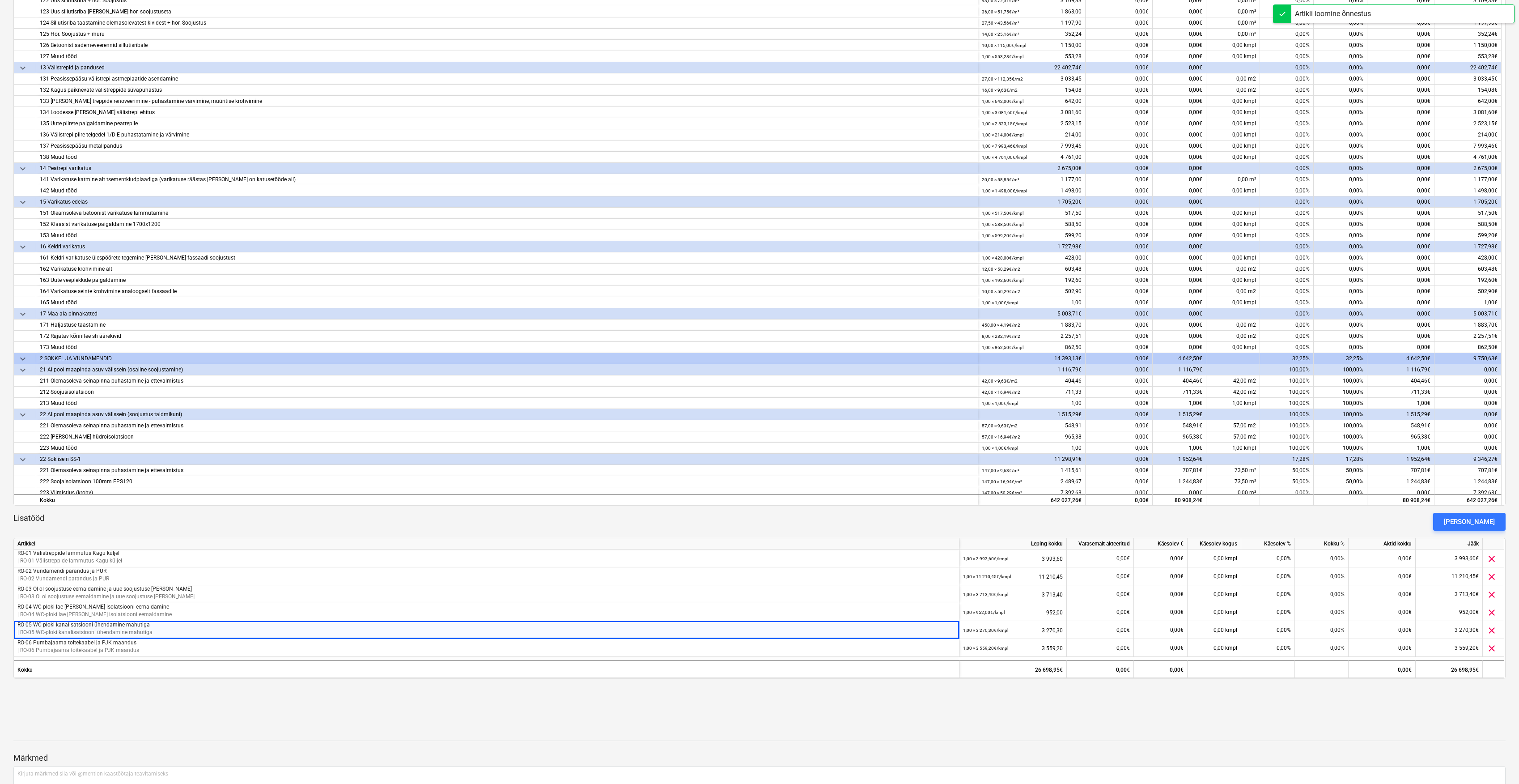
click at [896, 710] on div at bounding box center [760, 718] width 1492 height 21
click at [160, 560] on p "| RO-01 Välistreppide lammutus Kagu küljel" at bounding box center [487, 561] width 938 height 8
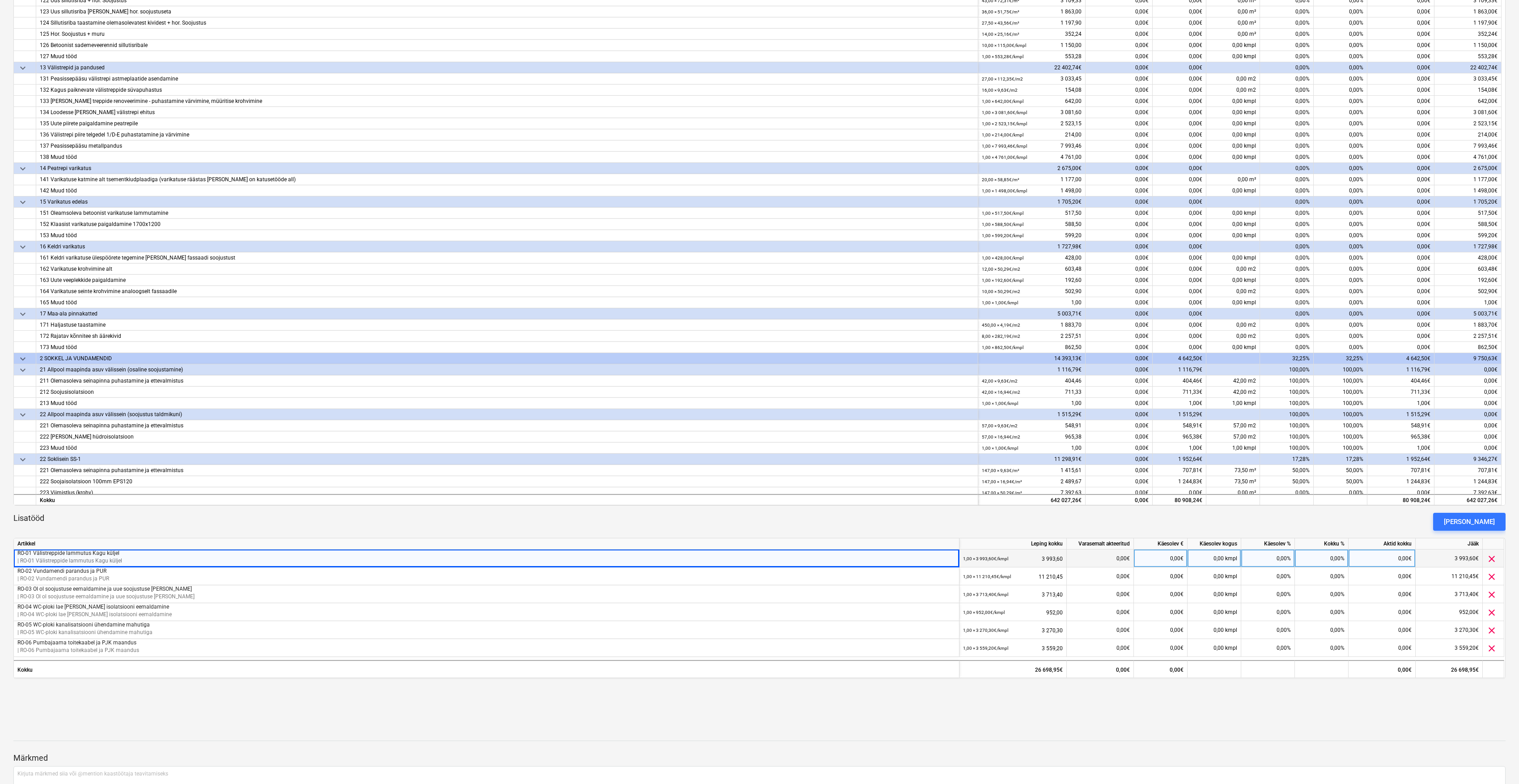
click at [1099, 555] on div "0,00€" at bounding box center [1101, 558] width 67 height 18
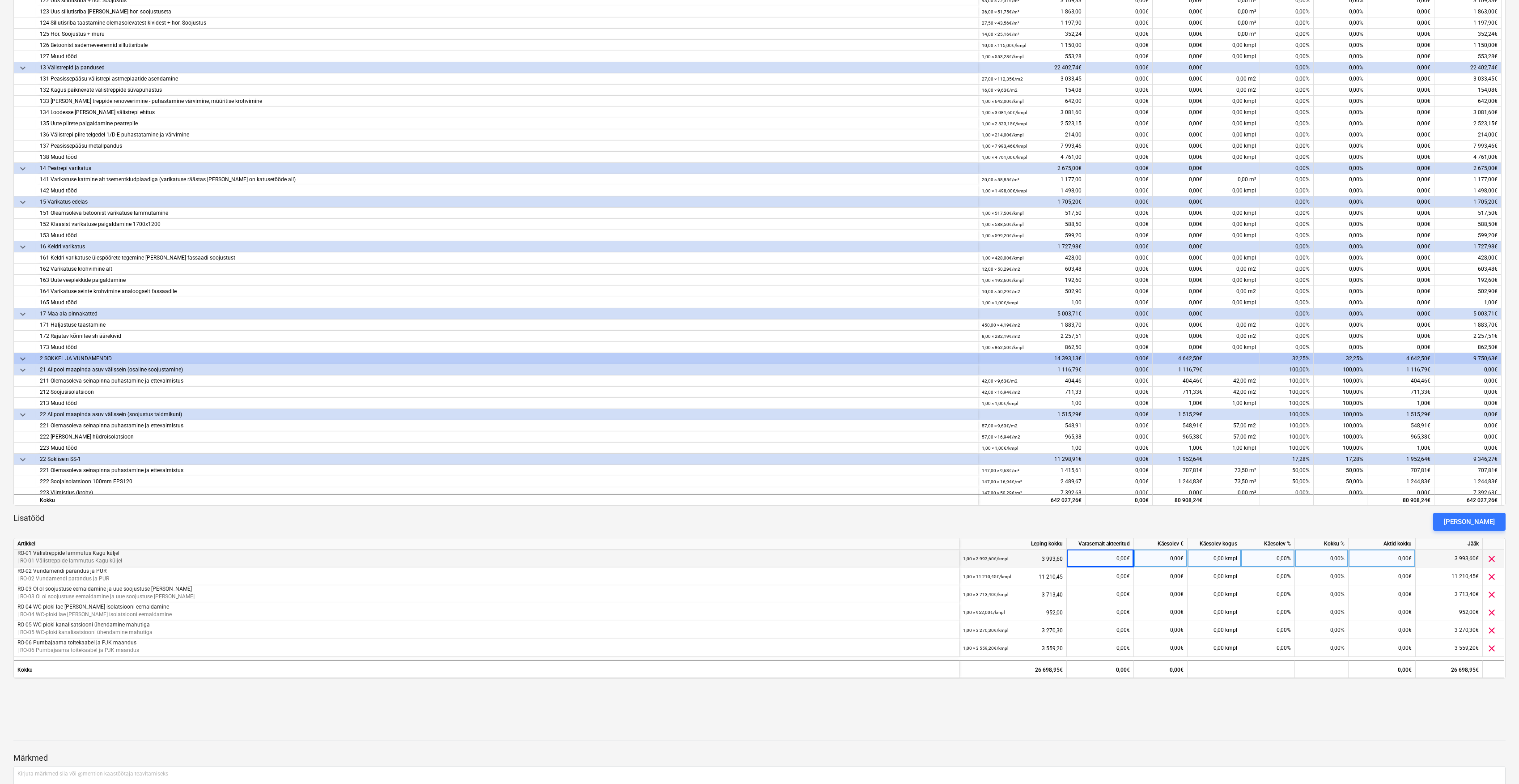
click at [1167, 559] on div "0,00€" at bounding box center [1161, 558] width 54 height 18
click at [1281, 564] on div "0,00%" at bounding box center [1268, 558] width 54 height 18
type input "100"
click at [1259, 575] on div "0,00%" at bounding box center [1268, 576] width 54 height 18
type input "100"
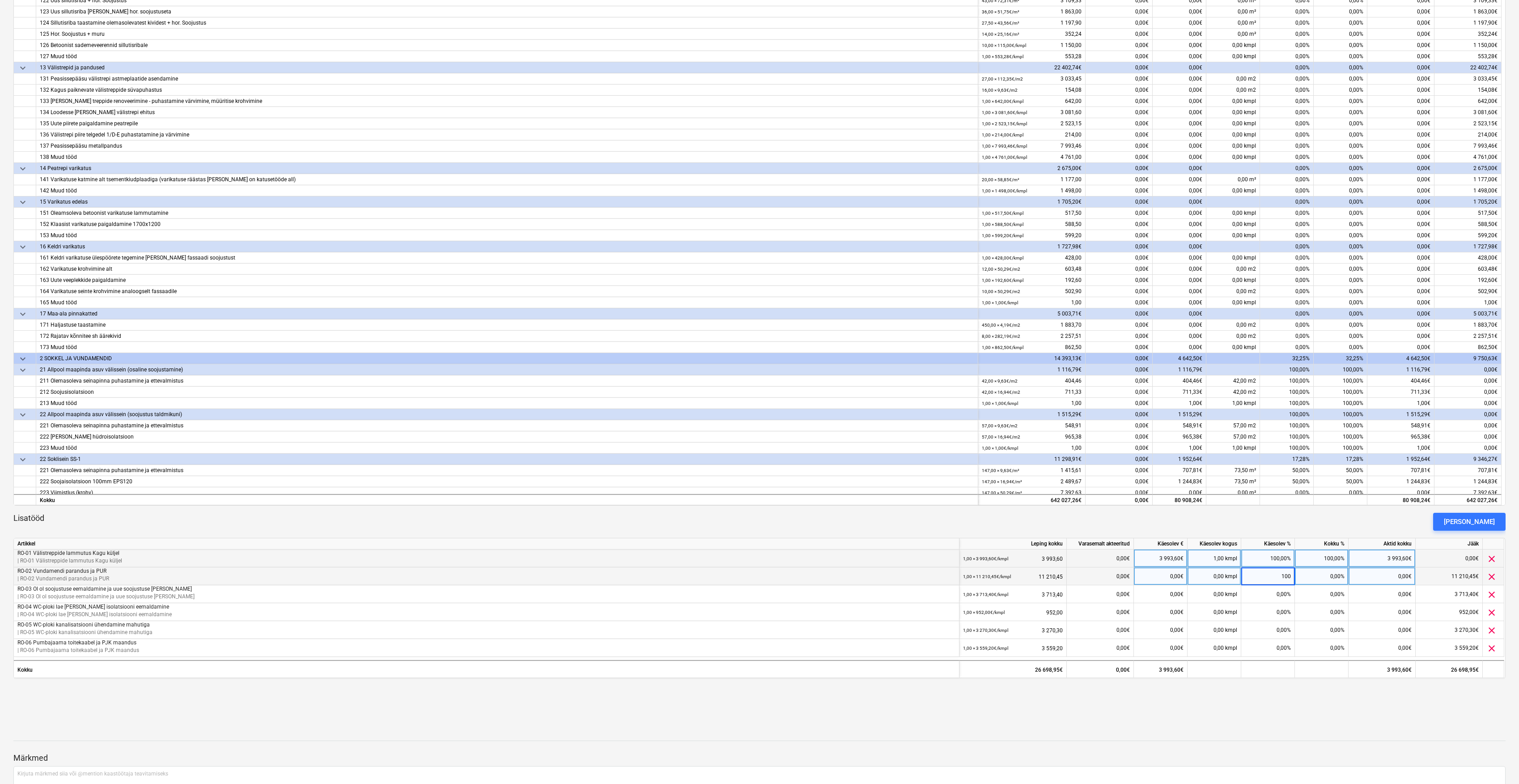
click at [1280, 519] on div "Lisatööd Lisa lisatöö" at bounding box center [760, 522] width 1492 height 18
click at [1266, 596] on div "0,00%" at bounding box center [1268, 594] width 54 height 18
type input "100"
click at [1294, 528] on div "Lisatööd Lisa lisatöö" at bounding box center [760, 522] width 1492 height 18
click at [1278, 593] on div "100,00%" at bounding box center [1268, 594] width 54 height 18
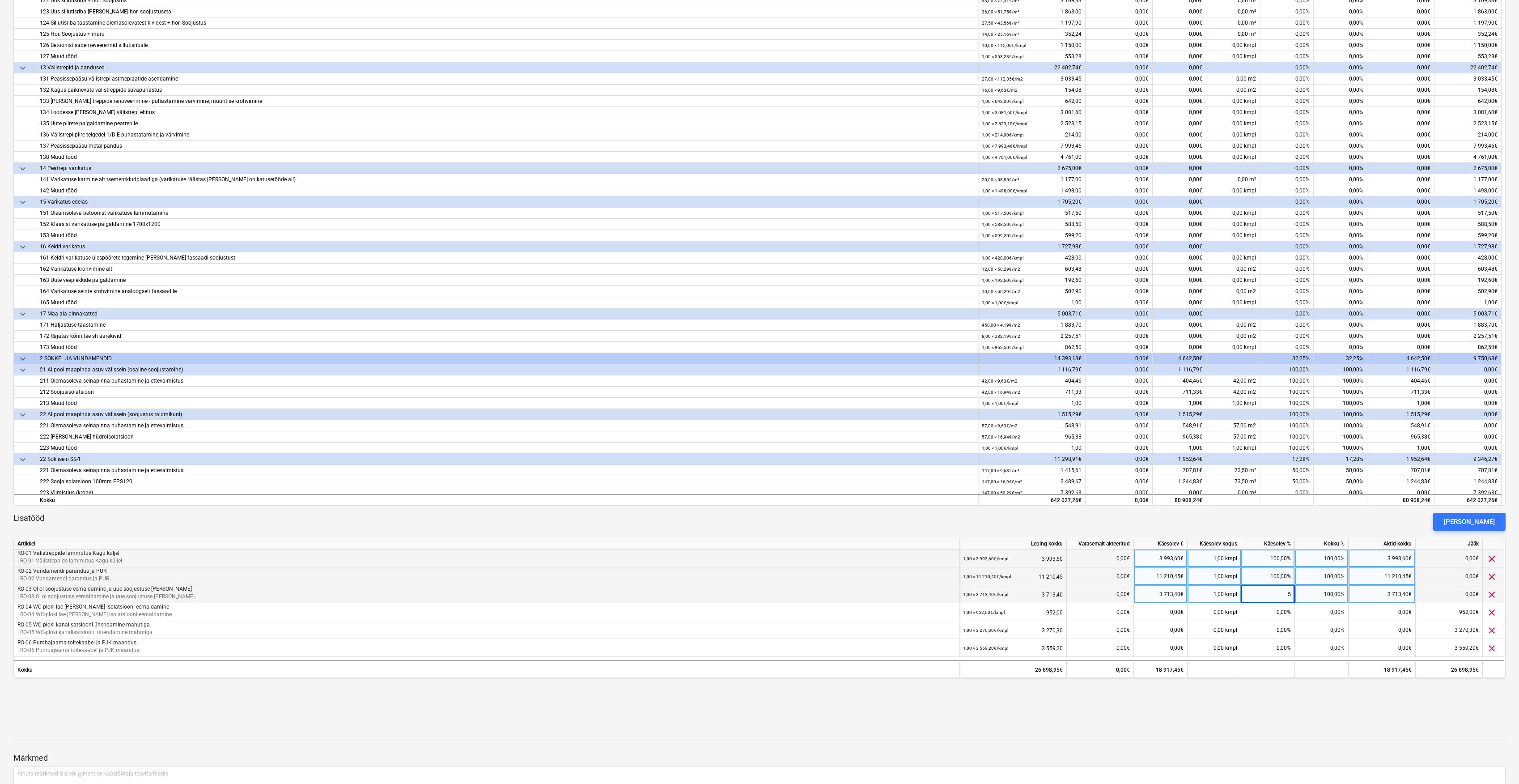
type input "50"
click at [1296, 525] on div "Lisatööd Lisa lisatöö" at bounding box center [760, 522] width 1492 height 18
click at [1262, 618] on div "0,00%" at bounding box center [1268, 612] width 54 height 18
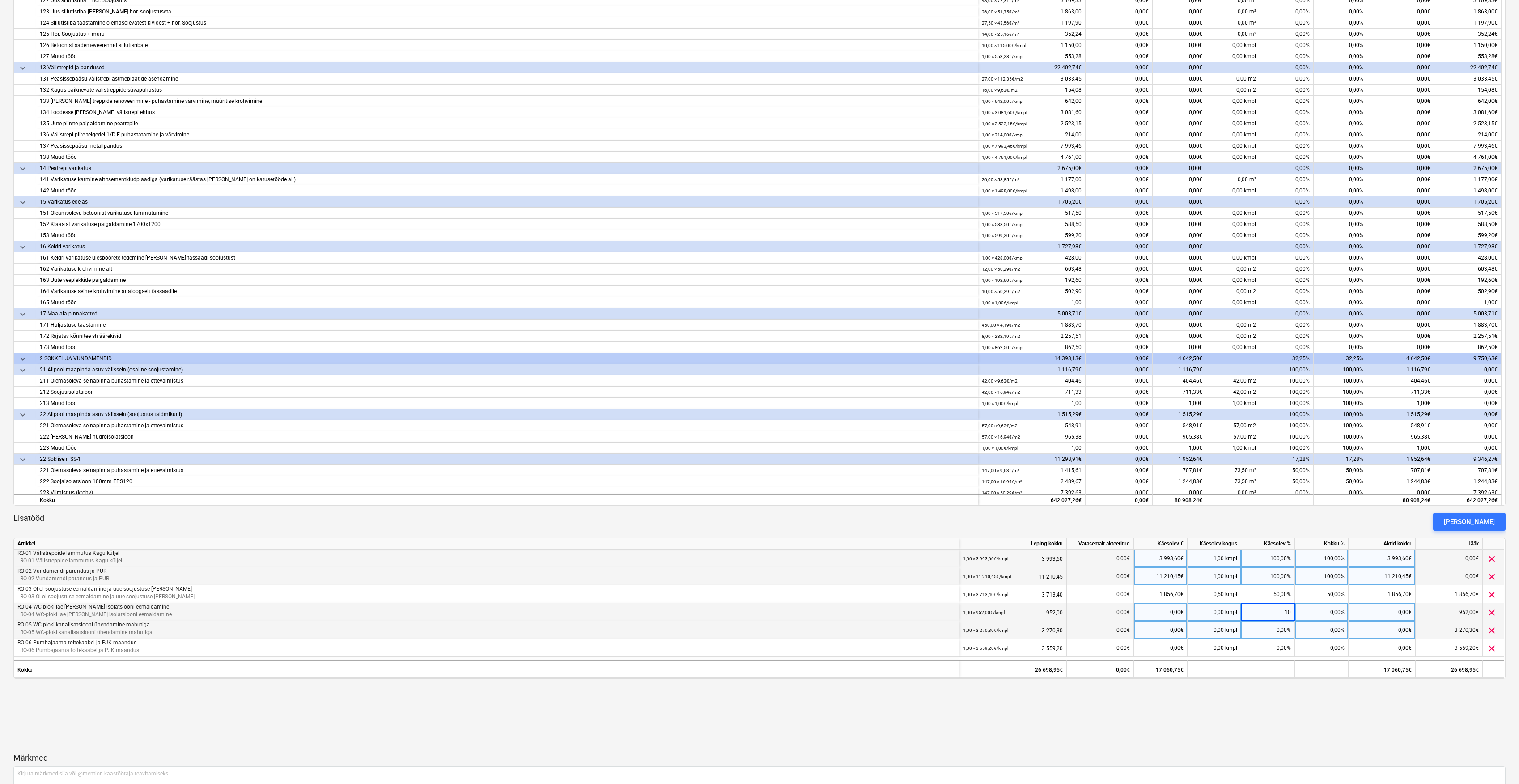
type input "100"
click at [1285, 633] on div "0,00%" at bounding box center [1268, 630] width 54 height 18
type input "50"
click at [1284, 650] on div "0,00%" at bounding box center [1268, 648] width 54 height 18
type input "50"
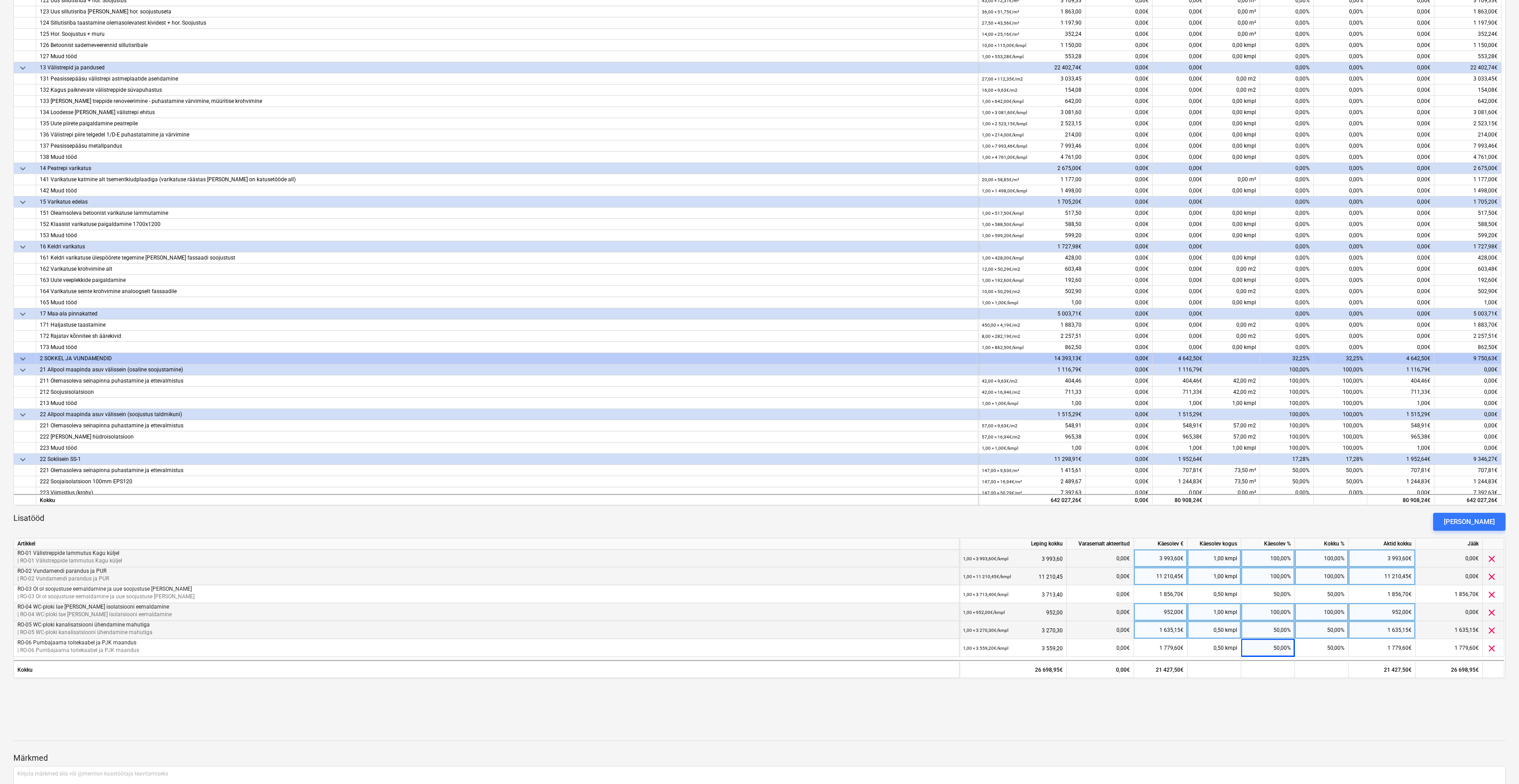
click at [1243, 692] on div "keyboard_arrow_down Artikkel Leping kokku Varasemalt akteeritud Käesolev € Käes…" at bounding box center [760, 328] width 1492 height 743
click at [1327, 518] on div "Lisatööd Lisa lisatöö" at bounding box center [760, 522] width 1492 height 18
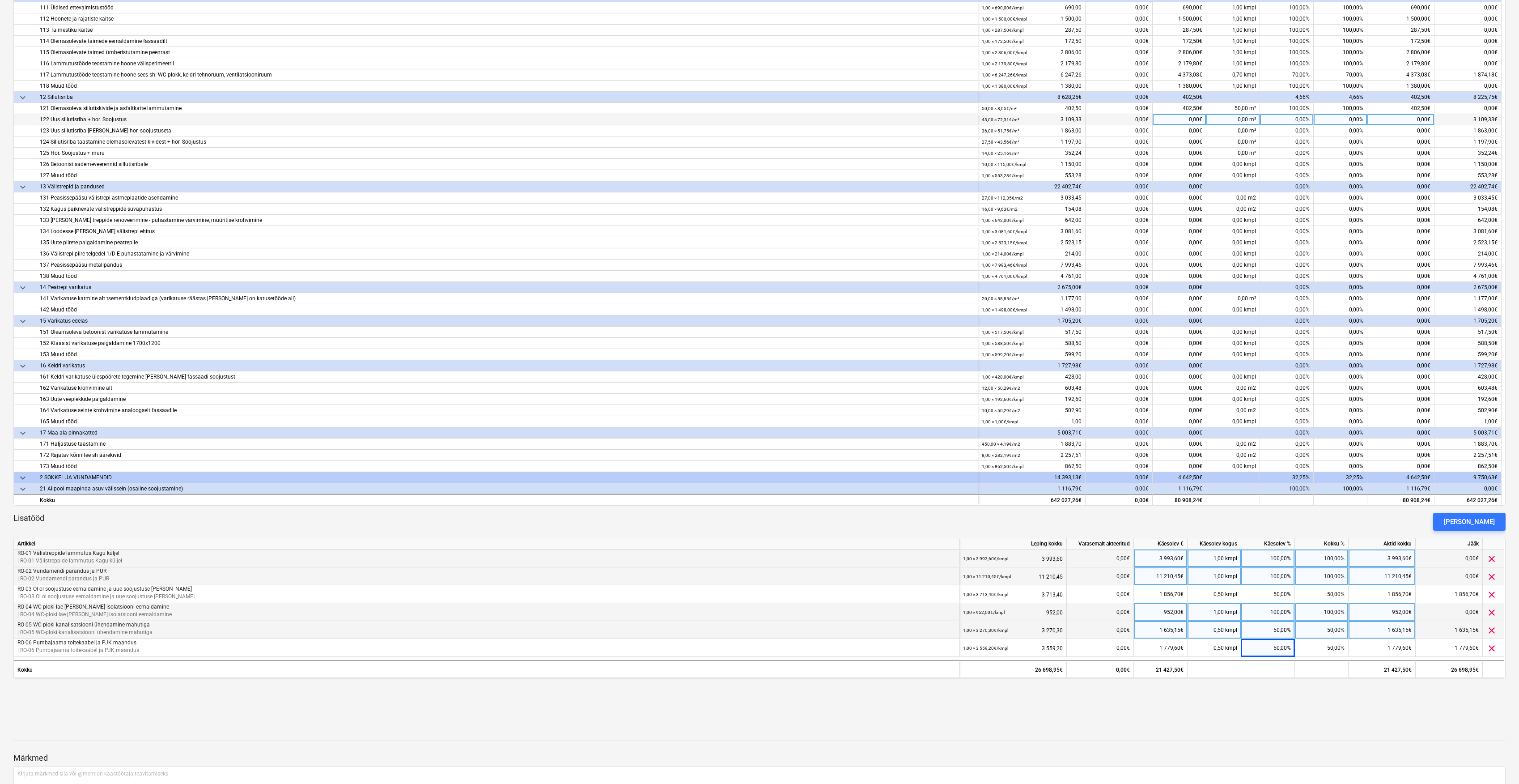
scroll to position [0, 0]
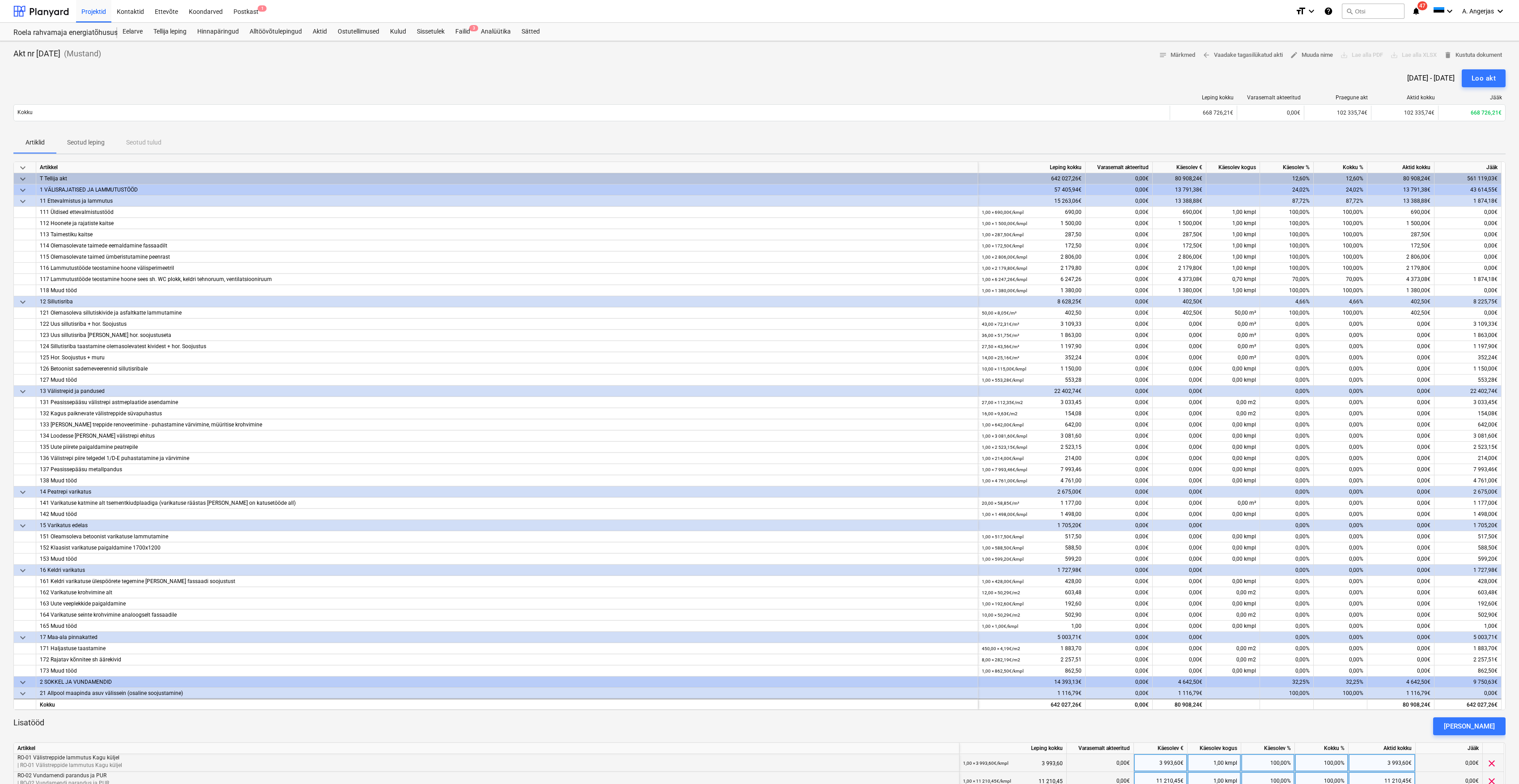
click at [1119, 134] on div "Artiklid Seotud leping Seotud tulud" at bounding box center [760, 142] width 1492 height 21
click at [1482, 76] on div "Loo akt" at bounding box center [1484, 79] width 24 height 12
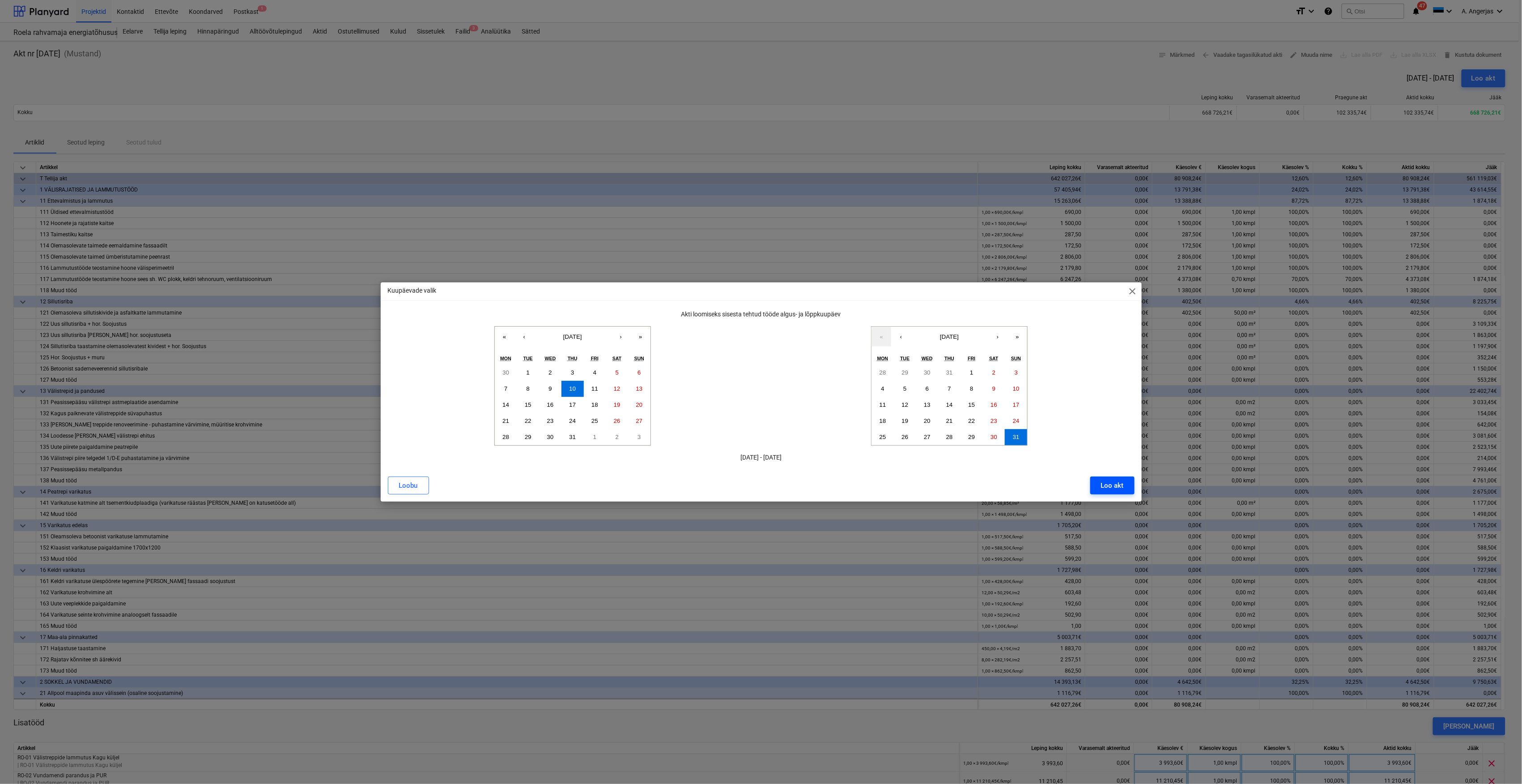
click at [1112, 485] on div "Loo akt" at bounding box center [1112, 486] width 23 height 12
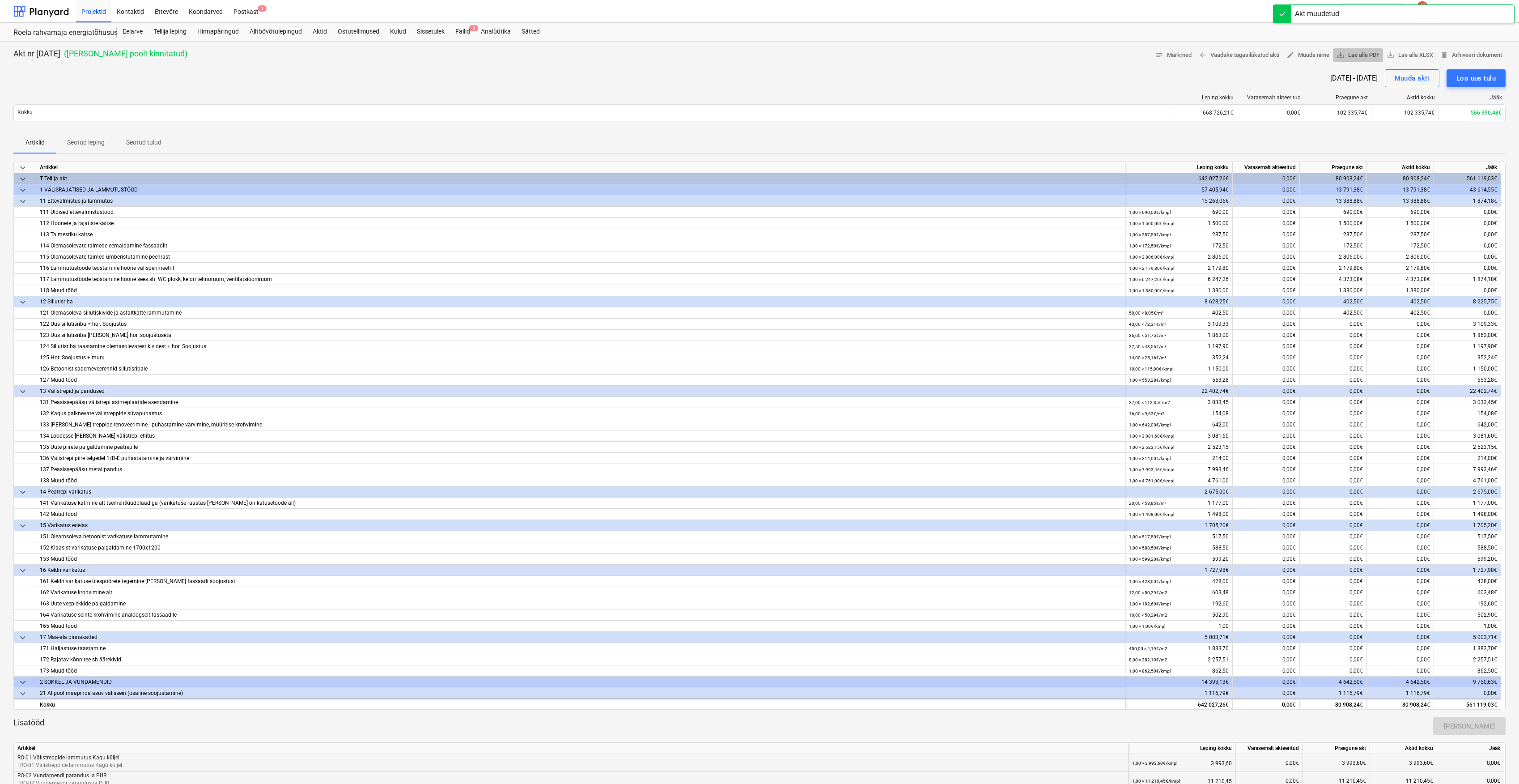
click at [1357, 52] on span "save_alt Lae alla PDF" at bounding box center [1358, 55] width 43 height 10
click at [1049, 63] on div at bounding box center [760, 66] width 1492 height 7
click at [1390, 56] on span "save_alt" at bounding box center [1391, 55] width 8 height 8
click at [1004, 78] on div "10 Jul 2025 - 31 Aug 2025 Muuda akti Loo uus tulu" at bounding box center [760, 78] width 1492 height 18
